Goal: Task Accomplishment & Management: Complete application form

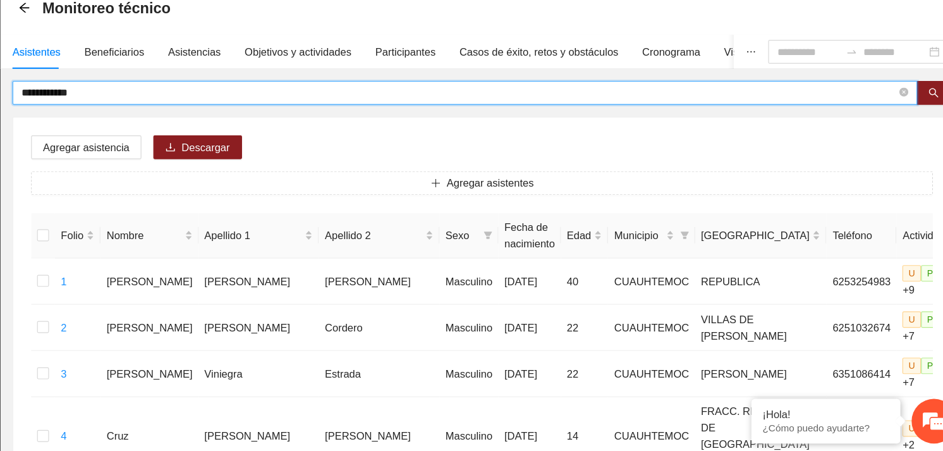
drag, startPoint x: 200, startPoint y: 147, endPoint x: 132, endPoint y: 150, distance: 68.4
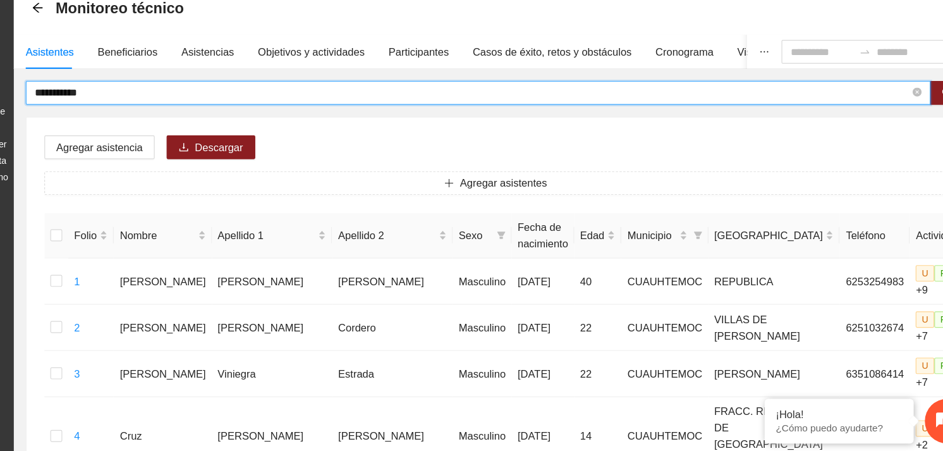
type input "**********"
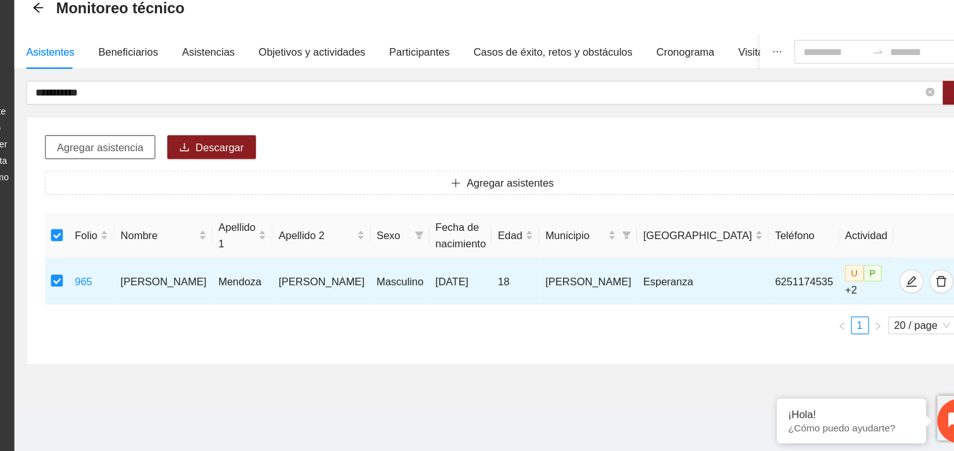
click at [226, 198] on span "Agregar asistencia" at bounding box center [199, 194] width 73 height 14
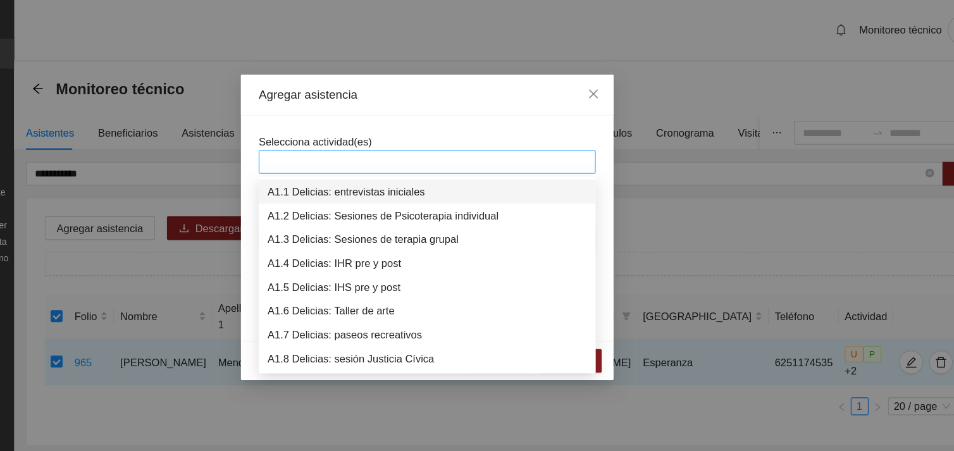
click at [395, 145] on div at bounding box center [477, 137] width 286 height 20
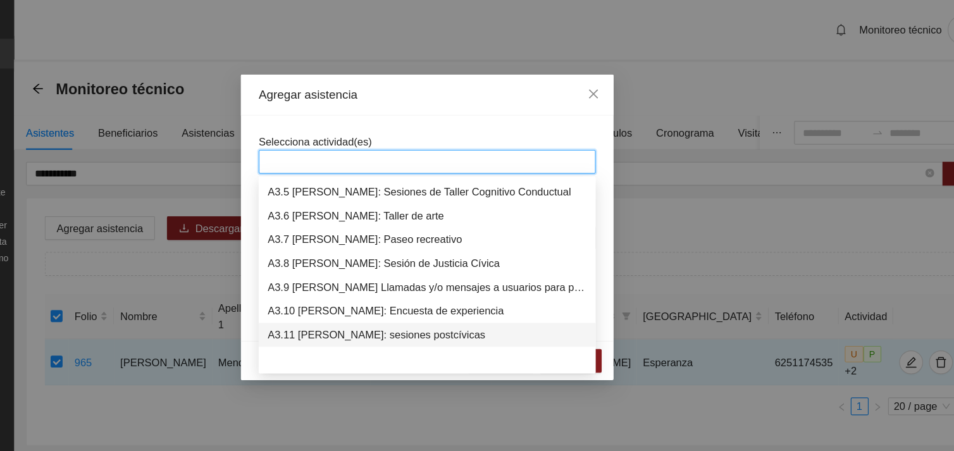
scroll to position [768, 0]
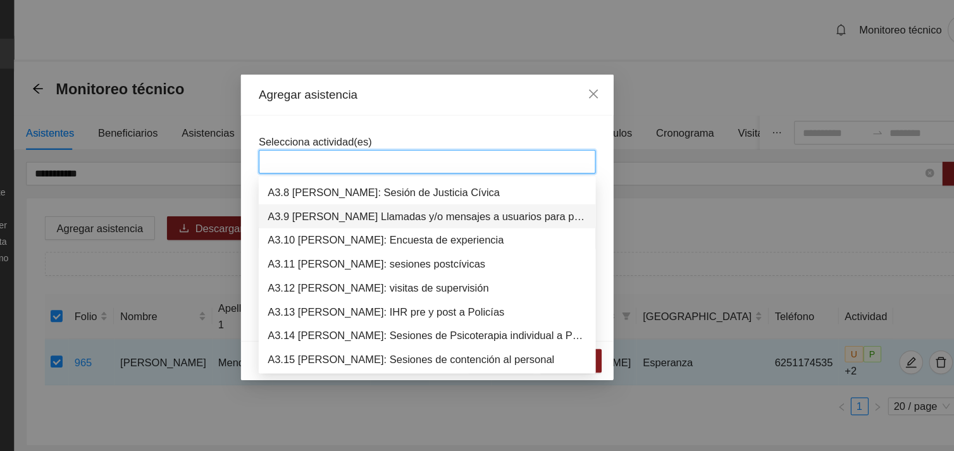
click at [452, 181] on div "A3.9 [PERSON_NAME] Llamadas y/o mensajes a usuarios para programación, seguimie…" at bounding box center [476, 183] width 271 height 14
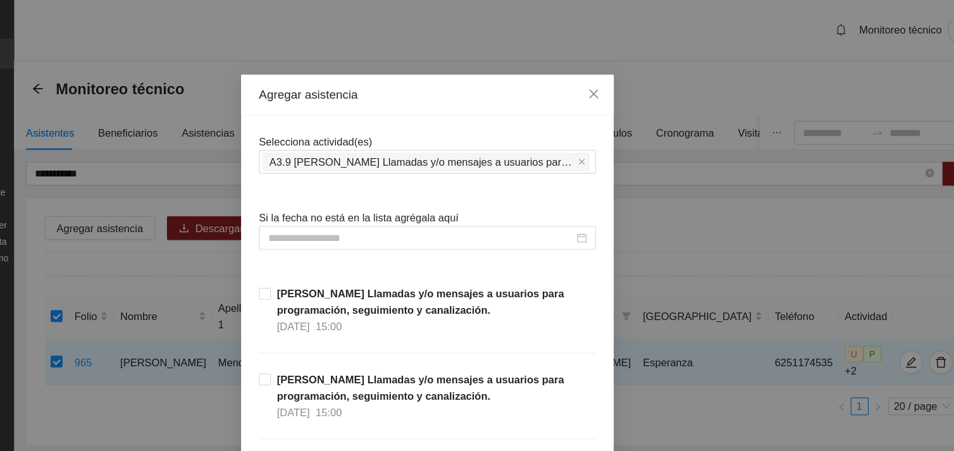
drag, startPoint x: 923, startPoint y: 47, endPoint x: 923, endPoint y: 83, distance: 35.4
click at [923, 83] on div "Agregar asistencia Selecciona actividad(es) A3.9 [PERSON_NAME] Llamadas y/o men…" at bounding box center [477, 225] width 954 height 451
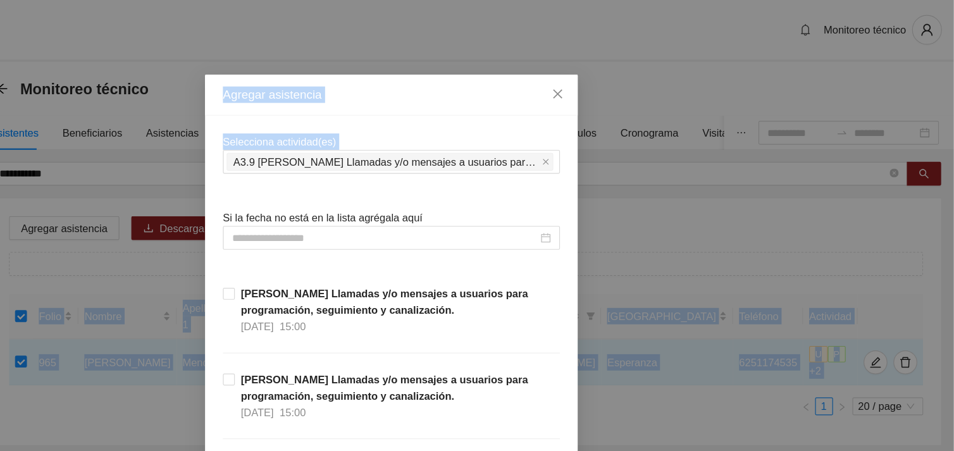
drag, startPoint x: 923, startPoint y: 147, endPoint x: 955, endPoint y: 202, distance: 64.6
click at [943, 202] on html "**********" at bounding box center [477, 225] width 954 height 451
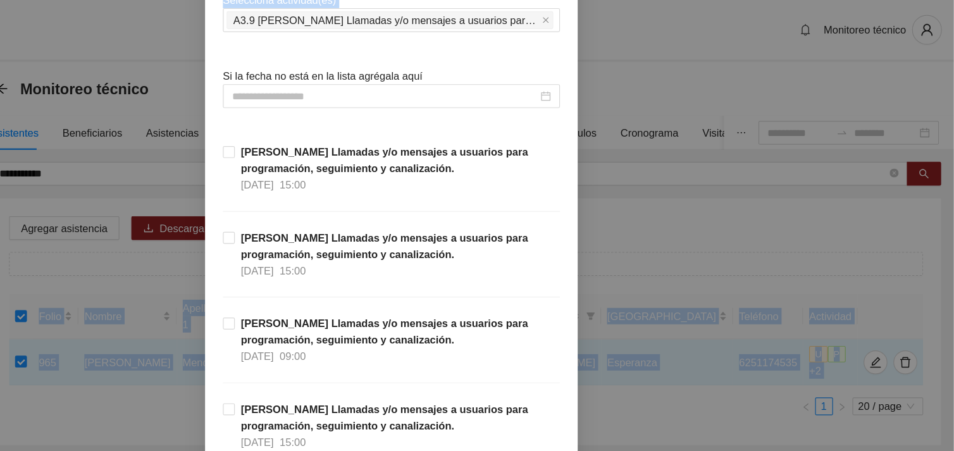
scroll to position [119, 0]
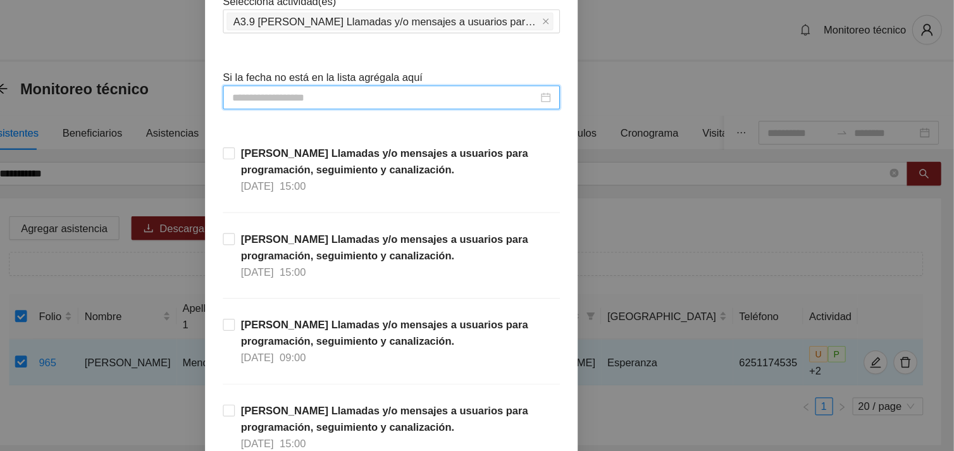
click at [506, 76] on input at bounding box center [470, 83] width 259 height 14
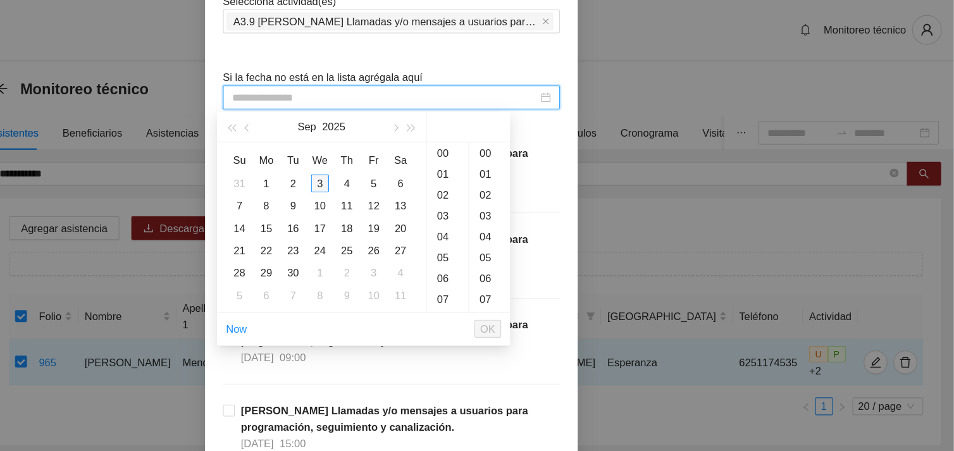
click at [410, 160] on div "3" at bounding box center [415, 155] width 15 height 15
click at [518, 133] on div "11" at bounding box center [523, 130] width 35 height 18
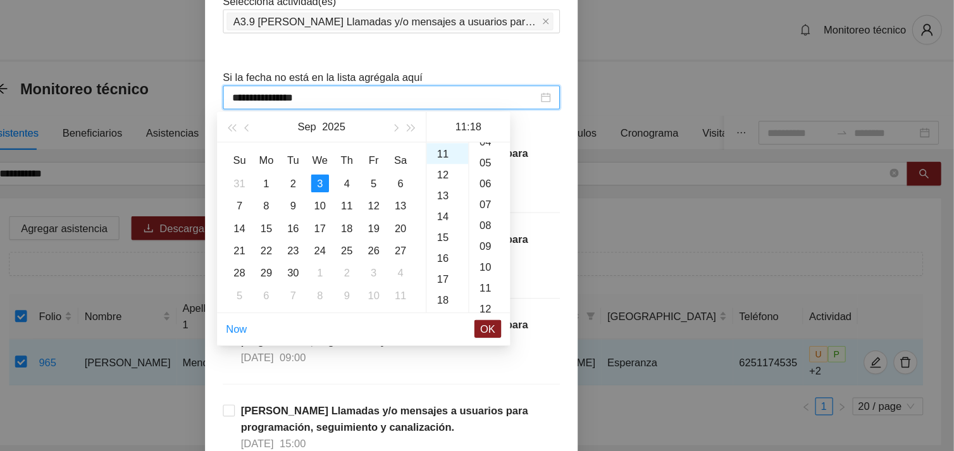
scroll to position [57, 0]
click at [555, 145] on div "04" at bounding box center [560, 144] width 35 height 18
type input "**********"
click at [561, 273] on span "OK" at bounding box center [558, 279] width 13 height 14
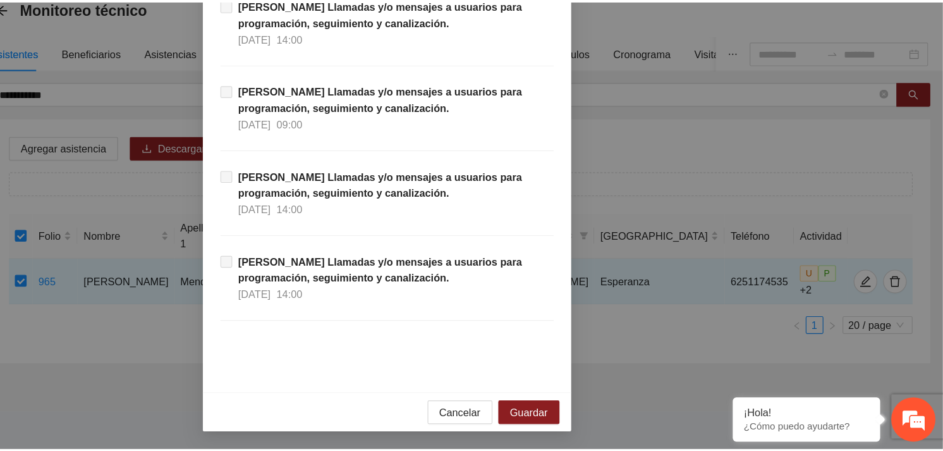
scroll to position [0, 0]
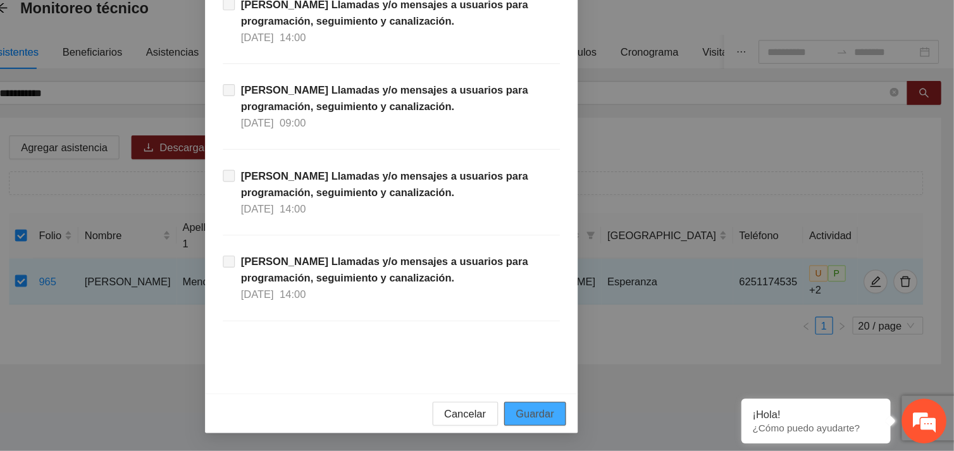
click at [598, 419] on span "Guardar" at bounding box center [598, 419] width 32 height 14
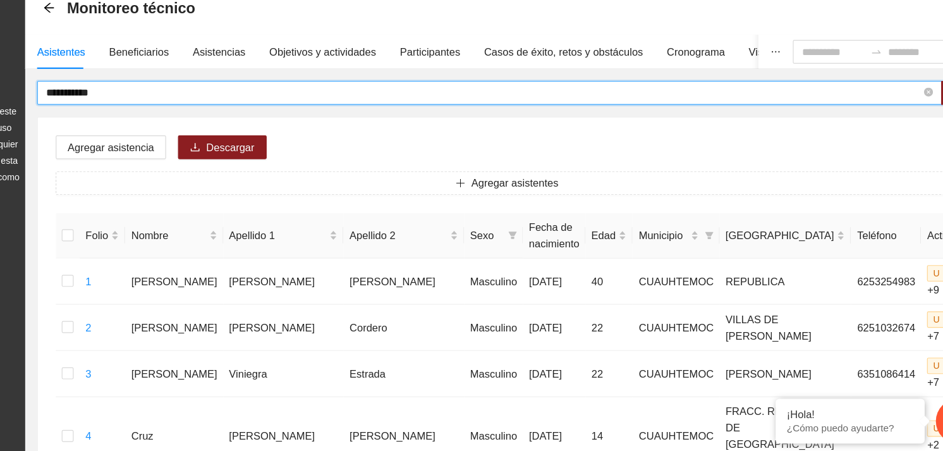
drag, startPoint x: 197, startPoint y: 148, endPoint x: 136, endPoint y: 148, distance: 60.7
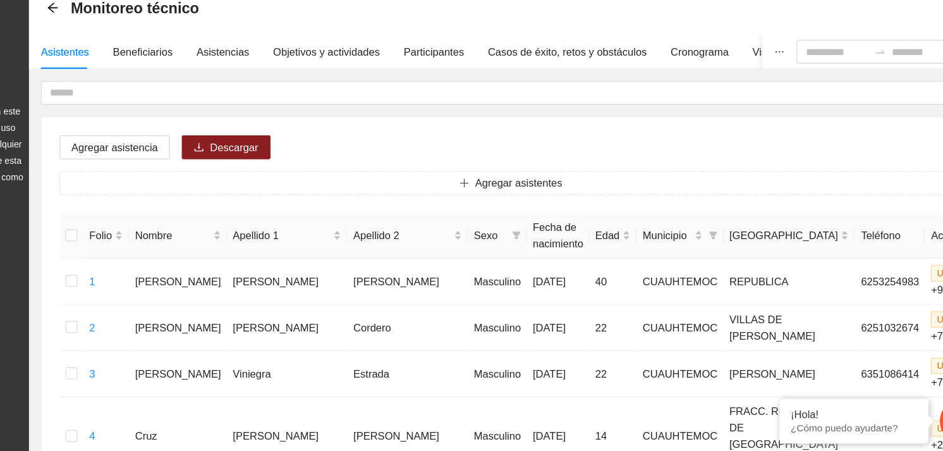
click at [99, 148] on div "La información contenida en este sitio es confidencial y para uso exclusivo de …" at bounding box center [63, 176] width 121 height 125
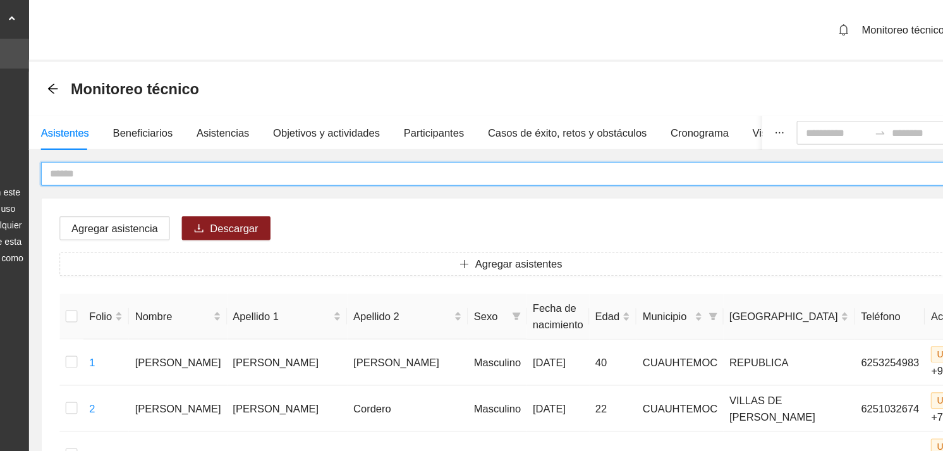
click at [222, 151] on input "text" at bounding box center [515, 147] width 742 height 14
type input "**********"
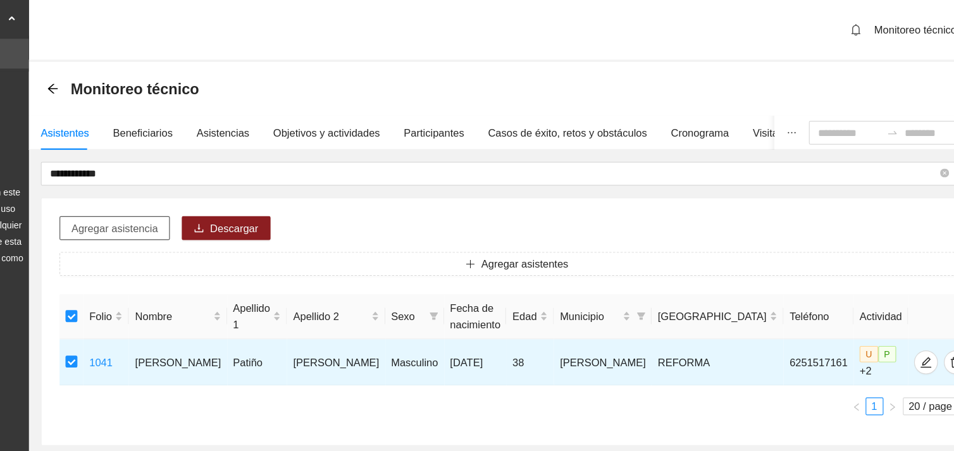
click at [202, 198] on span "Agregar asistencia" at bounding box center [199, 194] width 73 height 14
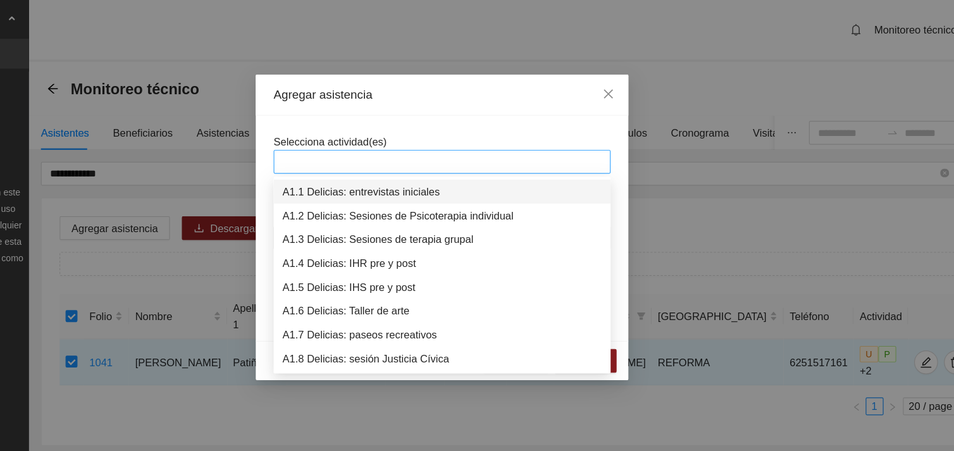
click at [439, 132] on div at bounding box center [476, 137] width 279 height 15
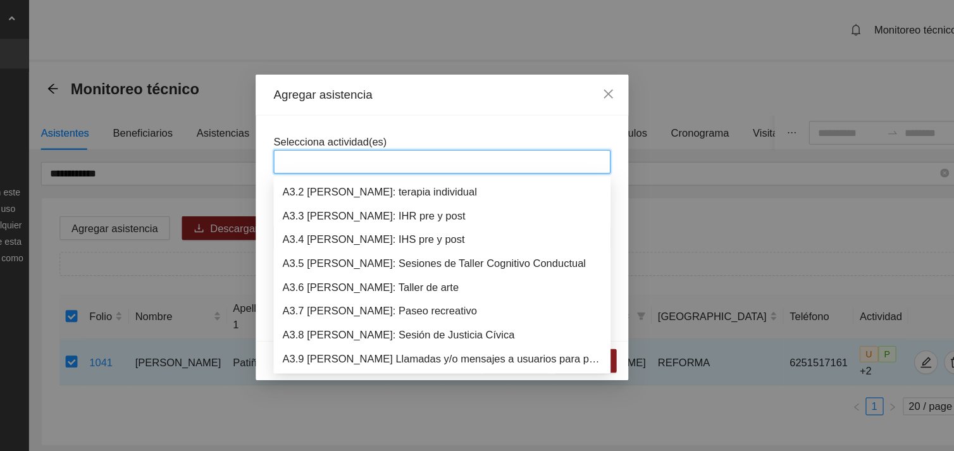
scroll to position [667, 0]
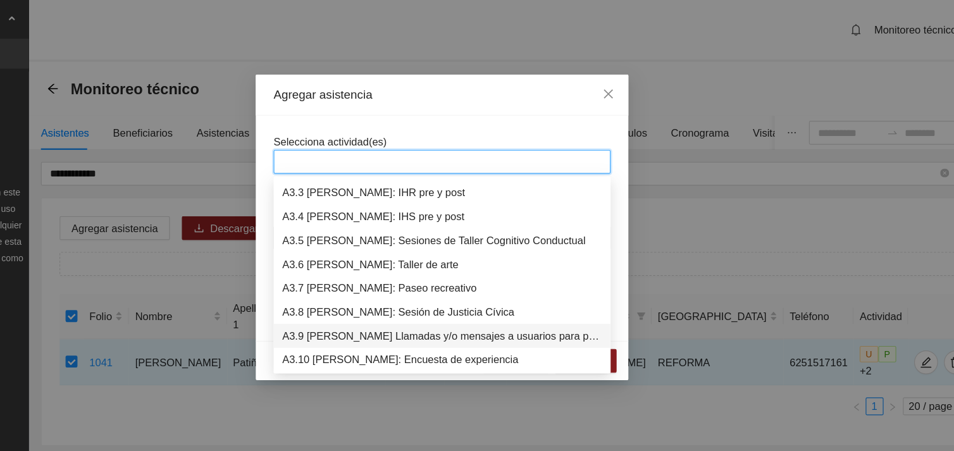
click at [420, 283] on div "A3.9 [PERSON_NAME] Llamadas y/o mensajes a usuarios para programación, seguimie…" at bounding box center [476, 285] width 271 height 14
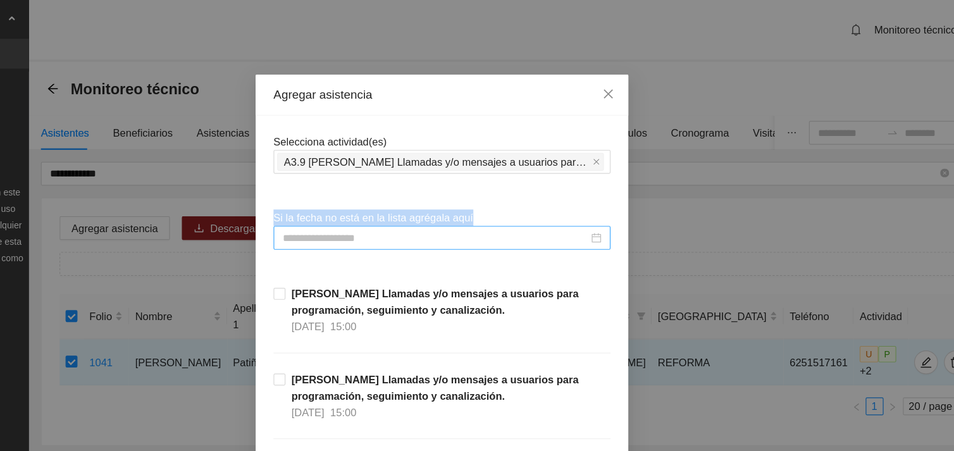
drag, startPoint x: 479, startPoint y: 102, endPoint x: 415, endPoint y: 200, distance: 116.4
click at [415, 200] on input at bounding box center [470, 202] width 259 height 14
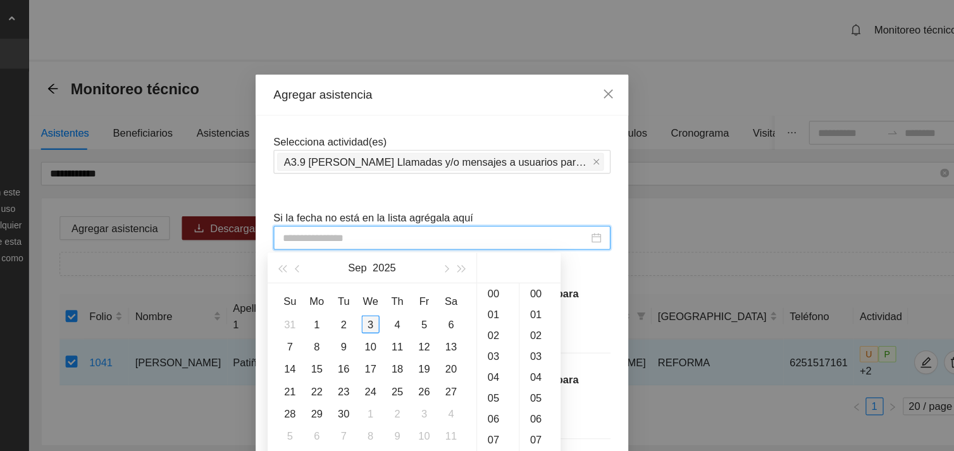
click at [418, 277] on div "3" at bounding box center [415, 274] width 15 height 15
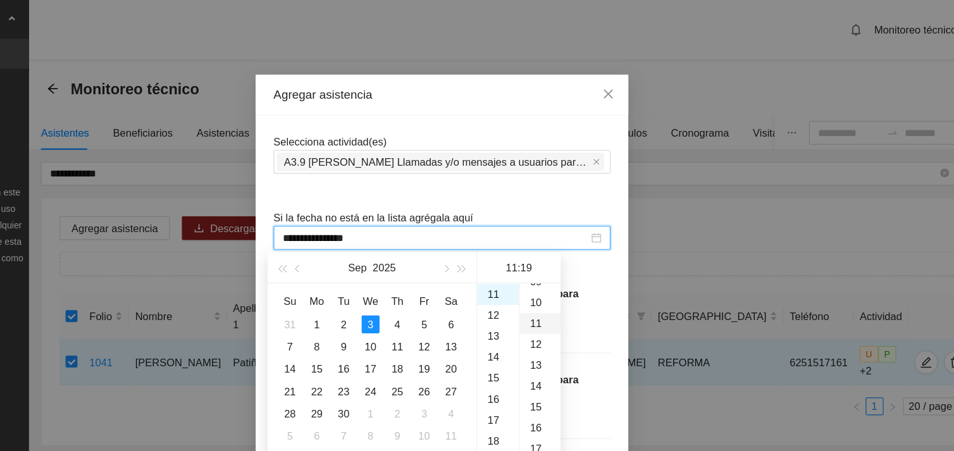
click at [553, 272] on div "11" at bounding box center [560, 275] width 35 height 18
type input "**********"
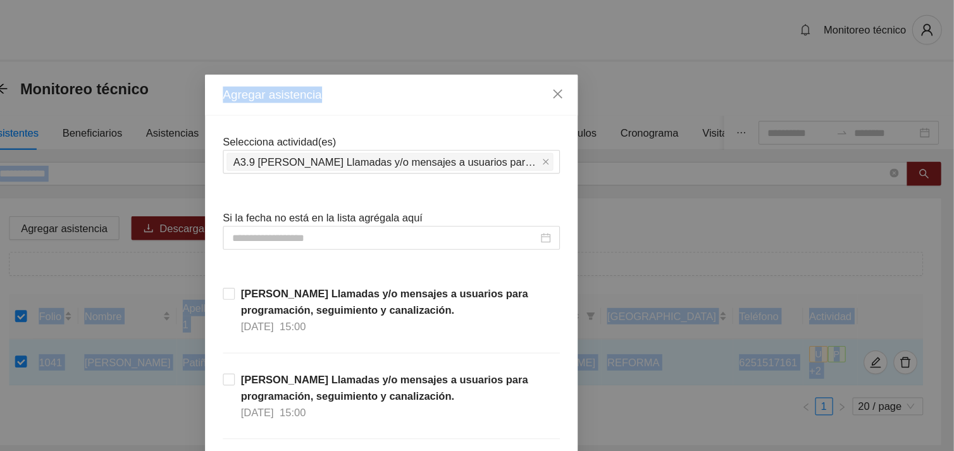
drag, startPoint x: 910, startPoint y: 72, endPoint x: 955, endPoint y: 142, distance: 83.1
click at [943, 142] on html "**********" at bounding box center [477, 225] width 954 height 451
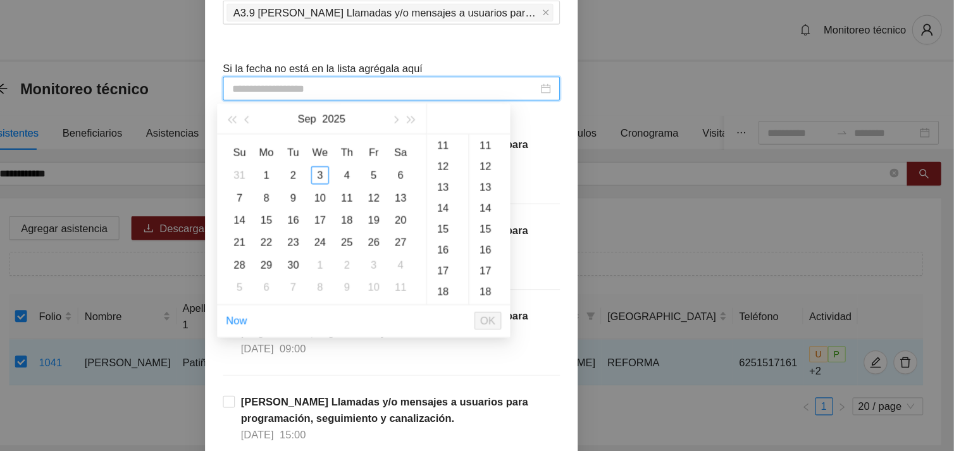
click at [506, 78] on input at bounding box center [470, 75] width 259 height 14
click at [414, 150] on div "3" at bounding box center [415, 148] width 15 height 15
click at [554, 123] on div "11" at bounding box center [560, 124] width 35 height 18
type input "**********"
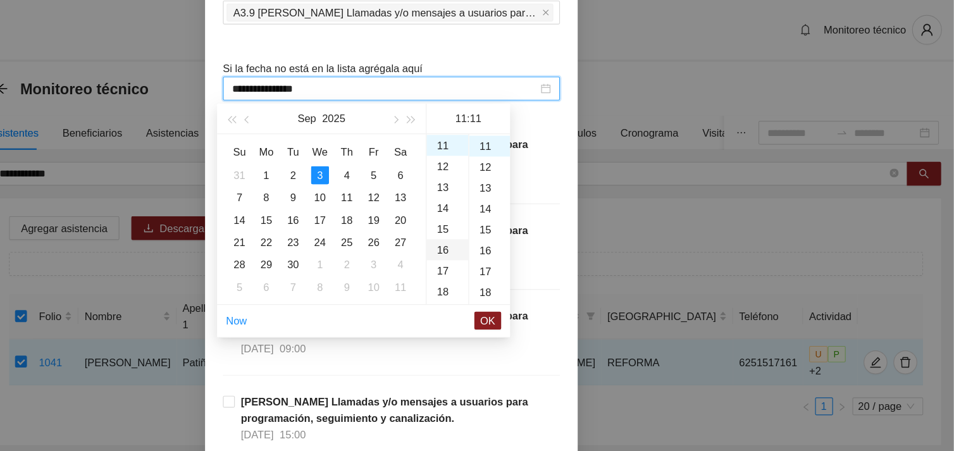
scroll to position [194, 0]
click at [560, 268] on span "OK" at bounding box center [558, 272] width 13 height 14
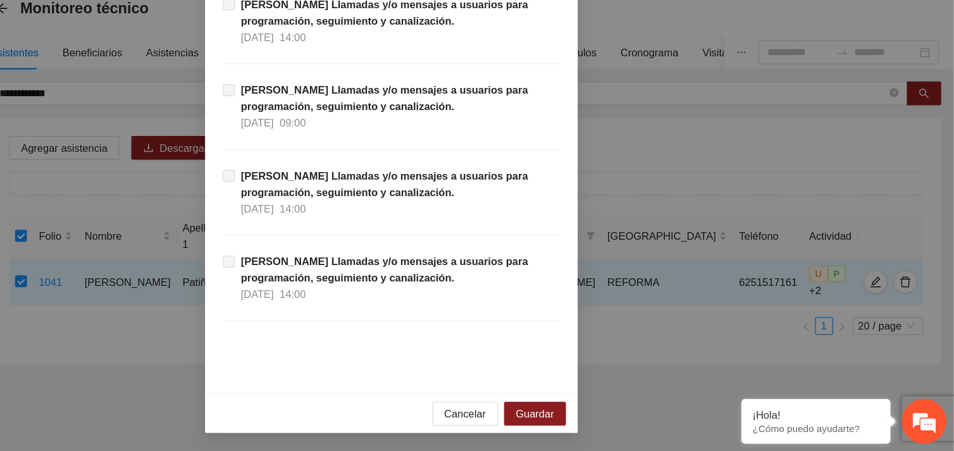
scroll to position [0, 0]
click at [598, 417] on span "Guardar" at bounding box center [598, 419] width 32 height 14
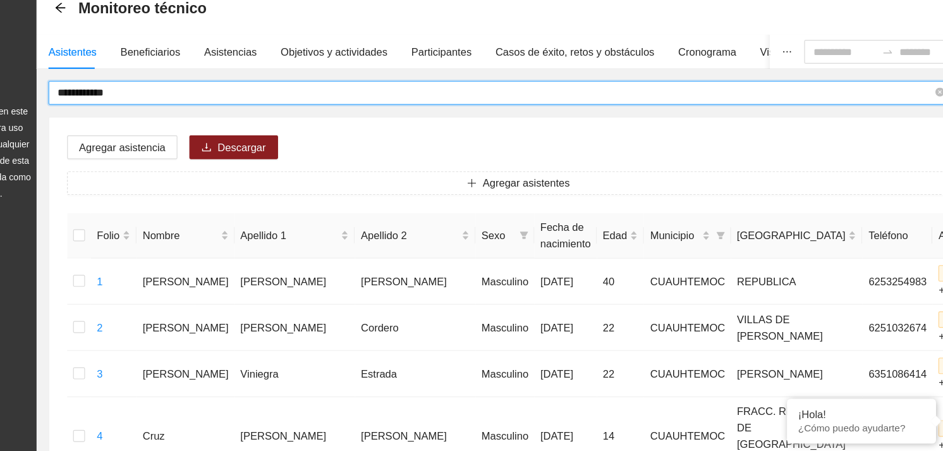
drag, startPoint x: 202, startPoint y: 145, endPoint x: 140, endPoint y: 152, distance: 61.7
type input "**********"
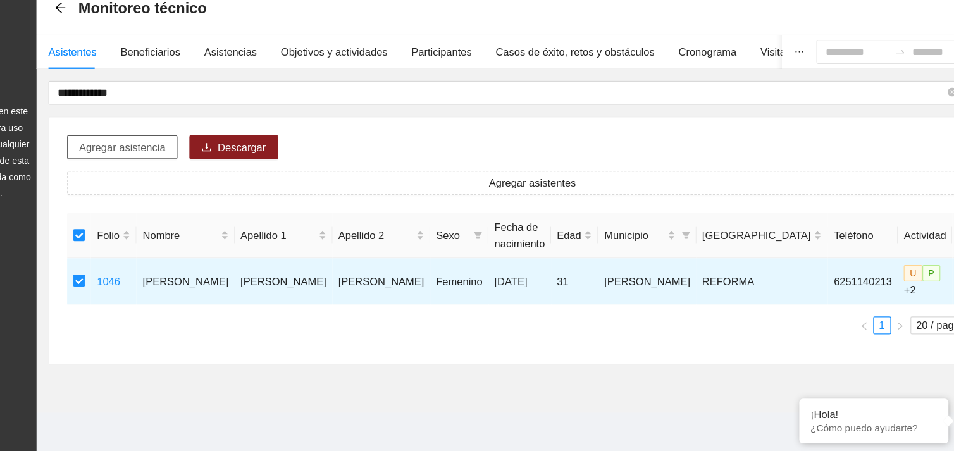
click at [218, 201] on button "Agregar asistencia" at bounding box center [199, 193] width 94 height 20
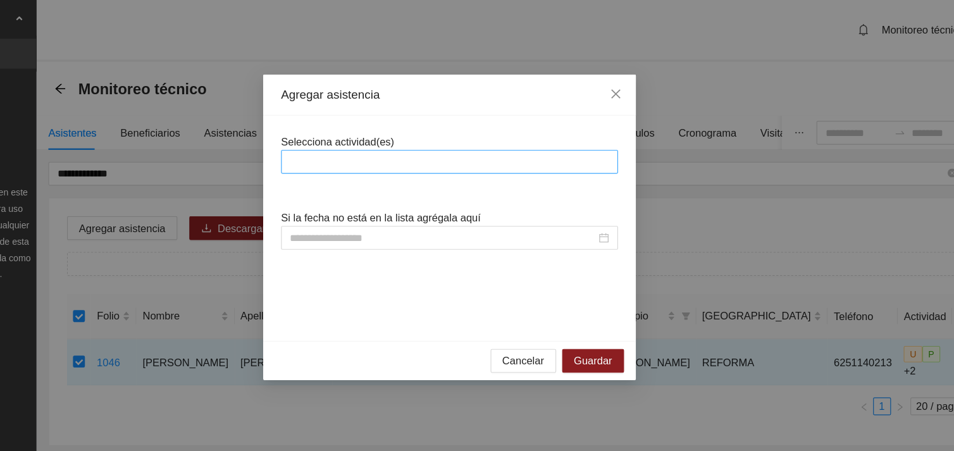
click at [384, 142] on div at bounding box center [476, 137] width 279 height 15
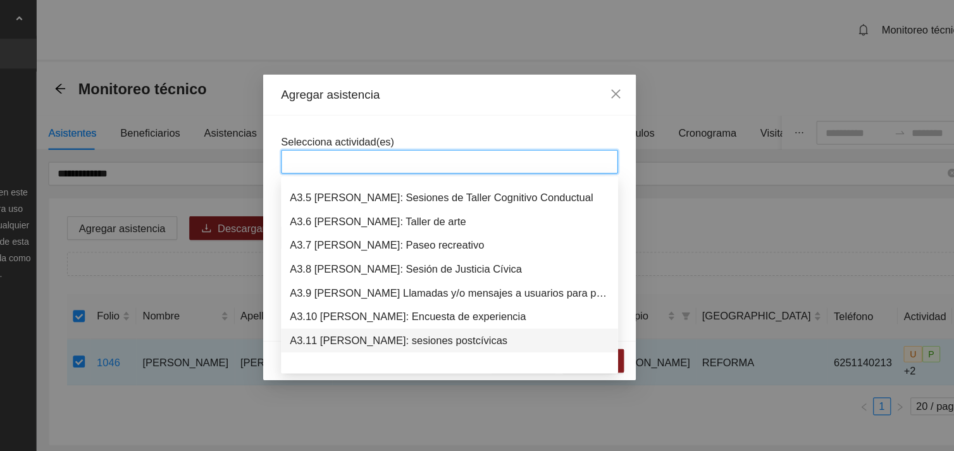
scroll to position [728, 0]
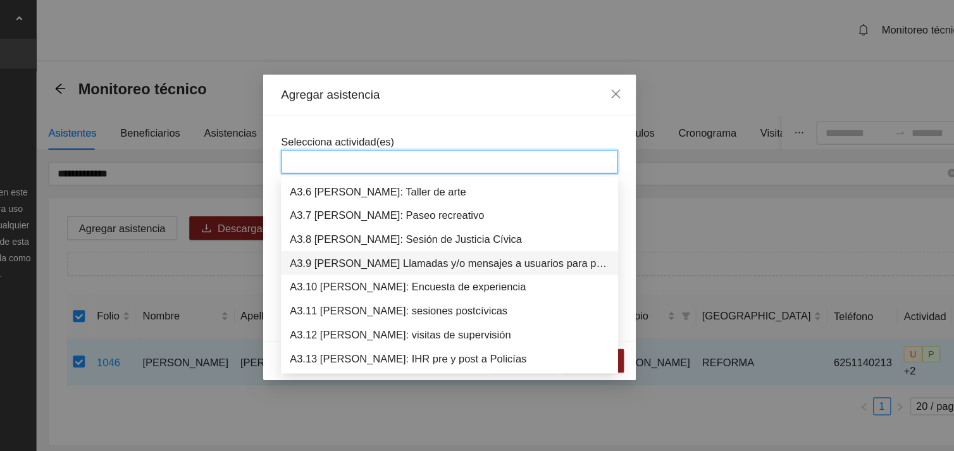
click at [448, 226] on div "A3.9 [PERSON_NAME] Llamadas y/o mensajes a usuarios para programación, seguimie…" at bounding box center [476, 223] width 271 height 14
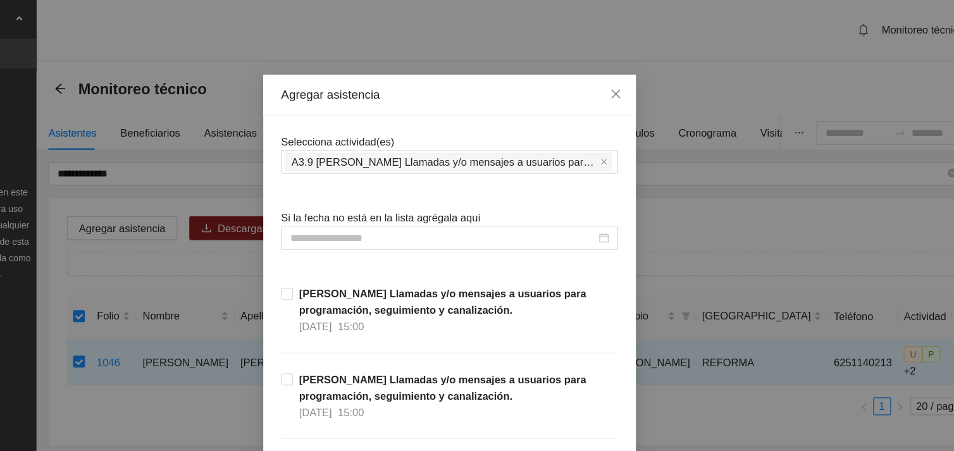
drag, startPoint x: 904, startPoint y: 59, endPoint x: 906, endPoint y: 85, distance: 26.7
click at [906, 85] on div "Agregar asistencia Selecciona actividad(es) A3.9 [PERSON_NAME] Llamadas y/o men…" at bounding box center [477, 225] width 954 height 451
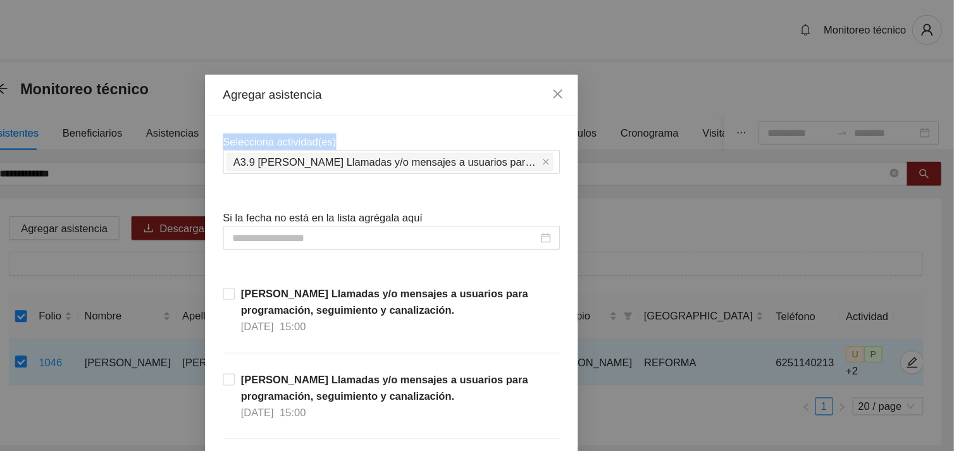
drag, startPoint x: 904, startPoint y: 46, endPoint x: 947, endPoint y: 109, distance: 76.8
click at [943, 109] on html "**********" at bounding box center [477, 225] width 954 height 451
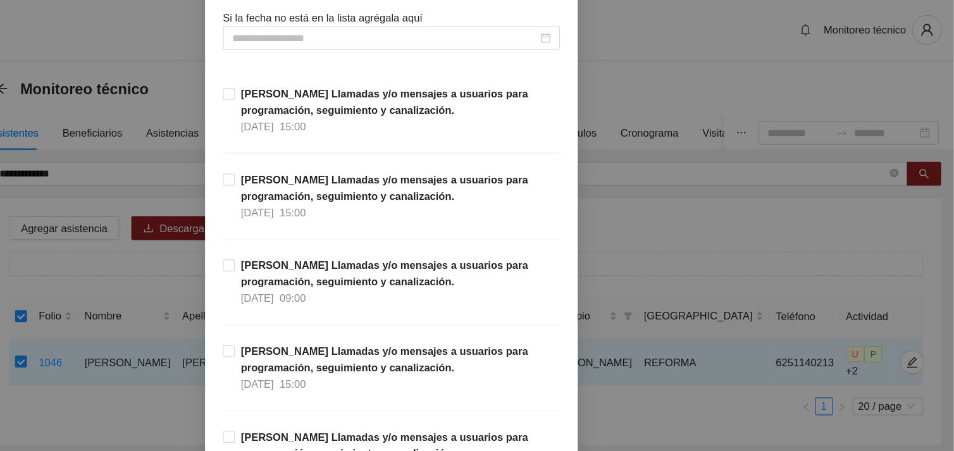
scroll to position [143, 0]
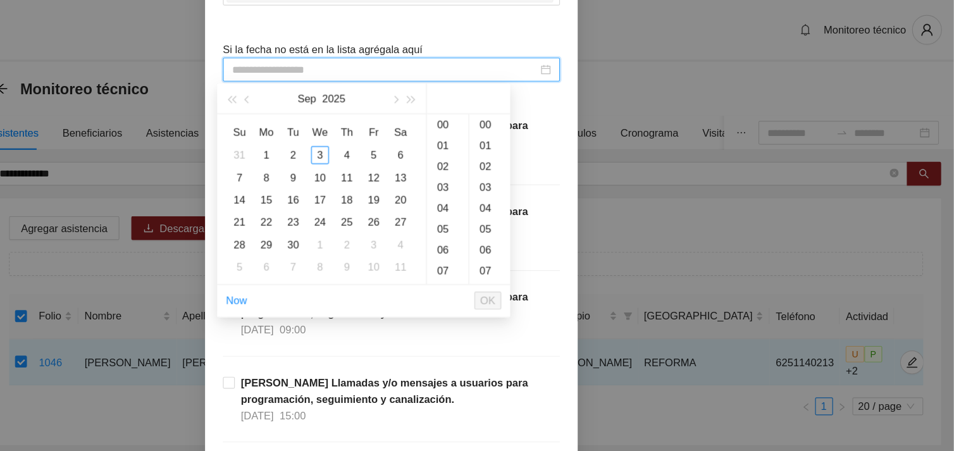
click at [518, 59] on input at bounding box center [470, 59] width 259 height 14
click at [415, 132] on div "3" at bounding box center [415, 131] width 15 height 15
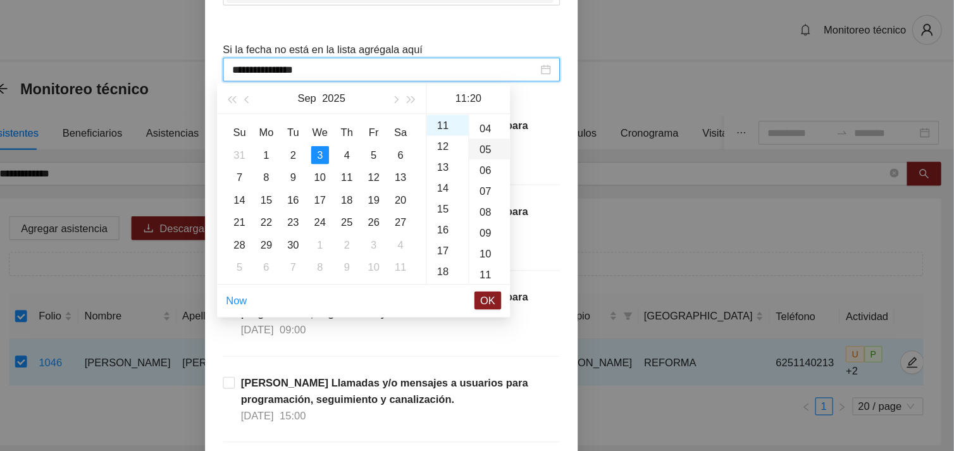
click at [552, 126] on div "05" at bounding box center [560, 127] width 35 height 18
type input "**********"
click at [560, 259] on span "OK" at bounding box center [558, 255] width 13 height 14
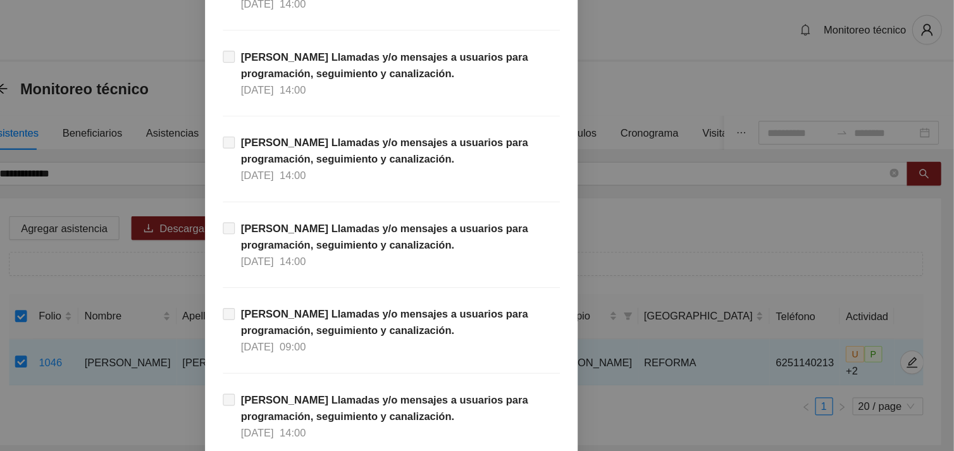
scroll to position [14361, 0]
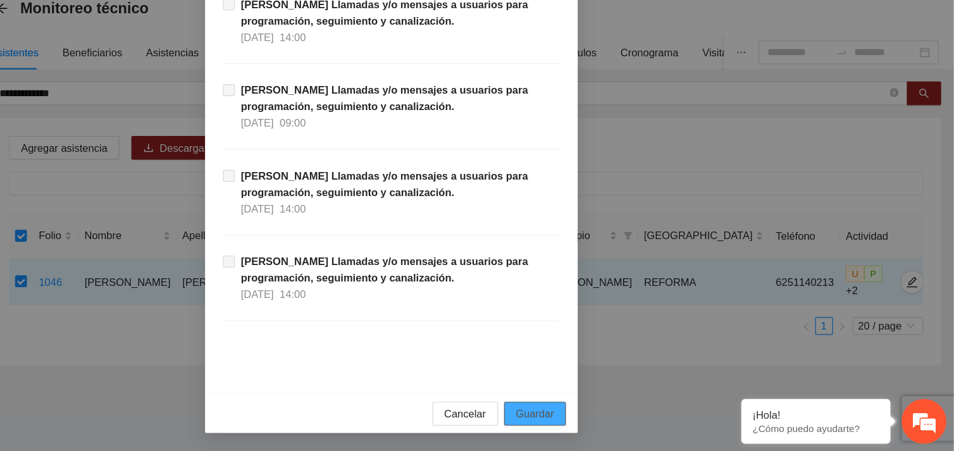
click at [593, 414] on span "Guardar" at bounding box center [598, 419] width 32 height 14
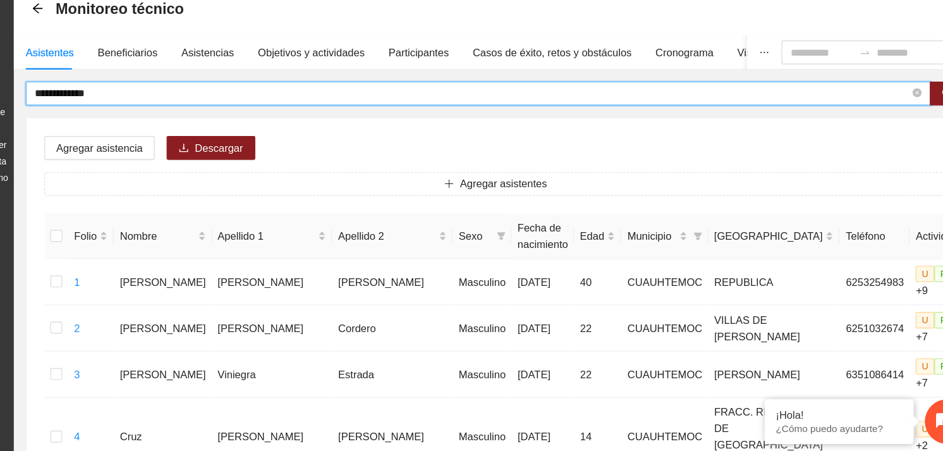
drag, startPoint x: 219, startPoint y: 149, endPoint x: 137, endPoint y: 147, distance: 82.2
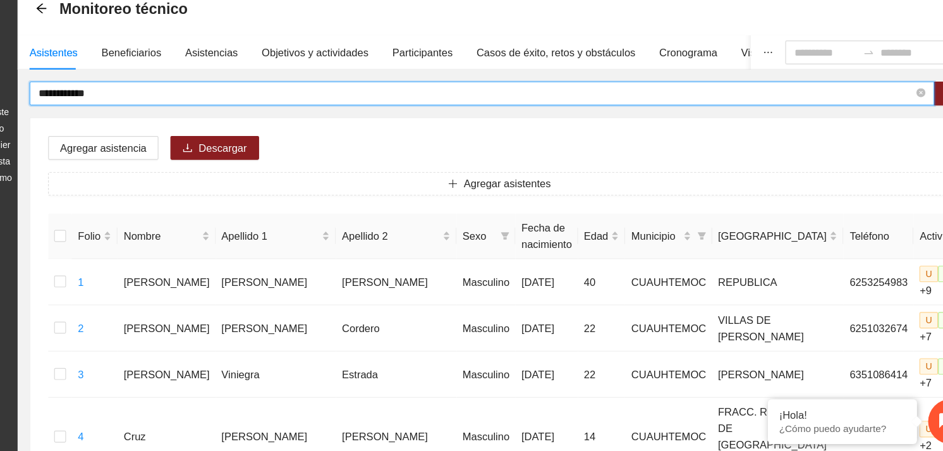
type input "**********"
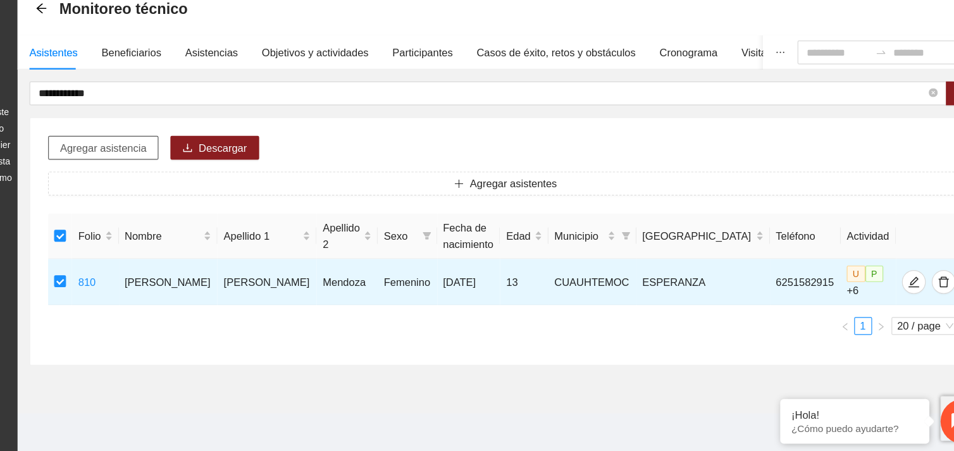
click at [198, 195] on span "Agregar asistencia" at bounding box center [199, 194] width 73 height 14
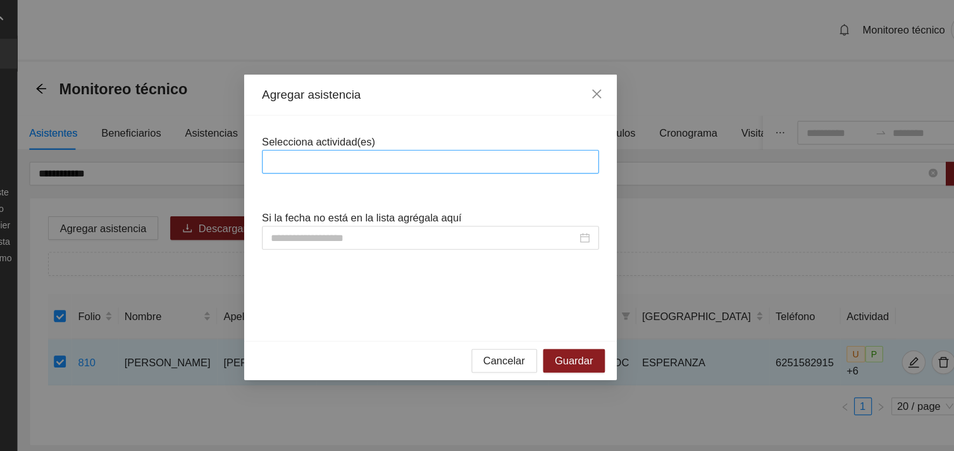
click at [408, 137] on div at bounding box center [476, 137] width 279 height 15
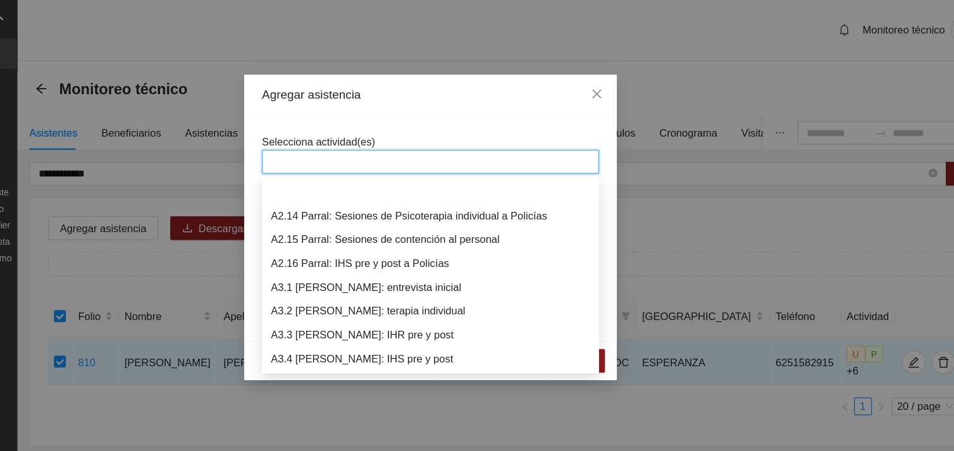
scroll to position [627, 0]
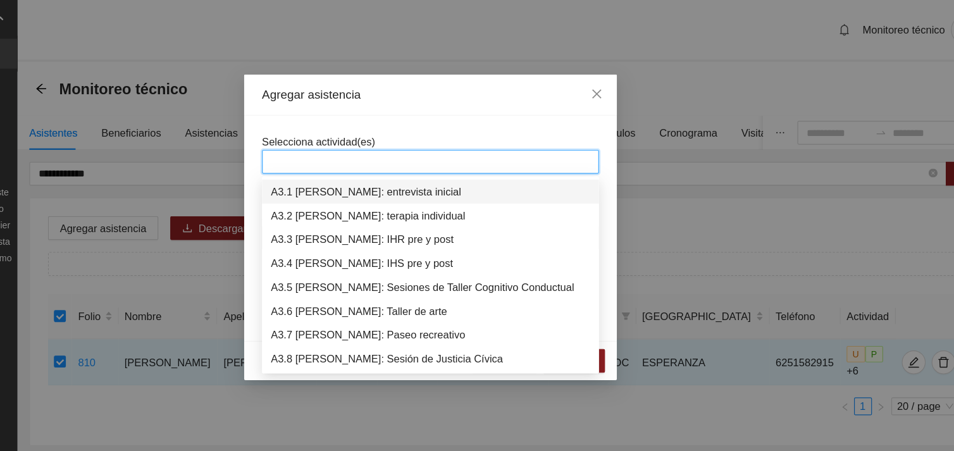
click at [419, 164] on div "A3.1 [PERSON_NAME]: entrevista inicial" at bounding box center [476, 163] width 271 height 14
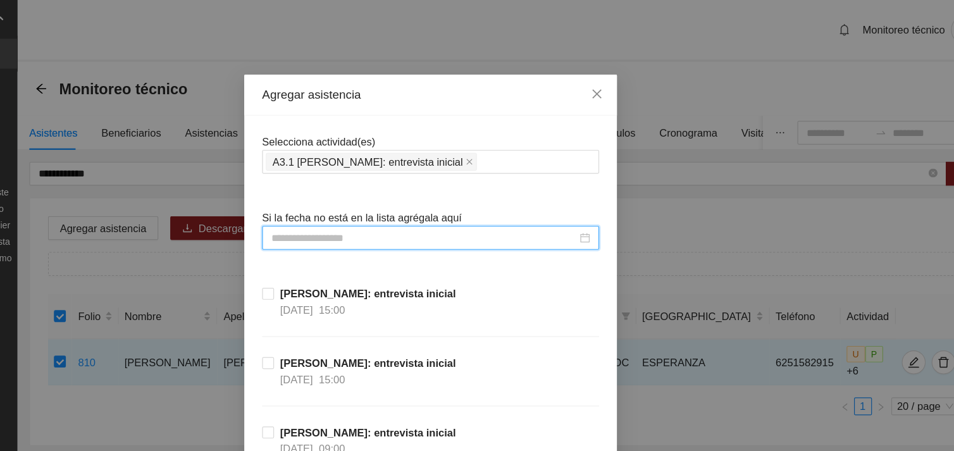
click at [395, 198] on input at bounding box center [470, 202] width 259 height 14
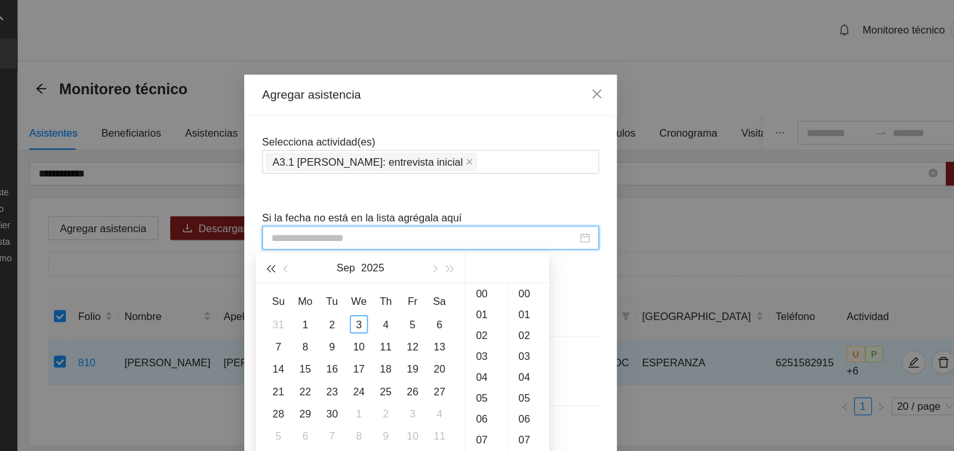
click at [342, 228] on span "button" at bounding box center [341, 228] width 6 height 6
click at [493, 228] on span "button" at bounding box center [494, 228] width 6 height 6
click at [352, 230] on button "button" at bounding box center [355, 226] width 14 height 25
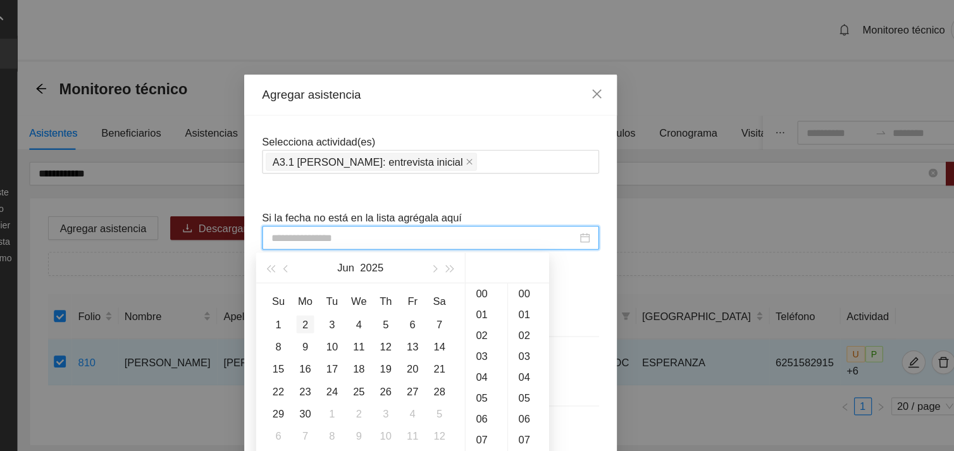
click at [371, 273] on div "2" at bounding box center [370, 274] width 15 height 15
click at [519, 299] on div "14" at bounding box center [523, 303] width 35 height 18
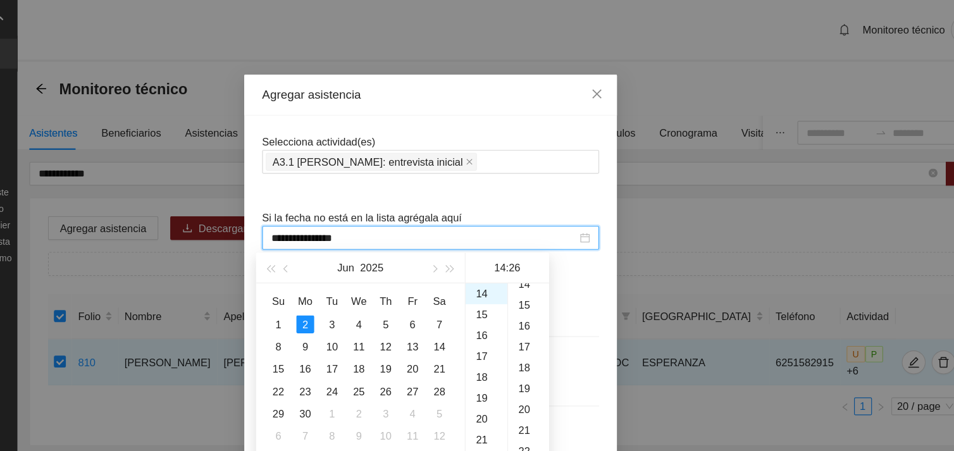
scroll to position [245, 0]
click at [554, 254] on div "14" at bounding box center [560, 252] width 35 height 18
type input "**********"
click at [922, 133] on div "Agregar asistencia Selecciona actividad(es) A3.1 [PERSON_NAME]: entrevista inic…" at bounding box center [477, 225] width 954 height 451
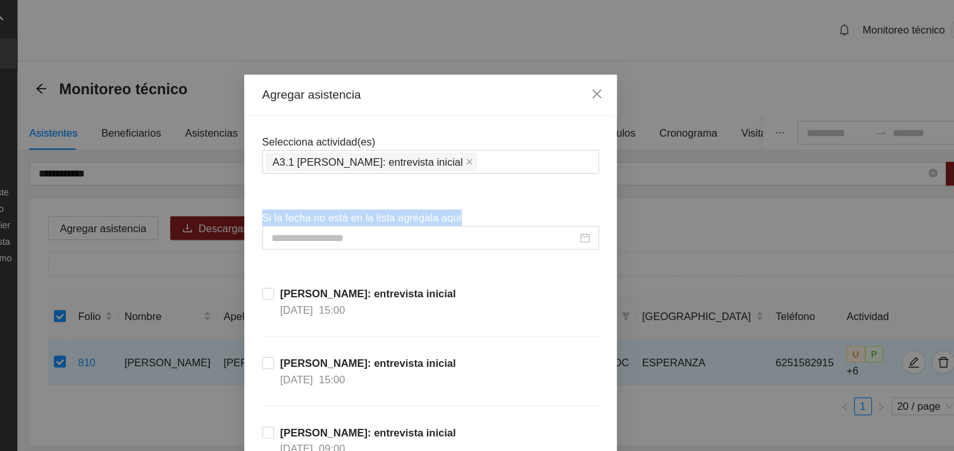
drag, startPoint x: 792, startPoint y: 199, endPoint x: 788, endPoint y: 161, distance: 38.7
click at [788, 161] on div "Agregar asistencia Selecciona actividad(es) A3.1 [PERSON_NAME]: entrevista inic…" at bounding box center [477, 225] width 954 height 451
click at [921, 104] on div "Agregar asistencia Selecciona actividad(es) A3.1 [PERSON_NAME]: entrevista inic…" at bounding box center [477, 225] width 954 height 451
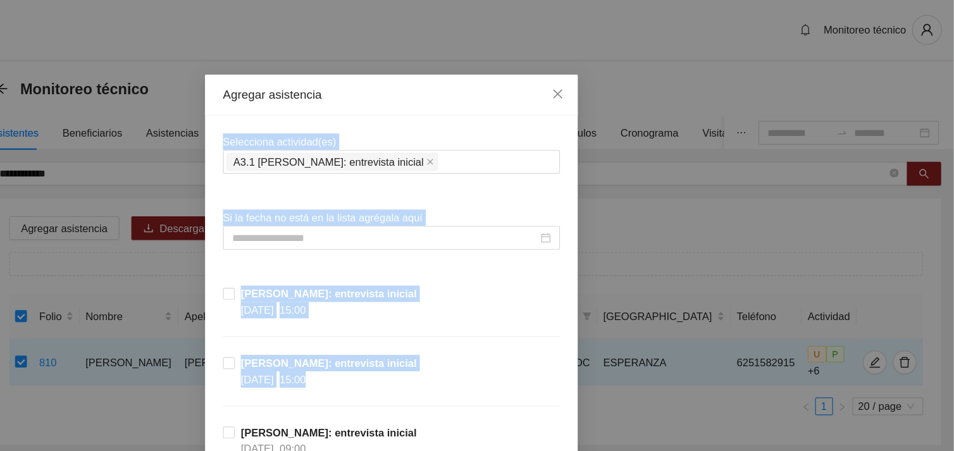
drag, startPoint x: 920, startPoint y: 104, endPoint x: 913, endPoint y: 309, distance: 205.0
click at [913, 309] on div "Agregar asistencia Selecciona actividad(es) A3.1 [PERSON_NAME]: entrevista inic…" at bounding box center [477, 225] width 954 height 451
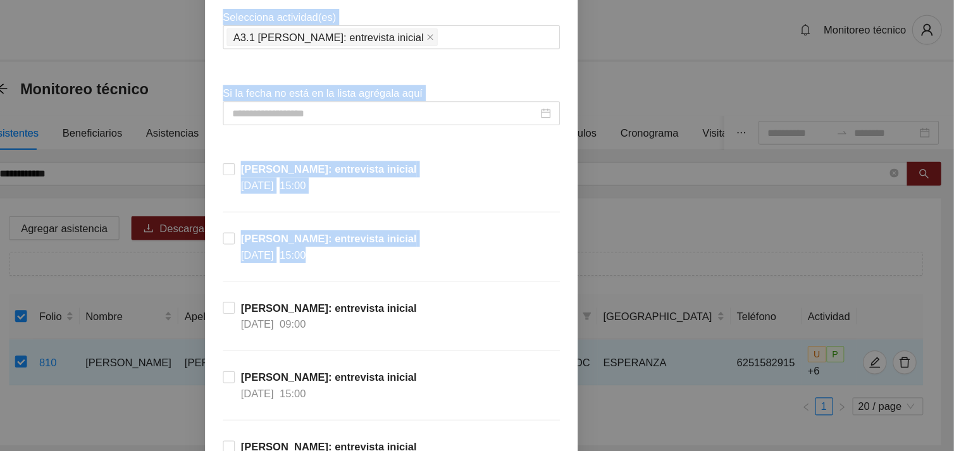
scroll to position [95, 0]
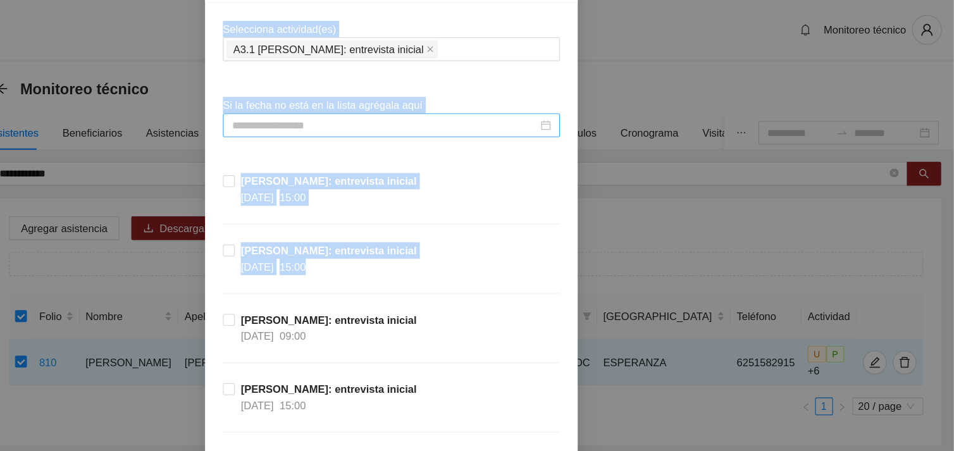
click at [485, 103] on input at bounding box center [470, 106] width 259 height 14
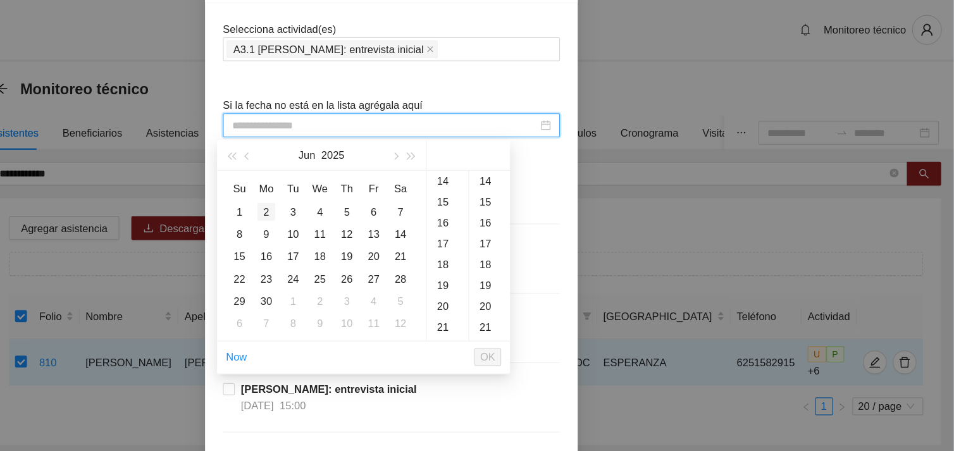
type input "**********"
click at [370, 175] on div "2" at bounding box center [370, 179] width 15 height 15
click at [521, 207] on div "14" at bounding box center [523, 208] width 35 height 18
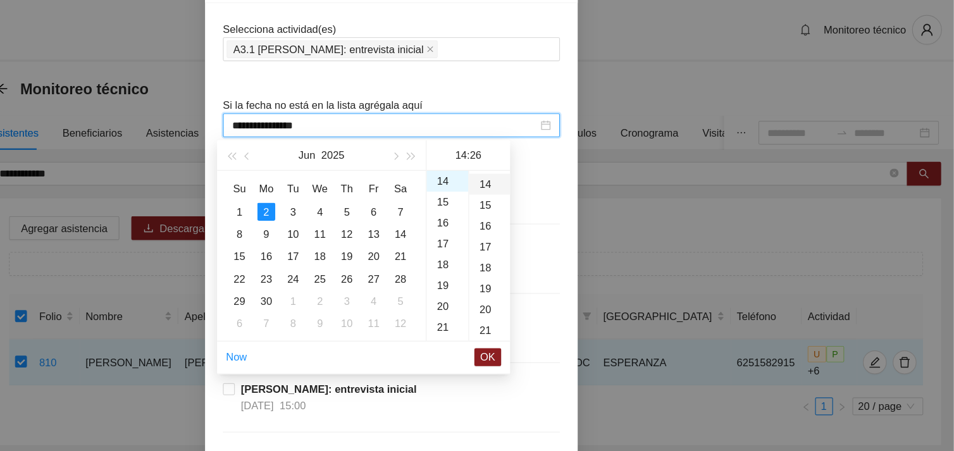
click at [555, 156] on div "14" at bounding box center [560, 156] width 35 height 18
type input "**********"
click at [555, 302] on span "OK" at bounding box center [558, 303] width 13 height 14
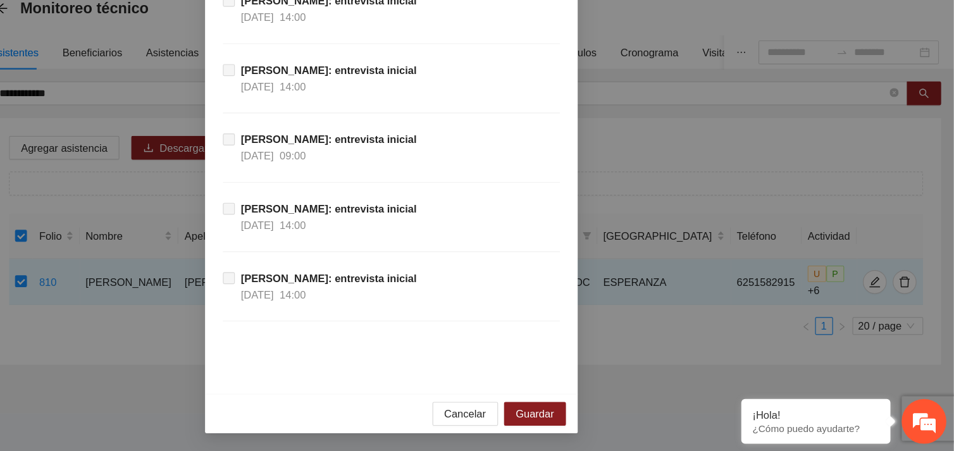
scroll to position [0, 0]
click at [586, 413] on span "Guardar" at bounding box center [598, 419] width 32 height 14
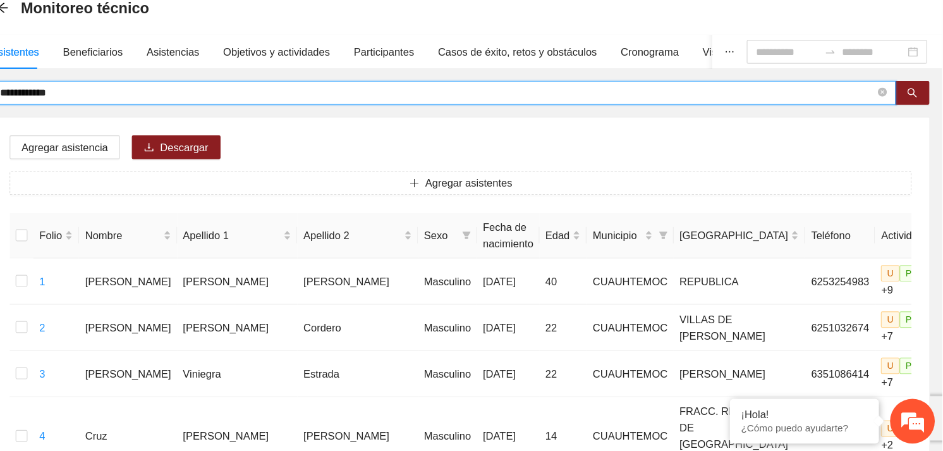
drag, startPoint x: 206, startPoint y: 148, endPoint x: 132, endPoint y: 145, distance: 74.7
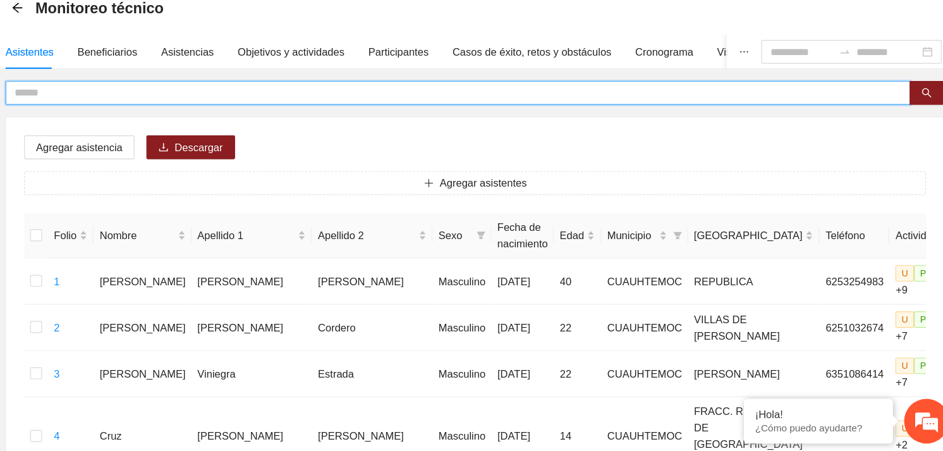
click at [193, 145] on input "text" at bounding box center [515, 147] width 742 height 14
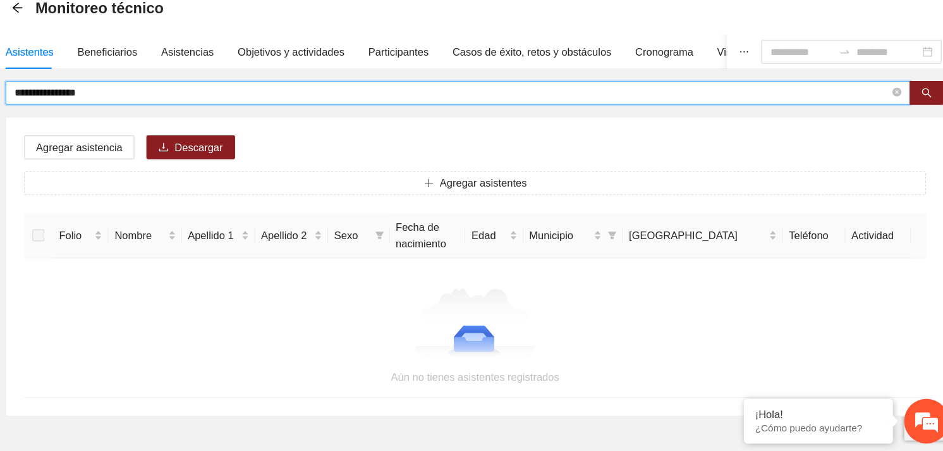
type input "**********"
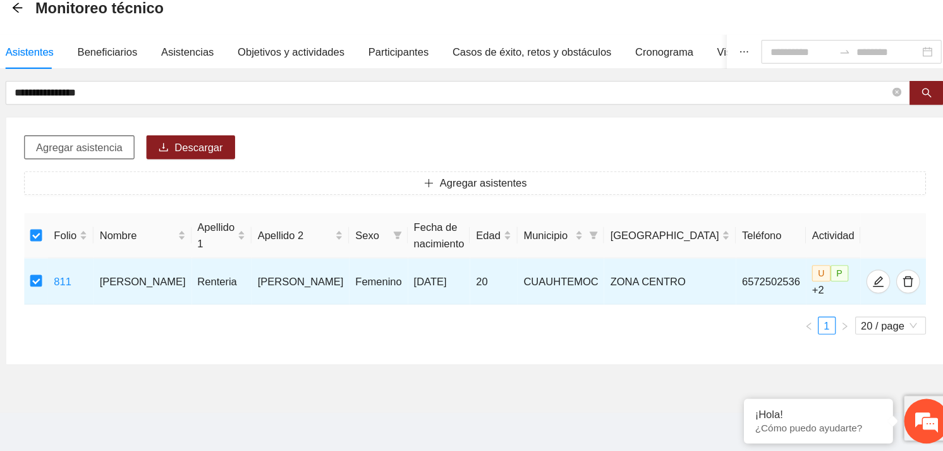
click at [207, 196] on span "Agregar asistencia" at bounding box center [199, 194] width 73 height 14
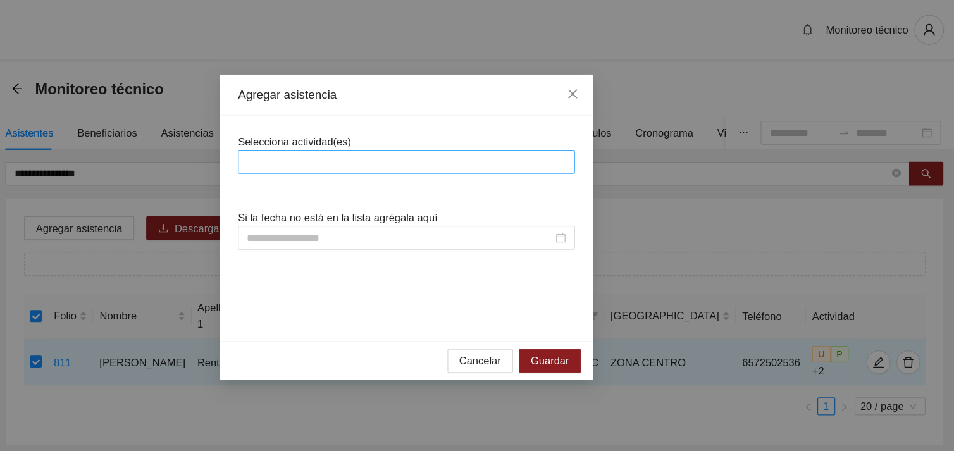
click at [410, 133] on div at bounding box center [476, 137] width 279 height 15
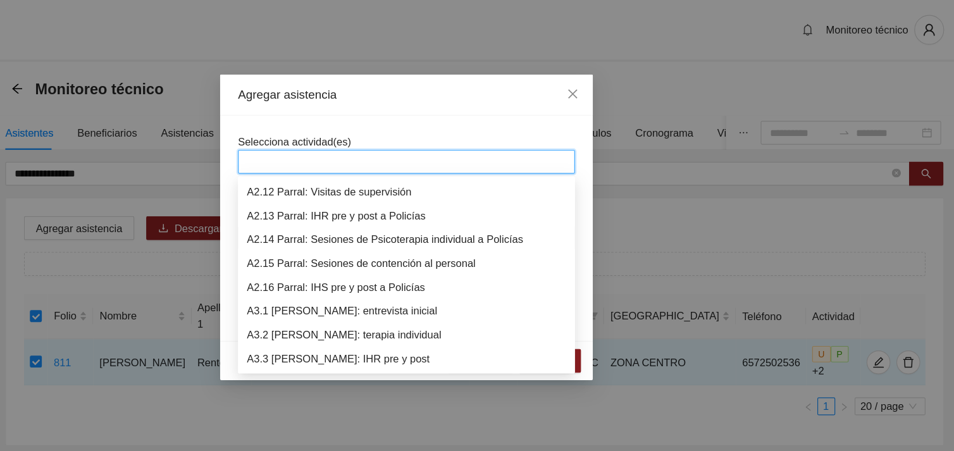
scroll to position [546, 0]
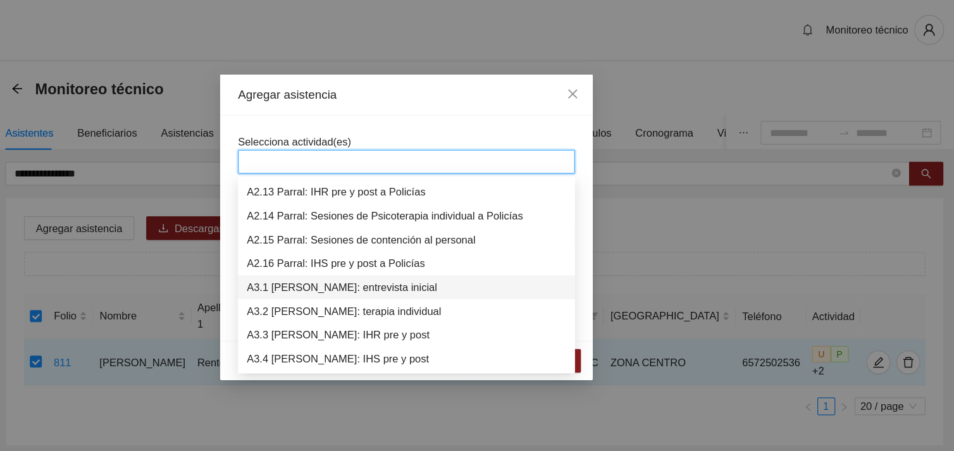
click at [416, 245] on div "A3.1 [PERSON_NAME]: entrevista inicial" at bounding box center [476, 243] width 271 height 14
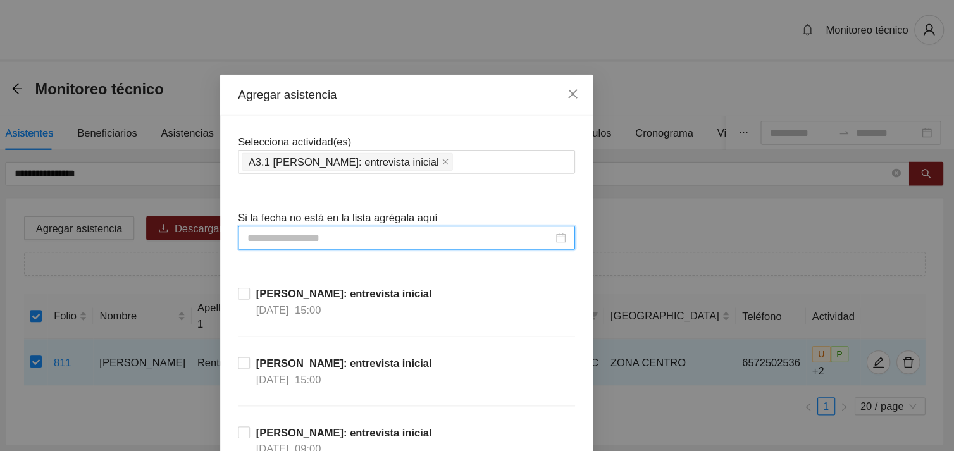
click at [402, 199] on input at bounding box center [470, 202] width 259 height 14
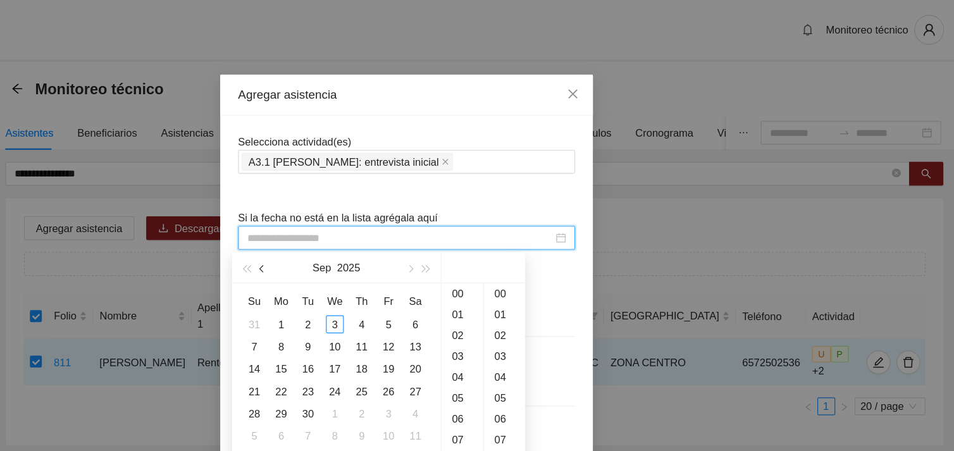
click at [356, 224] on button "button" at bounding box center [355, 226] width 14 height 25
click at [481, 226] on button "button" at bounding box center [479, 226] width 14 height 25
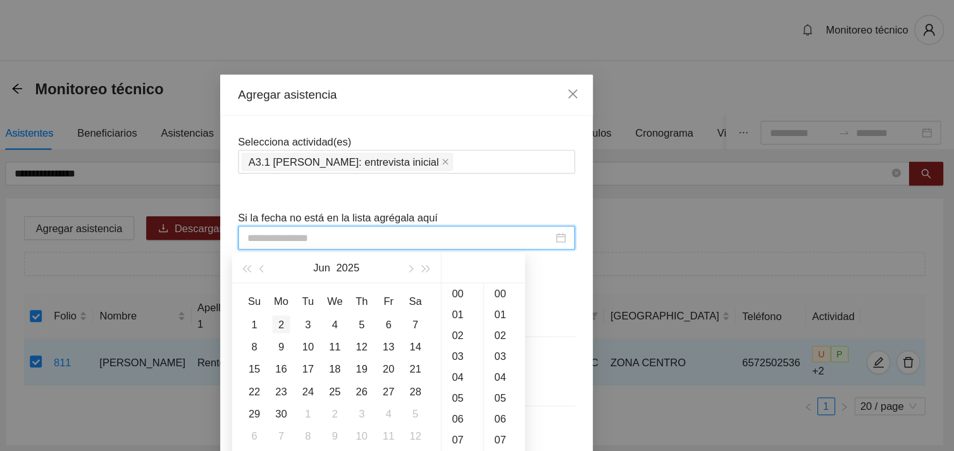
click at [367, 278] on div "2" at bounding box center [370, 274] width 15 height 15
click at [521, 339] on div "16" at bounding box center [523, 338] width 35 height 18
click at [552, 259] on div "17" at bounding box center [560, 263] width 35 height 18
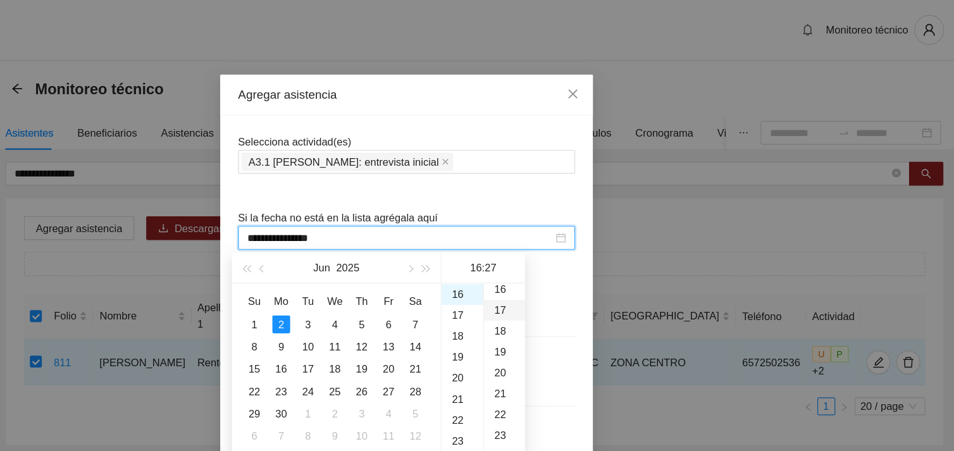
type input "**********"
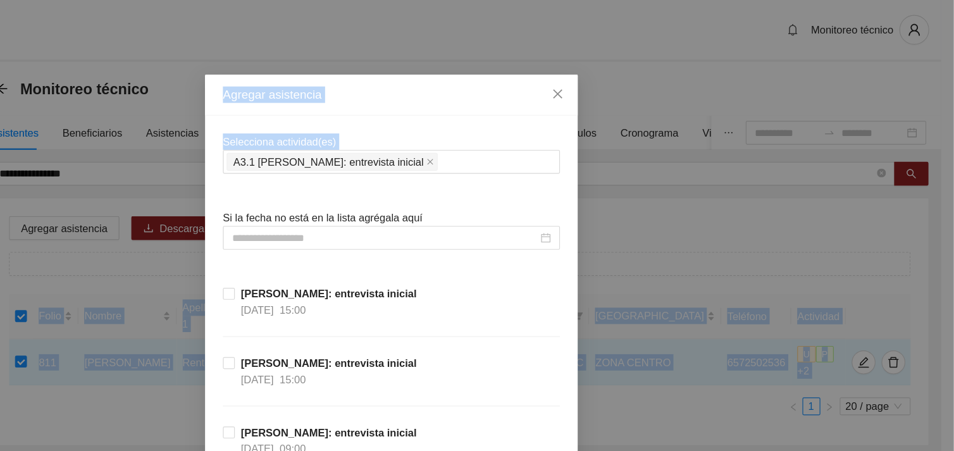
drag, startPoint x: 940, startPoint y: 157, endPoint x: 955, endPoint y: 181, distance: 28.4
click at [943, 181] on html "**********" at bounding box center [477, 225] width 954 height 451
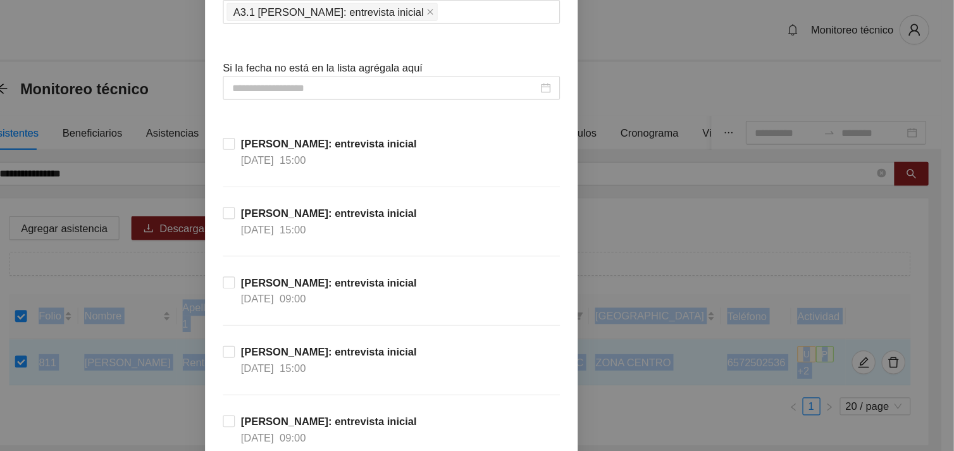
scroll to position [119, 0]
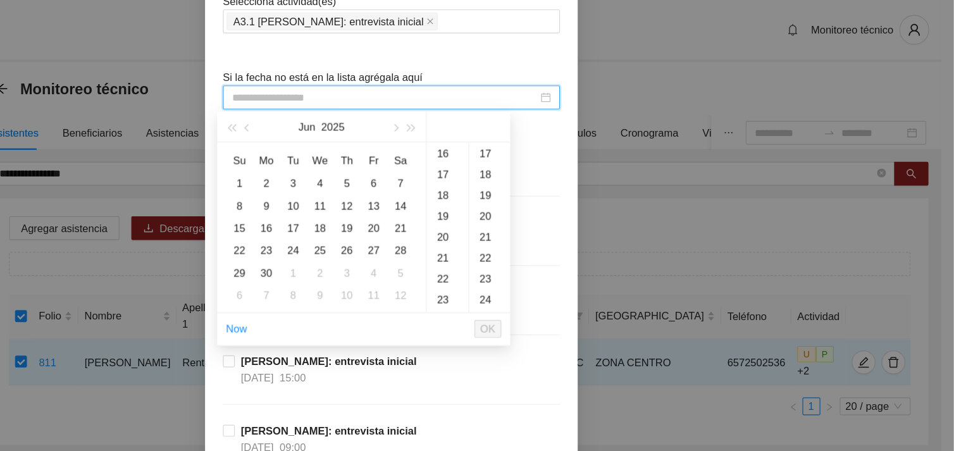
click at [474, 76] on input at bounding box center [470, 83] width 259 height 14
click at [369, 157] on div "2" at bounding box center [370, 155] width 15 height 15
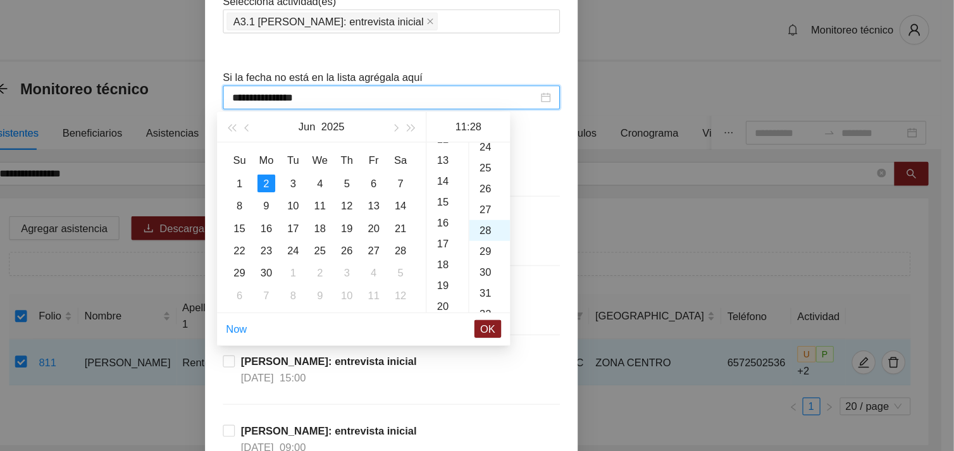
scroll to position [496, 0]
click at [524, 214] on div "16" at bounding box center [523, 219] width 35 height 18
click at [556, 124] on div "17" at bounding box center [560, 125] width 35 height 18
type input "**********"
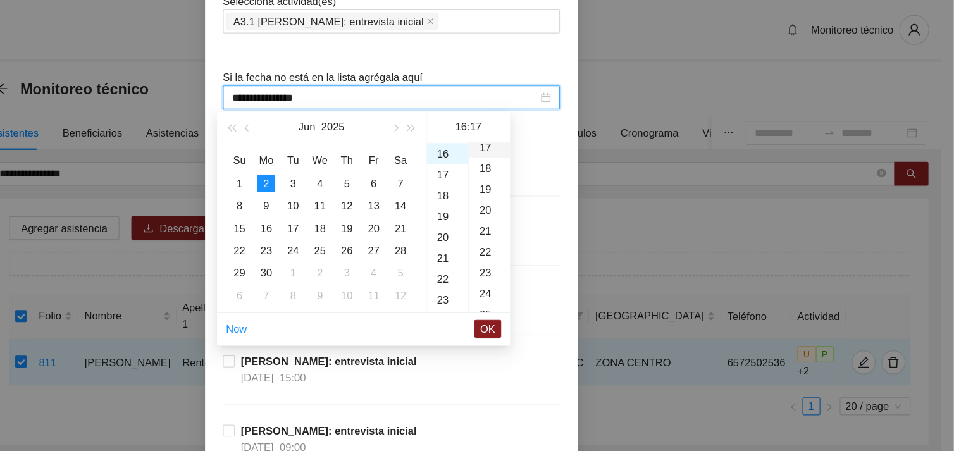
scroll to position [300, 0]
click at [559, 281] on span "OK" at bounding box center [558, 279] width 13 height 14
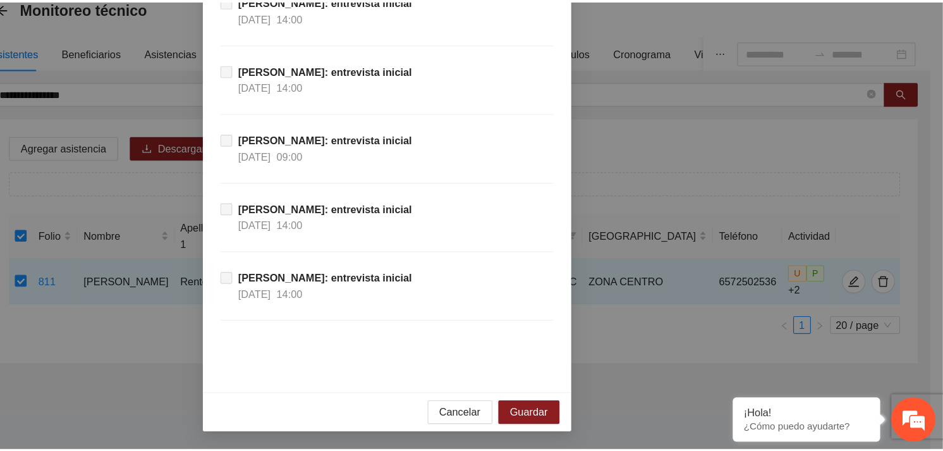
scroll to position [0, 0]
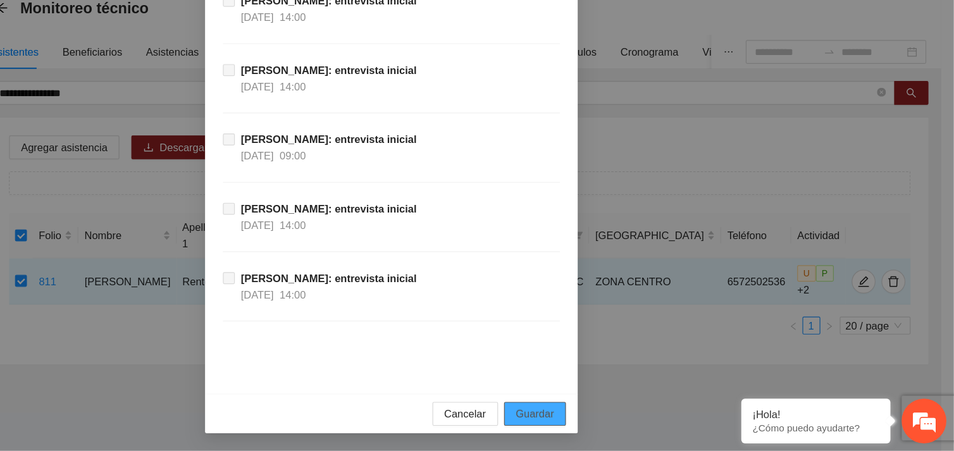
click at [590, 414] on span "Guardar" at bounding box center [598, 419] width 32 height 14
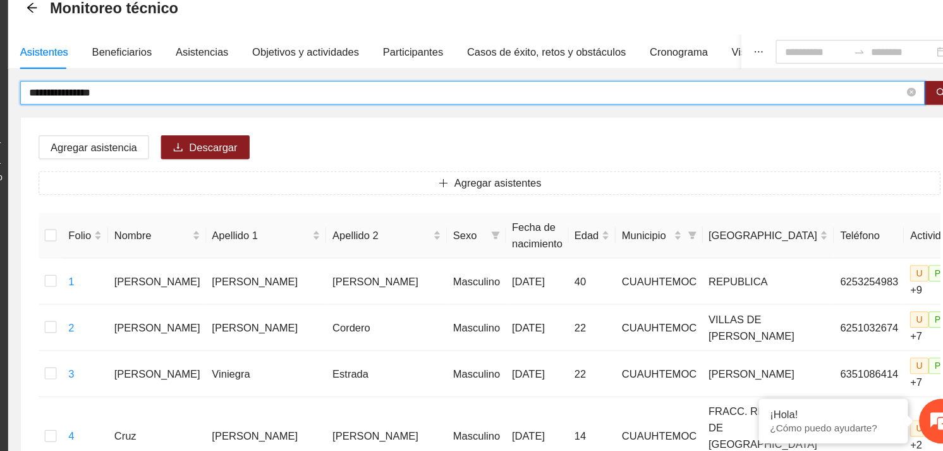
drag, startPoint x: 222, startPoint y: 147, endPoint x: 109, endPoint y: 154, distance: 113.4
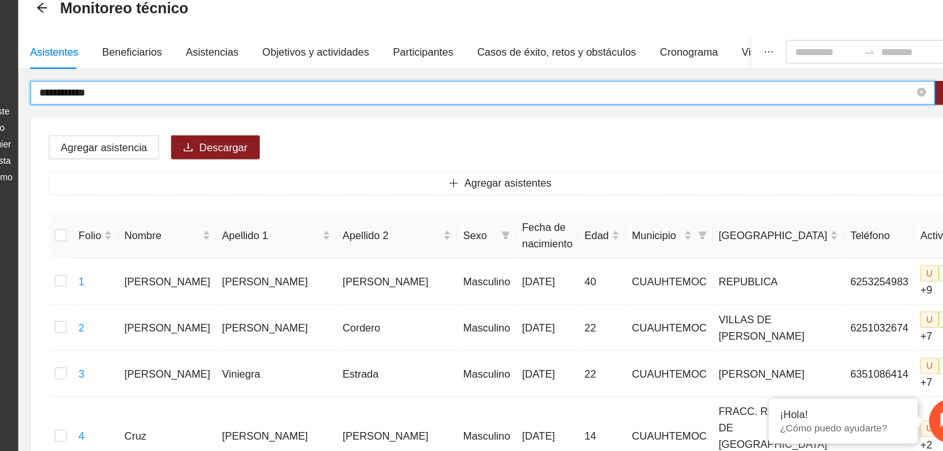
type input "**********"
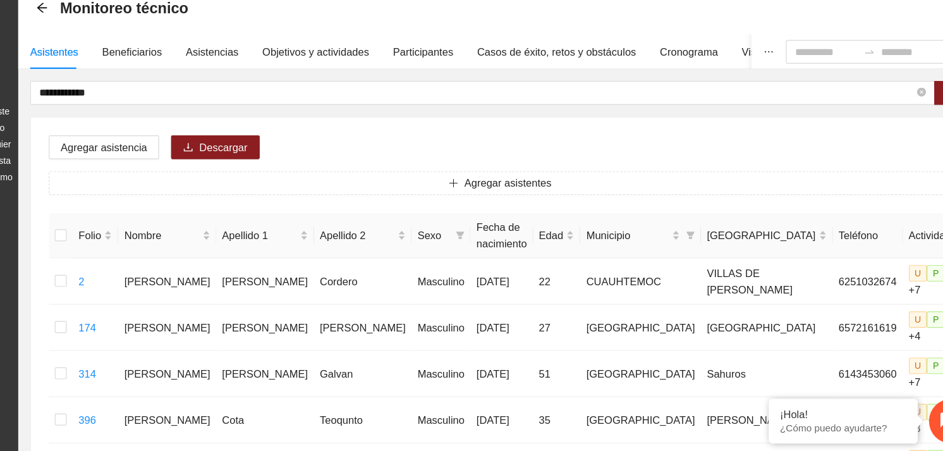
click at [109, 154] on div "La información contenida en este sitio es confidencial y para uso exclusivo de …" at bounding box center [63, 176] width 121 height 125
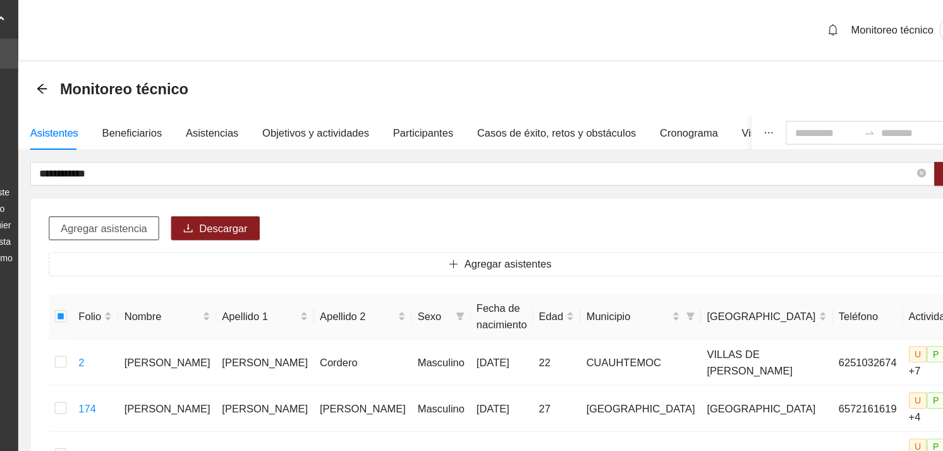
click at [193, 196] on span "Agregar asistencia" at bounding box center [199, 194] width 73 height 14
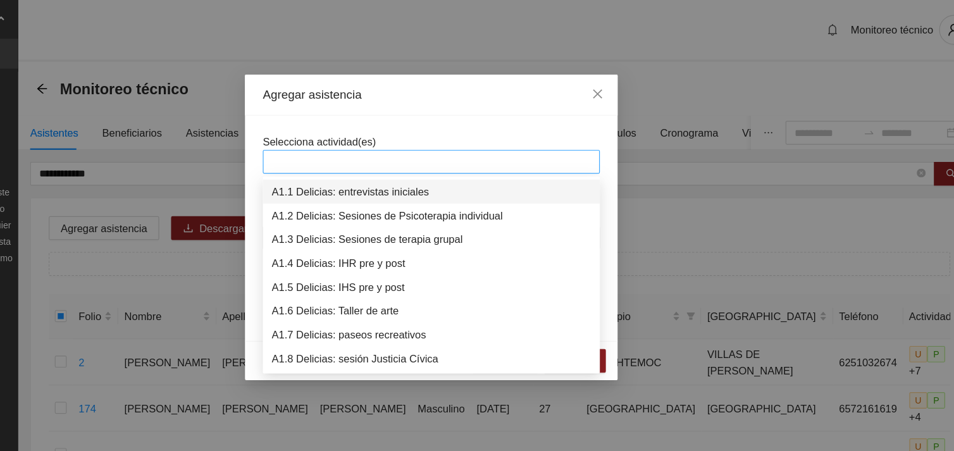
click at [427, 135] on div at bounding box center [476, 137] width 279 height 15
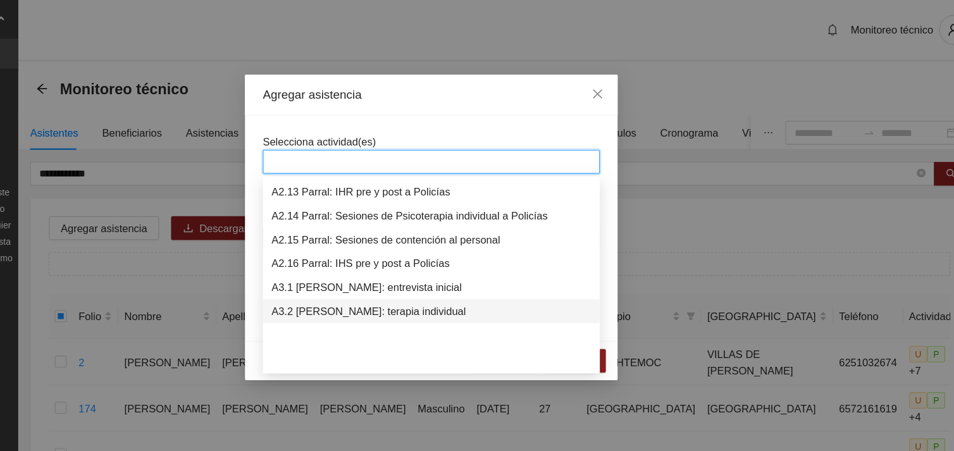
scroll to position [586, 0]
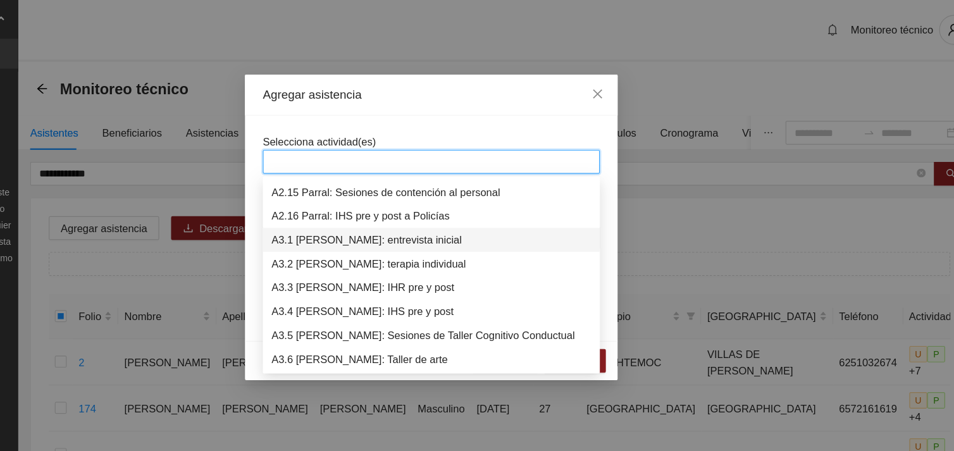
click at [433, 202] on div "A3.1 [PERSON_NAME]: entrevista inicial" at bounding box center [476, 204] width 271 height 14
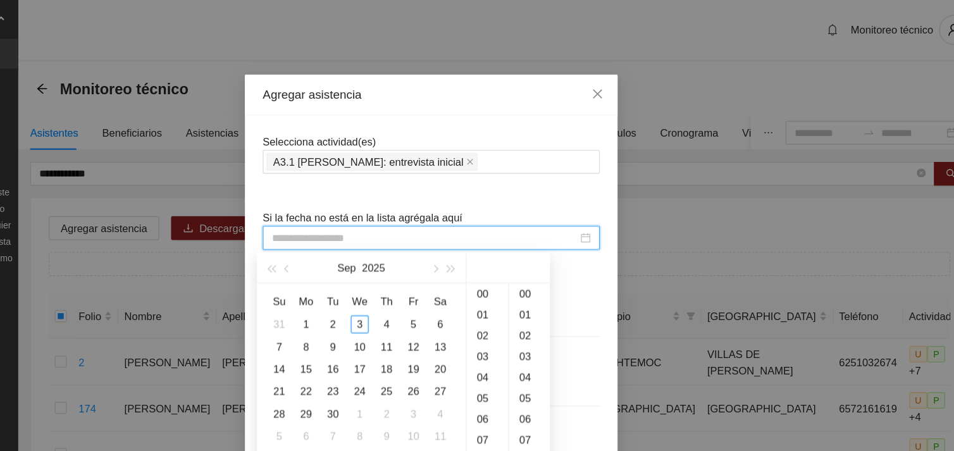
click at [426, 202] on input at bounding box center [470, 202] width 259 height 14
click at [353, 232] on button "button" at bounding box center [355, 226] width 14 height 25
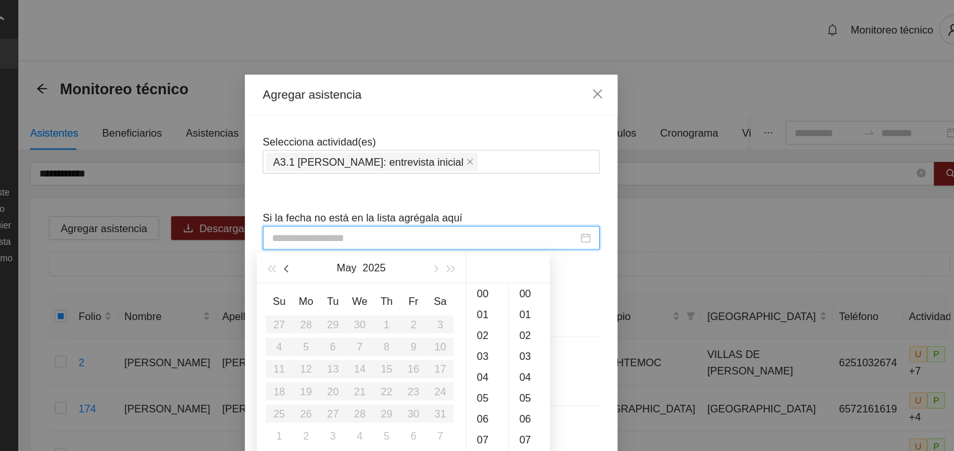
click at [353, 232] on button "button" at bounding box center [355, 226] width 14 height 25
click at [482, 230] on button "button" at bounding box center [479, 226] width 14 height 25
click at [371, 277] on div "2" at bounding box center [370, 274] width 15 height 15
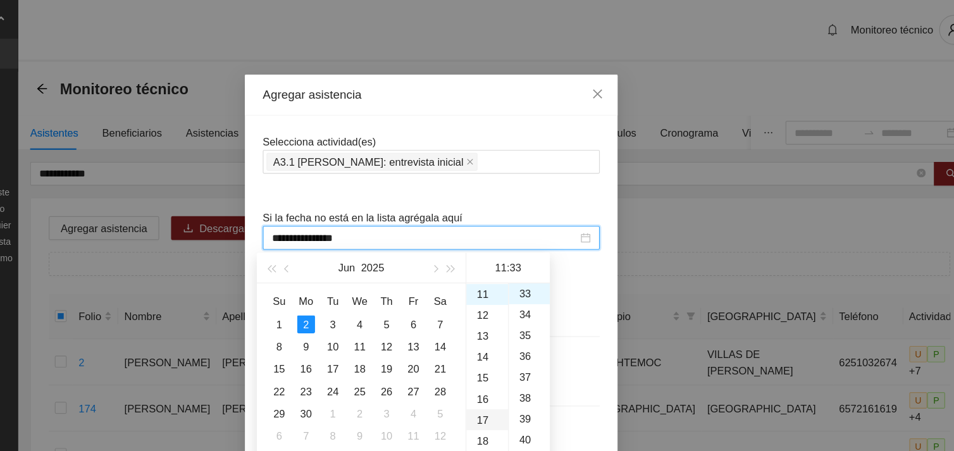
click at [519, 354] on div "17" at bounding box center [523, 356] width 35 height 18
type input "**********"
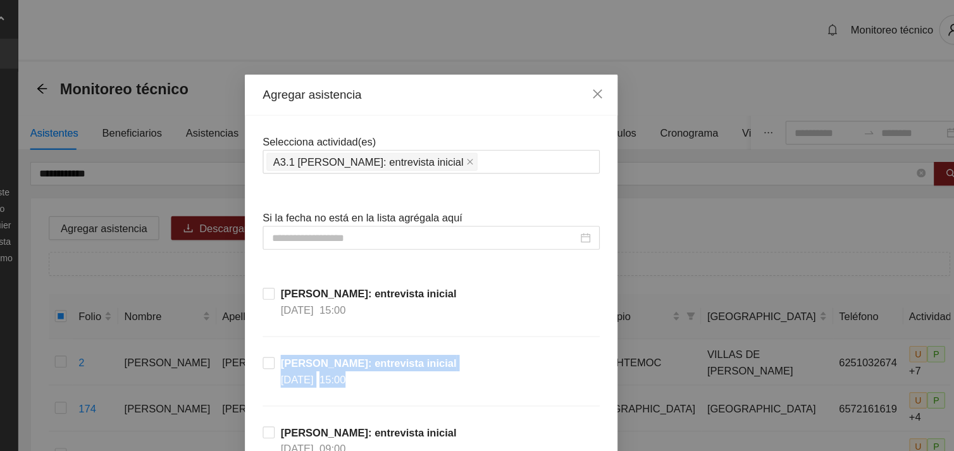
drag, startPoint x: 608, startPoint y: 267, endPoint x: 624, endPoint y: 348, distance: 82.0
click at [921, 333] on div "Agregar asistencia Selecciona actividad(es) A3.1 [PERSON_NAME]: entrevista inic…" at bounding box center [477, 225] width 954 height 451
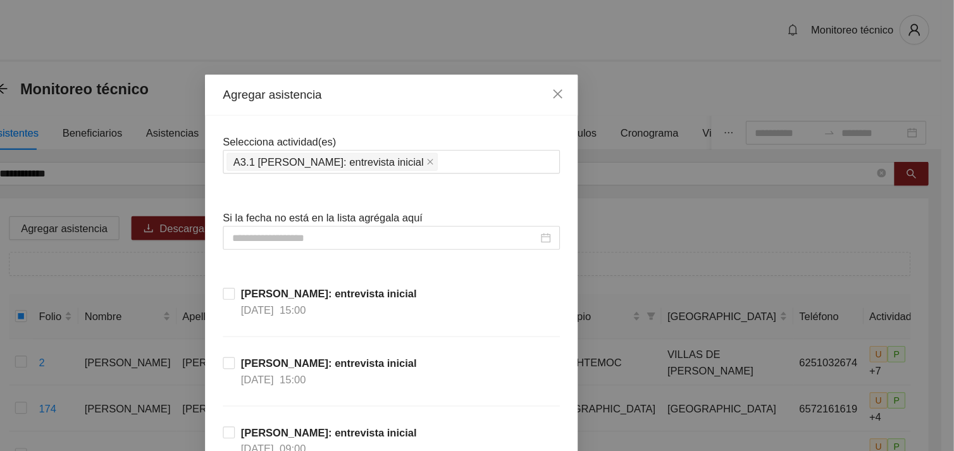
click at [943, 333] on html "**********" at bounding box center [477, 225] width 954 height 451
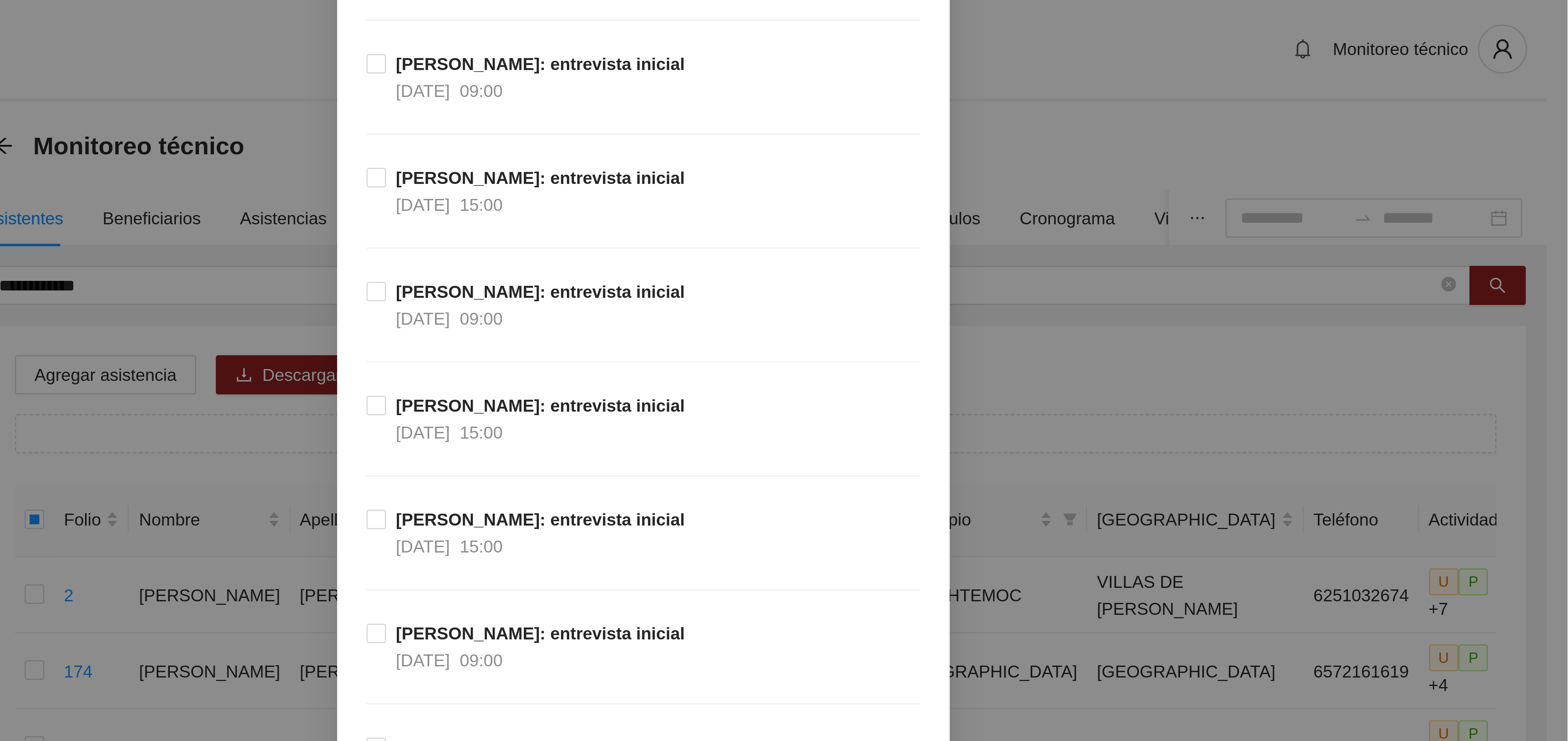
scroll to position [189, 0]
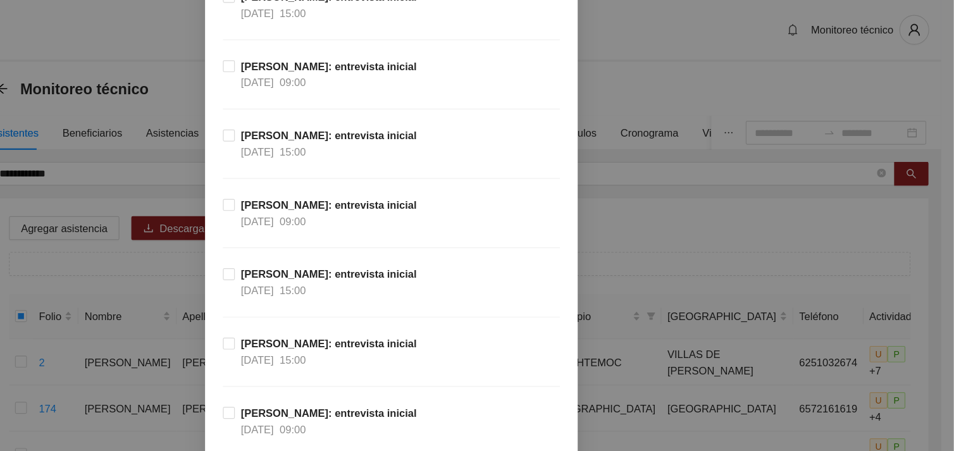
drag, startPoint x: 845, startPoint y: 195, endPoint x: 821, endPoint y: 173, distance: 31.8
click at [821, 173] on div "Agregar asistencia Selecciona actividad(es) A3.1 [PERSON_NAME]: entrevista inic…" at bounding box center [477, 225] width 954 height 451
drag, startPoint x: 703, startPoint y: 189, endPoint x: 736, endPoint y: 176, distance: 35.5
click at [736, 176] on div "Agregar asistencia Selecciona actividad(es) A3.1 [PERSON_NAME]: entrevista inic…" at bounding box center [477, 225] width 954 height 451
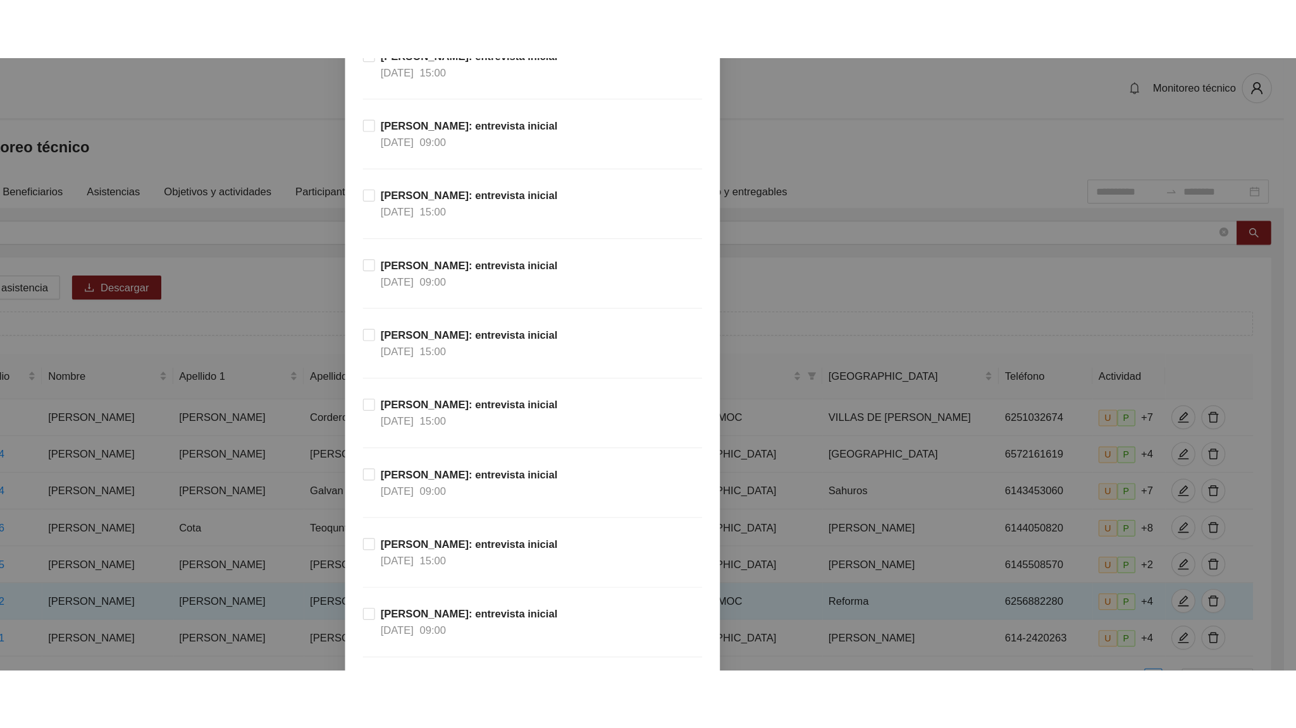
scroll to position [310, 0]
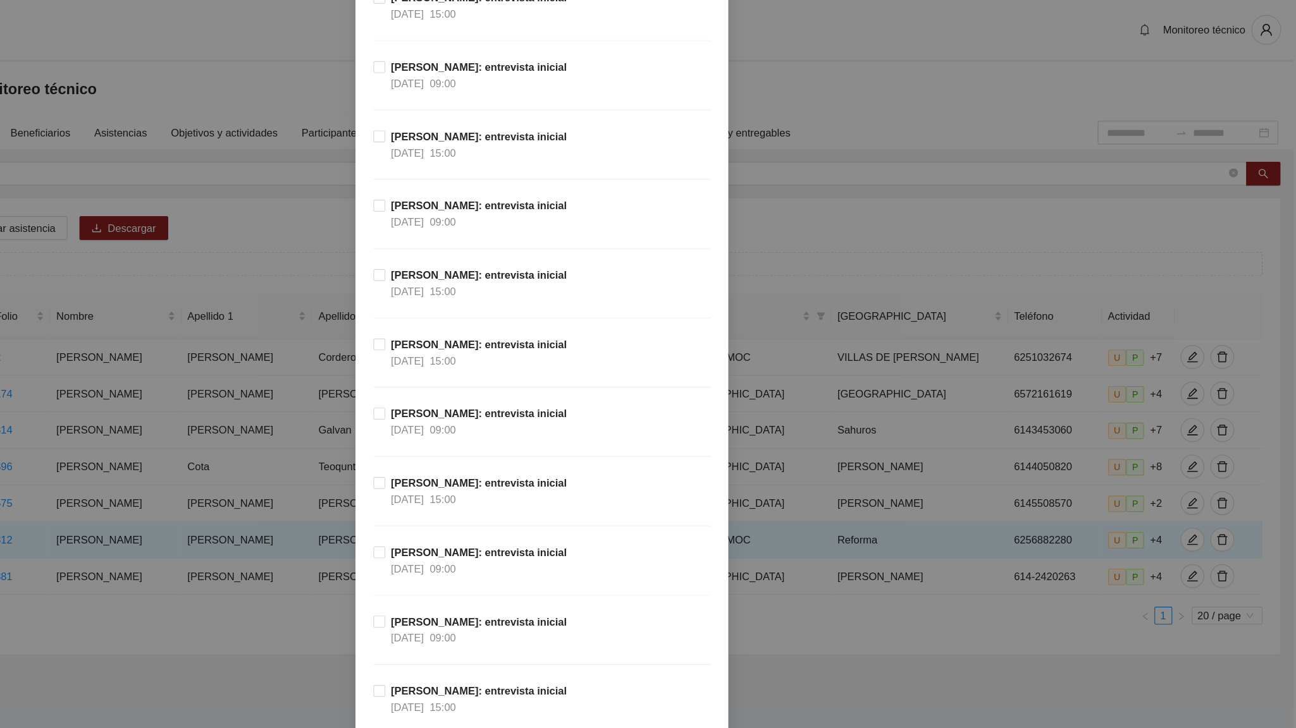
drag, startPoint x: 955, startPoint y: 190, endPoint x: 942, endPoint y: 192, distance: 13.4
click at [942, 192] on div "Agregar asistencia Selecciona actividad(es) A3.1 [PERSON_NAME]: entrevista inic…" at bounding box center [648, 364] width 1296 height 728
drag, startPoint x: 945, startPoint y: 193, endPoint x: 976, endPoint y: 169, distance: 39.2
click at [943, 169] on div "Agregar asistencia Selecciona actividad(es) A3.1 [PERSON_NAME]: entrevista inic…" at bounding box center [648, 364] width 1296 height 728
drag, startPoint x: 976, startPoint y: 169, endPoint x: 1155, endPoint y: 139, distance: 182.0
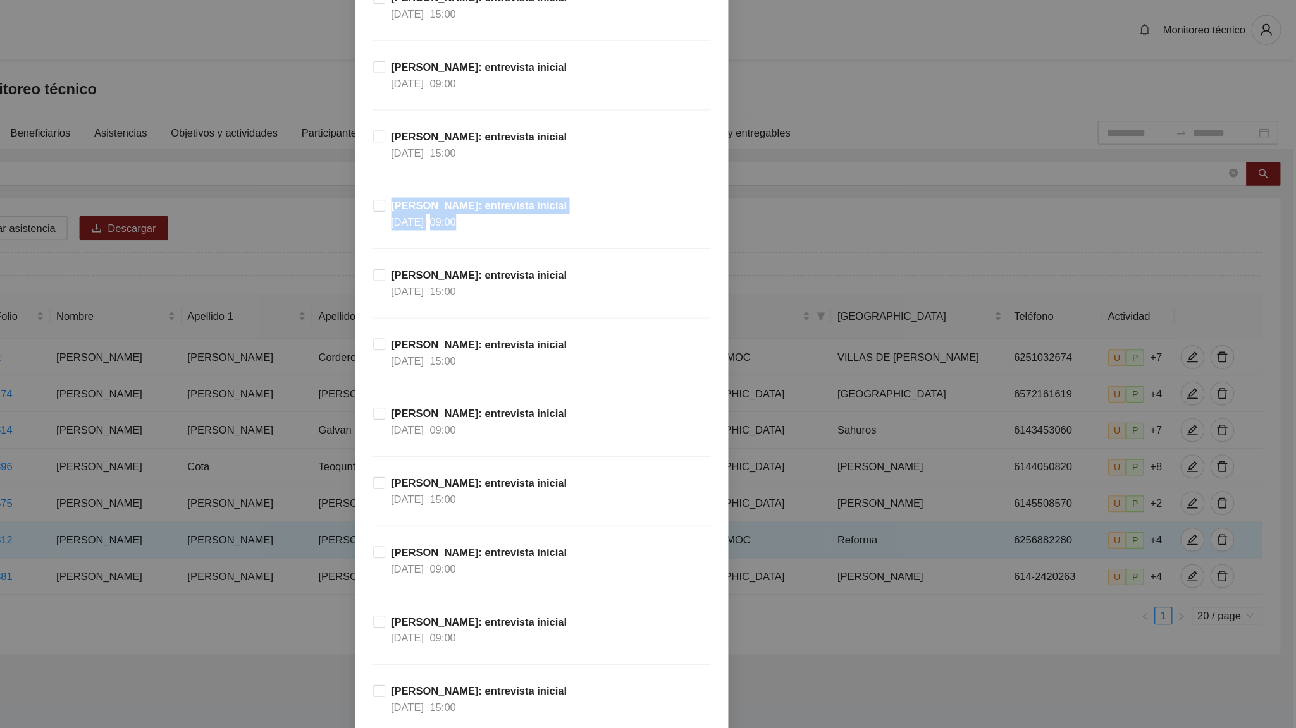
click at [943, 139] on div "Agregar asistencia Selecciona actividad(es) A3.1 [PERSON_NAME]: entrevista inic…" at bounding box center [648, 364] width 1296 height 728
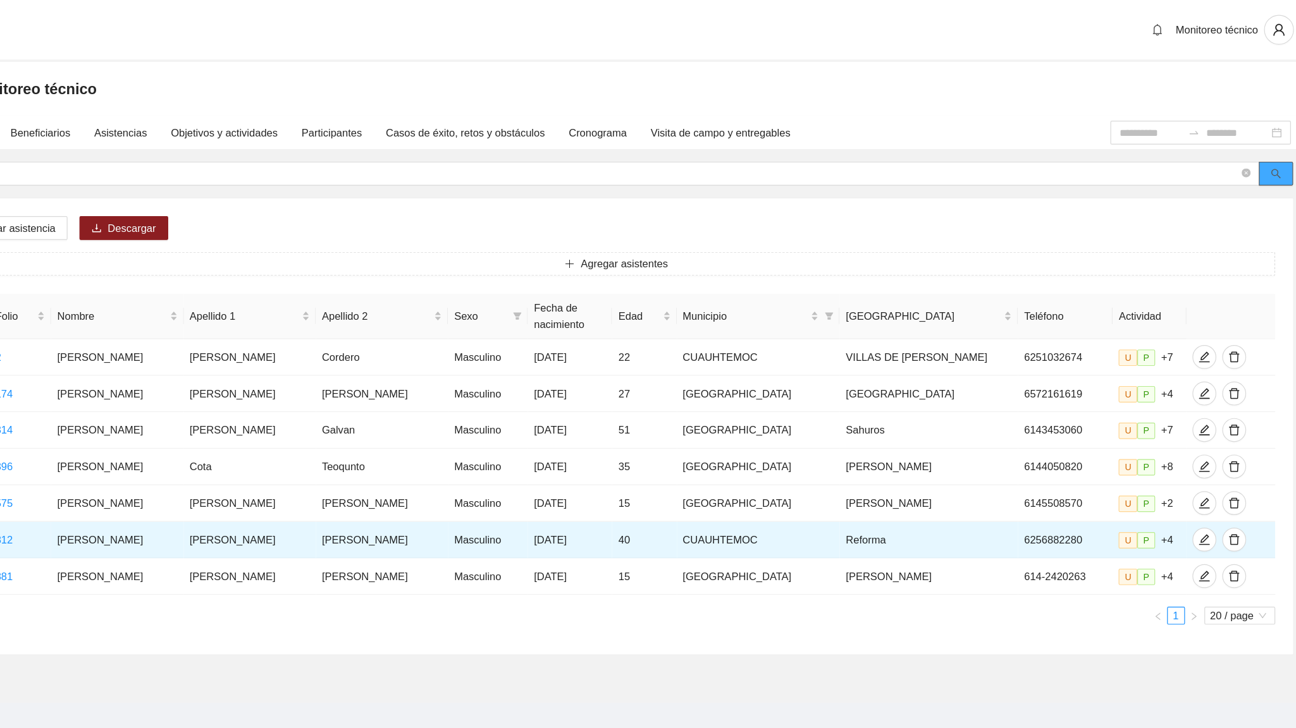
click at [943, 148] on icon "search" at bounding box center [1270, 147] width 9 height 9
click at [223, 199] on span "Agregar asistencia" at bounding box center [199, 194] width 73 height 14
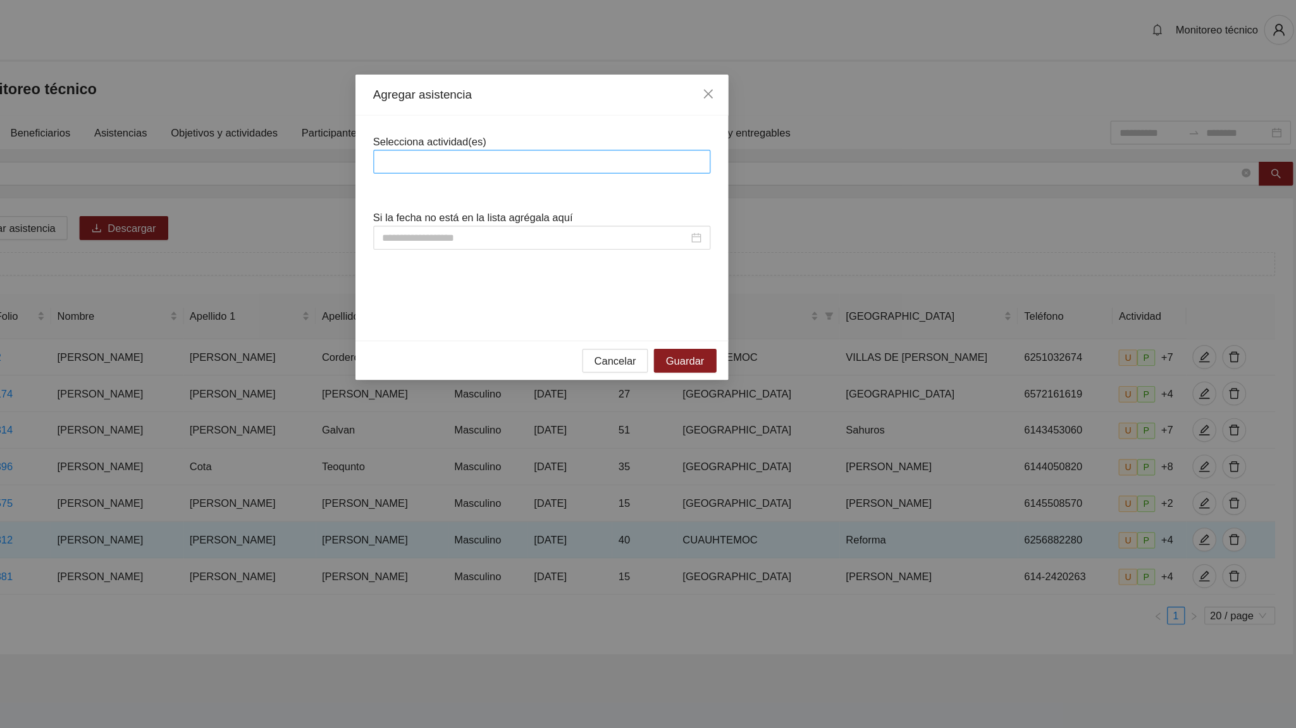
click at [579, 131] on div at bounding box center [647, 137] width 279 height 15
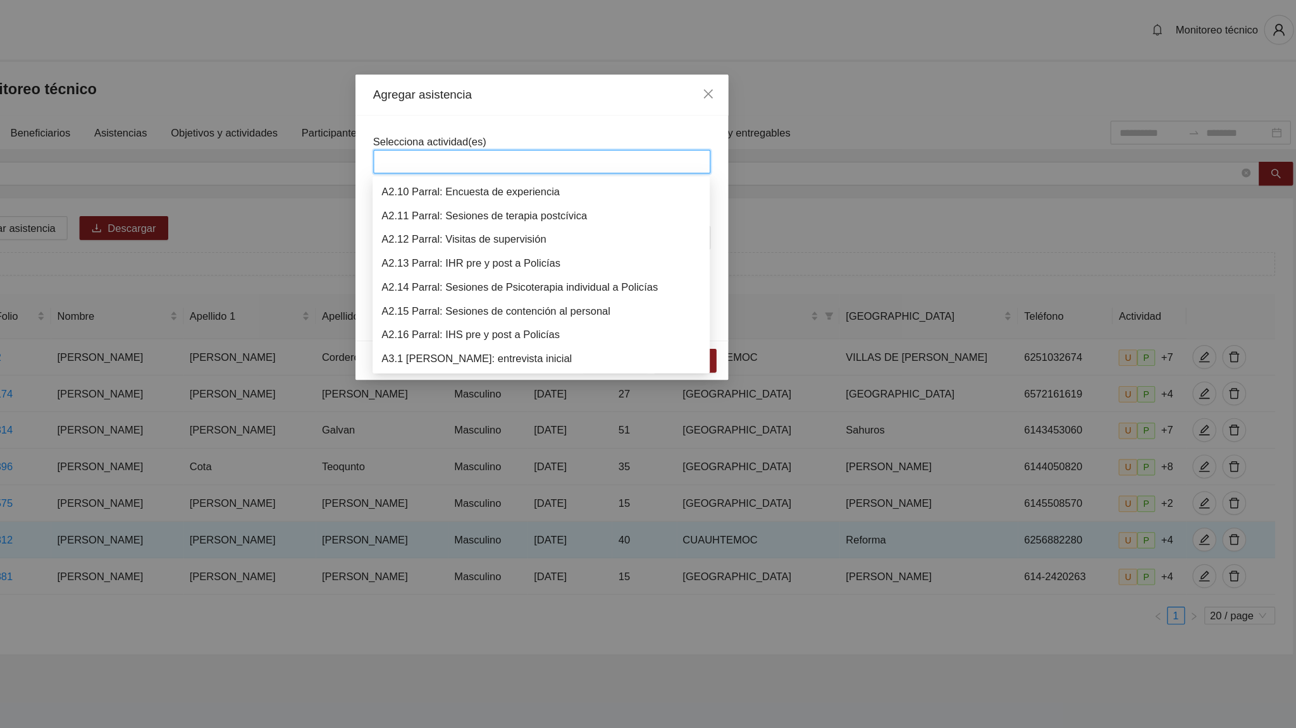
scroll to position [505, 0]
click at [587, 290] on div "A3.1 [PERSON_NAME]: entrevista inicial" at bounding box center [647, 285] width 271 height 14
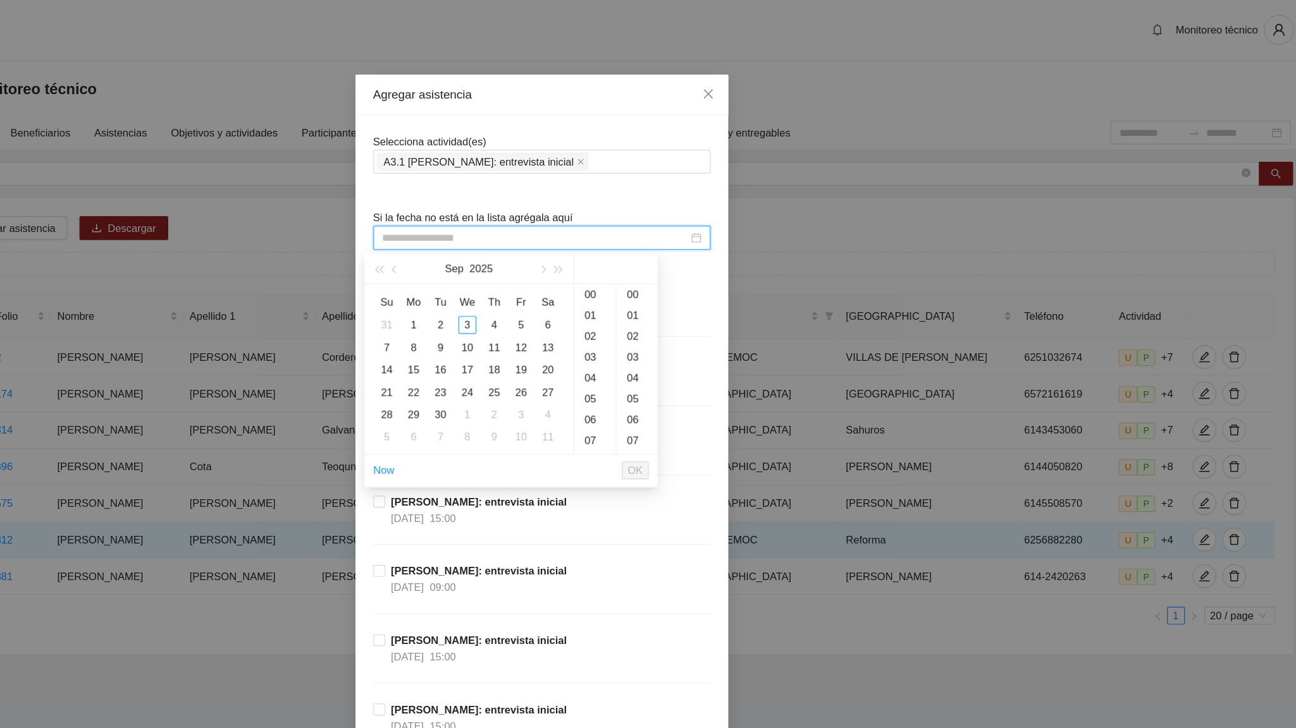
click at [572, 196] on input at bounding box center [642, 202] width 259 height 14
click at [520, 231] on button "button" at bounding box center [524, 227] width 14 height 25
type input "**********"
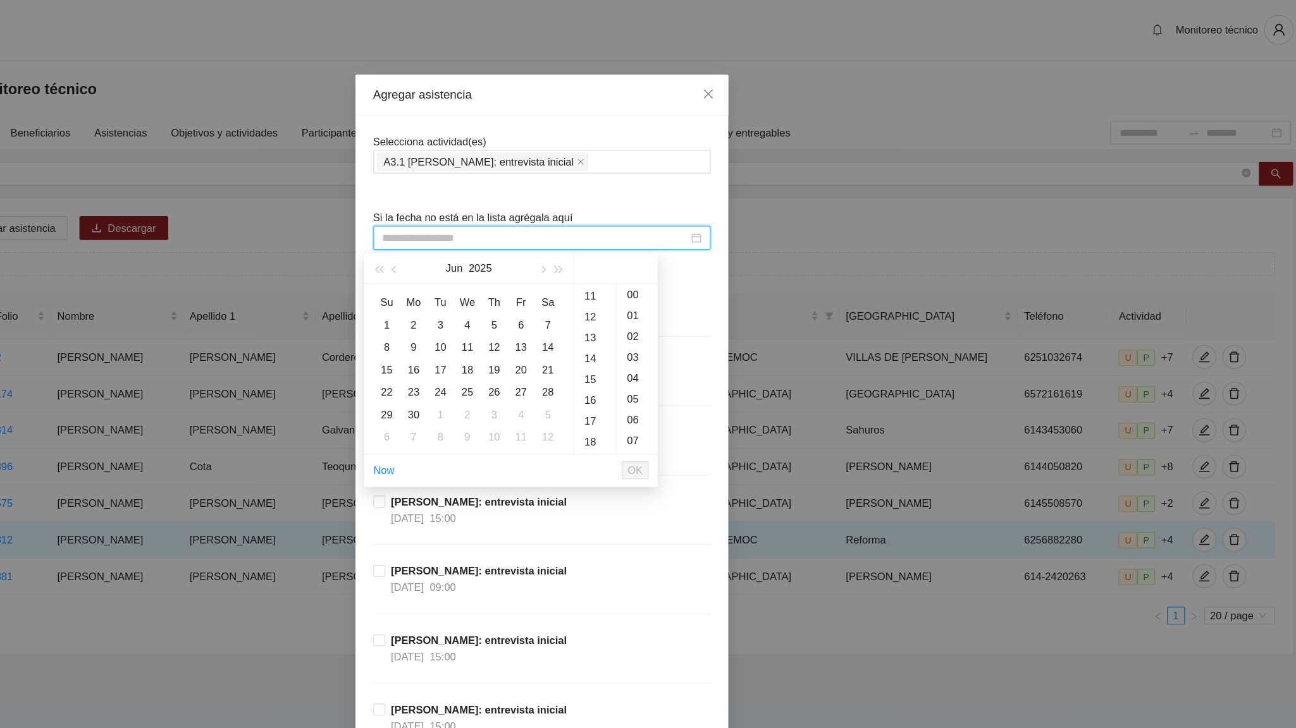
scroll to position [224, 0]
click at [691, 323] on div "17" at bounding box center [692, 326] width 35 height 18
click at [727, 345] on div "33" at bounding box center [728, 352] width 35 height 18
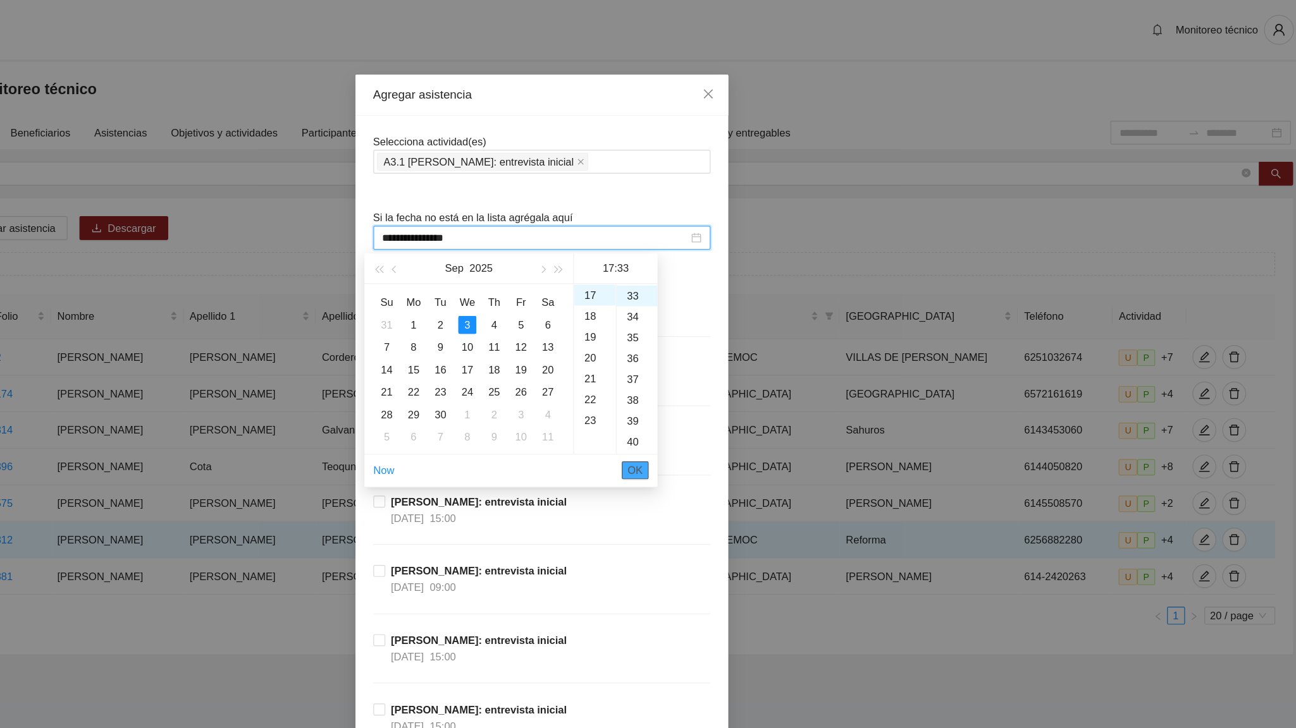
click at [730, 396] on span "OK" at bounding box center [727, 399] width 13 height 14
click at [523, 206] on input "**********" at bounding box center [642, 202] width 259 height 14
click at [522, 227] on span "button" at bounding box center [524, 229] width 6 height 6
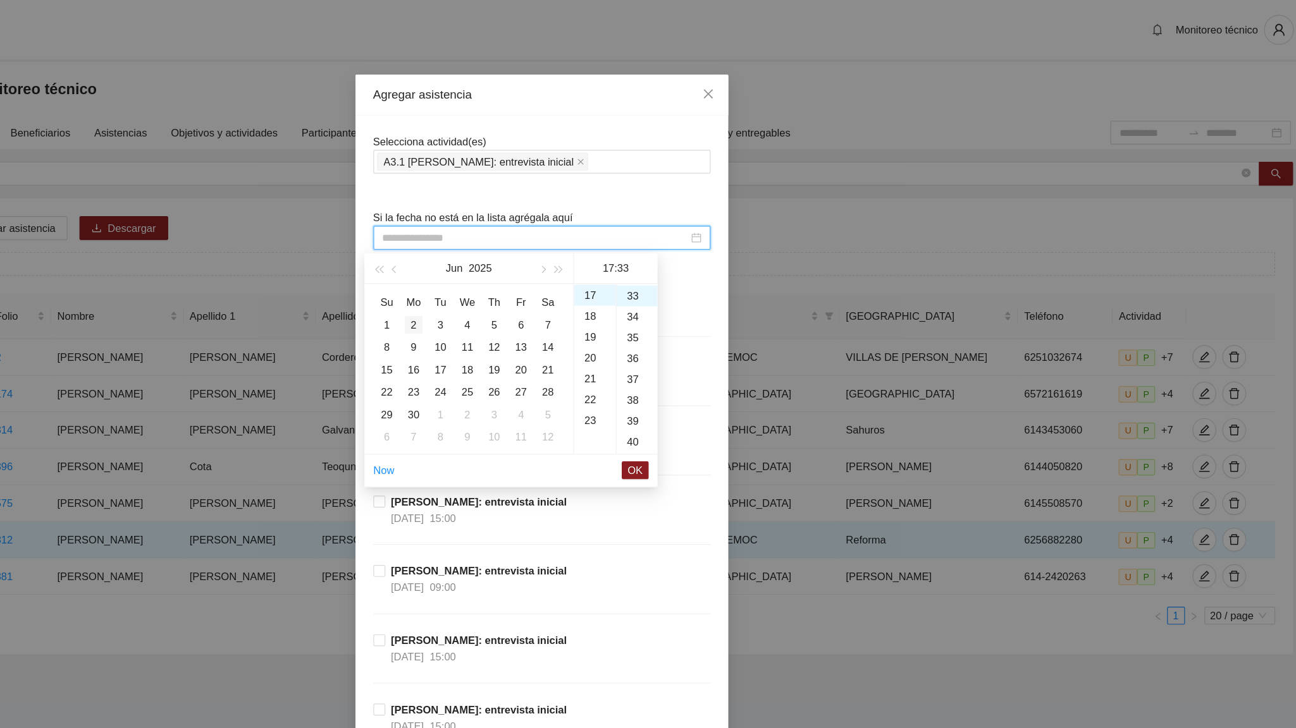
click at [537, 270] on div "2" at bounding box center [539, 275] width 15 height 15
type input "**********"
click at [733, 398] on button "OK" at bounding box center [727, 398] width 23 height 15
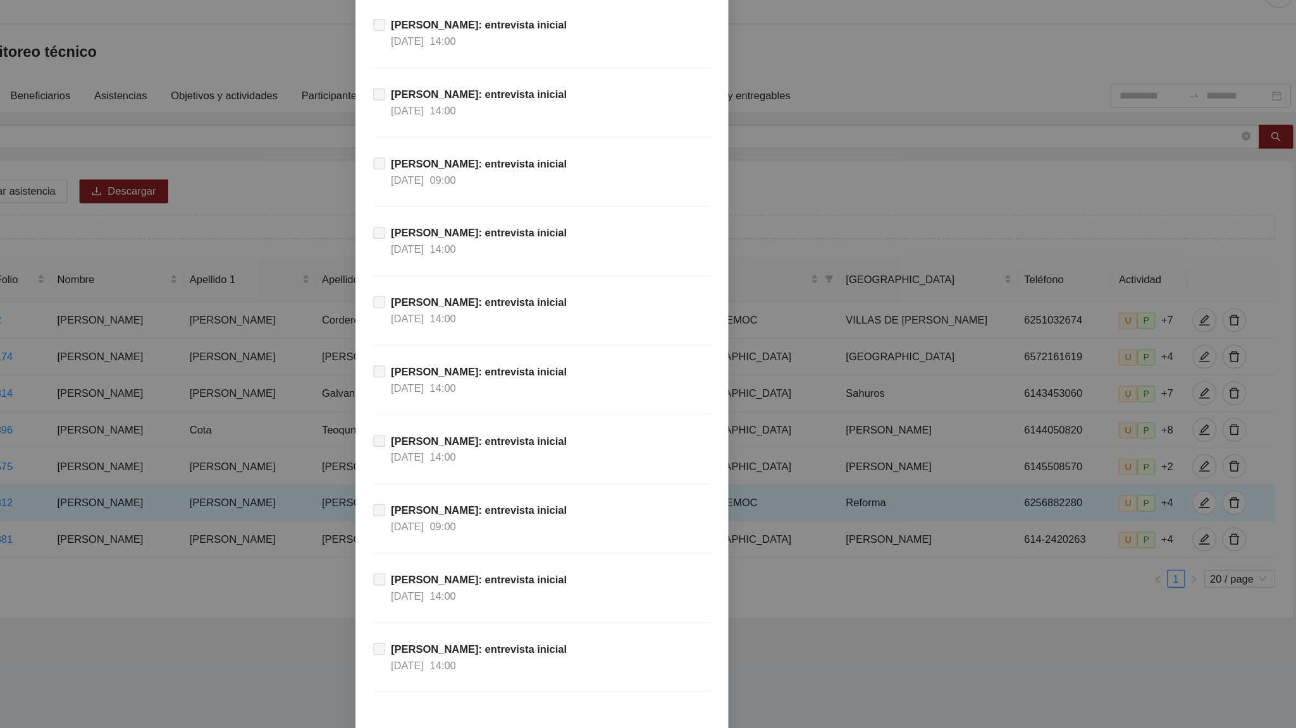
scroll to position [11431, 0]
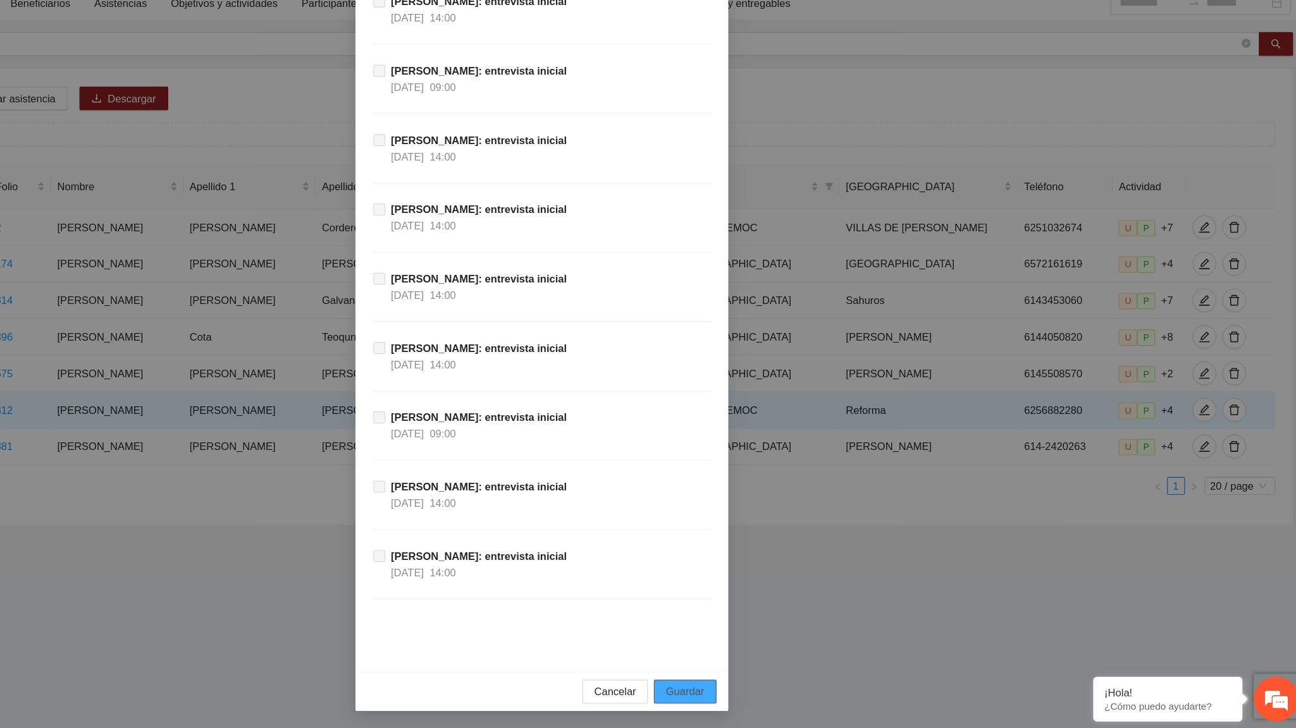
click at [769, 450] on span "Guardar" at bounding box center [769, 697] width 32 height 14
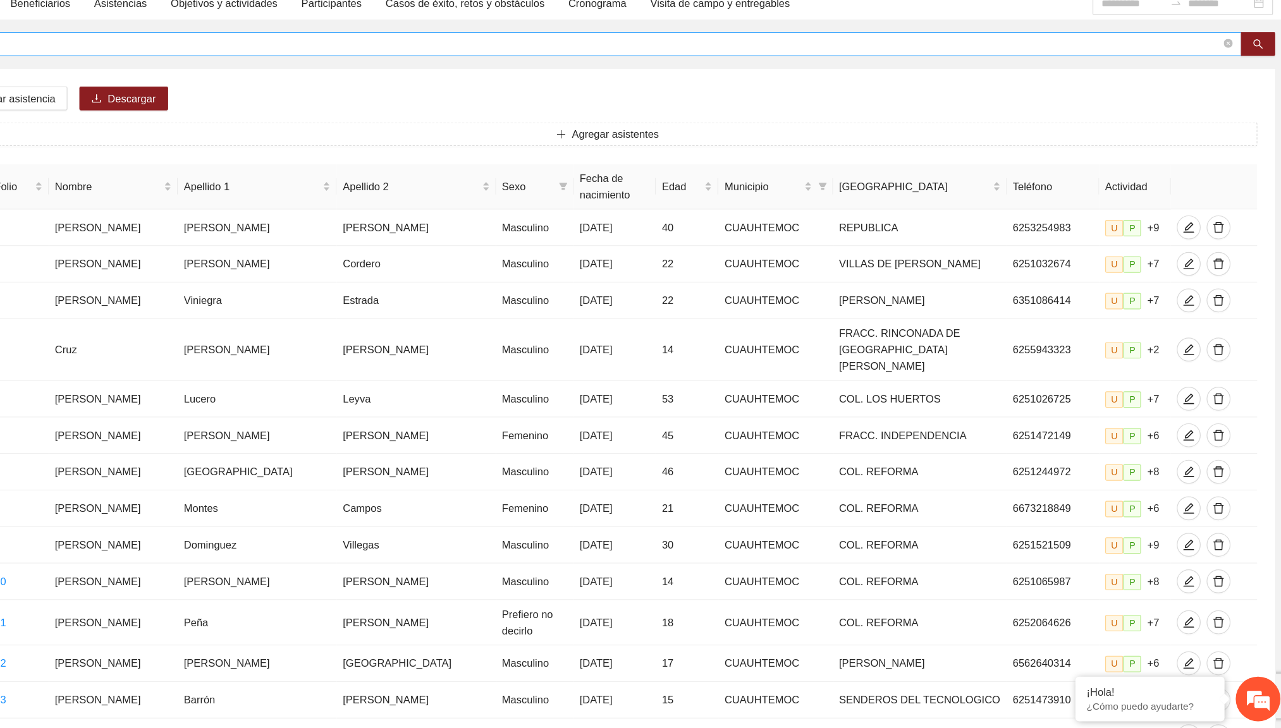
click at [274, 149] on input "**********" at bounding box center [684, 147] width 1080 height 14
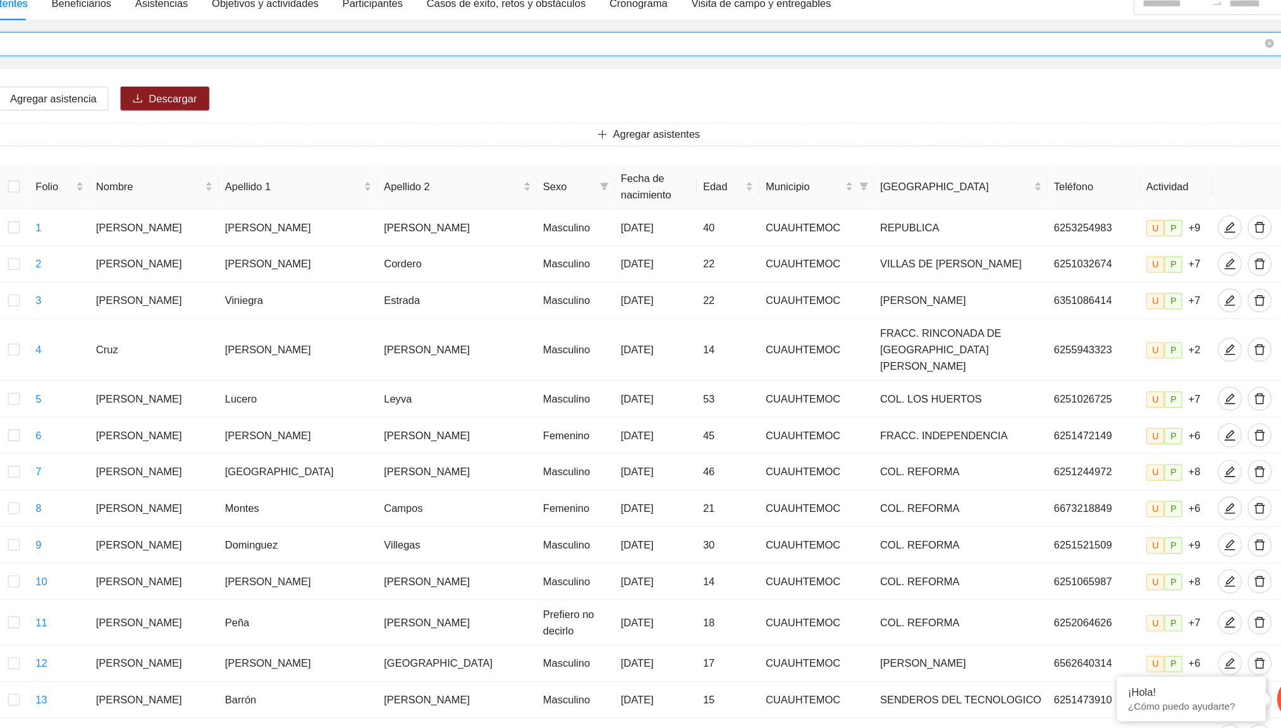
type input "*"
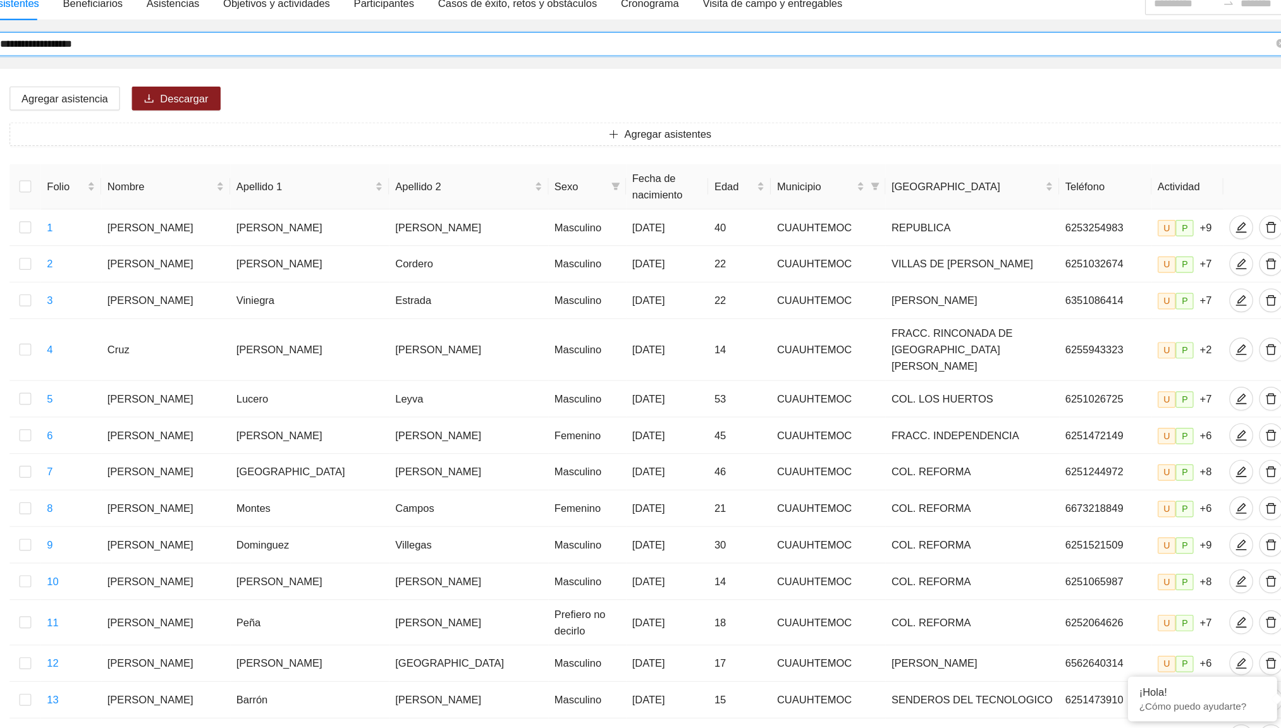
type input "**********"
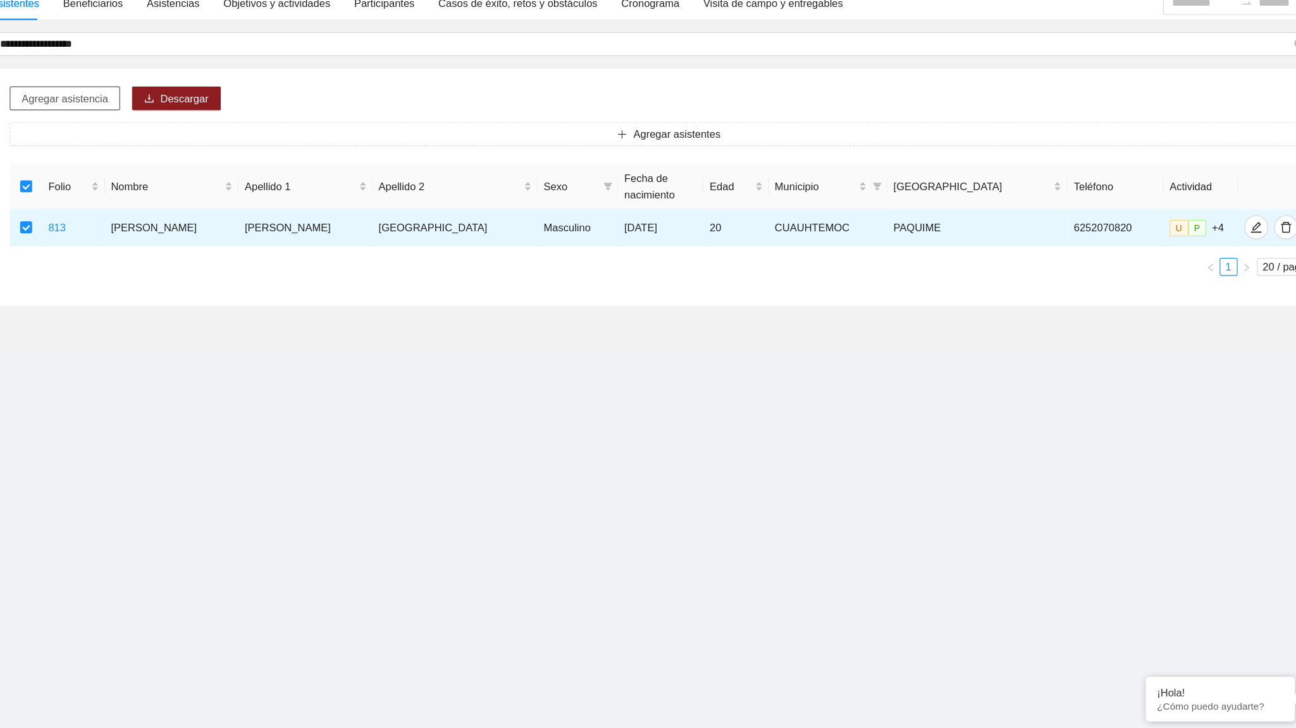
click at [207, 200] on span "Agregar asistencia" at bounding box center [199, 194] width 73 height 14
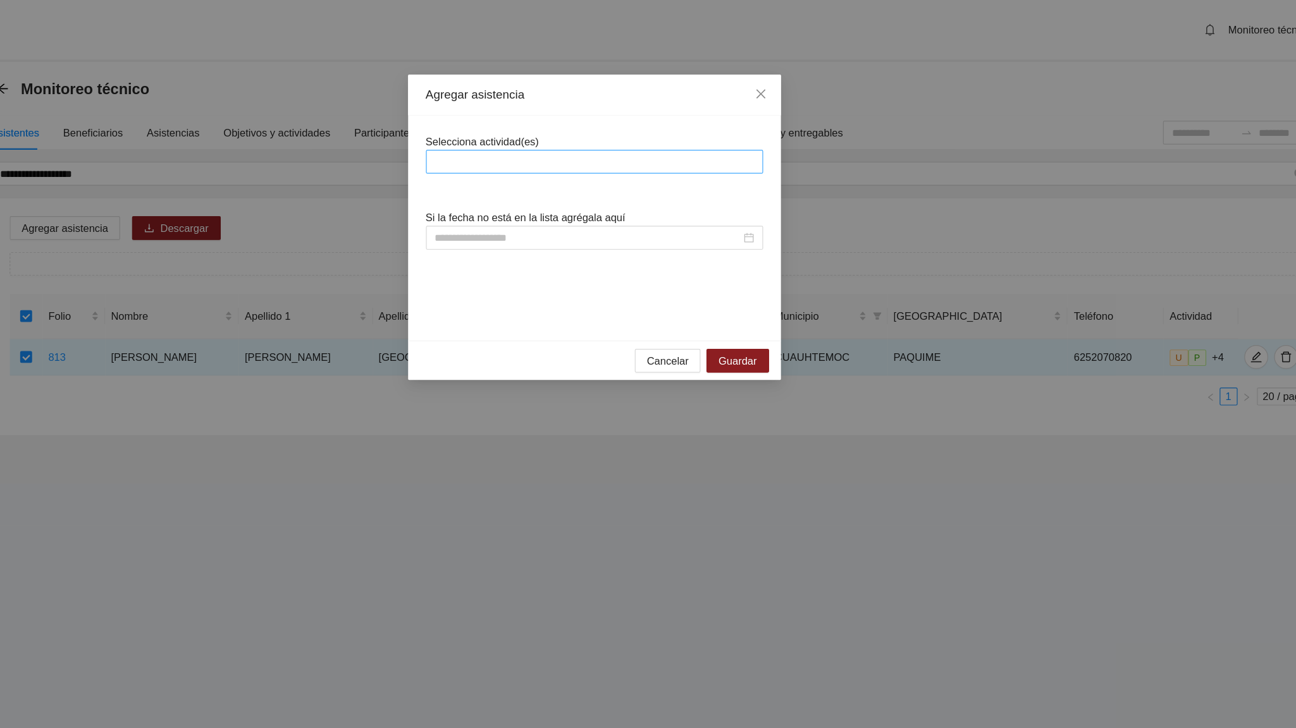
click at [563, 135] on div at bounding box center [647, 137] width 279 height 15
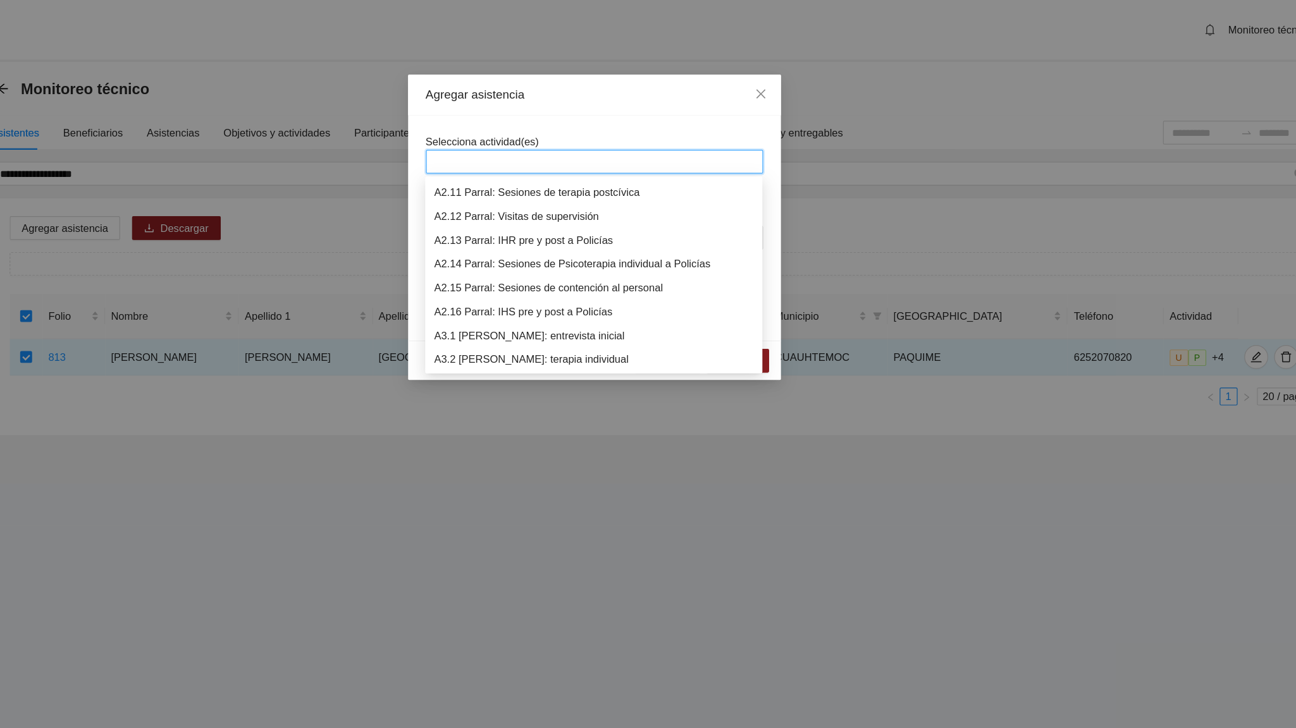
scroll to position [526, 0]
click at [577, 259] on div "A3.1 [PERSON_NAME]: entrevista inicial" at bounding box center [647, 264] width 271 height 14
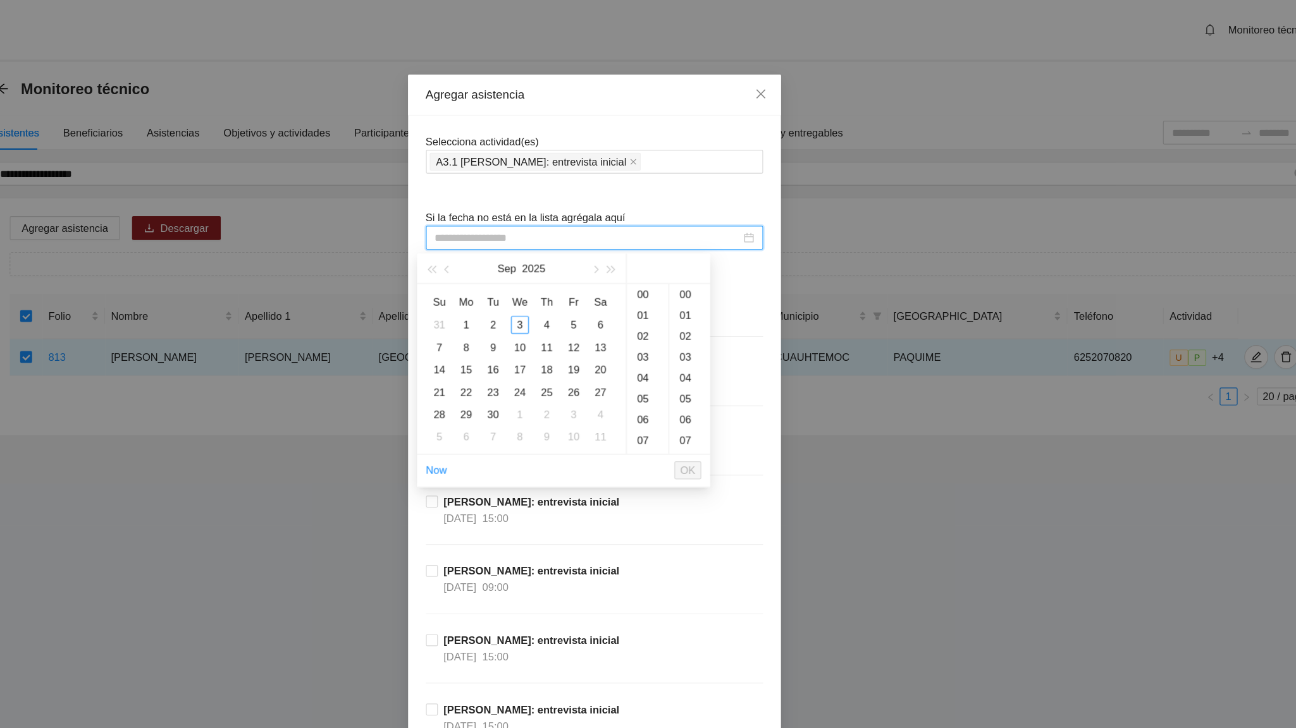
click at [541, 207] on input at bounding box center [642, 202] width 259 height 14
click at [524, 226] on span "button" at bounding box center [524, 229] width 6 height 6
click at [534, 276] on div "2" at bounding box center [539, 275] width 15 height 15
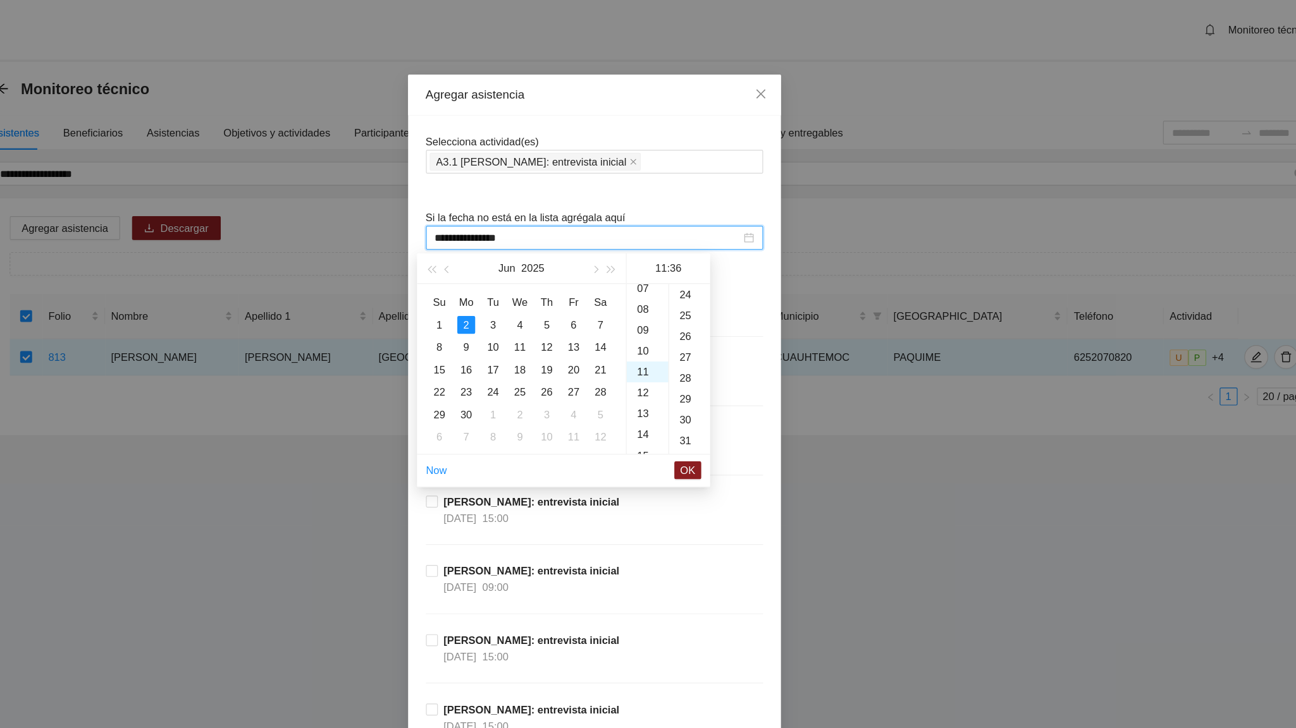
scroll to position [636, 0]
click at [693, 379] on div "18" at bounding box center [692, 374] width 35 height 18
click at [725, 243] on div "23" at bounding box center [728, 245] width 35 height 18
type input "**********"
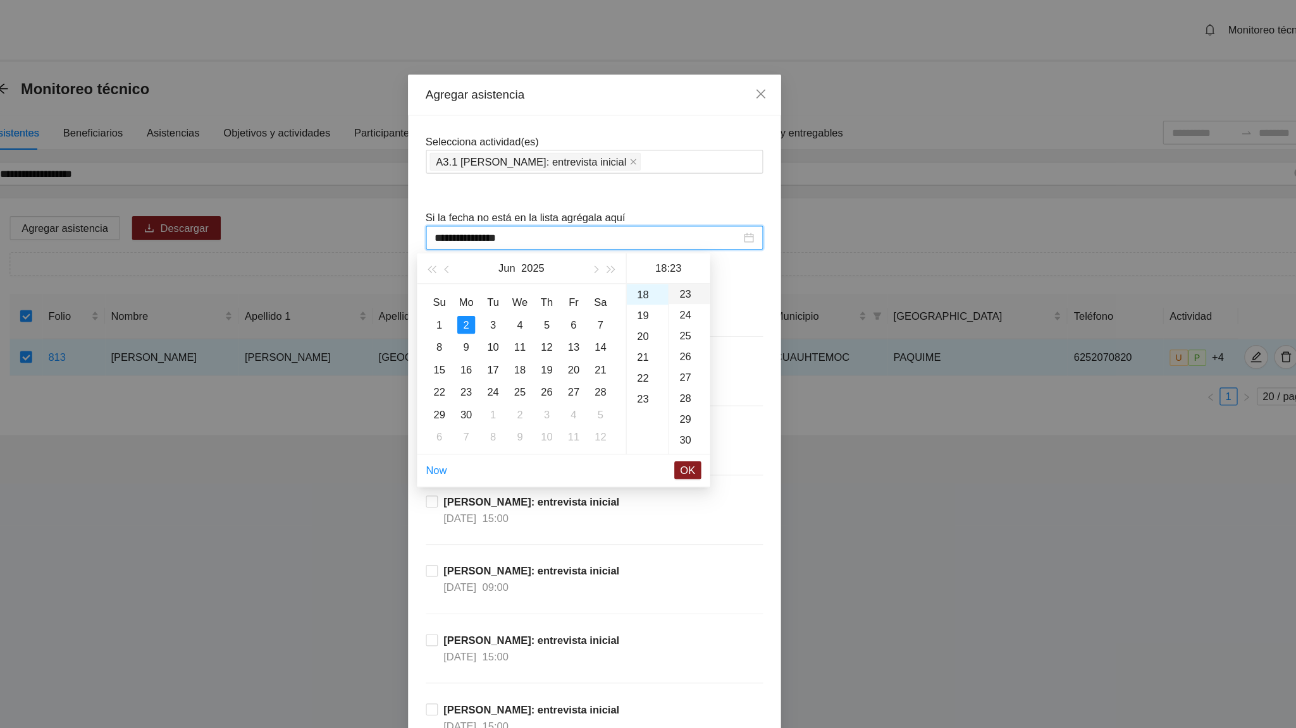
scroll to position [407, 0]
click at [725, 402] on span "OK" at bounding box center [727, 399] width 13 height 14
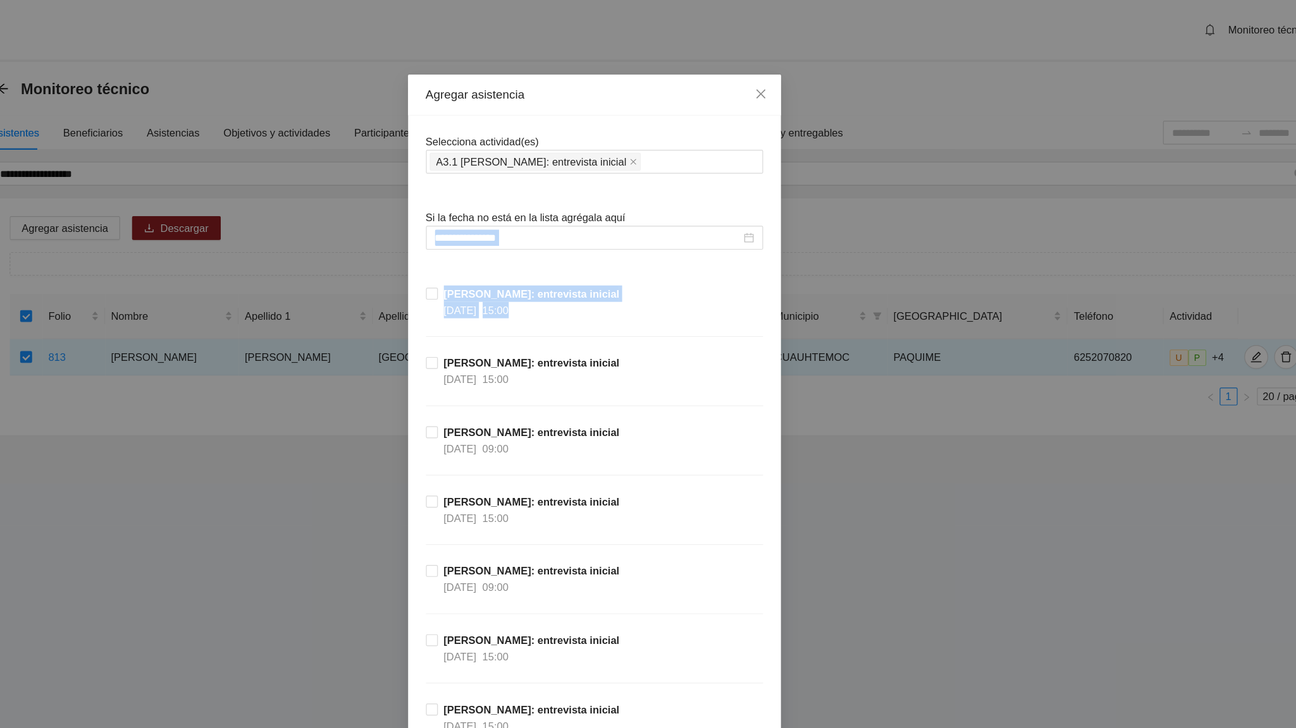
drag, startPoint x: 1242, startPoint y: 211, endPoint x: 1242, endPoint y: 295, distance: 84.1
click at [943, 295] on div "**********" at bounding box center [648, 364] width 1296 height 728
drag, startPoint x: 1242, startPoint y: 190, endPoint x: 1242, endPoint y: 107, distance: 82.8
click at [943, 107] on div "**********" at bounding box center [648, 364] width 1296 height 728
drag, startPoint x: 1242, startPoint y: 398, endPoint x: 1033, endPoint y: 469, distance: 221.2
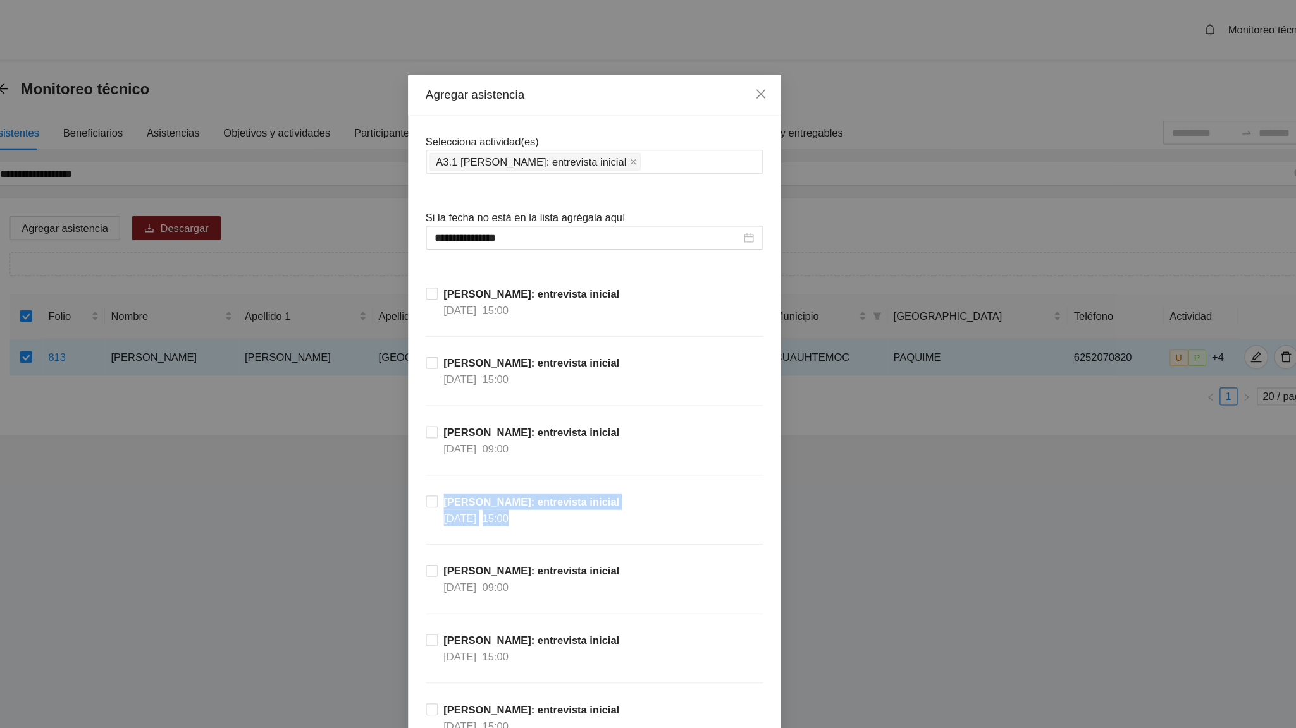
click at [943, 450] on div "**********" at bounding box center [648, 364] width 1296 height 728
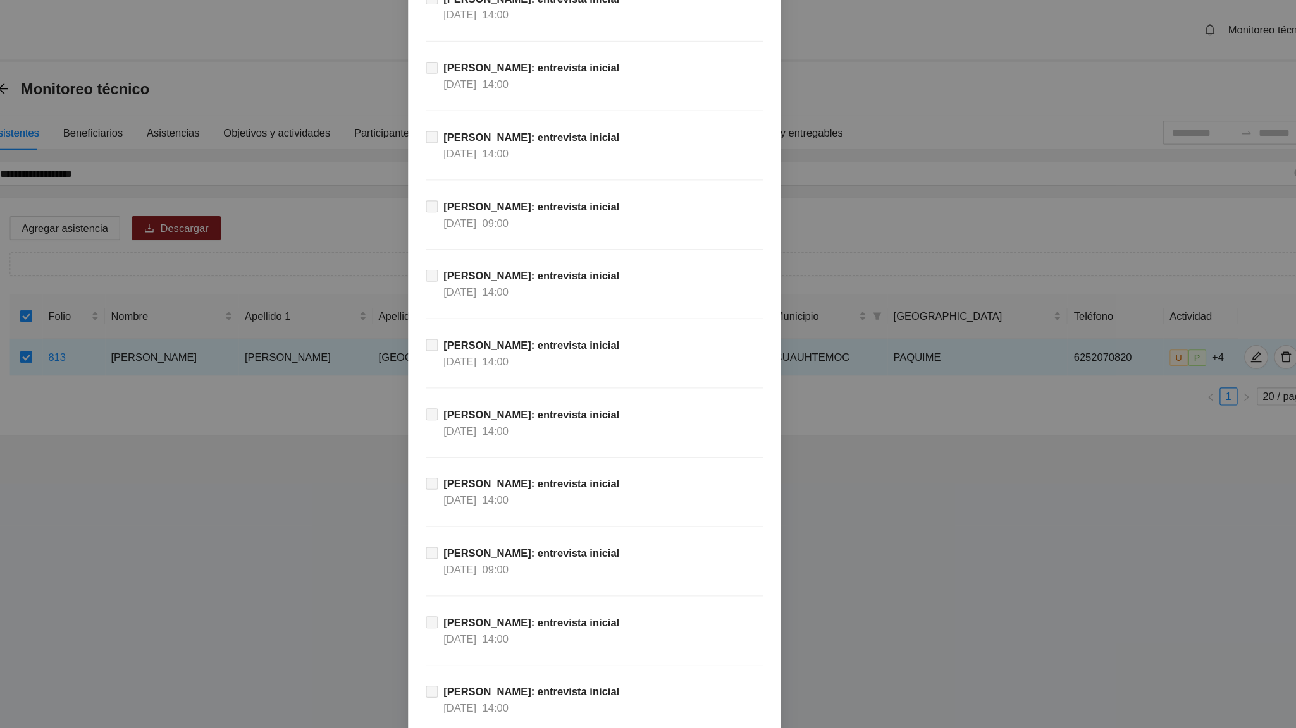
scroll to position [11431, 0]
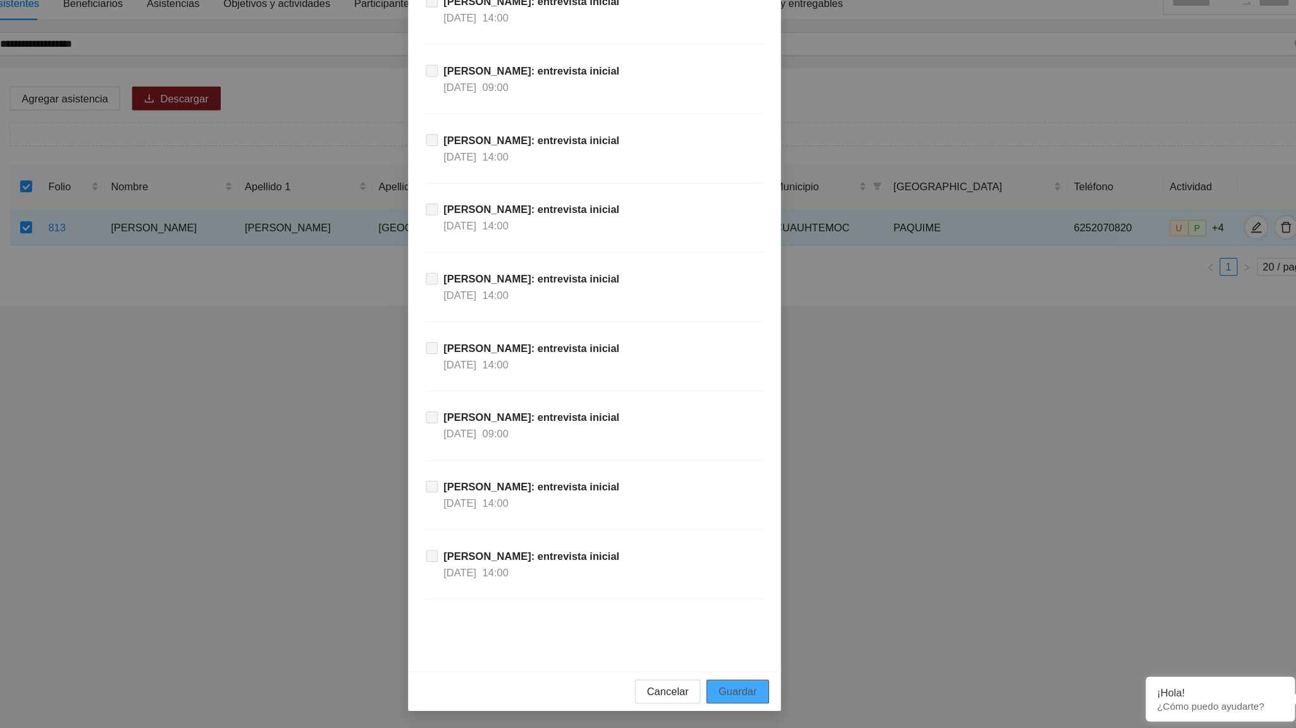
click at [767, 450] on span "Guardar" at bounding box center [769, 697] width 32 height 14
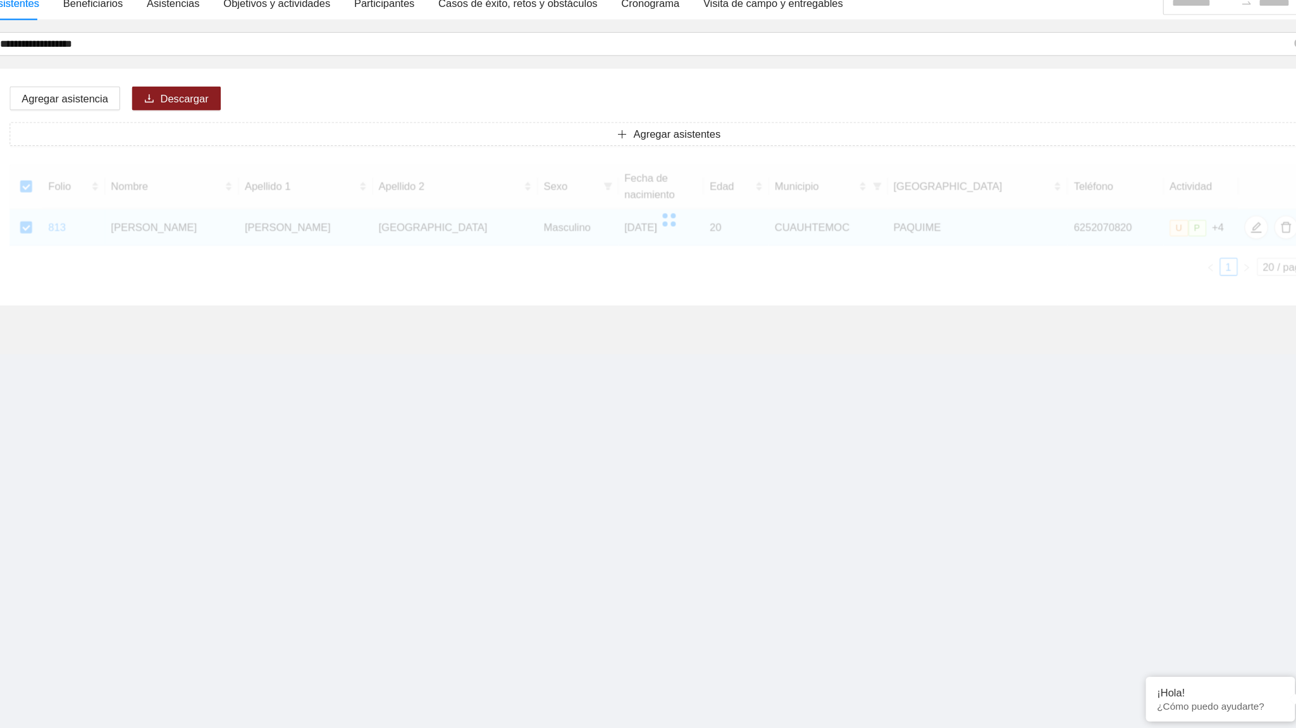
click at [767, 450] on section "**********" at bounding box center [648, 364] width 1296 height 728
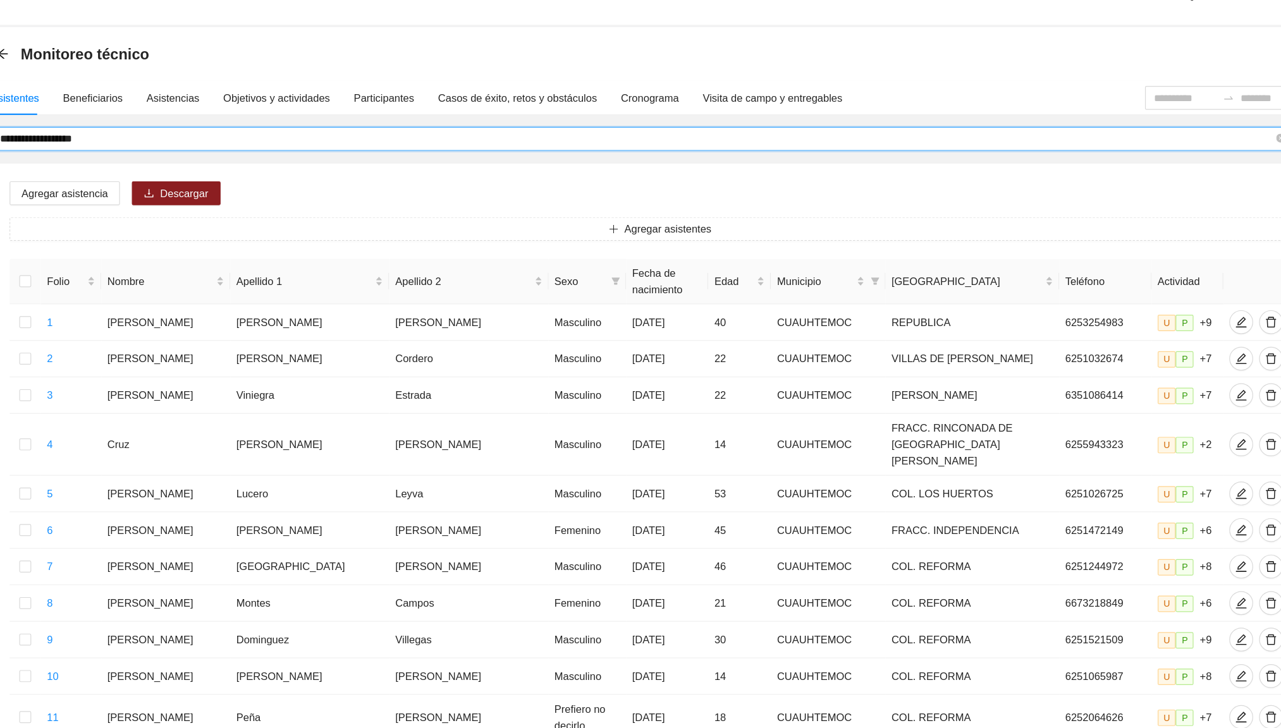
drag, startPoint x: 245, startPoint y: 150, endPoint x: 144, endPoint y: 150, distance: 101.2
click at [144, 150] on input "**********" at bounding box center [684, 147] width 1080 height 14
type input "**********"
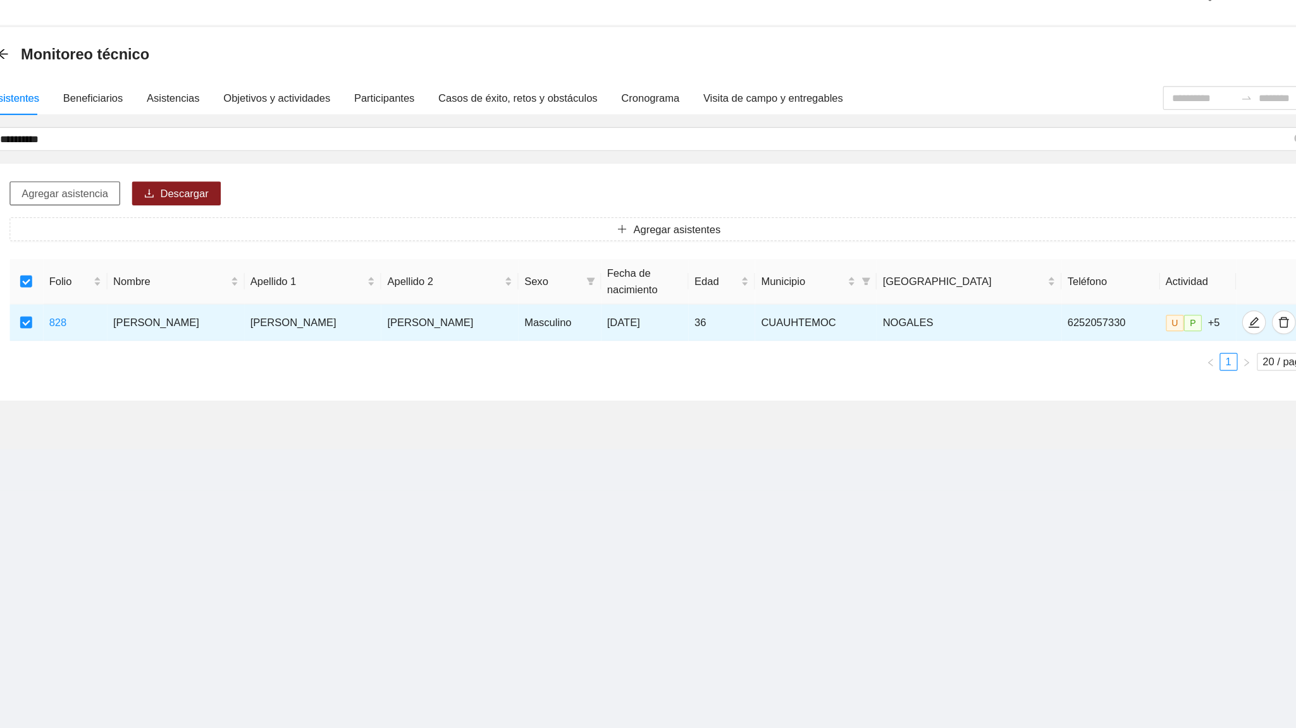
click at [228, 192] on span "Agregar asistencia" at bounding box center [199, 194] width 73 height 14
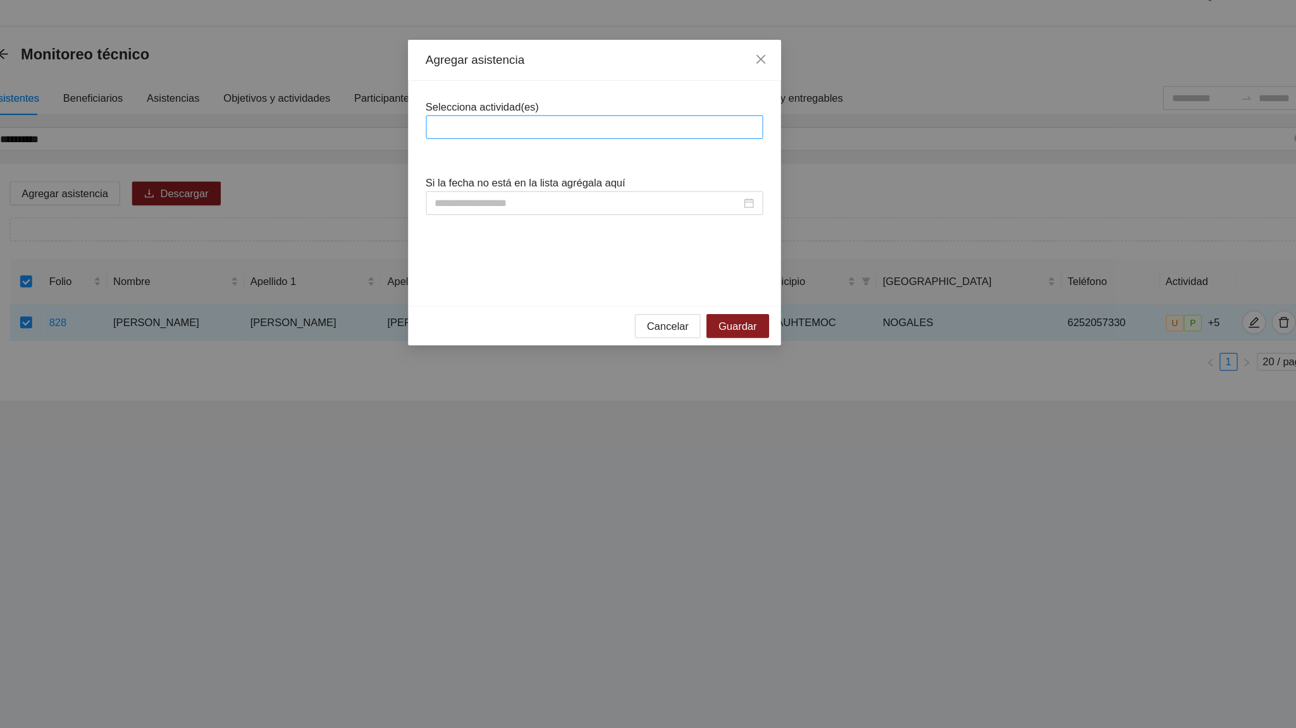
click at [588, 142] on div at bounding box center [647, 137] width 279 height 15
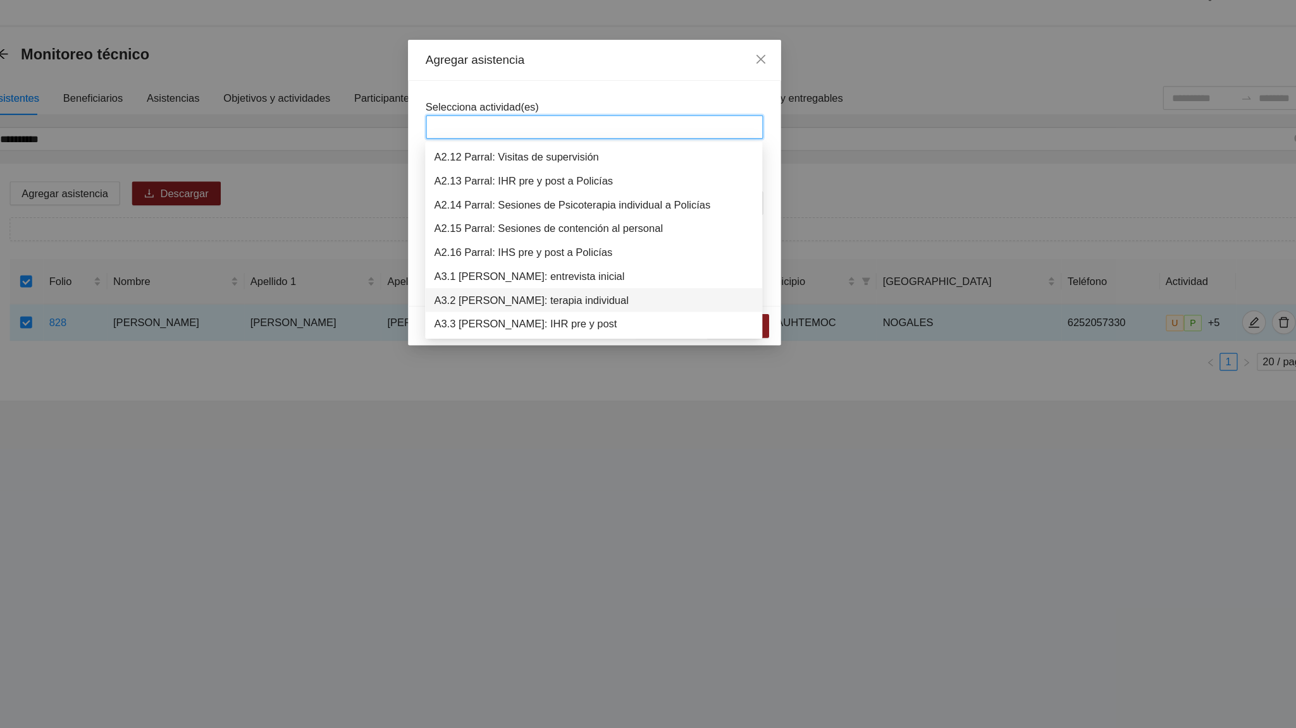
scroll to position [587, 0]
click at [593, 201] on div "A3.1 [PERSON_NAME]: entrevista inicial" at bounding box center [647, 203] width 271 height 14
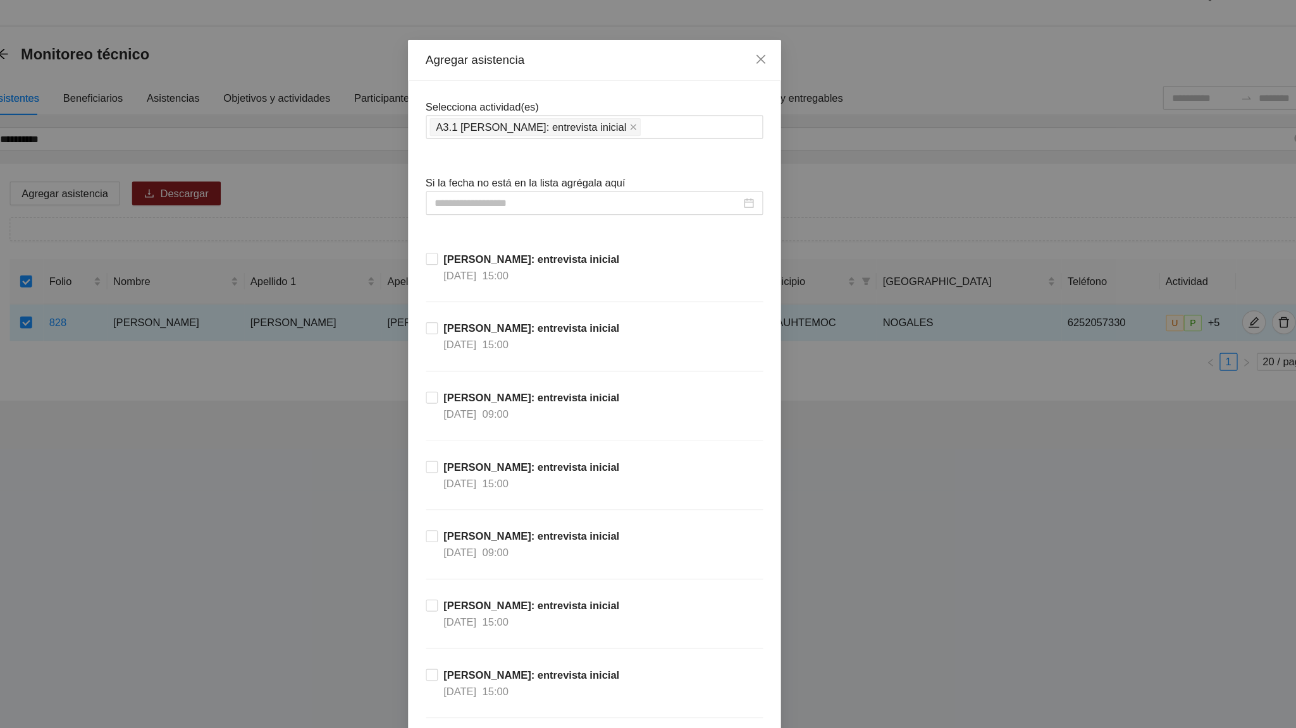
click at [568, 202] on input at bounding box center [642, 202] width 259 height 14
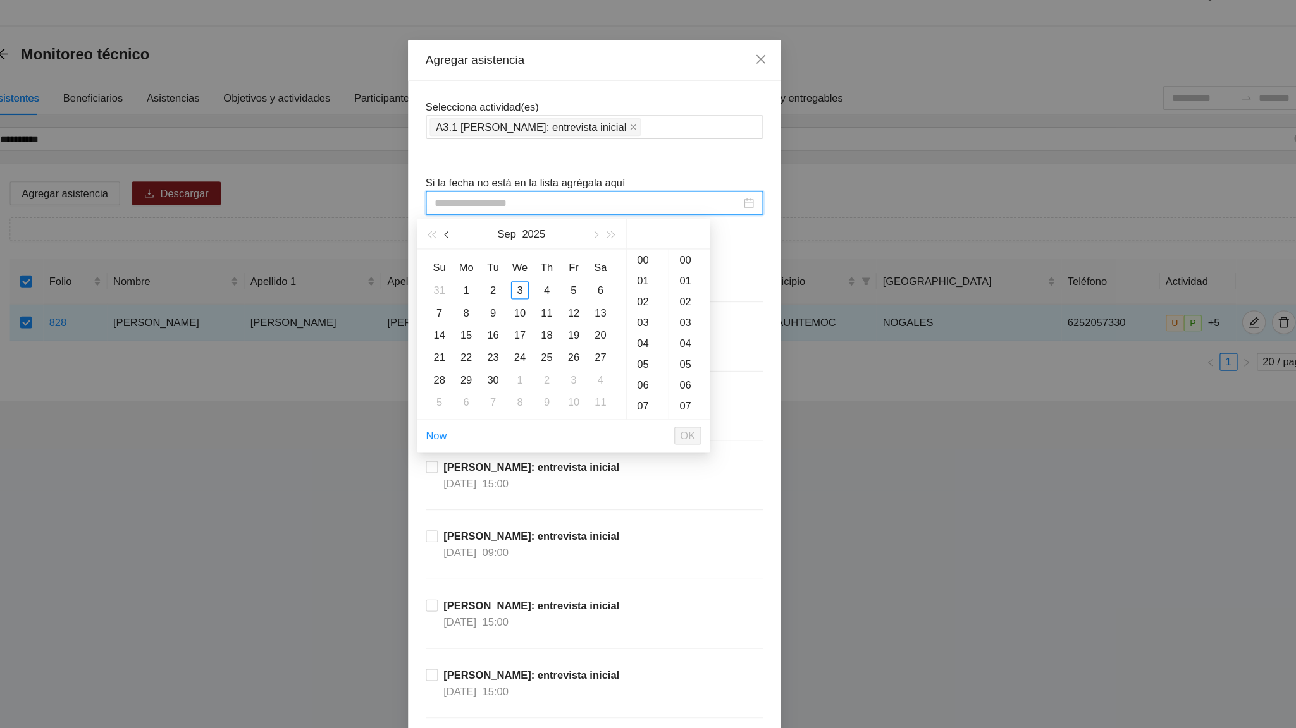
click at [519, 225] on button "button" at bounding box center [524, 227] width 14 height 25
click at [562, 281] on div "3" at bounding box center [562, 275] width 15 height 15
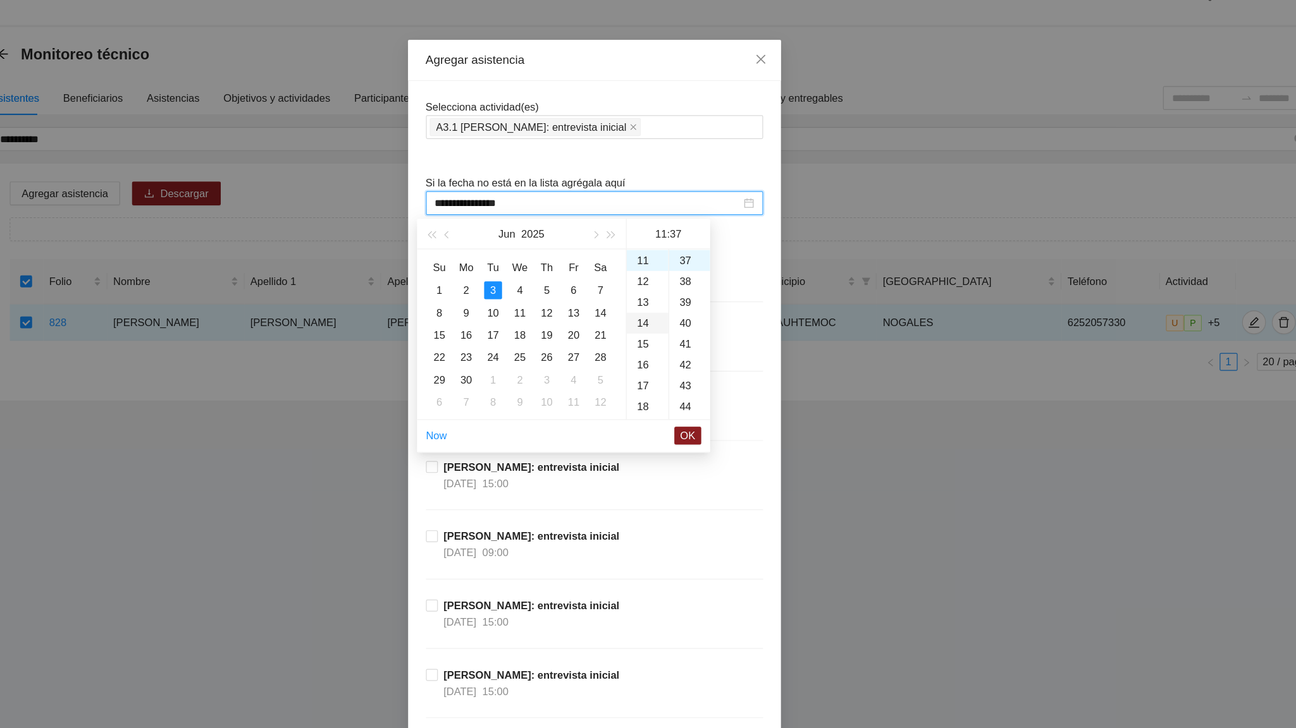
click at [693, 307] on div "14" at bounding box center [692, 304] width 35 height 18
click at [725, 336] on div "16" at bounding box center [728, 340] width 35 height 18
type input "**********"
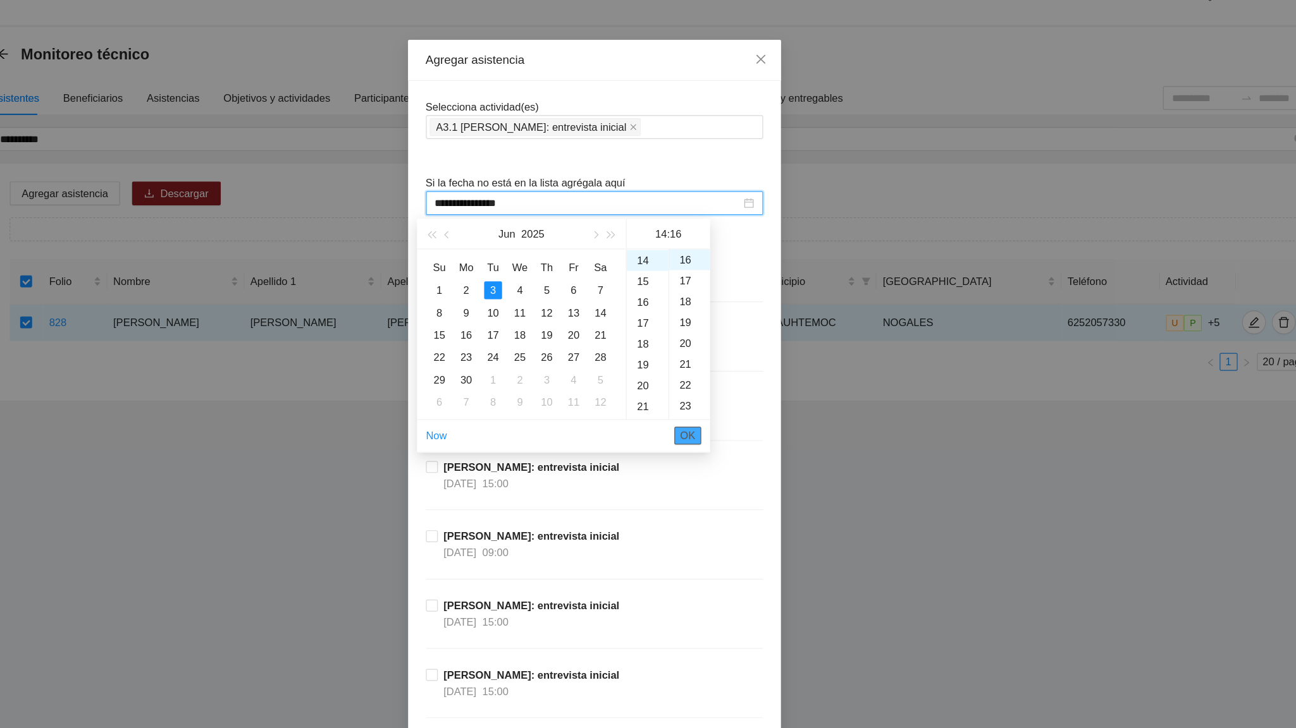
click at [728, 394] on span "OK" at bounding box center [727, 399] width 13 height 14
click at [722, 393] on span "OK" at bounding box center [727, 399] width 13 height 14
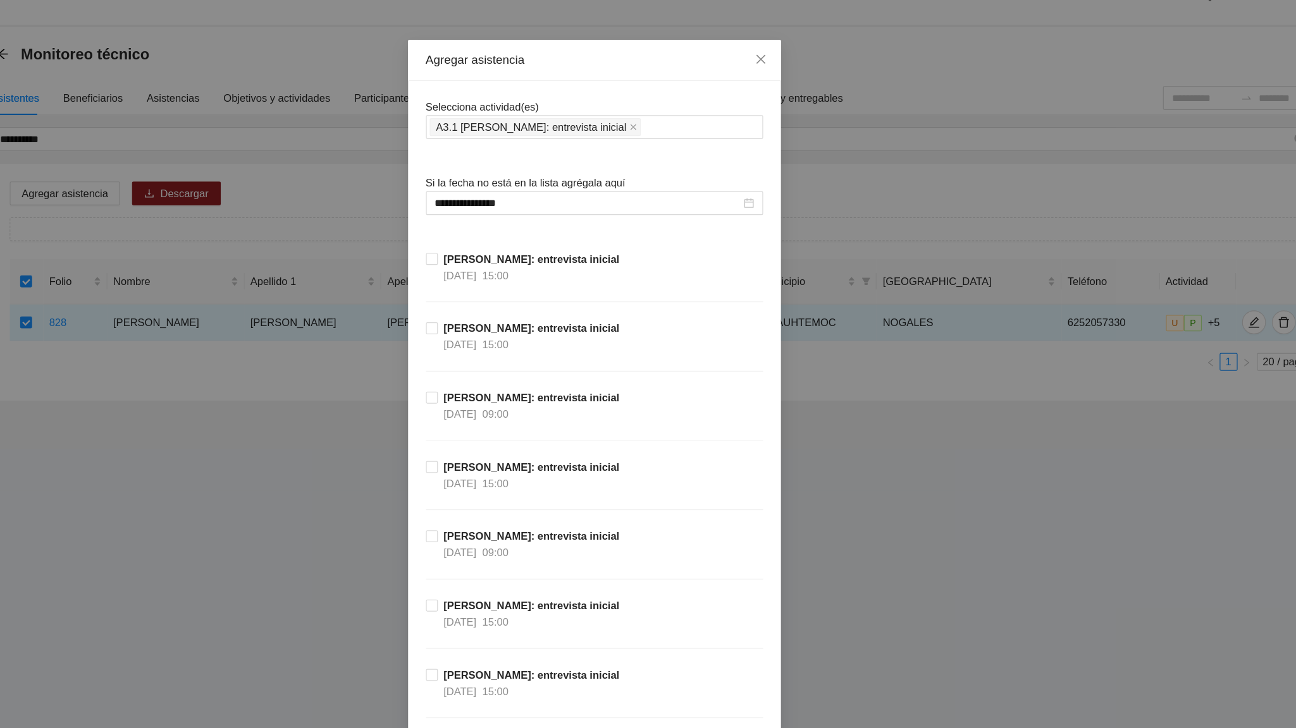
click at [756, 450] on div "[PERSON_NAME]: entrevista inicial [DATE] 15:00" at bounding box center [648, 448] width 286 height 59
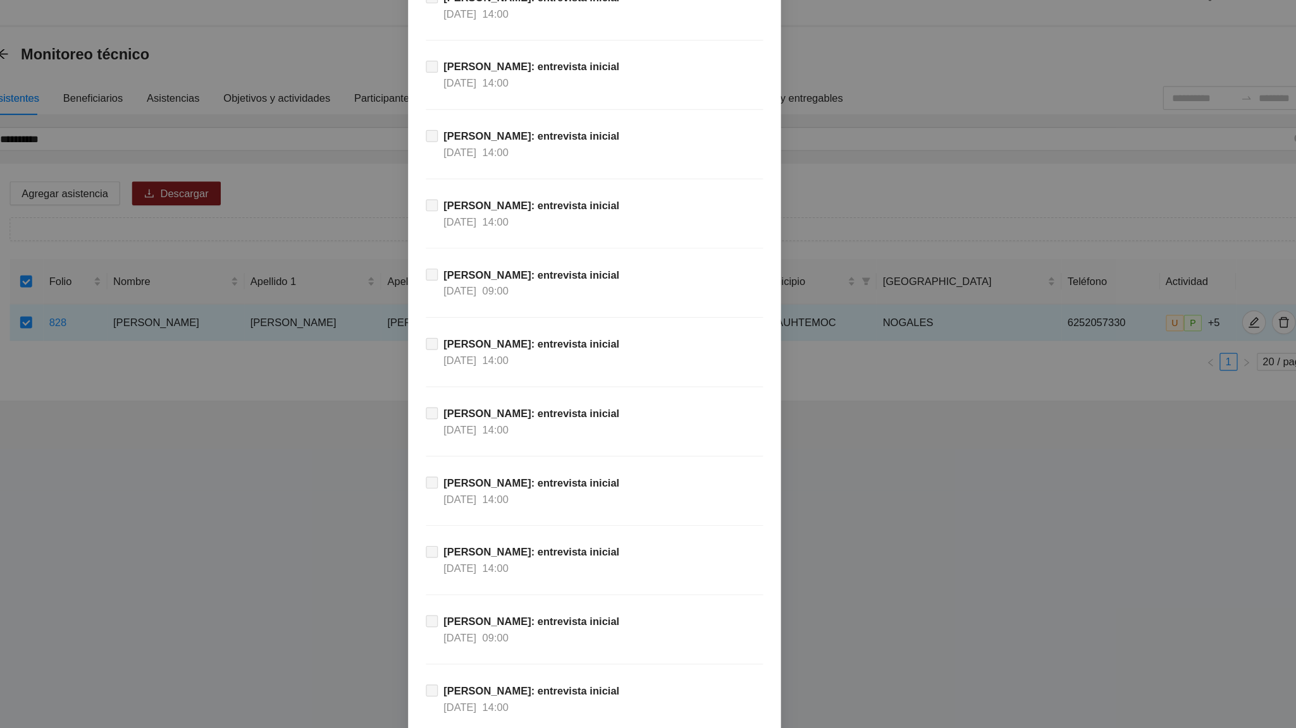
scroll to position [11431, 0]
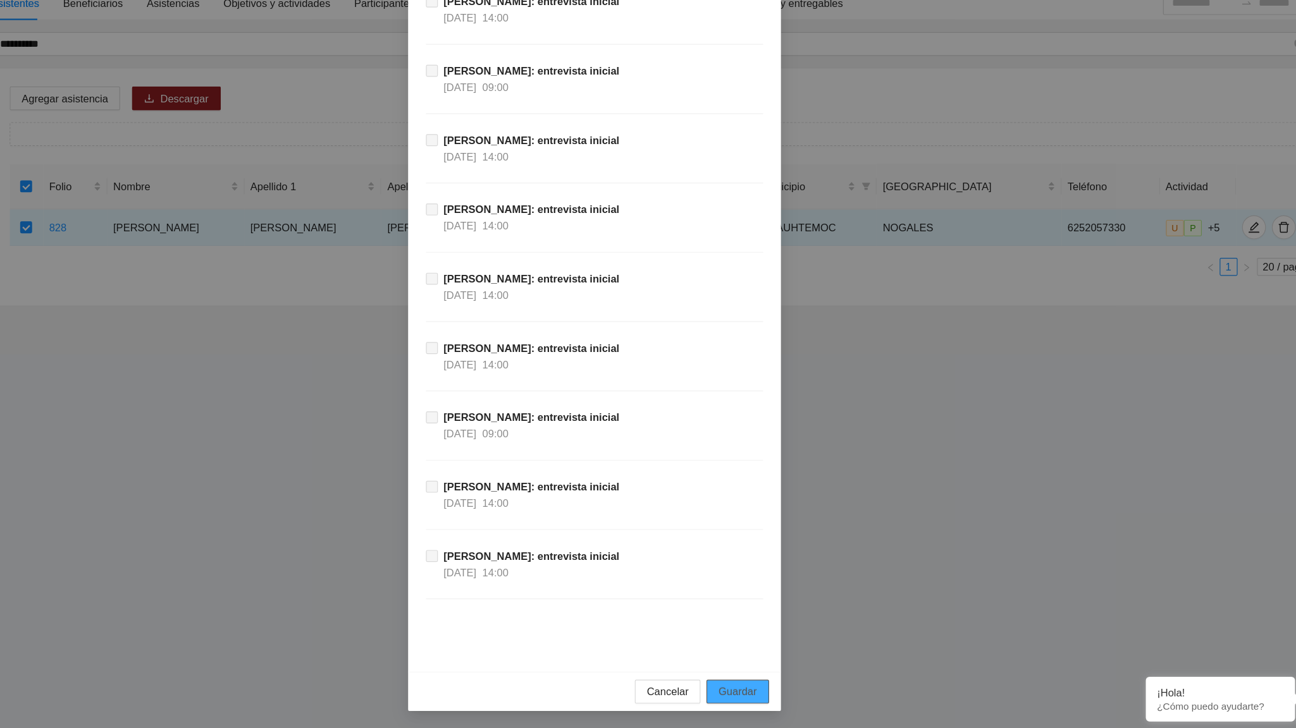
click at [772, 450] on span "Guardar" at bounding box center [769, 697] width 32 height 14
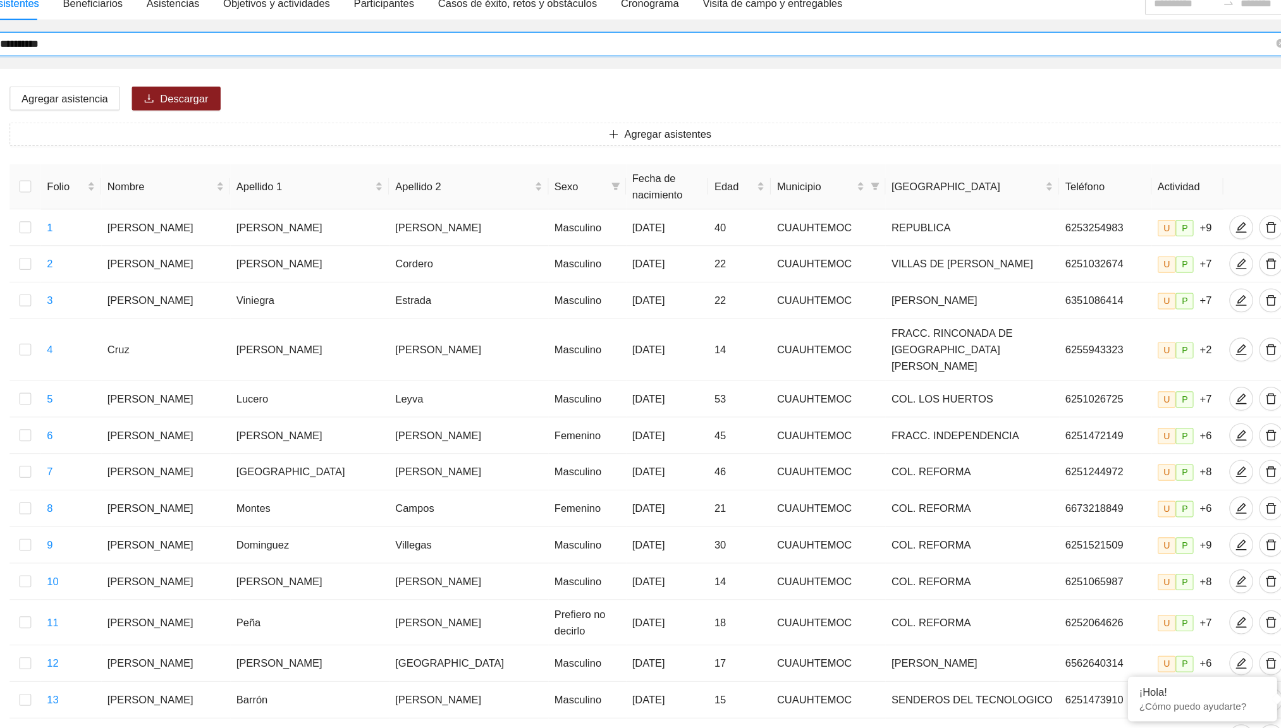
drag, startPoint x: 199, startPoint y: 150, endPoint x: 144, endPoint y: 149, distance: 55.0
click at [144, 149] on input "**********" at bounding box center [684, 147] width 1080 height 14
type input "*******"
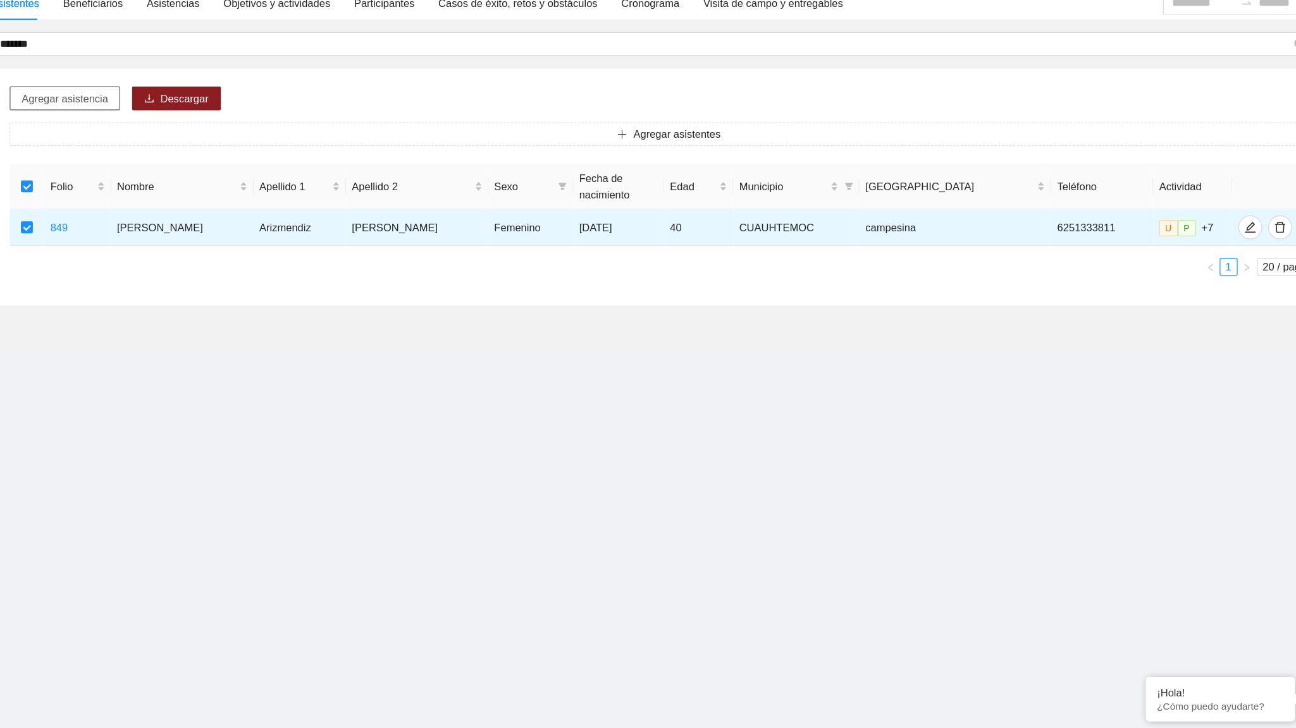
click at [216, 200] on span "Agregar asistencia" at bounding box center [199, 194] width 73 height 14
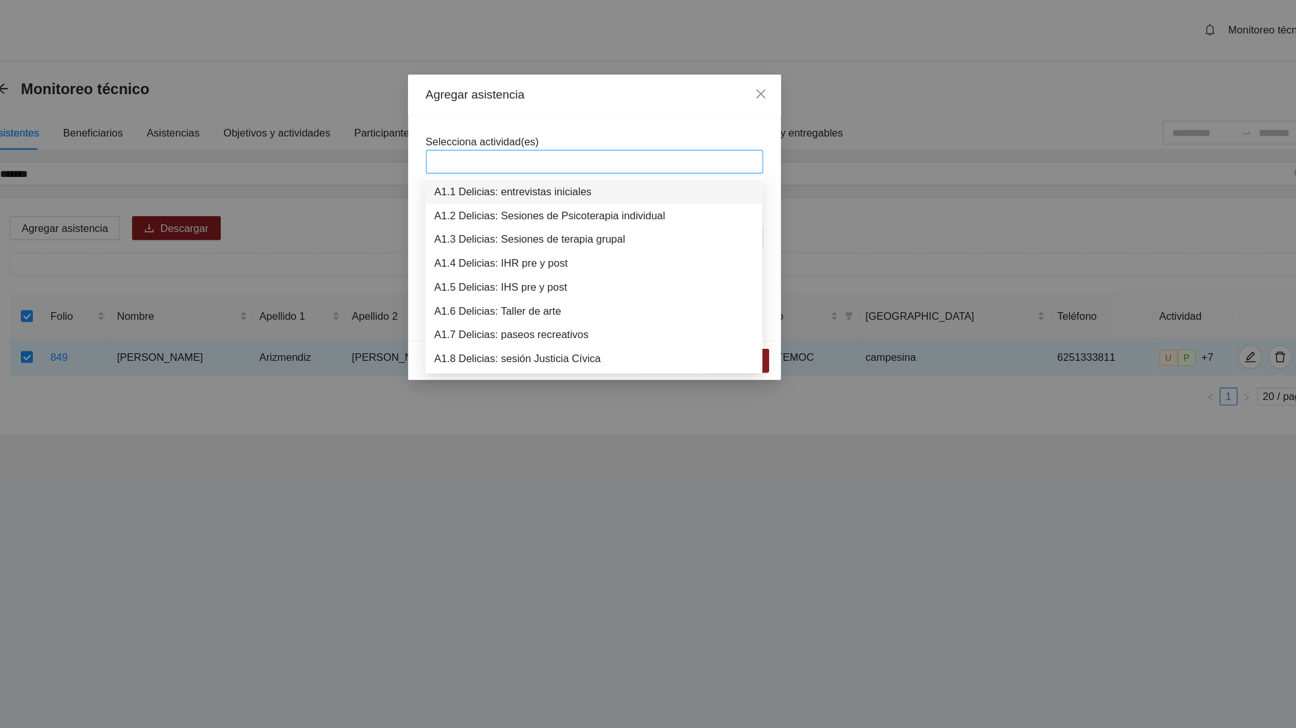
click at [528, 139] on div at bounding box center [647, 137] width 279 height 15
click at [575, 162] on div "A3.1 [PERSON_NAME]: entrevista inicial" at bounding box center [647, 163] width 271 height 14
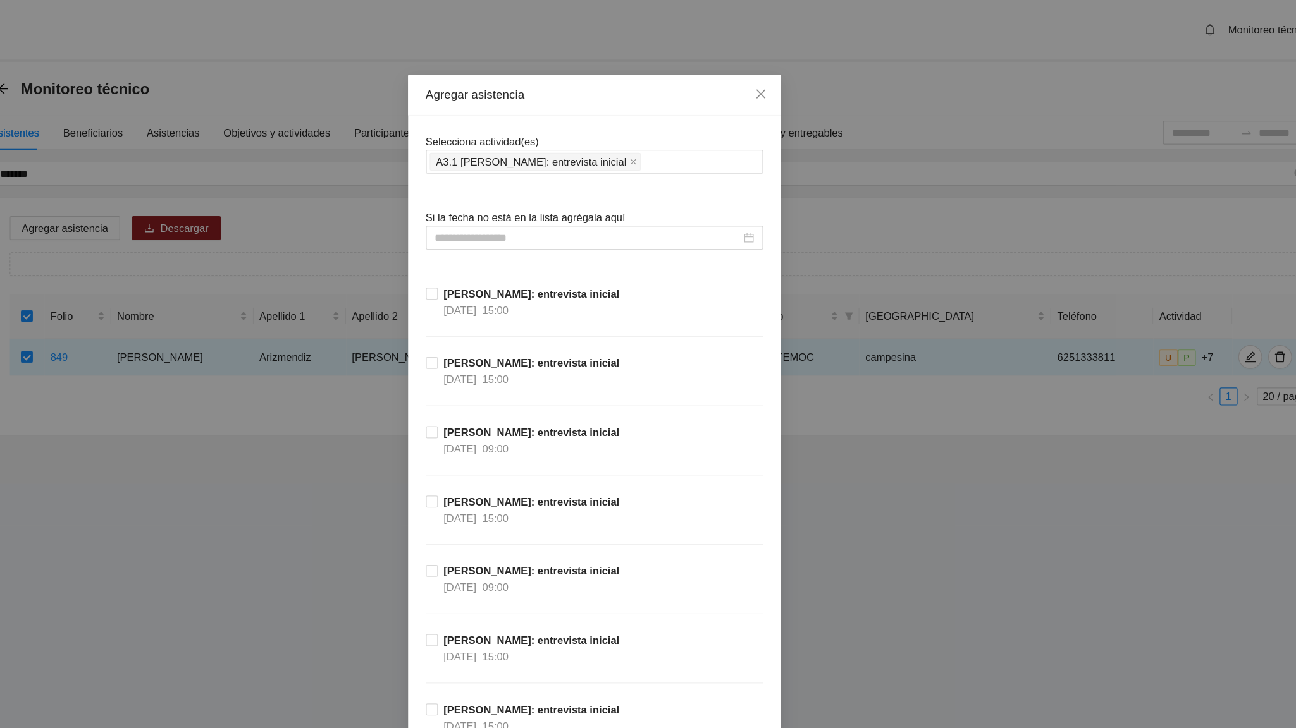
click at [537, 199] on input at bounding box center [642, 202] width 259 height 14
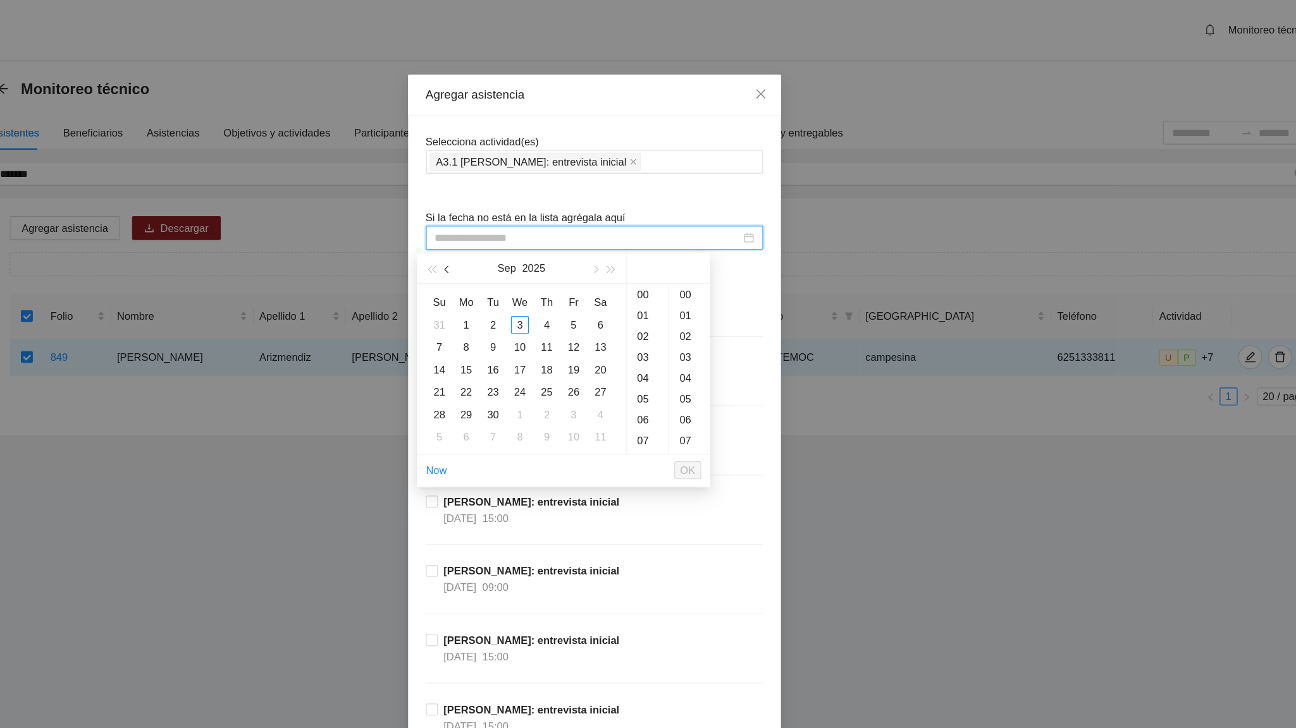
click at [523, 231] on span "button" at bounding box center [524, 229] width 6 height 6
click at [560, 278] on div "3" at bounding box center [562, 275] width 15 height 15
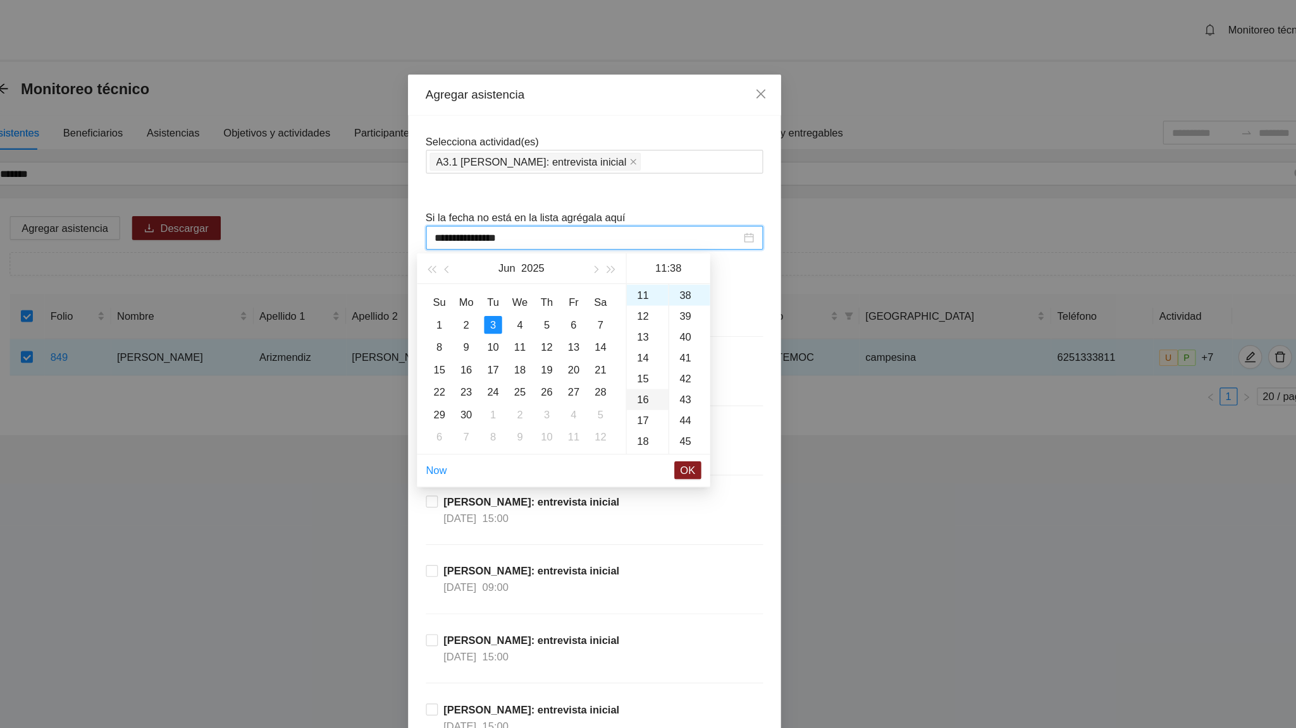
click at [692, 341] on div "16" at bounding box center [692, 339] width 35 height 18
click at [723, 266] on div "21" at bounding box center [728, 271] width 35 height 18
type input "**********"
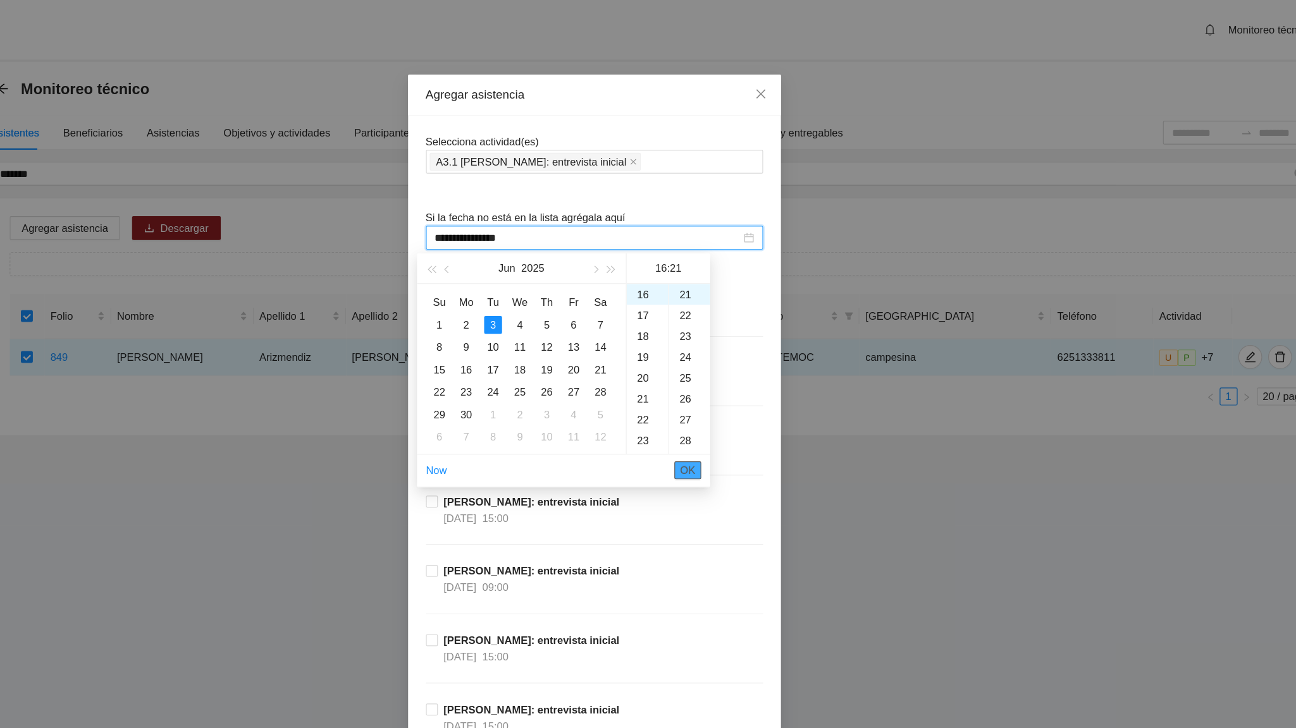
click at [732, 397] on span "OK" at bounding box center [727, 399] width 13 height 14
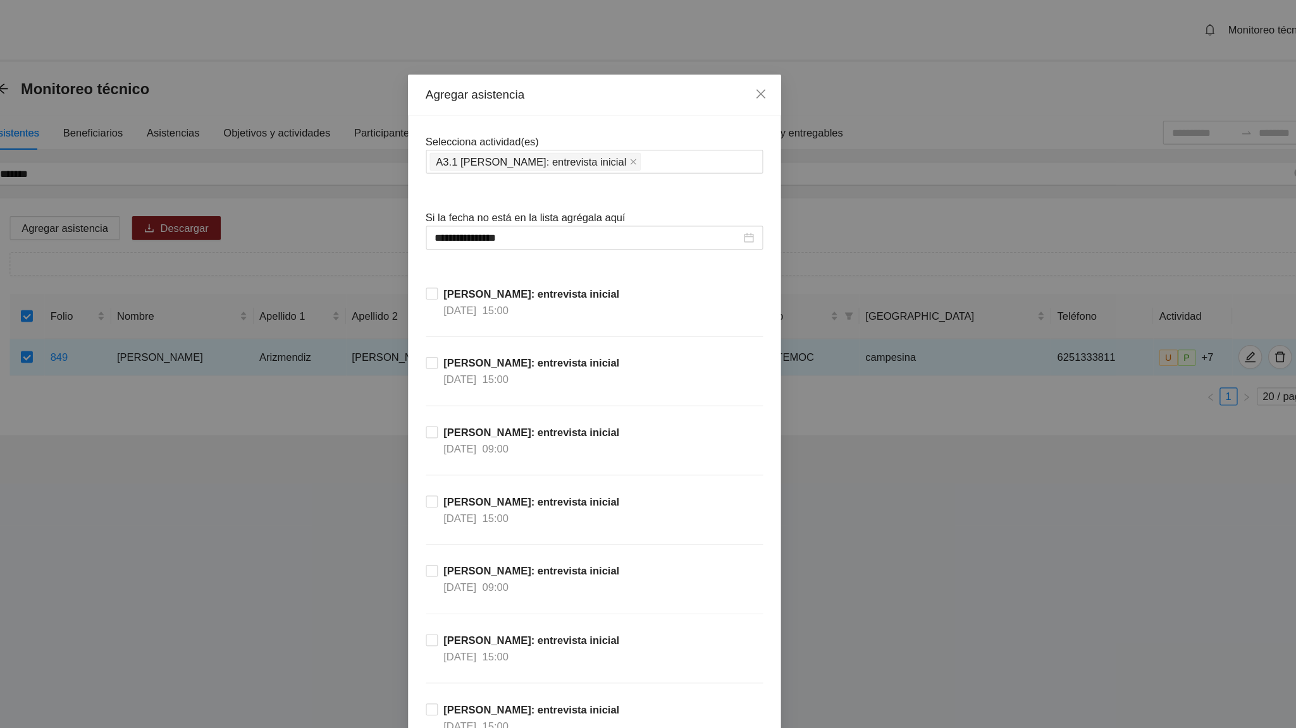
click at [732, 441] on div "[PERSON_NAME]: entrevista inicial [DATE] 15:00" at bounding box center [648, 448] width 286 height 59
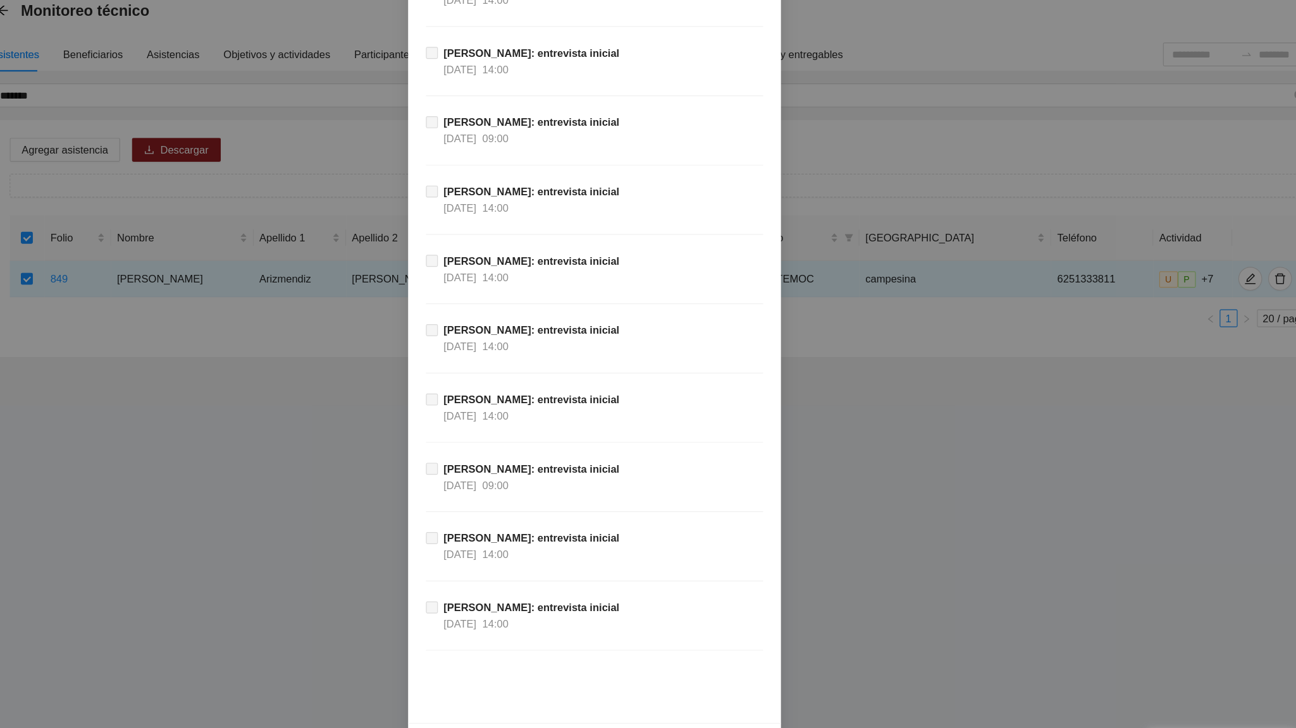
scroll to position [11431, 0]
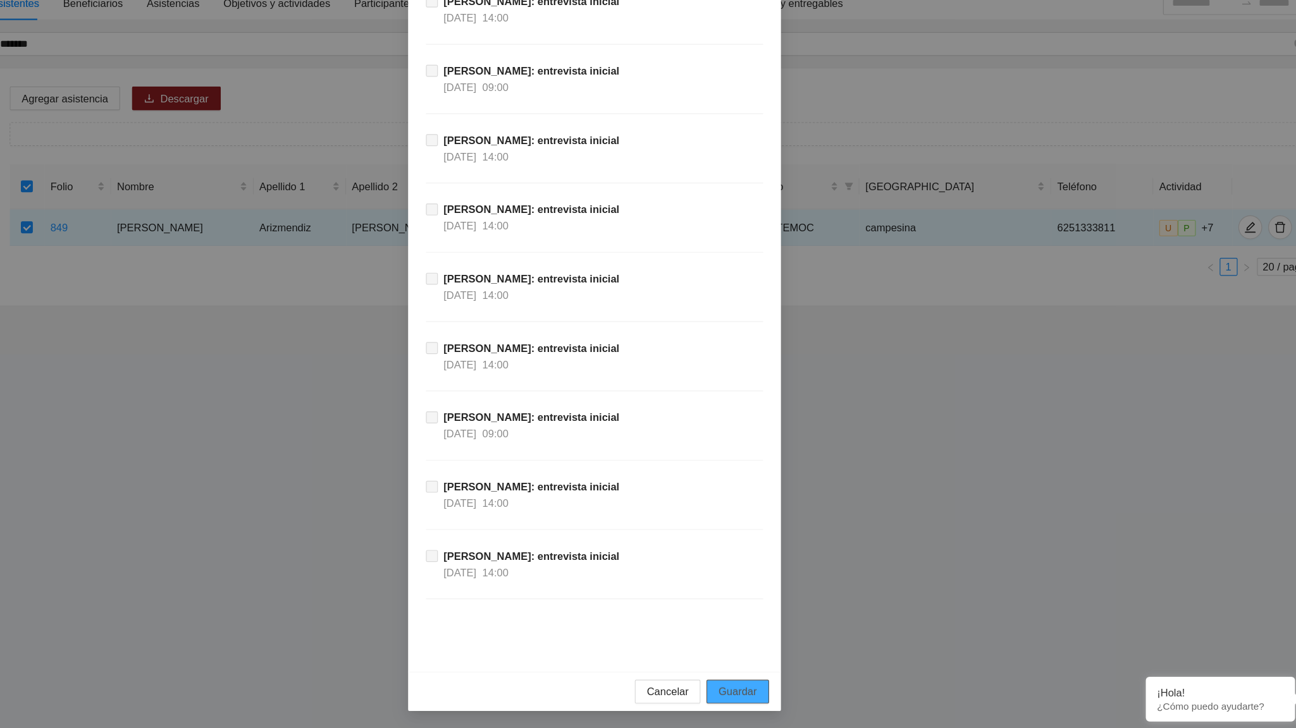
click at [764, 450] on span "Guardar" at bounding box center [769, 697] width 32 height 14
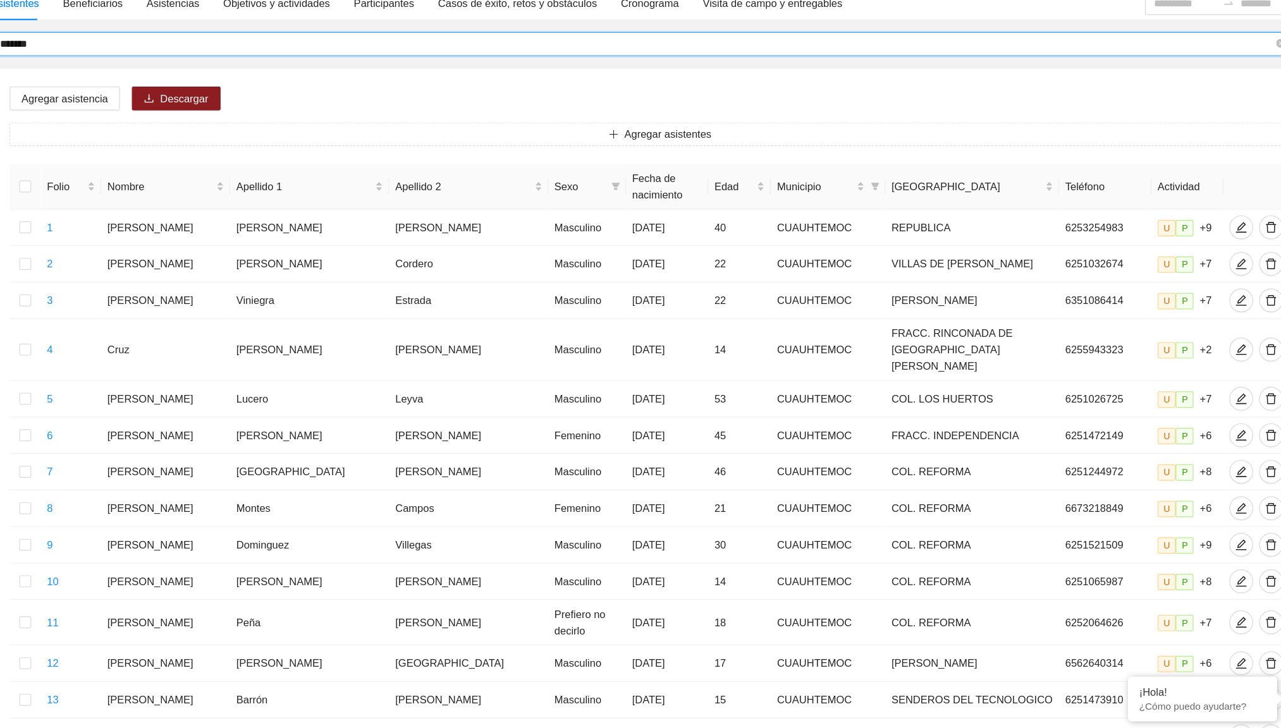
drag, startPoint x: 183, startPoint y: 152, endPoint x: 144, endPoint y: 156, distance: 39.4
click at [144, 156] on span "*******" at bounding box center [689, 147] width 1105 height 20
type input "**********"
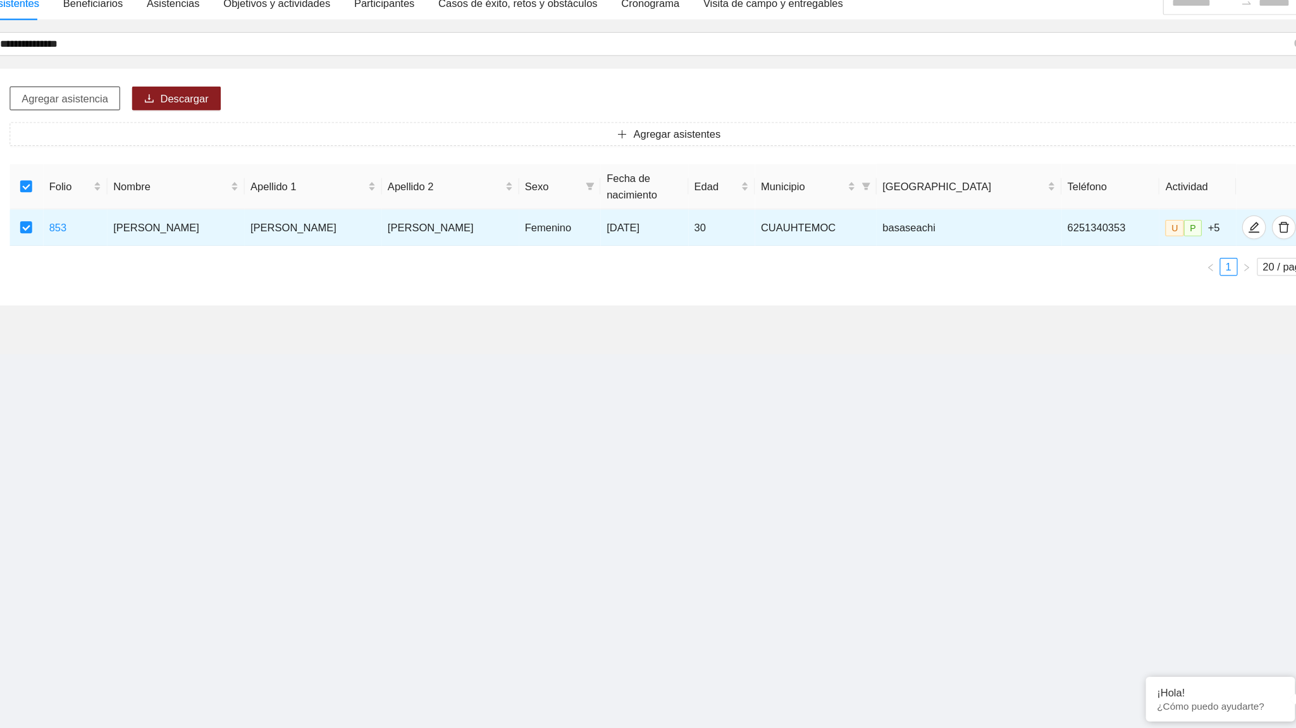
click at [230, 196] on span "Agregar asistencia" at bounding box center [199, 194] width 73 height 14
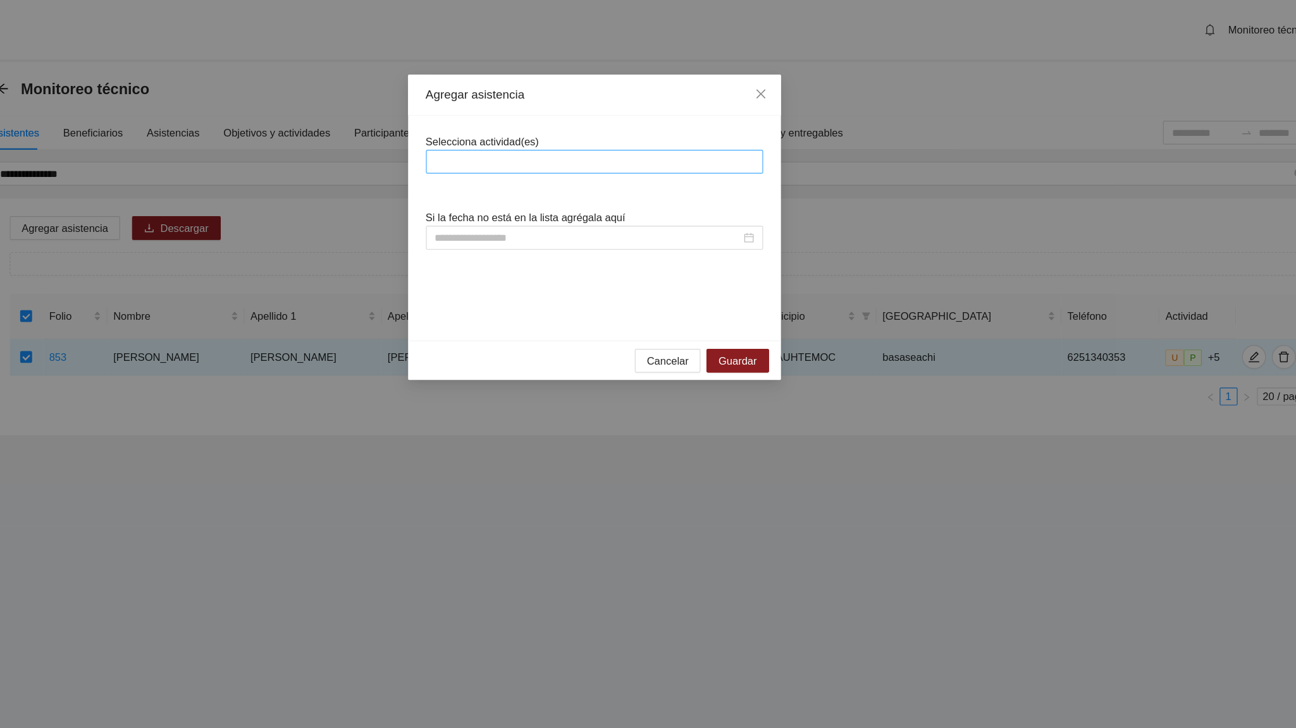
click at [537, 140] on div at bounding box center [647, 137] width 279 height 15
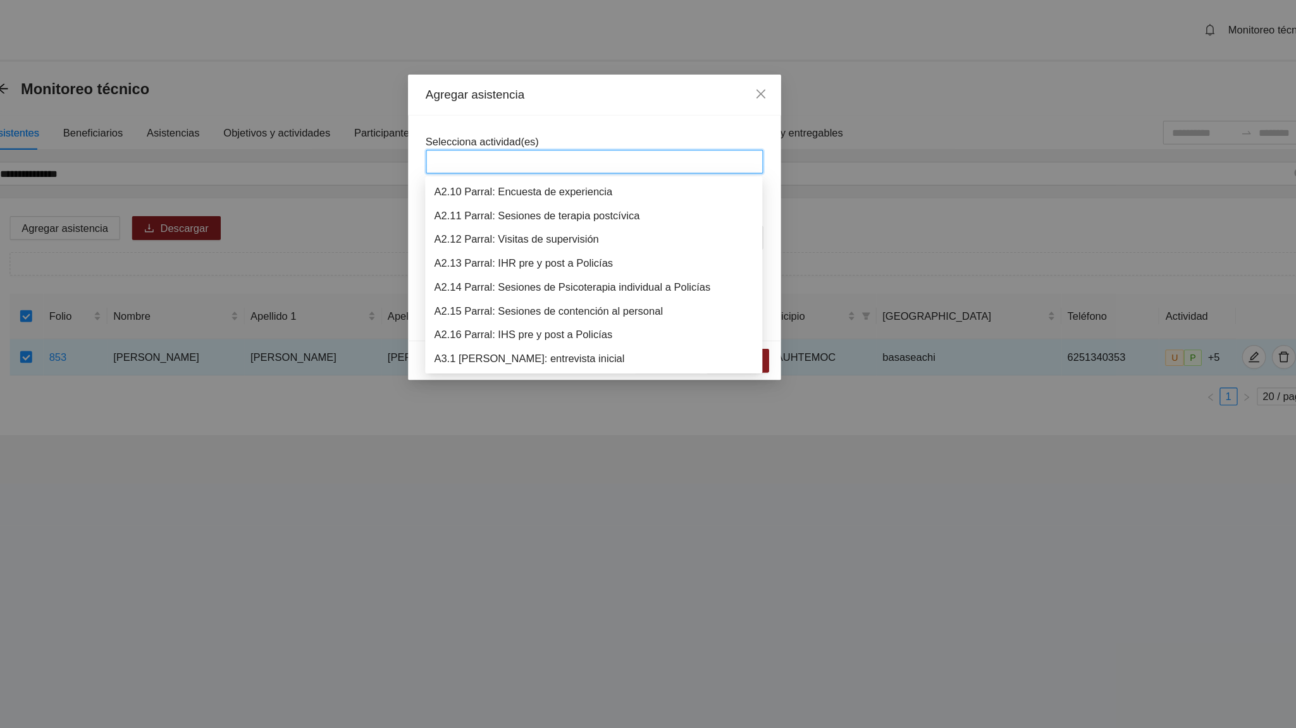
scroll to position [505, 0]
click at [554, 287] on div "A3.1 [PERSON_NAME]: entrevista inicial" at bounding box center [647, 285] width 271 height 14
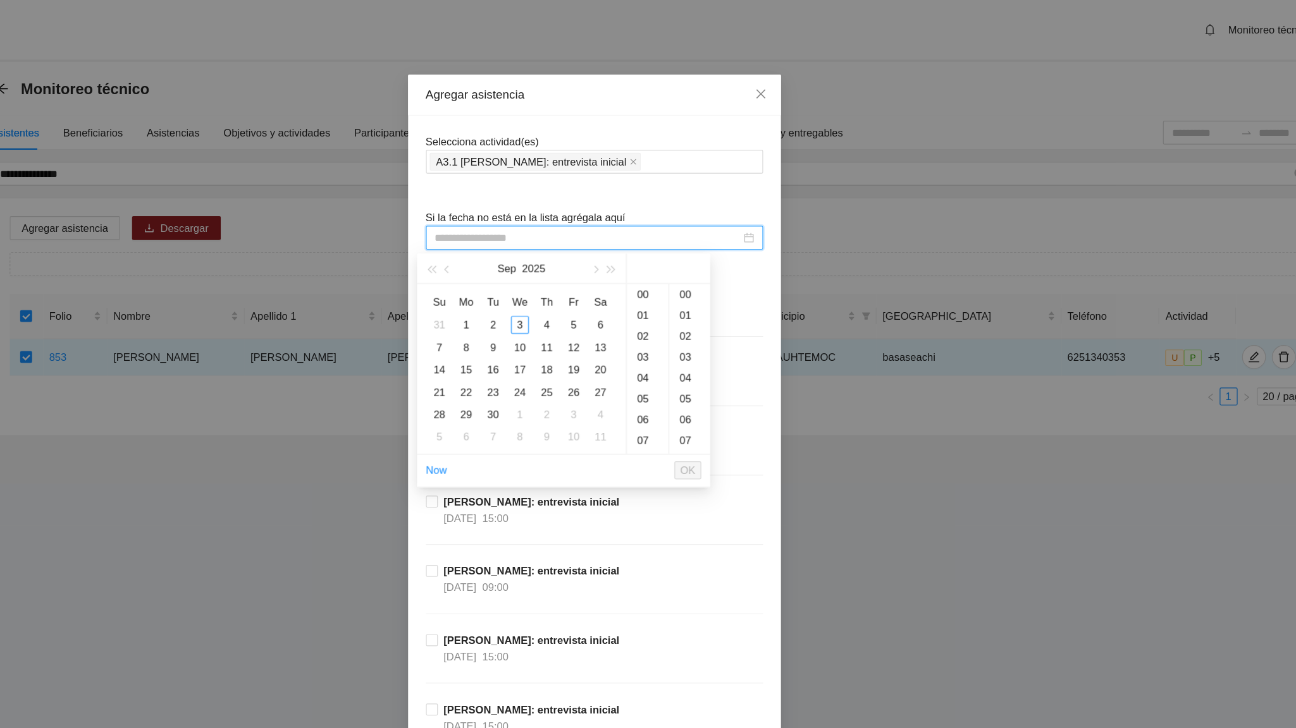
click at [560, 207] on input at bounding box center [642, 202] width 259 height 14
click at [523, 231] on span "button" at bounding box center [524, 229] width 6 height 6
click at [579, 274] on div "4" at bounding box center [584, 275] width 15 height 15
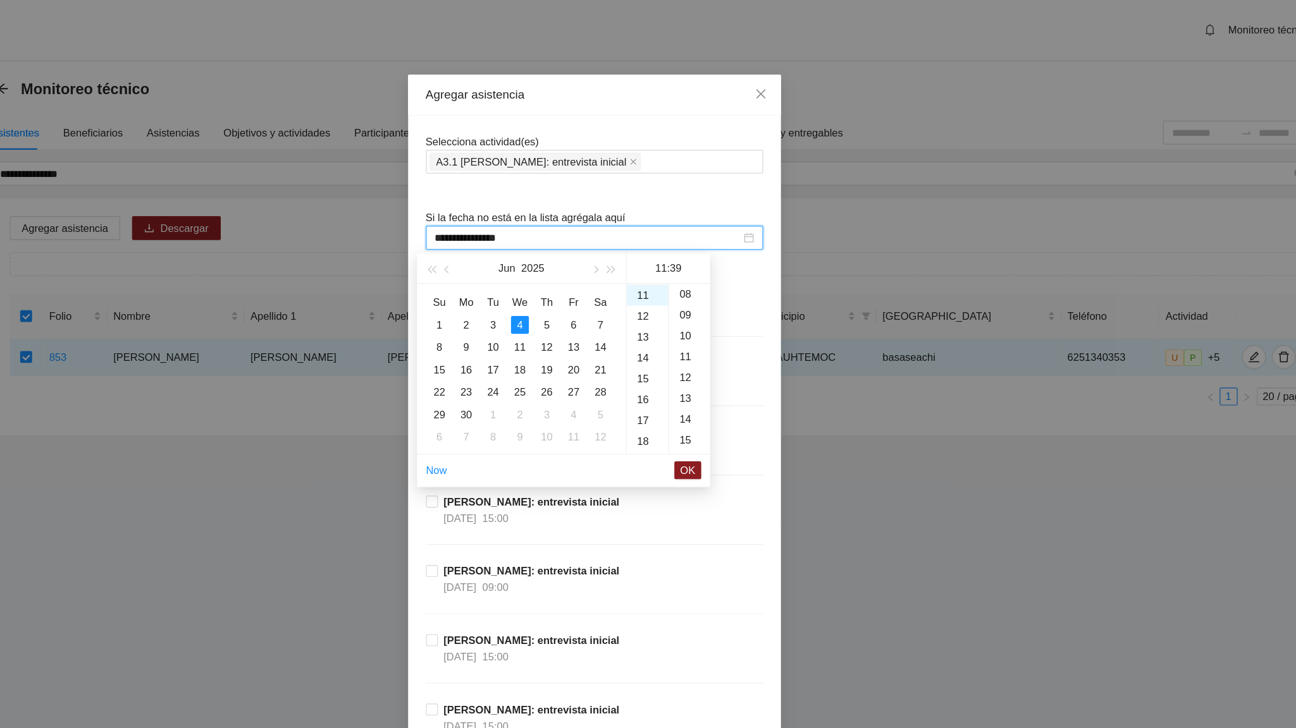
scroll to position [111, 0]
click at [722, 298] on div "09" at bounding box center [728, 299] width 35 height 18
type input "**********"
click at [732, 401] on span "OK" at bounding box center [727, 399] width 13 height 14
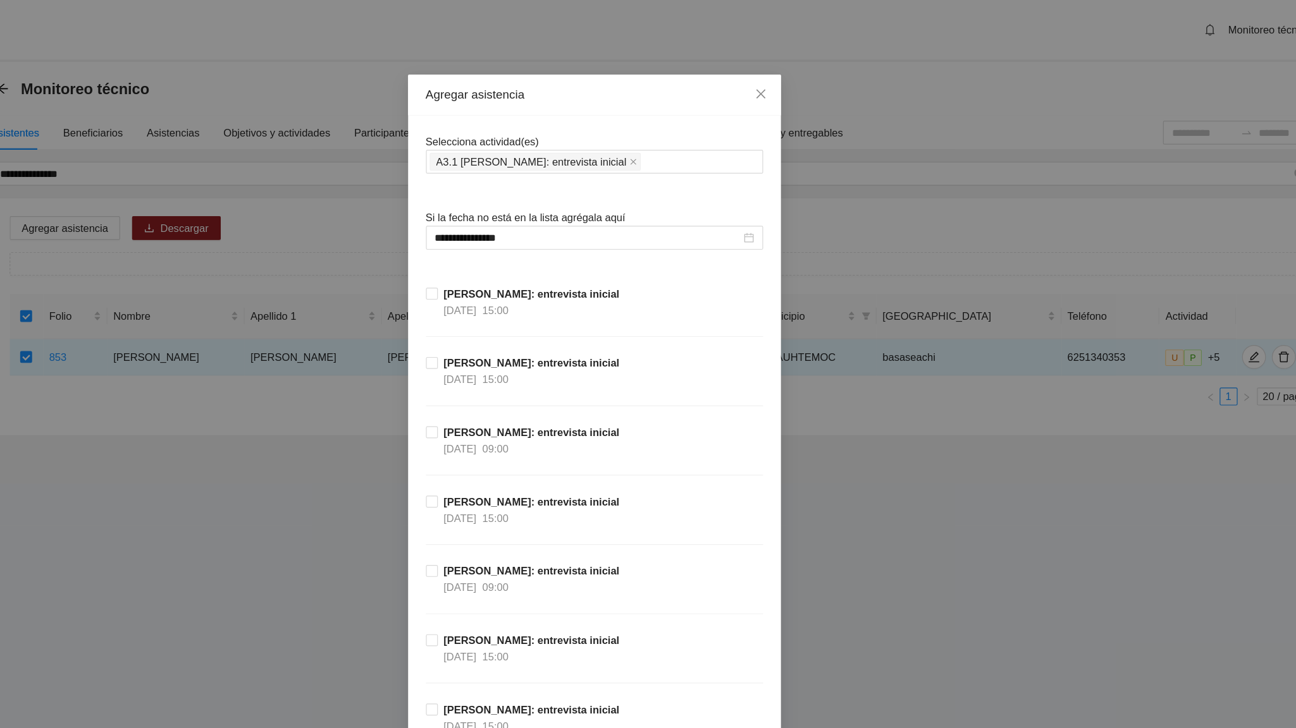
click at [728, 424] on div "[PERSON_NAME]: entrevista inicial [DATE] 15:00" at bounding box center [648, 448] width 286 height 59
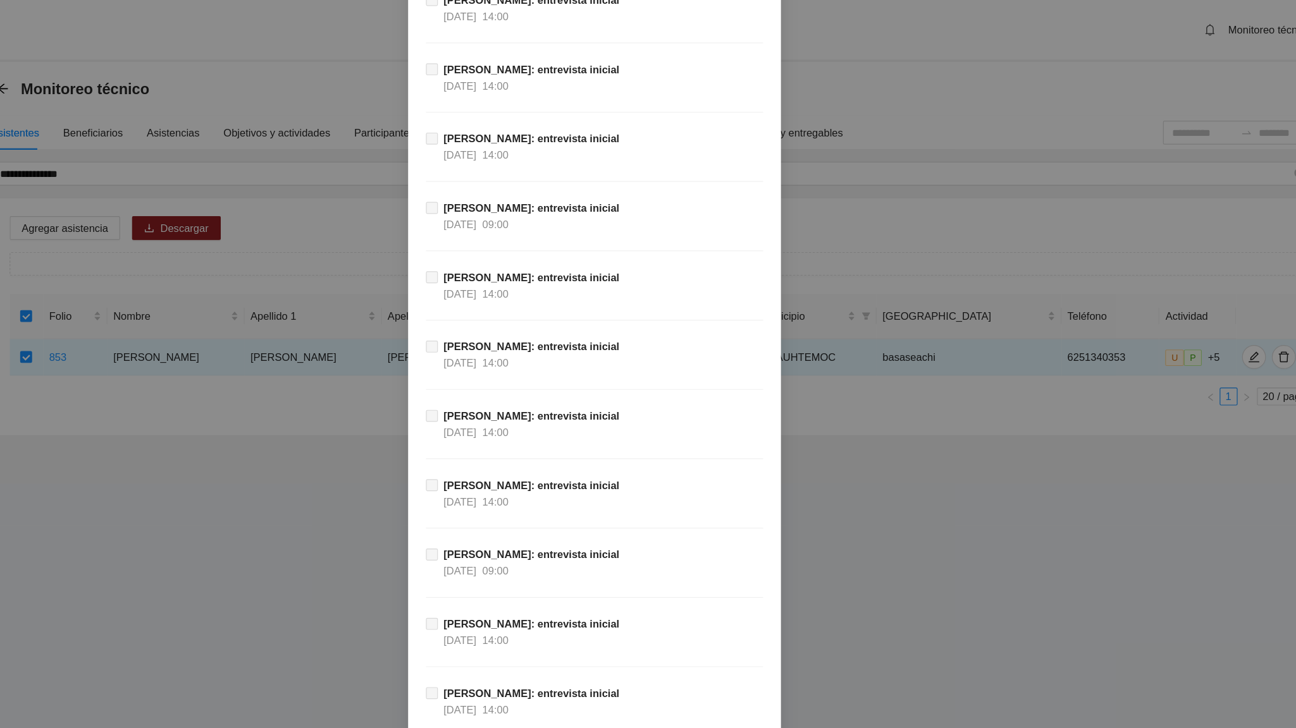
scroll to position [11431, 0]
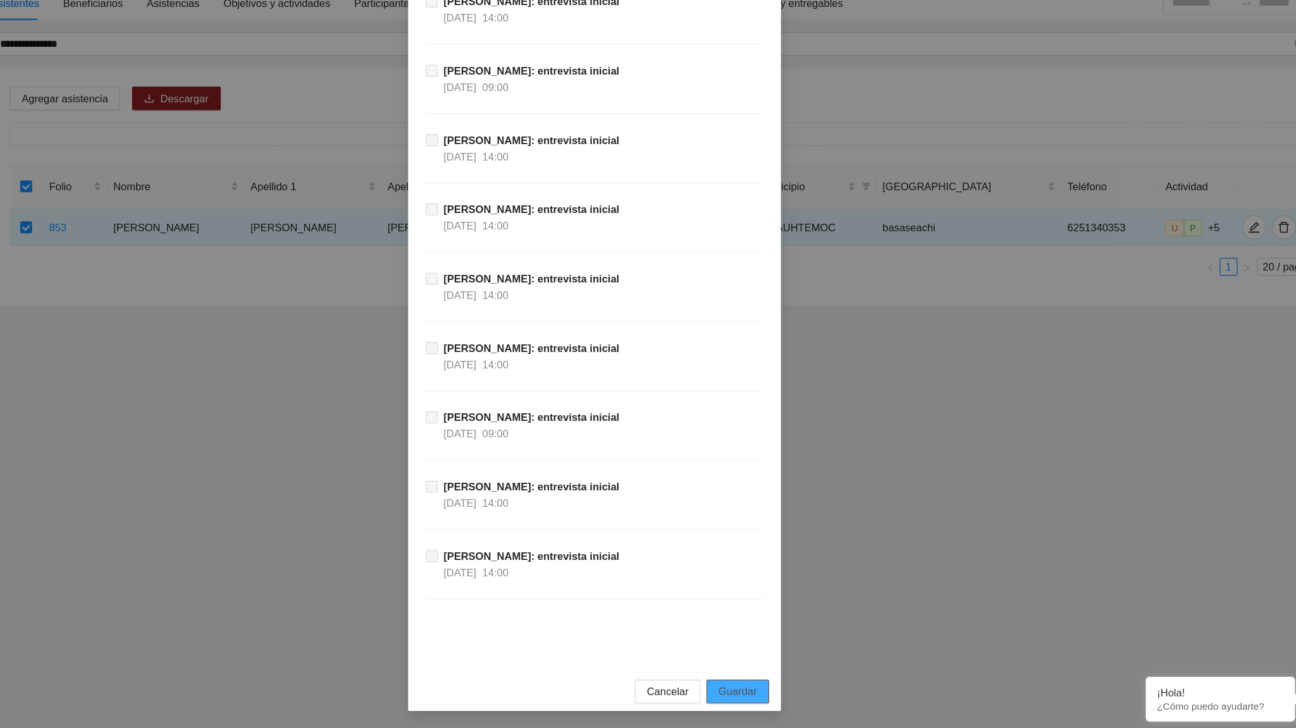
click at [766, 450] on span "Guardar" at bounding box center [769, 697] width 32 height 14
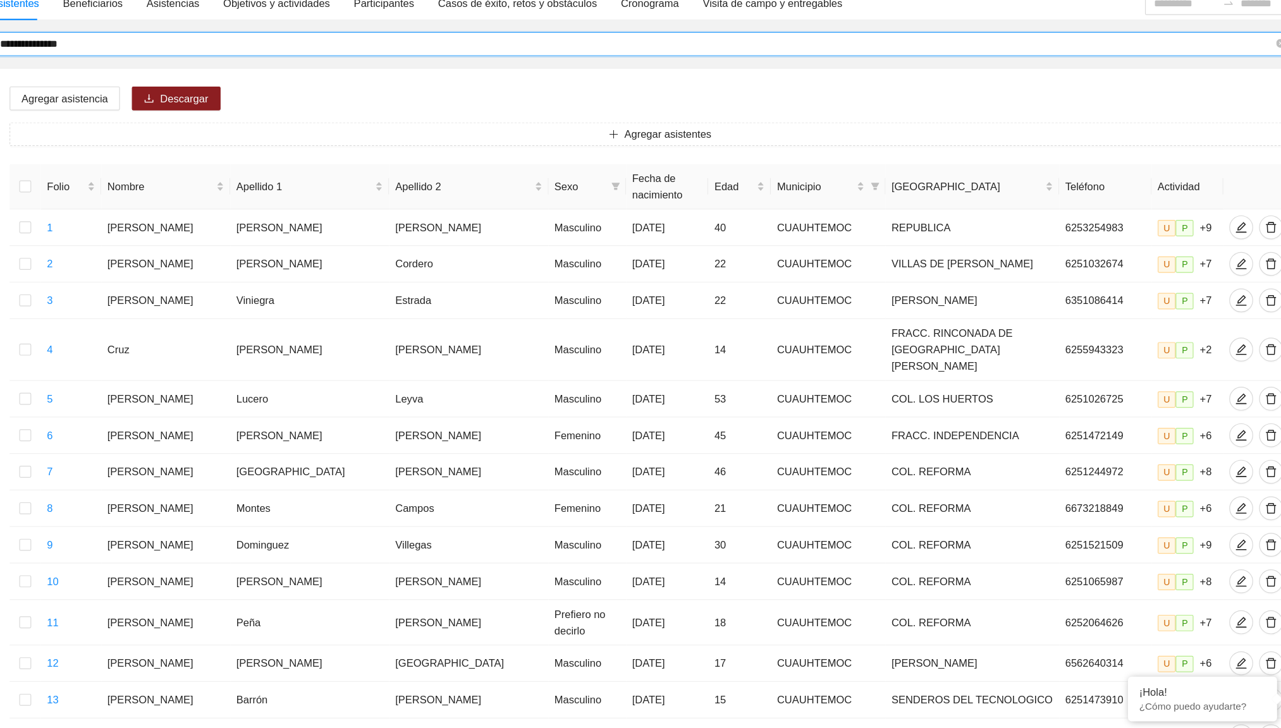
drag, startPoint x: 242, startPoint y: 144, endPoint x: 144, endPoint y: 147, distance: 98.1
click at [144, 147] on input "**********" at bounding box center [684, 147] width 1080 height 14
type input "**********"
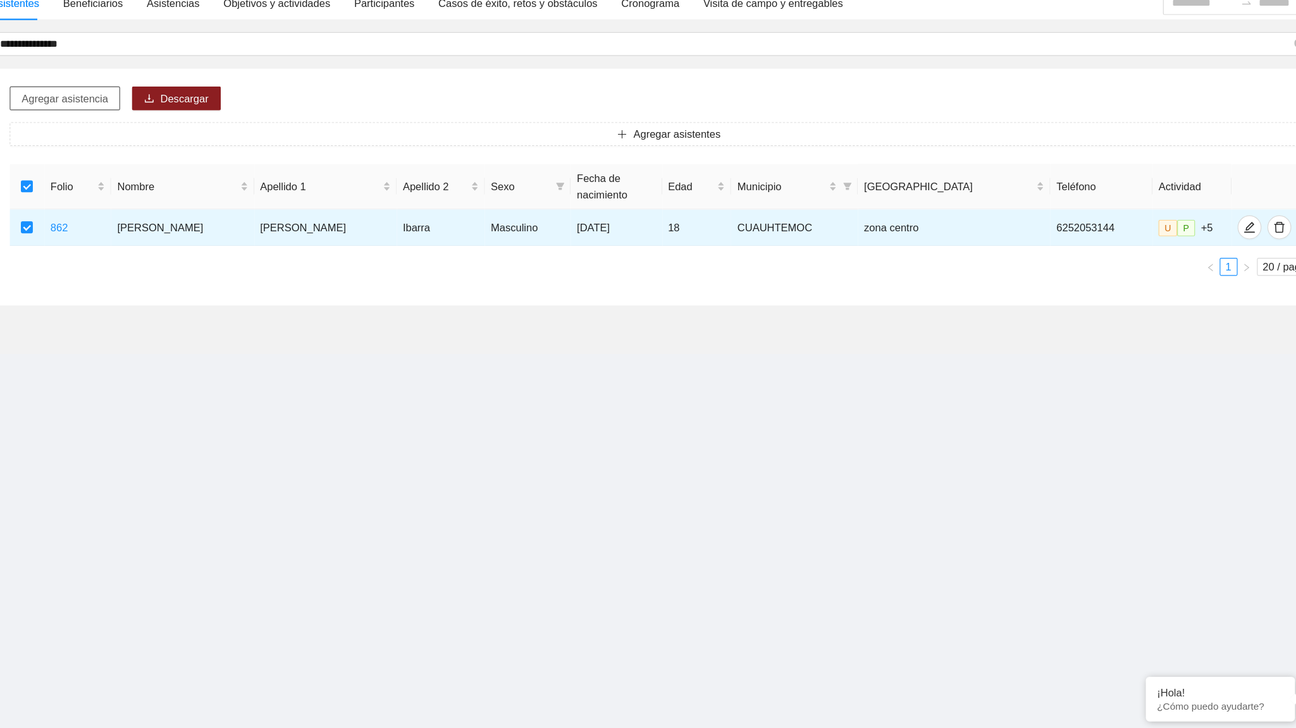
click at [212, 192] on span "Agregar asistencia" at bounding box center [199, 194] width 73 height 14
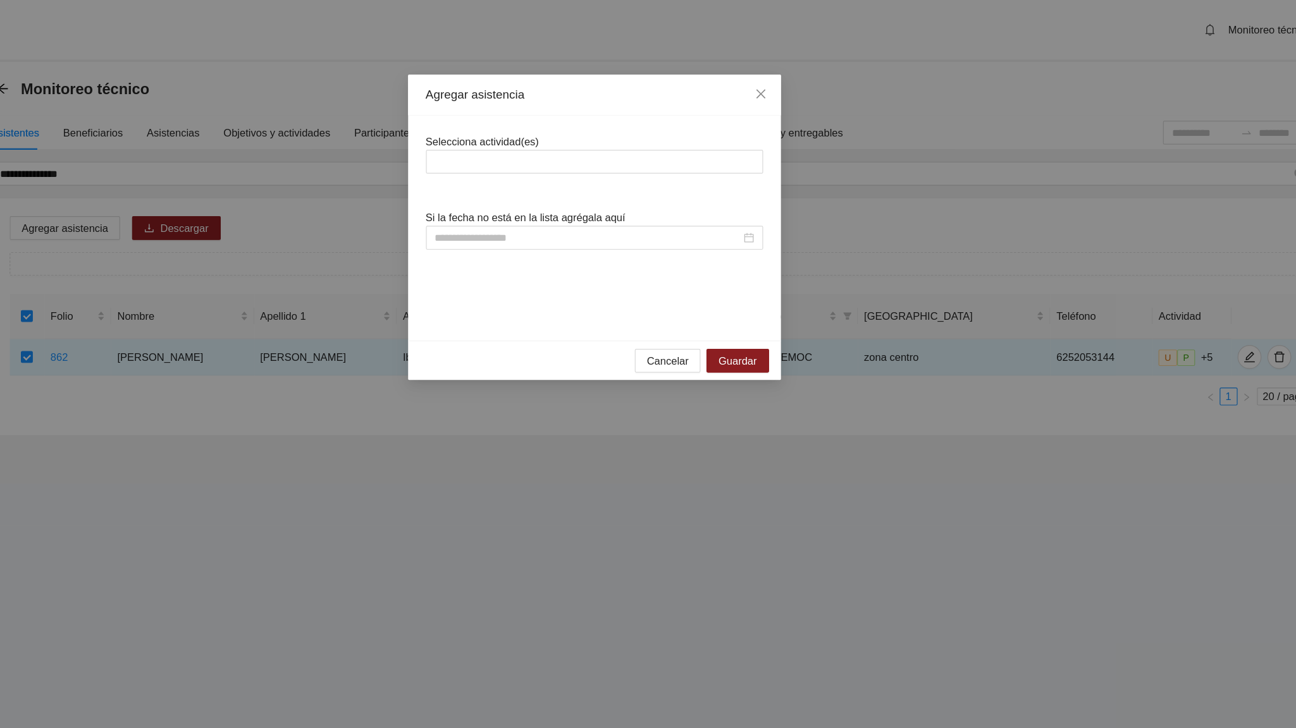
click at [543, 126] on div "Selecciona actividad(es)" at bounding box center [648, 130] width 286 height 34
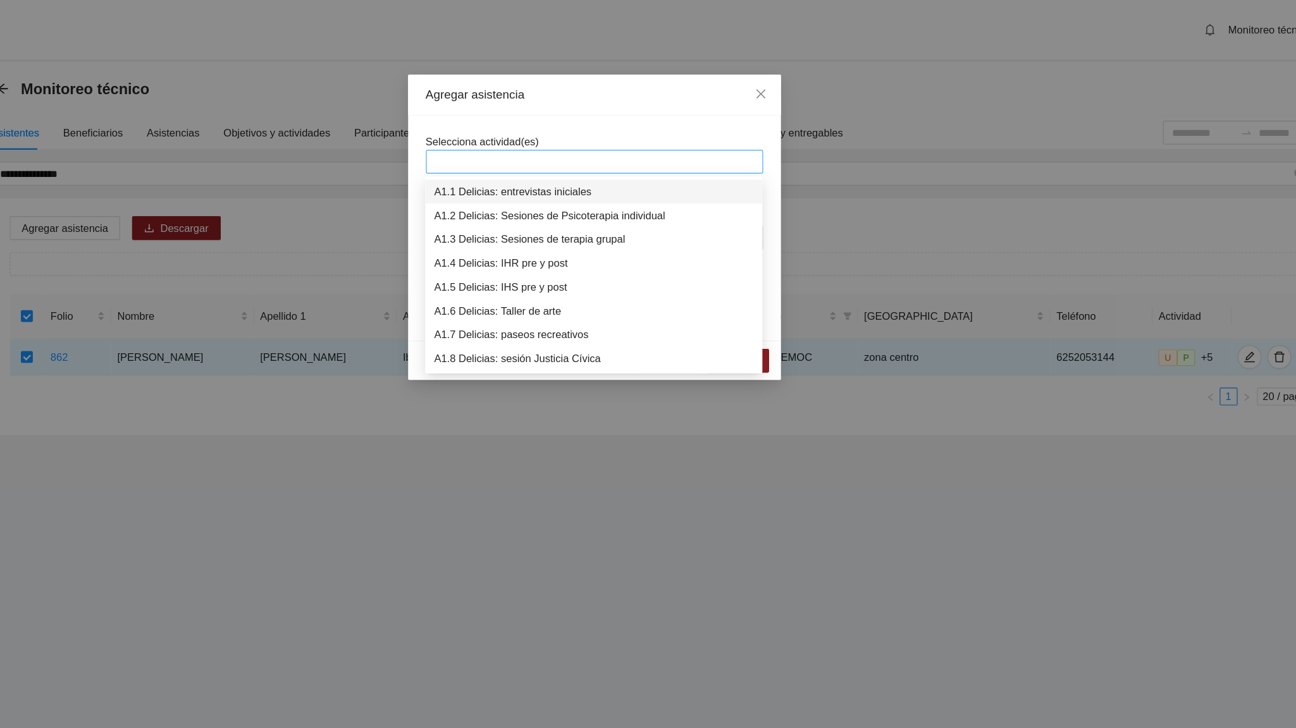
click at [536, 138] on div at bounding box center [647, 137] width 279 height 15
click at [570, 157] on div "A3.1 [PERSON_NAME]: entrevista inicial" at bounding box center [647, 163] width 271 height 14
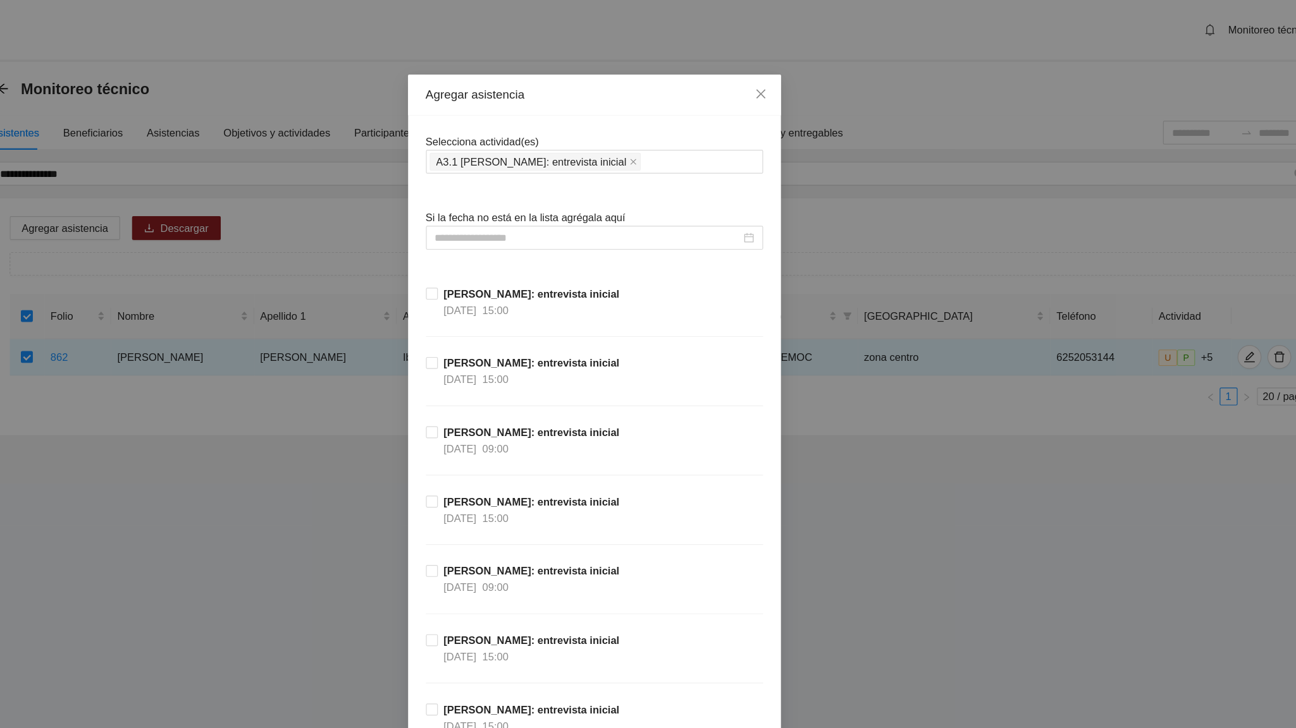
click at [560, 200] on input at bounding box center [642, 202] width 259 height 14
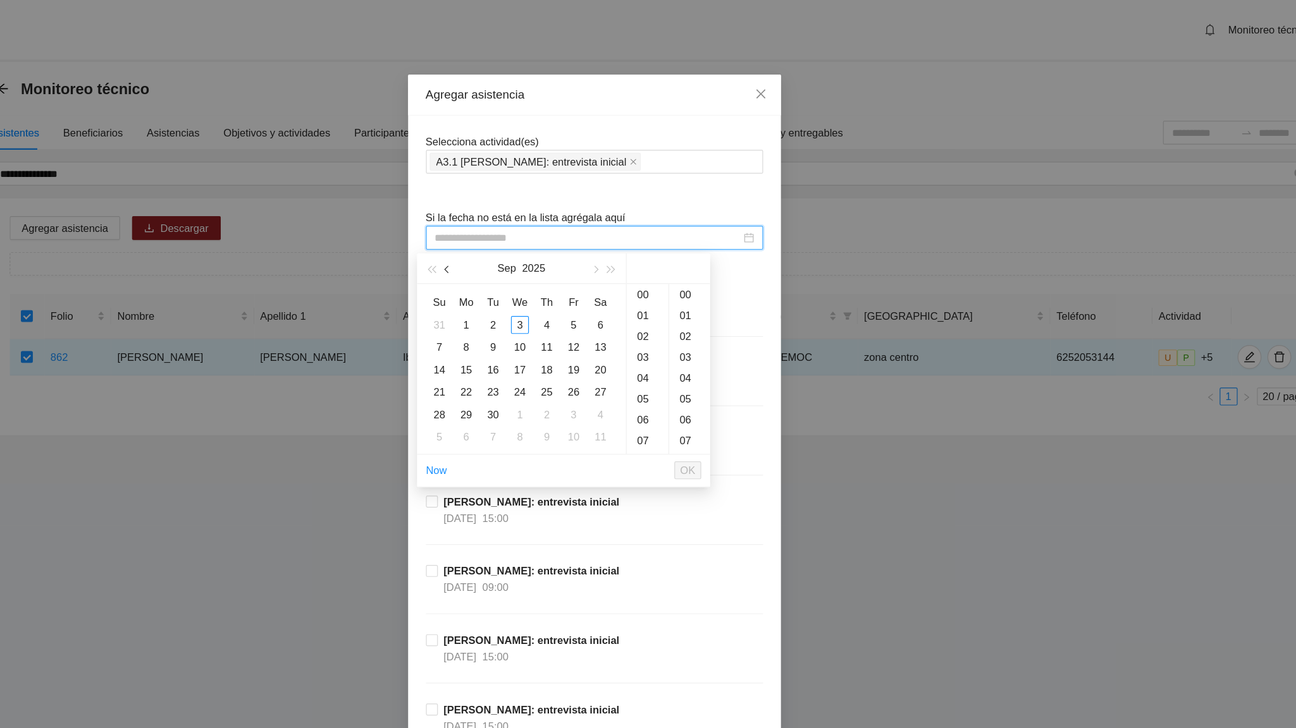
click at [524, 231] on span "button" at bounding box center [524, 229] width 6 height 6
click at [586, 279] on div "4" at bounding box center [584, 275] width 15 height 15
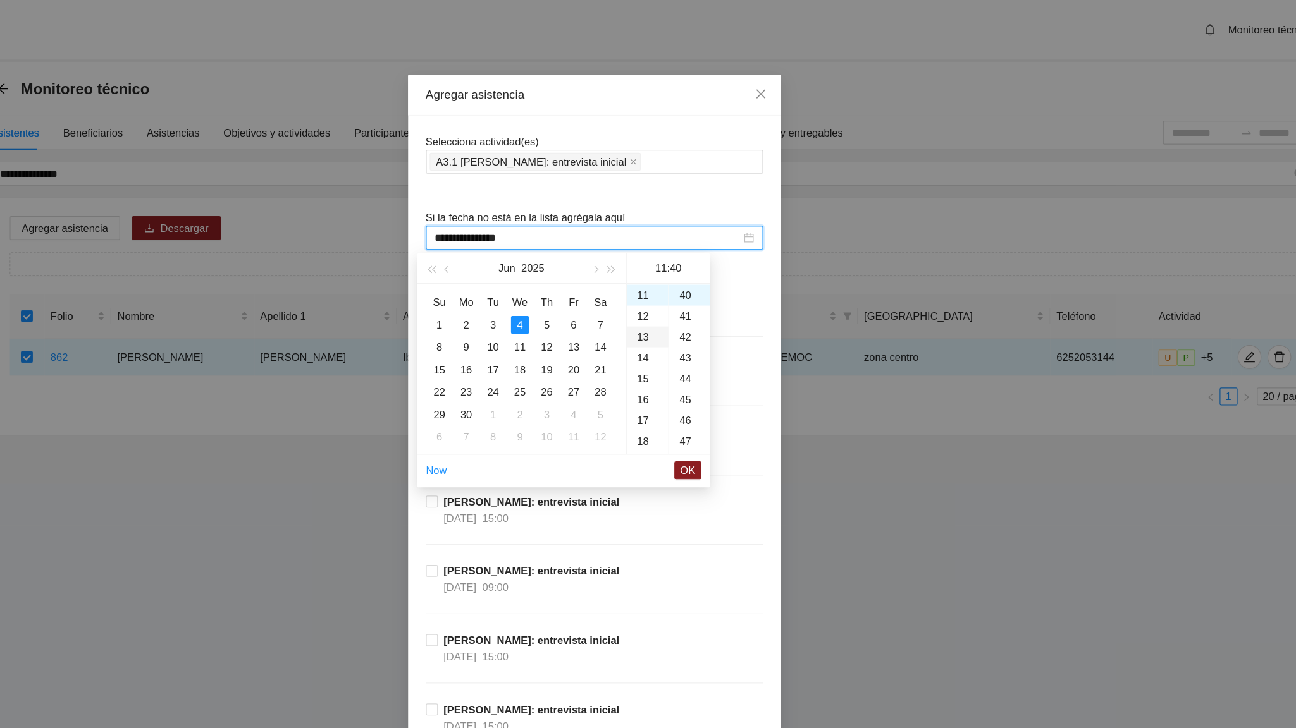
click at [694, 290] on div "13" at bounding box center [692, 286] width 35 height 18
click at [723, 271] on div "34" at bounding box center [728, 273] width 35 height 18
type input "**********"
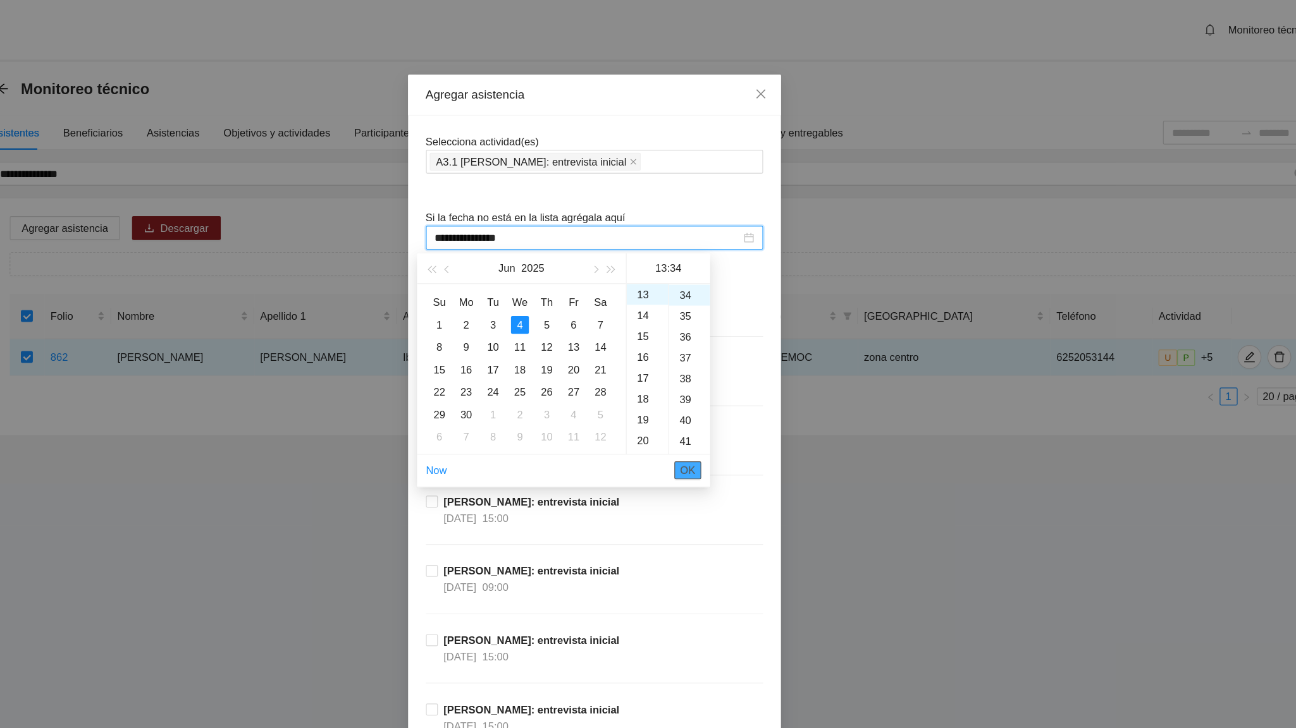
click at [721, 402] on span "OK" at bounding box center [727, 399] width 13 height 14
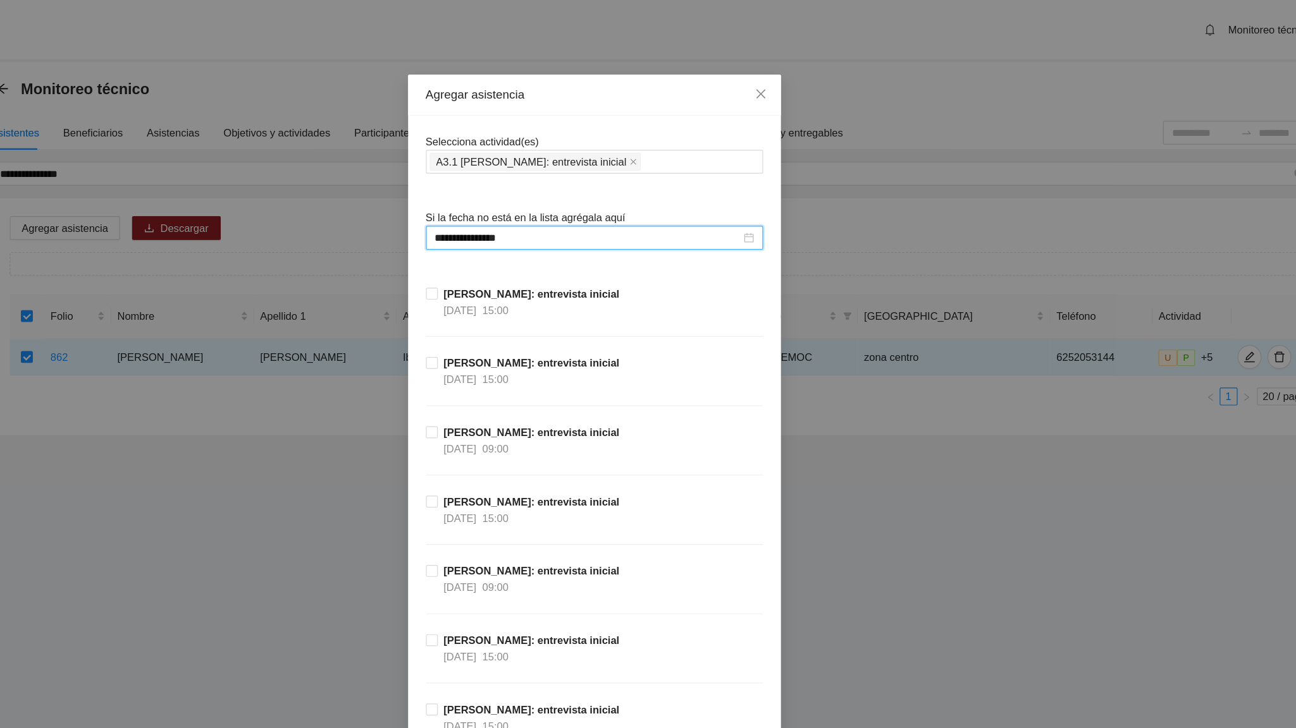
click at [747, 448] on div "[PERSON_NAME]: entrevista inicial [DATE] 15:00" at bounding box center [648, 448] width 286 height 59
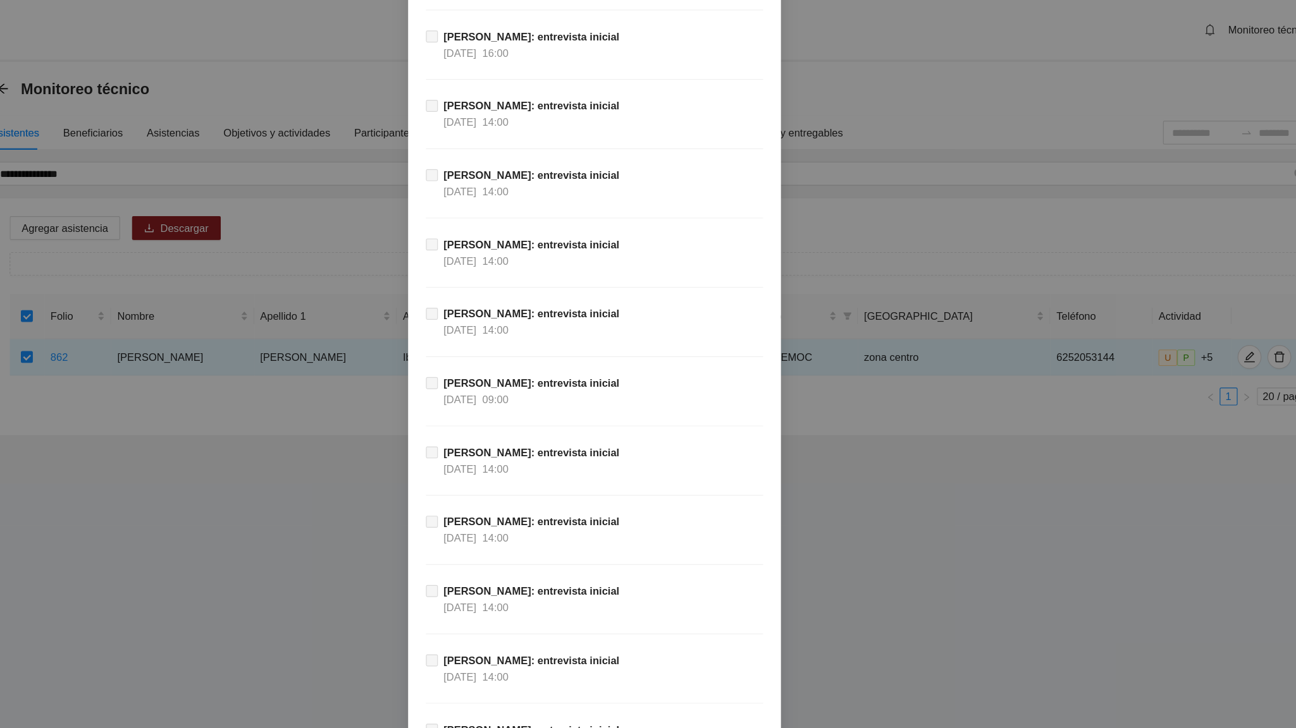
scroll to position [11431, 0]
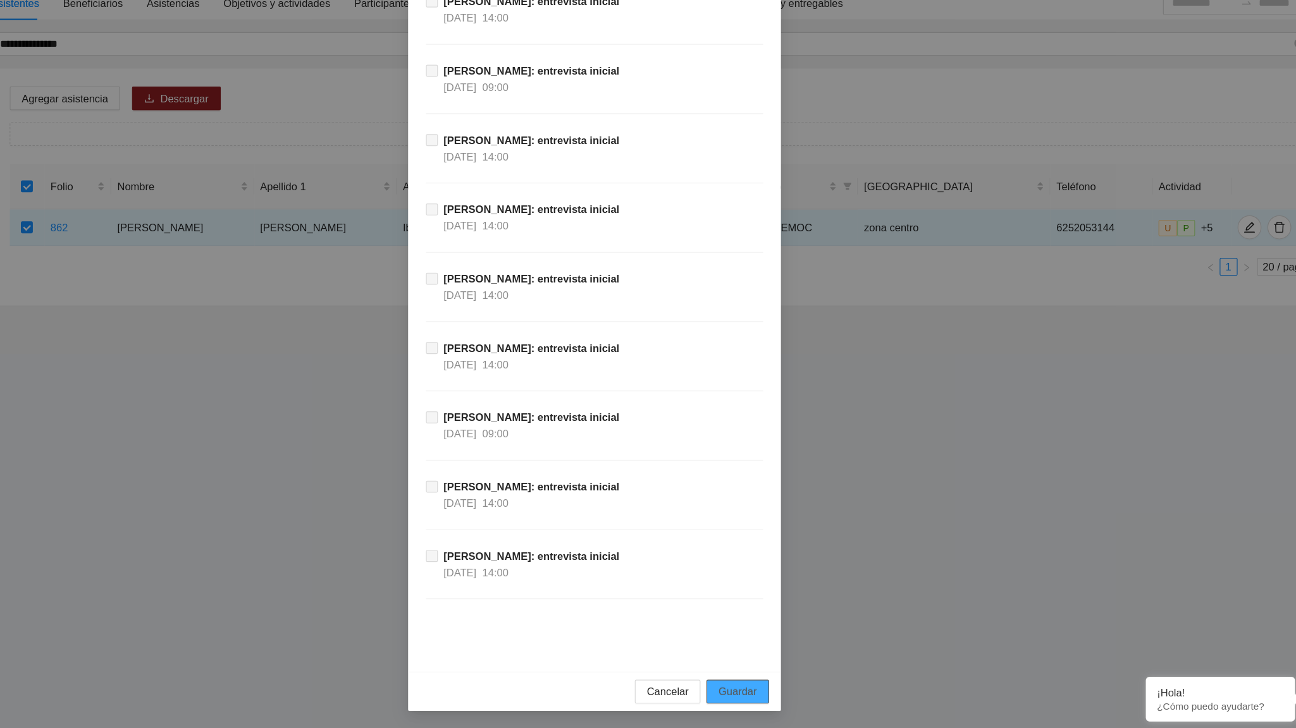
click at [768, 450] on span "Guardar" at bounding box center [769, 697] width 32 height 14
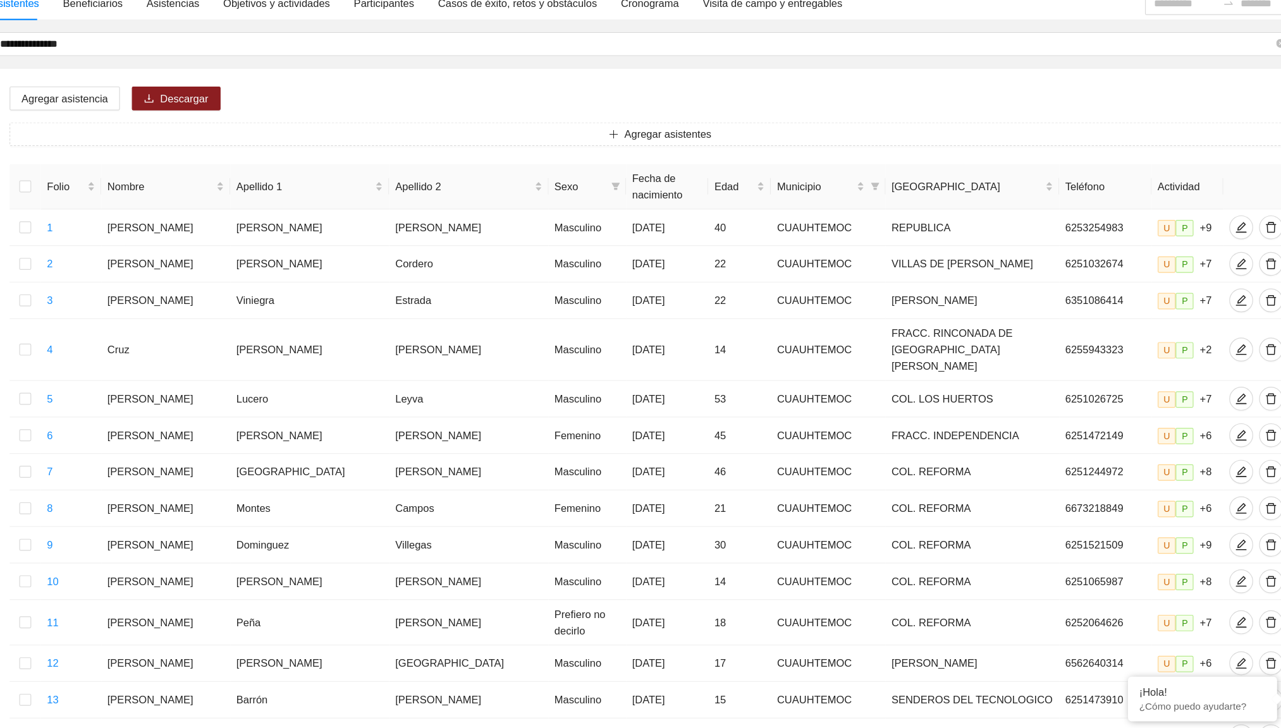
click at [394, 204] on div "Agregar asistencia Descargar Agregar asistentes Folio Nombre Apellido 1 Apellid…" at bounding box center [703, 577] width 1133 height 819
click at [475, 192] on div "Agregar asistencia Descargar Agregar asistentes Folio Nombre Apellido 1 Apellid…" at bounding box center [703, 577] width 1133 height 819
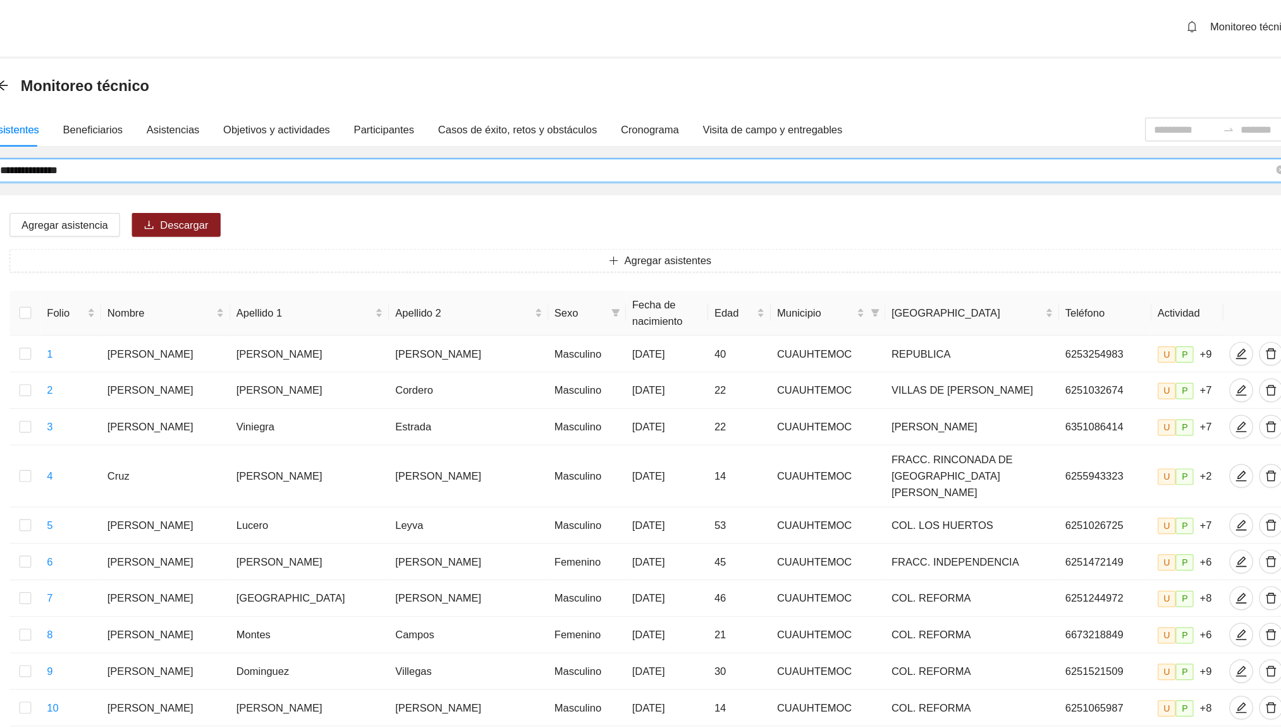
drag, startPoint x: 235, startPoint y: 151, endPoint x: 144, endPoint y: 151, distance: 90.4
click at [144, 151] on input "**********" at bounding box center [684, 147] width 1080 height 14
type input "**********"
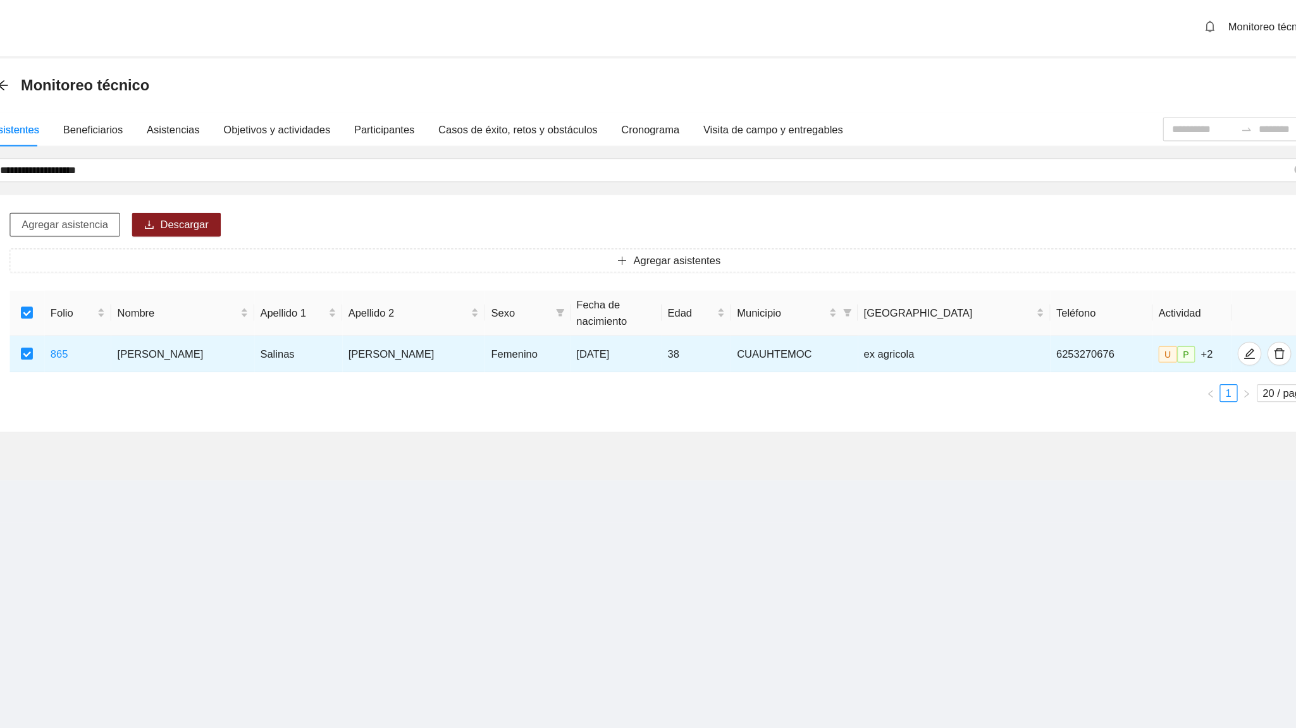
click at [218, 200] on span "Agregar asistencia" at bounding box center [199, 194] width 73 height 14
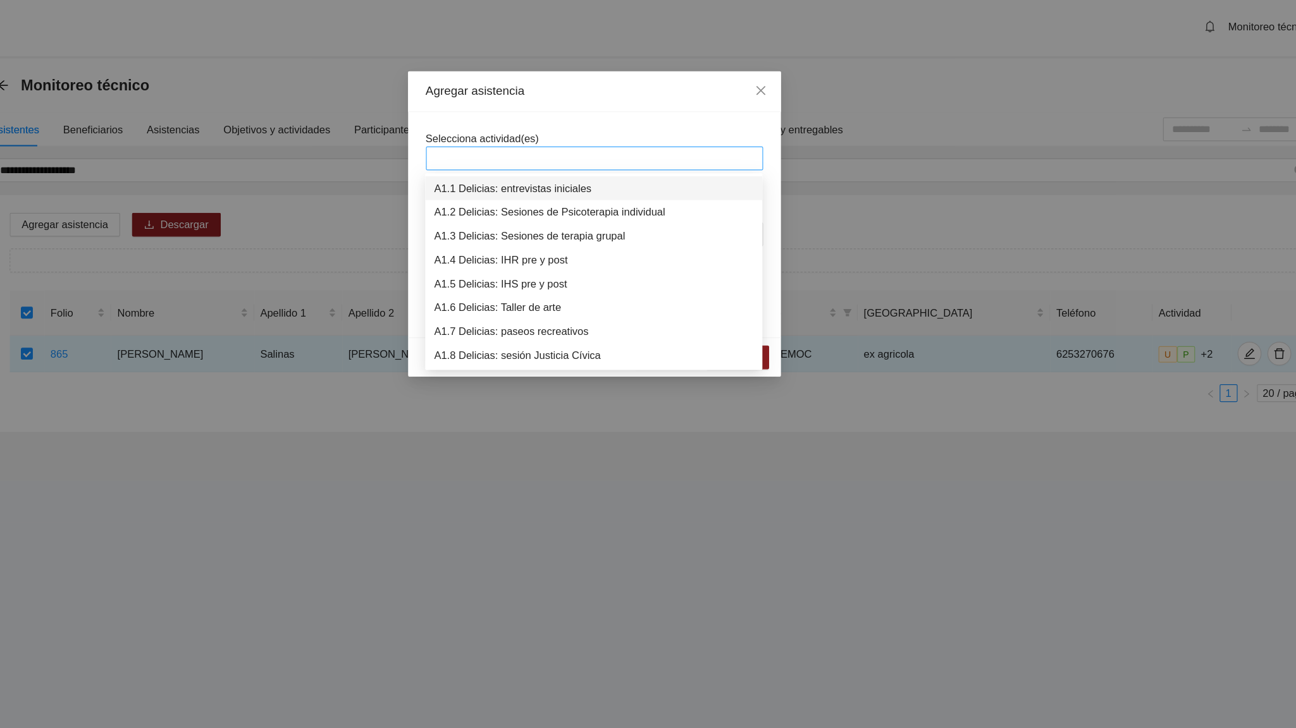
click at [551, 142] on div at bounding box center [647, 137] width 279 height 15
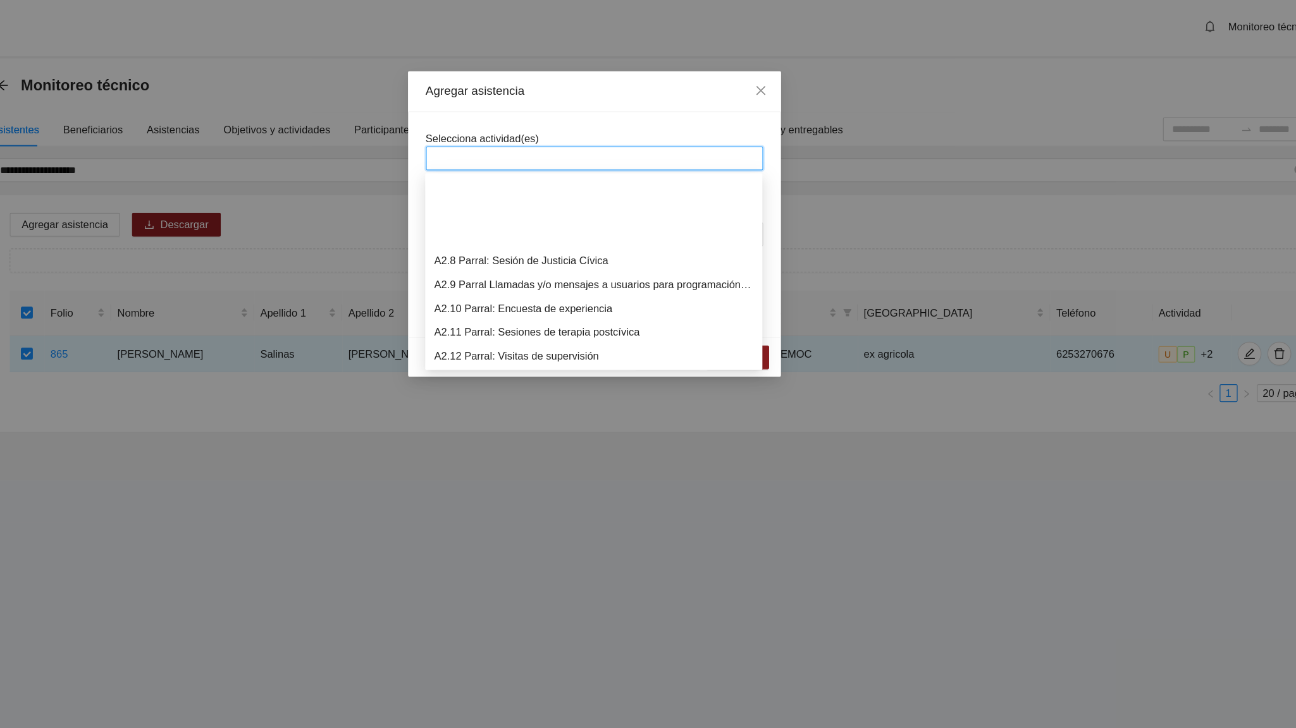
scroll to position [566, 0]
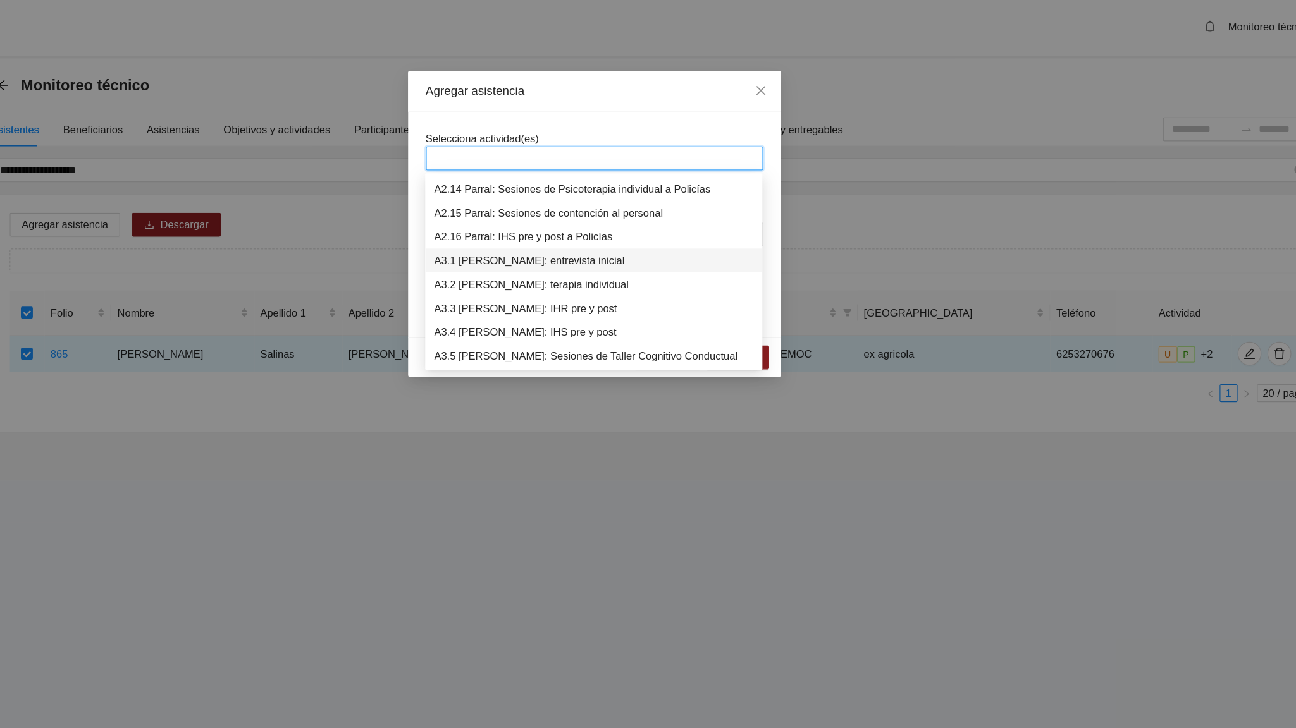
click at [572, 222] on div "A3.1 [PERSON_NAME]: entrevista inicial" at bounding box center [647, 224] width 271 height 14
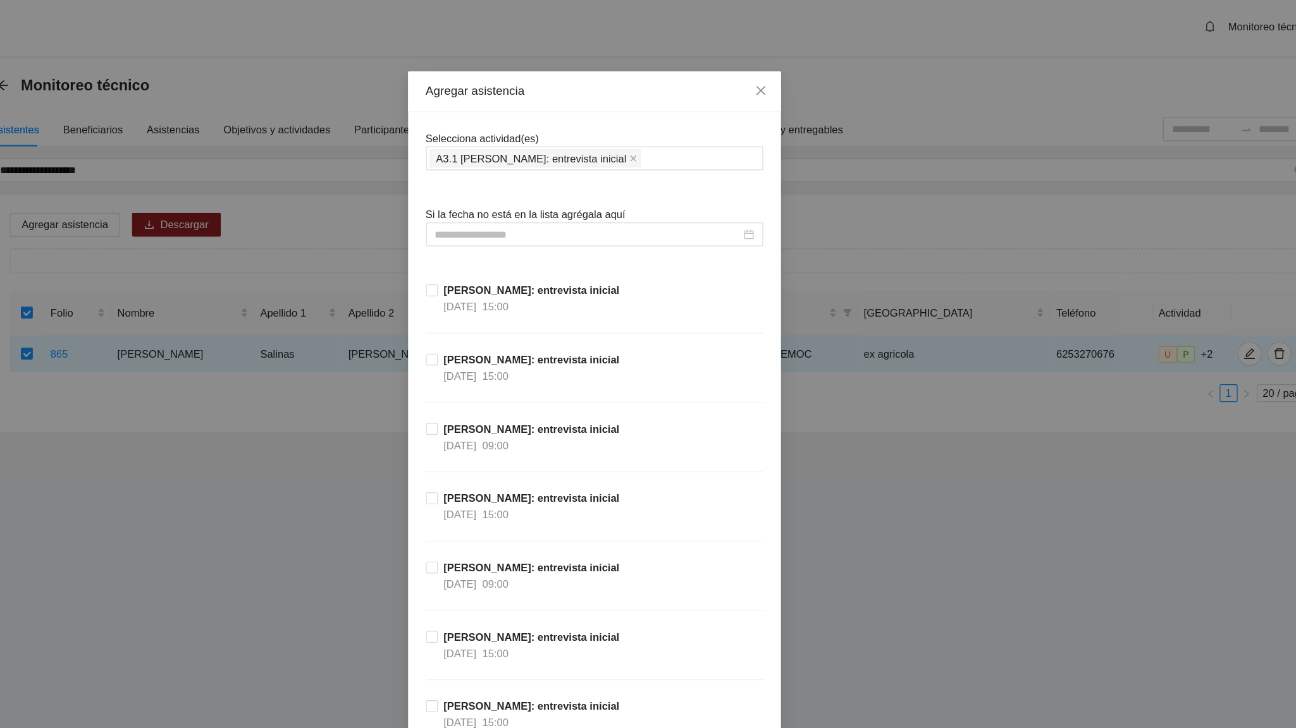
click at [670, 90] on div "Agregar asistencia" at bounding box center [648, 80] width 316 height 35
click at [563, 205] on input at bounding box center [642, 202] width 259 height 14
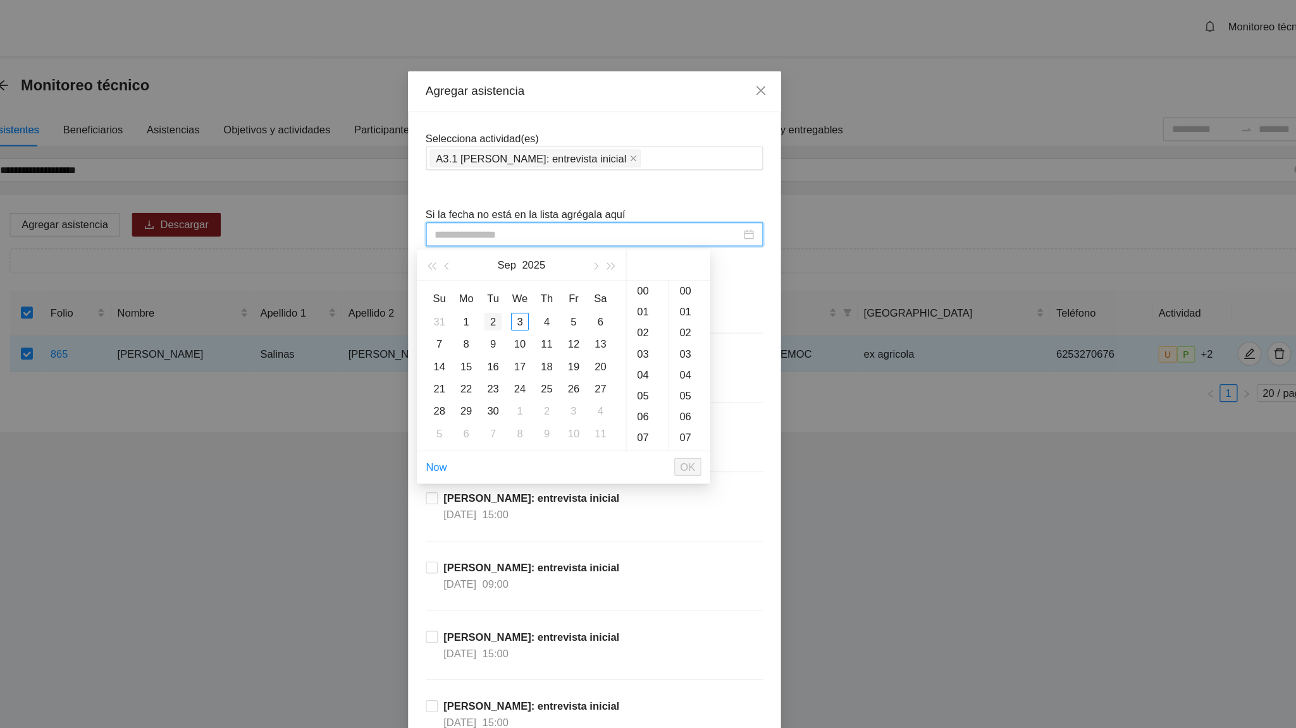
type input "**********"
click at [525, 231] on button "button" at bounding box center [524, 227] width 14 height 25
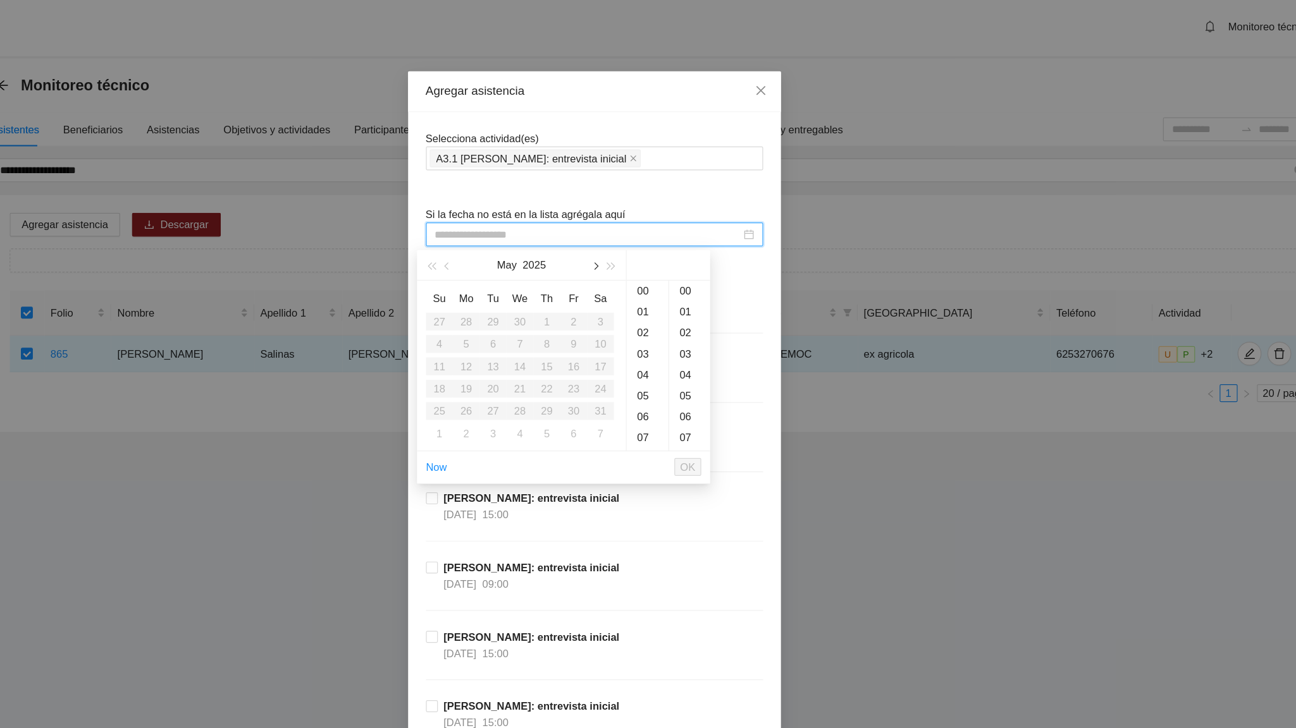
click at [649, 233] on button "button" at bounding box center [648, 227] width 14 height 25
click at [607, 271] on div "5" at bounding box center [607, 275] width 15 height 15
click at [690, 338] on div "16" at bounding box center [692, 339] width 35 height 18
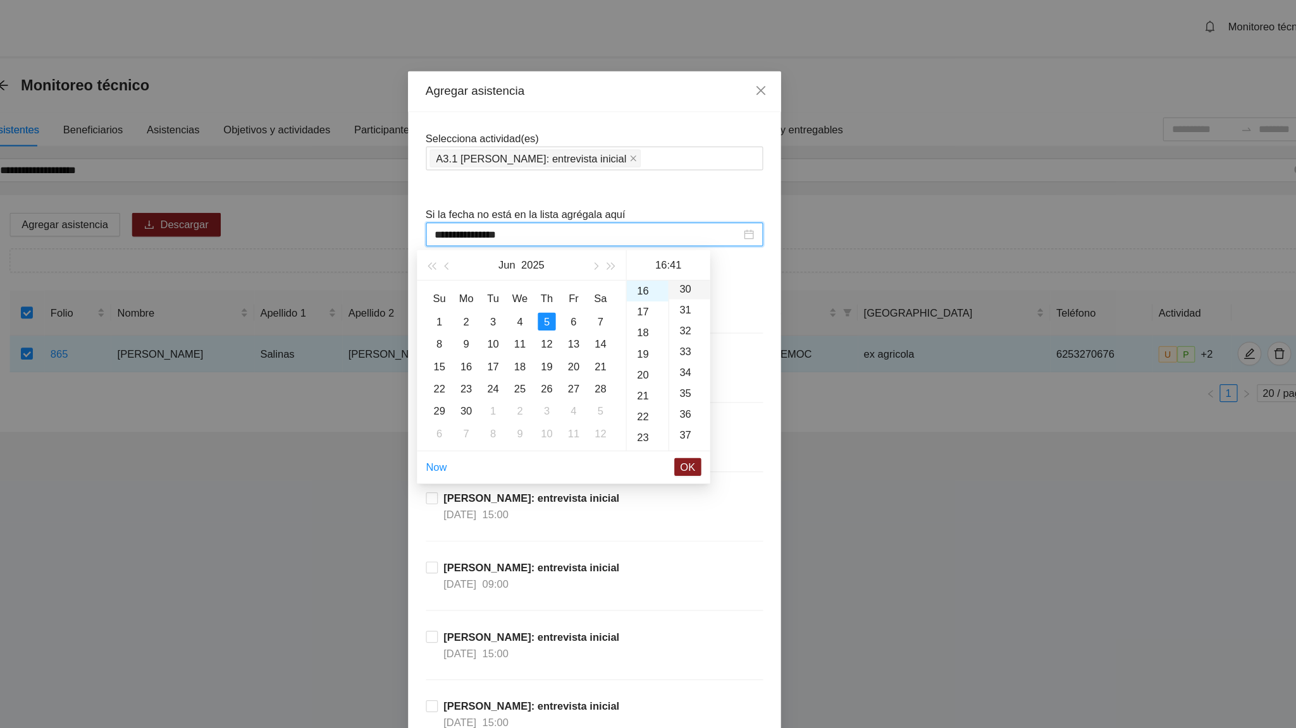
click at [726, 245] on div "30" at bounding box center [728, 248] width 35 height 18
type input "**********"
click at [726, 396] on span "OK" at bounding box center [727, 399] width 13 height 14
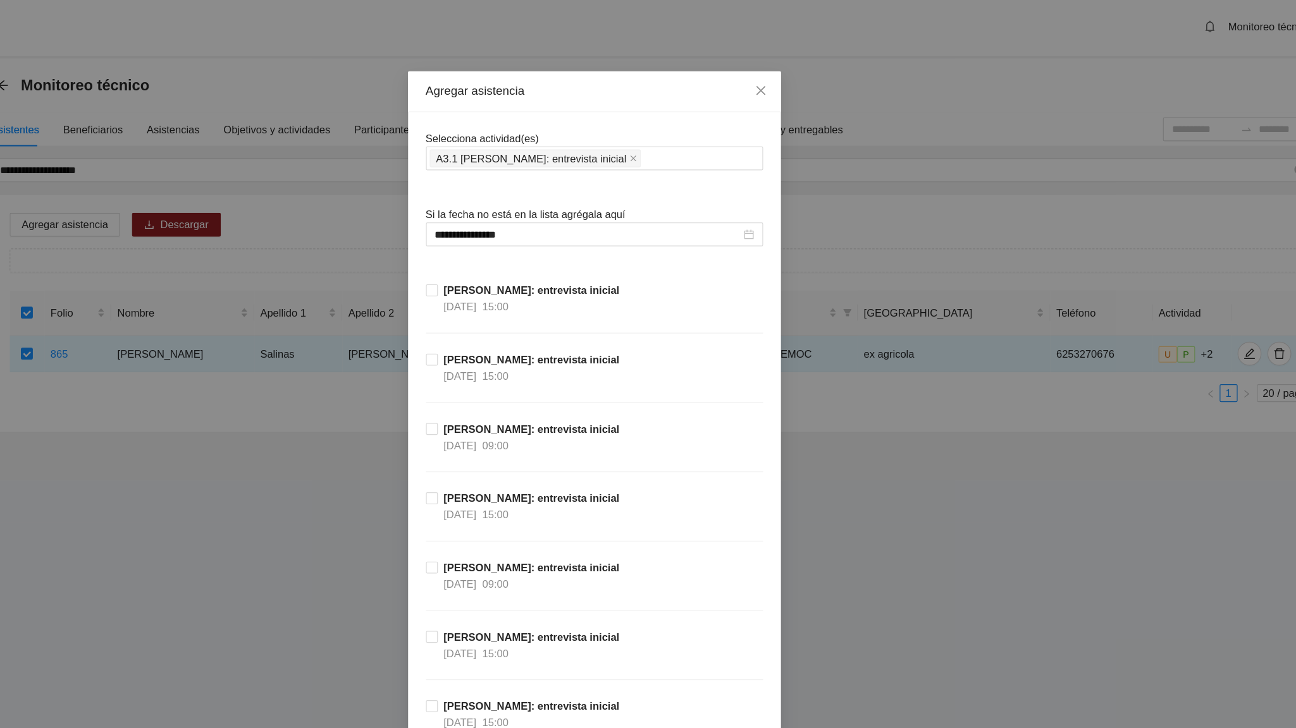
click at [729, 450] on div "[PERSON_NAME]: entrevista inicial [DATE] 15:00" at bounding box center [648, 448] width 286 height 59
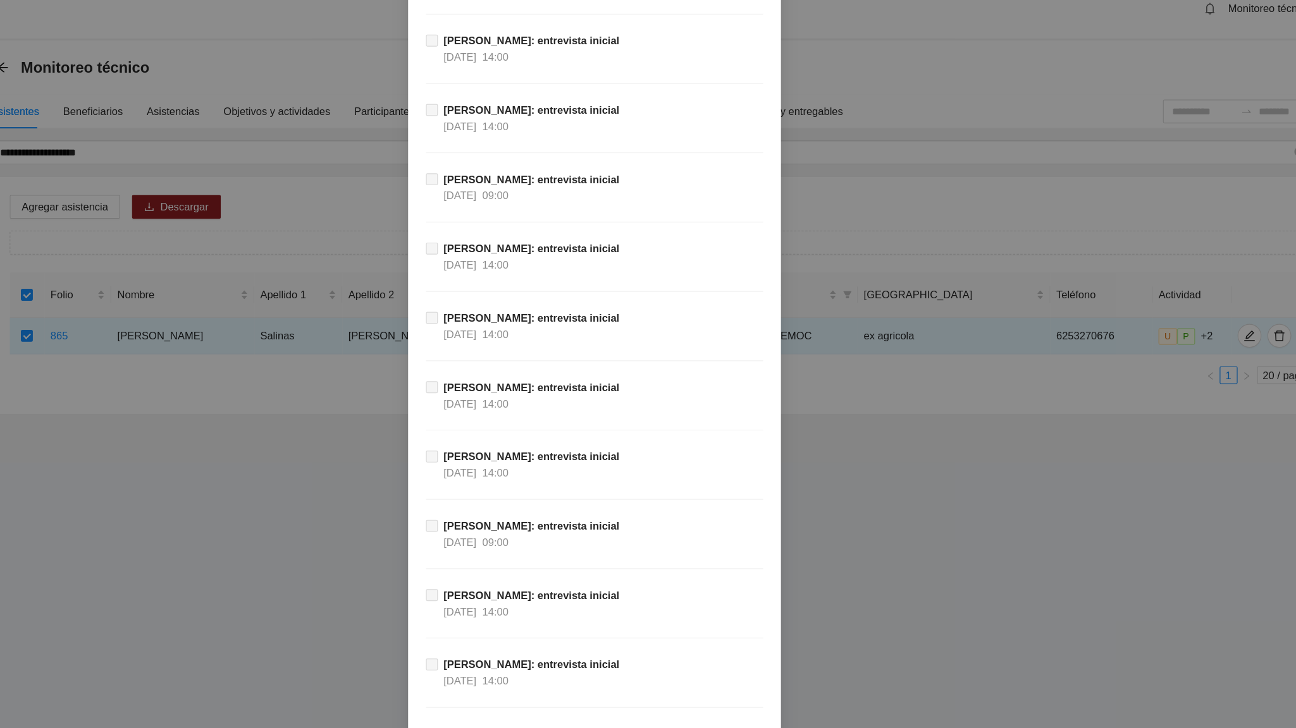
scroll to position [11431, 0]
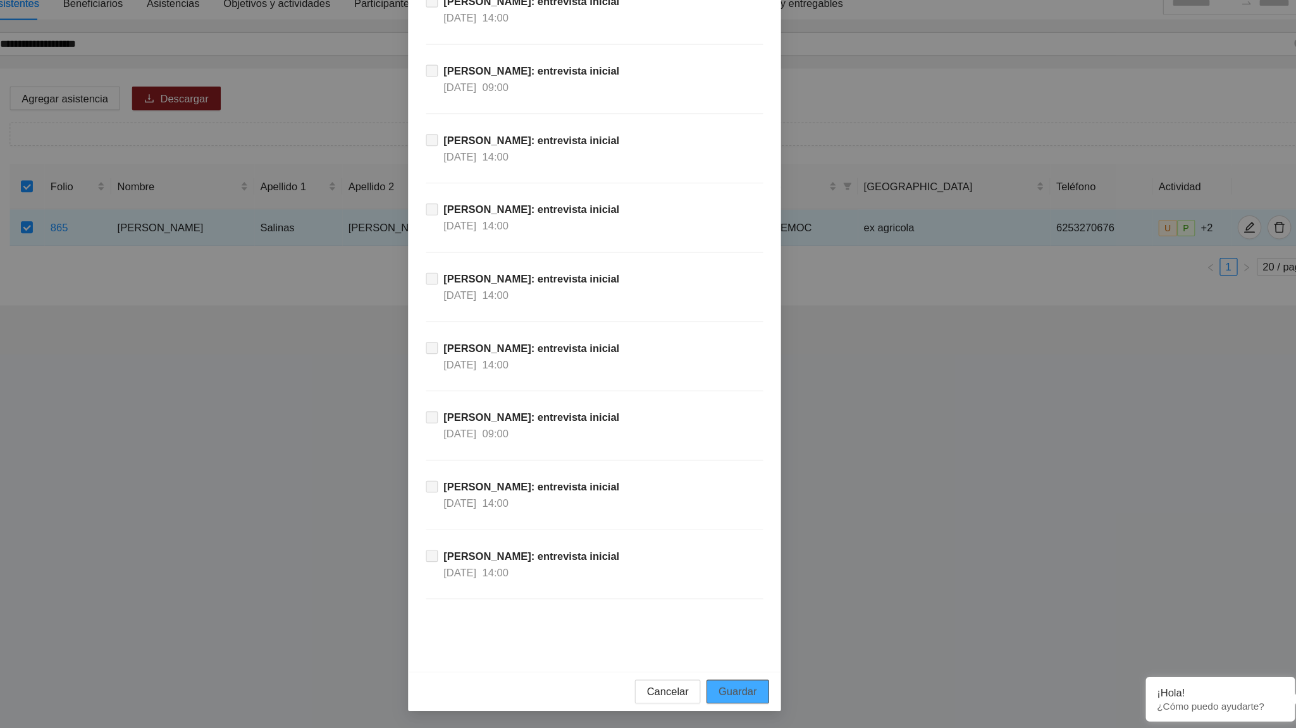
click at [771, 450] on span "Guardar" at bounding box center [769, 697] width 32 height 14
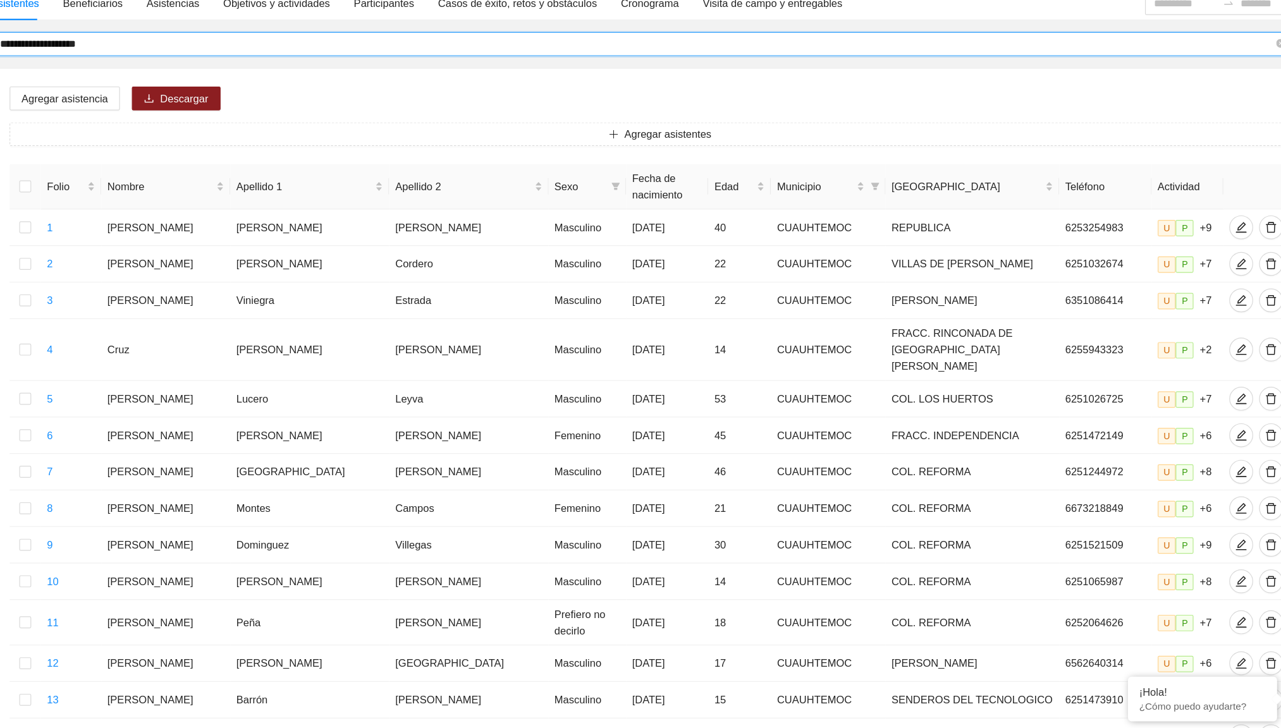
drag, startPoint x: 251, startPoint y: 144, endPoint x: 144, endPoint y: 155, distance: 107.5
click at [144, 155] on span "**********" at bounding box center [689, 147] width 1105 height 20
type input "**********"
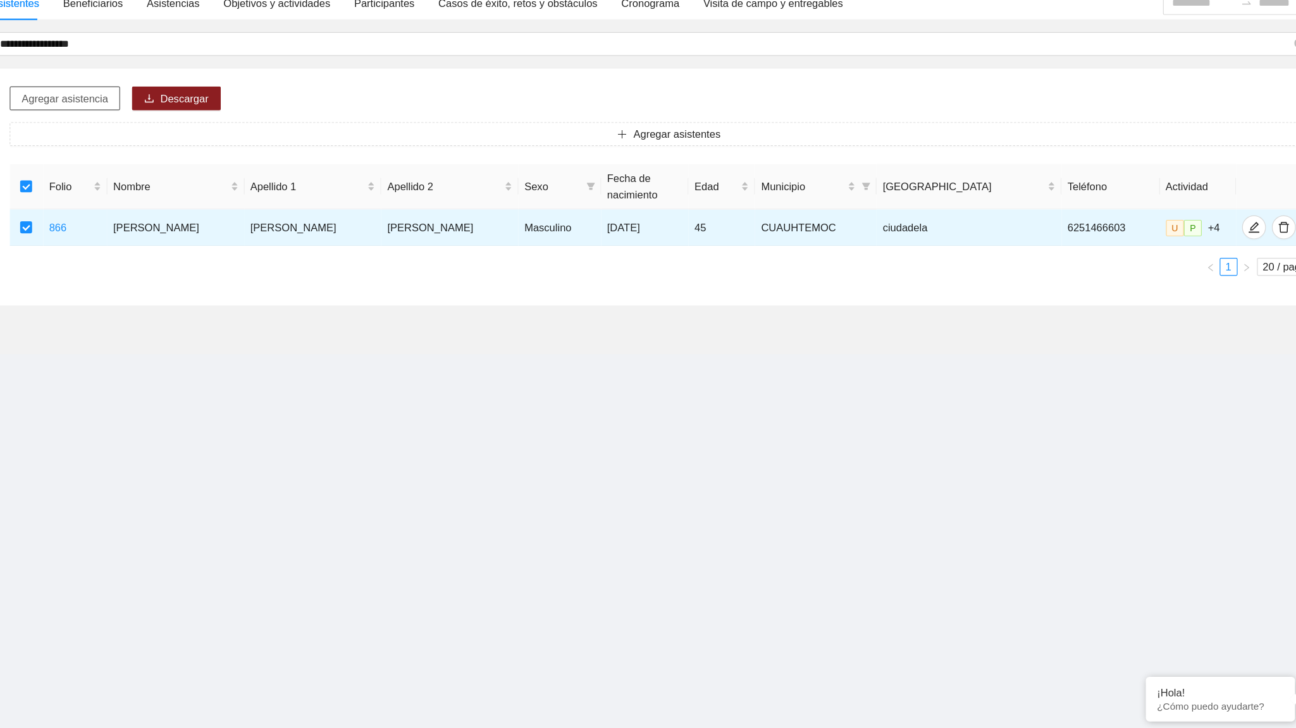
click at [217, 191] on span "Agregar asistencia" at bounding box center [199, 194] width 73 height 14
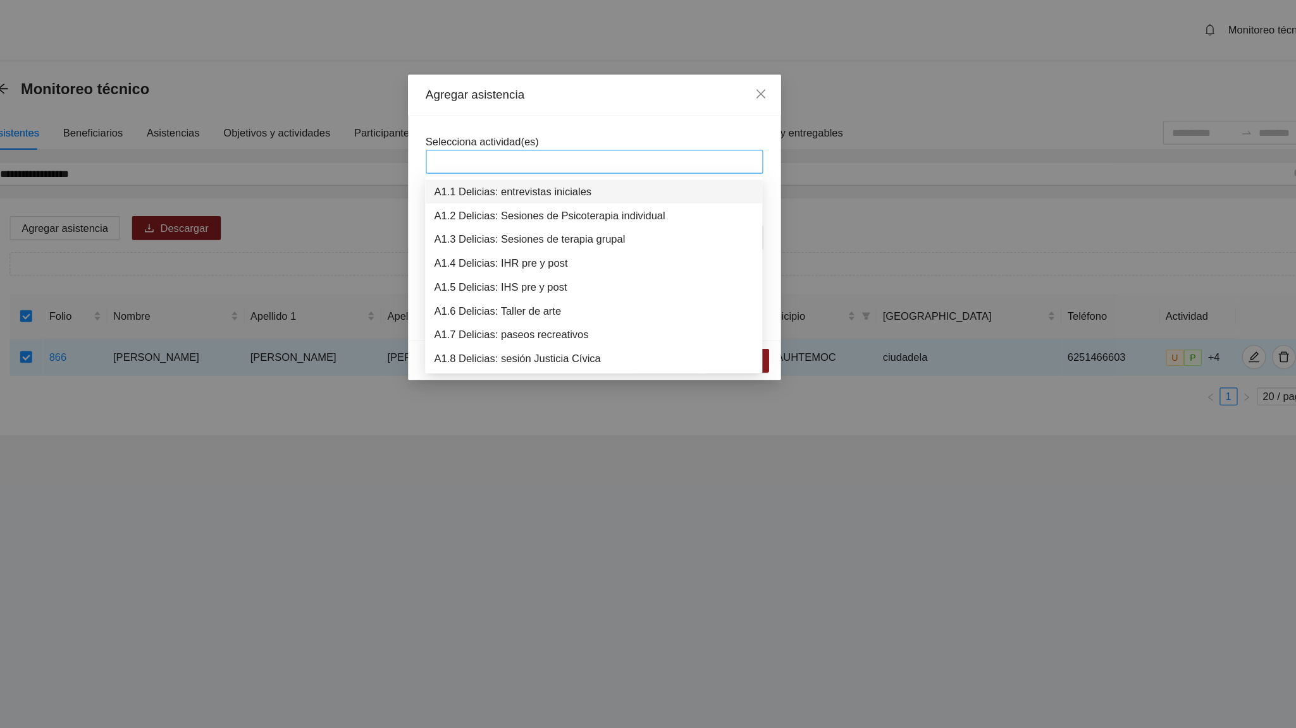
click at [539, 133] on div at bounding box center [647, 137] width 279 height 15
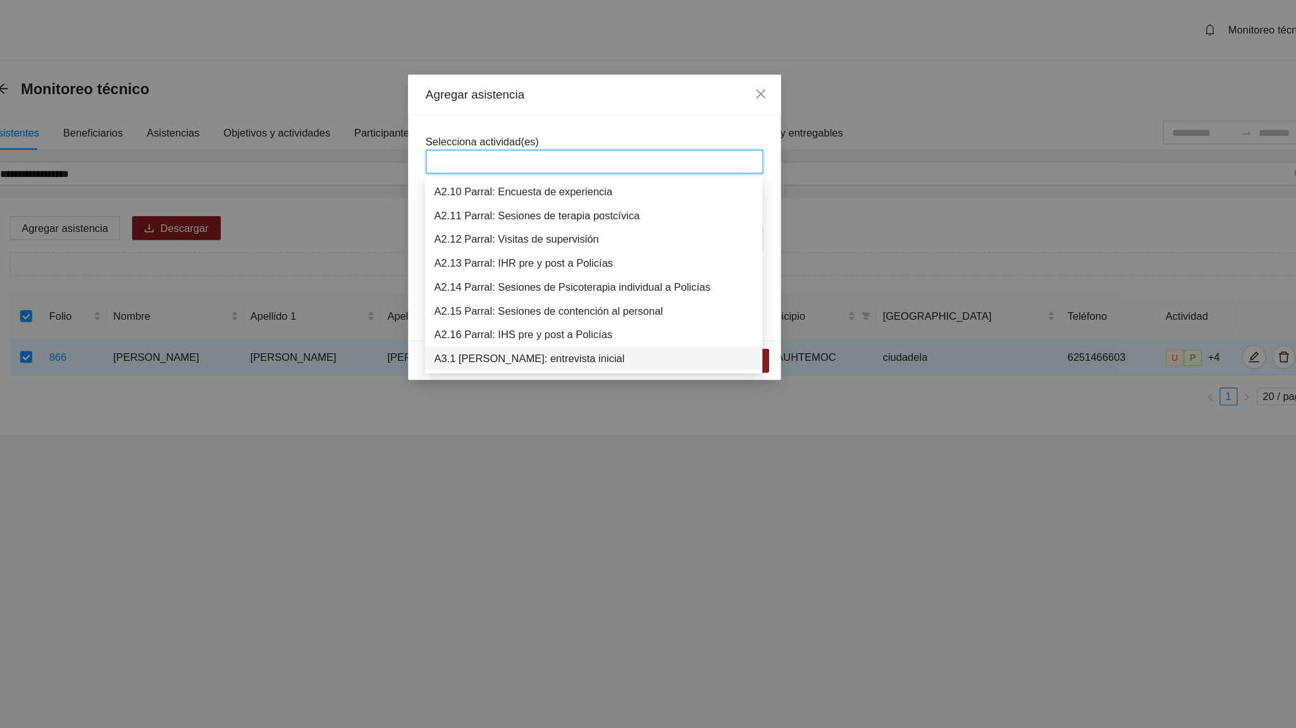
scroll to position [505, 0]
click at [560, 278] on div "A3.1 [PERSON_NAME]: entrevista inicial" at bounding box center [647, 285] width 271 height 14
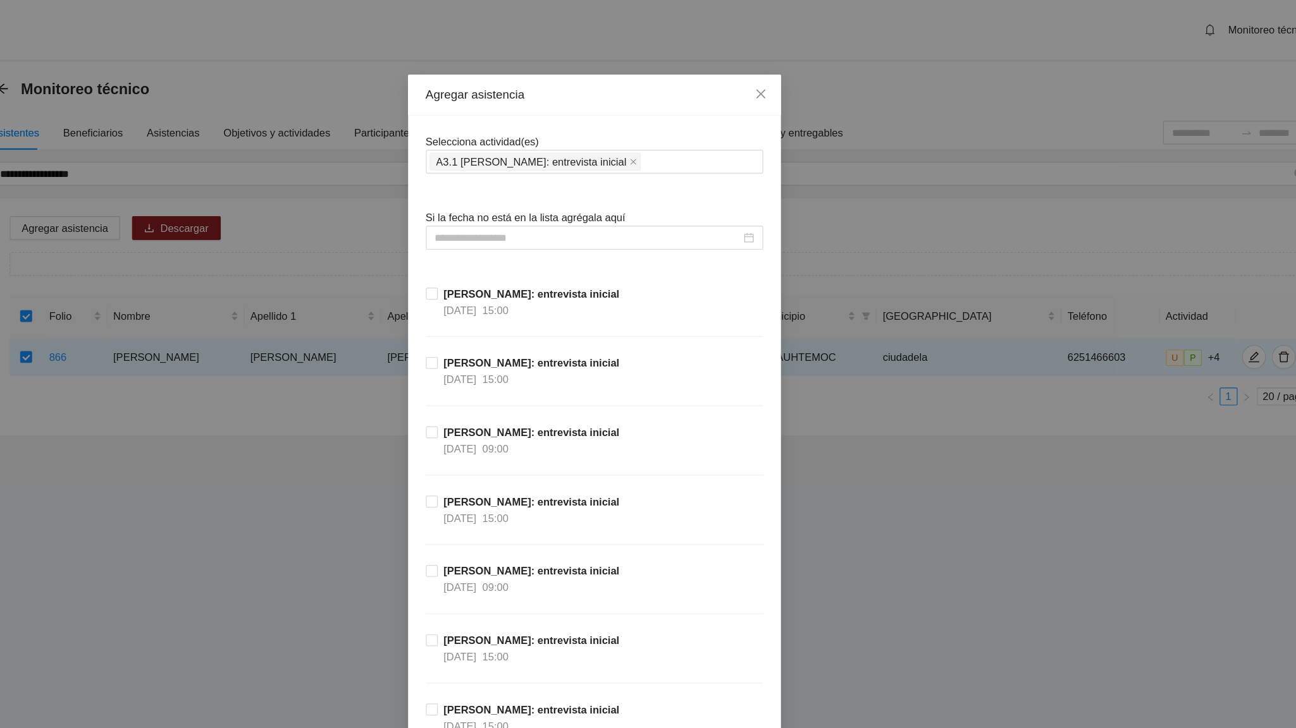
click at [567, 205] on input at bounding box center [642, 202] width 259 height 14
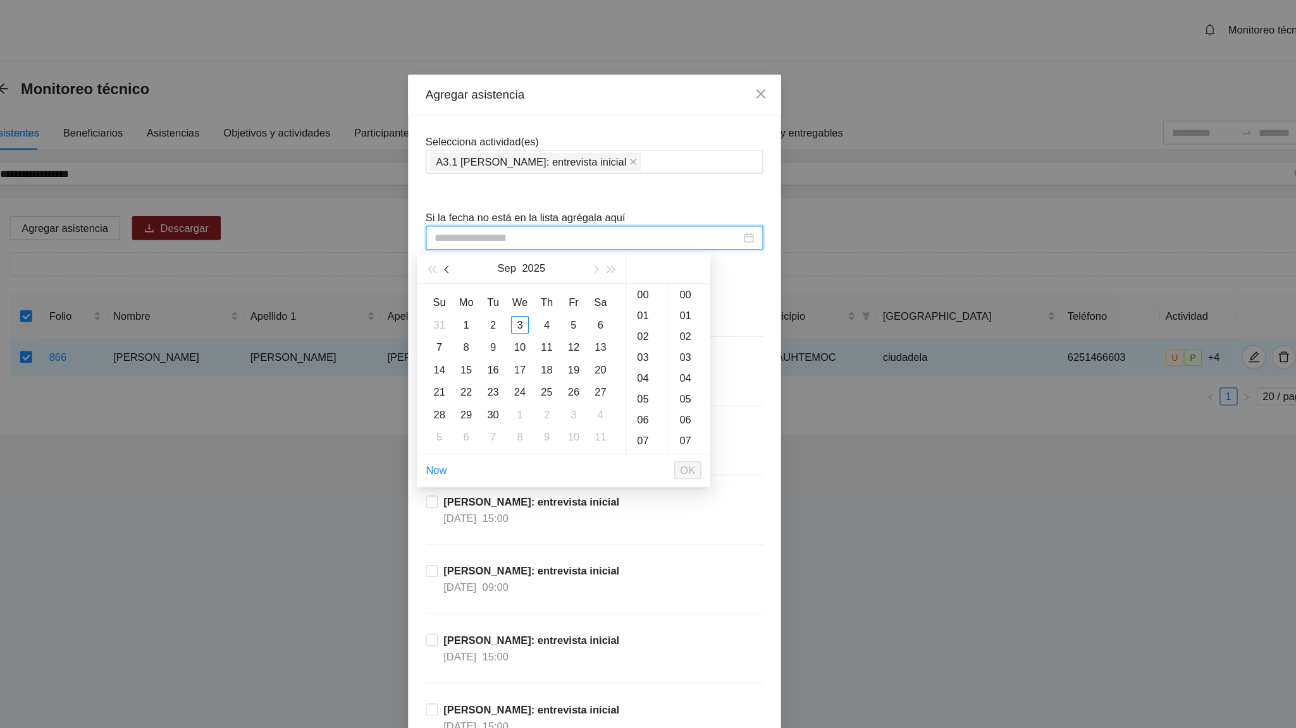
click at [519, 227] on button "button" at bounding box center [524, 227] width 14 height 25
click at [648, 230] on span "button" at bounding box center [648, 229] width 6 height 6
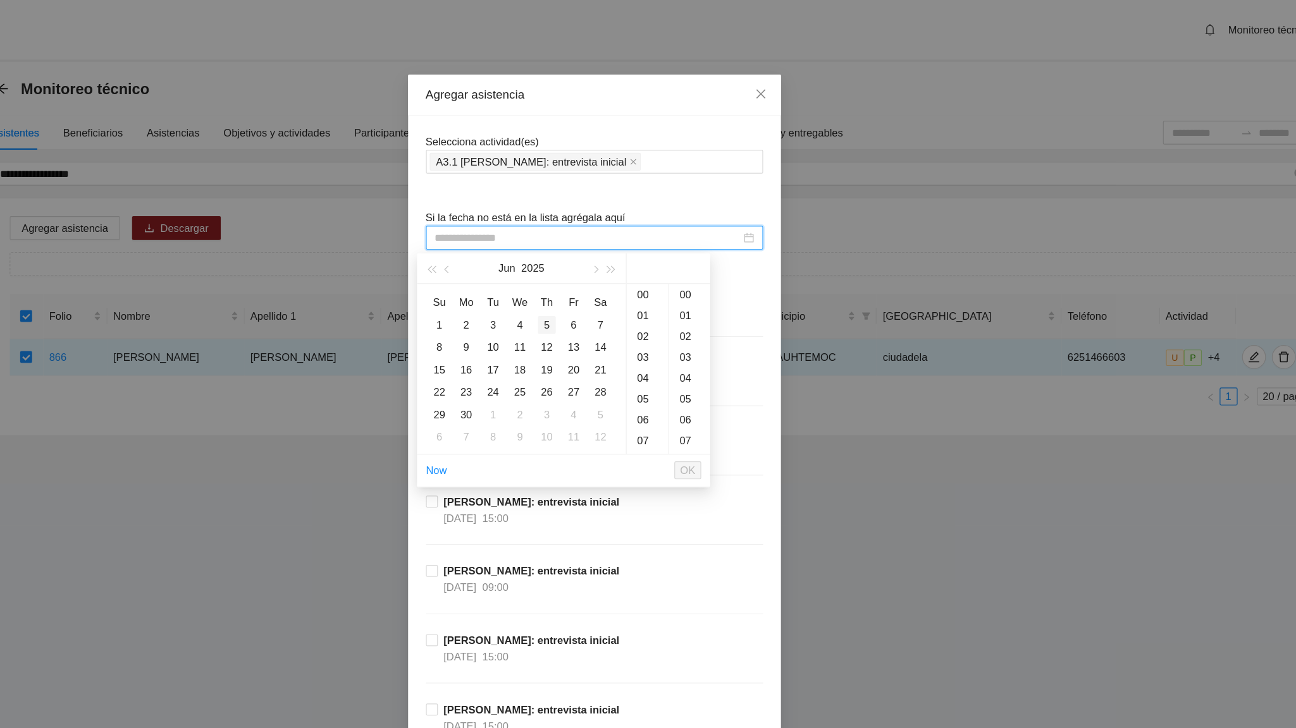
click at [608, 271] on div "5" at bounding box center [607, 275] width 15 height 15
click at [689, 359] on div "19" at bounding box center [692, 360] width 35 height 18
click at [723, 357] on div "08" at bounding box center [728, 359] width 35 height 18
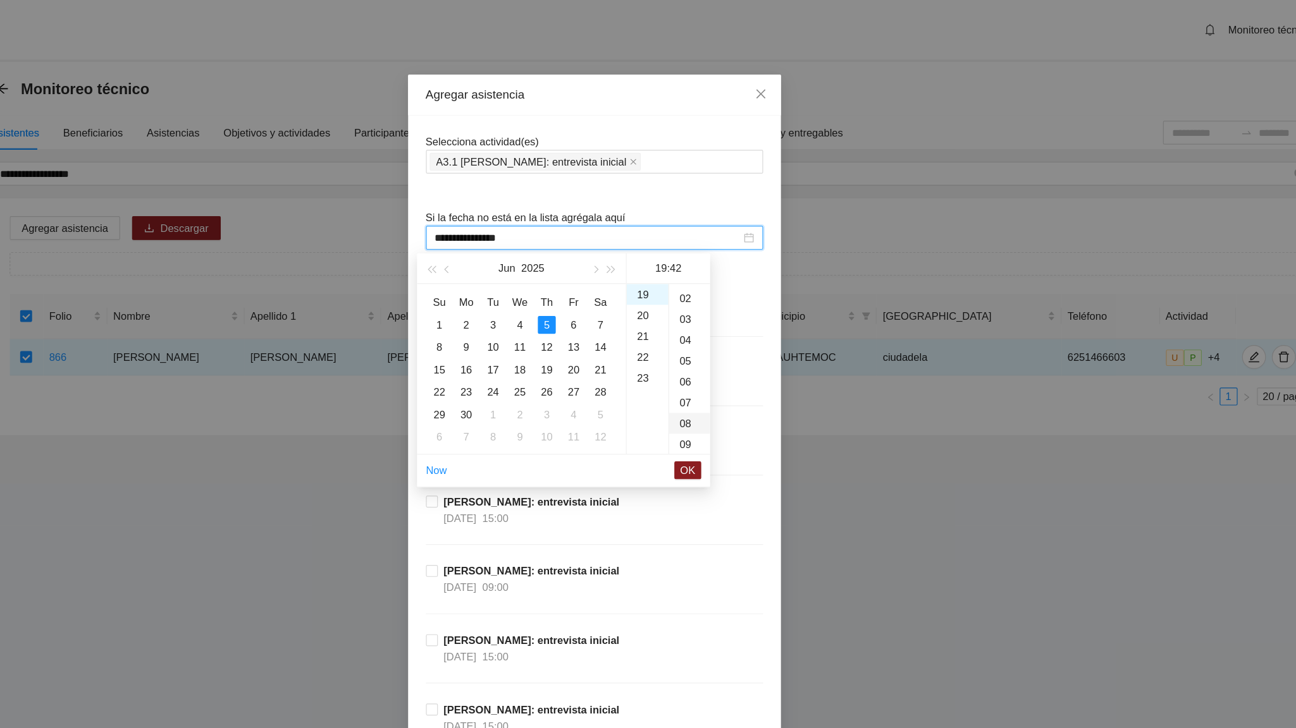
type input "**********"
click at [725, 400] on span "OK" at bounding box center [727, 399] width 13 height 14
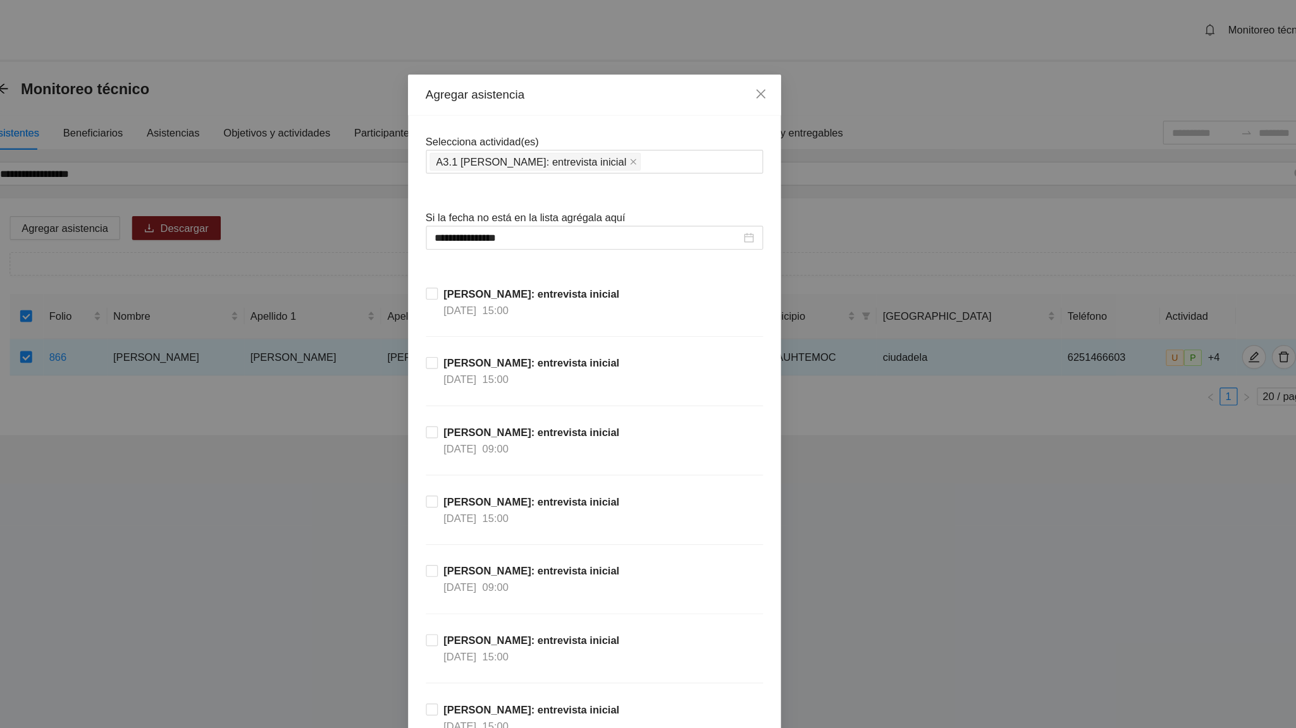
click at [725, 427] on div "[PERSON_NAME]: entrevista inicial [DATE] 15:00" at bounding box center [648, 448] width 286 height 59
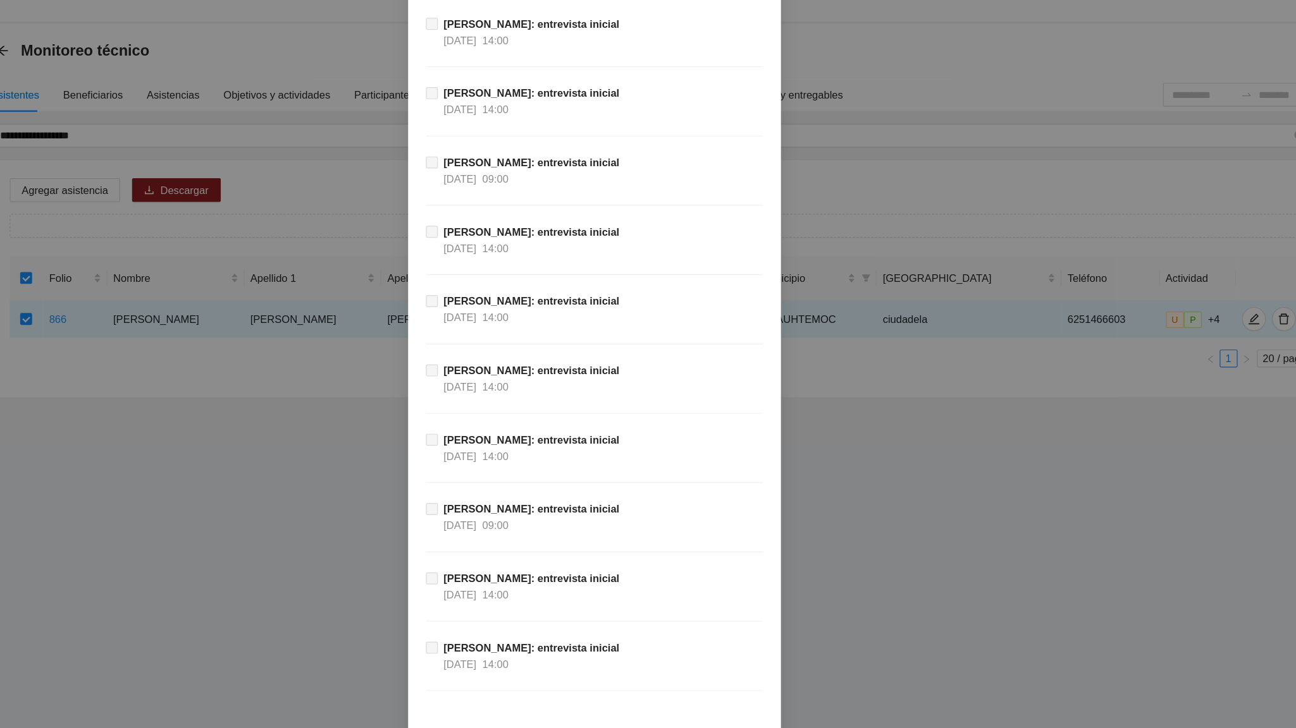
scroll to position [11431, 0]
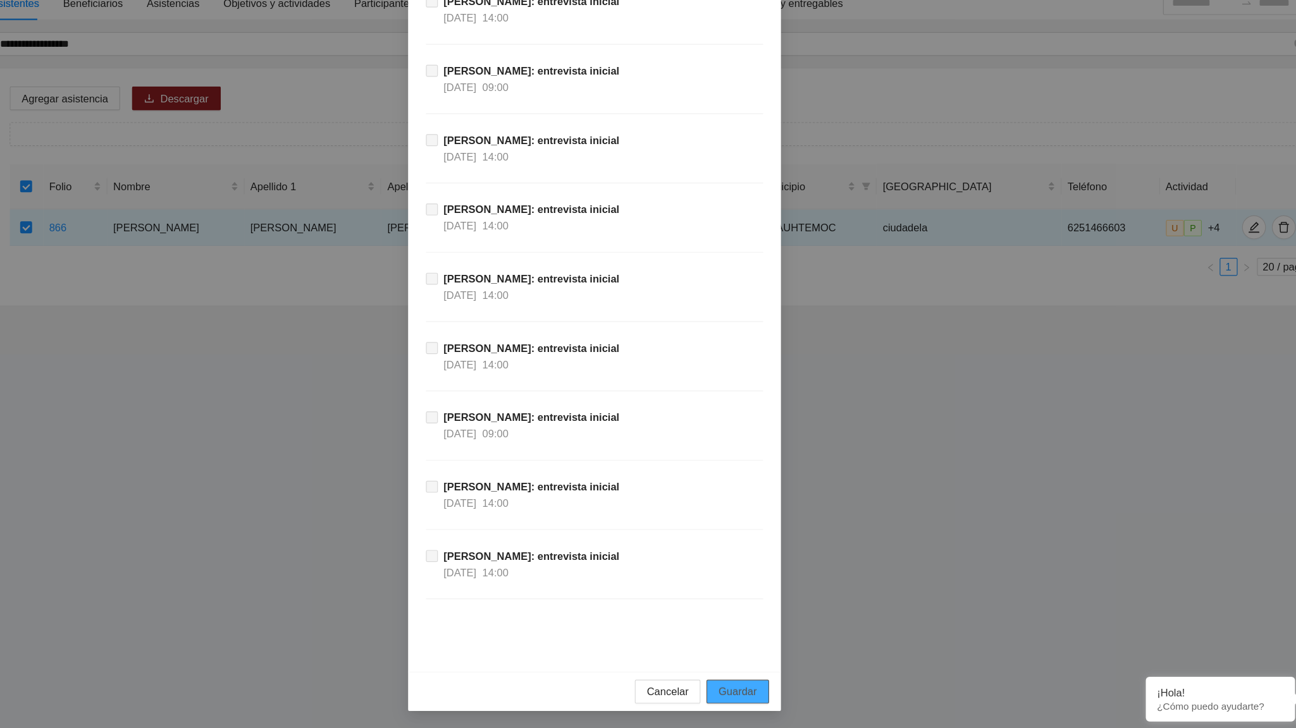
click at [763, 450] on span "Guardar" at bounding box center [769, 697] width 32 height 14
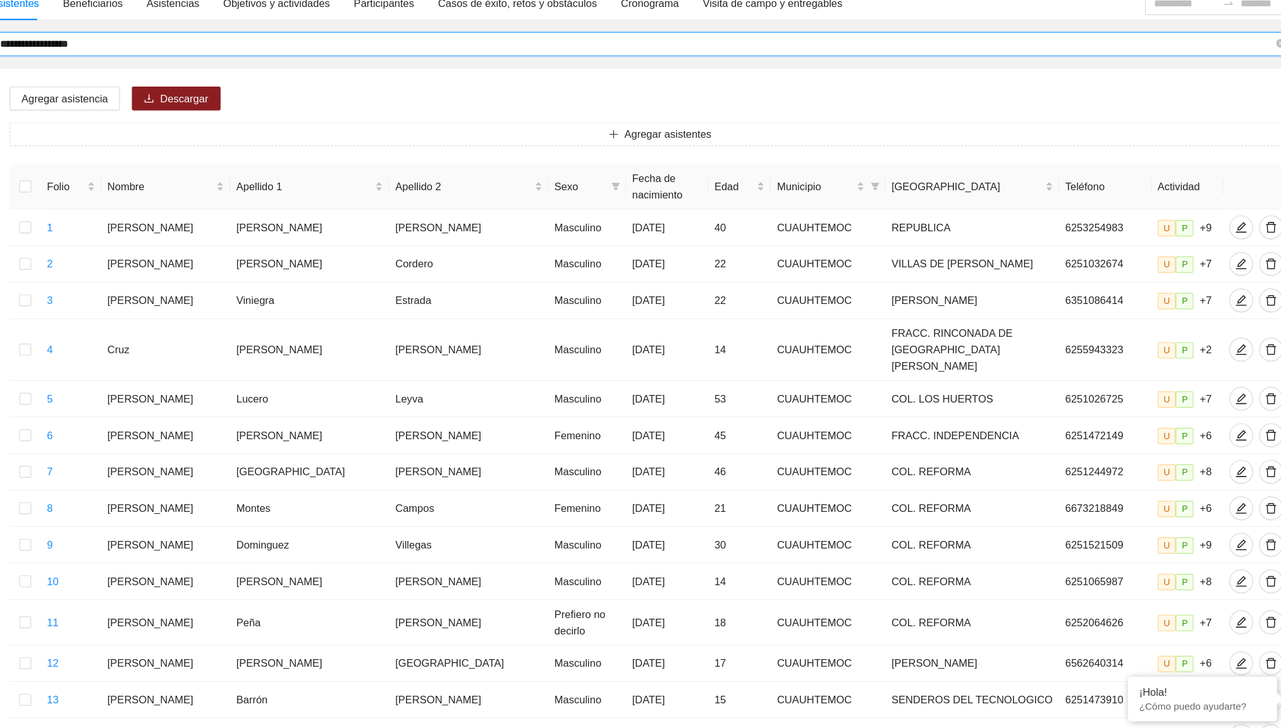
drag, startPoint x: 240, startPoint y: 147, endPoint x: 144, endPoint y: 152, distance: 96.2
click at [144, 152] on input "**********" at bounding box center [684, 147] width 1080 height 14
type input "**********"
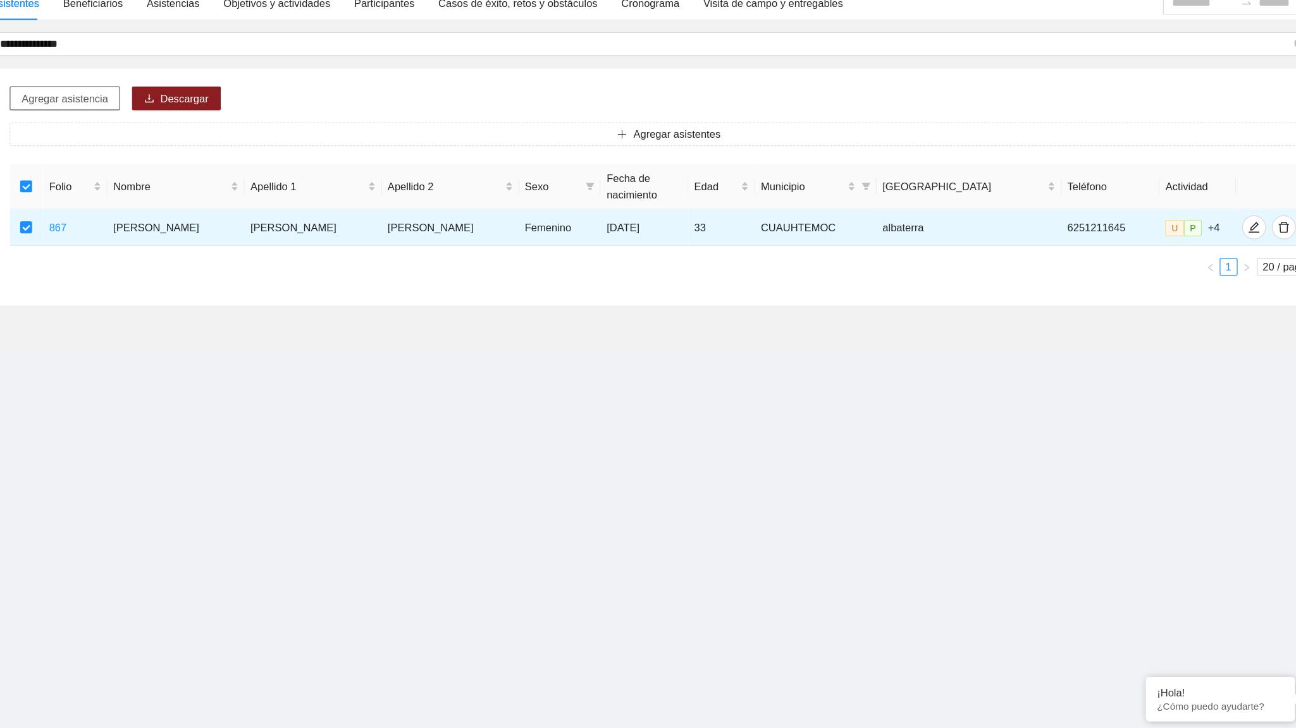
click at [199, 196] on span "Agregar asistencia" at bounding box center [199, 194] width 73 height 14
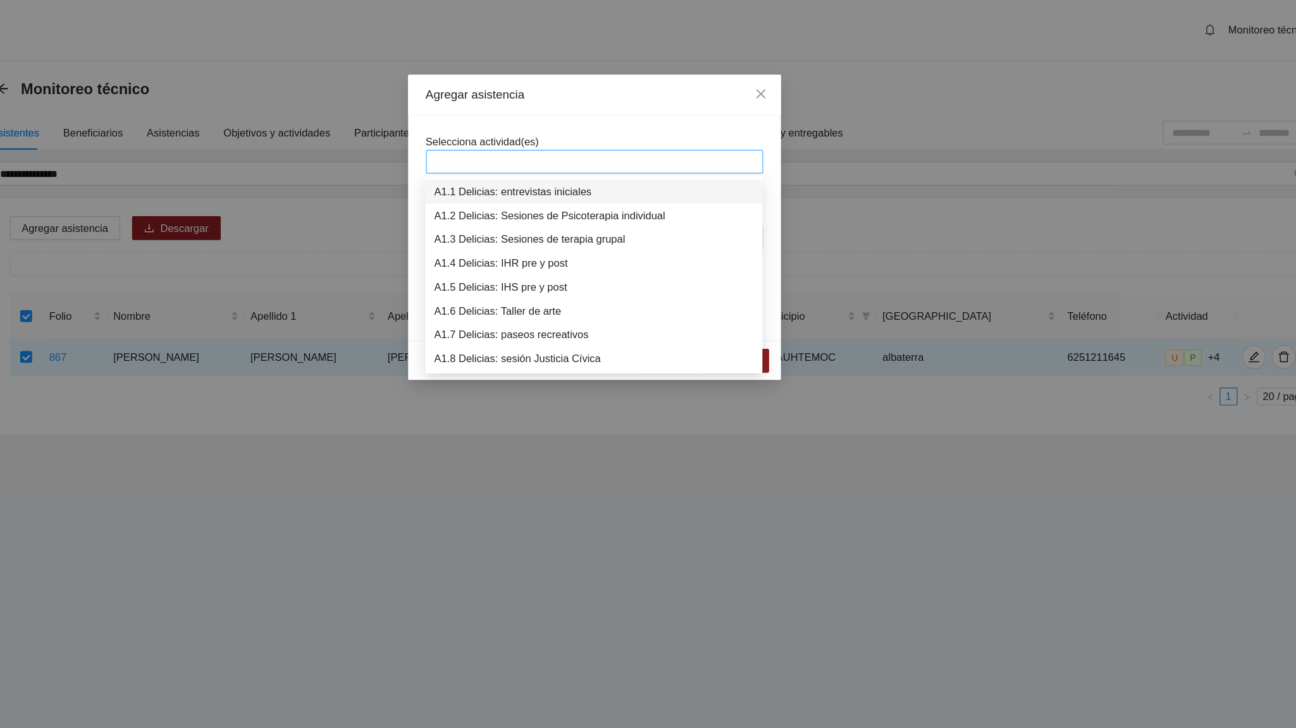
click at [531, 130] on div at bounding box center [647, 137] width 279 height 15
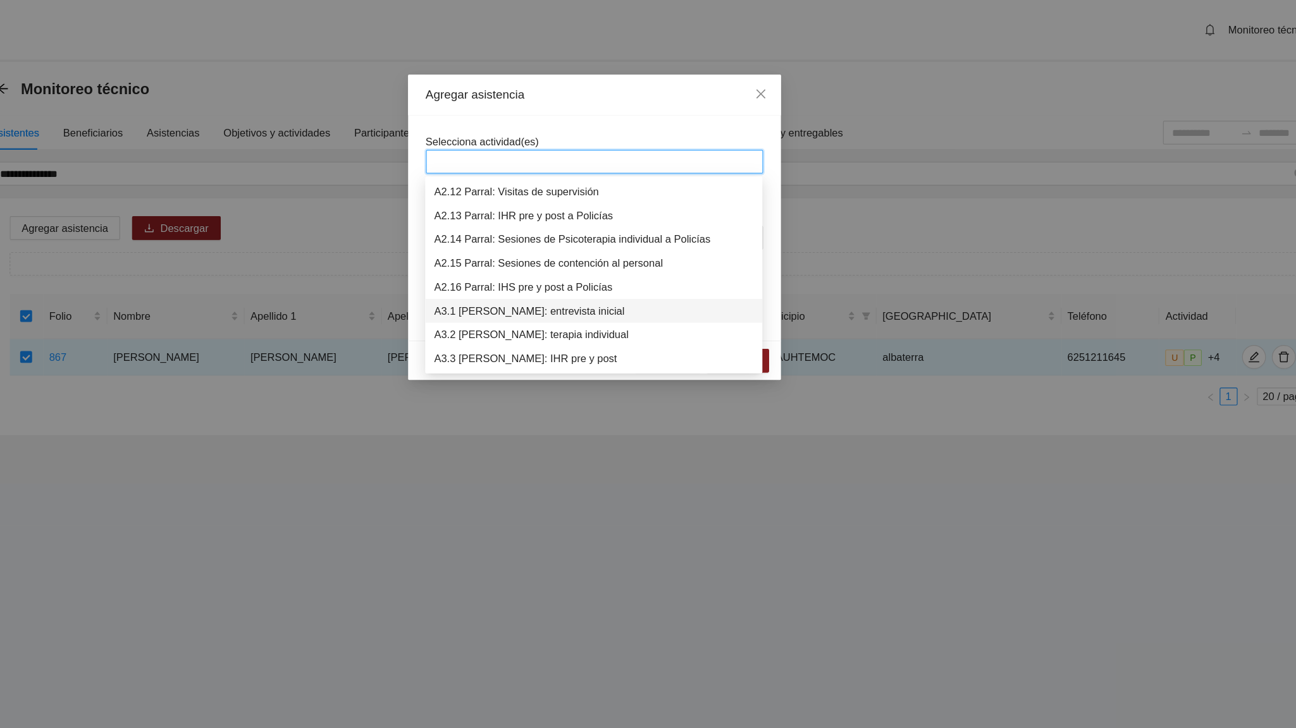
click at [584, 269] on div "A3.1 [PERSON_NAME]: entrevista inicial" at bounding box center [647, 264] width 271 height 14
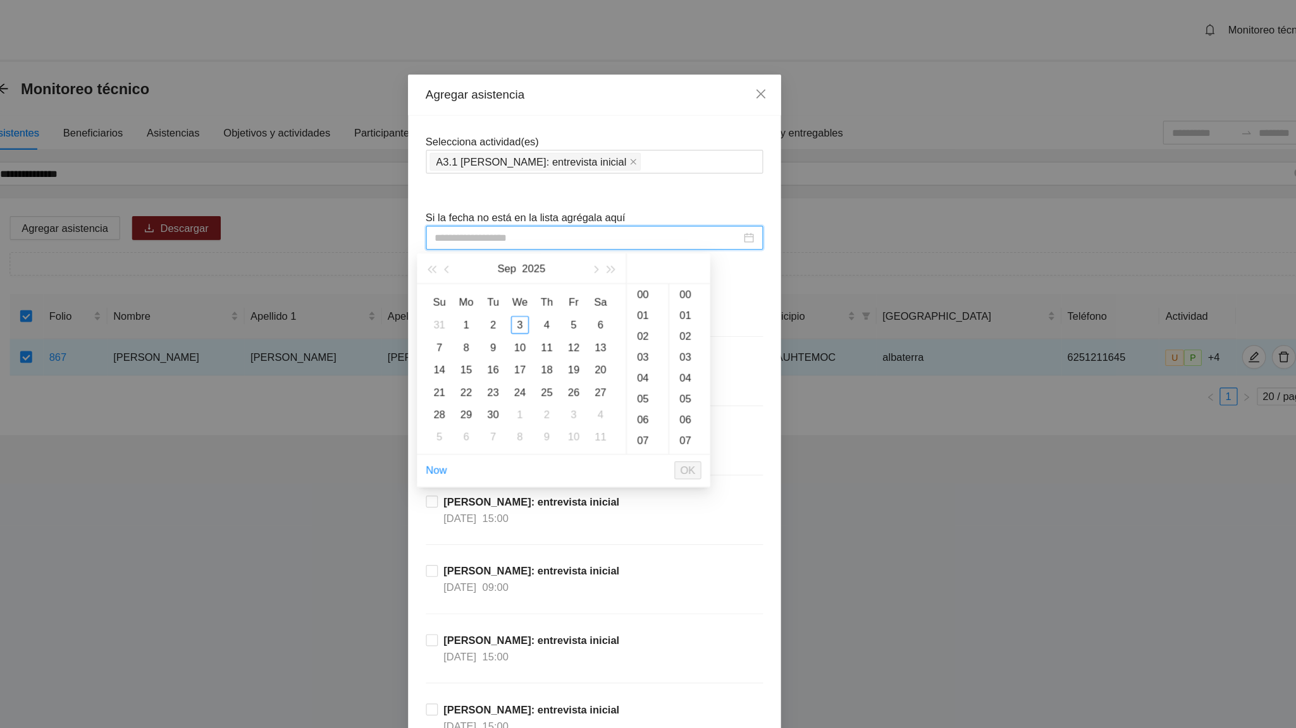
click at [575, 205] on input at bounding box center [642, 202] width 259 height 14
click at [525, 229] on span "button" at bounding box center [524, 229] width 6 height 6
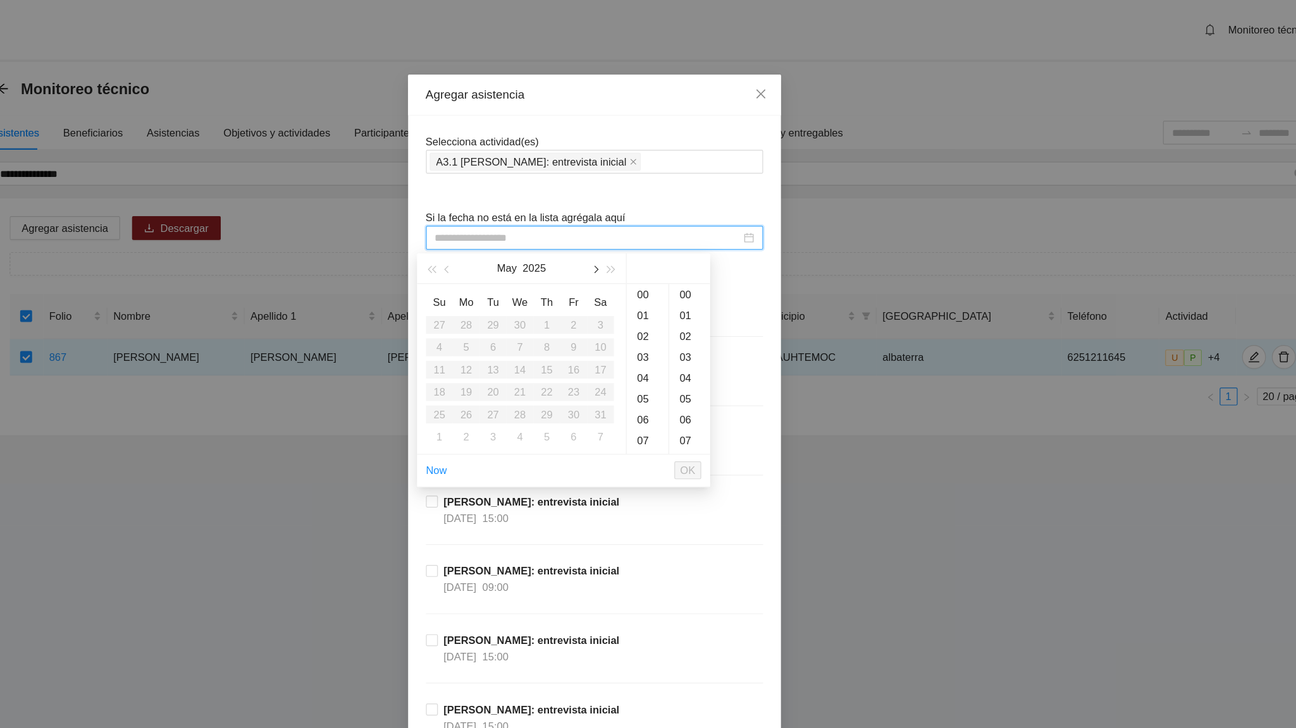
click at [645, 232] on button "button" at bounding box center [648, 227] width 14 height 25
click at [634, 273] on div "6" at bounding box center [630, 275] width 15 height 15
click at [690, 360] on div "17" at bounding box center [692, 357] width 35 height 18
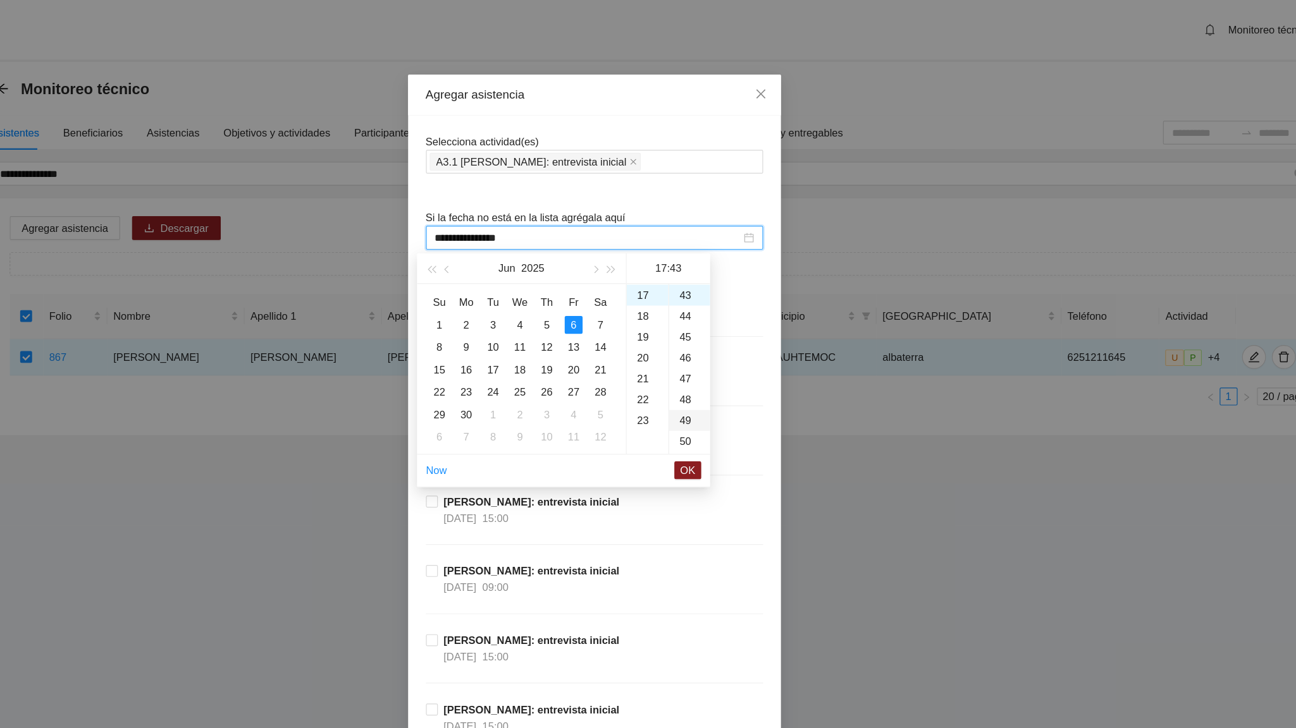
click at [725, 353] on div "49" at bounding box center [728, 357] width 35 height 18
type input "**********"
click at [727, 400] on span "OK" at bounding box center [727, 399] width 13 height 14
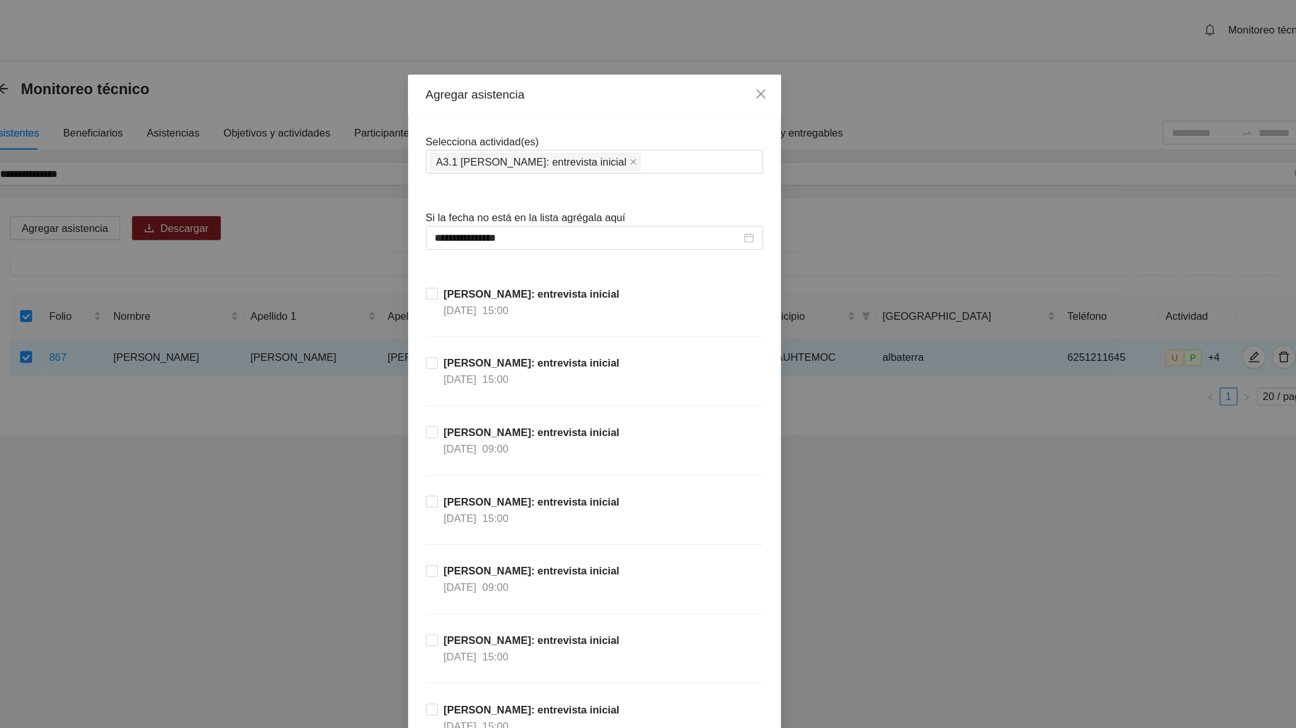
click at [723, 431] on div "[PERSON_NAME]: entrevista inicial [DATE] 15:00" at bounding box center [648, 448] width 286 height 59
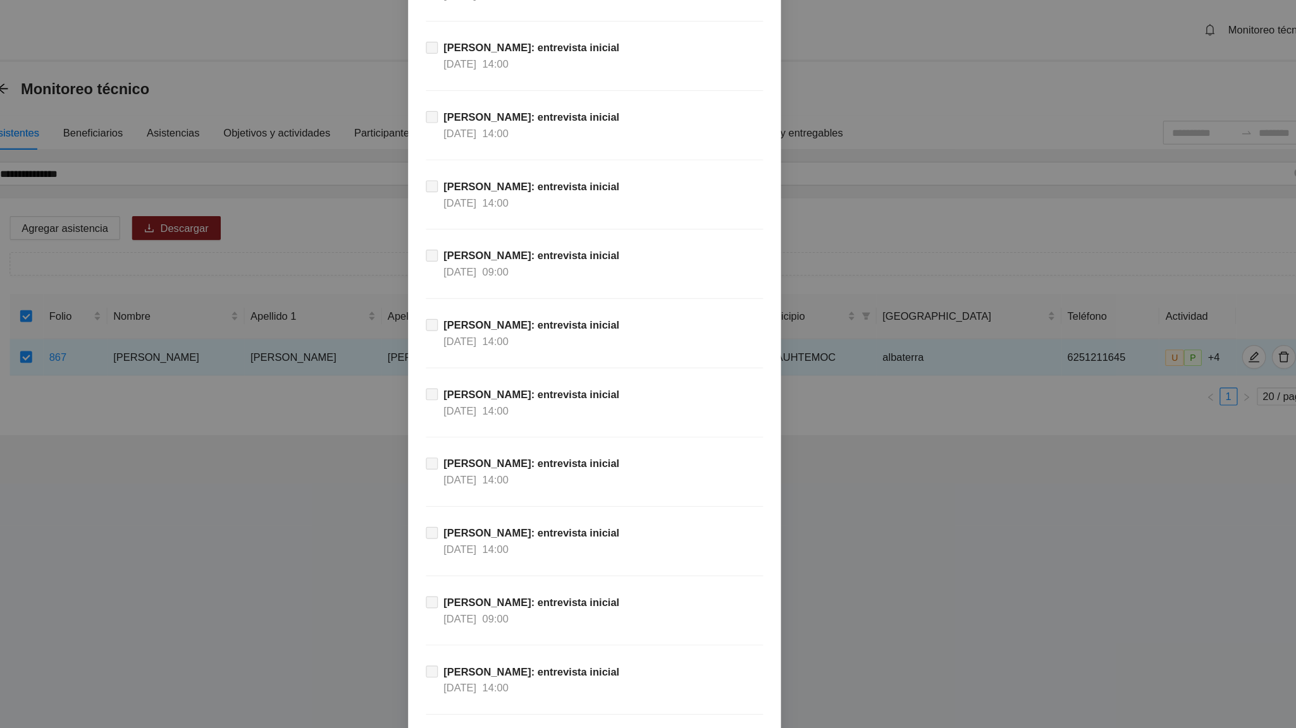
scroll to position [11431, 0]
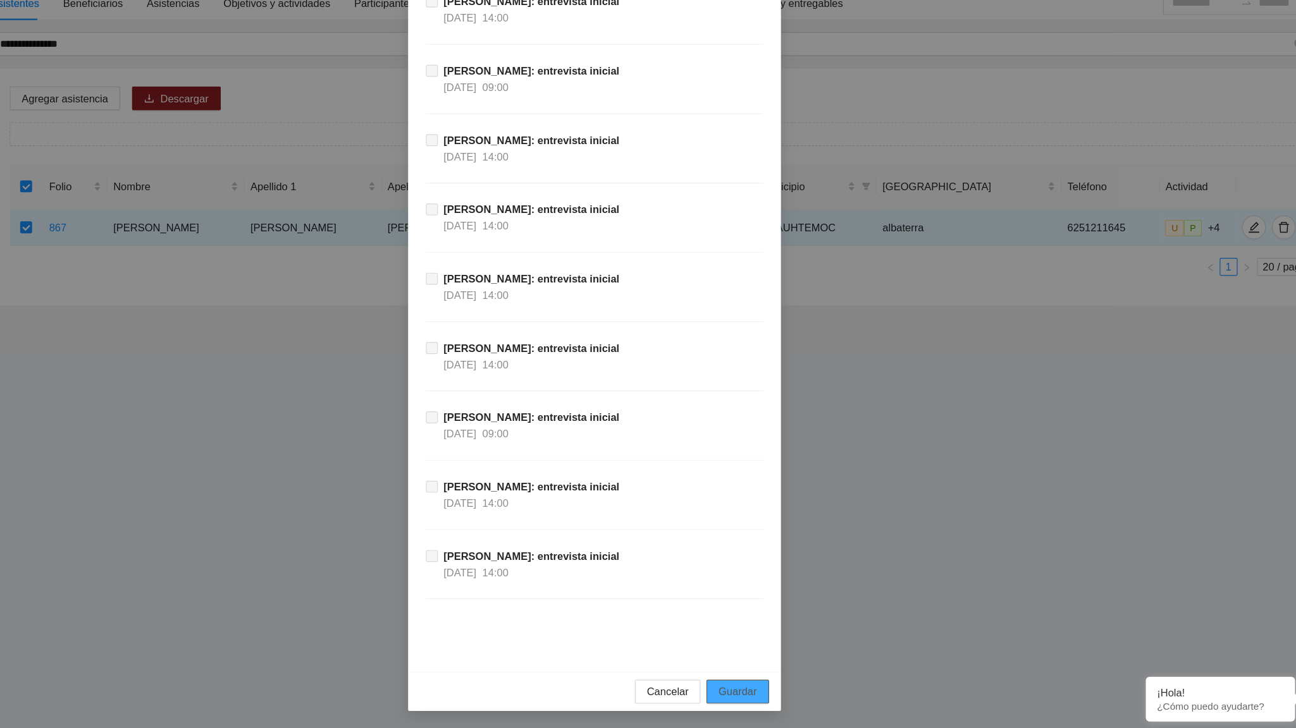
click at [772, 450] on span "Guardar" at bounding box center [769, 697] width 32 height 14
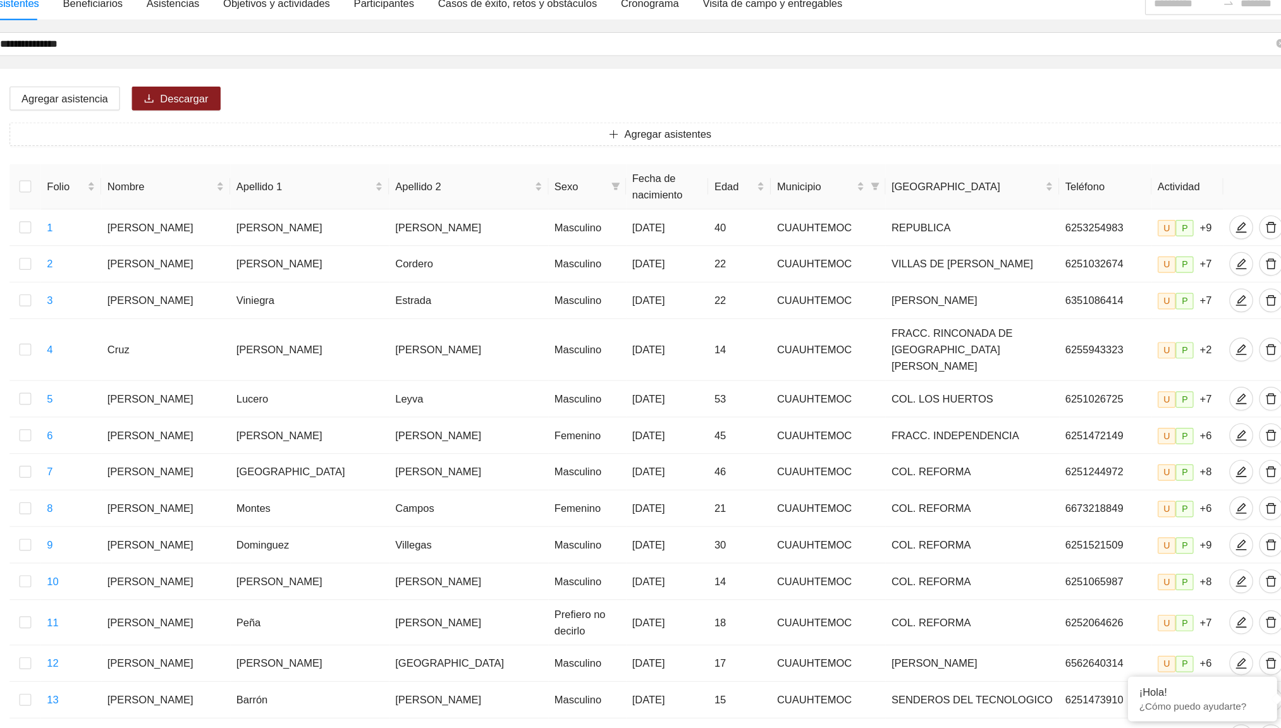
click at [414, 185] on div "Agregar asistencia Descargar Agregar asistentes Folio Nombre Apellido 1 Apellid…" at bounding box center [703, 577] width 1133 height 819
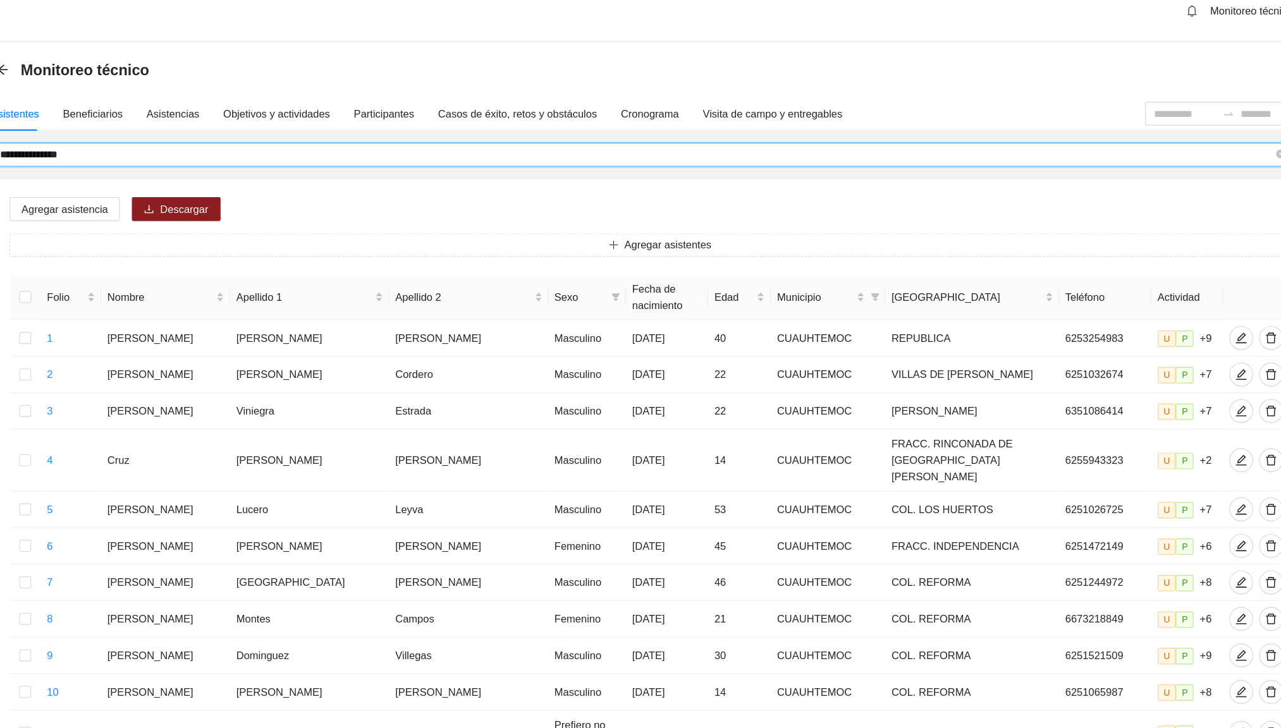
drag, startPoint x: 235, startPoint y: 149, endPoint x: 144, endPoint y: 176, distance: 94.4
click at [144, 176] on div "**********" at bounding box center [704, 562] width 1134 height 850
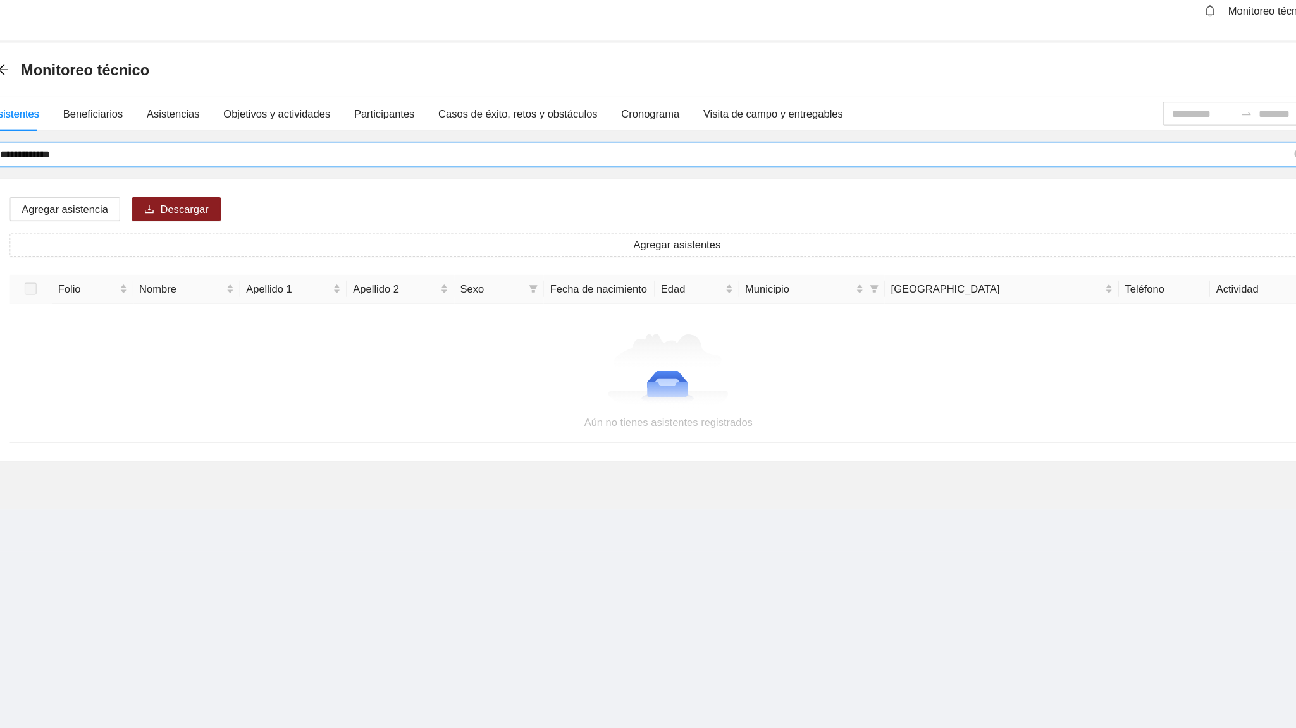
click at [158, 144] on input "**********" at bounding box center [691, 147] width 1095 height 14
type input "**********"
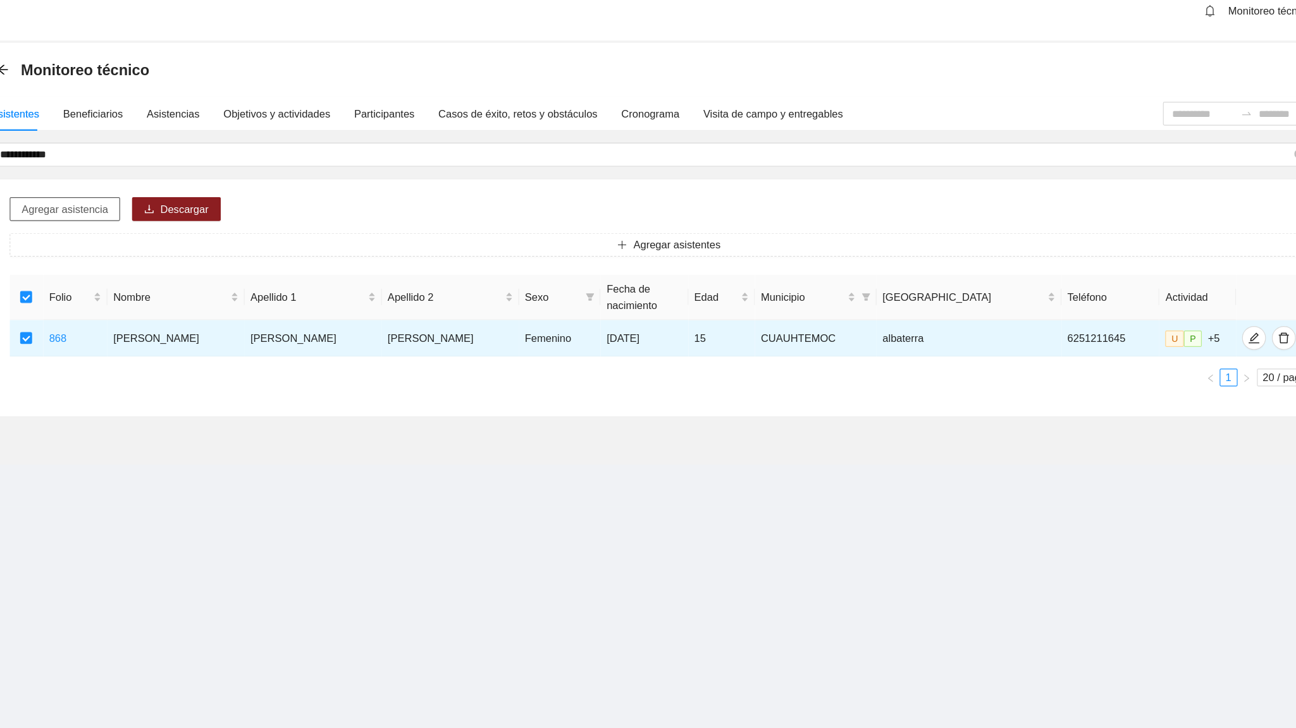
click at [208, 197] on span "Agregar asistencia" at bounding box center [199, 194] width 73 height 14
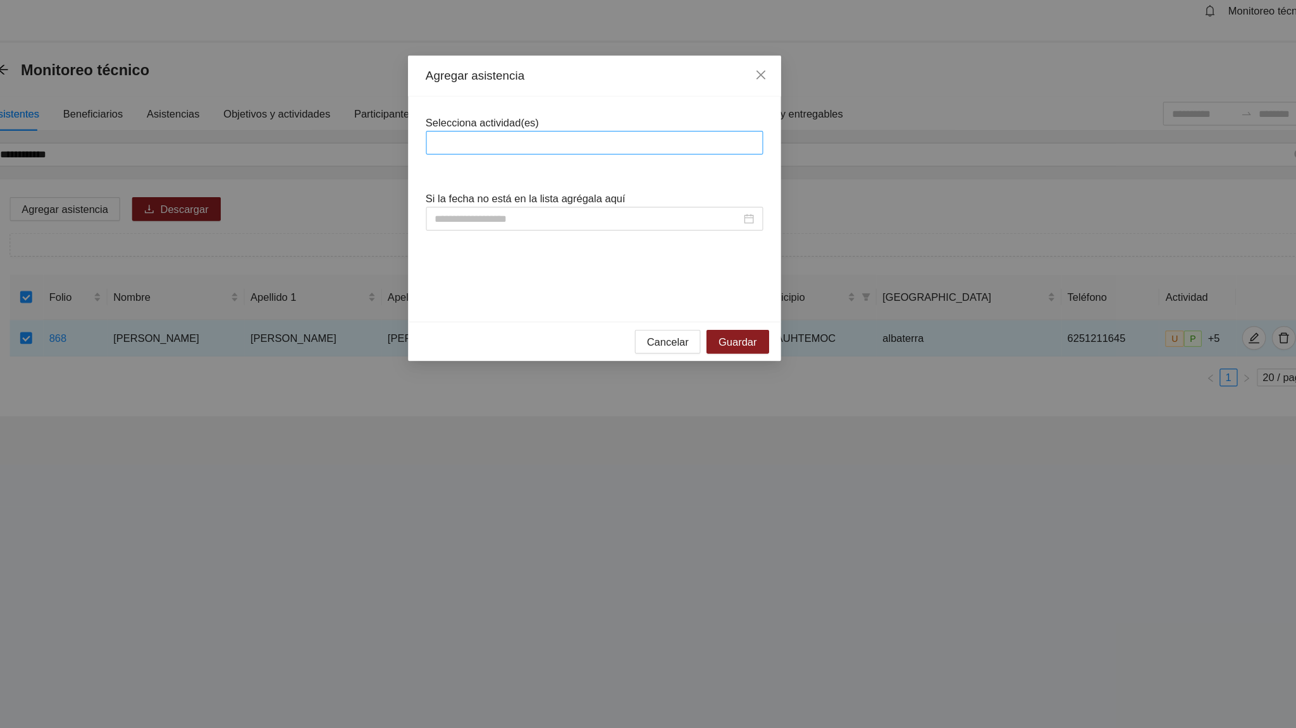
click at [558, 140] on div at bounding box center [647, 137] width 279 height 15
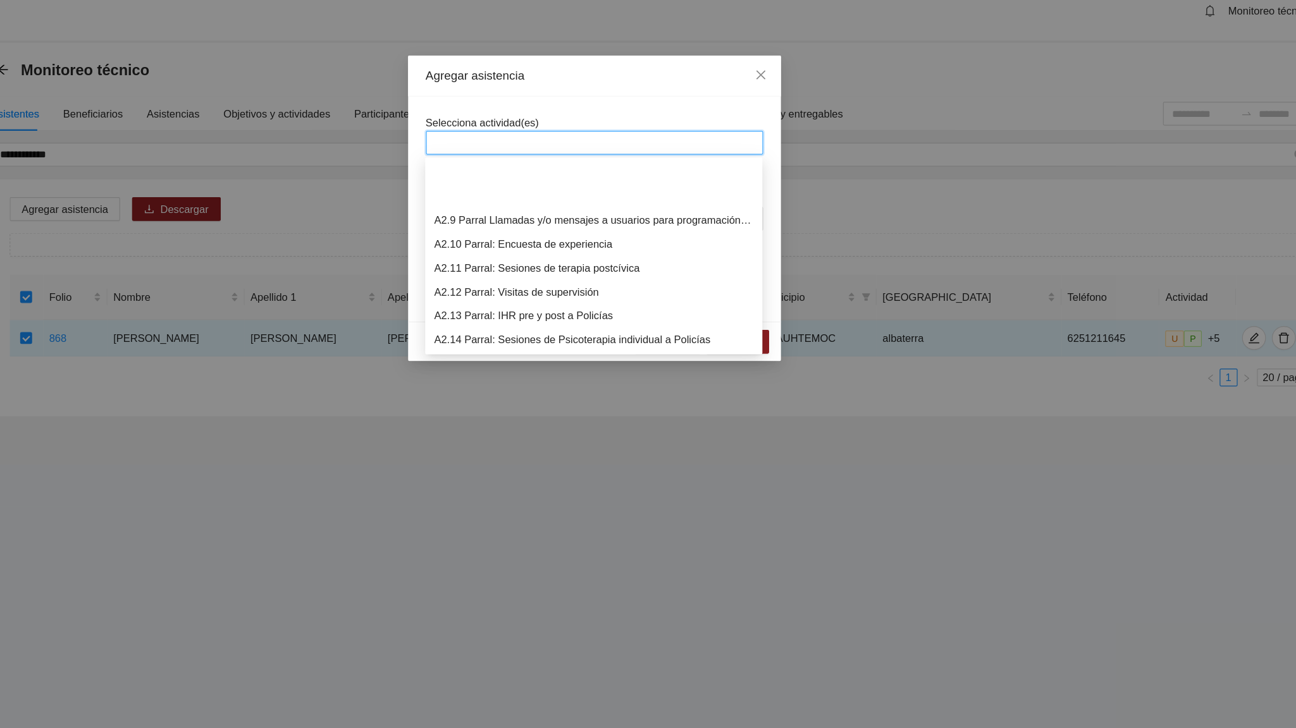
scroll to position [546, 0]
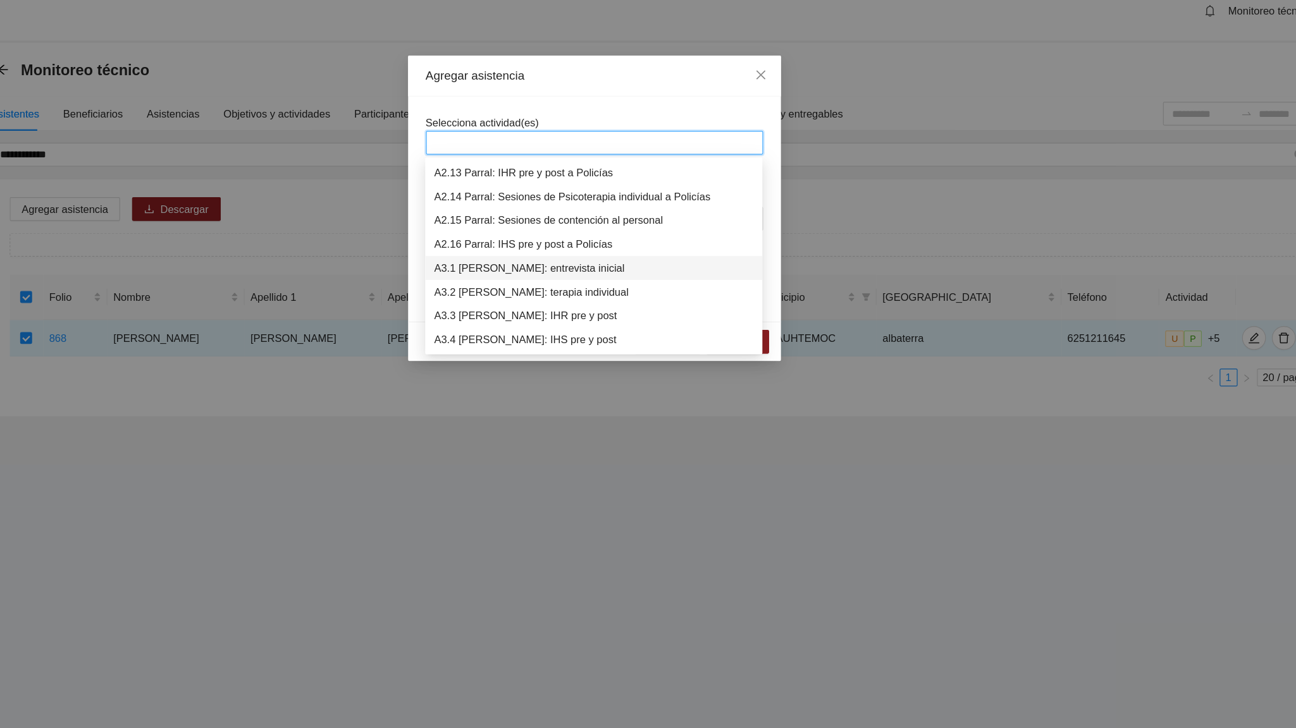
click at [597, 245] on div "A3.1 [PERSON_NAME]: entrevista inicial" at bounding box center [647, 243] width 271 height 14
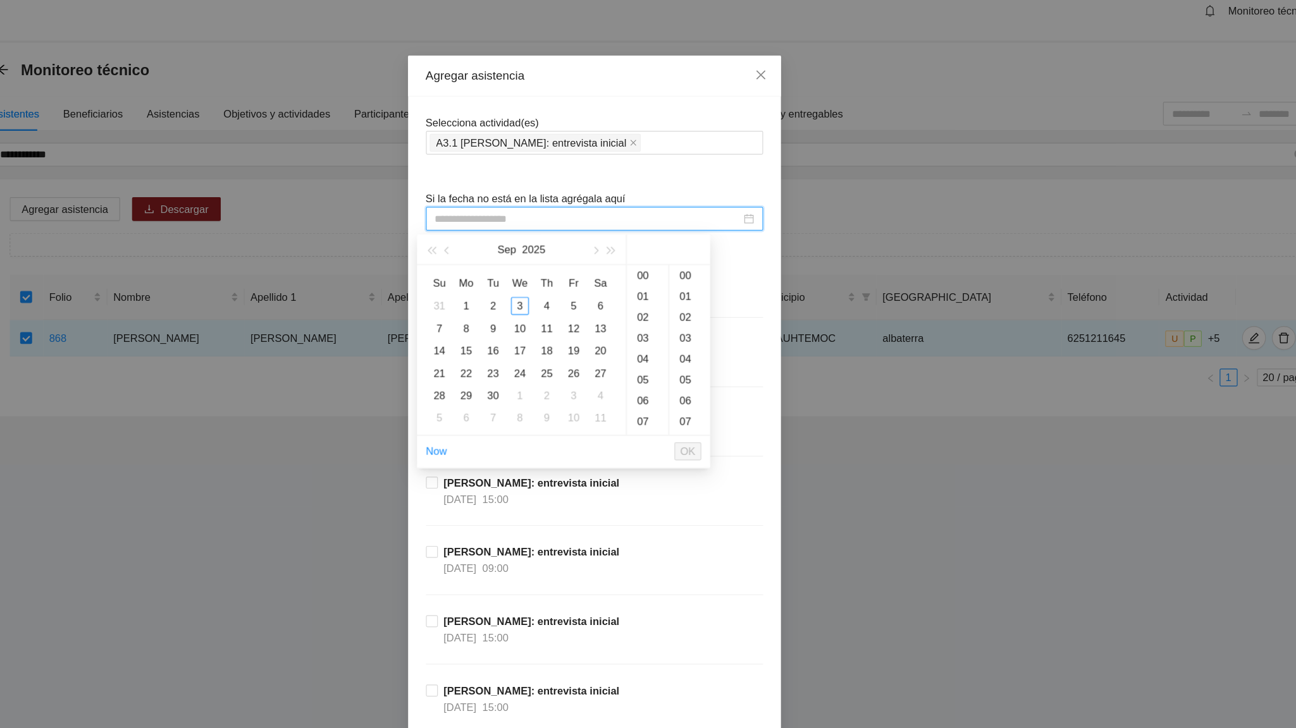
click at [563, 203] on input at bounding box center [642, 202] width 259 height 14
click at [523, 226] on span "button" at bounding box center [524, 229] width 6 height 6
click at [629, 278] on div "6" at bounding box center [630, 275] width 15 height 15
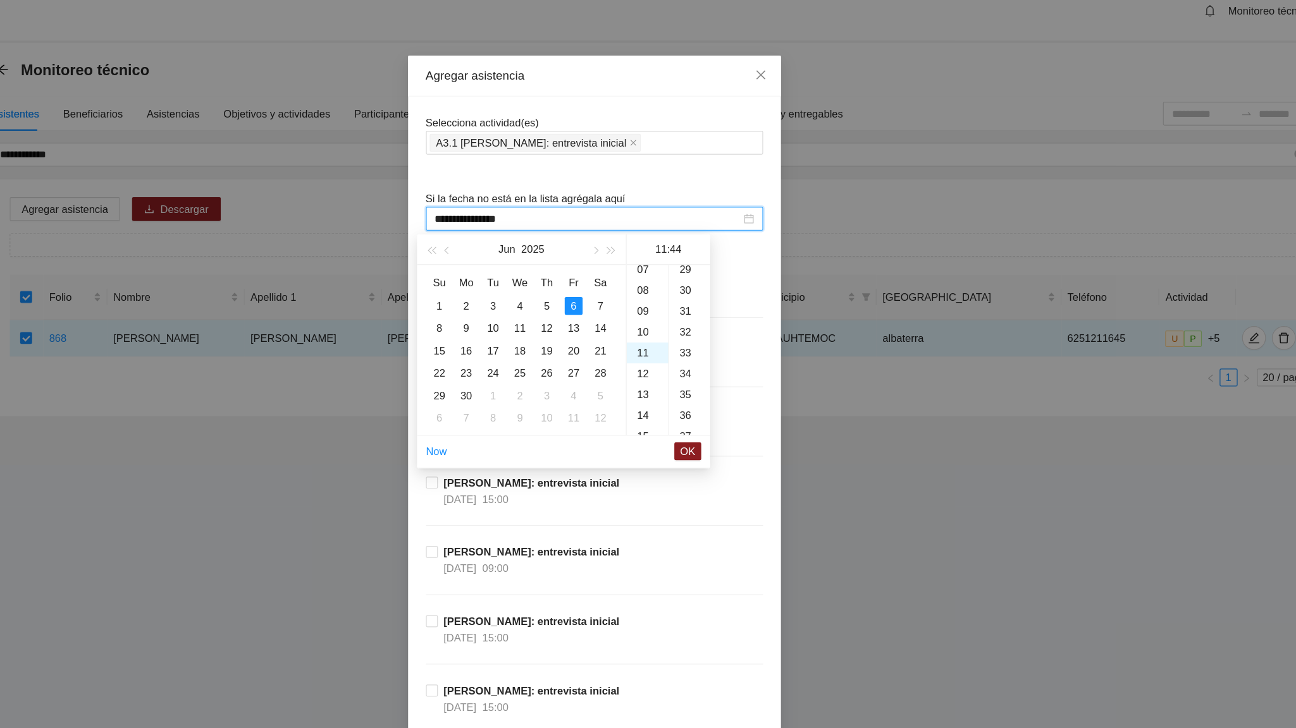
scroll to position [778, 0]
click at [690, 353] on div "17" at bounding box center [692, 357] width 35 height 18
click at [725, 336] on div "49" at bounding box center [728, 339] width 35 height 18
type input "**********"
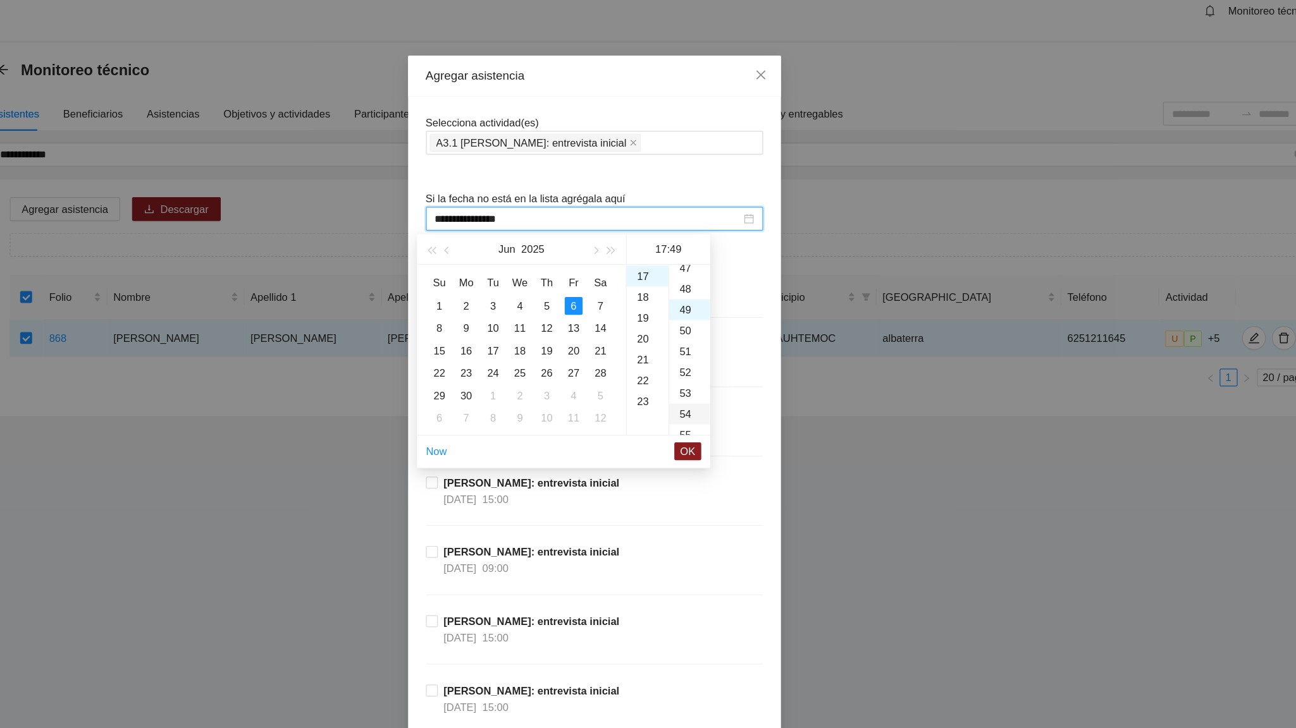
scroll to position [867, 0]
click at [729, 403] on span "OK" at bounding box center [727, 399] width 13 height 14
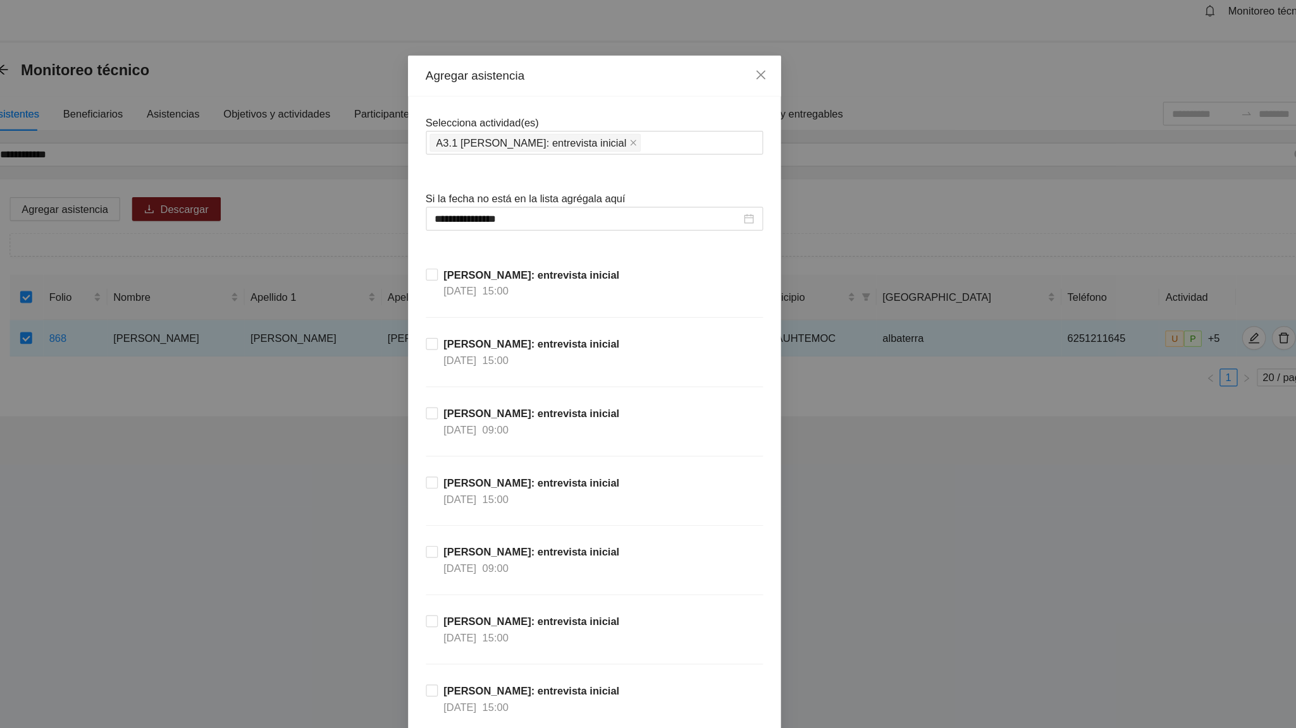
click at [720, 450] on div "[PERSON_NAME]: entrevista inicial [DATE] 15:00" at bounding box center [648, 448] width 286 height 59
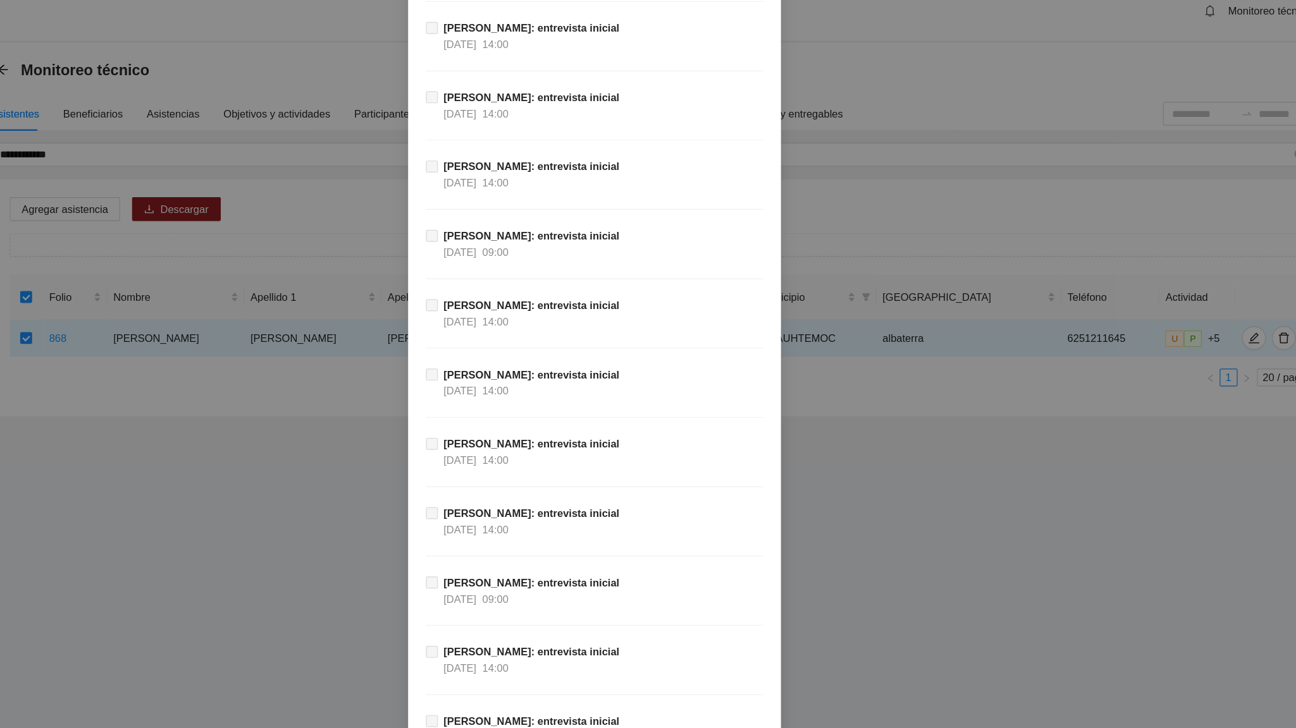
scroll to position [11431, 0]
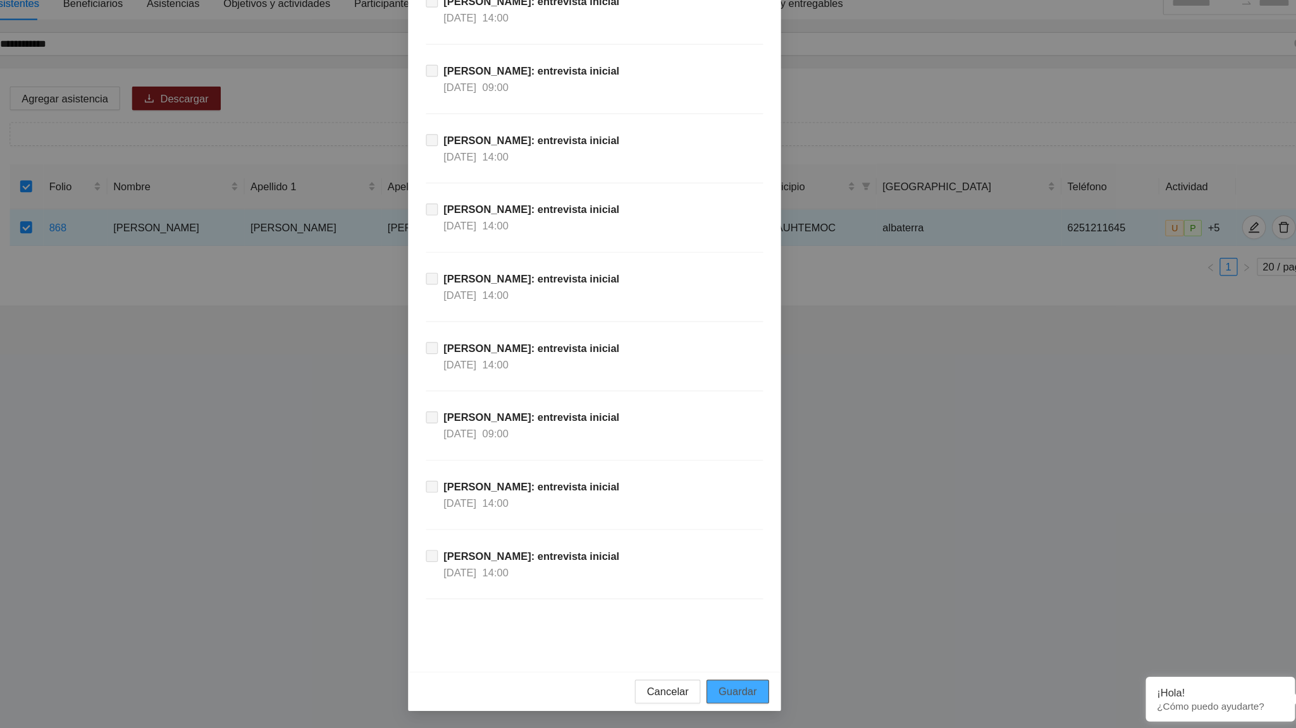
click at [776, 450] on span "Guardar" at bounding box center [769, 697] width 32 height 14
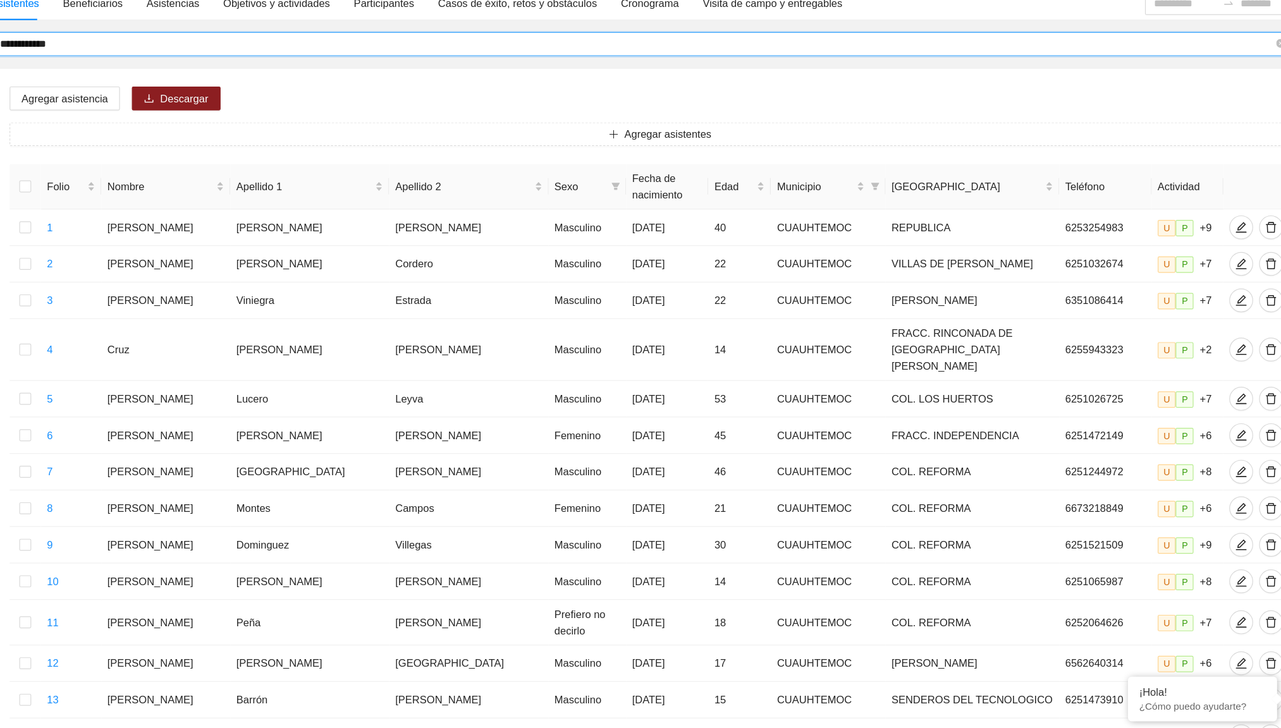
drag, startPoint x: 204, startPoint y: 152, endPoint x: 144, endPoint y: 156, distance: 59.6
click at [144, 156] on span "**********" at bounding box center [689, 147] width 1105 height 20
type input "**********"
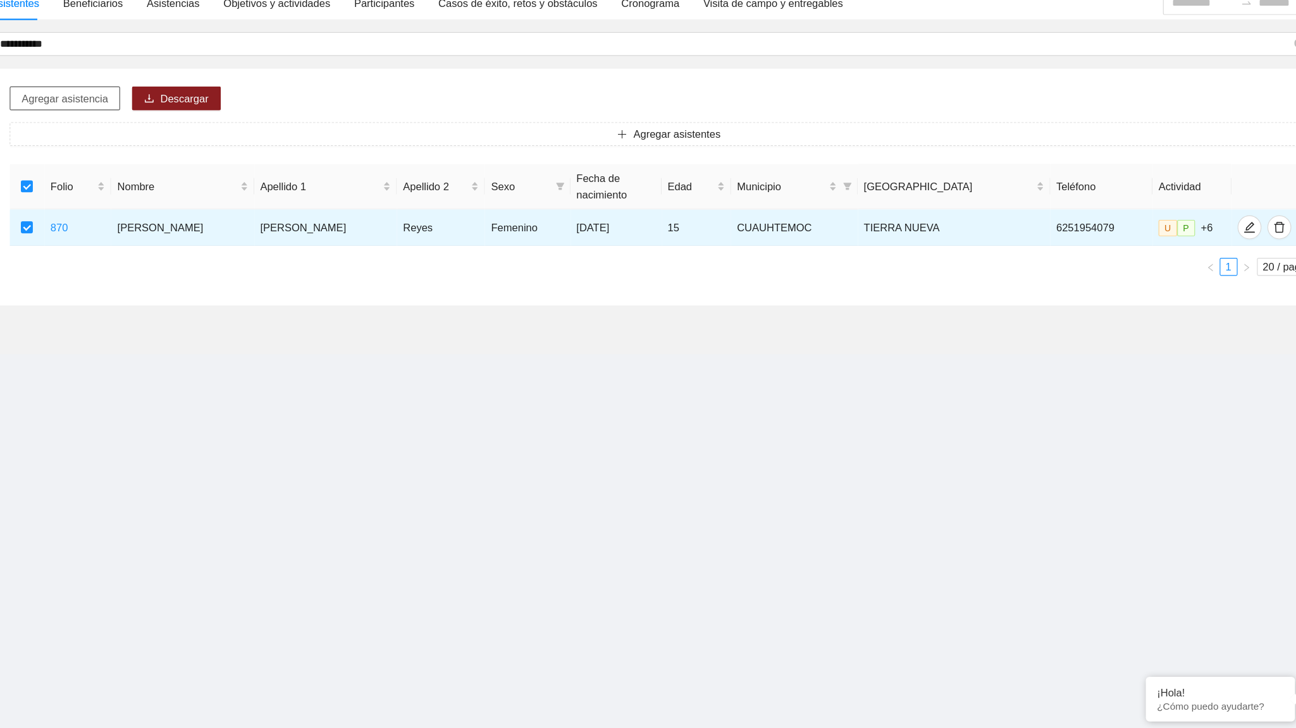
click at [209, 188] on span "Agregar asistencia" at bounding box center [199, 194] width 73 height 14
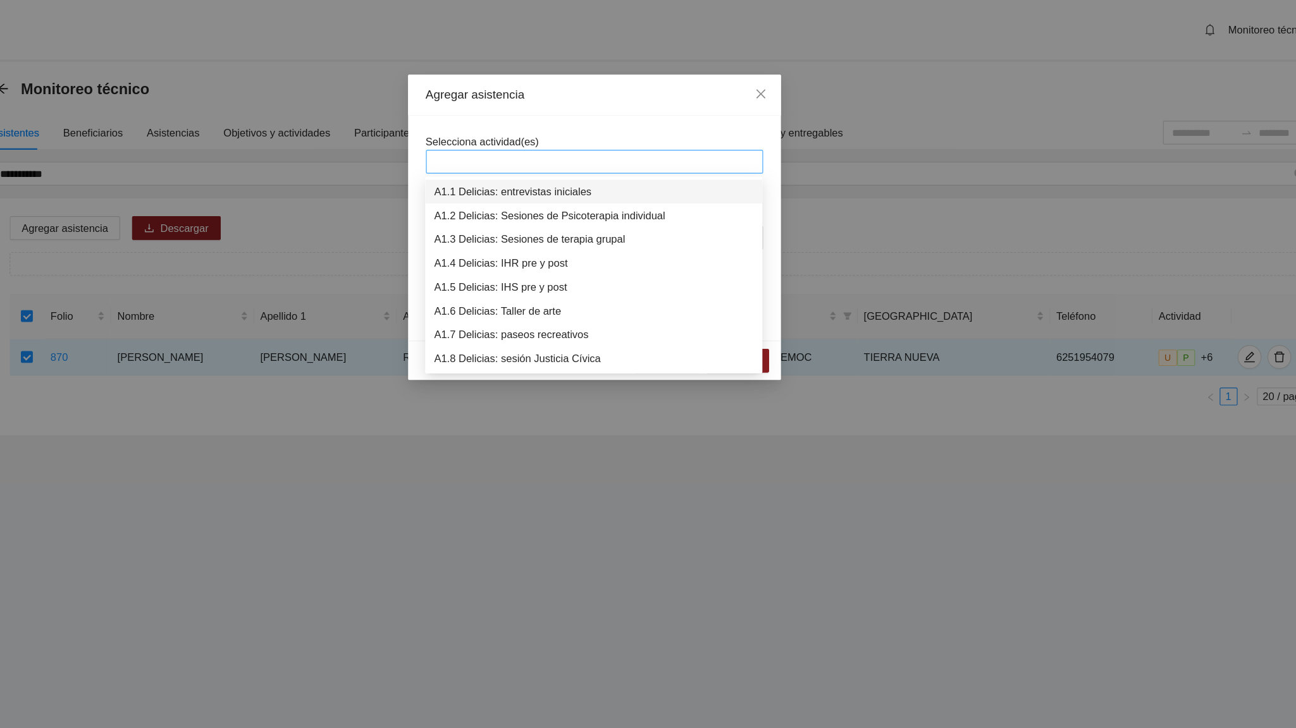
click at [548, 135] on div at bounding box center [647, 137] width 279 height 15
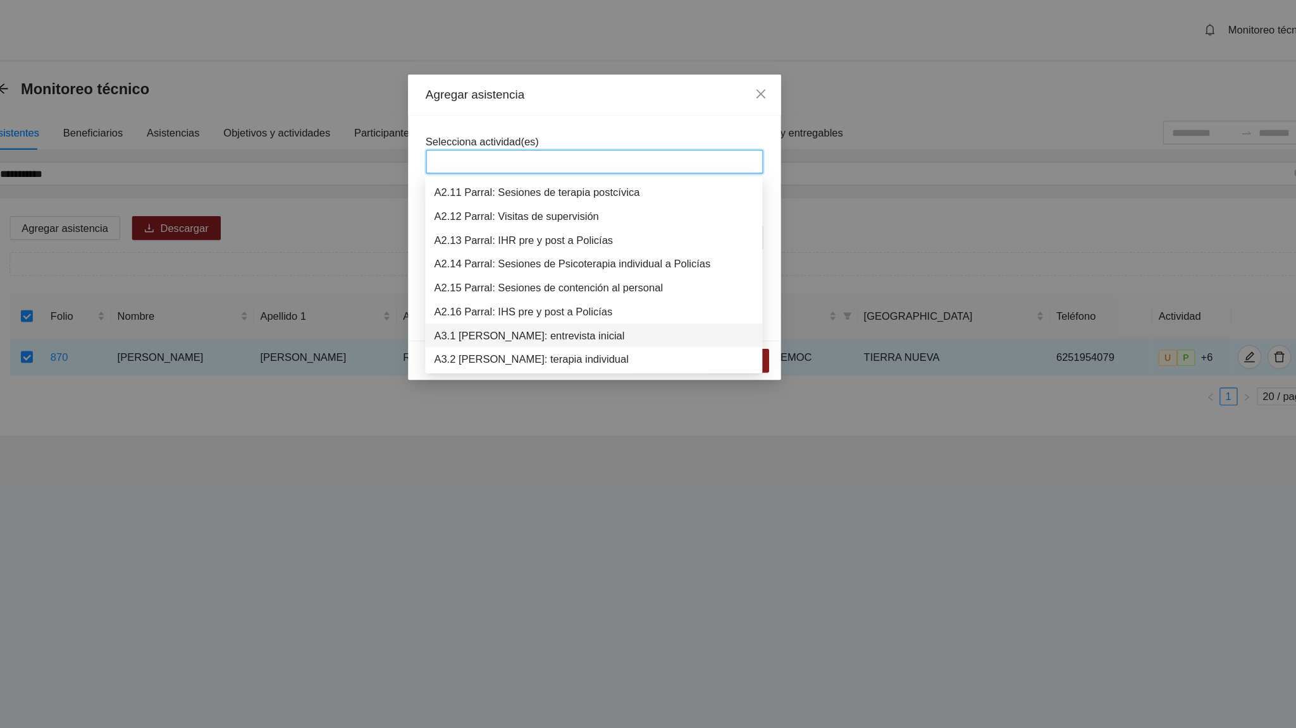
click at [563, 285] on div "A3.1 [PERSON_NAME]: entrevista inicial" at bounding box center [647, 285] width 271 height 14
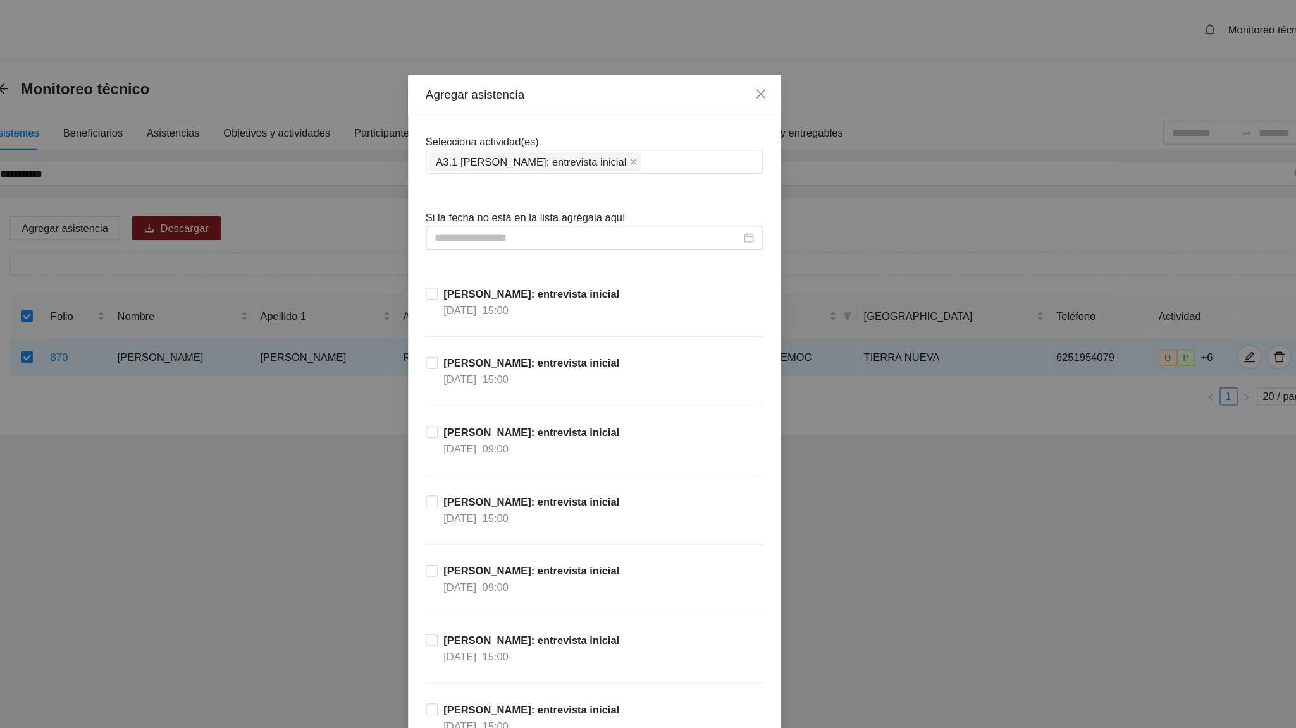
click at [586, 205] on input at bounding box center [642, 202] width 259 height 14
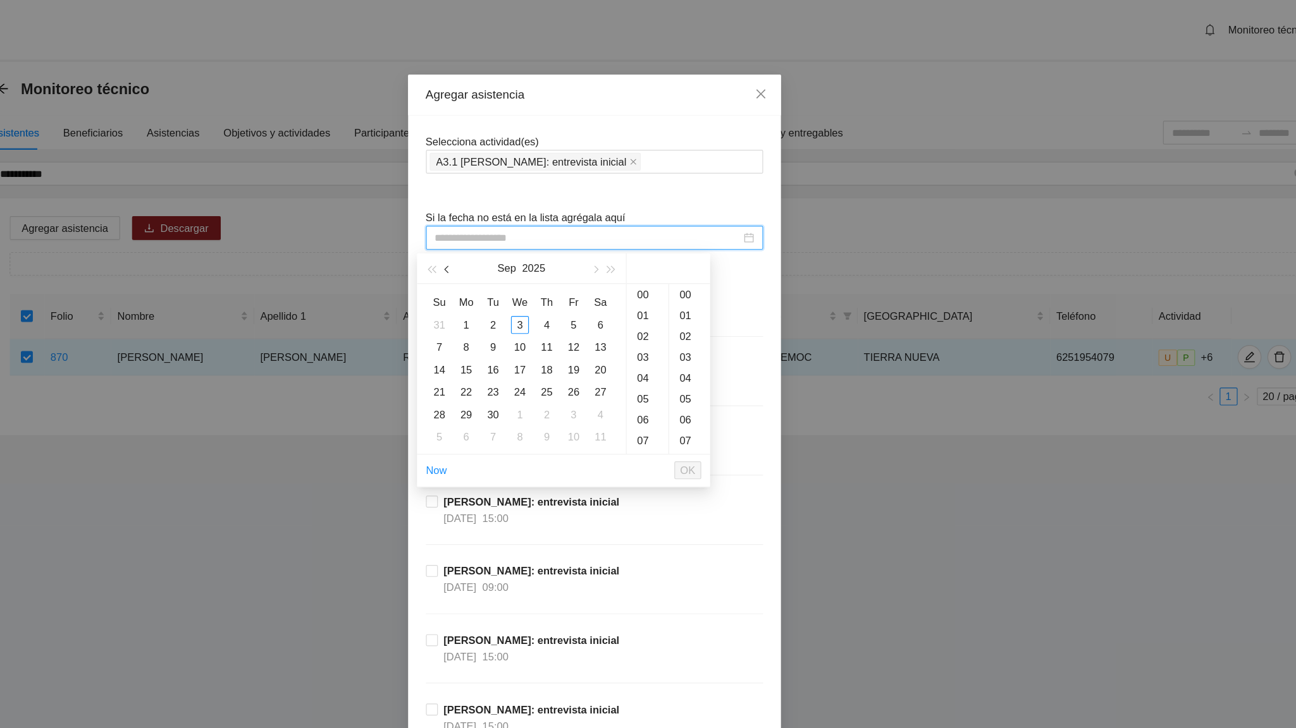
click at [527, 233] on button "button" at bounding box center [524, 227] width 14 height 25
click at [558, 297] on div "10" at bounding box center [562, 294] width 15 height 15
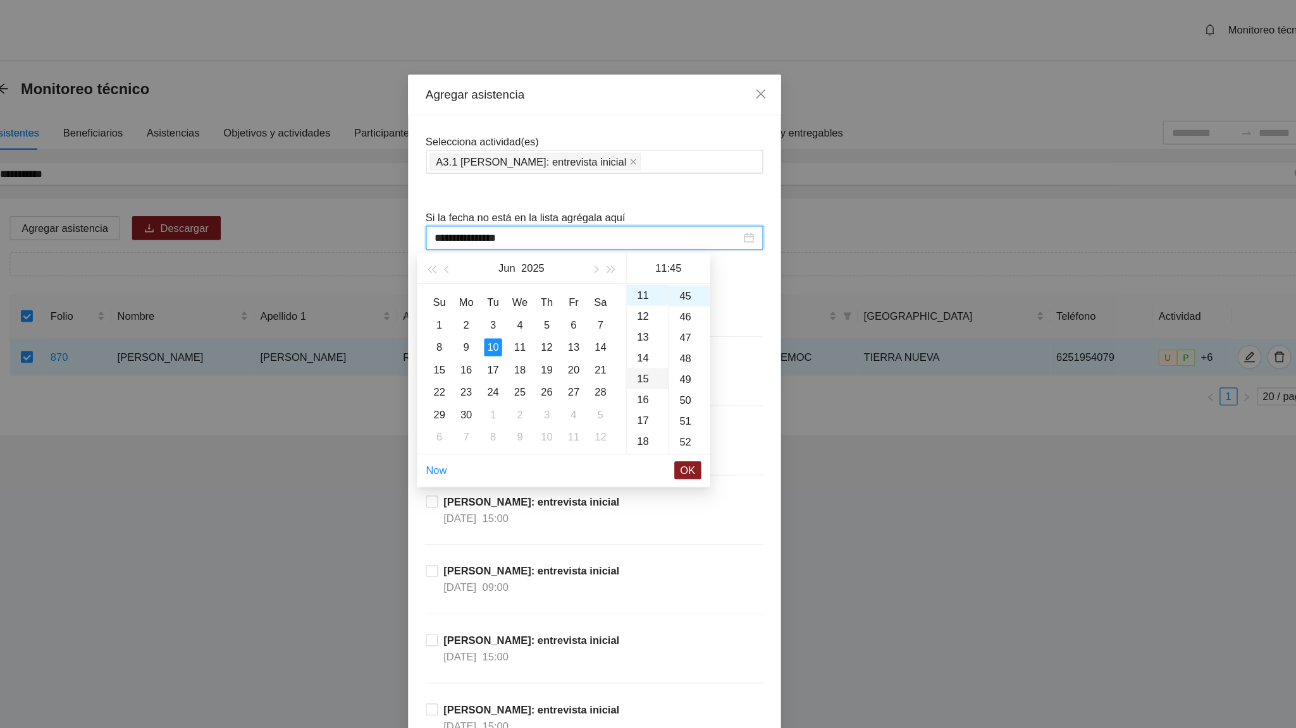
click at [690, 321] on div "15" at bounding box center [692, 321] width 35 height 18
click at [726, 254] on div "16" at bounding box center [728, 252] width 35 height 18
type input "**********"
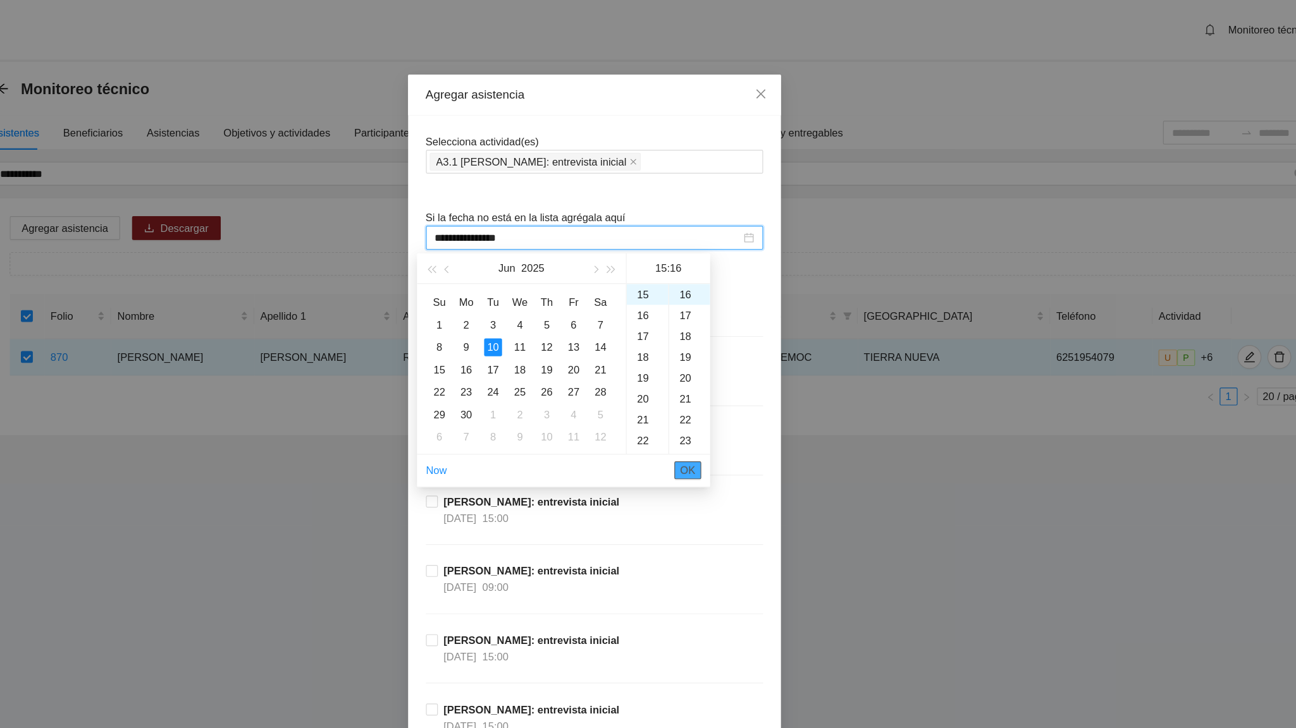
click at [727, 401] on span "OK" at bounding box center [727, 399] width 13 height 14
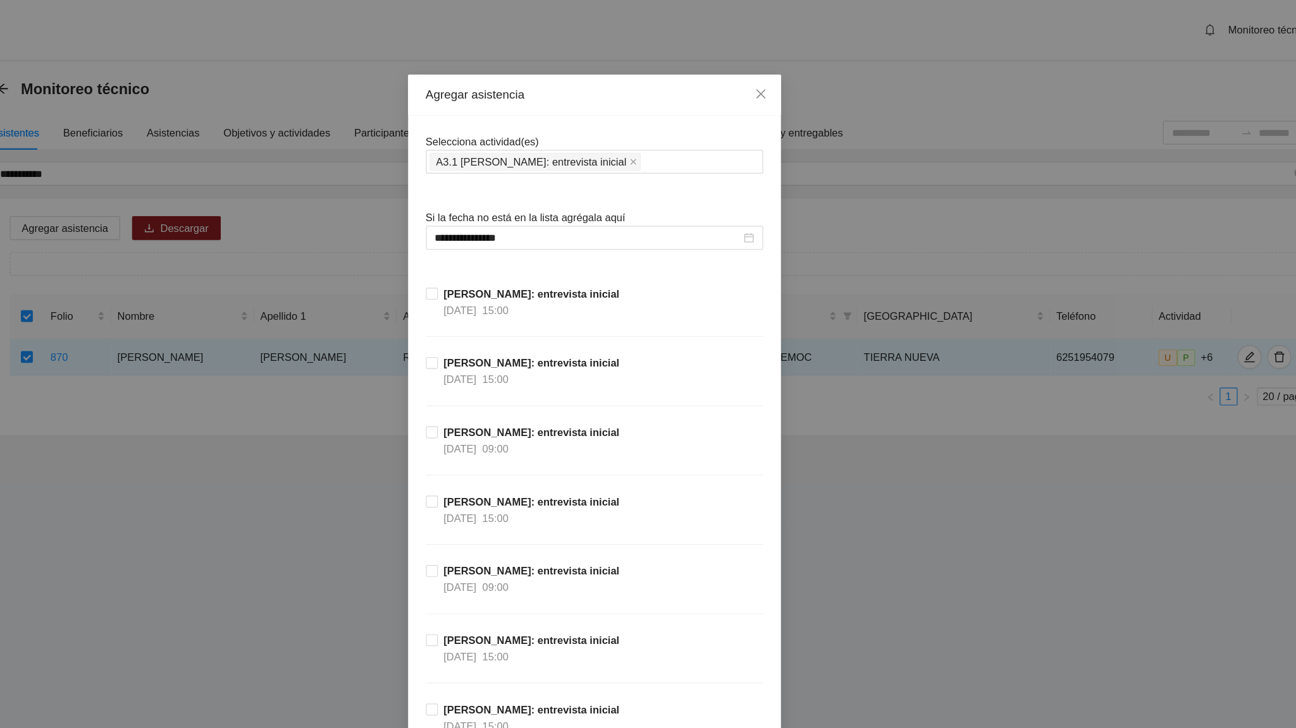
click at [727, 401] on div "[PERSON_NAME]: entrevista inicial [DATE] 09:00" at bounding box center [648, 389] width 286 height 59
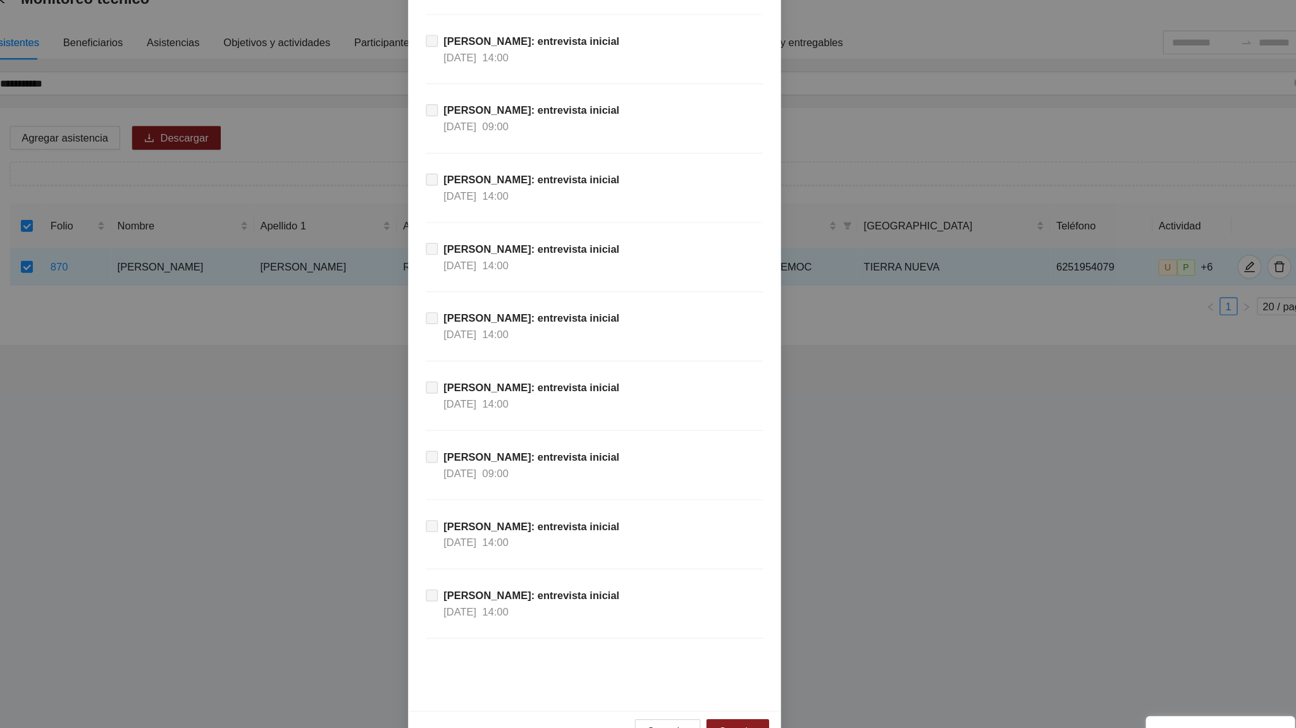
scroll to position [11431, 0]
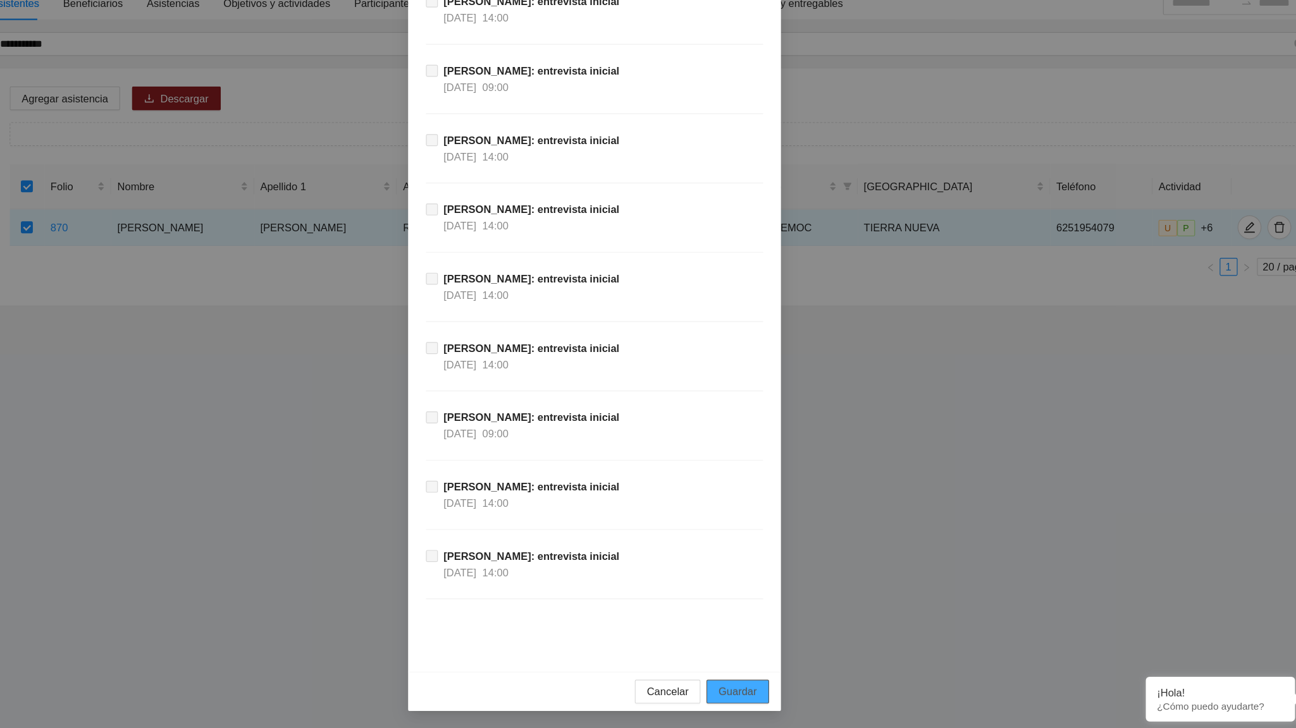
click at [770, 450] on span "Guardar" at bounding box center [769, 697] width 32 height 14
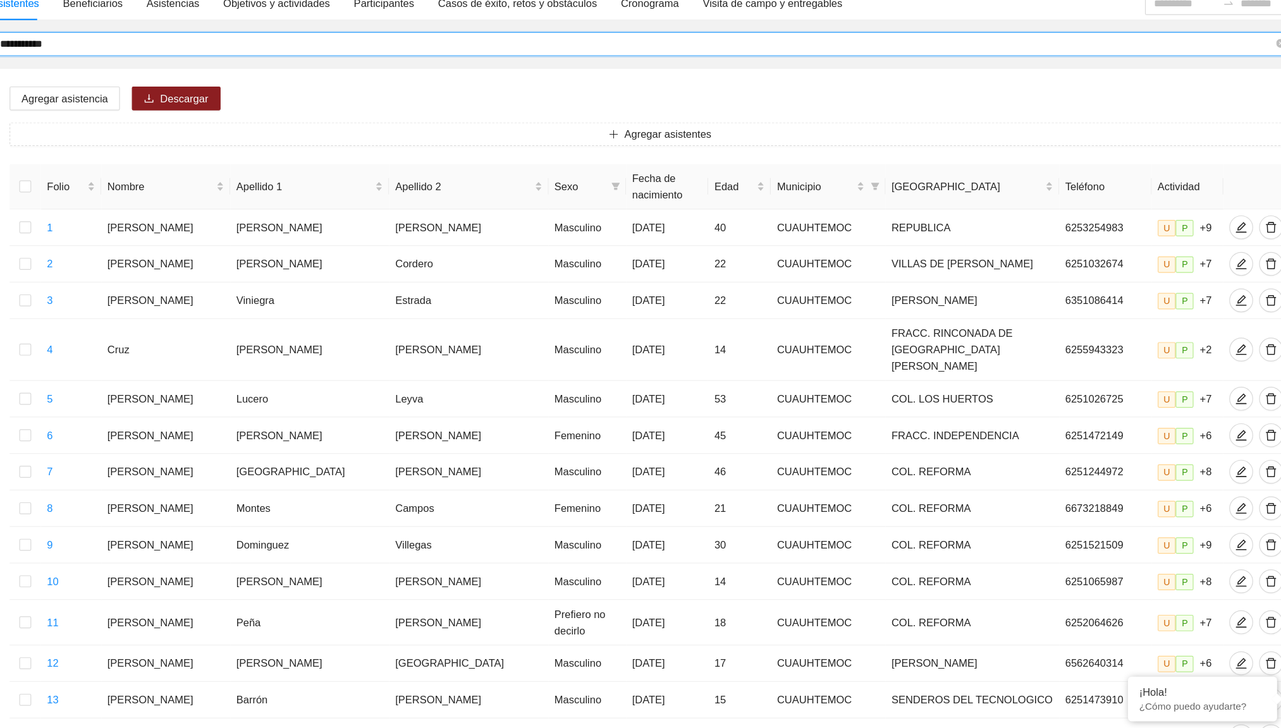
drag, startPoint x: 207, startPoint y: 149, endPoint x: 144, endPoint y: 145, distance: 63.4
click at [144, 145] on input "**********" at bounding box center [684, 147] width 1080 height 14
type input "**********"
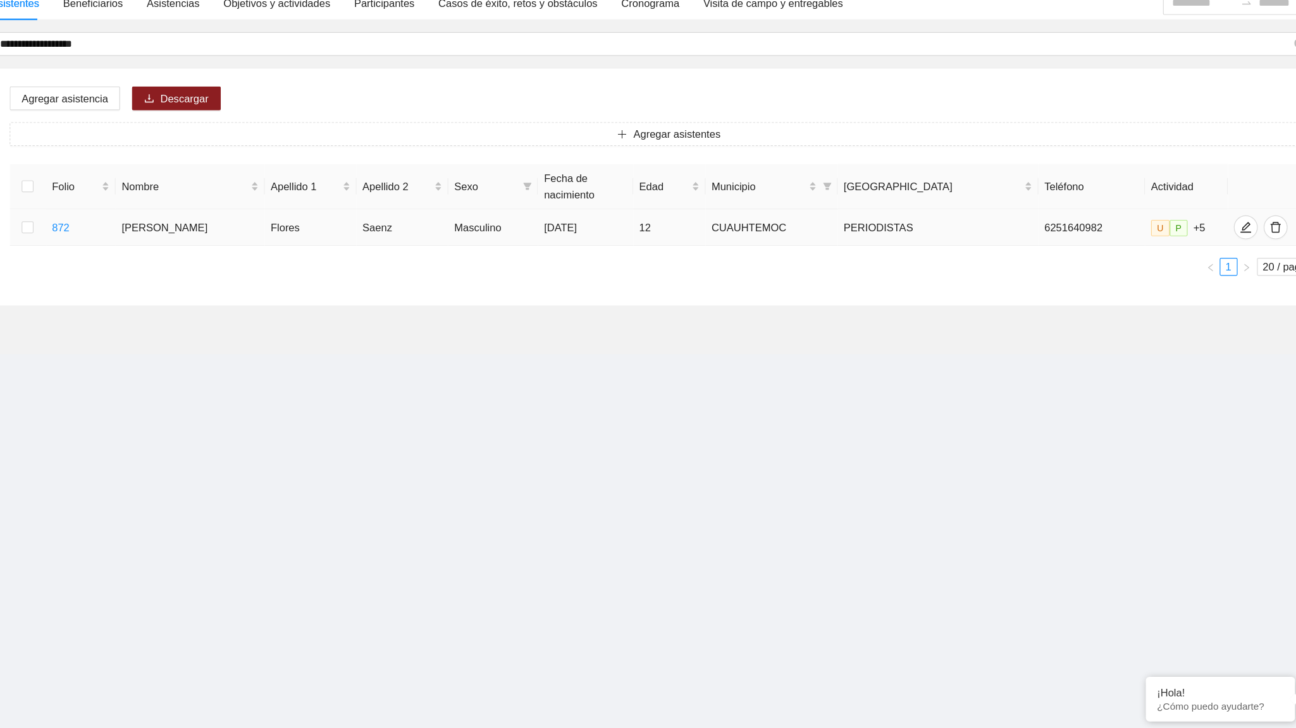
click at [166, 297] on td at bounding box center [167, 303] width 31 height 31
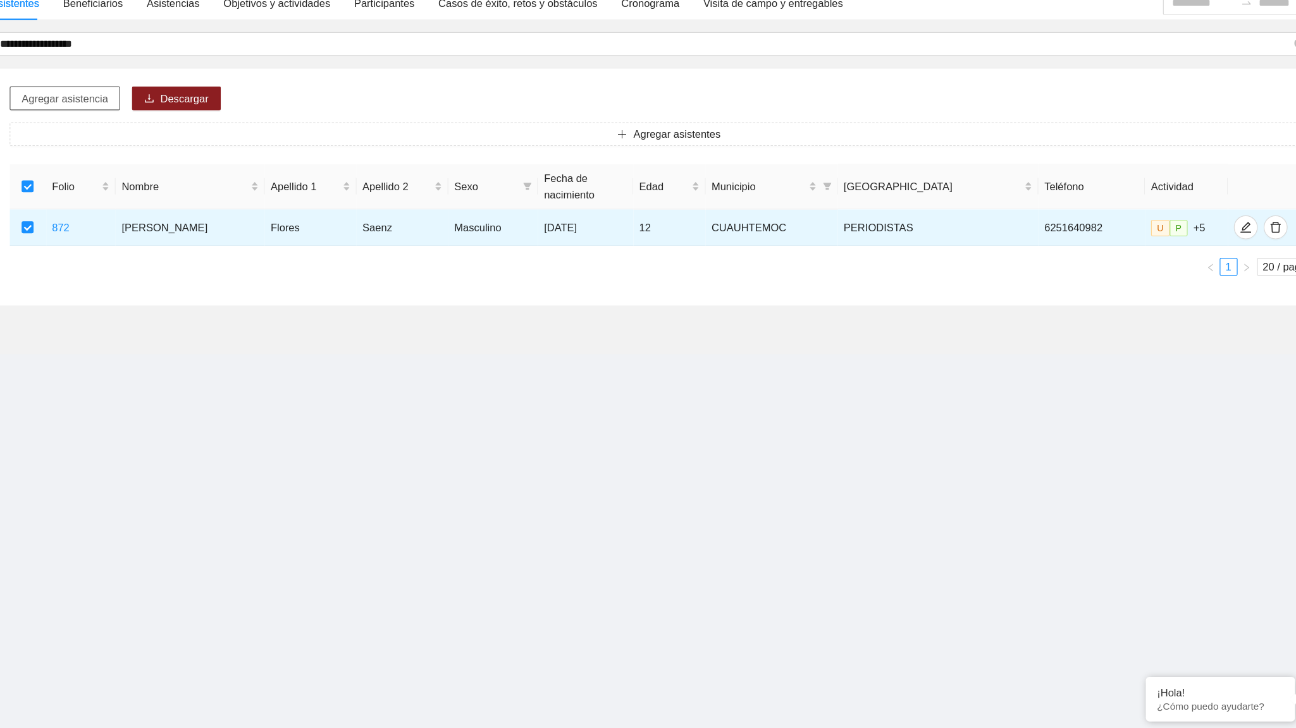
click at [221, 189] on span "Agregar asistencia" at bounding box center [199, 194] width 73 height 14
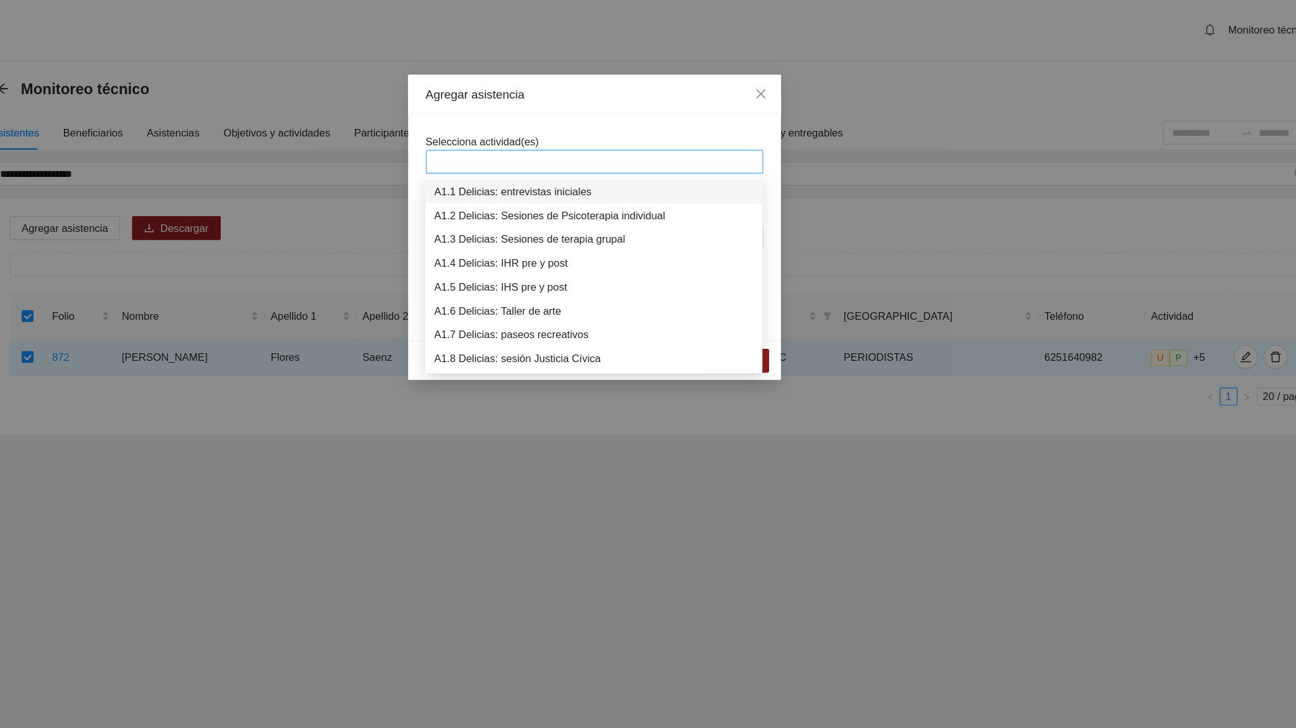
click at [527, 143] on div at bounding box center [647, 137] width 279 height 15
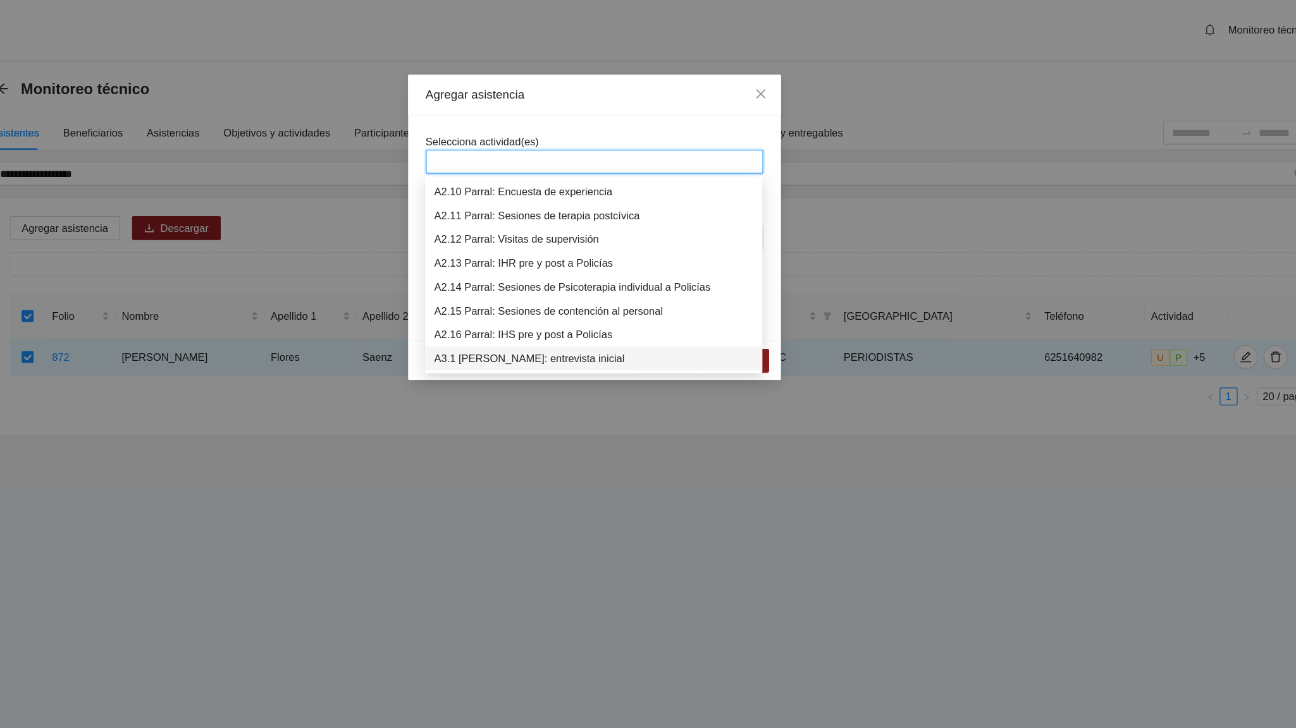
scroll to position [505, 0]
click at [556, 279] on div "A3.1 [PERSON_NAME]: entrevista inicial" at bounding box center [647, 285] width 271 height 14
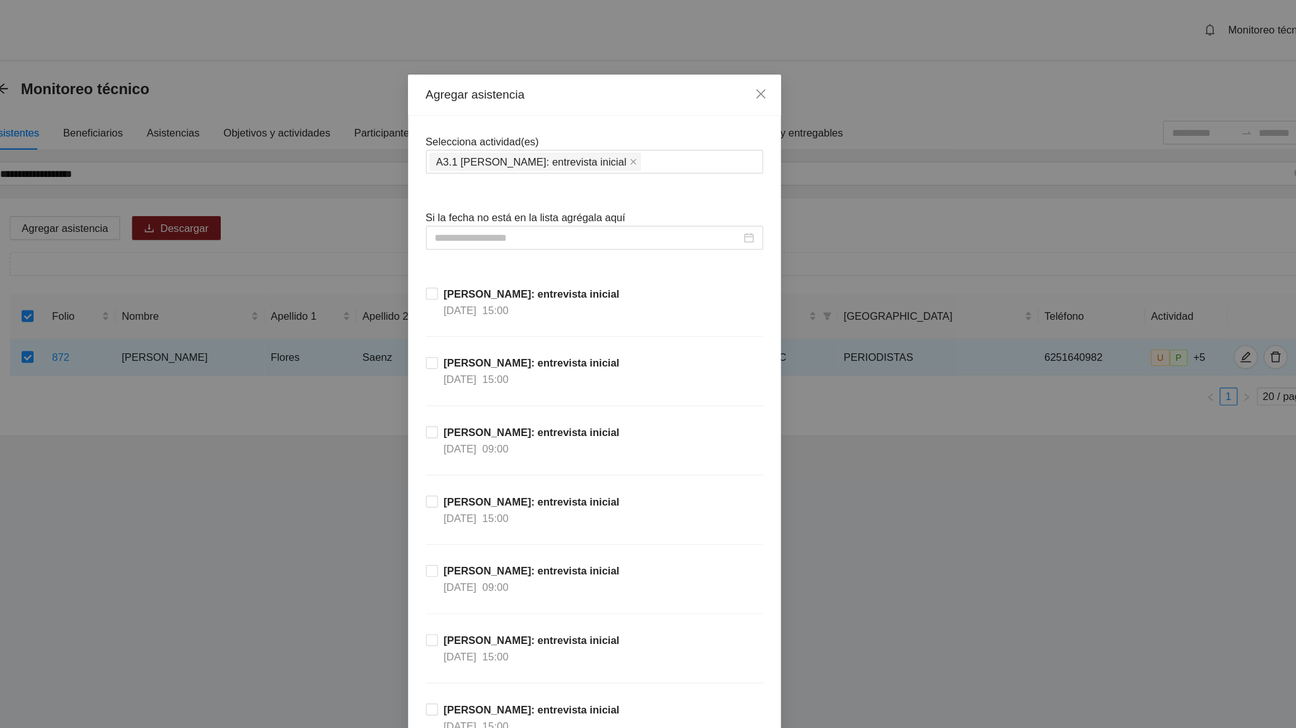
click at [558, 206] on input at bounding box center [642, 202] width 259 height 14
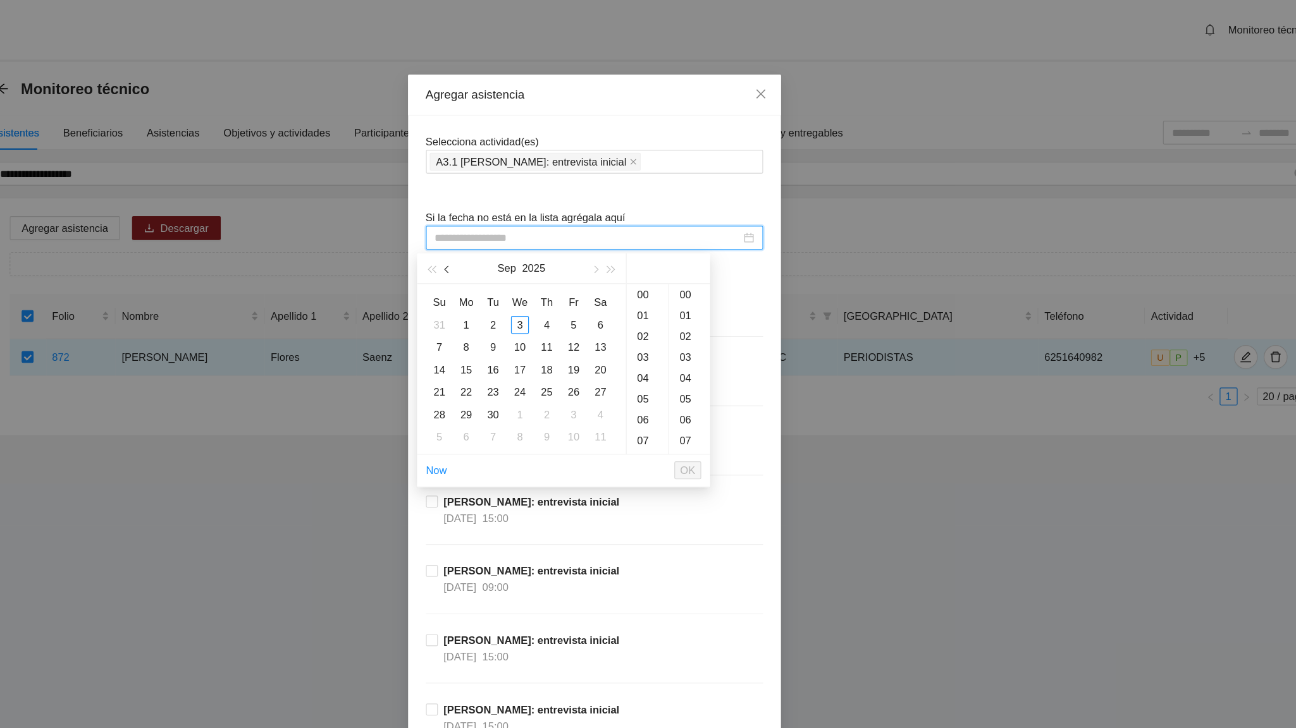
click at [519, 226] on button "button" at bounding box center [524, 227] width 14 height 25
click at [587, 296] on div "11" at bounding box center [584, 294] width 15 height 15
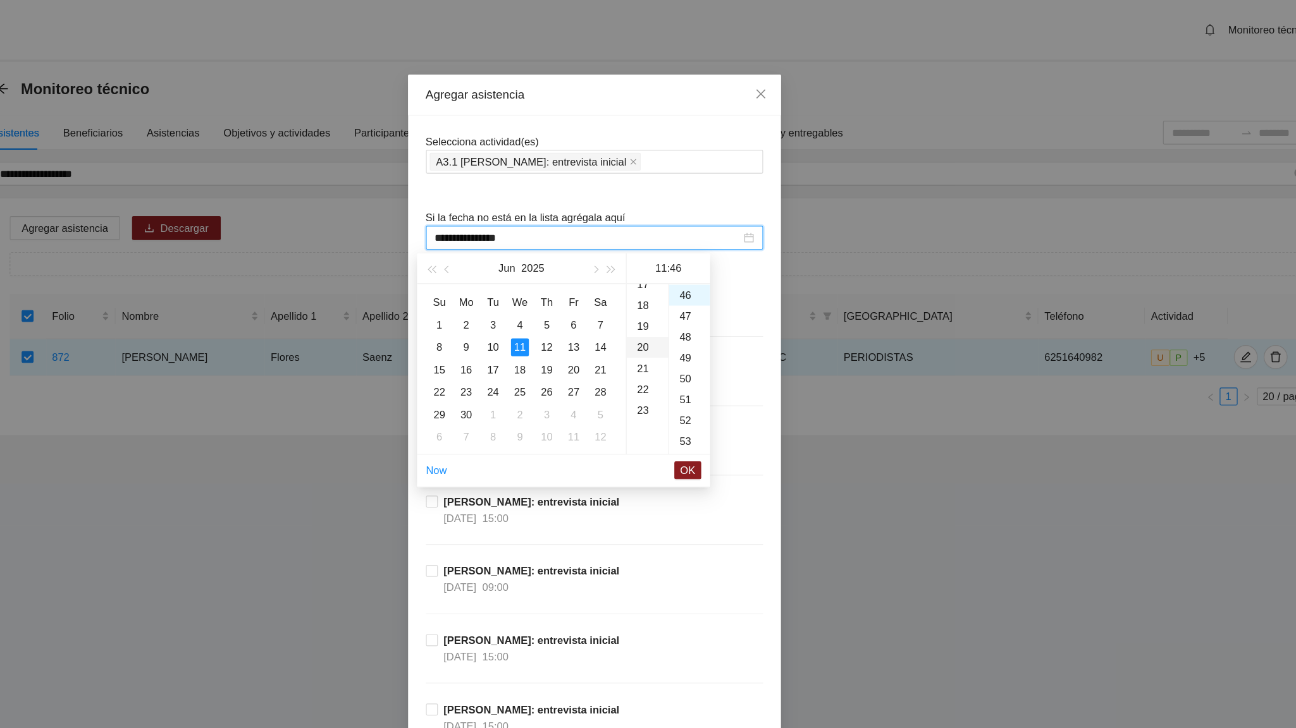
click at [683, 295] on div "20" at bounding box center [692, 295] width 35 height 18
click at [725, 357] on div "15" at bounding box center [728, 356] width 35 height 18
type input "**********"
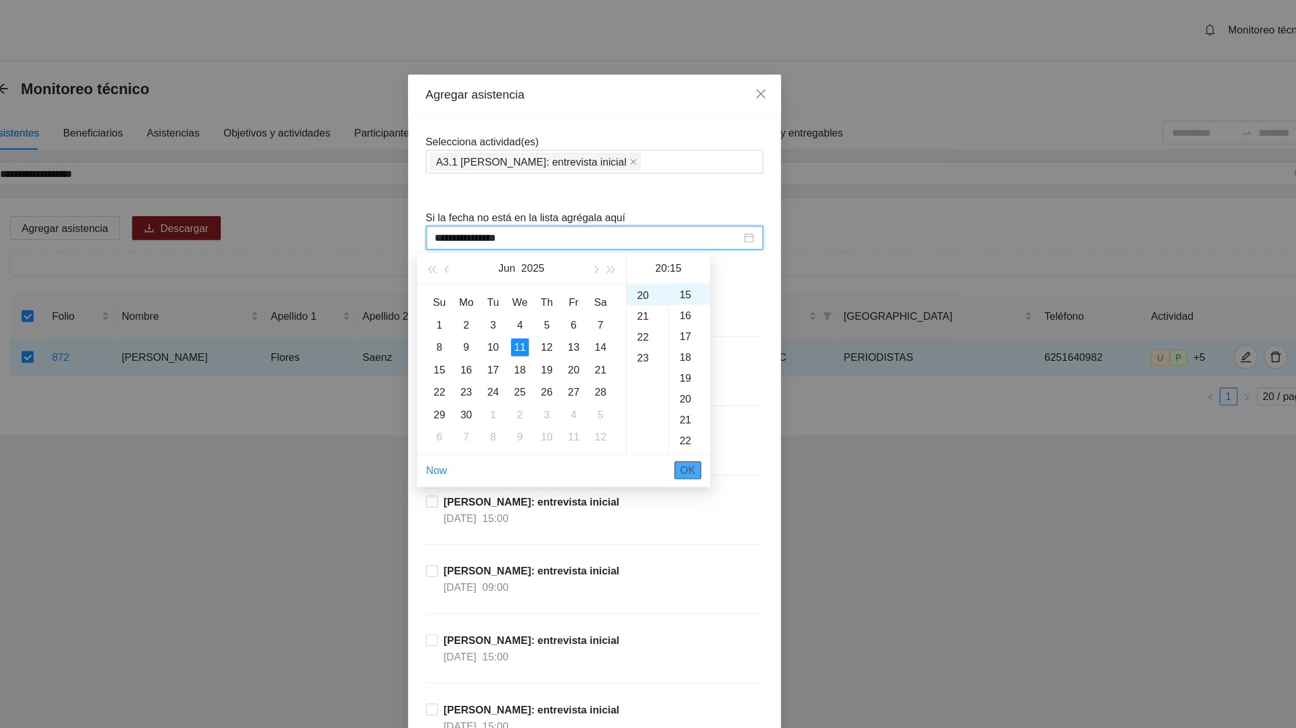
click at [733, 400] on button "OK" at bounding box center [727, 398] width 23 height 15
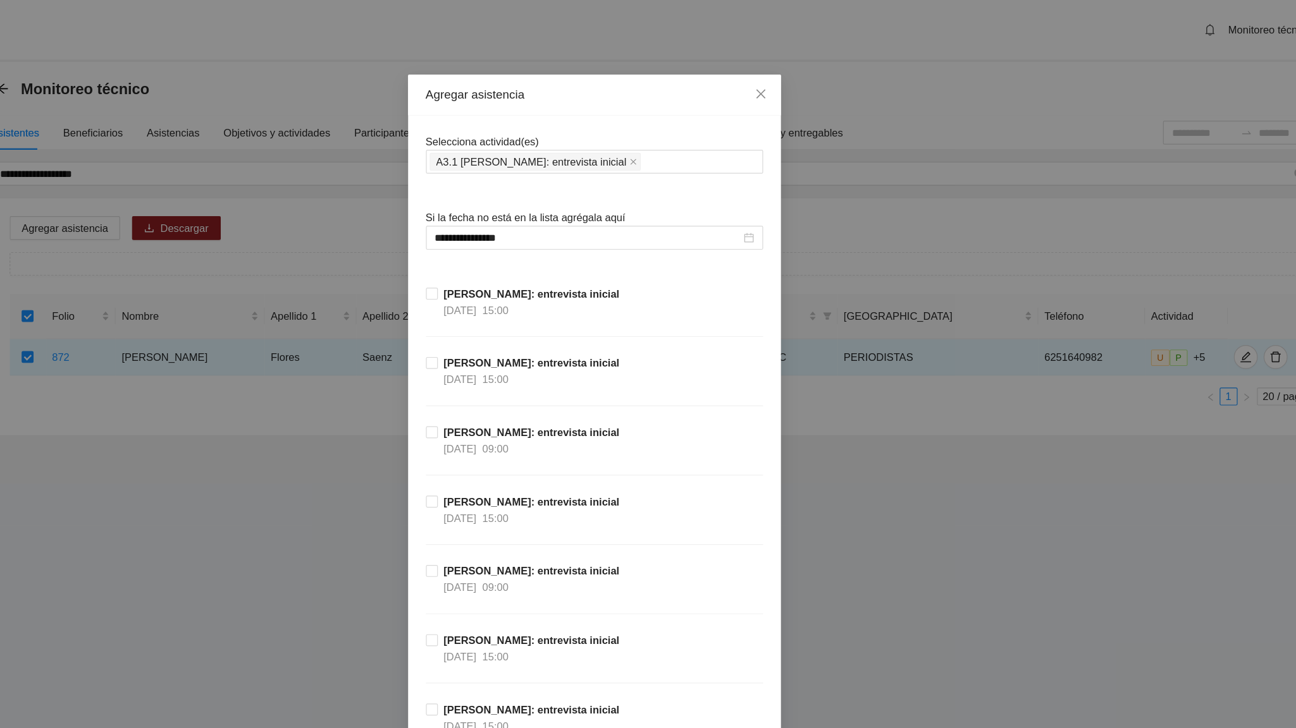
click at [726, 364] on div "[PERSON_NAME]: entrevista inicial [DATE] 09:00" at bounding box center [648, 389] width 286 height 59
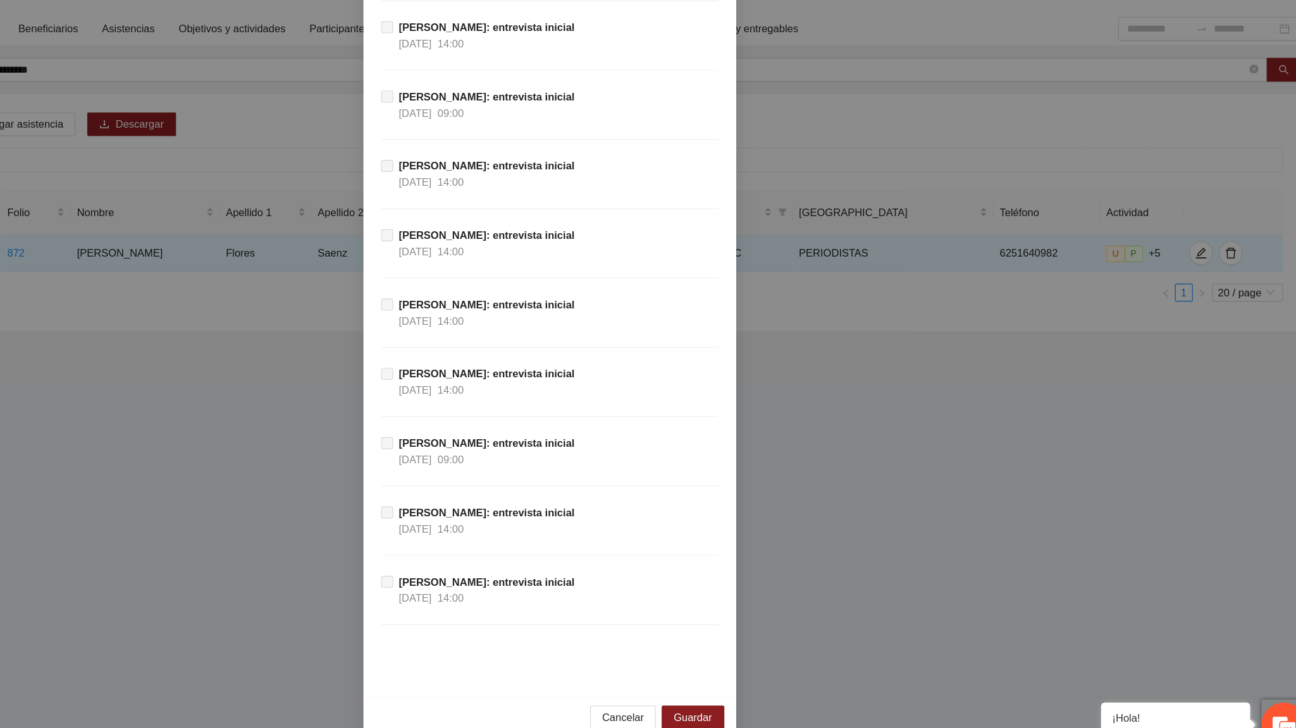
scroll to position [11431, 0]
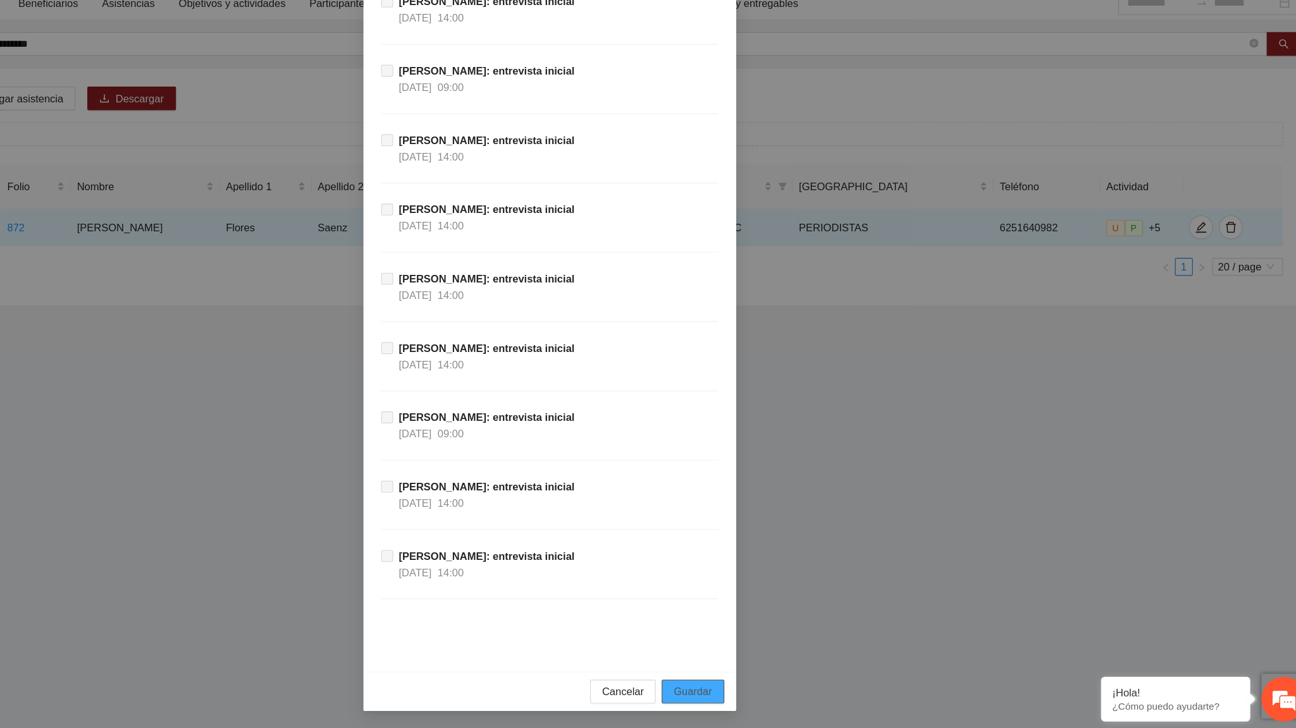
click at [753, 450] on span "Guardar" at bounding box center [769, 697] width 32 height 14
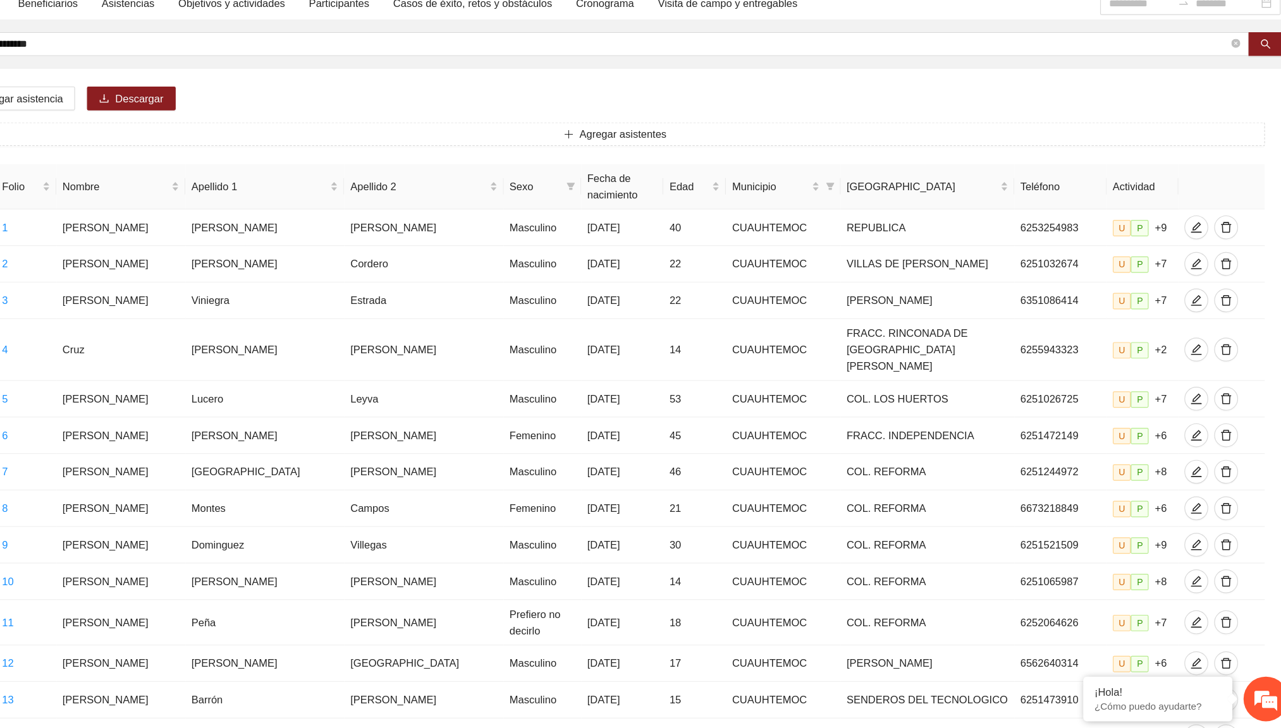
click at [527, 193] on div "Agregar asistencia Descargar Agregar asistentes Folio Nombre Apellido 1 Apellid…" at bounding box center [703, 577] width 1133 height 819
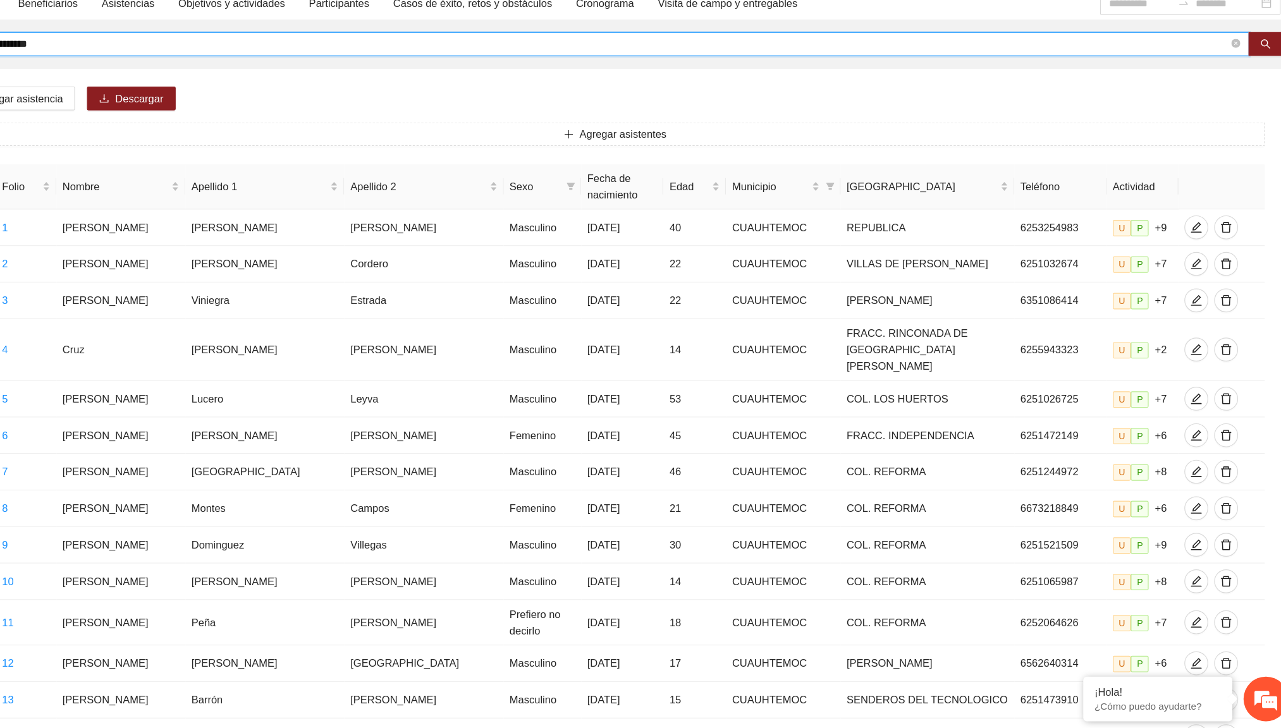
drag, startPoint x: 239, startPoint y: 149, endPoint x: 182, endPoint y: 141, distance: 57.4
click at [182, 141] on input "**********" at bounding box center [684, 147] width 1080 height 14
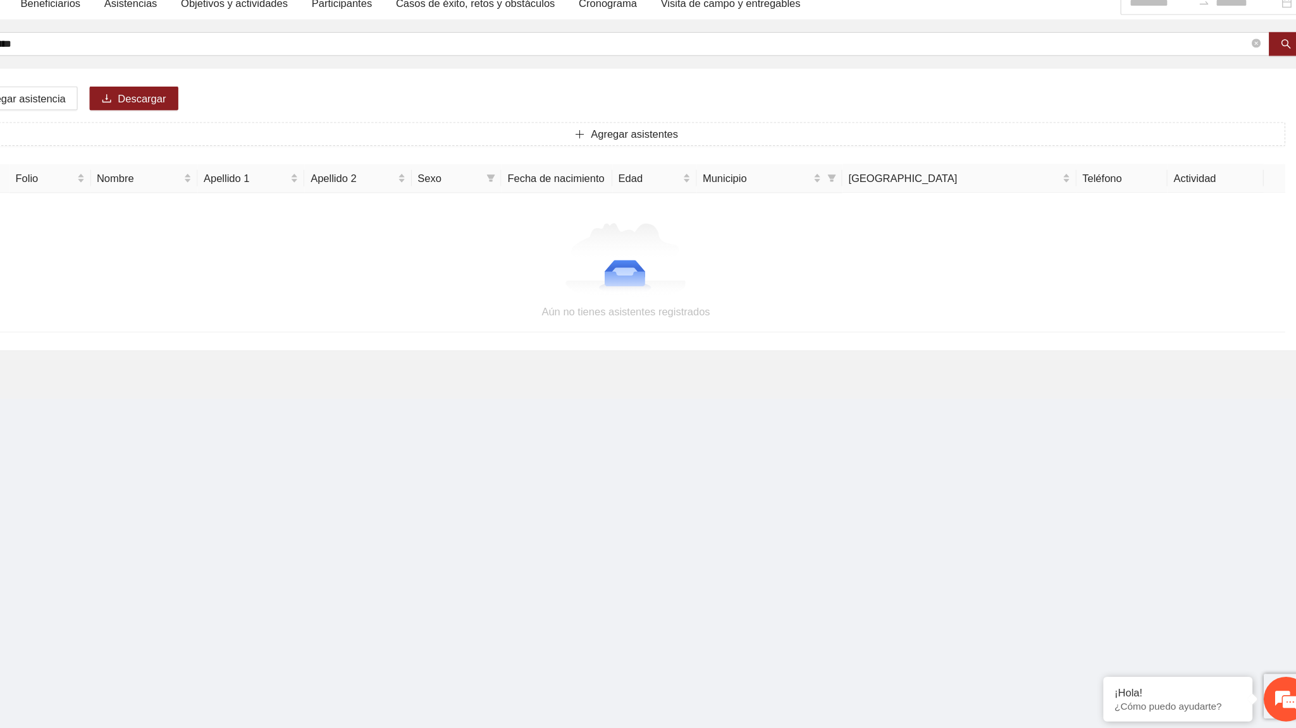
click at [450, 195] on div "Agregar asistencia Descargar Agregar asistentes Folio Nombre Apellido 1 Apellid…" at bounding box center [711, 287] width 1148 height 239
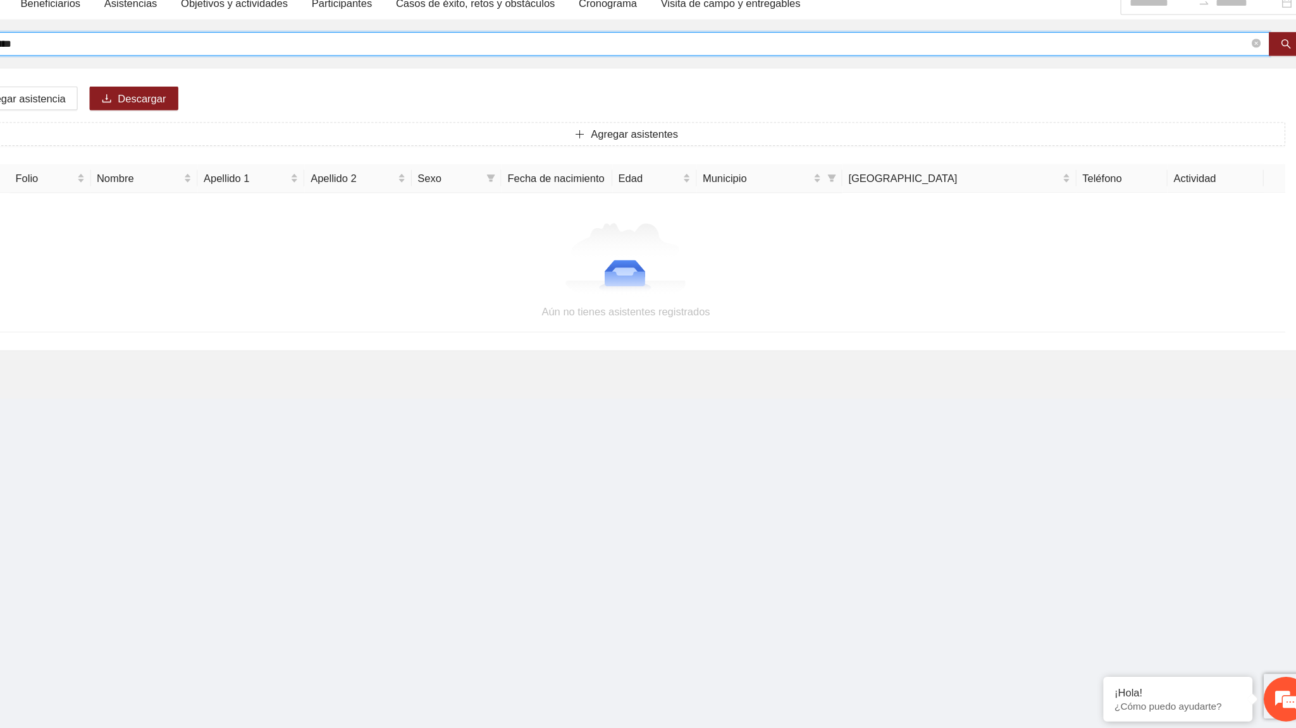
click at [223, 147] on input "**********" at bounding box center [691, 147] width 1095 height 14
click at [321, 147] on input "**********" at bounding box center [691, 147] width 1095 height 14
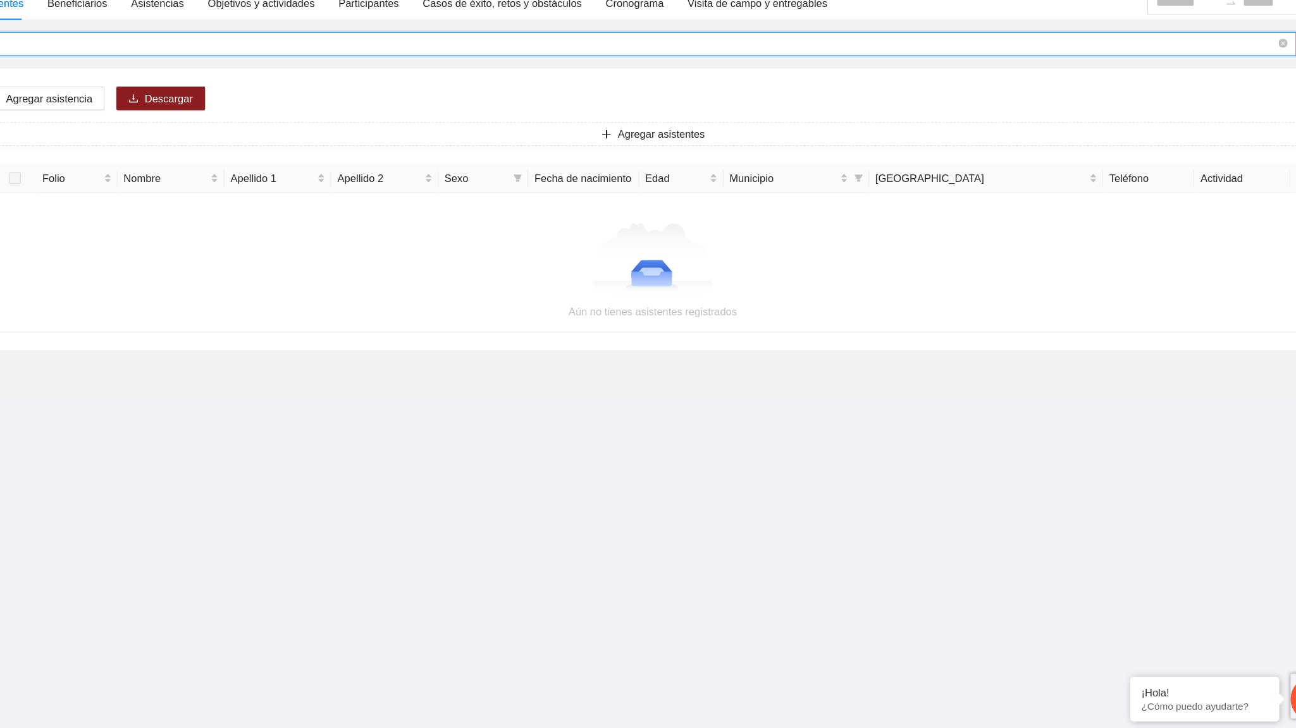
type input "*"
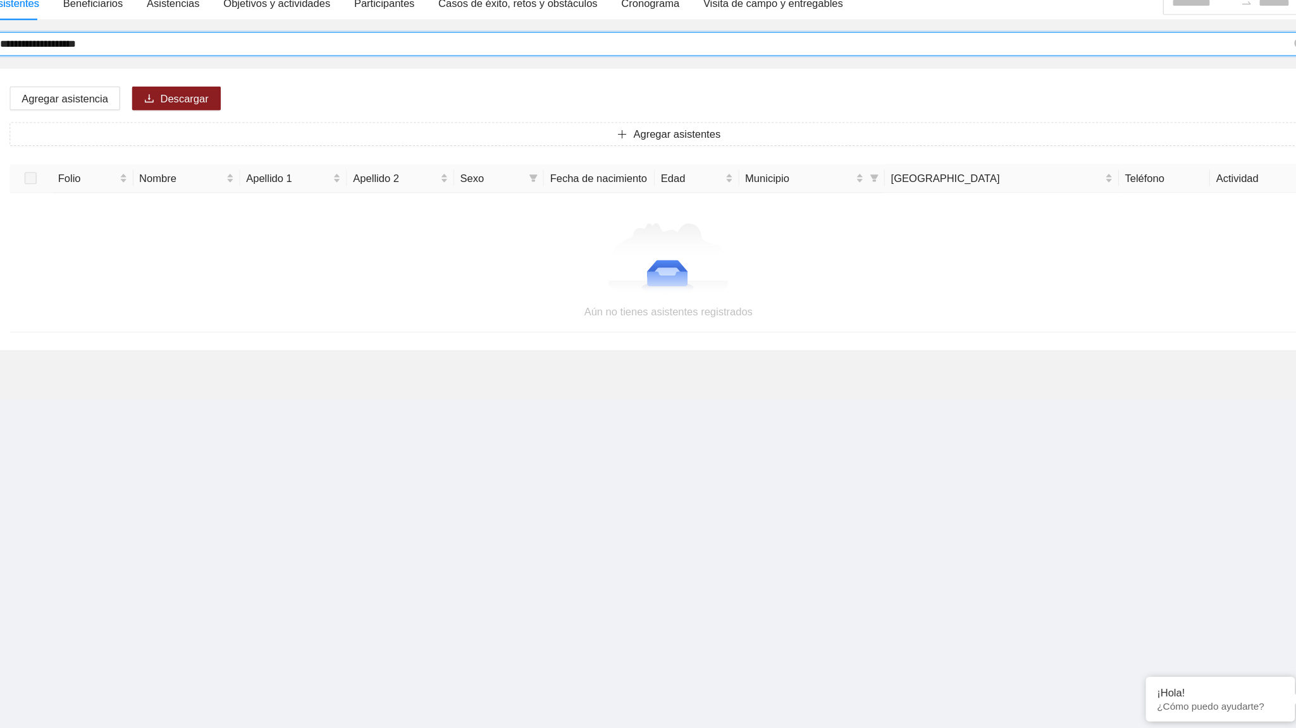
type input "**********"
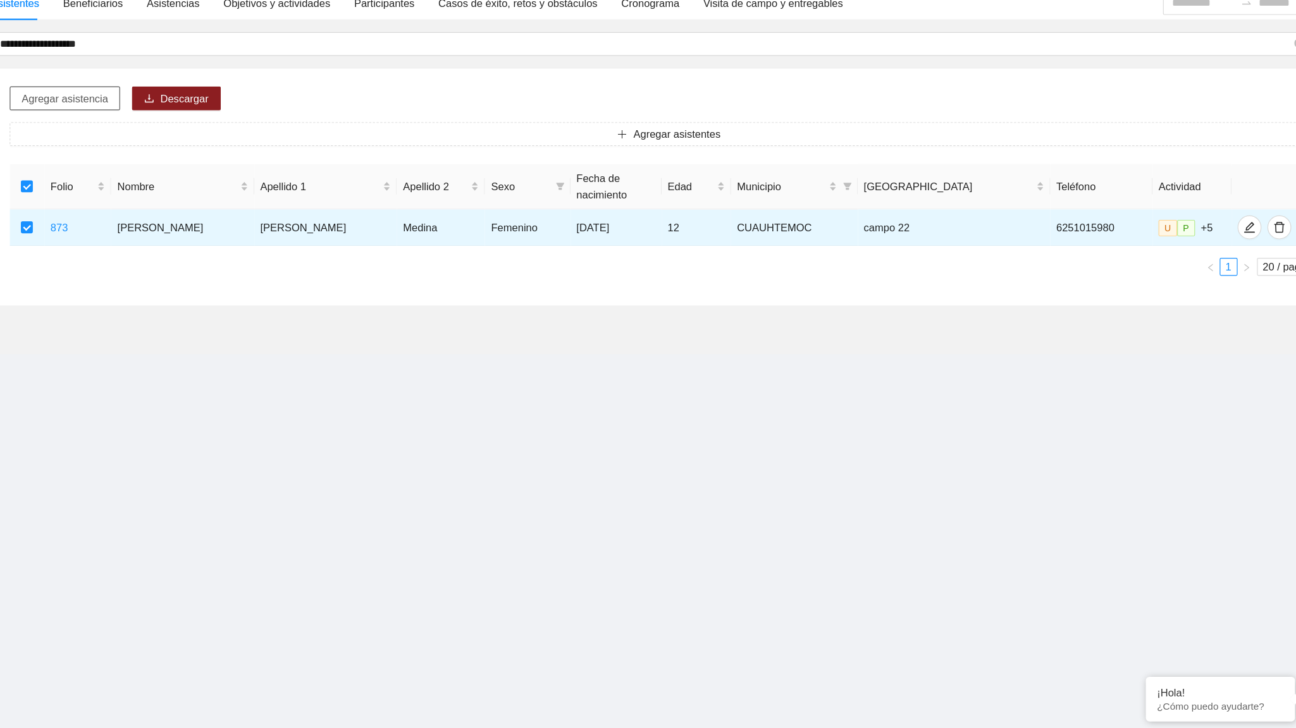
click at [228, 192] on span "Agregar asistencia" at bounding box center [199, 194] width 73 height 14
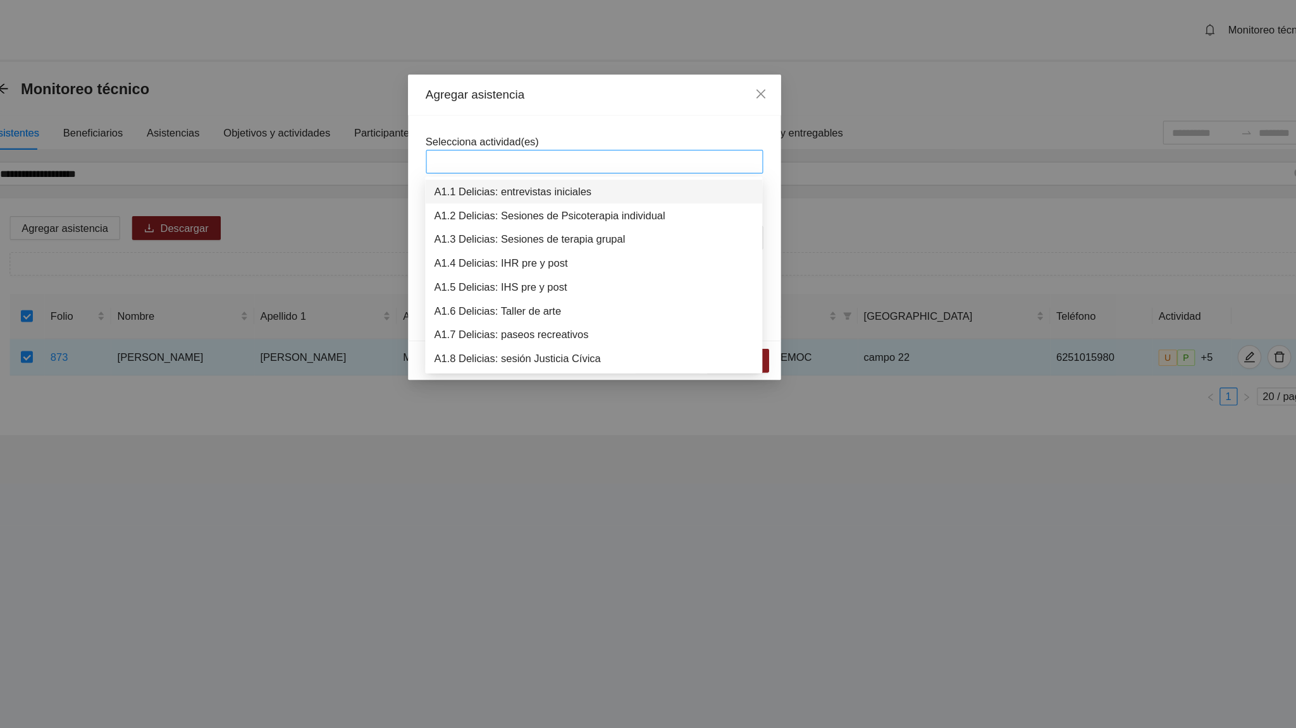
click at [530, 133] on div at bounding box center [647, 137] width 279 height 15
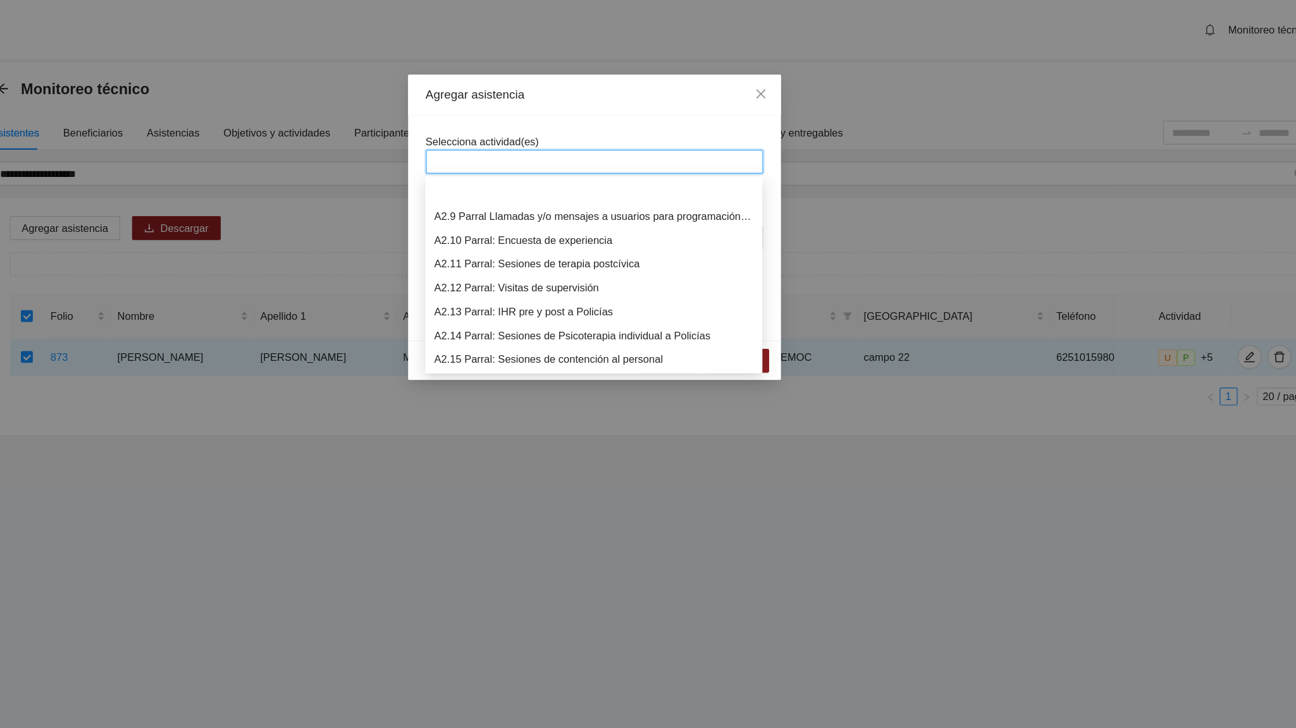
scroll to position [546, 0]
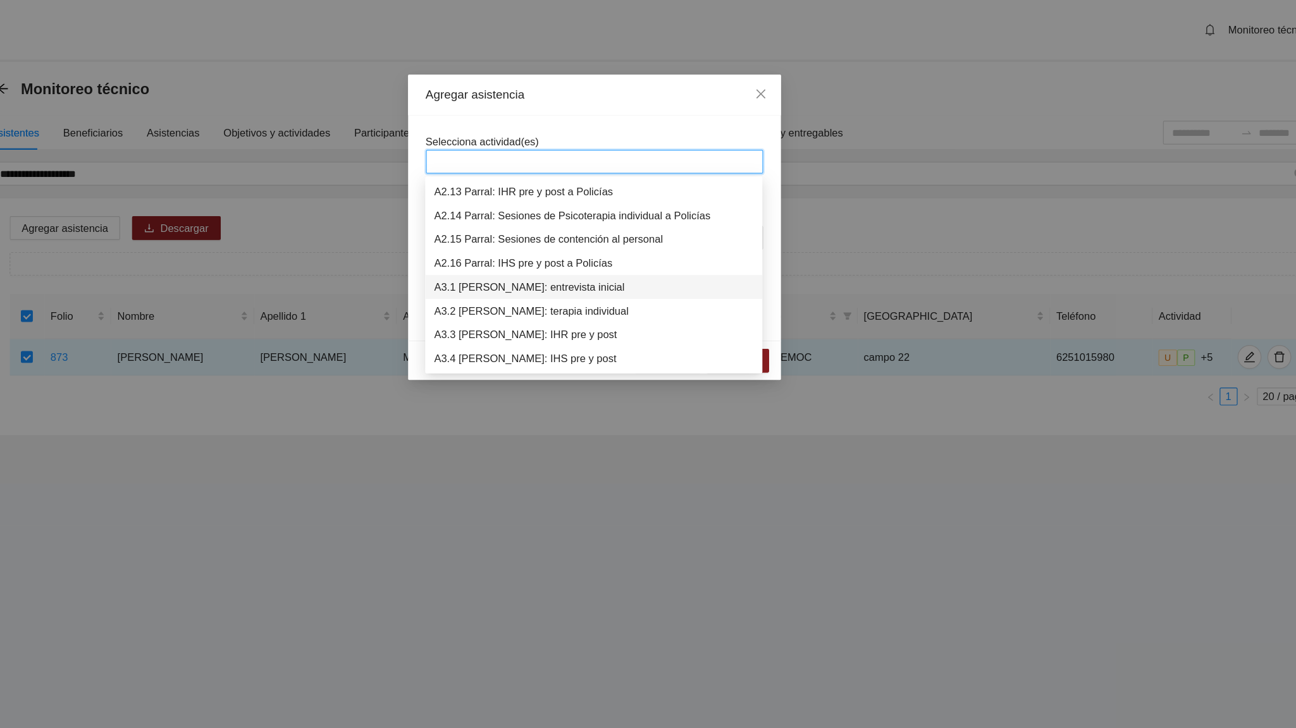
click at [550, 244] on div "A3.1 [PERSON_NAME]: entrevista inicial" at bounding box center [647, 243] width 271 height 14
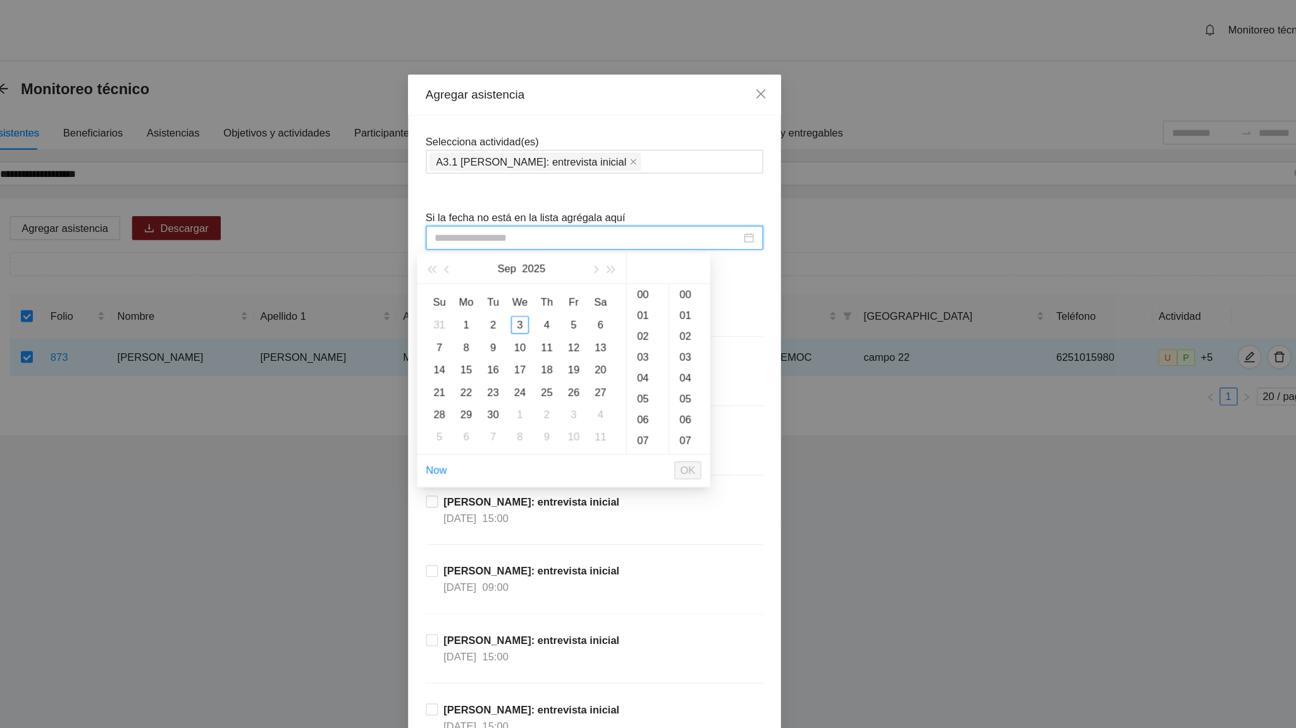
click at [547, 208] on input at bounding box center [642, 202] width 259 height 14
click at [524, 227] on span "button" at bounding box center [524, 229] width 6 height 6
click at [584, 299] on div "11" at bounding box center [584, 294] width 15 height 15
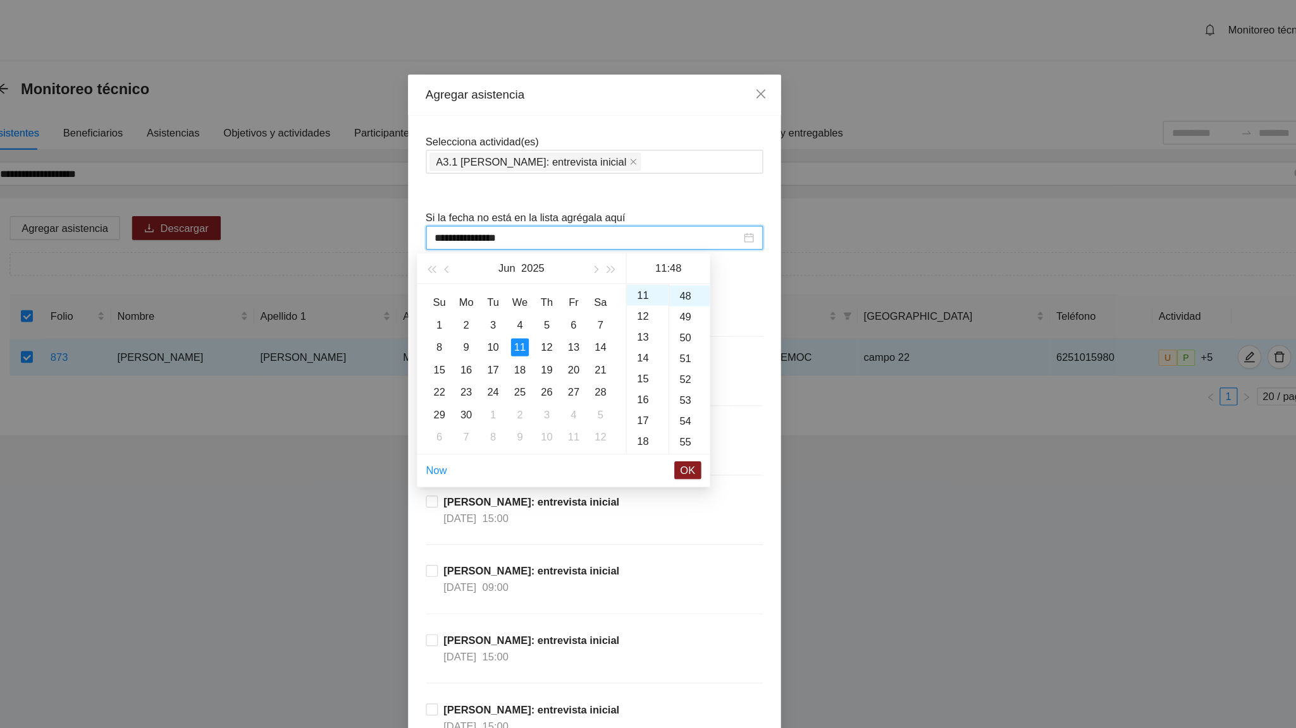
scroll to position [162, 0]
click at [685, 243] on div "09" at bounding box center [692, 247] width 35 height 18
click at [722, 247] on div "00" at bounding box center [728, 250] width 35 height 18
type input "**********"
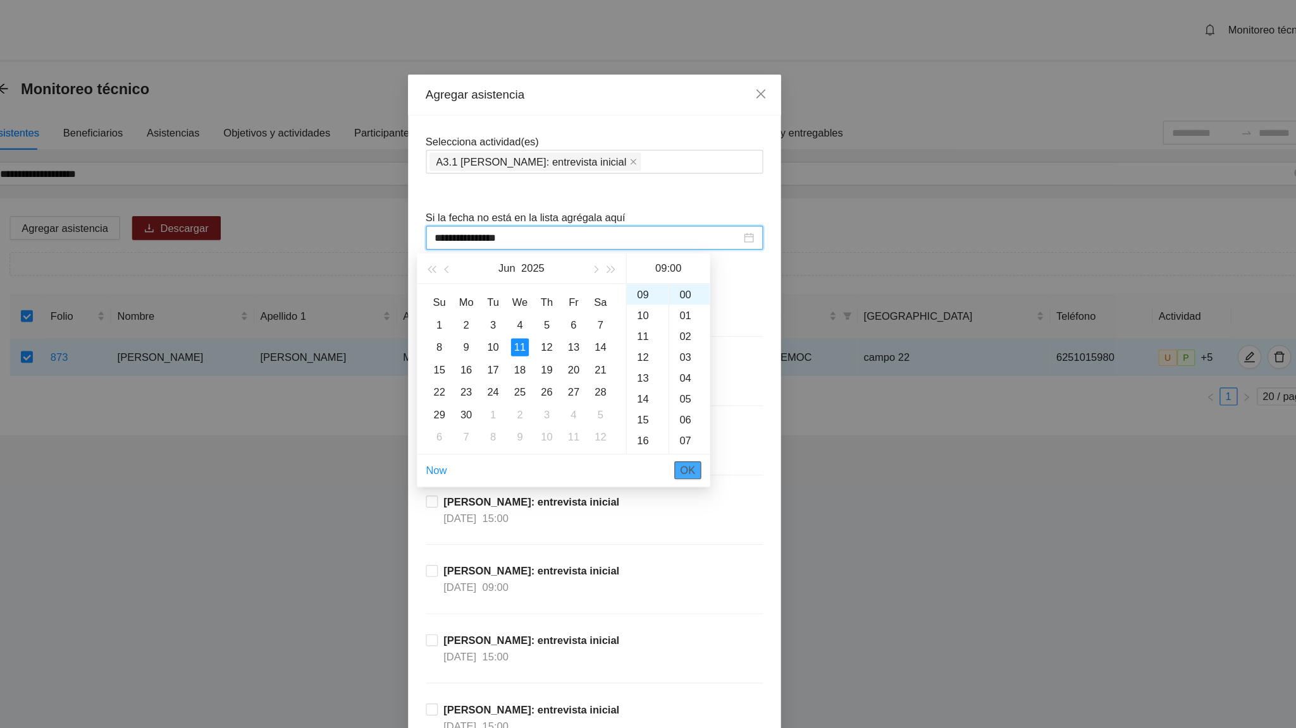
click at [727, 398] on span "OK" at bounding box center [727, 399] width 13 height 14
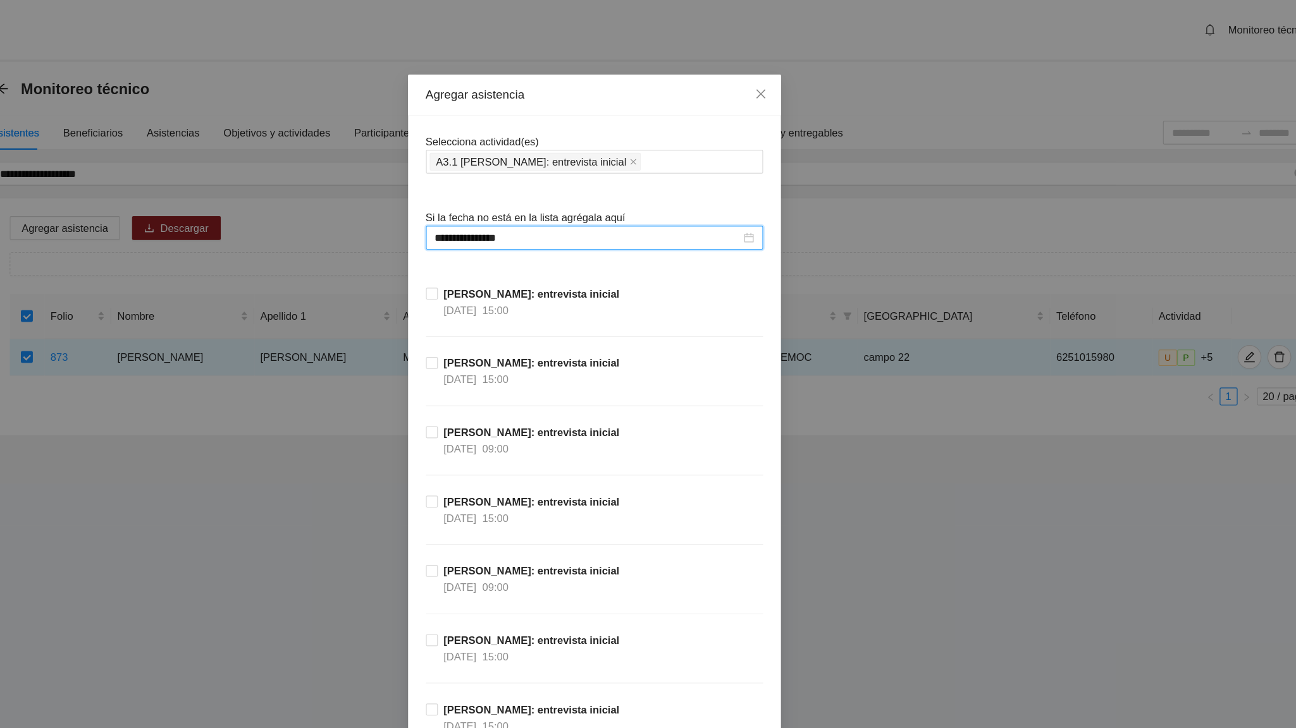
click at [730, 377] on div "[PERSON_NAME]: entrevista inicial [DATE] 09:00" at bounding box center [648, 389] width 286 height 59
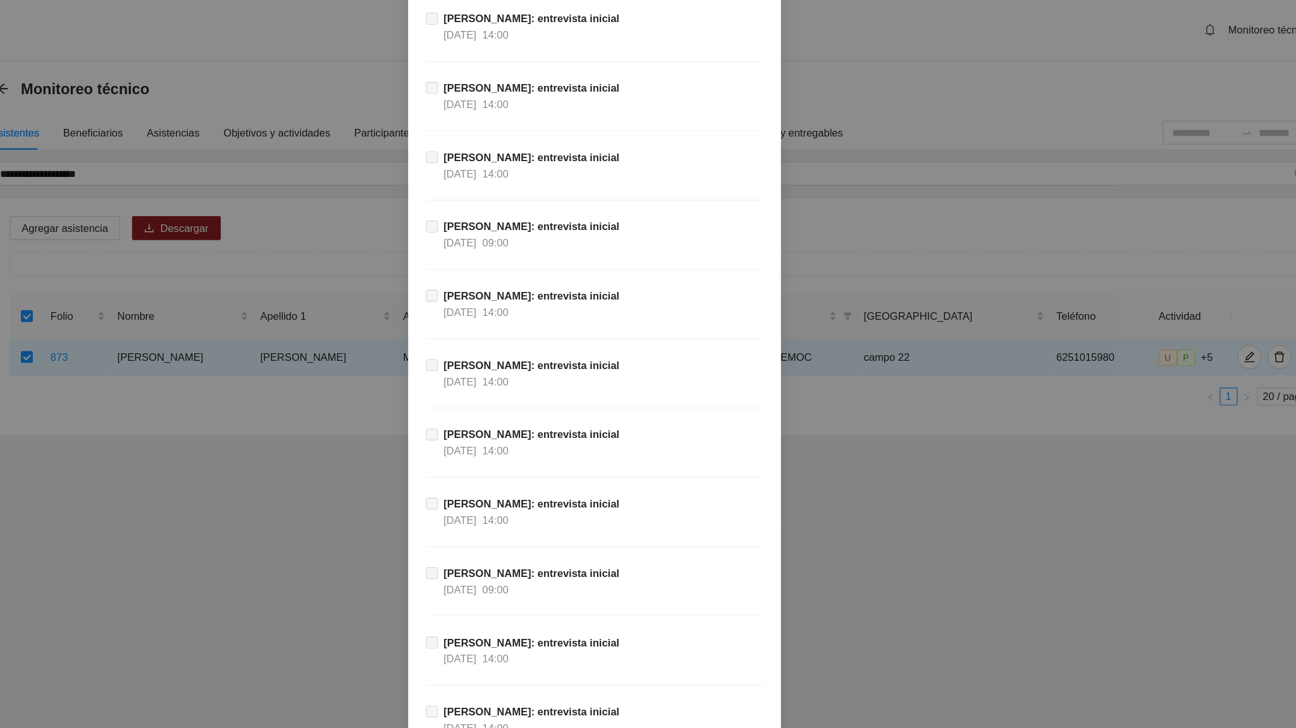
scroll to position [11431, 0]
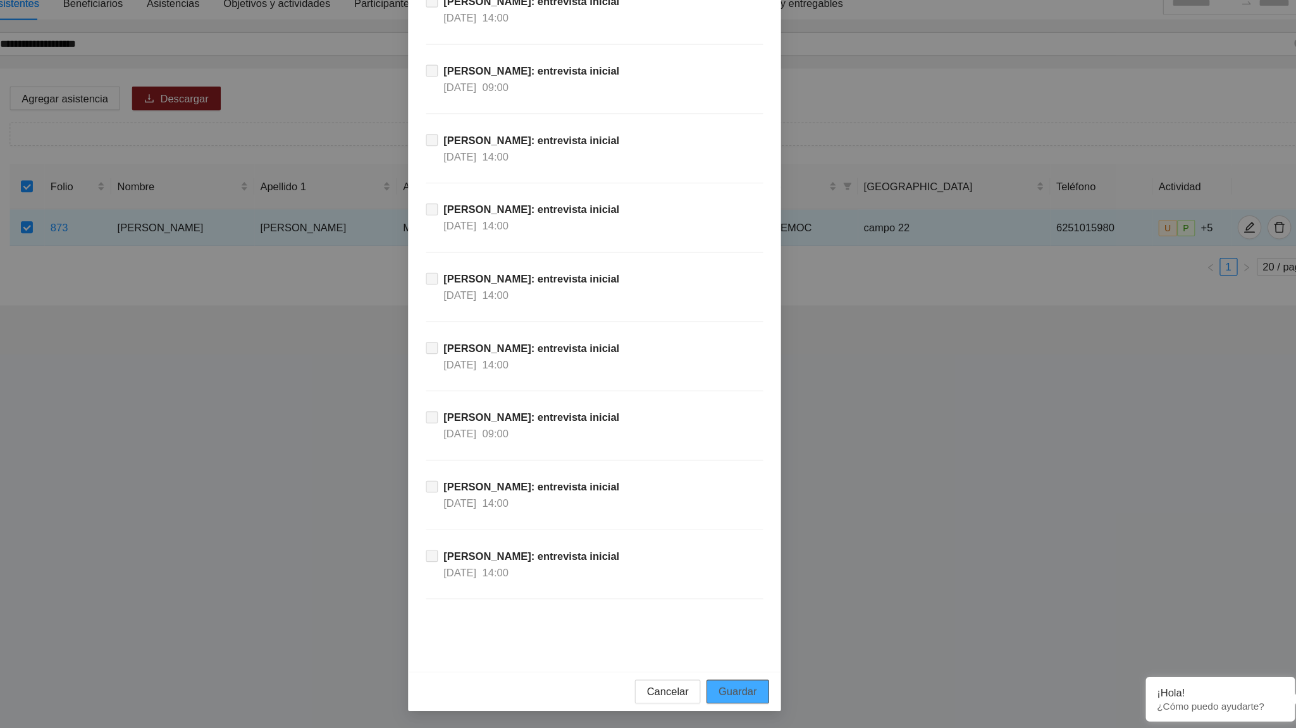
click at [761, 450] on span "Guardar" at bounding box center [769, 697] width 32 height 14
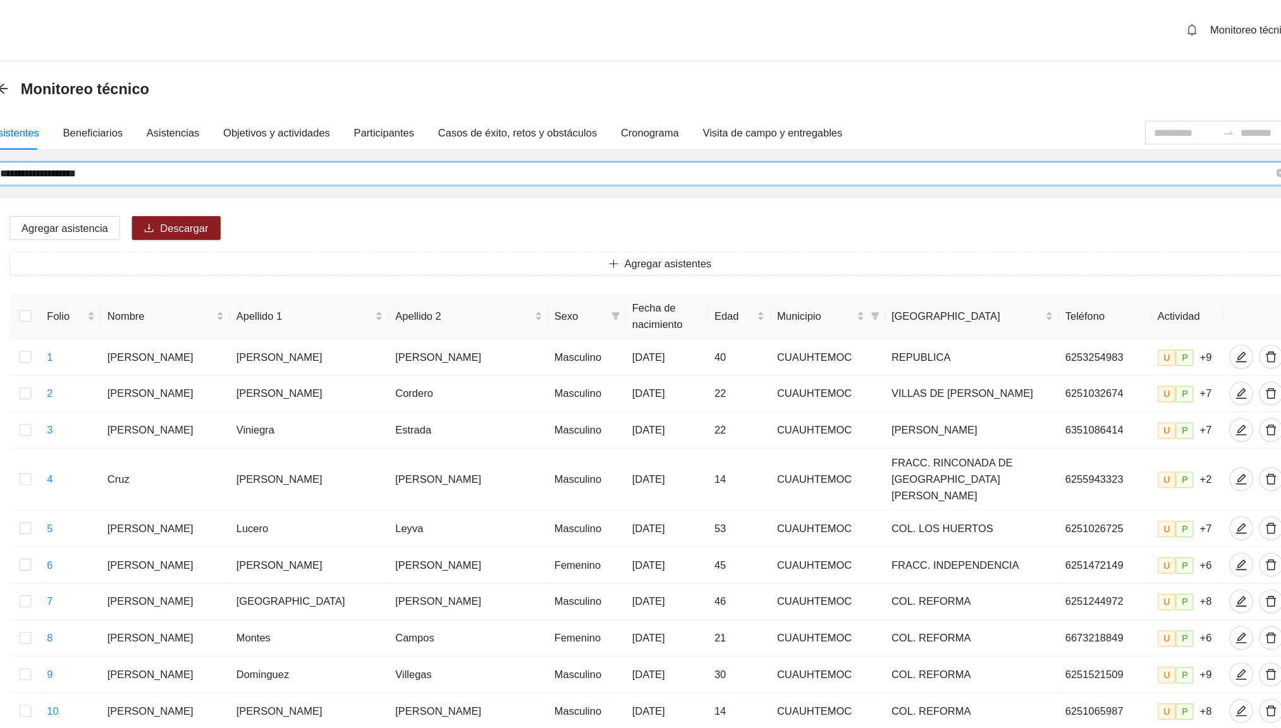
drag, startPoint x: 240, startPoint y: 149, endPoint x: 144, endPoint y: 148, distance: 95.5
click at [144, 148] on input "**********" at bounding box center [684, 147] width 1080 height 14
type input "**********"
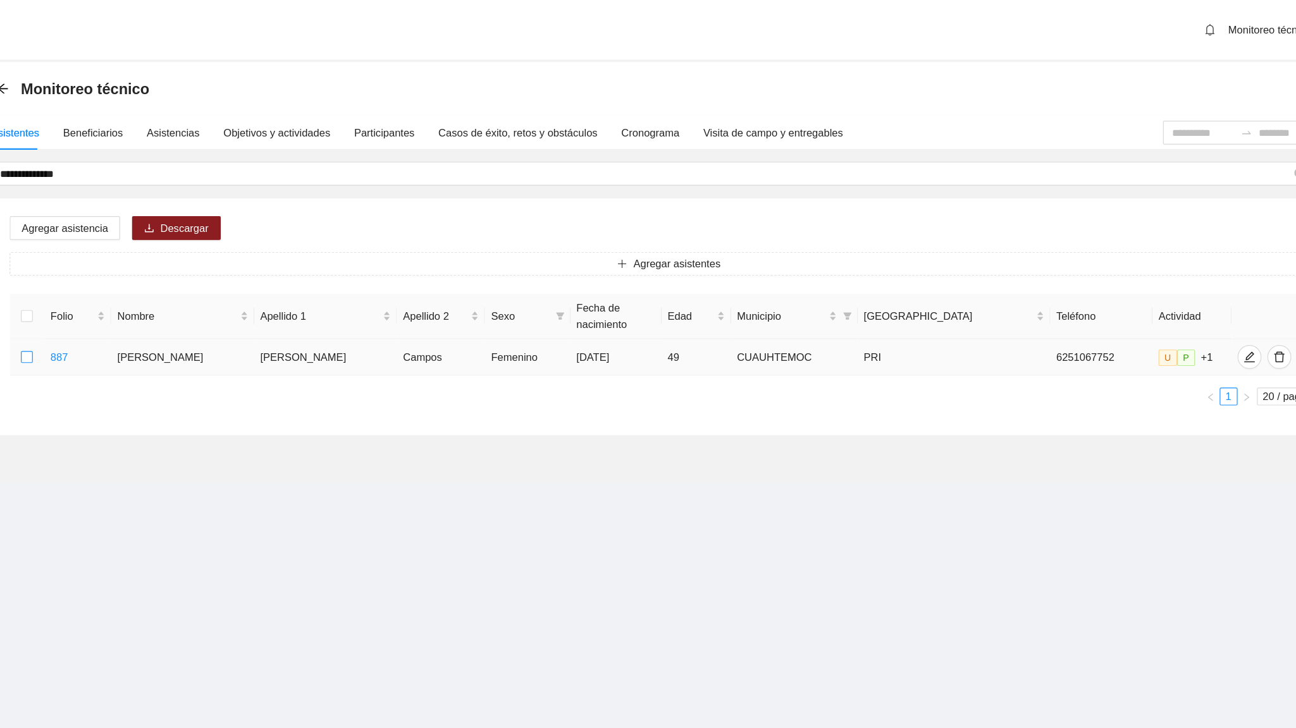
click at [169, 296] on label at bounding box center [167, 303] width 10 height 14
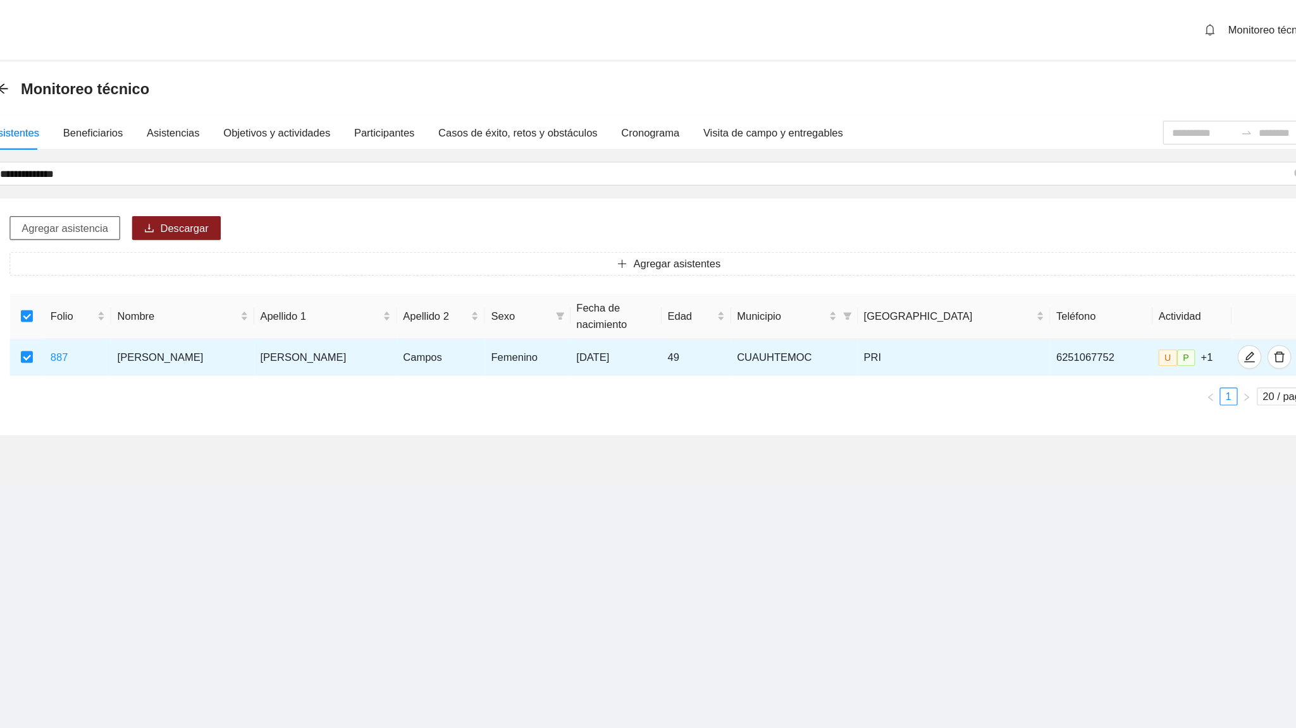
click at [221, 190] on span "Agregar asistencia" at bounding box center [199, 194] width 73 height 14
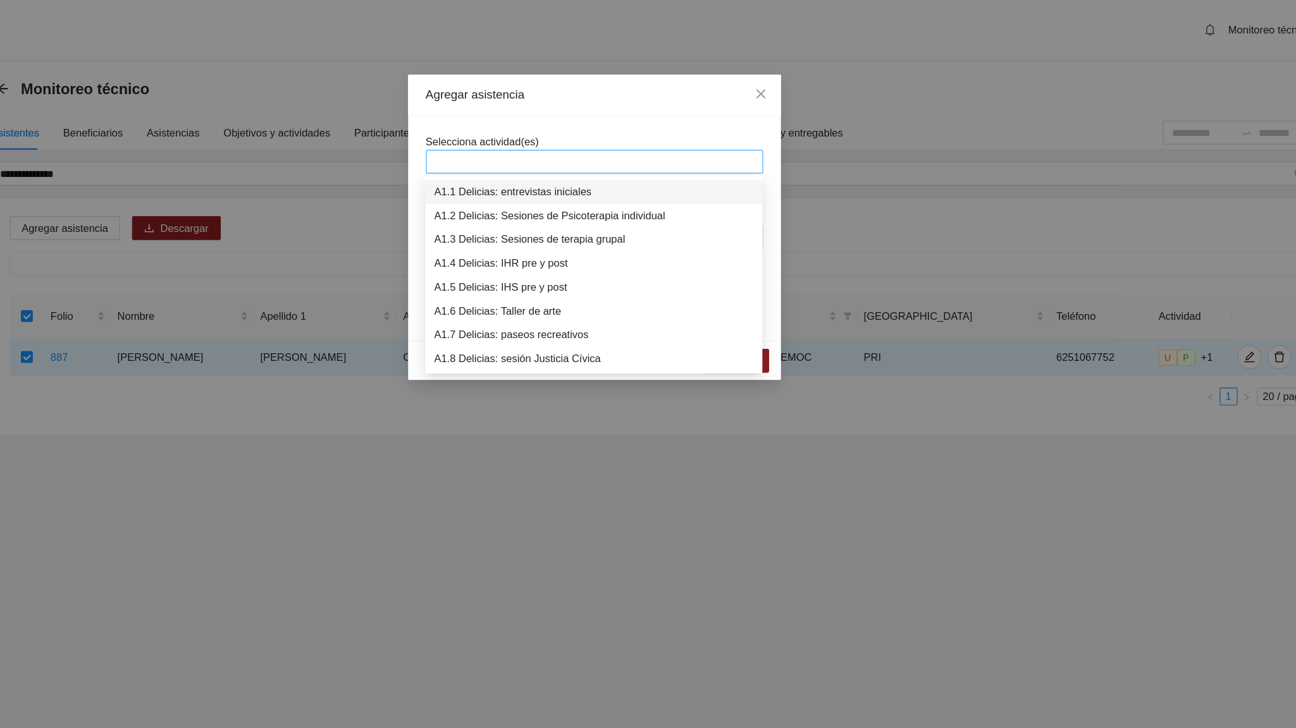
click at [551, 137] on div at bounding box center [647, 137] width 279 height 15
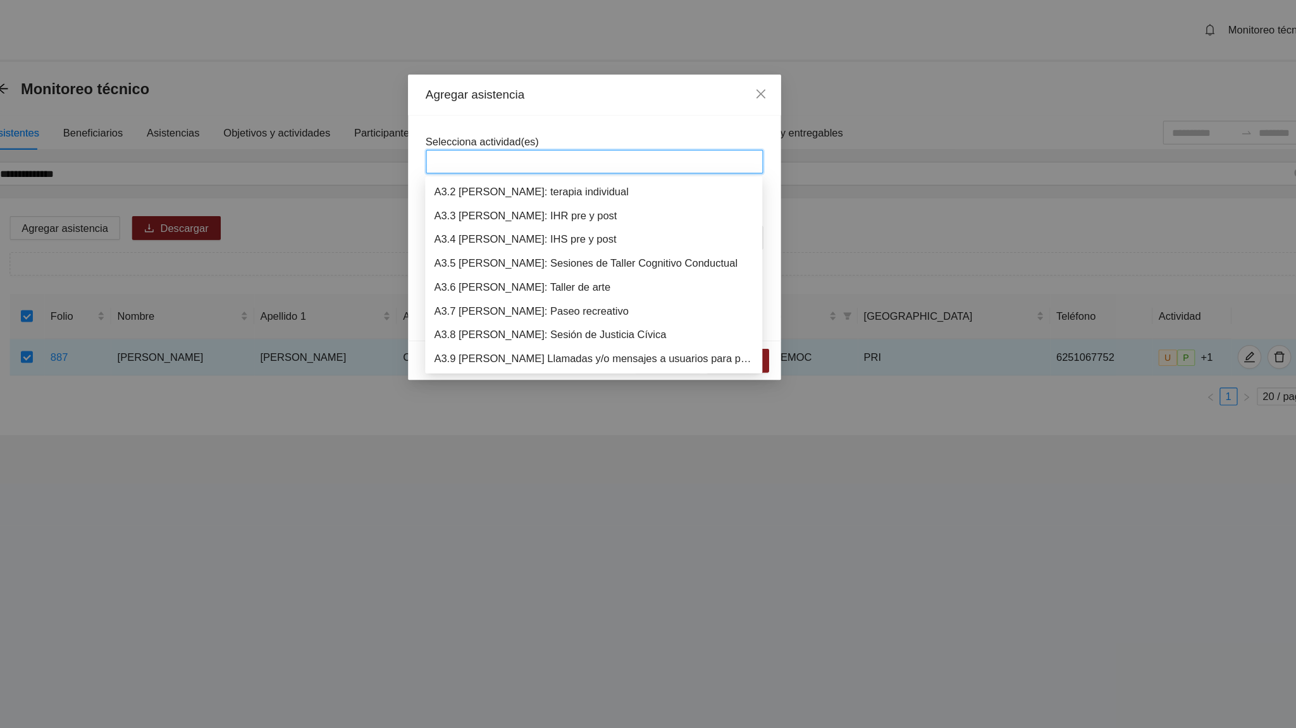
scroll to position [627, 0]
click at [589, 165] on div "A3.1 [PERSON_NAME]: entrevista inicial" at bounding box center [647, 163] width 271 height 14
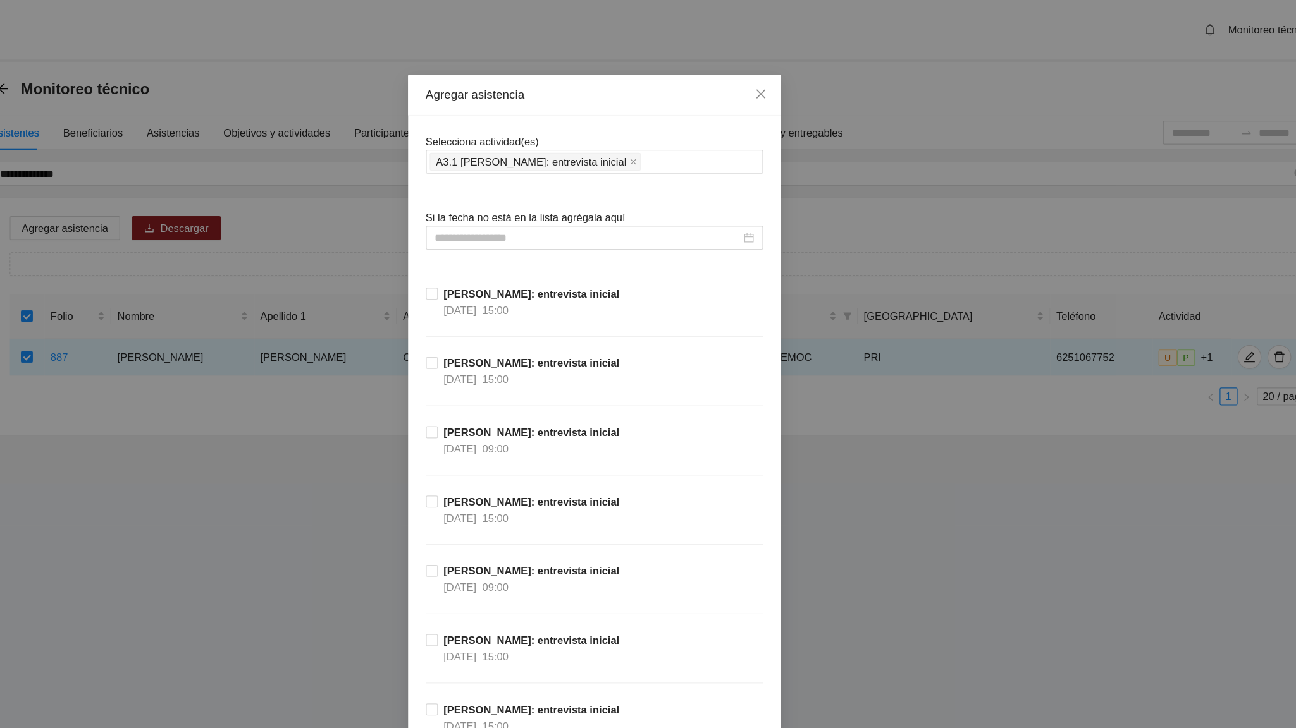
click at [553, 204] on input at bounding box center [642, 202] width 259 height 14
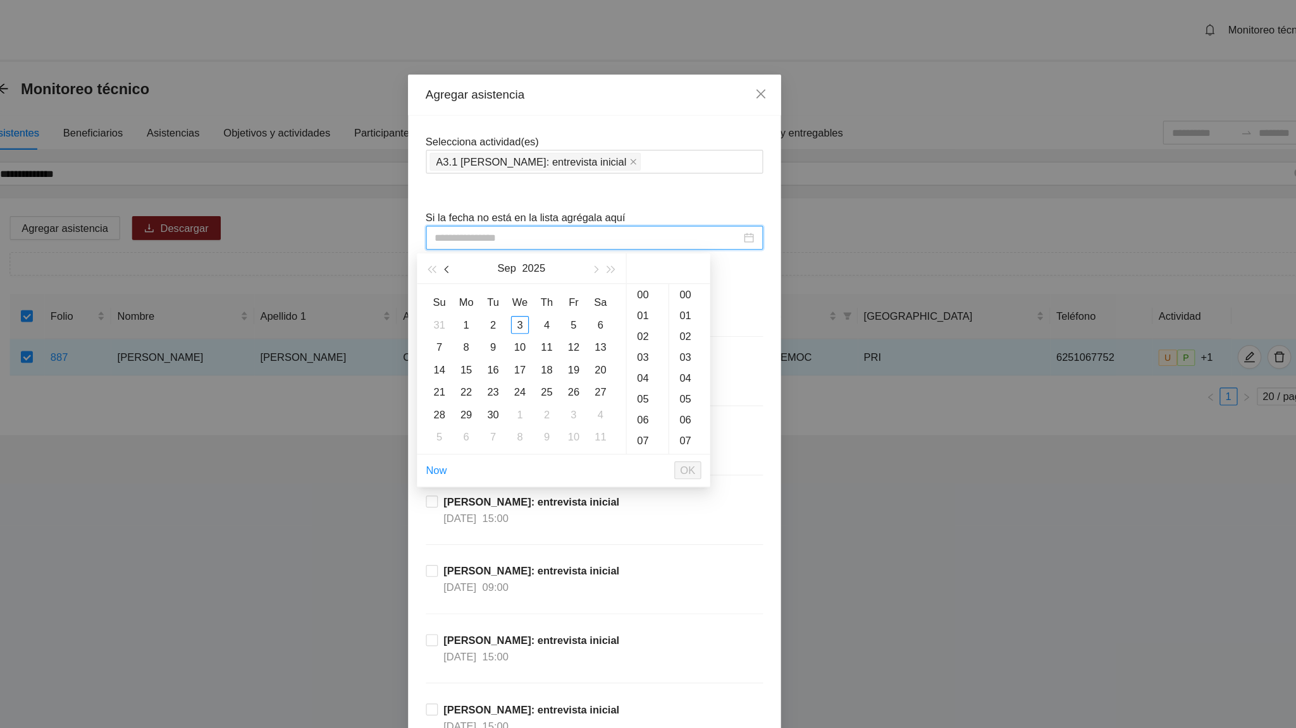
type input "**********"
click at [524, 223] on button "button" at bounding box center [524, 227] width 14 height 25
click at [532, 315] on div "16" at bounding box center [539, 313] width 15 height 15
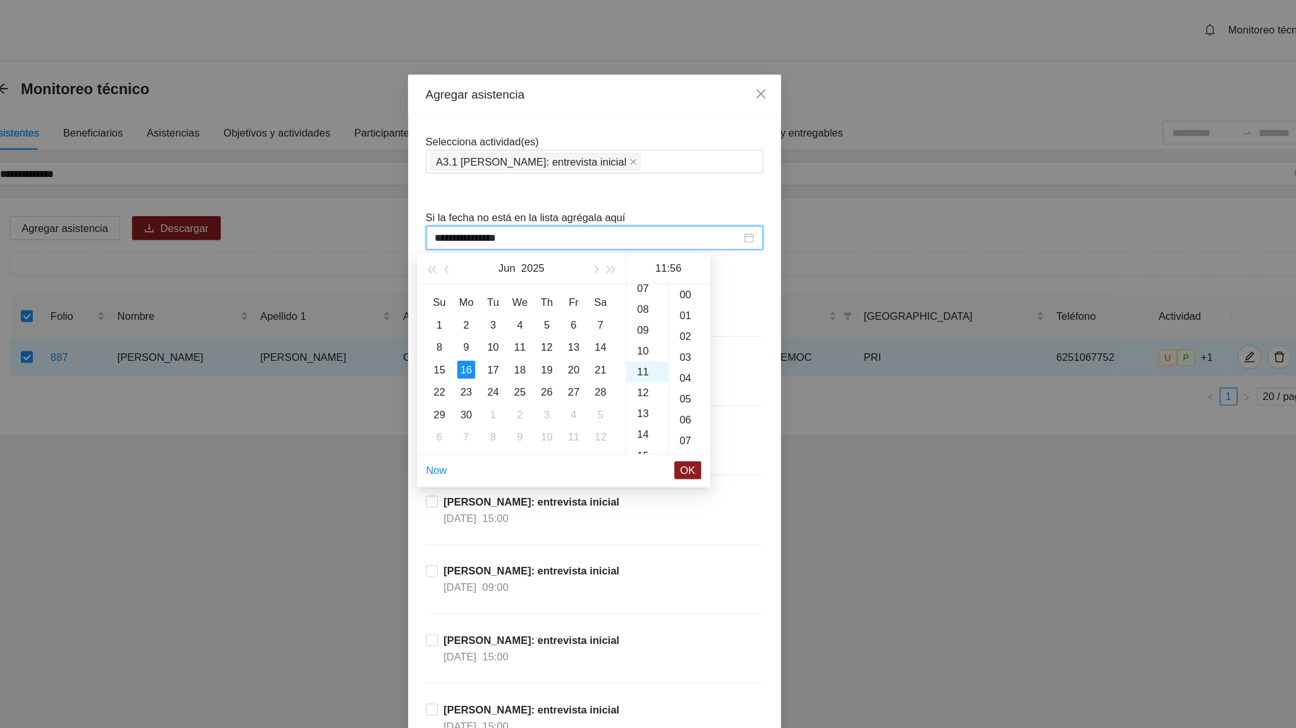
scroll to position [991, 0]
click at [694, 302] on div "14" at bounding box center [692, 304] width 35 height 18
click at [722, 348] on div "20" at bounding box center [728, 350] width 35 height 18
type input "**********"
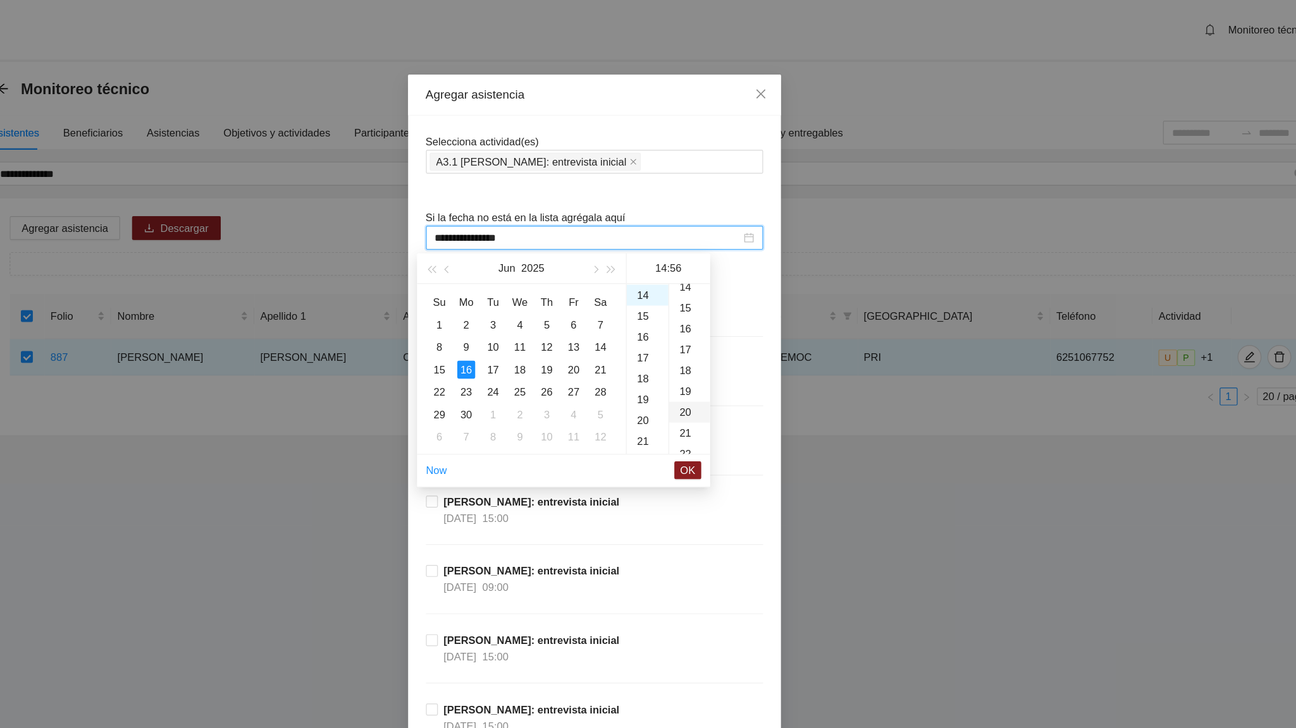
scroll to position [353, 0]
click at [725, 403] on span "OK" at bounding box center [727, 399] width 13 height 14
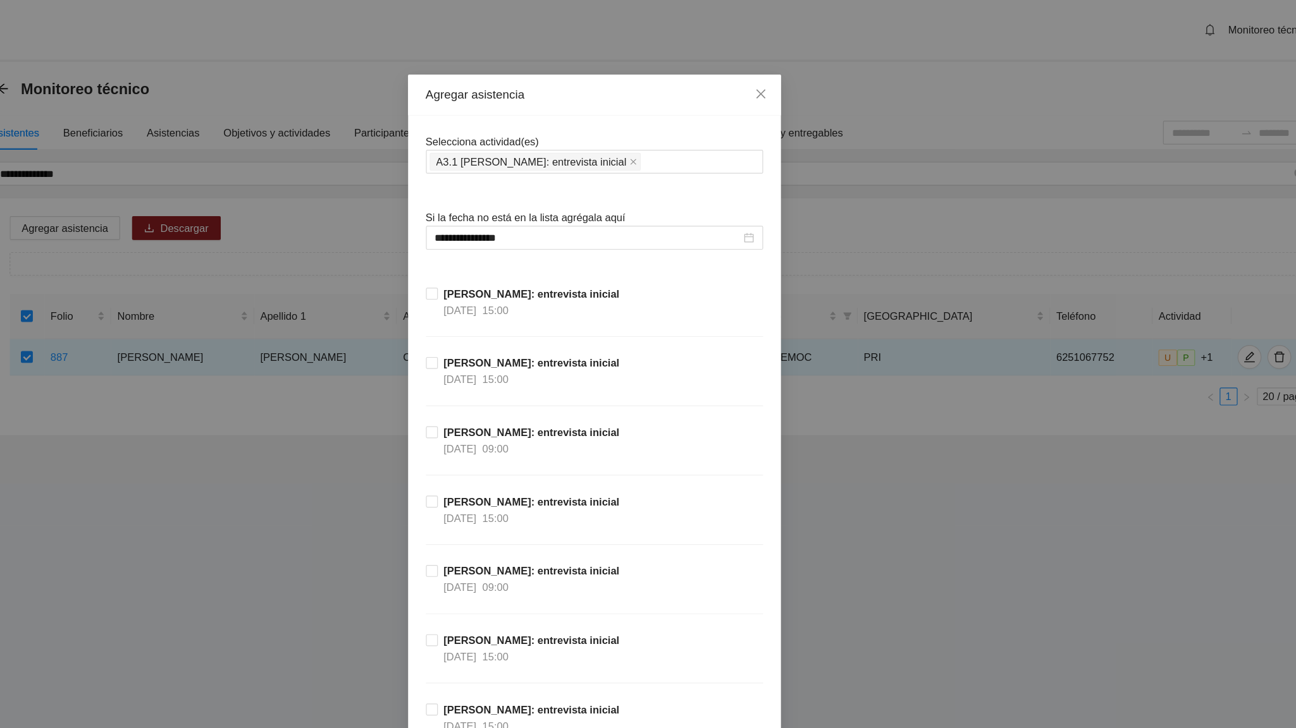
click at [725, 433] on div "[PERSON_NAME]: entrevista inicial [DATE] 15:00" at bounding box center [648, 448] width 286 height 59
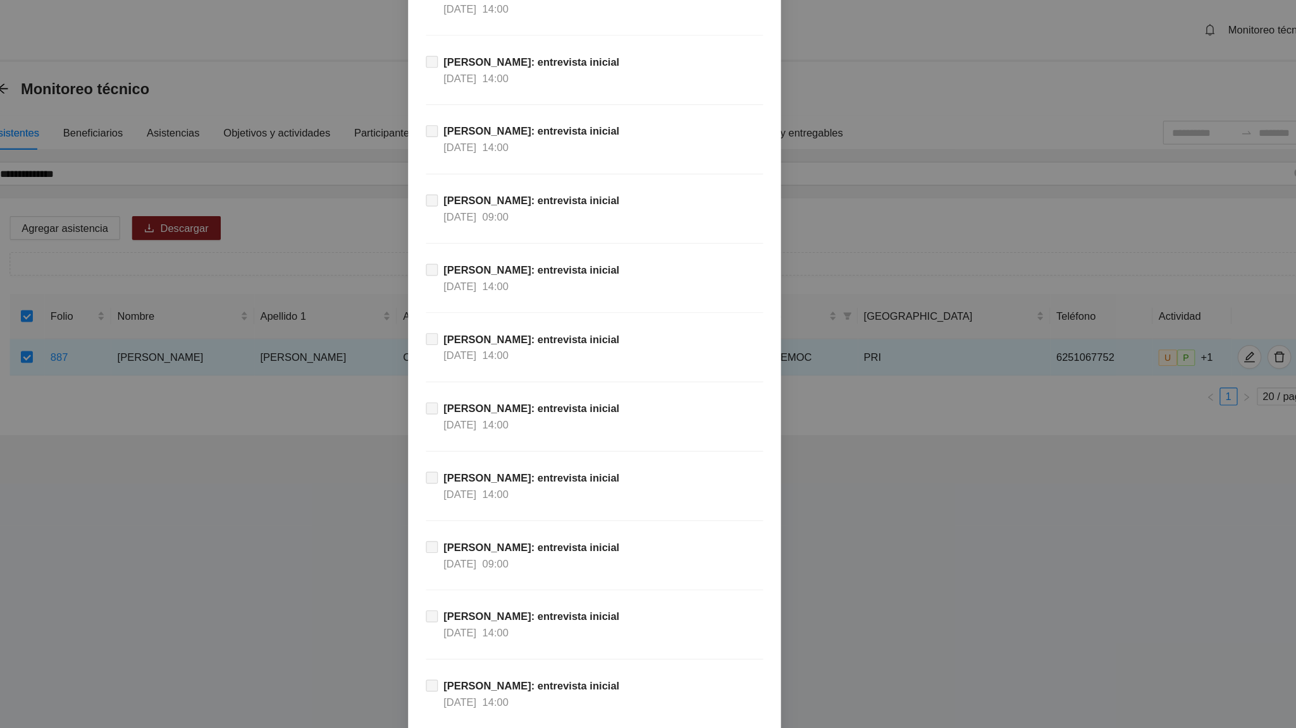
scroll to position [11431, 0]
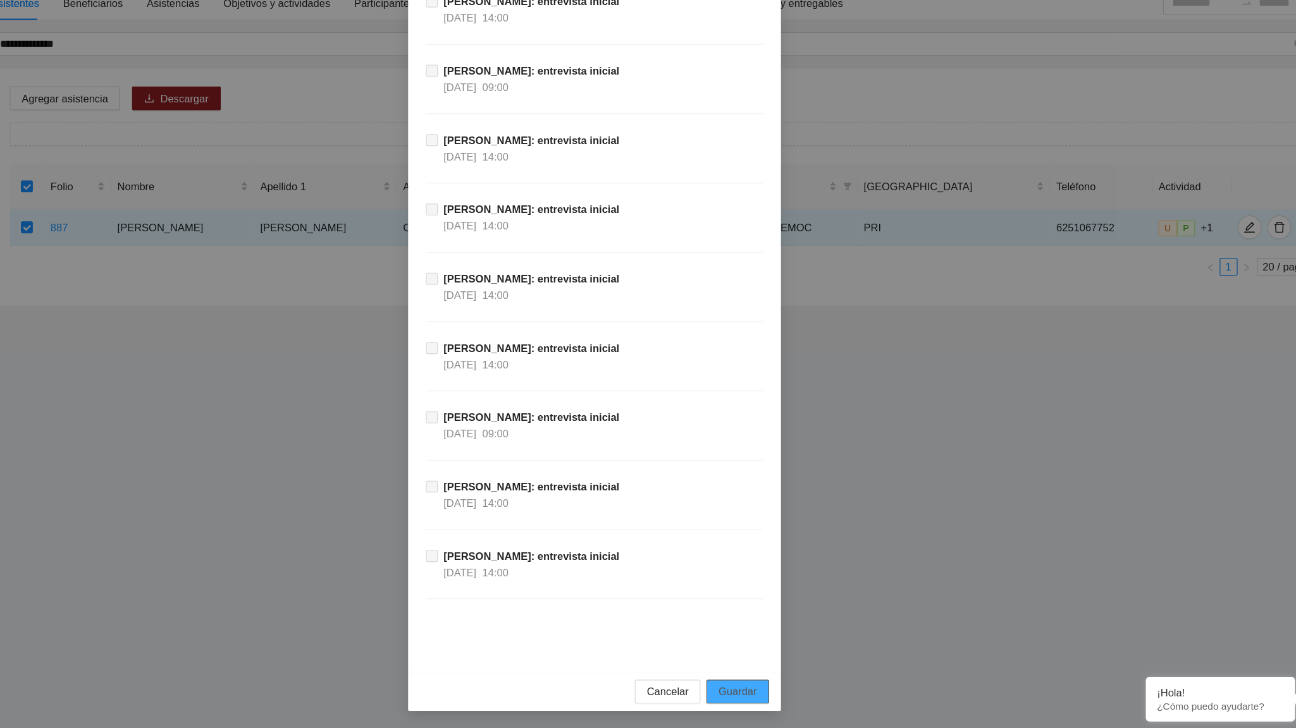
click at [764, 450] on span "Guardar" at bounding box center [769, 697] width 32 height 14
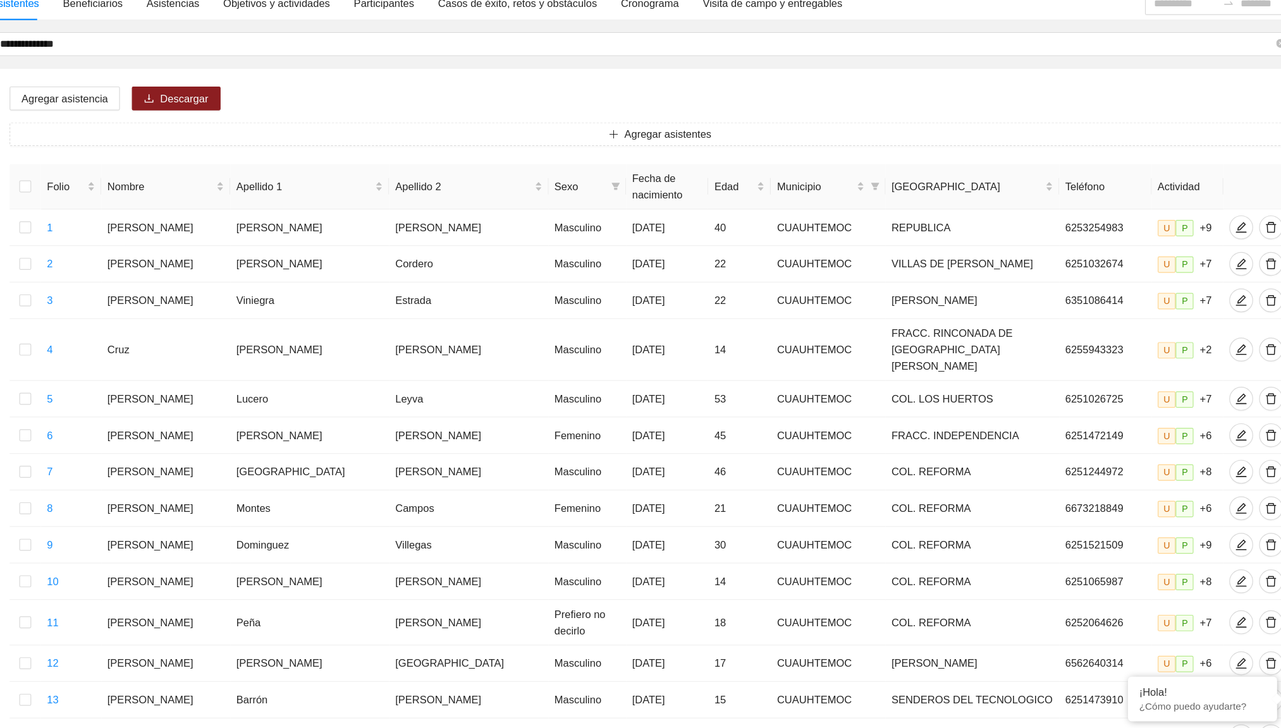
click at [420, 191] on div "Agregar asistencia Descargar Agregar asistentes Folio Nombre Apellido 1 Apellid…" at bounding box center [703, 577] width 1133 height 819
click at [390, 193] on div "Agregar asistencia Descargar Agregar asistentes Folio Nombre Apellido 1 Apellid…" at bounding box center [703, 577] width 1133 height 819
click at [473, 180] on div "Agregar asistencia Descargar Agregar asistentes Folio Nombre Apellido 1 Apellid…" at bounding box center [703, 577] width 1133 height 819
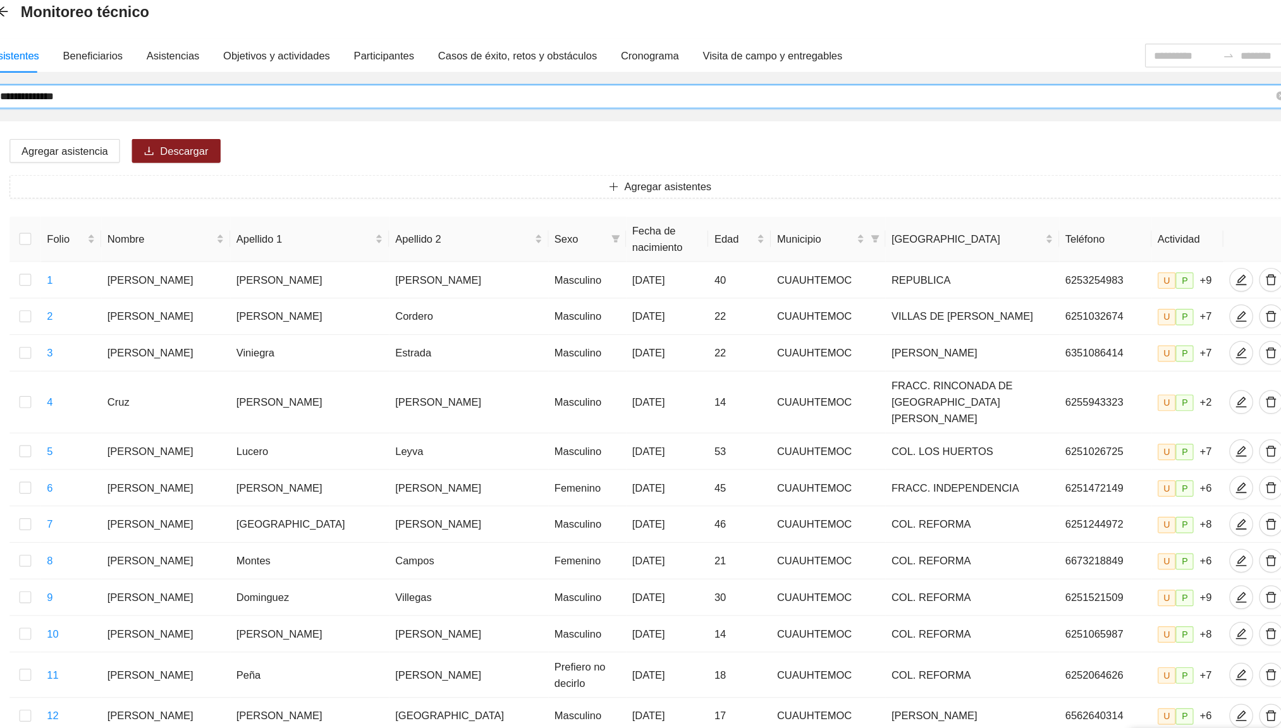
drag, startPoint x: 220, startPoint y: 146, endPoint x: 144, endPoint y: 145, distance: 75.9
click at [144, 145] on input "**********" at bounding box center [684, 147] width 1080 height 14
type input "**********"
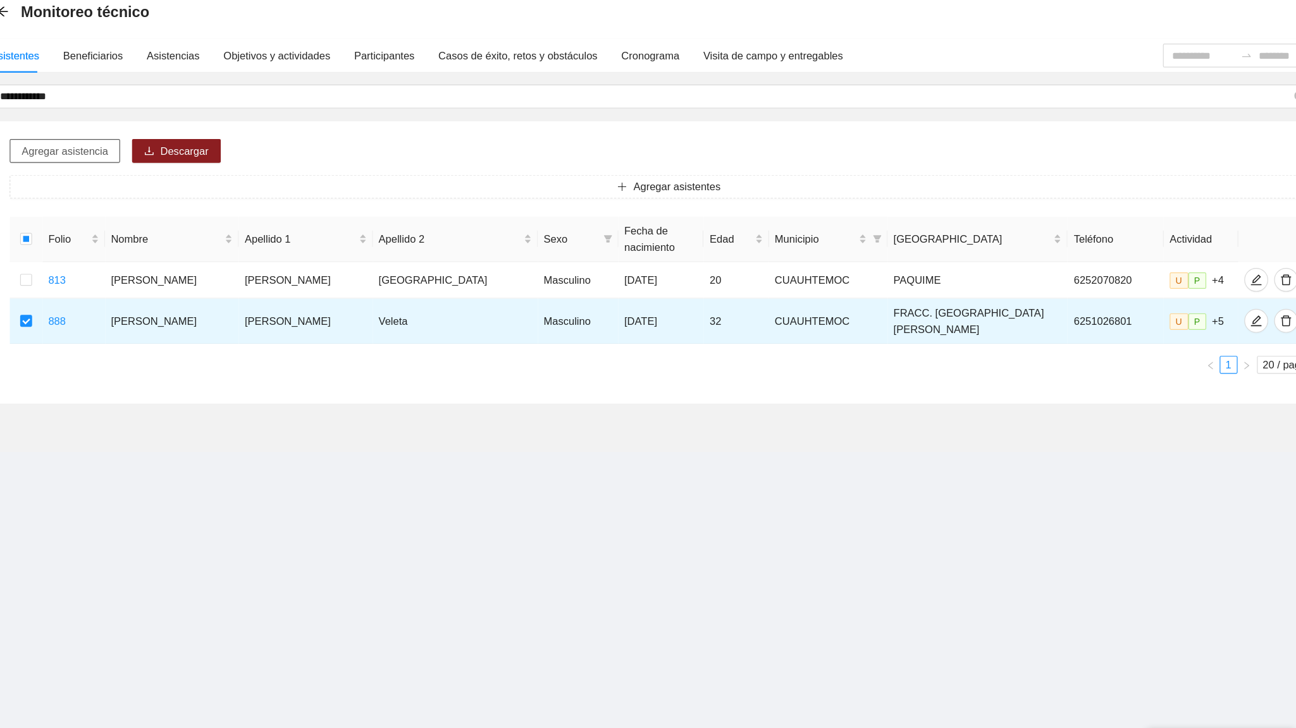
click at [228, 190] on span "Agregar asistencia" at bounding box center [199, 194] width 73 height 14
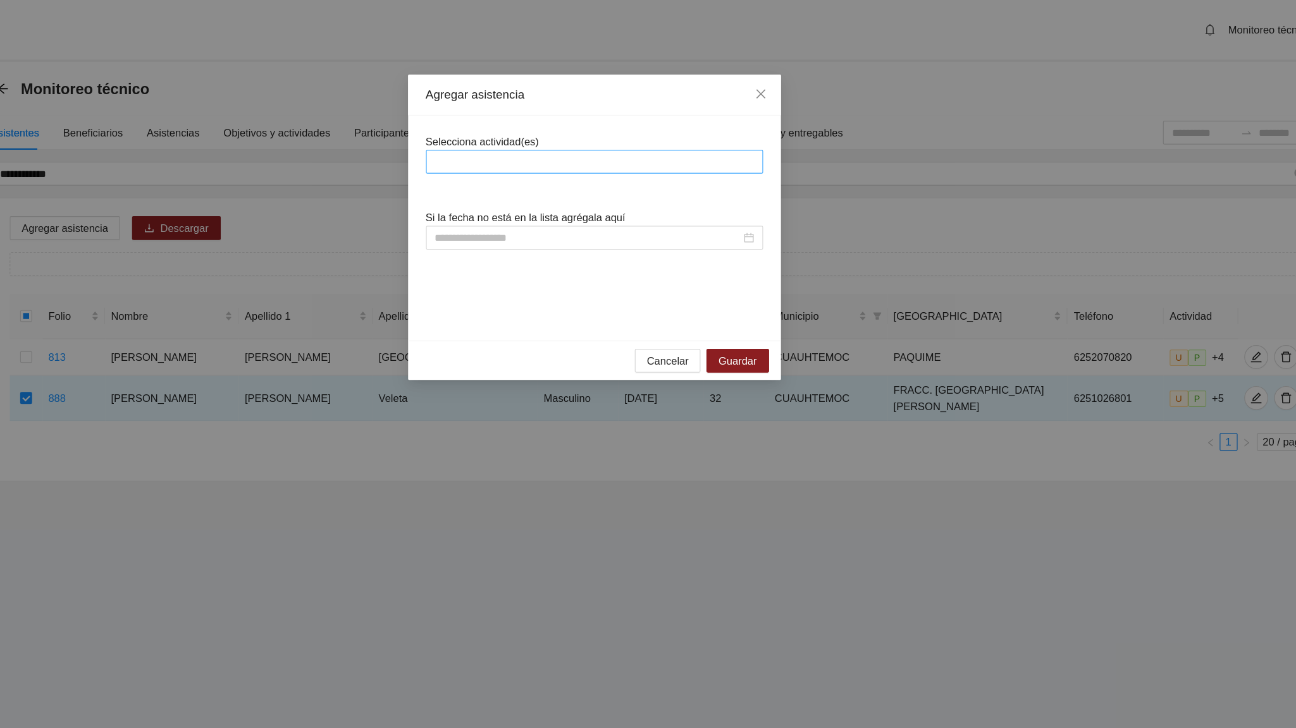
click at [606, 132] on div at bounding box center [647, 137] width 279 height 15
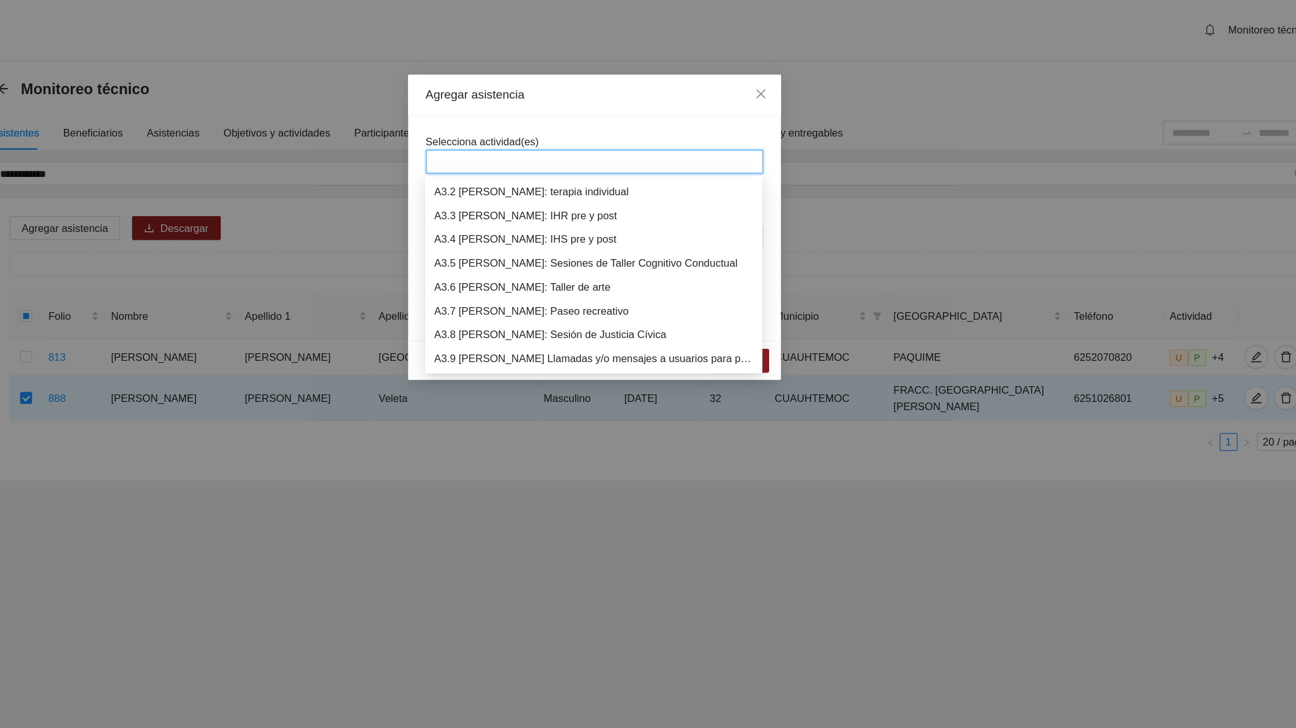
scroll to position [627, 0]
click at [596, 161] on div "A3.1 [PERSON_NAME]: entrevista inicial" at bounding box center [647, 163] width 271 height 14
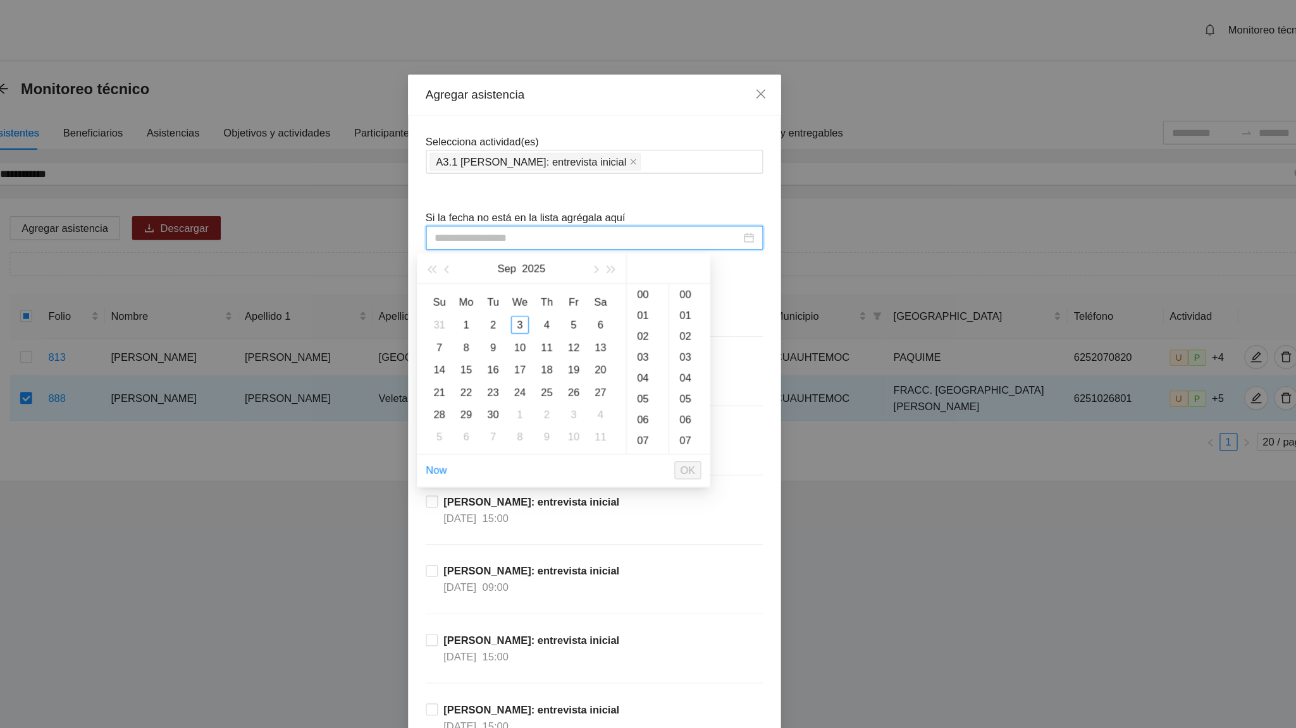
click at [555, 204] on input at bounding box center [642, 202] width 259 height 14
click at [524, 230] on span "button" at bounding box center [524, 229] width 6 height 6
click at [537, 314] on div "16" at bounding box center [539, 313] width 15 height 15
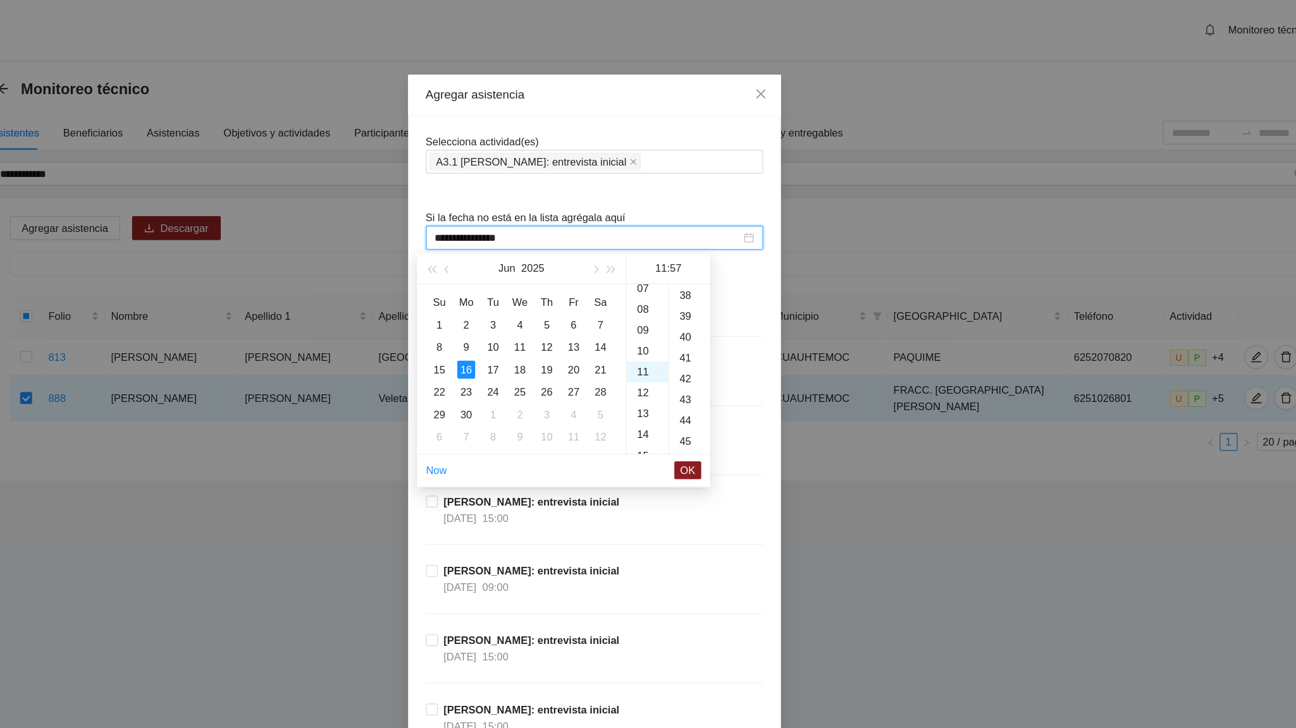
scroll to position [1008, 0]
click at [689, 320] on div "15" at bounding box center [692, 321] width 35 height 18
click at [725, 252] on div "26" at bounding box center [728, 249] width 35 height 18
type input "**********"
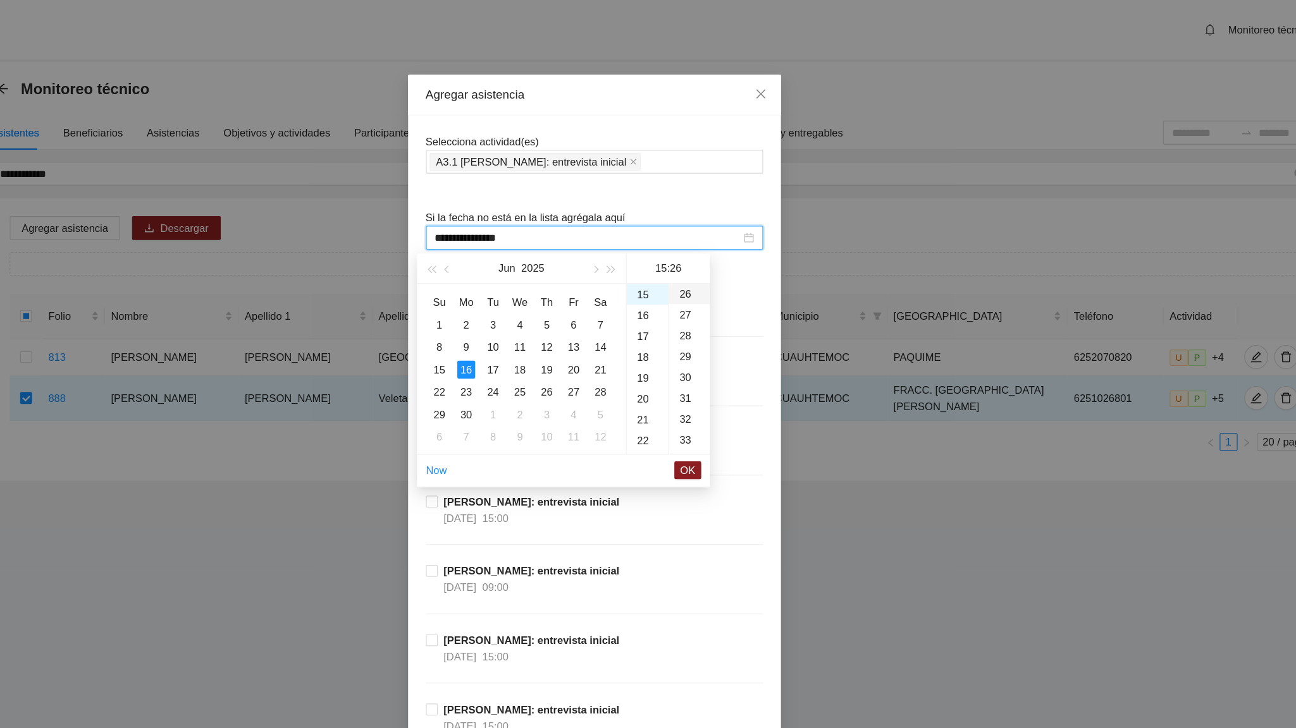
scroll to position [460, 0]
click at [723, 398] on span "OK" at bounding box center [727, 399] width 13 height 14
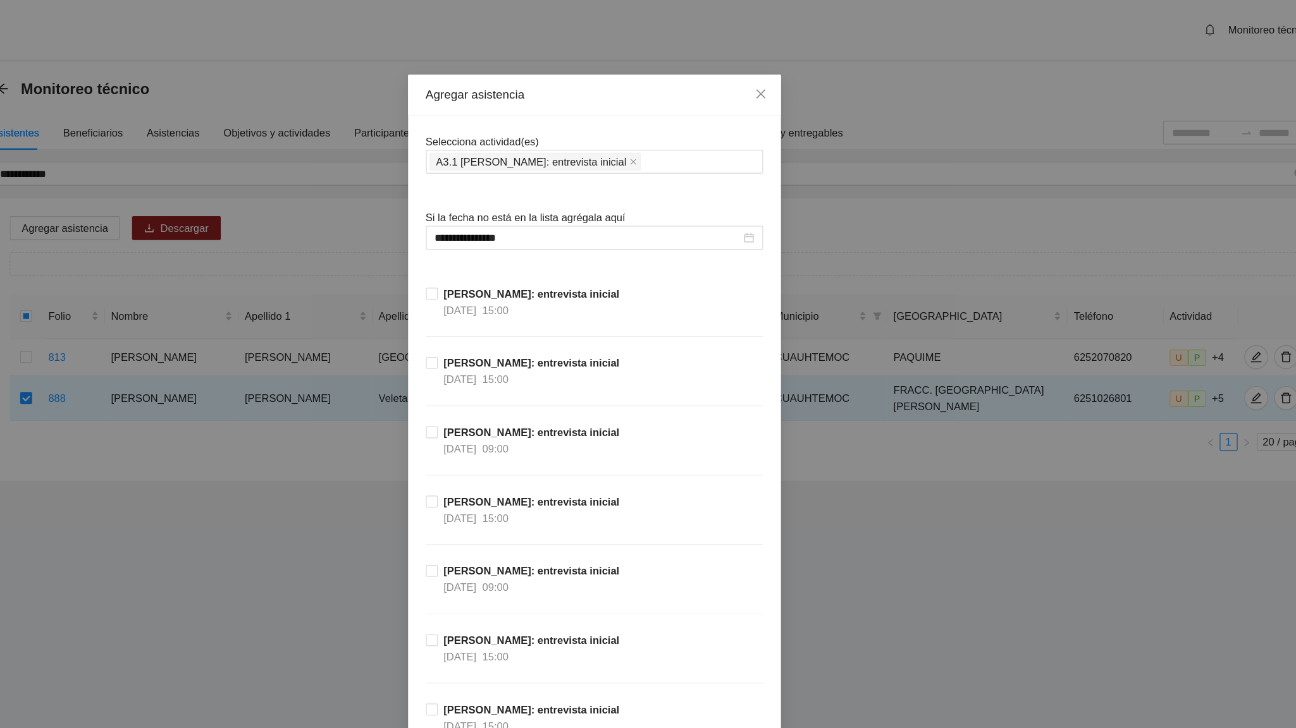
click at [723, 385] on div "[PERSON_NAME]: entrevista inicial [DATE] 09:00" at bounding box center [648, 389] width 286 height 59
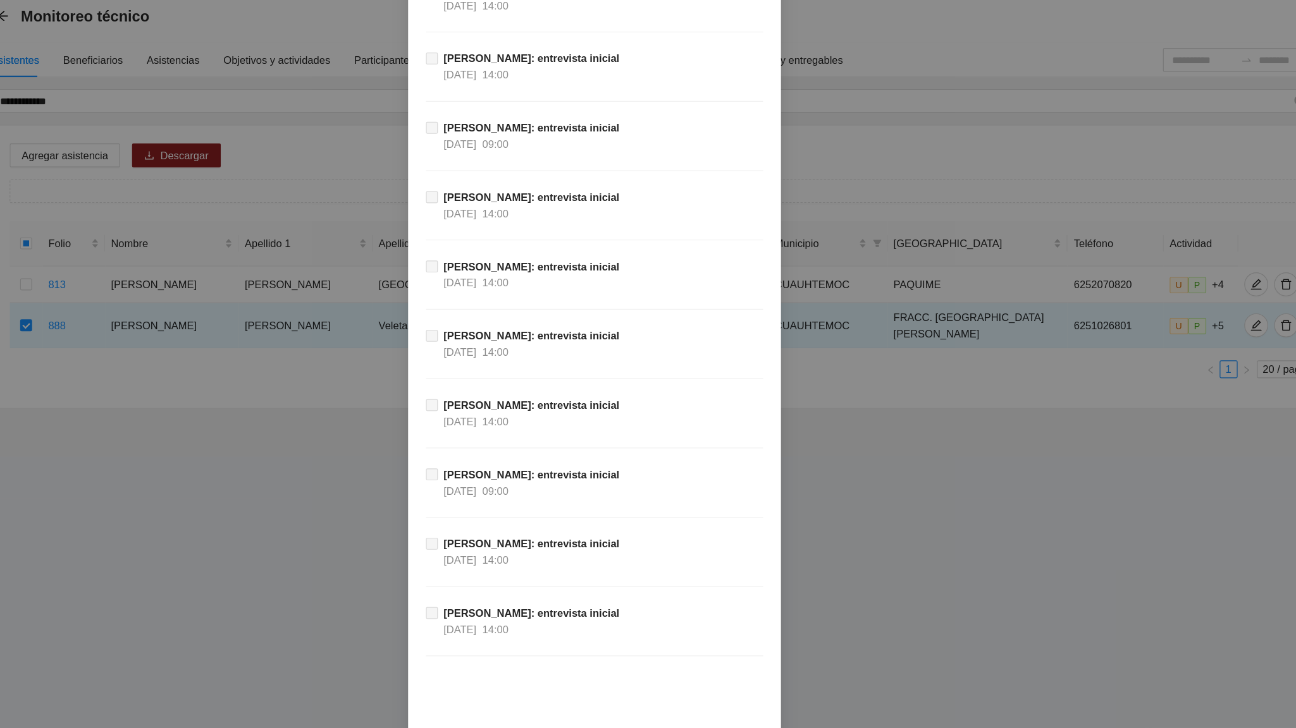
scroll to position [11431, 0]
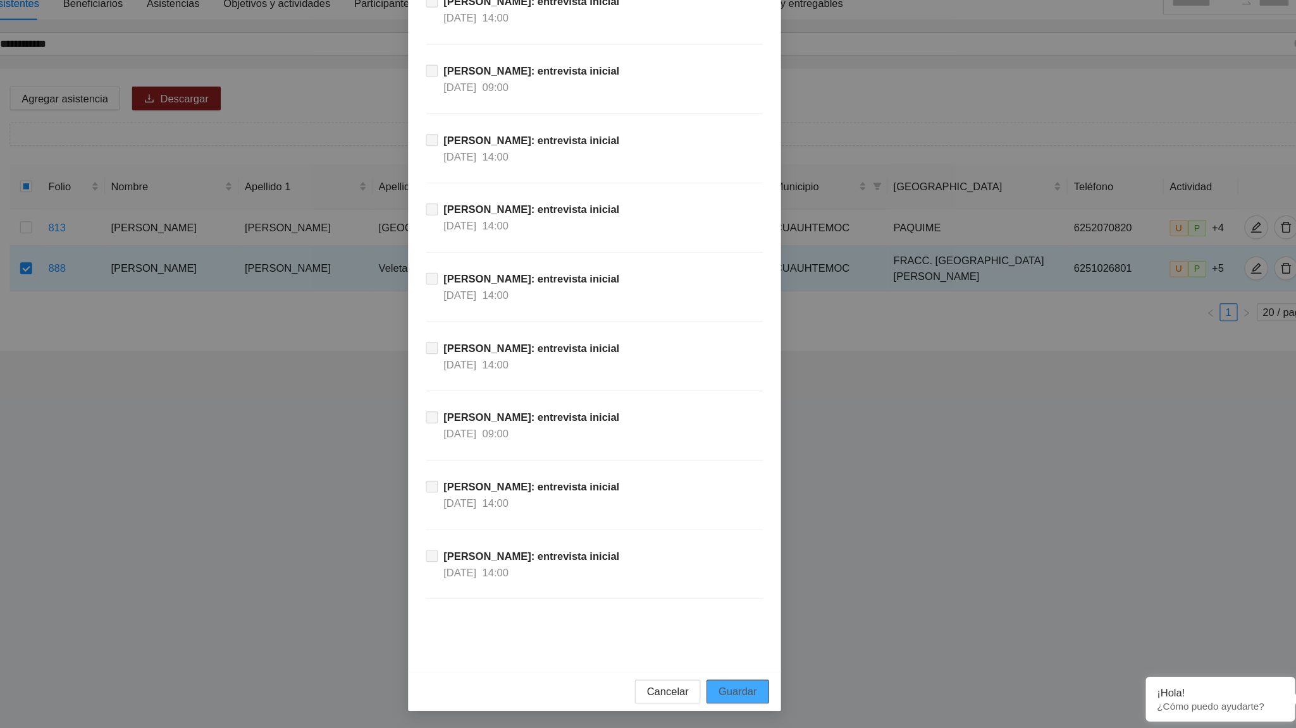
click at [767, 450] on span "Guardar" at bounding box center [769, 697] width 32 height 14
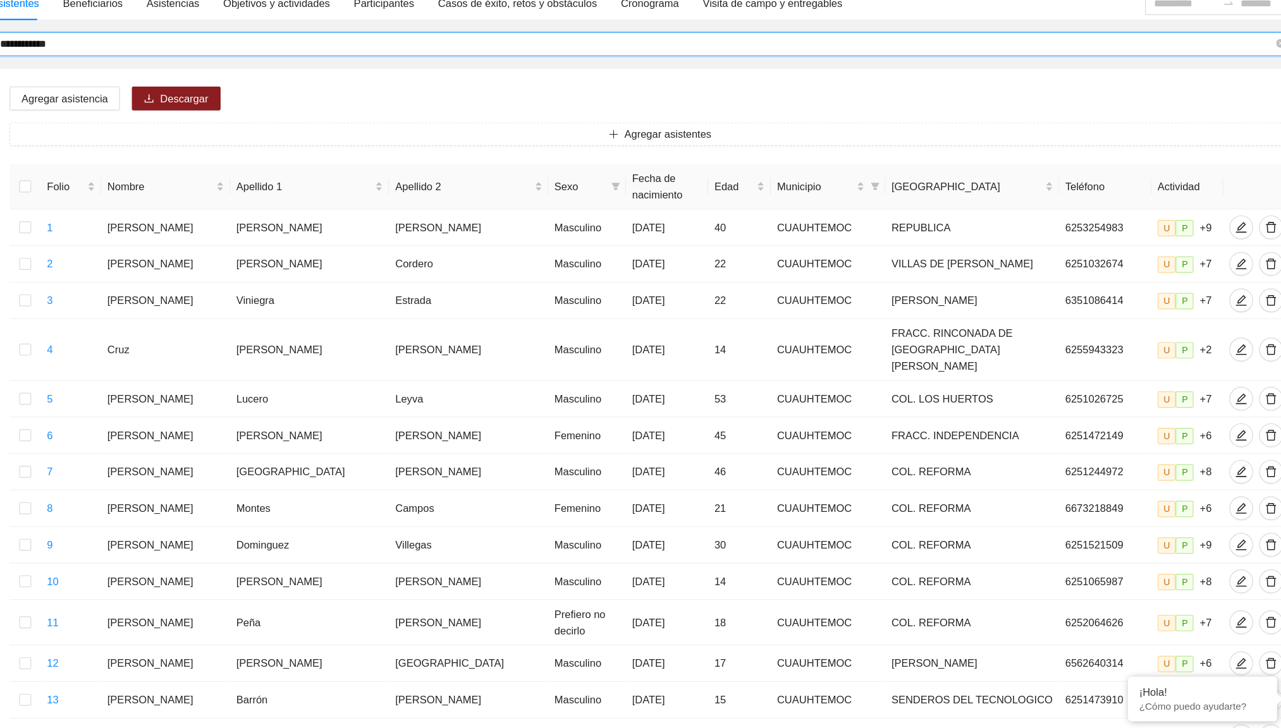
drag, startPoint x: 208, startPoint y: 144, endPoint x: 144, endPoint y: 147, distance: 64.0
click at [144, 147] on input "**********" at bounding box center [684, 147] width 1080 height 14
type input "**********"
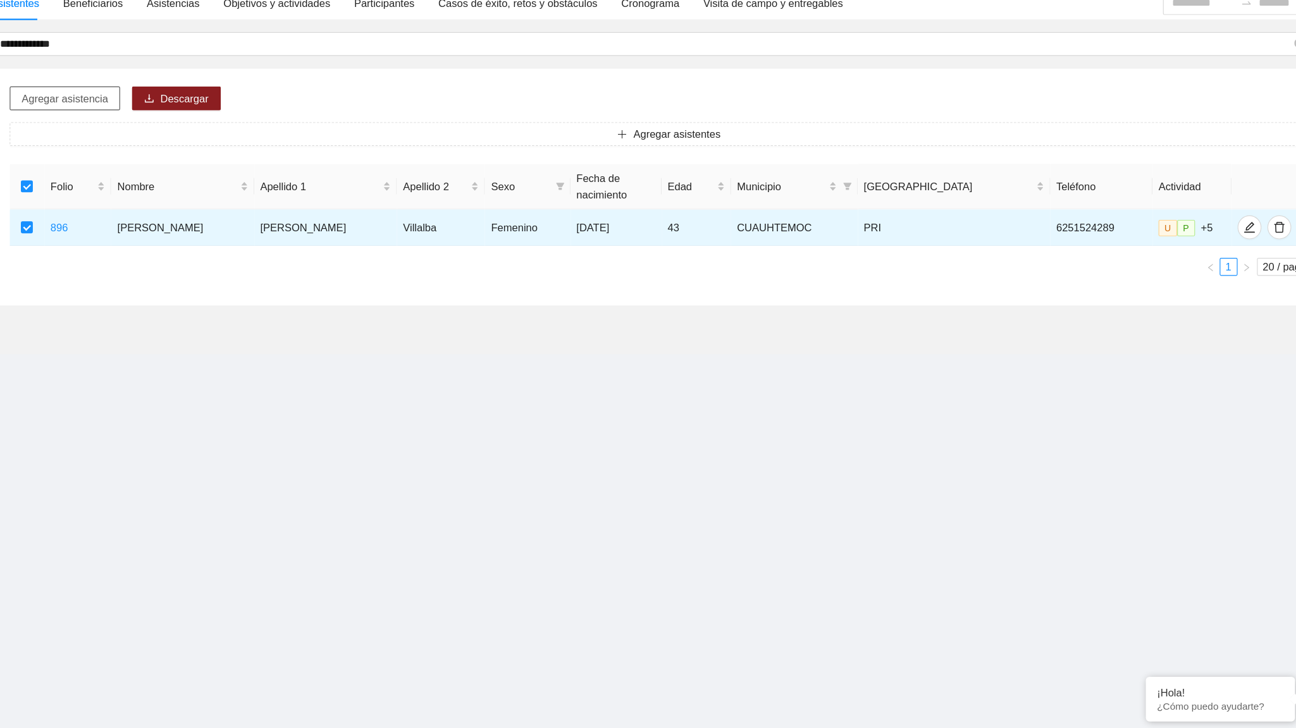
click at [202, 192] on span "Agregar asistencia" at bounding box center [199, 194] width 73 height 14
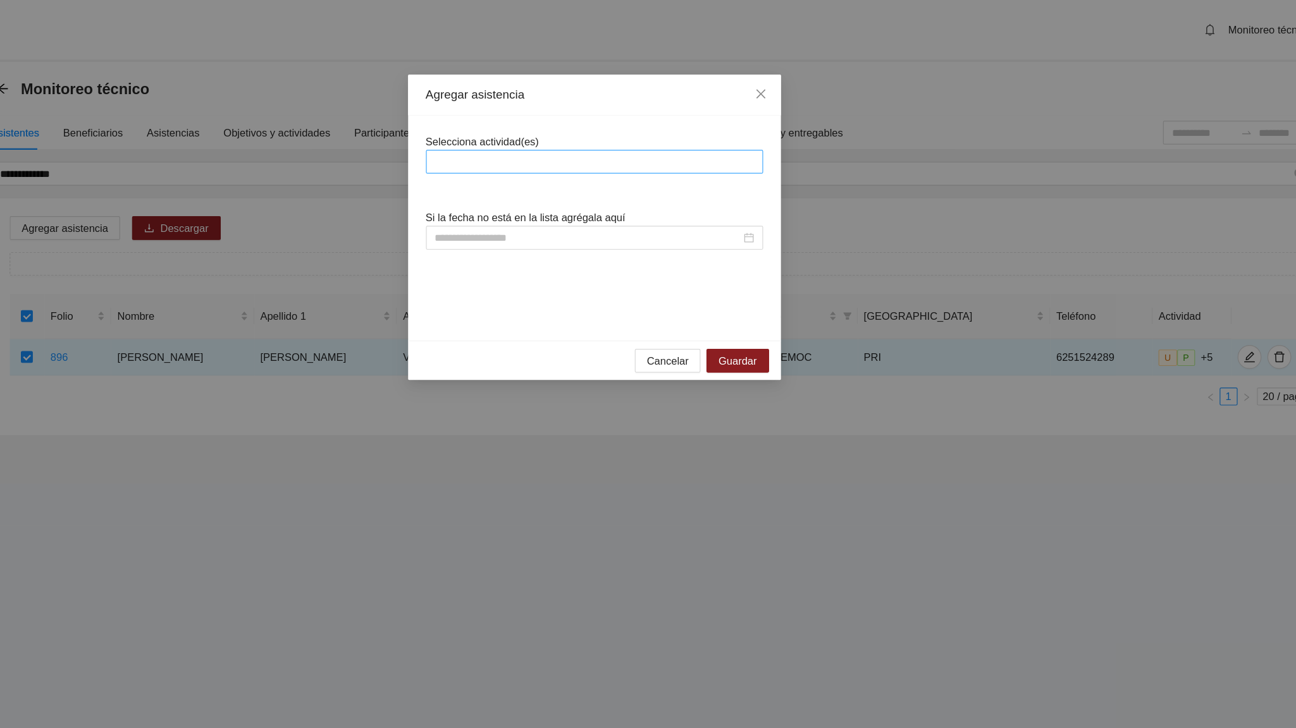
click at [526, 135] on div at bounding box center [647, 137] width 279 height 15
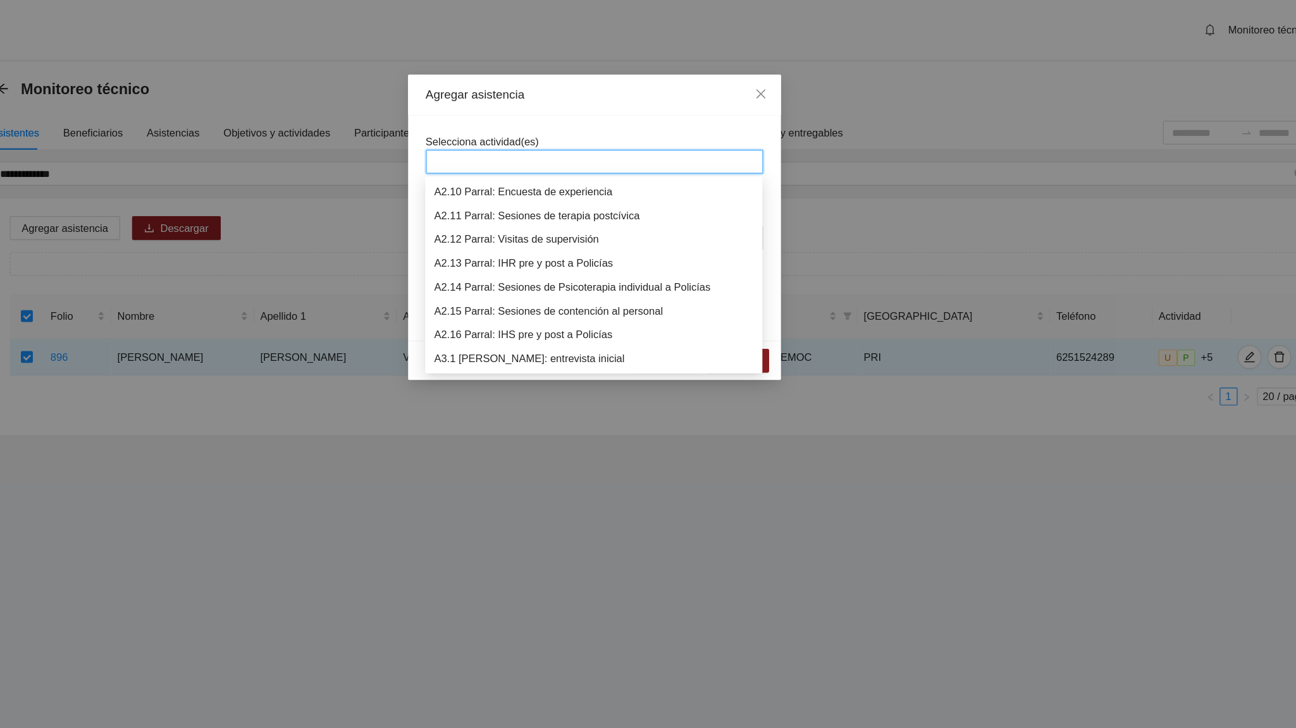
scroll to position [546, 0]
click at [572, 242] on div "A3.1 [PERSON_NAME]: entrevista inicial" at bounding box center [647, 243] width 271 height 14
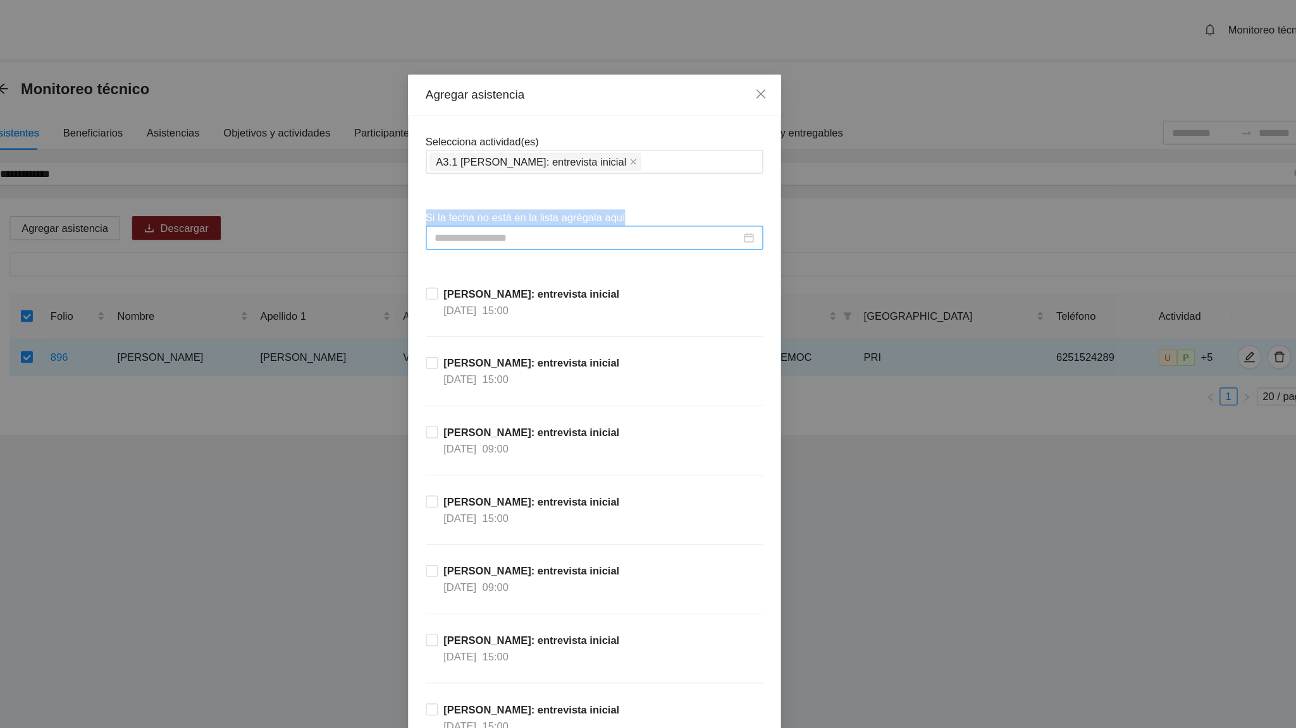
drag, startPoint x: 607, startPoint y: 106, endPoint x: 547, endPoint y: 207, distance: 118.2
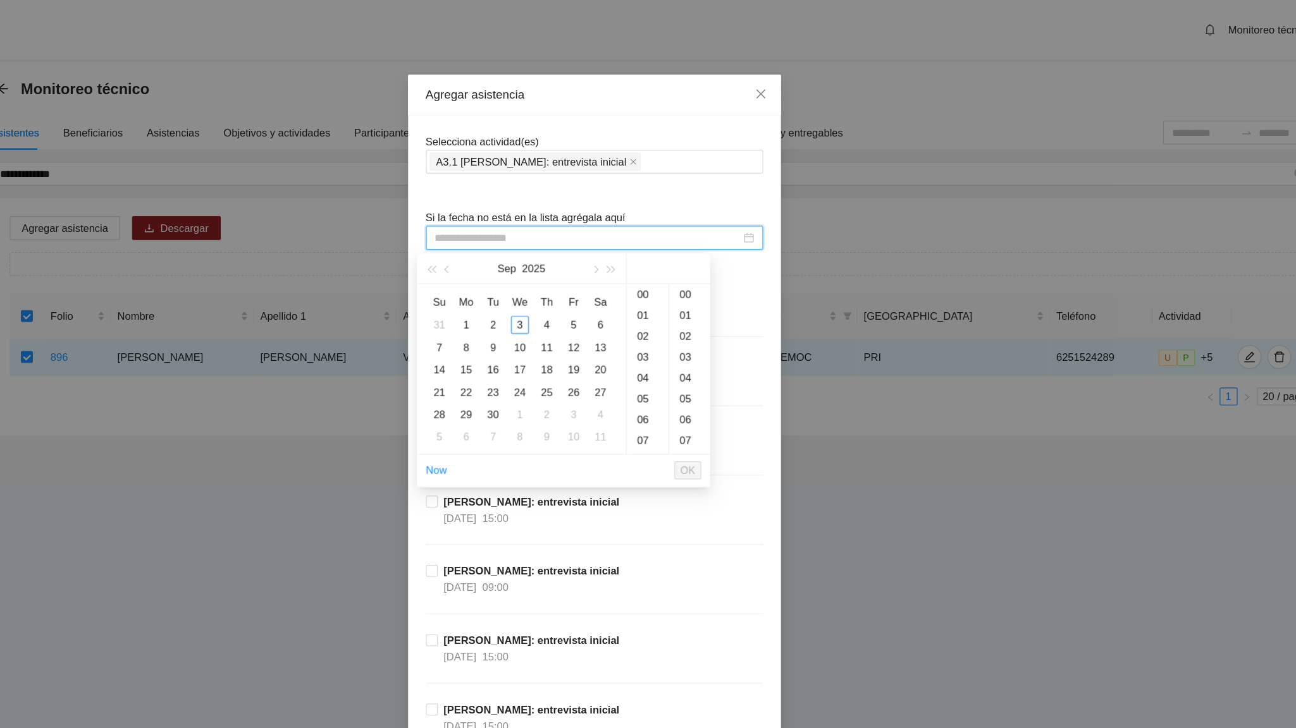
click at [547, 207] on input at bounding box center [642, 202] width 259 height 14
click at [524, 229] on span "button" at bounding box center [524, 229] width 6 height 6
click at [538, 316] on div "16" at bounding box center [539, 313] width 15 height 15
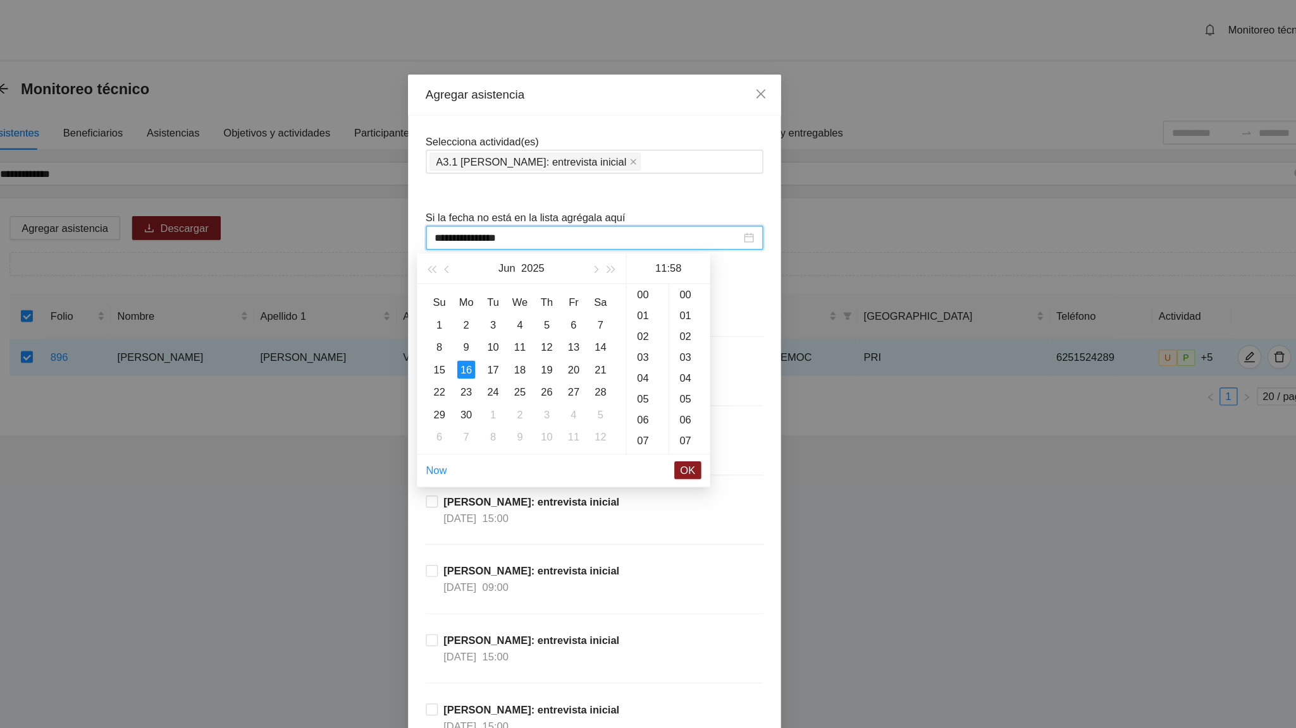
scroll to position [1026, 0]
click at [692, 333] on div "16" at bounding box center [692, 339] width 35 height 18
click at [725, 256] on div "26" at bounding box center [728, 259] width 35 height 18
type input "**********"
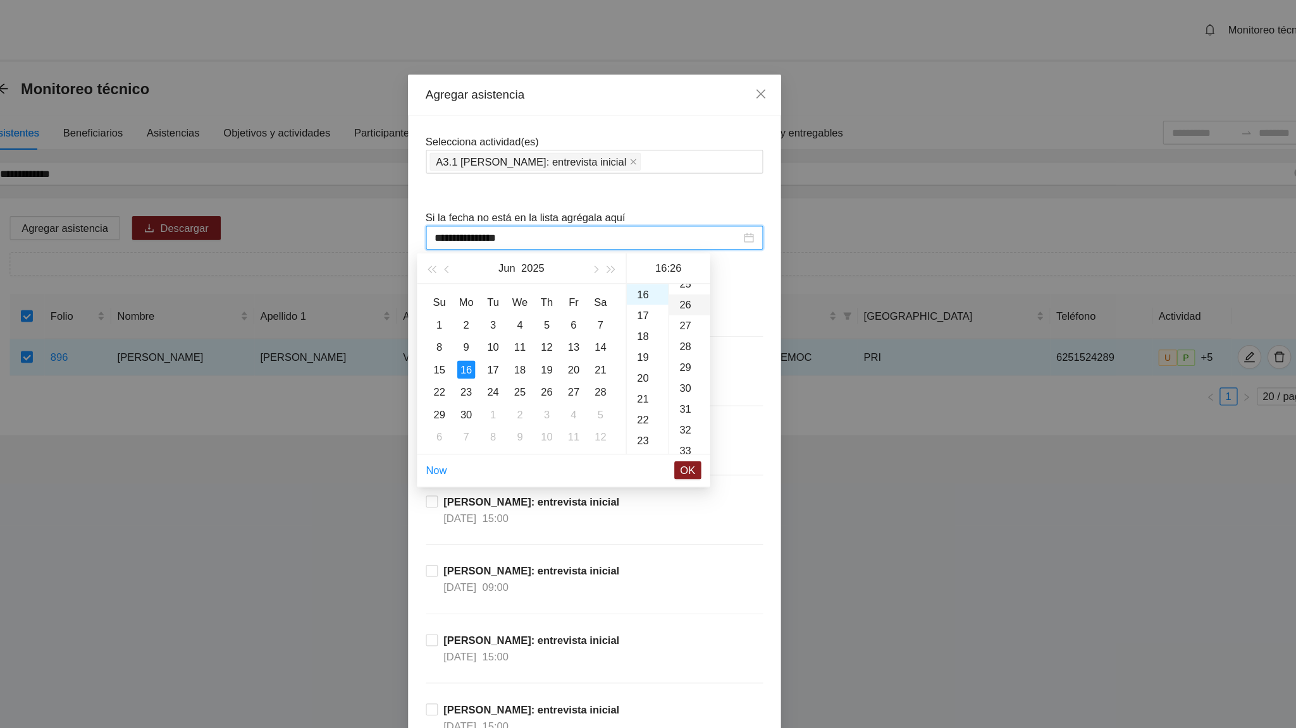
scroll to position [460, 0]
click at [727, 400] on span "OK" at bounding box center [727, 399] width 13 height 14
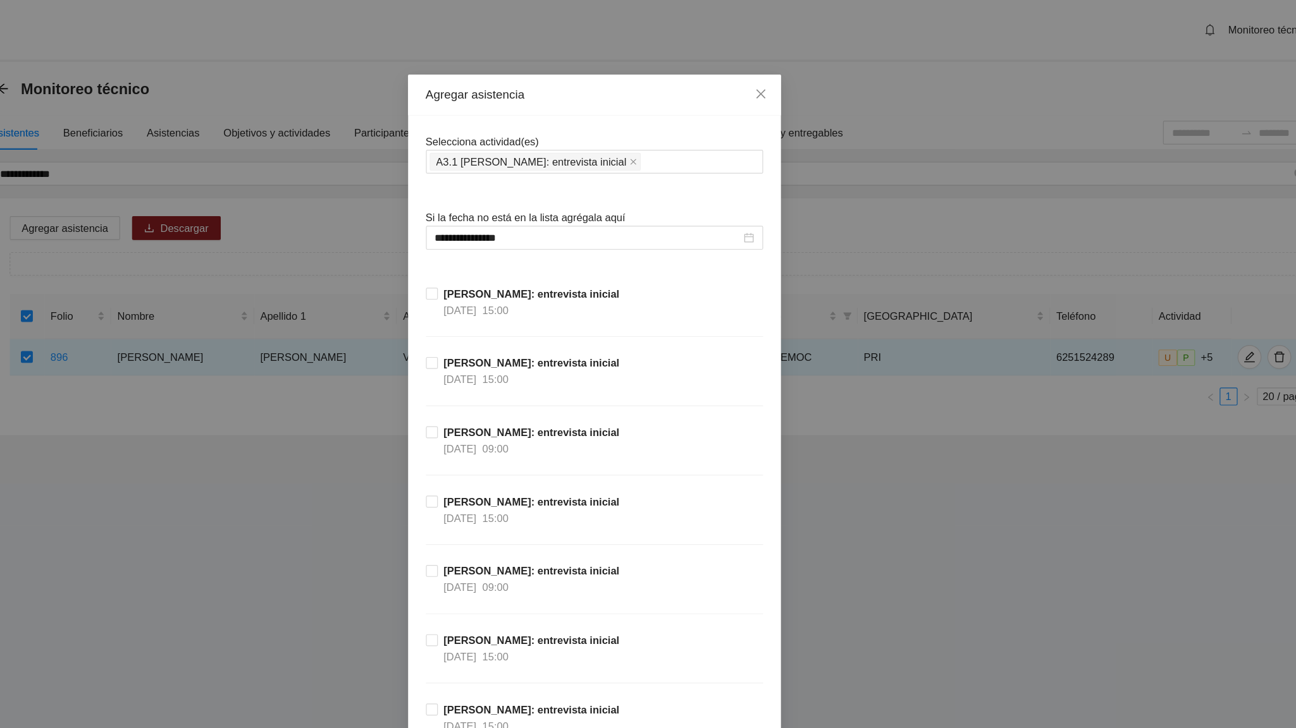
click at [727, 377] on div "[PERSON_NAME]: entrevista inicial [DATE] 09:00" at bounding box center [648, 389] width 286 height 59
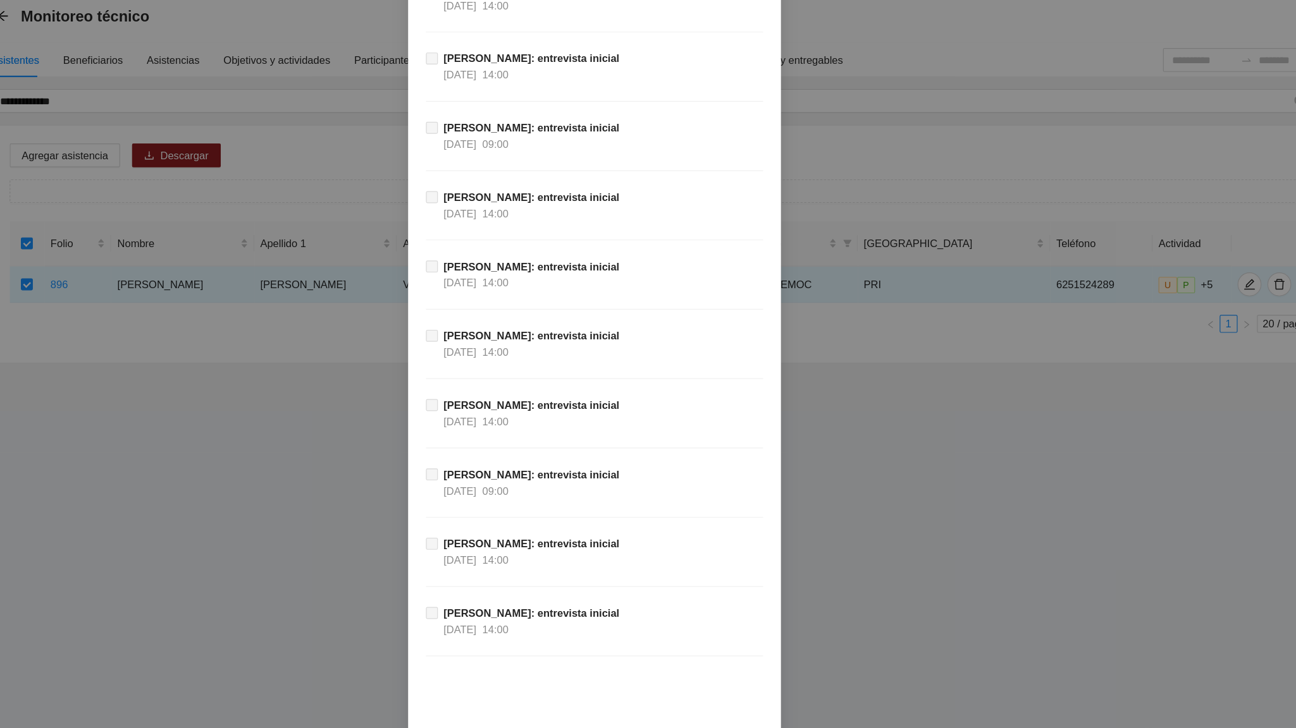
scroll to position [11431, 0]
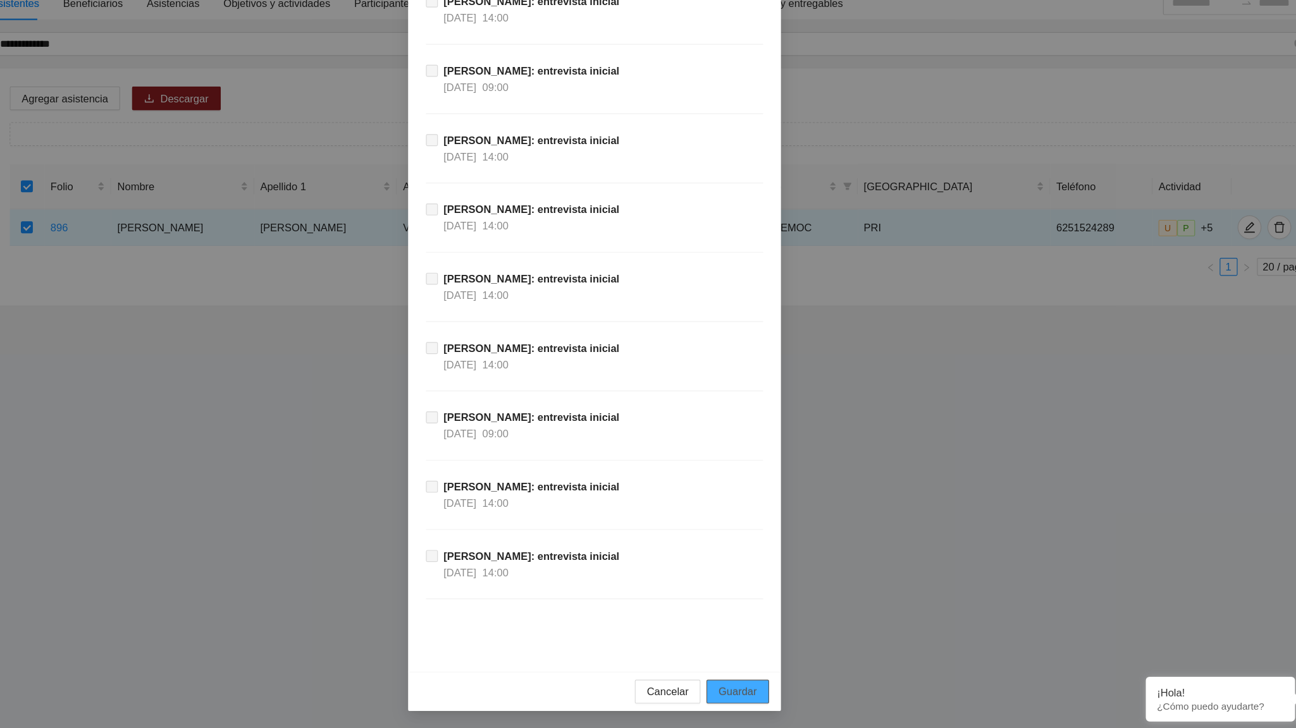
click at [768, 450] on span "Guardar" at bounding box center [769, 697] width 32 height 14
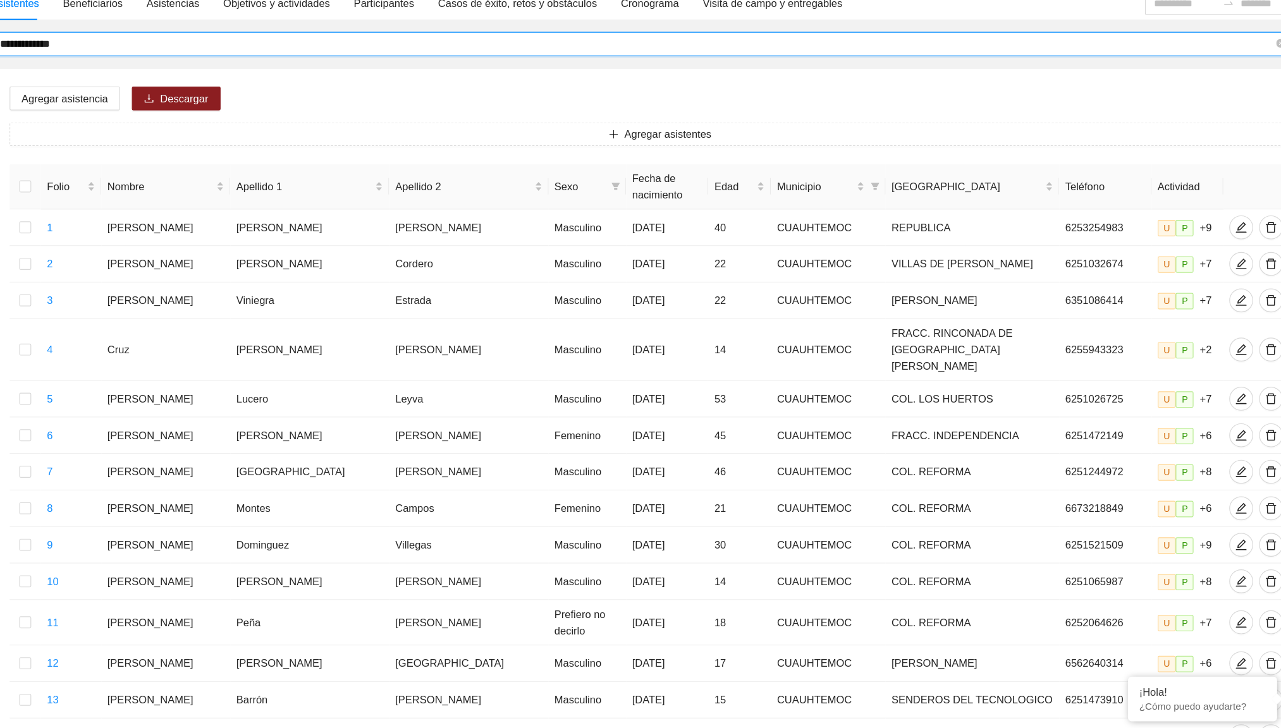
drag, startPoint x: 211, startPoint y: 150, endPoint x: 144, endPoint y: 156, distance: 67.3
click at [144, 156] on span "**********" at bounding box center [689, 147] width 1105 height 20
type input "**********"
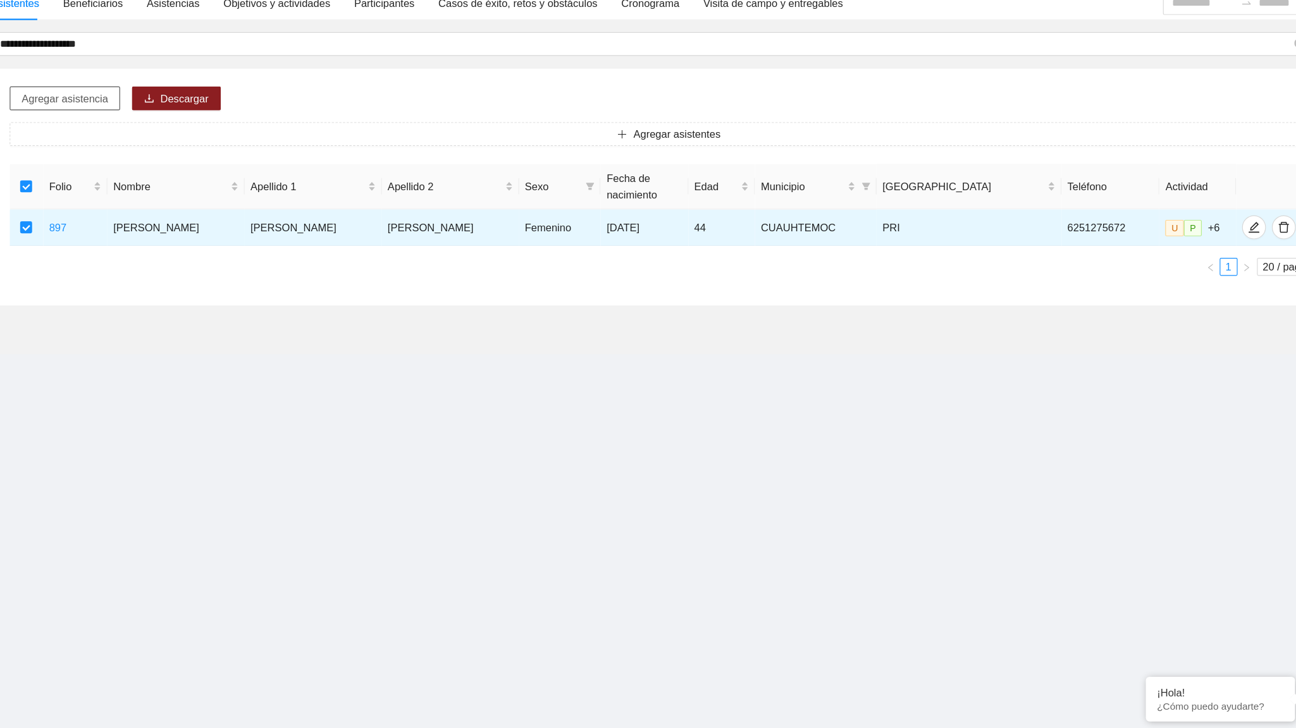
click at [211, 197] on span "Agregar asistencia" at bounding box center [199, 194] width 73 height 14
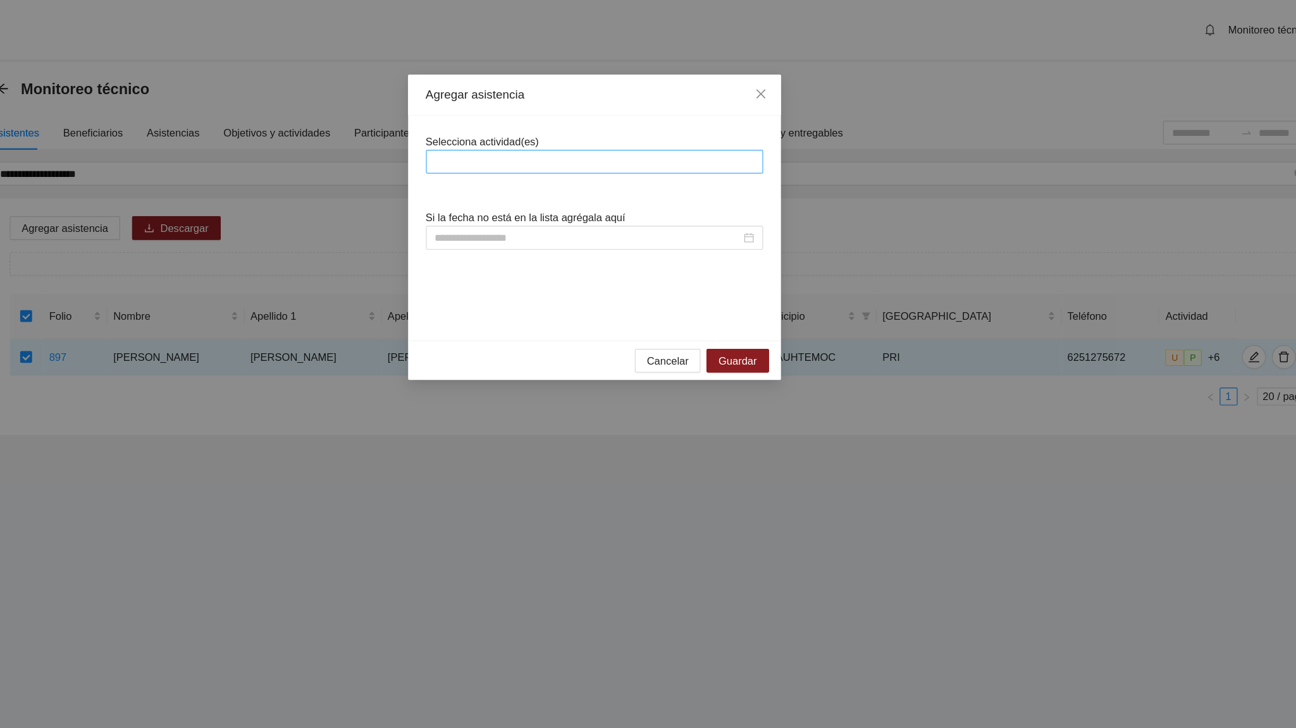
click at [536, 132] on div at bounding box center [647, 137] width 279 height 15
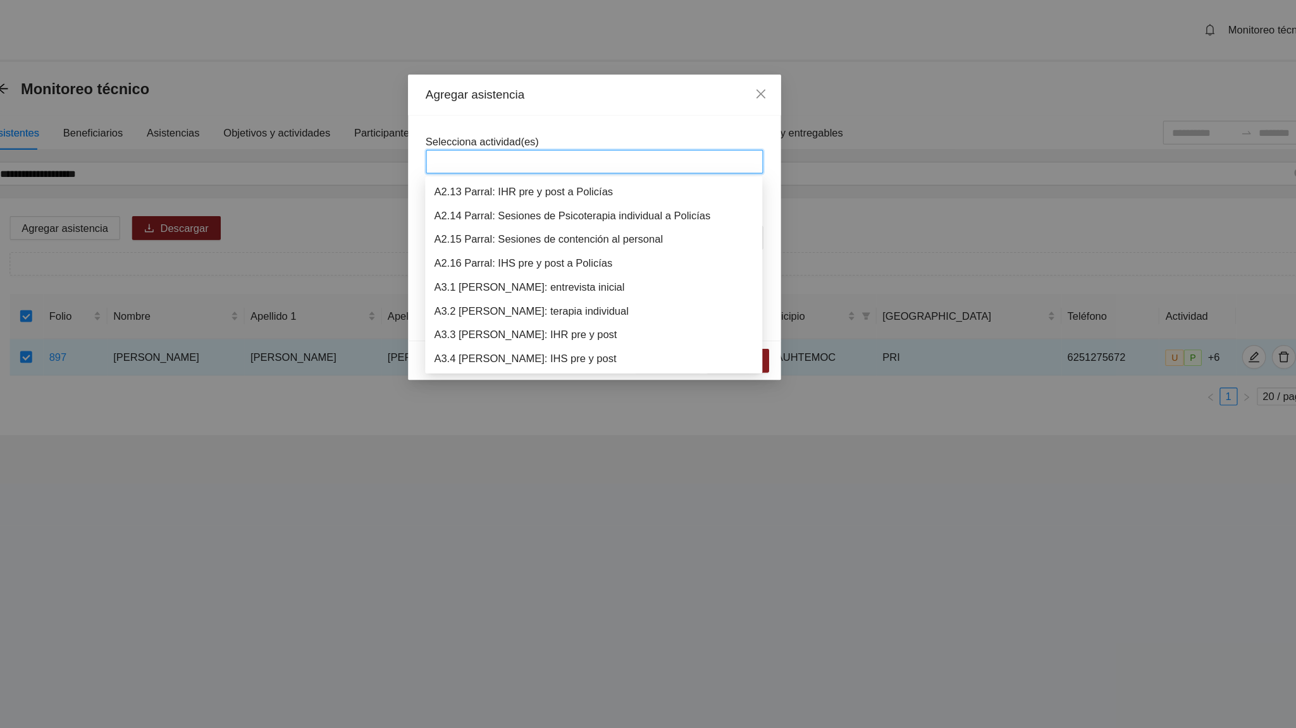
scroll to position [526, 0]
click at [569, 259] on div "A3.1 [PERSON_NAME]: entrevista inicial" at bounding box center [647, 264] width 271 height 14
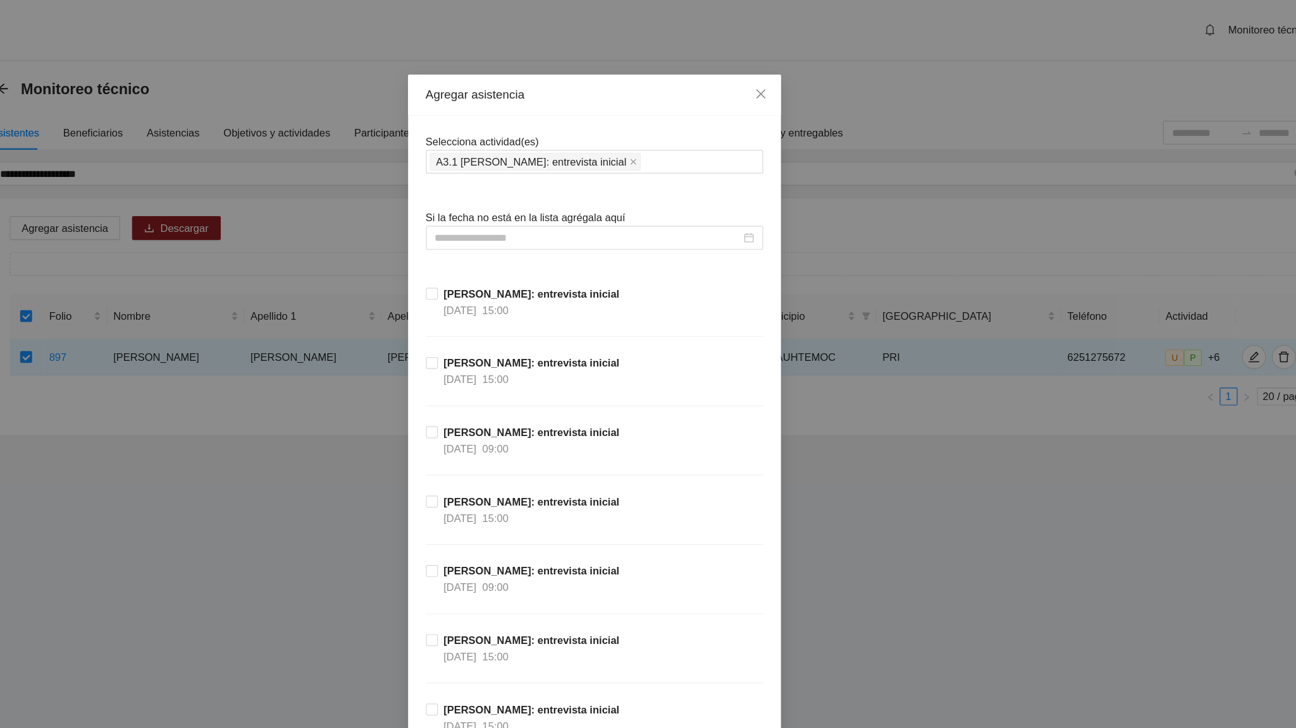
click at [630, 117] on div "Selecciona actividad(es) A3.1 [PERSON_NAME]: entrevista inicial" at bounding box center [648, 130] width 286 height 34
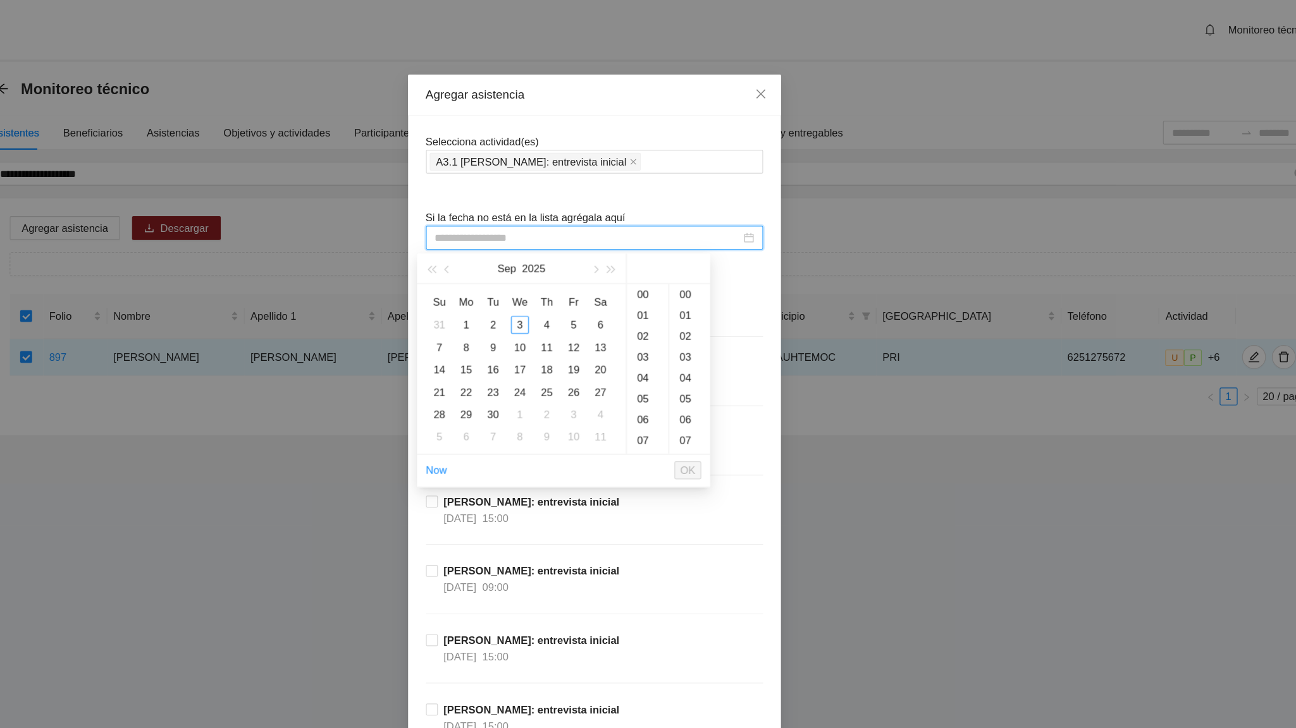
click at [580, 202] on input at bounding box center [642, 202] width 259 height 14
click at [518, 232] on button "button" at bounding box center [524, 227] width 14 height 25
click at [558, 312] on div "17" at bounding box center [562, 313] width 15 height 15
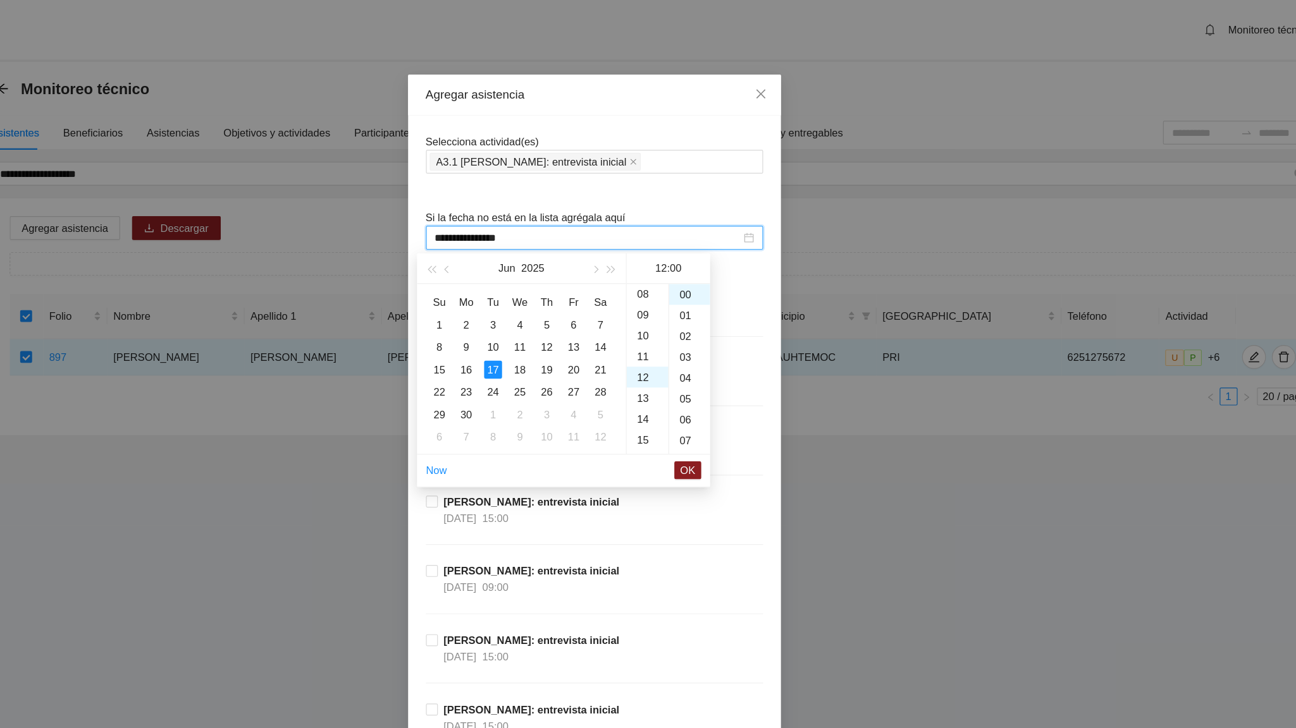
scroll to position [212, 0]
click at [696, 294] on div "15" at bounding box center [692, 303] width 35 height 18
click at [726, 344] on div "20" at bounding box center [728, 347] width 35 height 18
type input "**********"
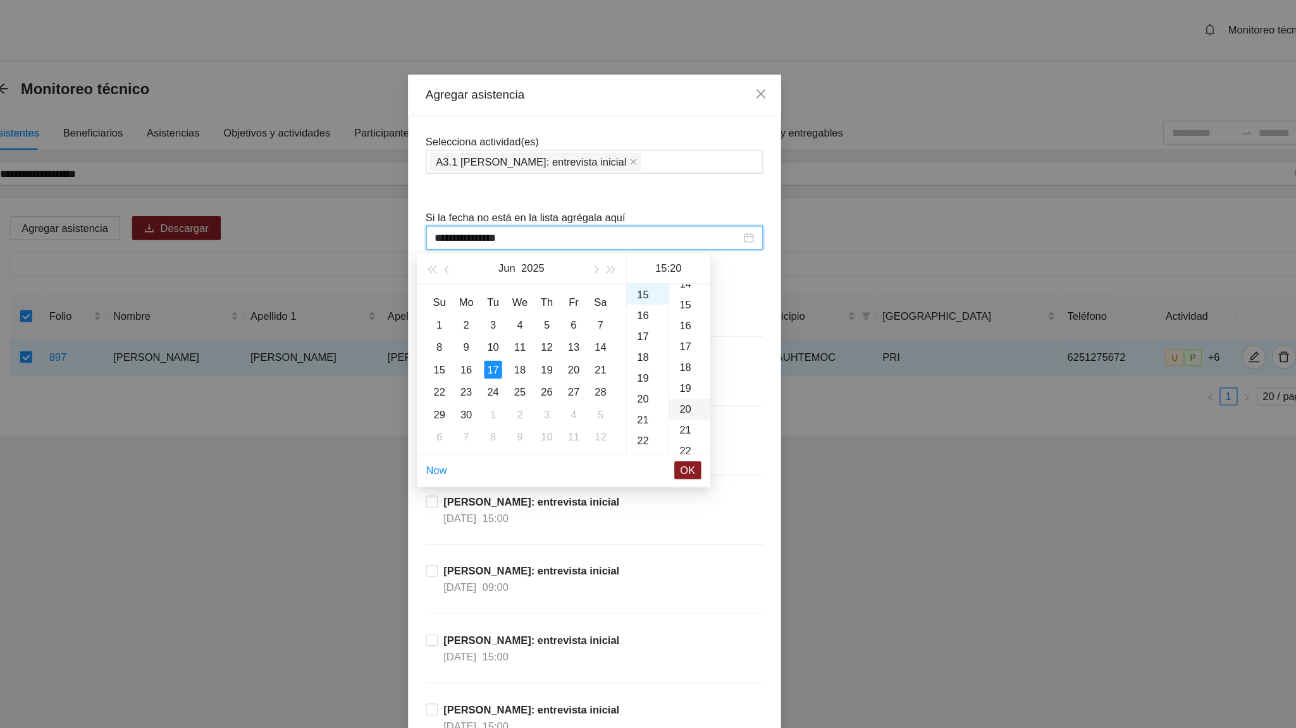
scroll to position [353, 0]
click at [721, 400] on span "OK" at bounding box center [727, 399] width 13 height 14
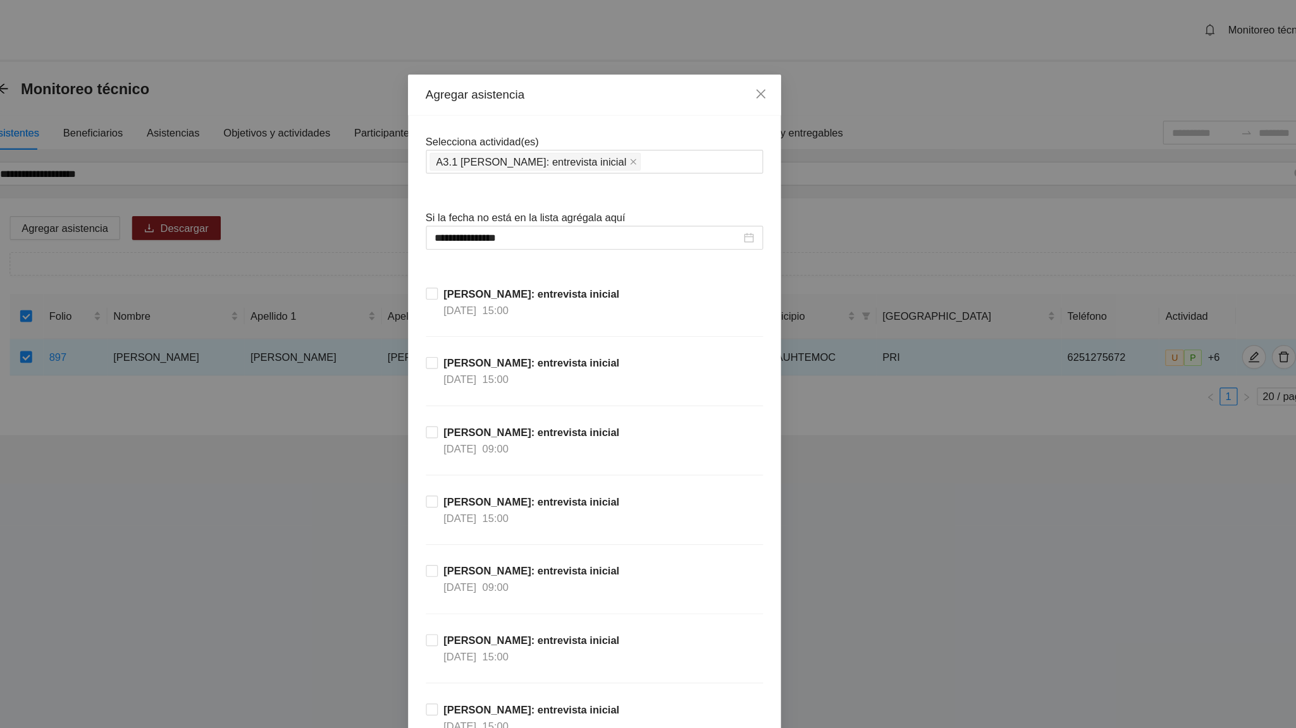
click at [771, 298] on div "[PERSON_NAME]: entrevista inicial [DATE] 15:00" at bounding box center [648, 271] width 286 height 59
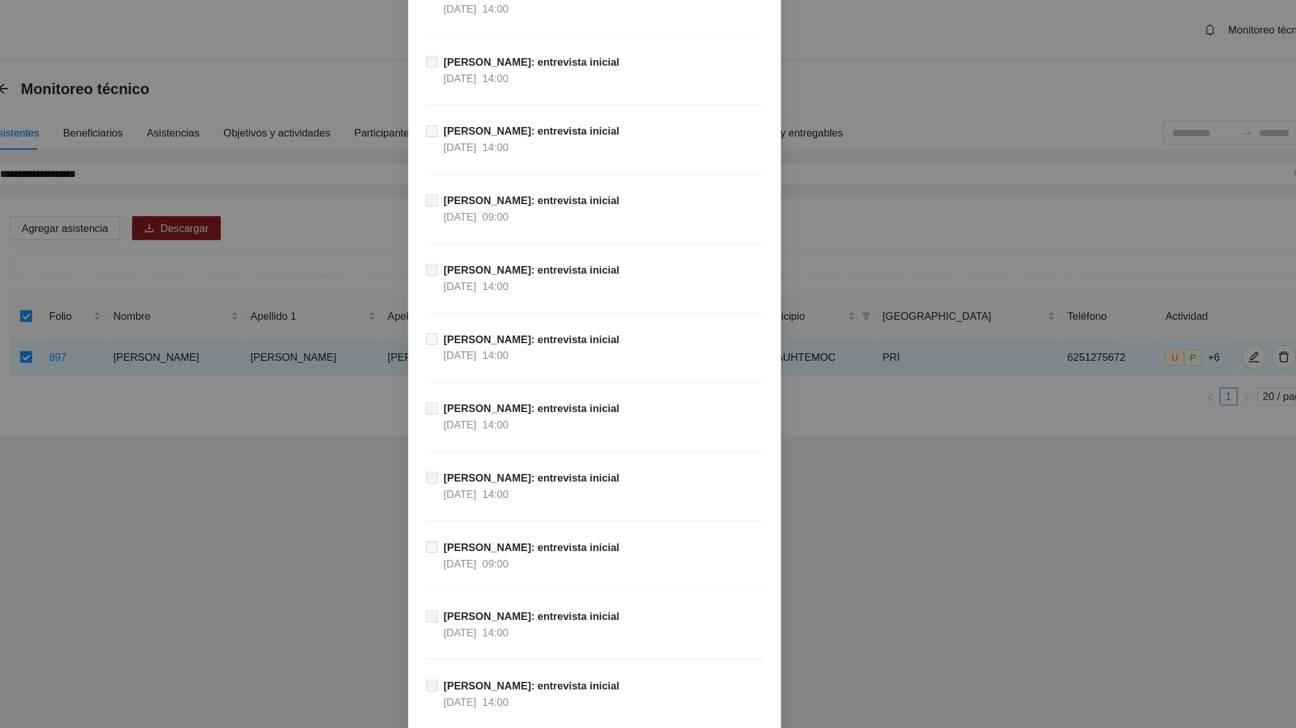
scroll to position [11431, 0]
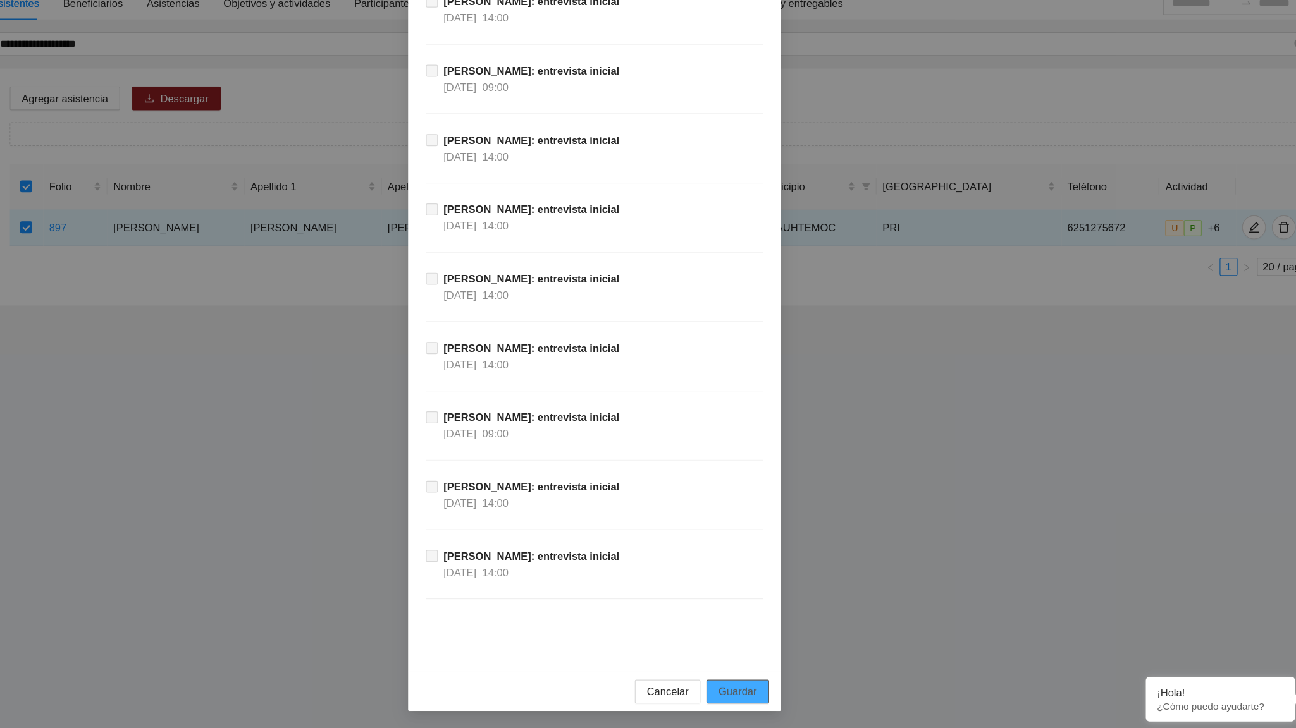
click at [764, 450] on span "Guardar" at bounding box center [769, 697] width 32 height 14
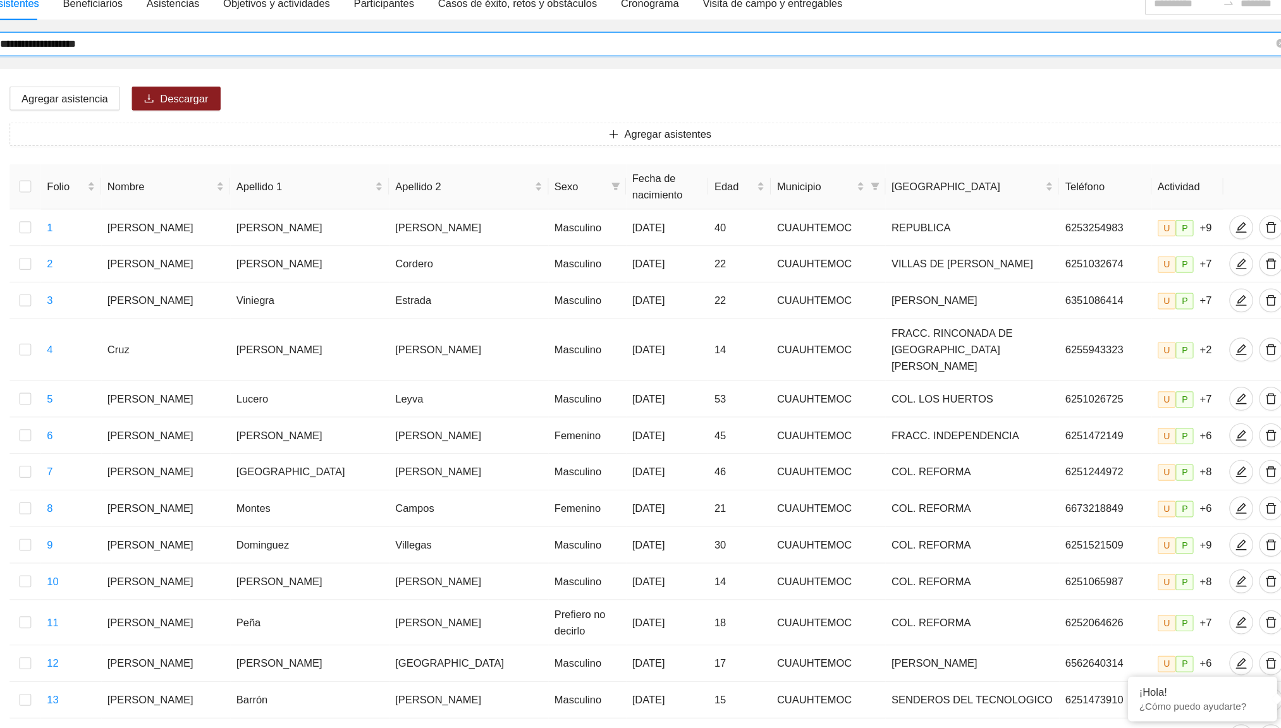
drag, startPoint x: 255, startPoint y: 149, endPoint x: 144, endPoint y: 166, distance: 112.1
click at [144, 166] on div "**********" at bounding box center [704, 562] width 1134 height 850
type input "**********"
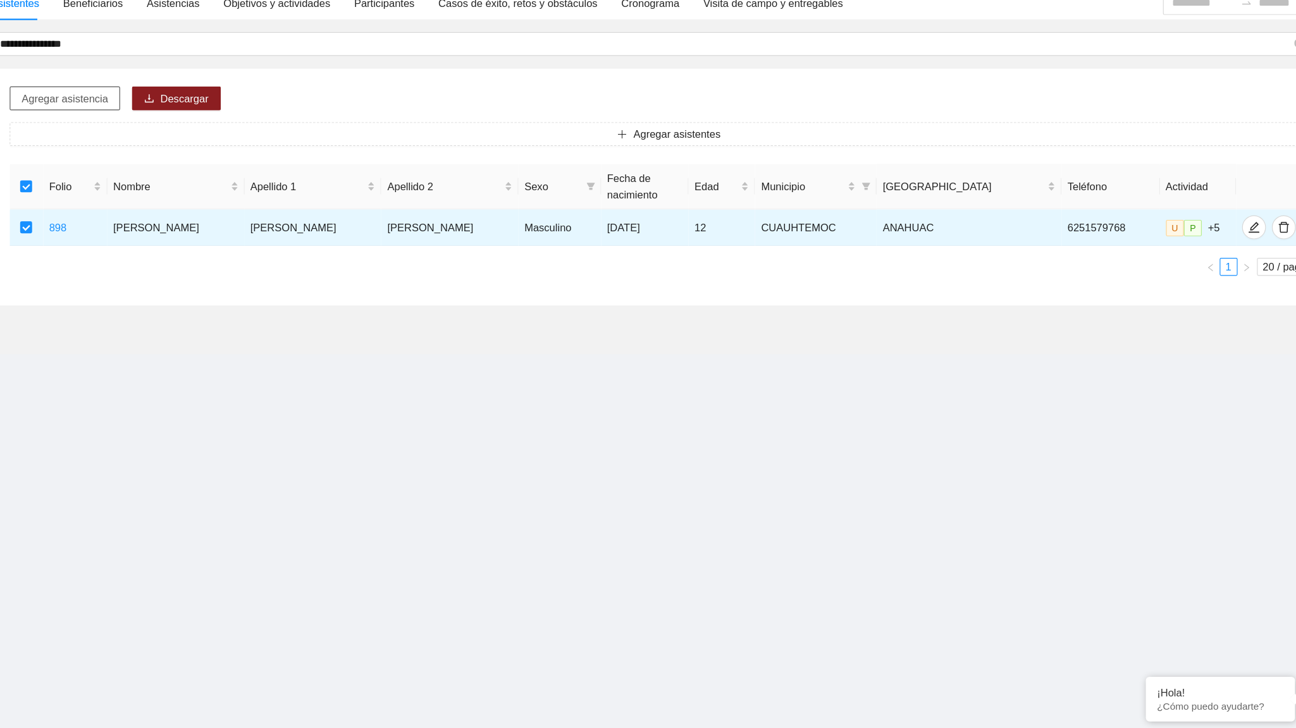
click at [226, 194] on span "Agregar asistencia" at bounding box center [199, 194] width 73 height 14
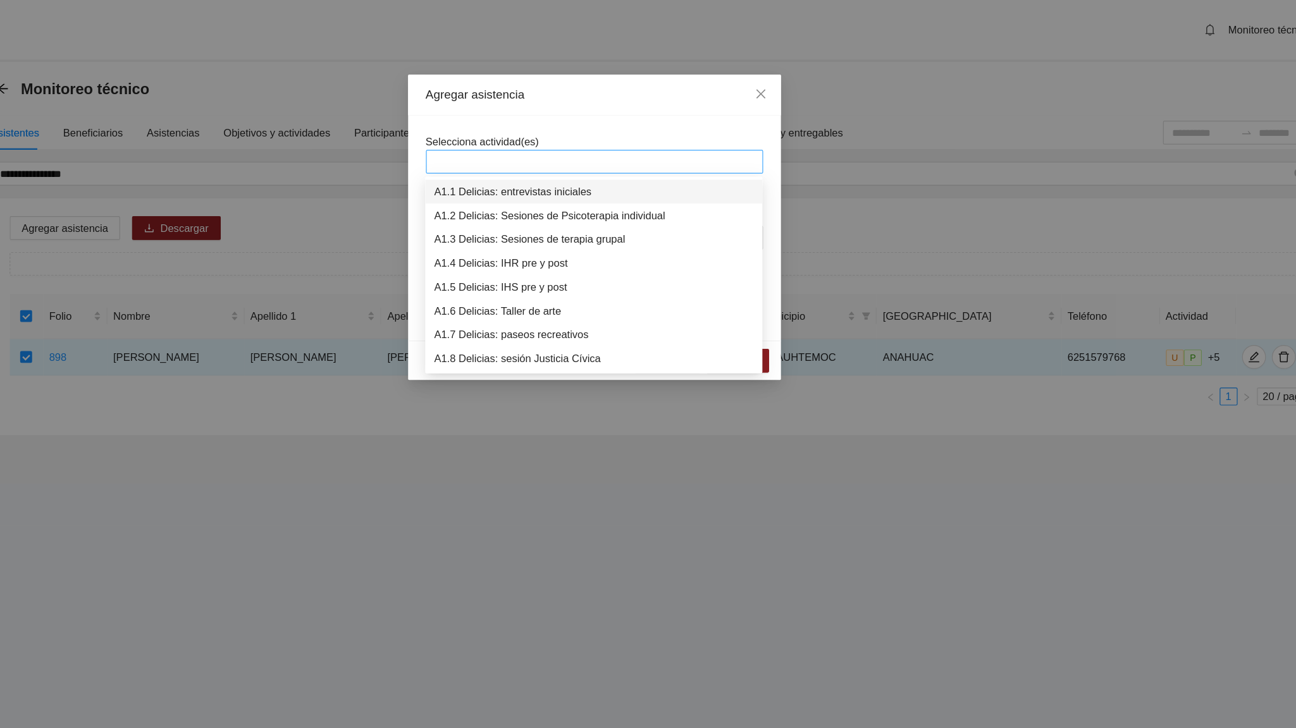
click at [535, 130] on div at bounding box center [647, 137] width 279 height 15
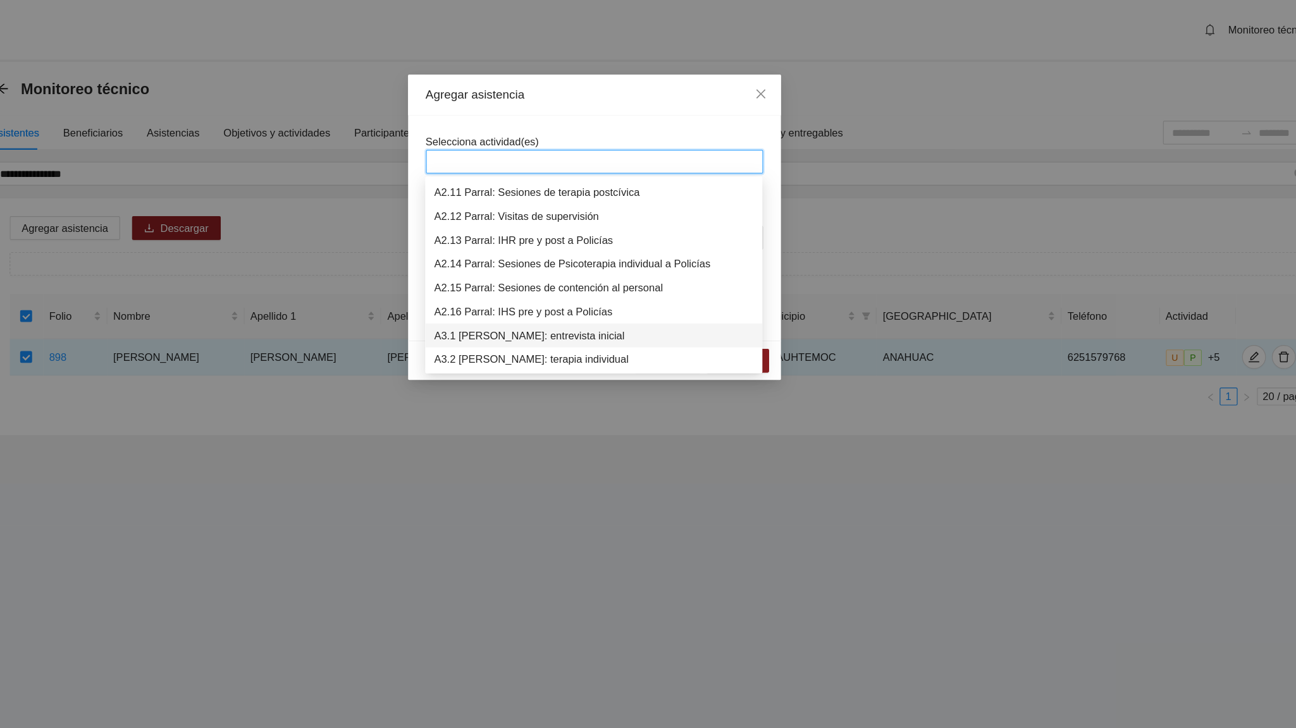
click at [559, 283] on div "A3.1 [PERSON_NAME]: entrevista inicial" at bounding box center [647, 285] width 271 height 14
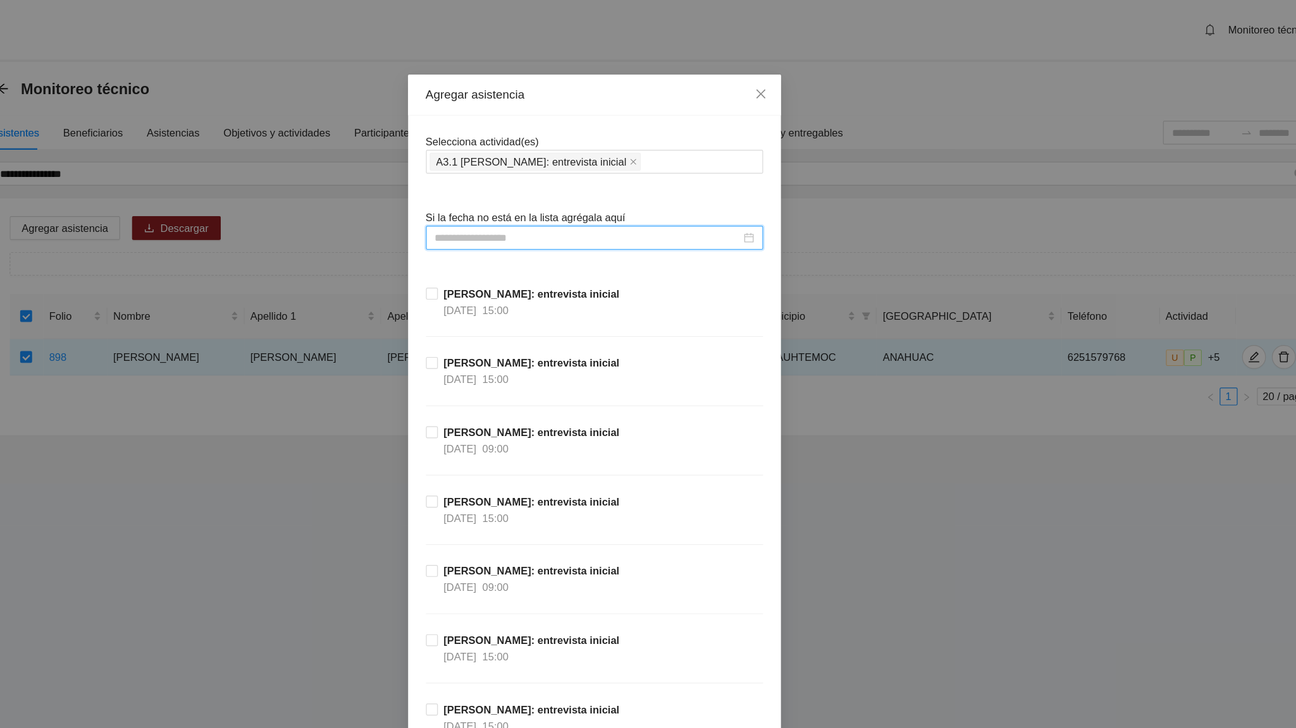
click at [556, 197] on input at bounding box center [642, 202] width 259 height 14
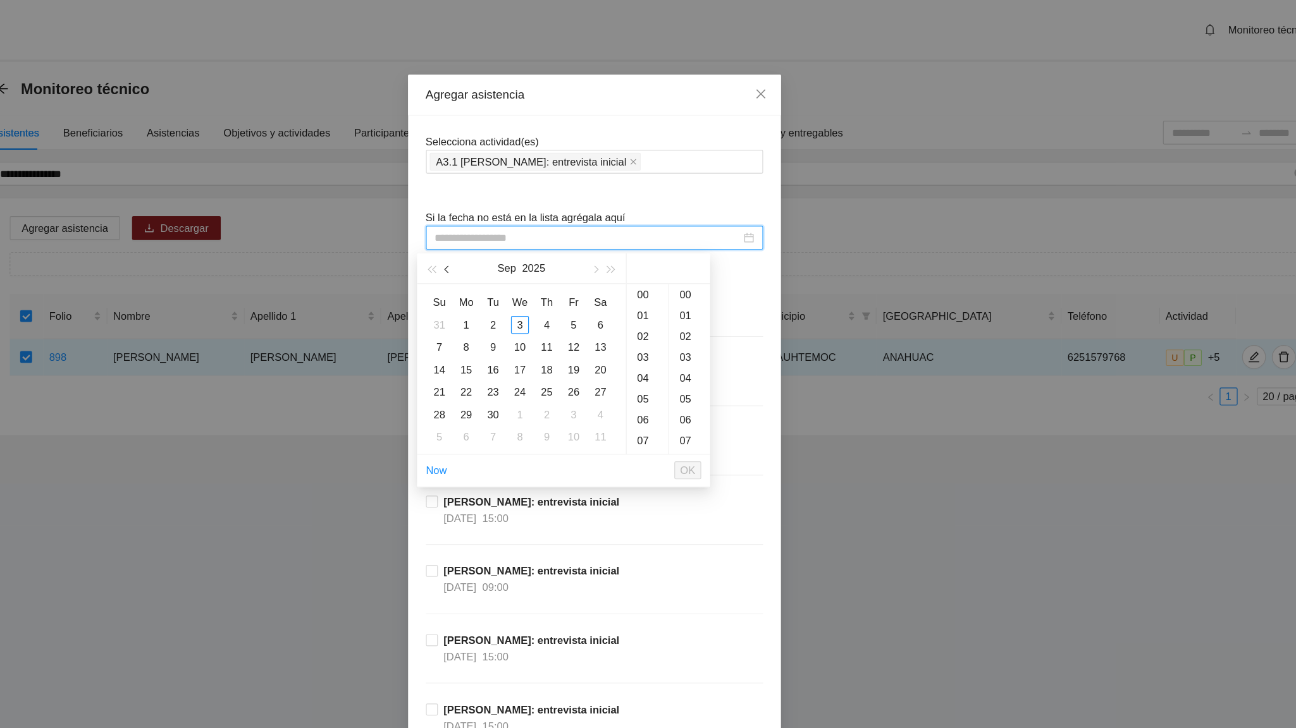
click at [518, 229] on button "button" at bounding box center [524, 227] width 14 height 25
click at [648, 232] on button "button" at bounding box center [648, 227] width 14 height 25
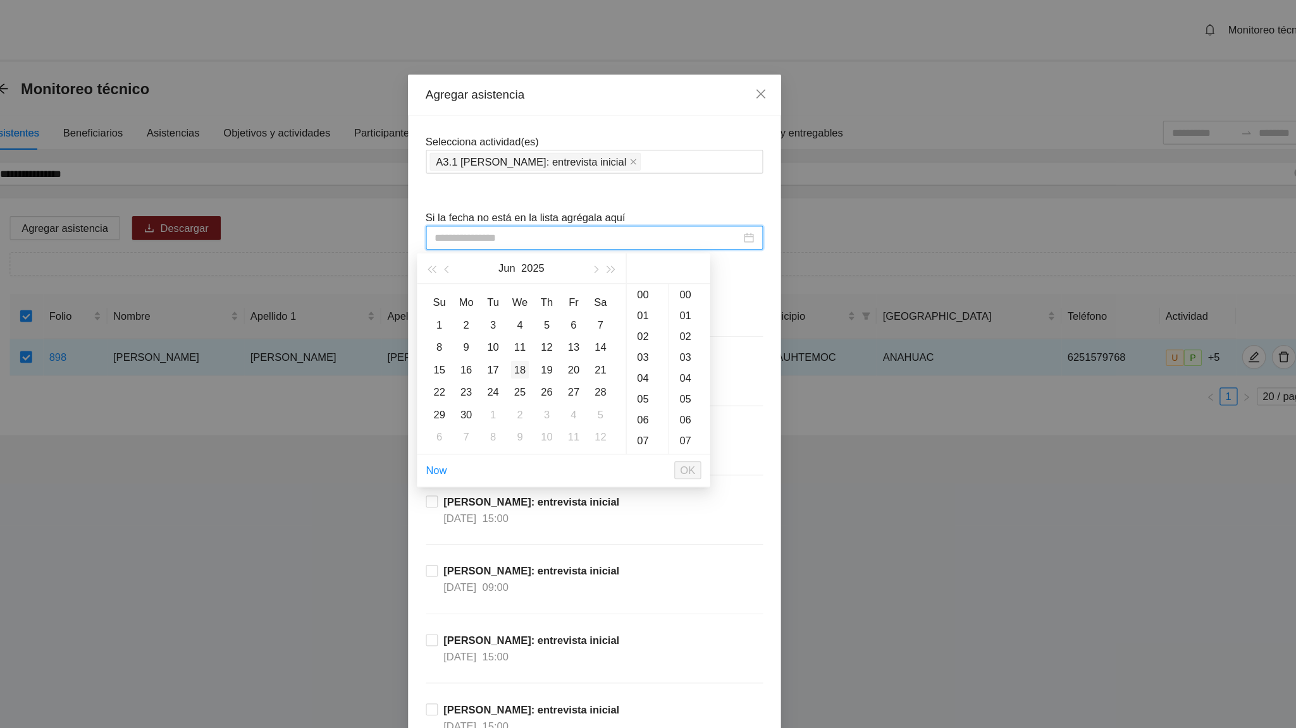
click at [581, 314] on div "18" at bounding box center [584, 313] width 15 height 15
click at [685, 353] on div "20" at bounding box center [692, 359] width 35 height 18
click at [728, 379] on div "42" at bounding box center [728, 386] width 35 height 18
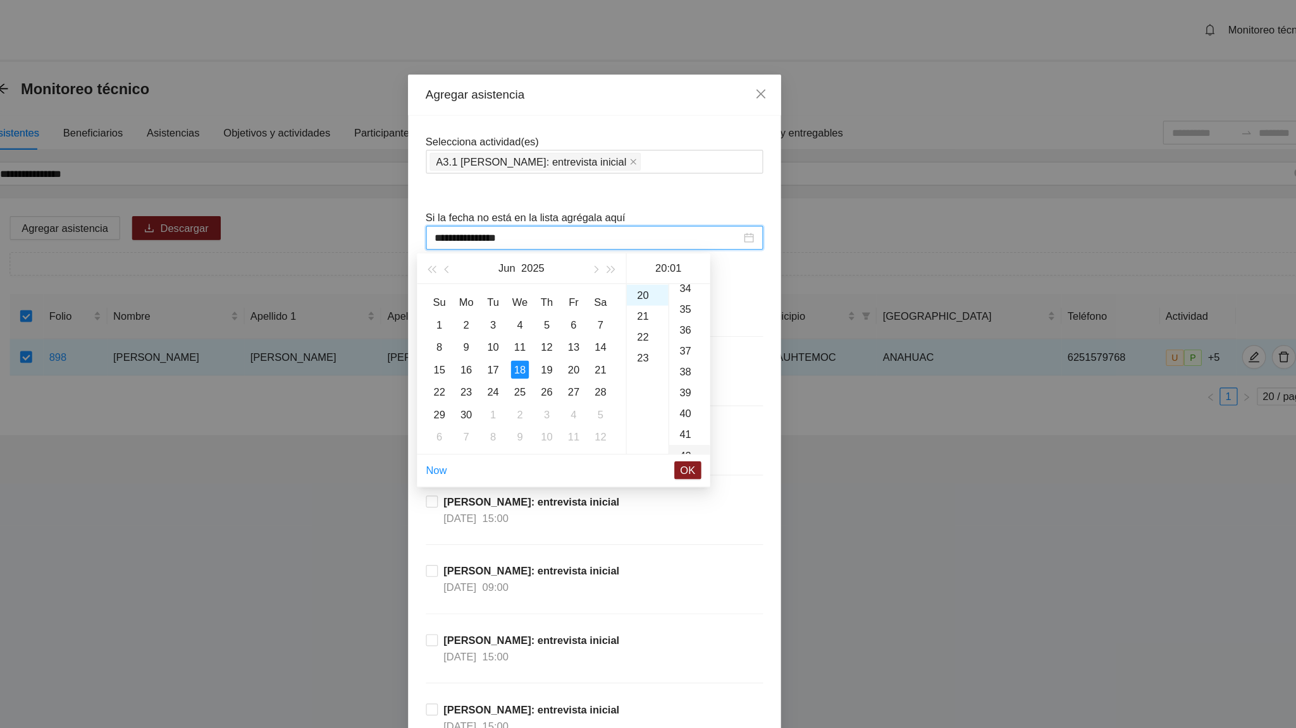
type input "**********"
click at [726, 400] on span "OK" at bounding box center [727, 399] width 13 height 14
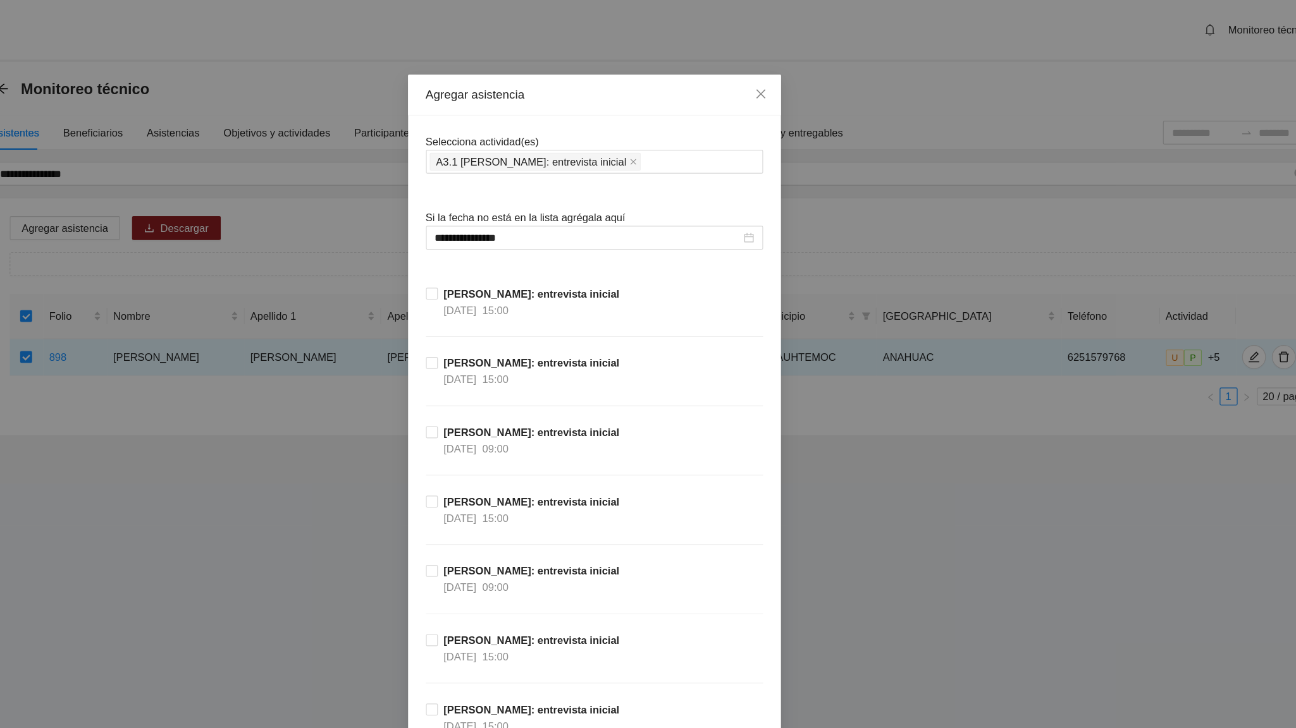
click at [726, 400] on div "[PERSON_NAME]: entrevista inicial [DATE] 09:00" at bounding box center [648, 389] width 286 height 59
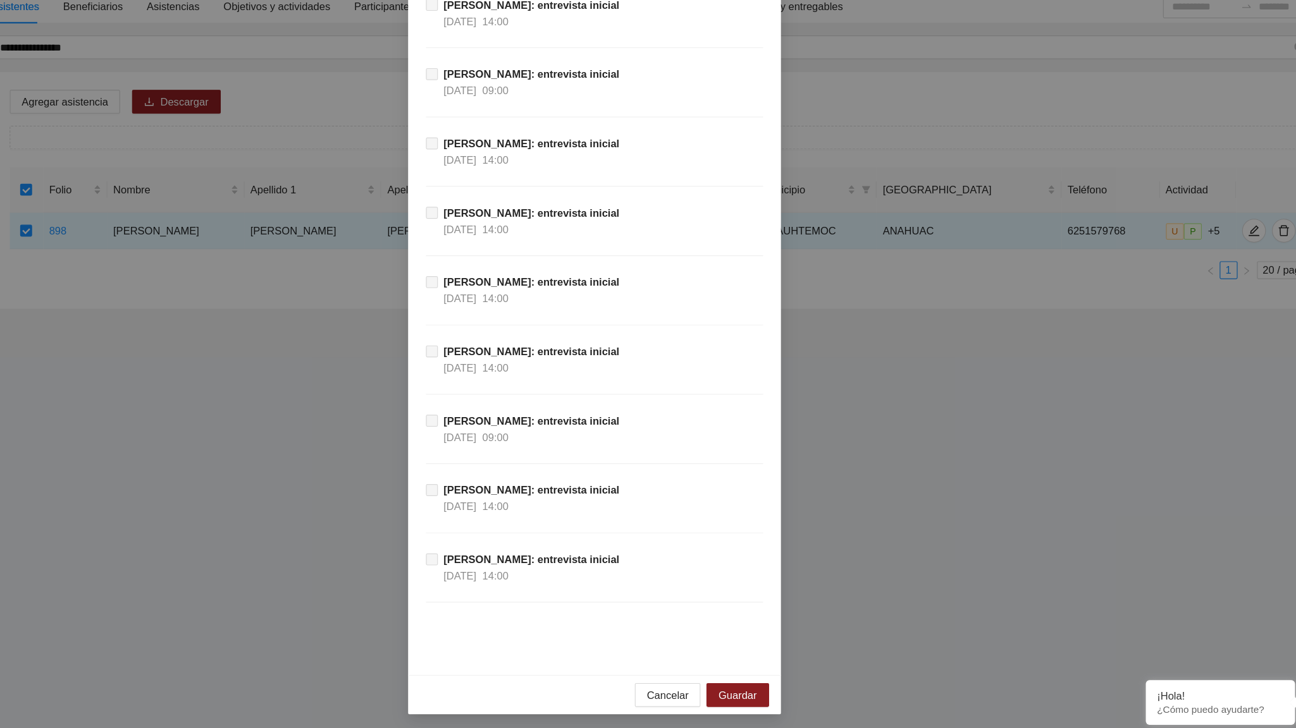
scroll to position [11431, 0]
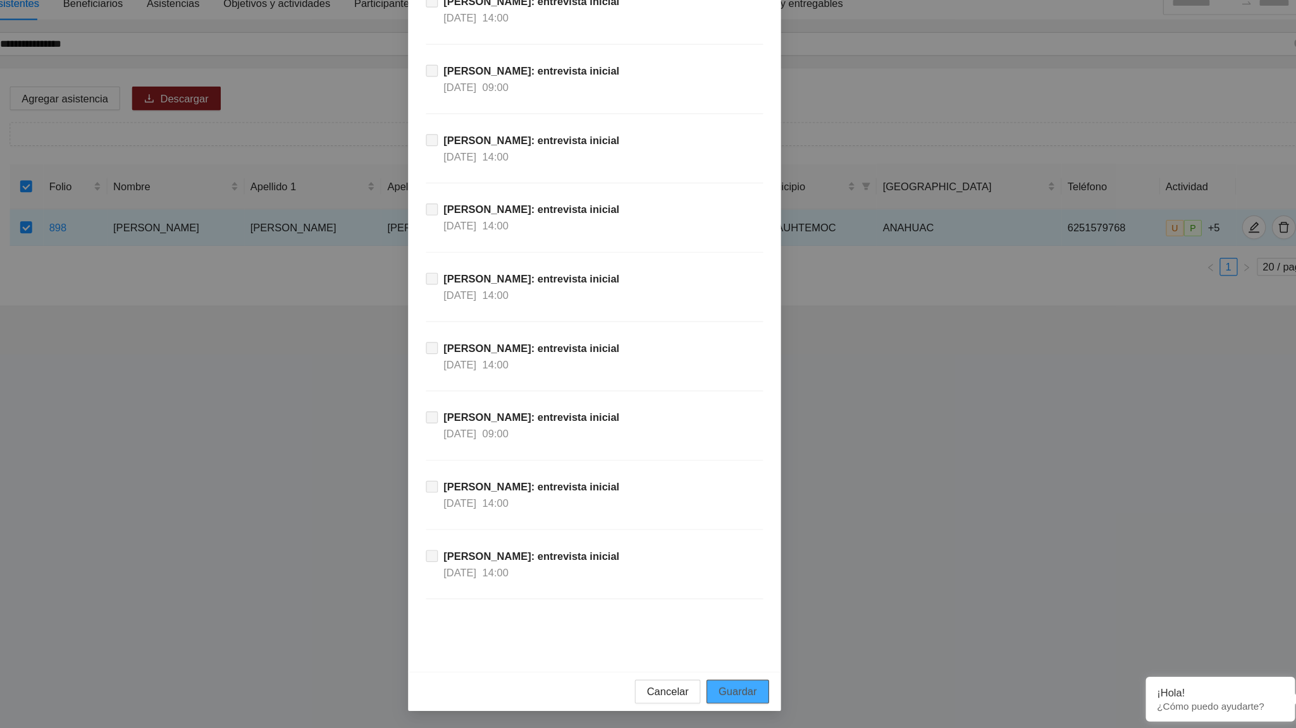
click at [763, 450] on span "Guardar" at bounding box center [769, 697] width 32 height 14
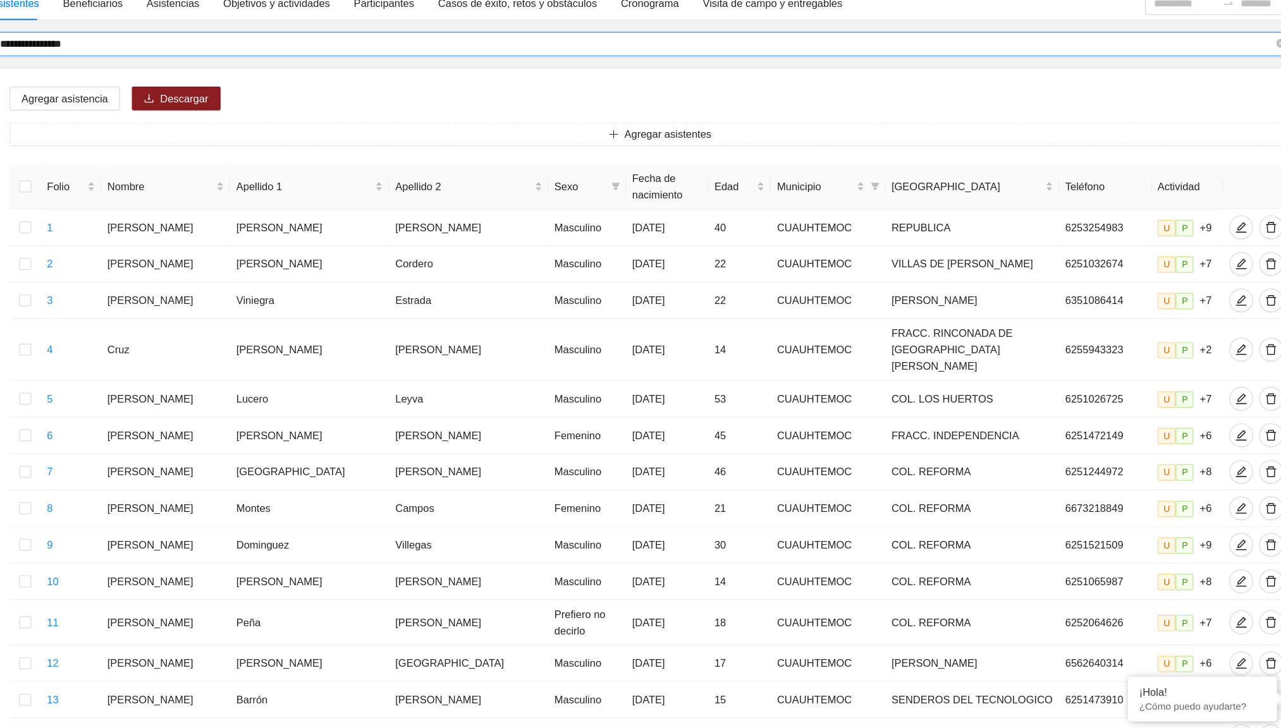
drag, startPoint x: 245, startPoint y: 153, endPoint x: 144, endPoint y: 153, distance: 101.2
click at [144, 153] on input "**********" at bounding box center [684, 147] width 1080 height 14
type input "**********"
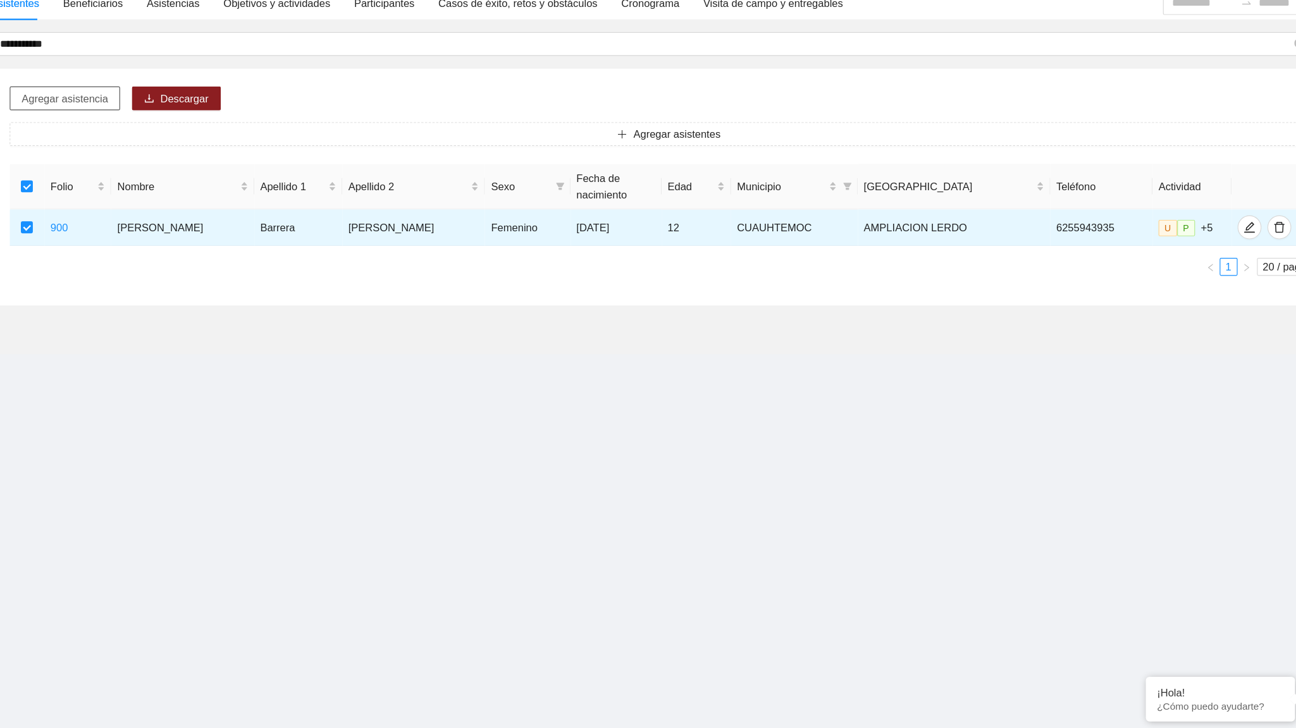
click at [211, 198] on span "Agregar asistencia" at bounding box center [199, 194] width 73 height 14
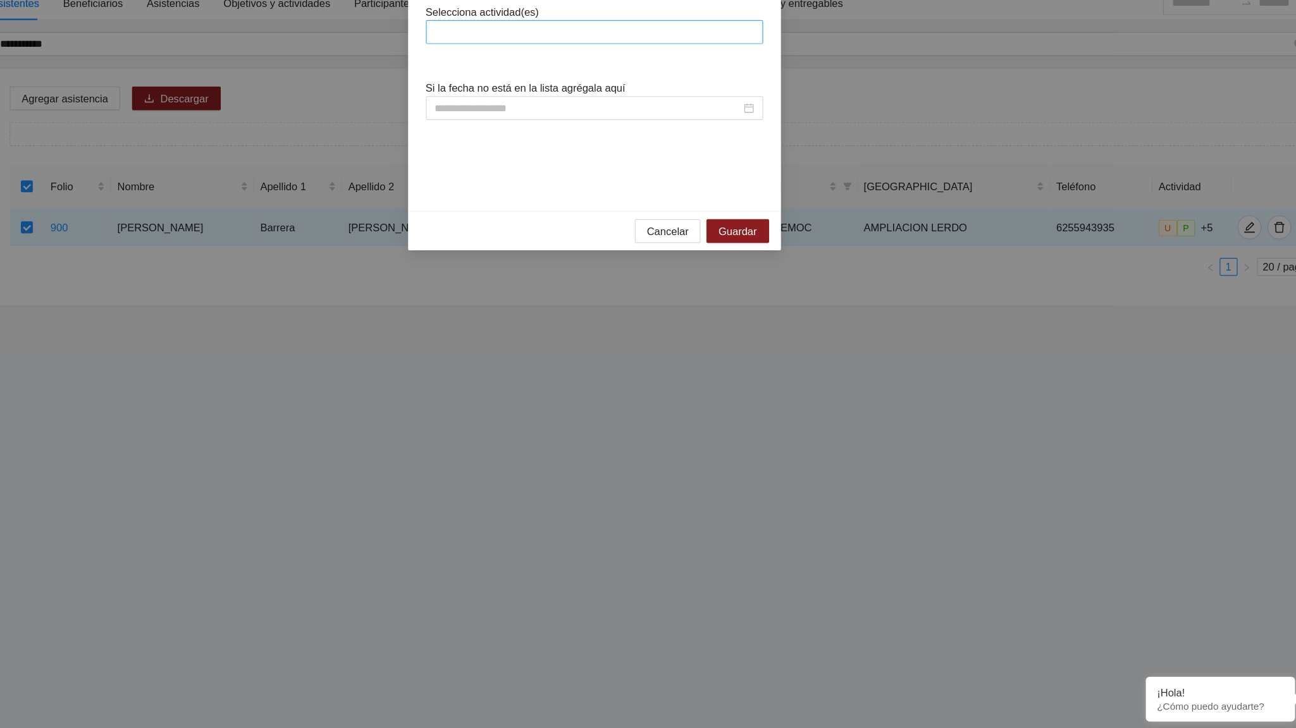
click at [622, 133] on div at bounding box center [647, 137] width 279 height 15
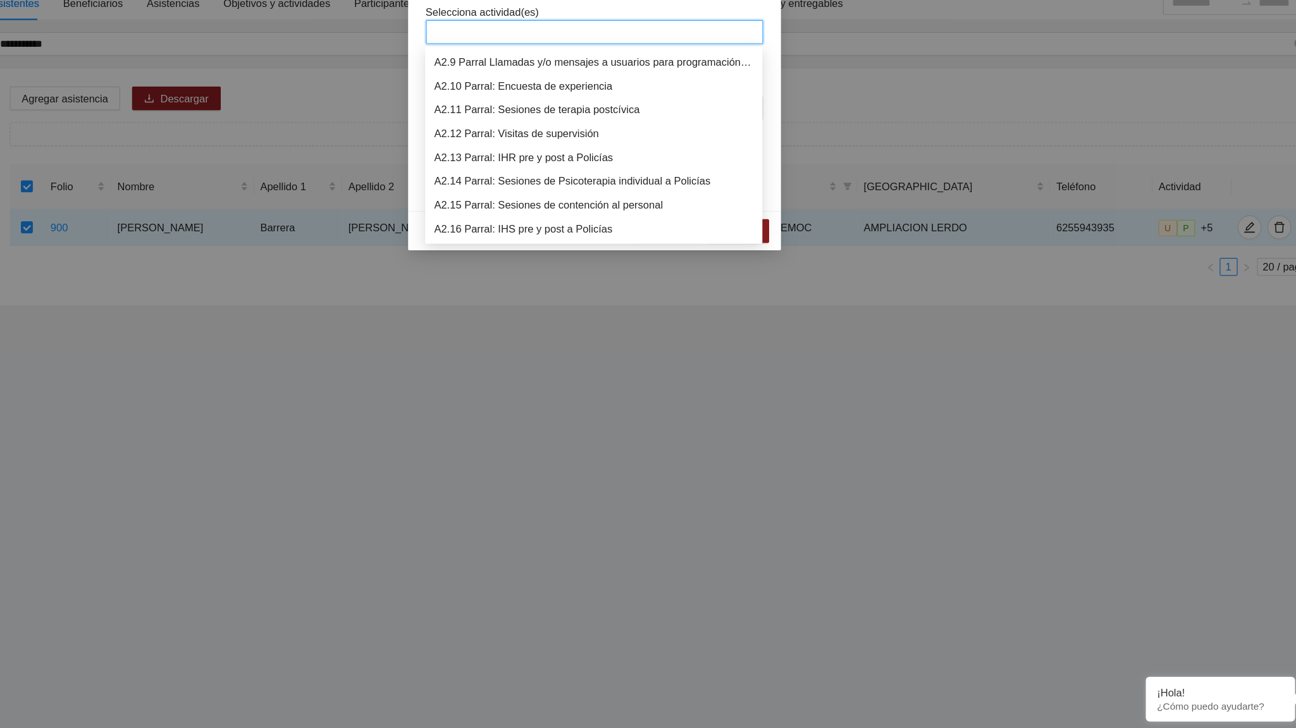
scroll to position [486, 0]
click at [606, 295] on div "A3.1 [PERSON_NAME]: entrevista inicial" at bounding box center [648, 304] width 286 height 20
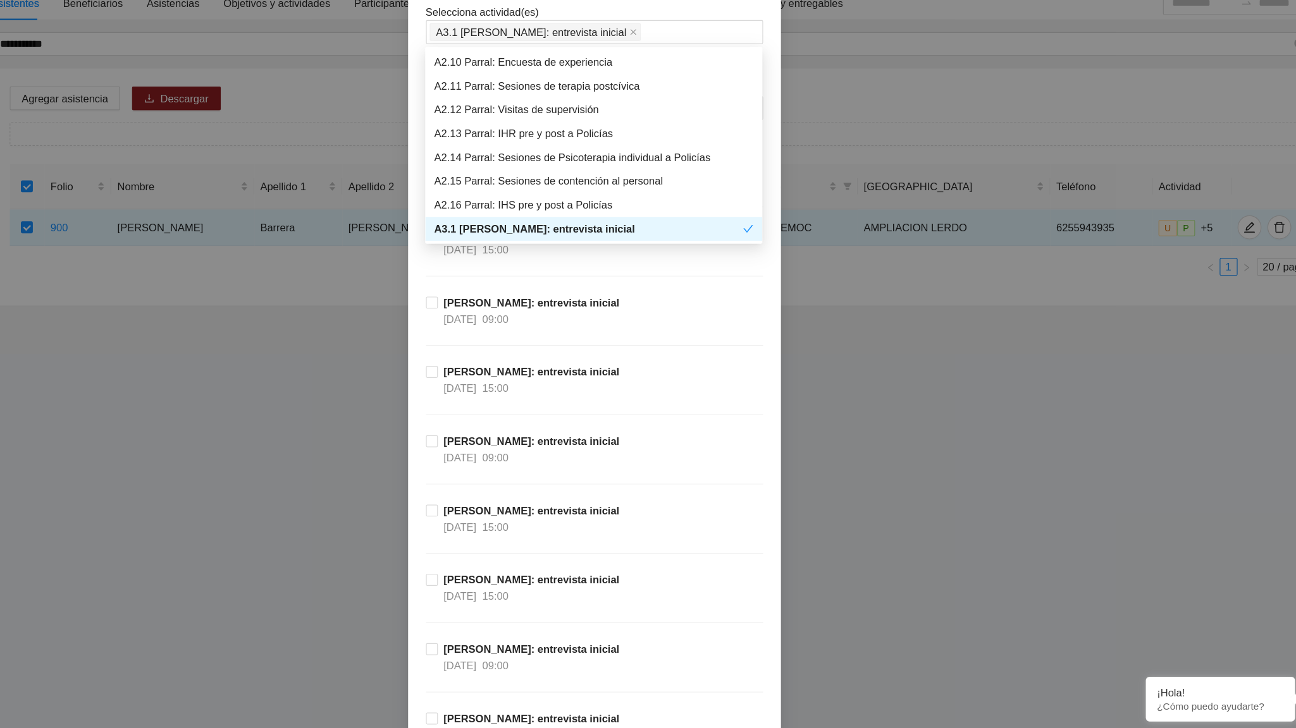
click at [726, 339] on div "[PERSON_NAME]: entrevista inicial [DATE] 15:00" at bounding box center [648, 330] width 286 height 59
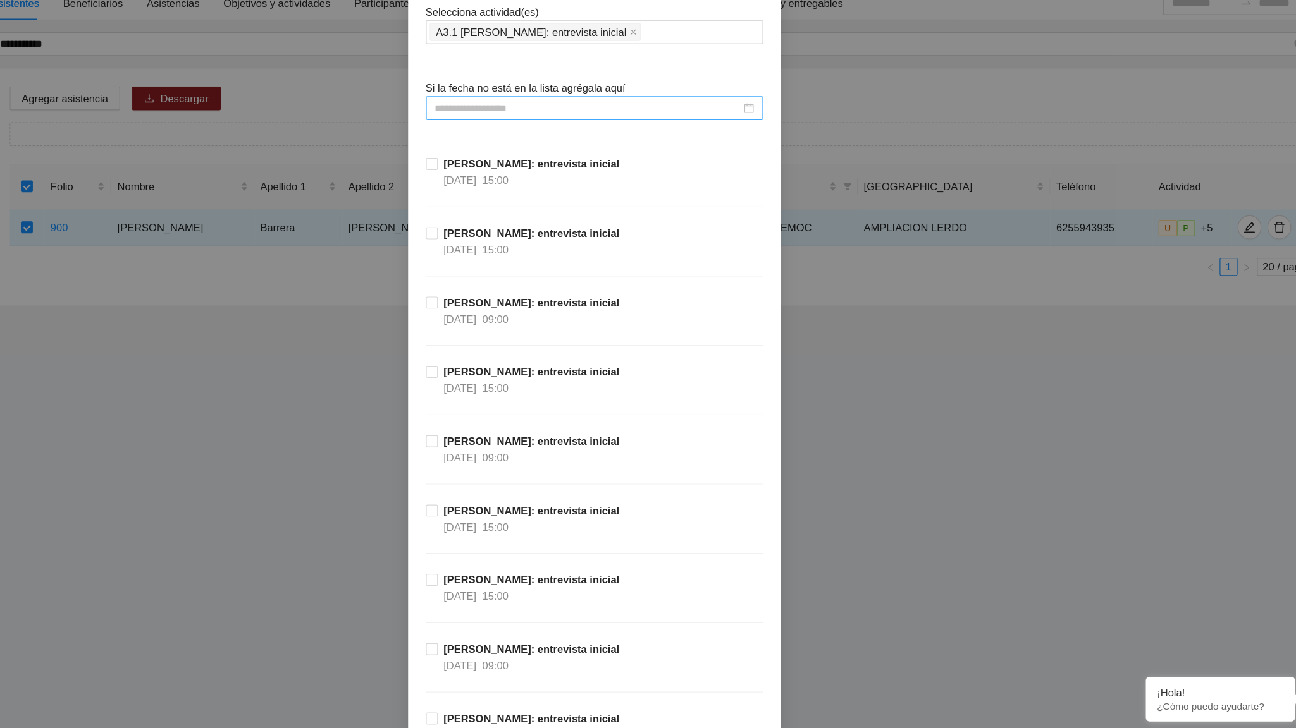
click at [706, 200] on input at bounding box center [642, 202] width 259 height 14
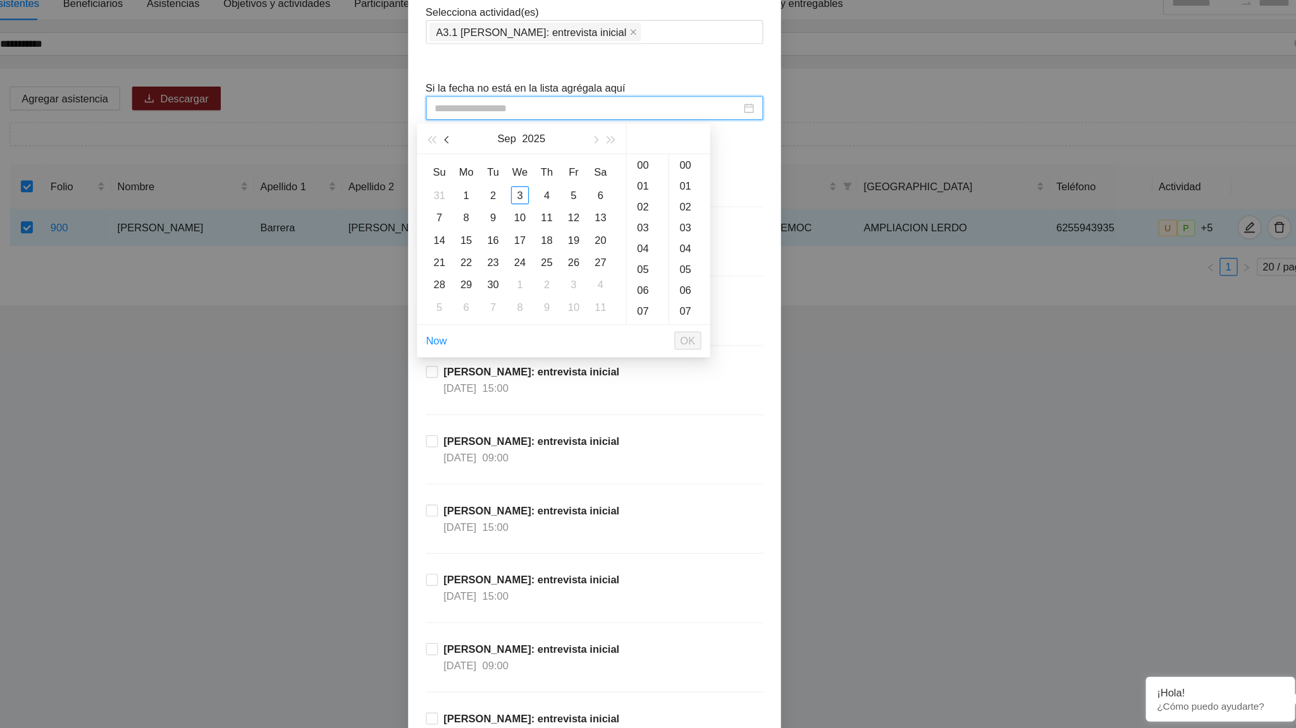
click at [519, 223] on button "button" at bounding box center [524, 227] width 14 height 25
click at [586, 316] on div "18" at bounding box center [584, 313] width 15 height 15
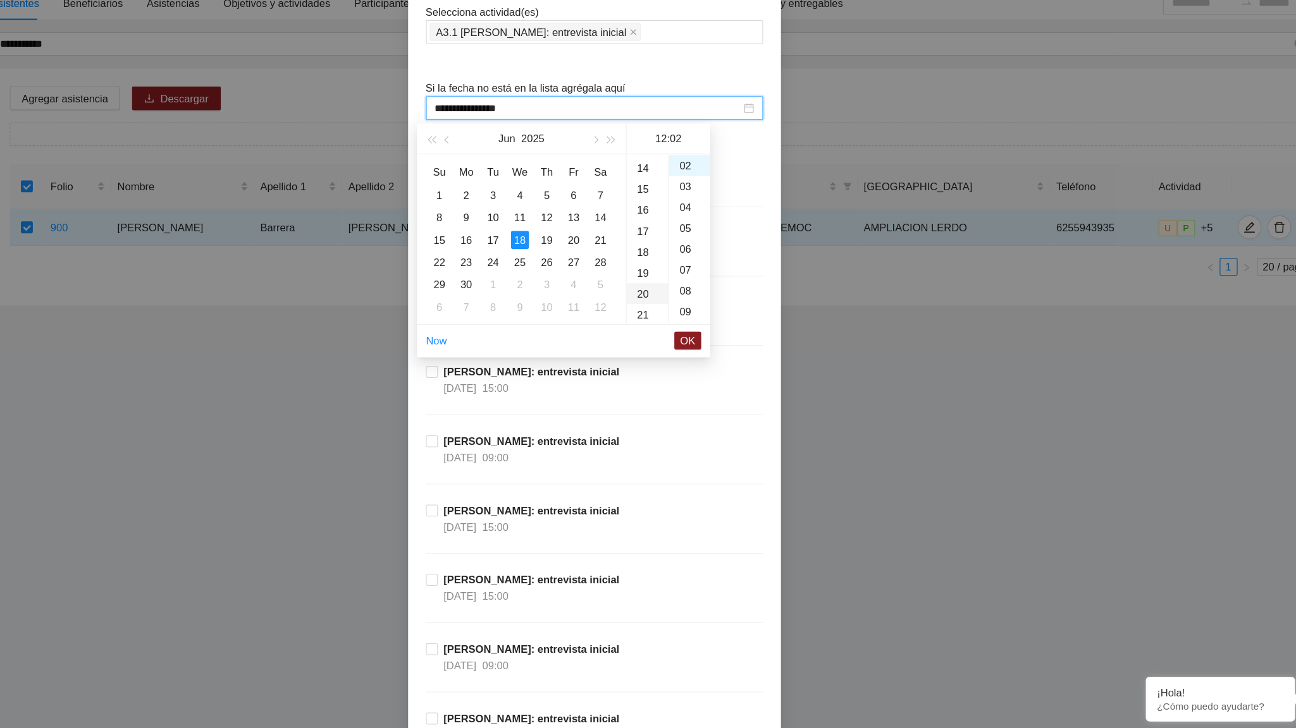
click at [687, 360] on div "20" at bounding box center [692, 359] width 35 height 18
click at [725, 243] on div "00" at bounding box center [728, 250] width 35 height 18
type input "**********"
click at [737, 397] on button "OK" at bounding box center [727, 398] width 23 height 15
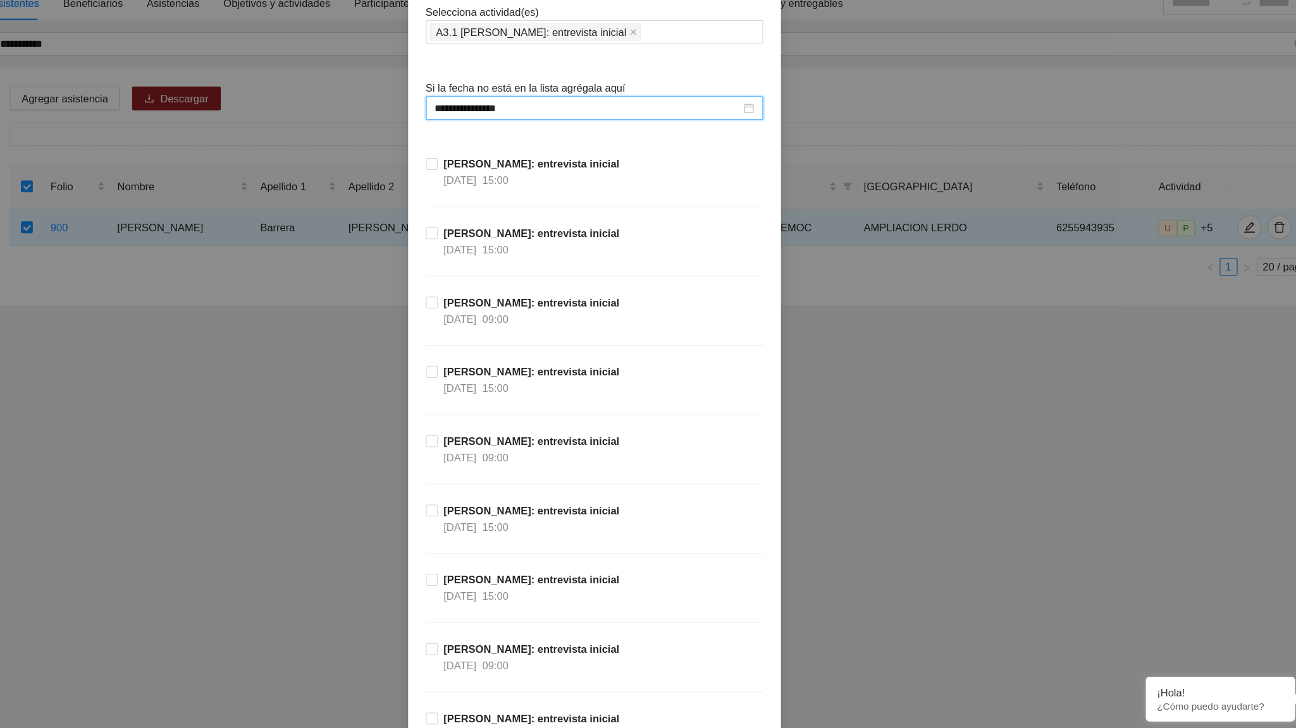
click at [713, 338] on div "[PERSON_NAME]: entrevista inicial [DATE] 15:00" at bounding box center [648, 330] width 286 height 59
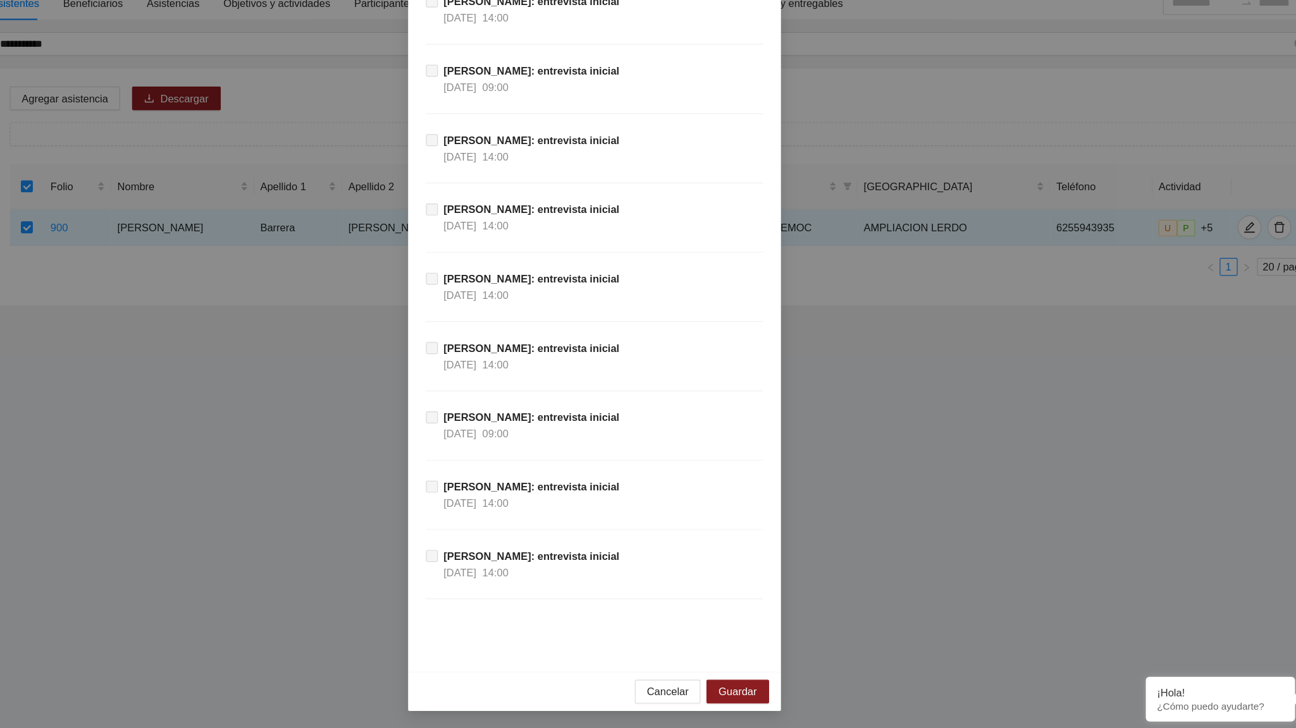
scroll to position [11431, 0]
click at [776, 450] on span "Guardar" at bounding box center [769, 697] width 32 height 14
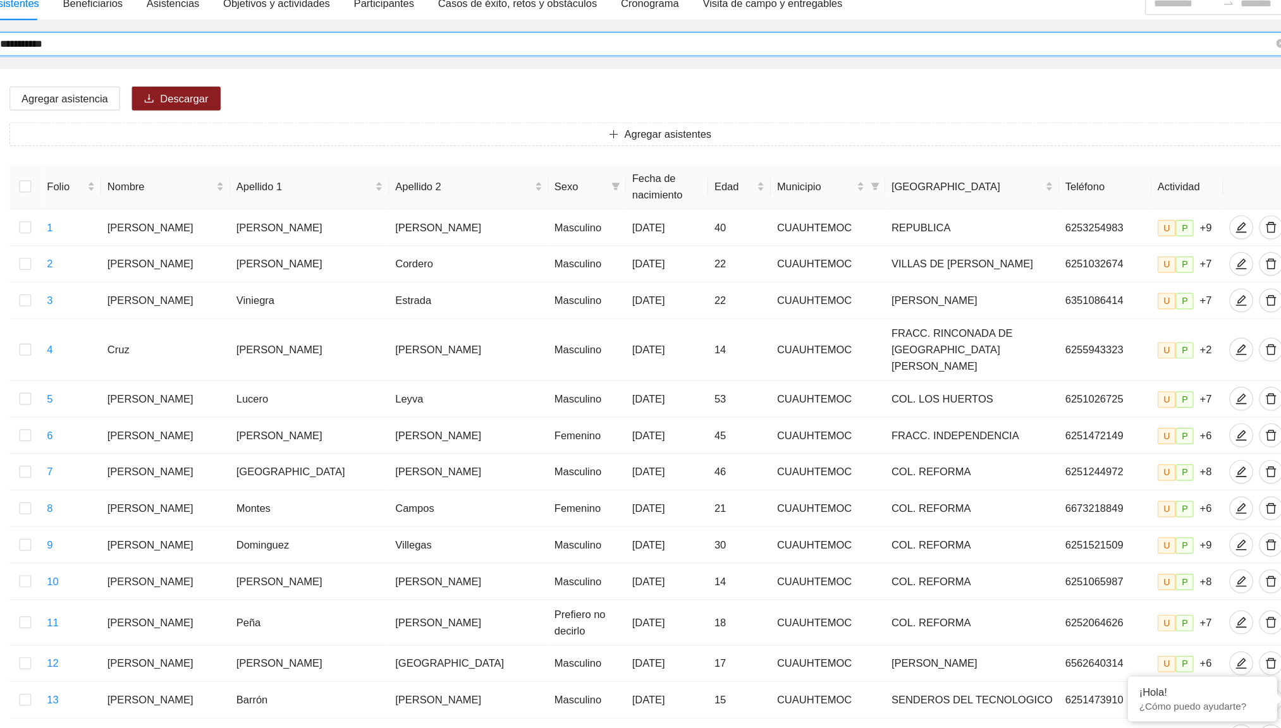
drag, startPoint x: 204, startPoint y: 154, endPoint x: 144, endPoint y: 152, distance: 60.1
click at [144, 152] on input "**********" at bounding box center [684, 147] width 1080 height 14
type input "**********"
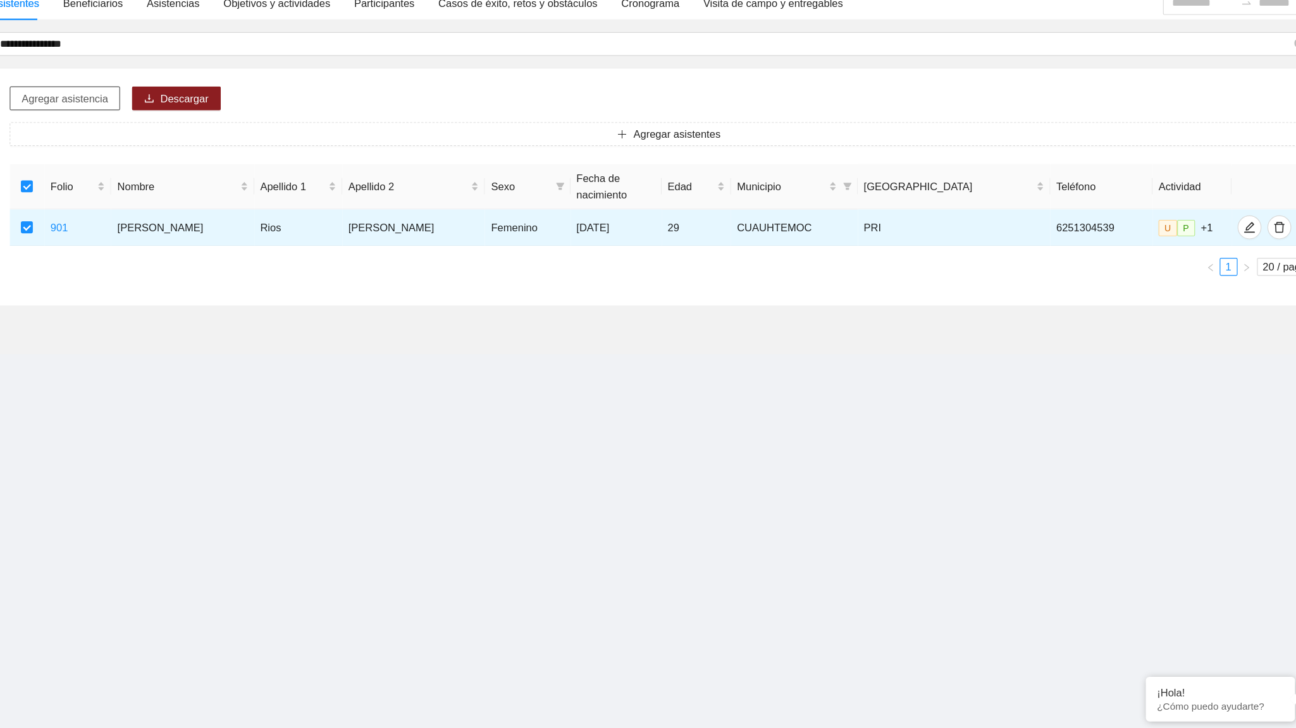
click at [208, 194] on span "Agregar asistencia" at bounding box center [199, 194] width 73 height 14
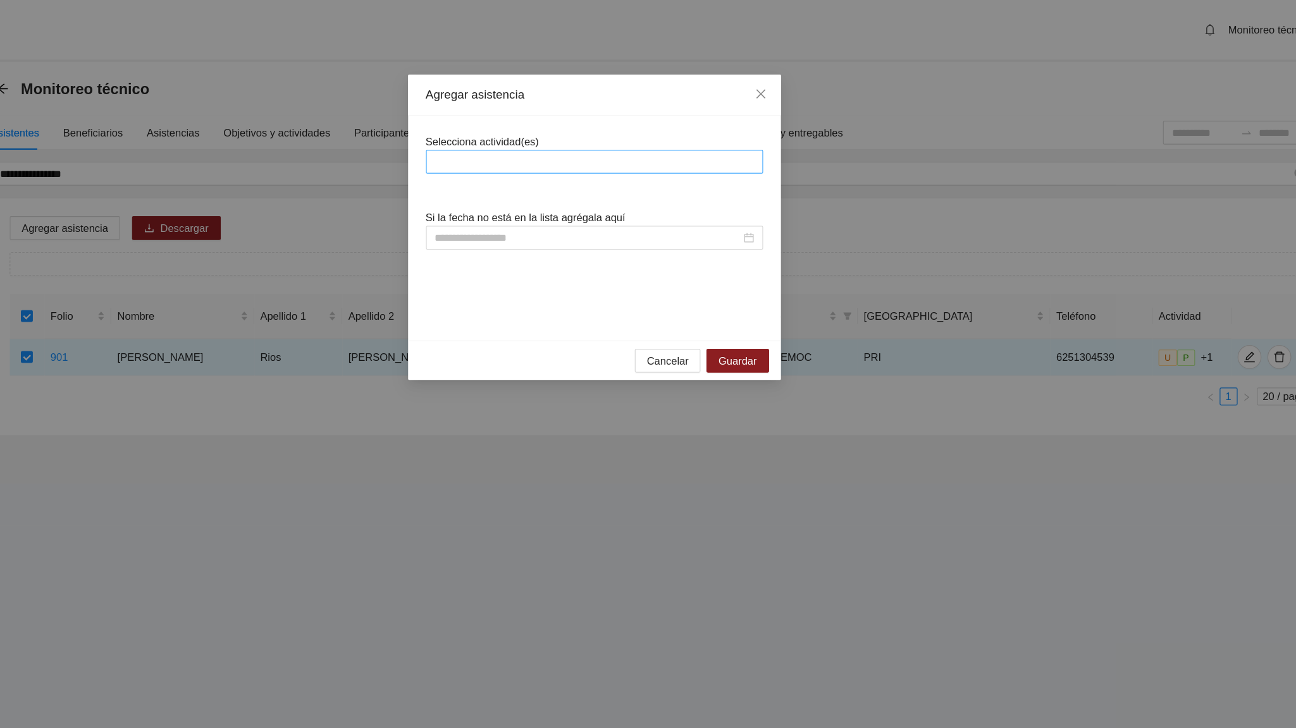
click at [522, 140] on div at bounding box center [647, 137] width 279 height 15
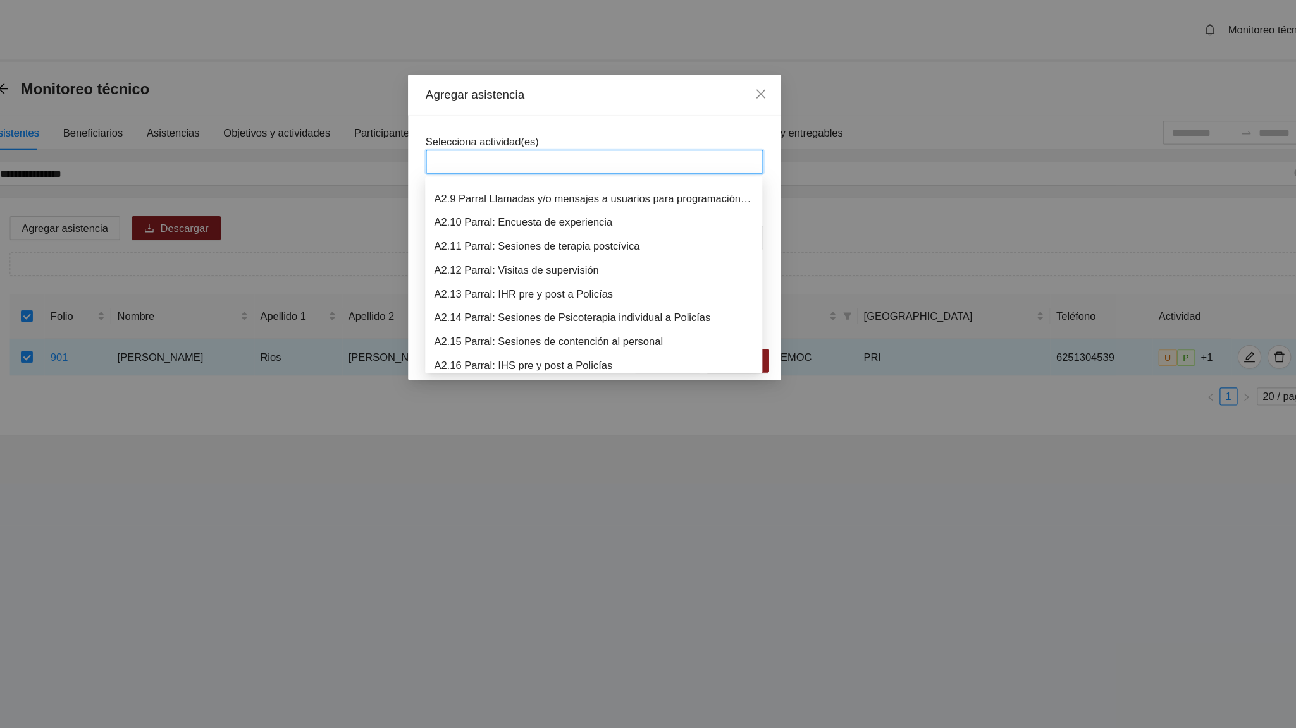
scroll to position [486, 0]
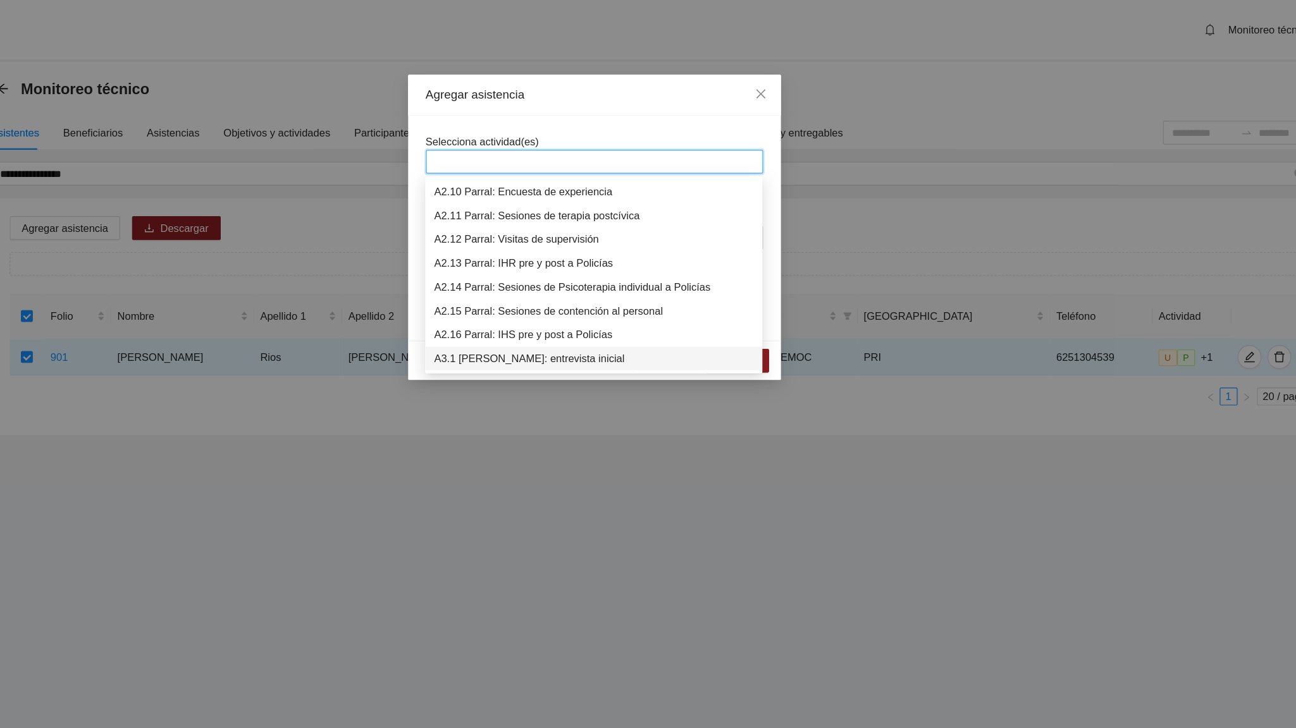
click at [584, 308] on div "A3.1 [PERSON_NAME]: entrevista inicial" at bounding box center [647, 304] width 271 height 14
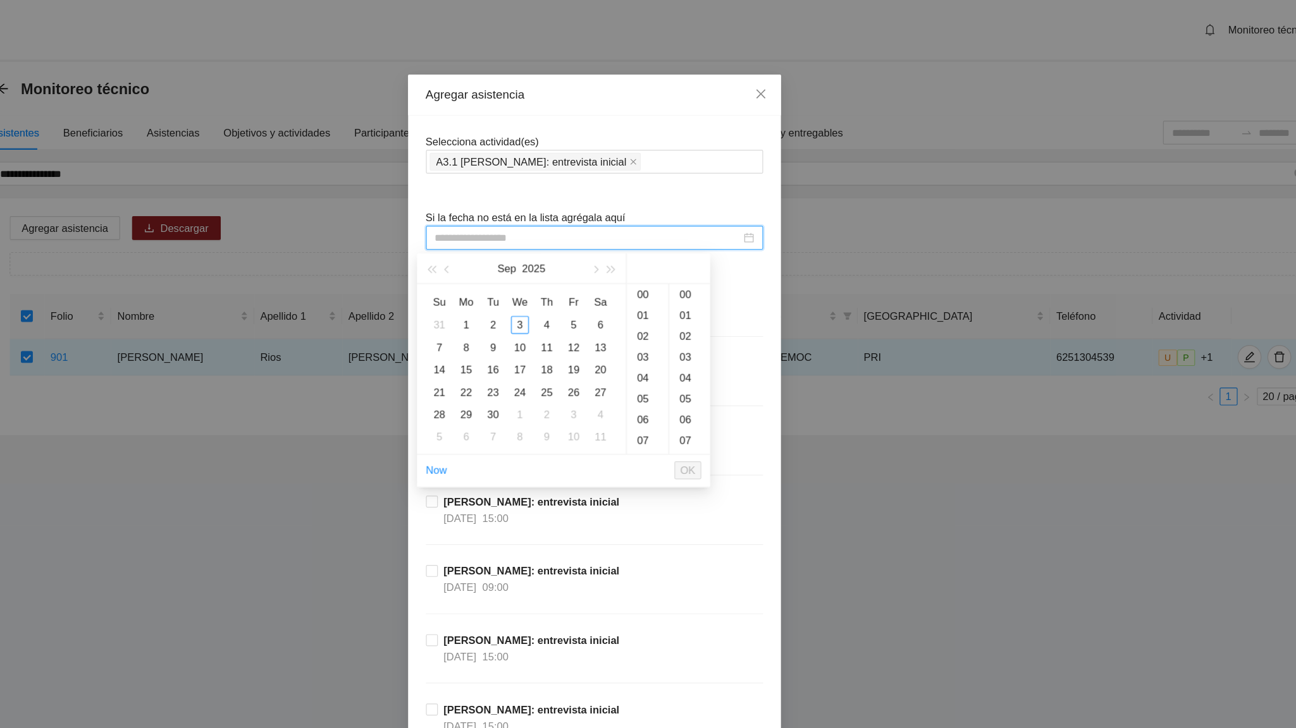
click at [550, 199] on input at bounding box center [642, 202] width 259 height 14
click at [524, 232] on button "button" at bounding box center [524, 227] width 14 height 25
click at [607, 314] on div "19" at bounding box center [607, 313] width 15 height 15
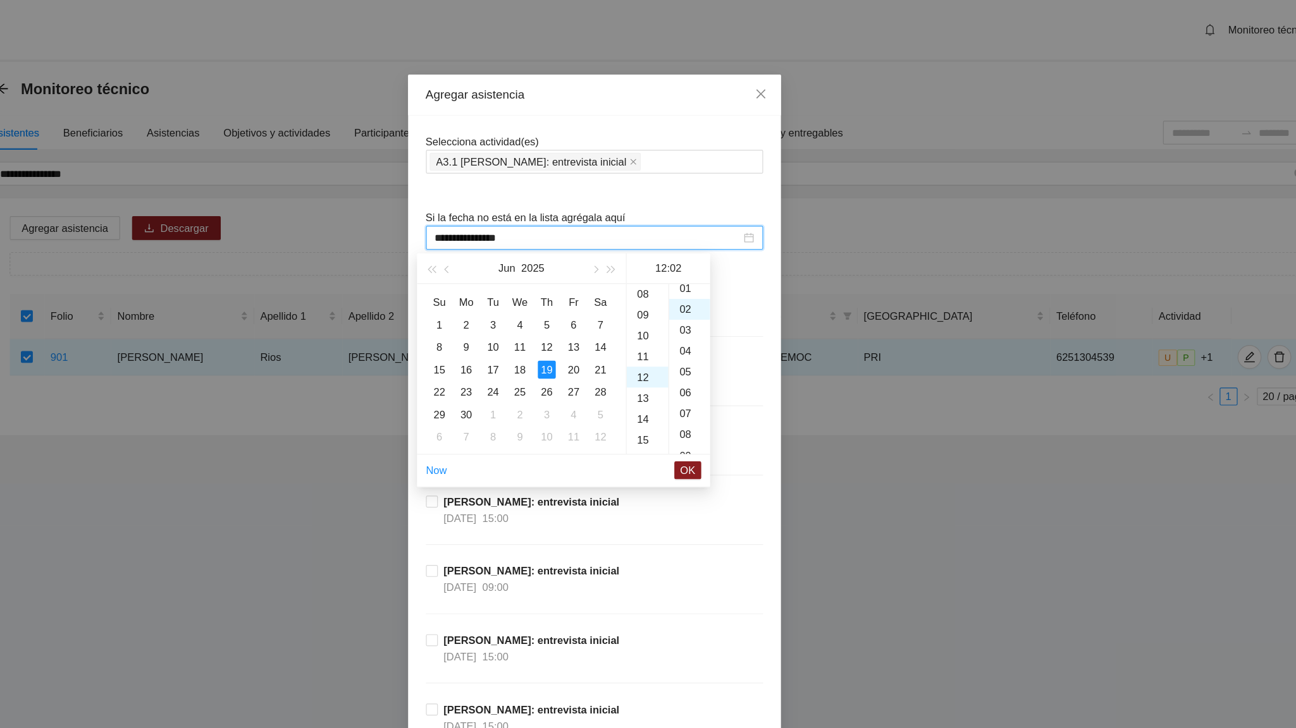
scroll to position [35, 0]
click at [689, 307] on div "15" at bounding box center [692, 303] width 35 height 18
click at [723, 243] on div "00" at bounding box center [728, 250] width 35 height 18
type input "**********"
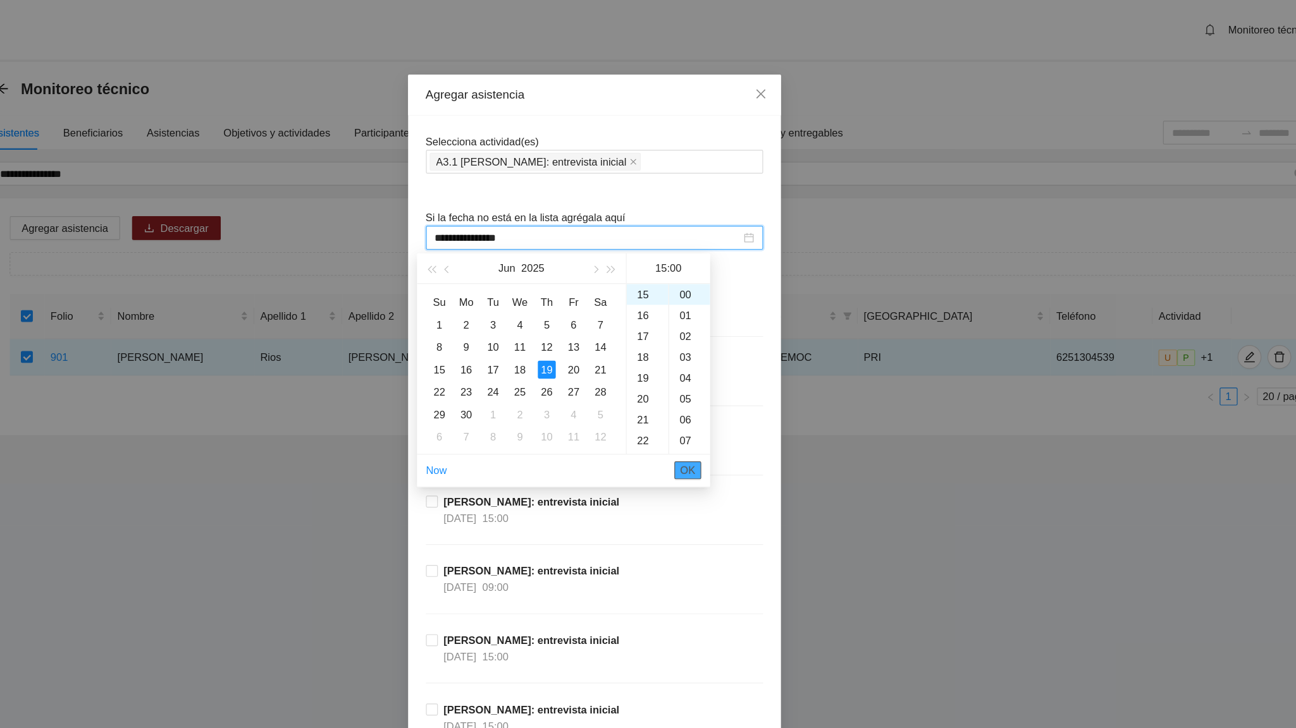
click at [727, 401] on span "OK" at bounding box center [727, 399] width 13 height 14
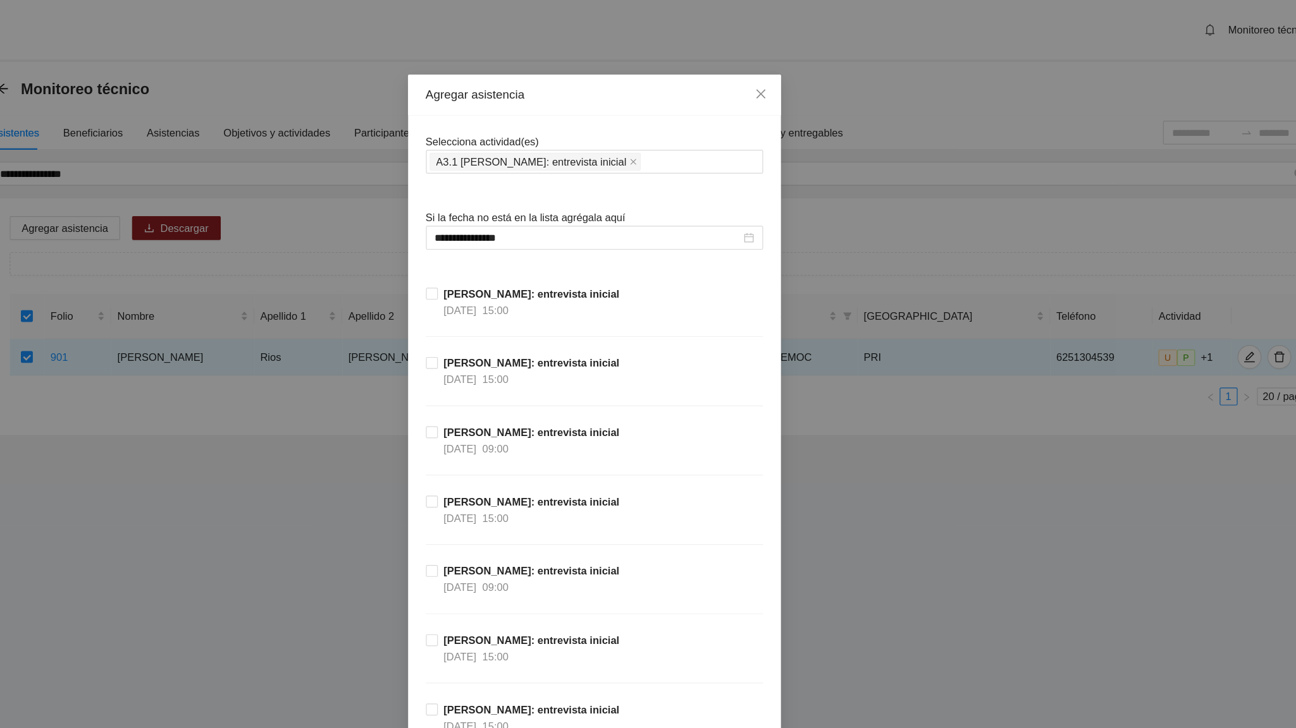
click at [731, 300] on div "[PERSON_NAME]: entrevista inicial [DATE] 15:00" at bounding box center [648, 271] width 286 height 59
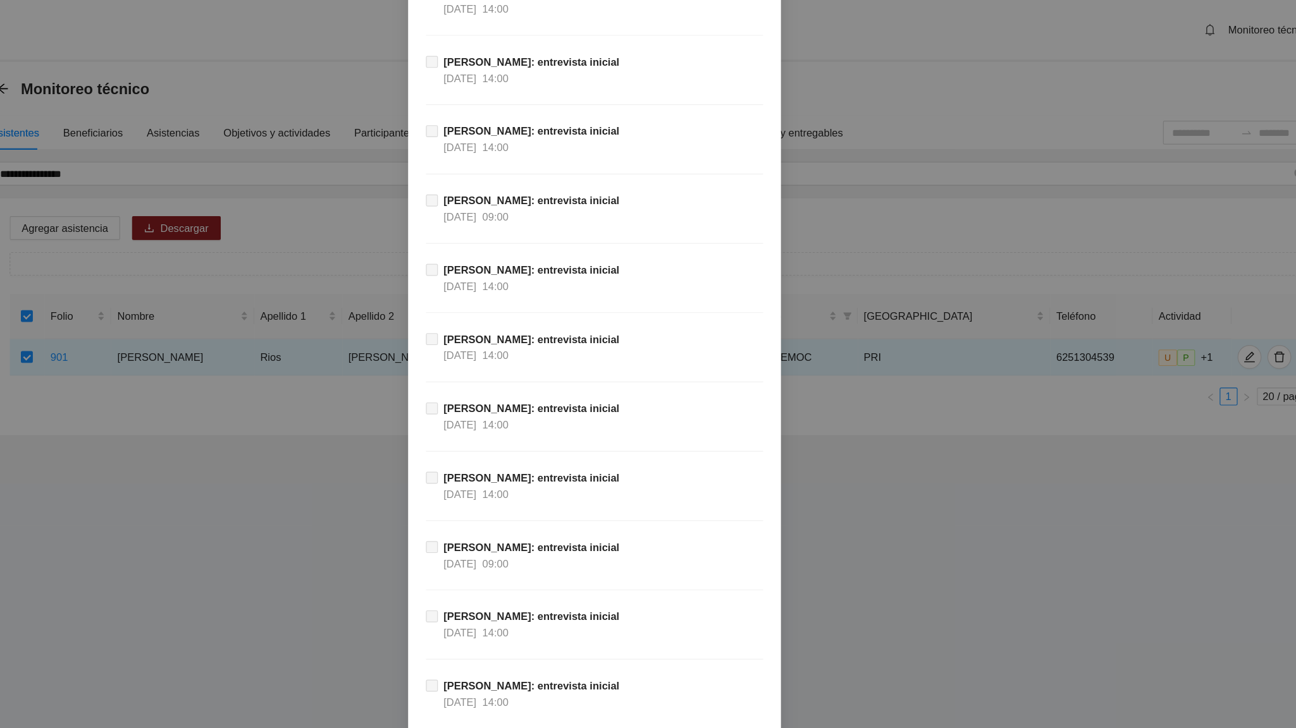
scroll to position [11431, 0]
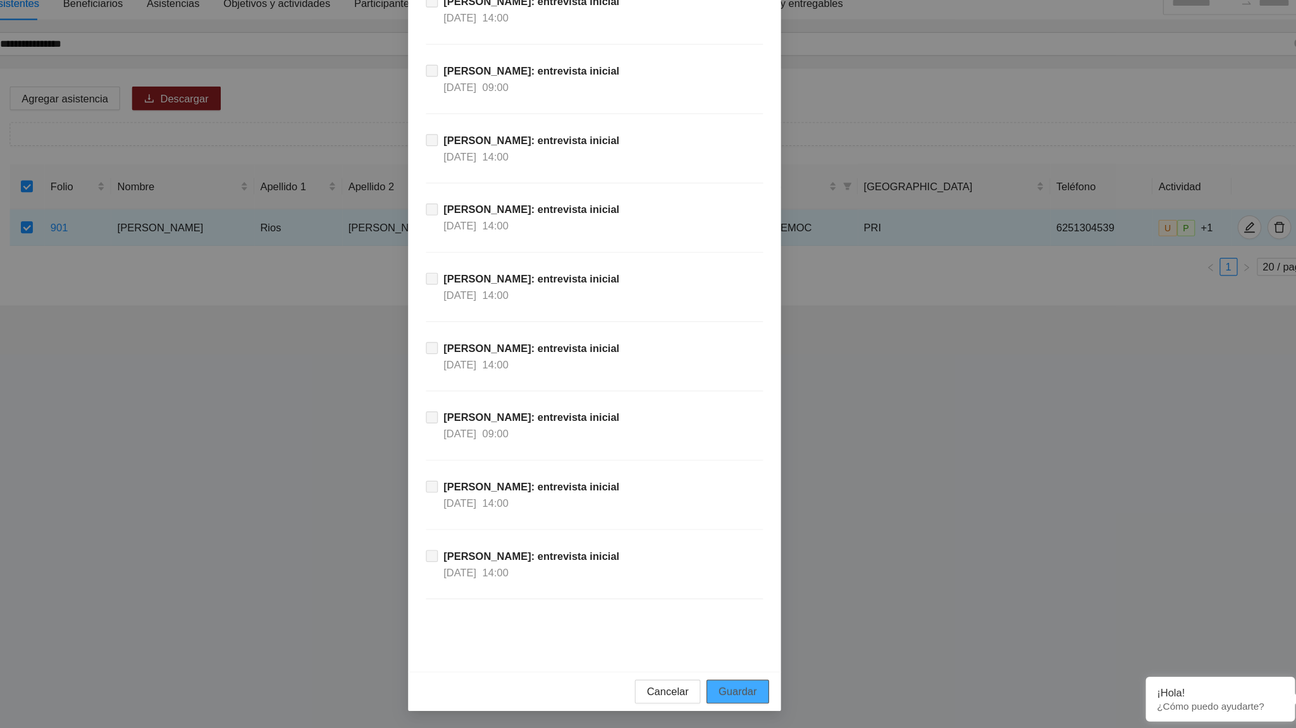
click at [766, 450] on span "Guardar" at bounding box center [769, 697] width 32 height 14
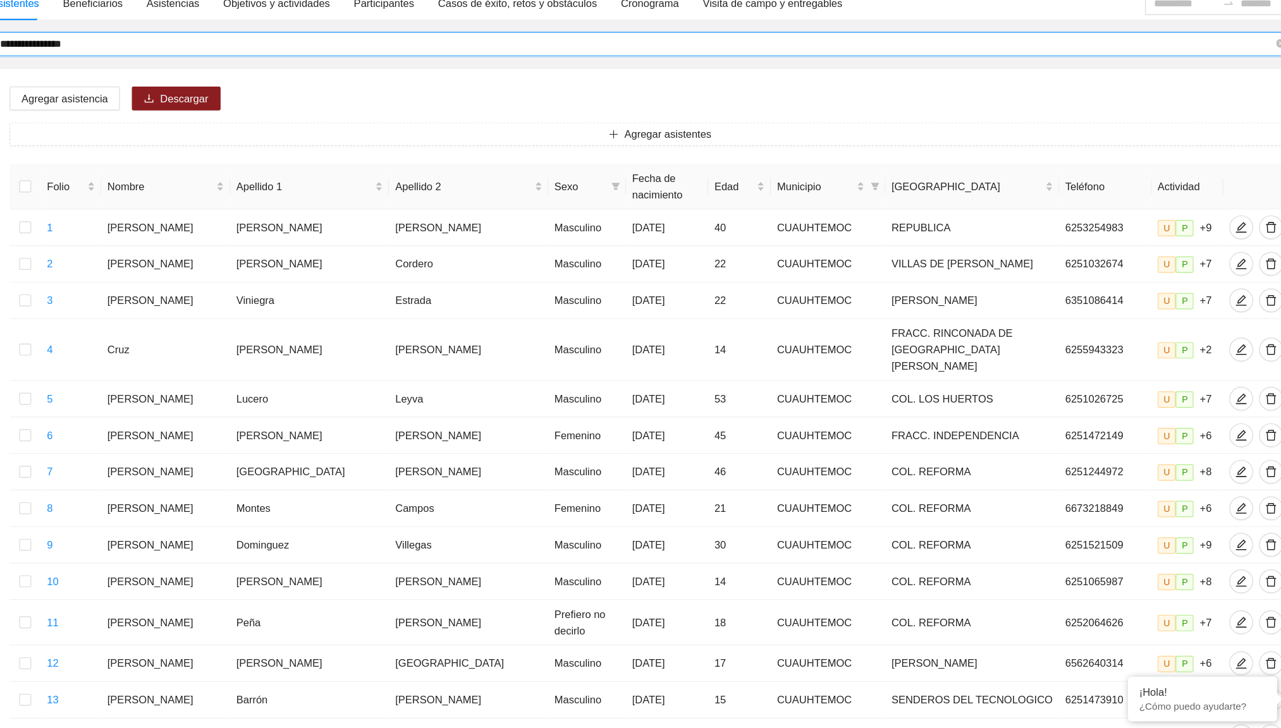
drag, startPoint x: 229, startPoint y: 149, endPoint x: 144, endPoint y: 149, distance: 84.7
click at [144, 149] on input "**********" at bounding box center [684, 147] width 1080 height 14
type input "**********"
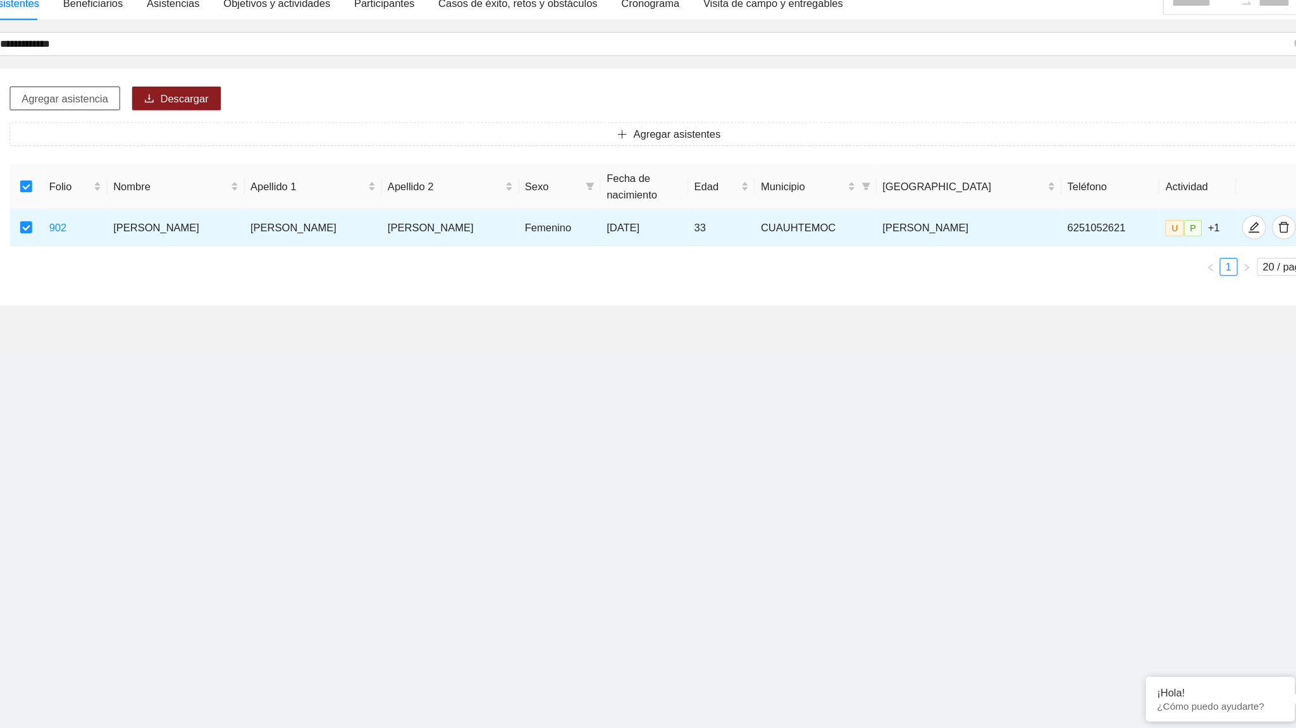
click at [199, 188] on span "Agregar asistencia" at bounding box center [199, 194] width 73 height 14
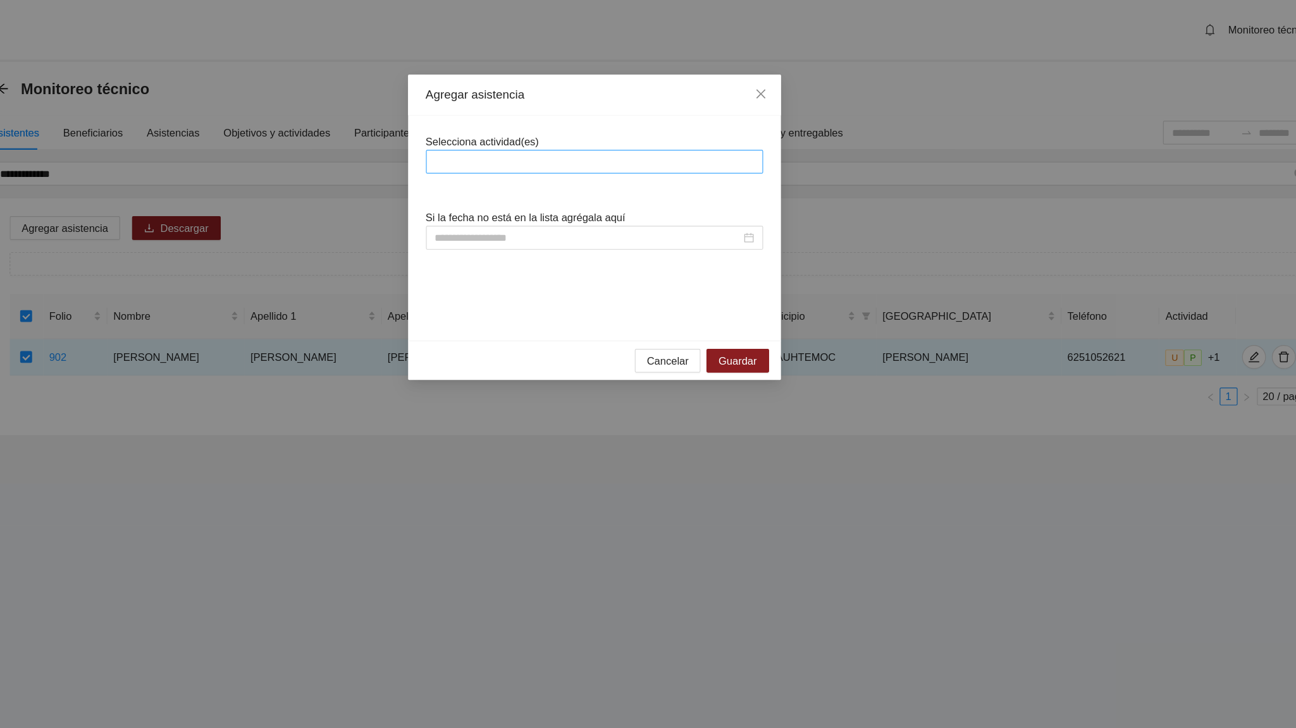
click at [536, 140] on div at bounding box center [647, 137] width 279 height 15
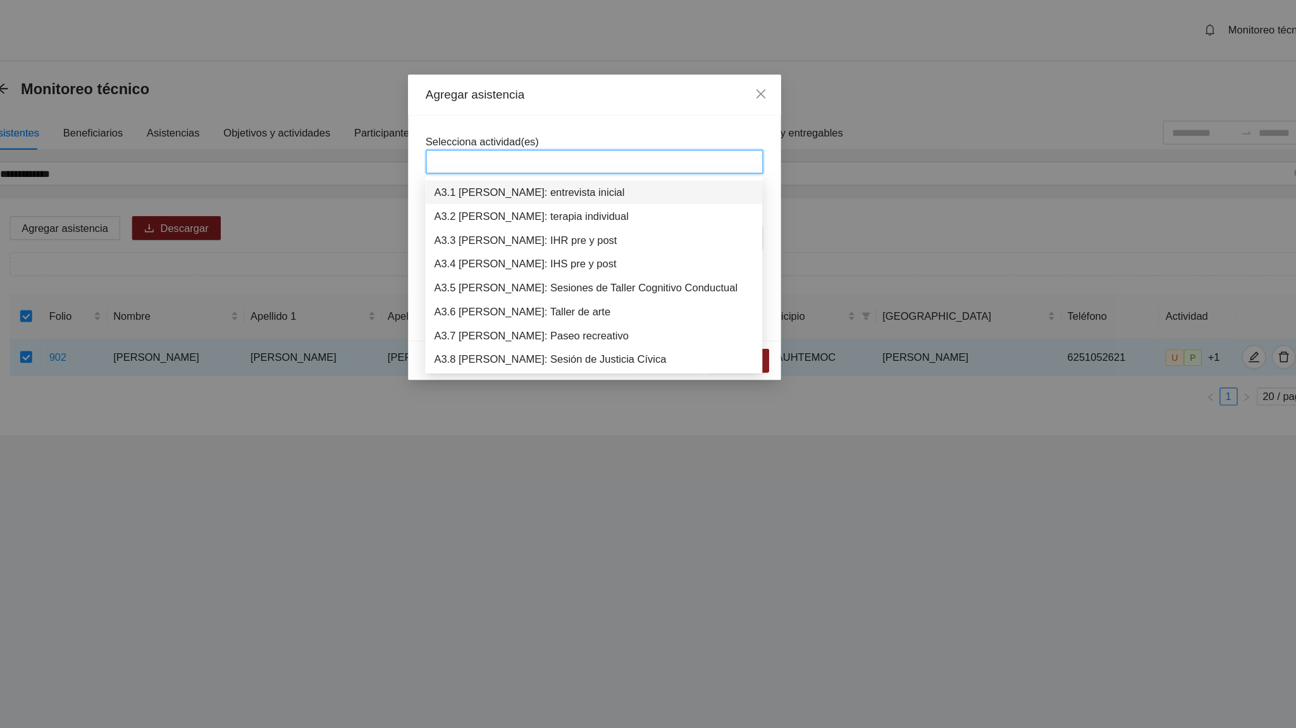
scroll to position [607, 0]
click at [547, 178] on div "A3.1 [PERSON_NAME]: entrevista inicial" at bounding box center [647, 183] width 271 height 14
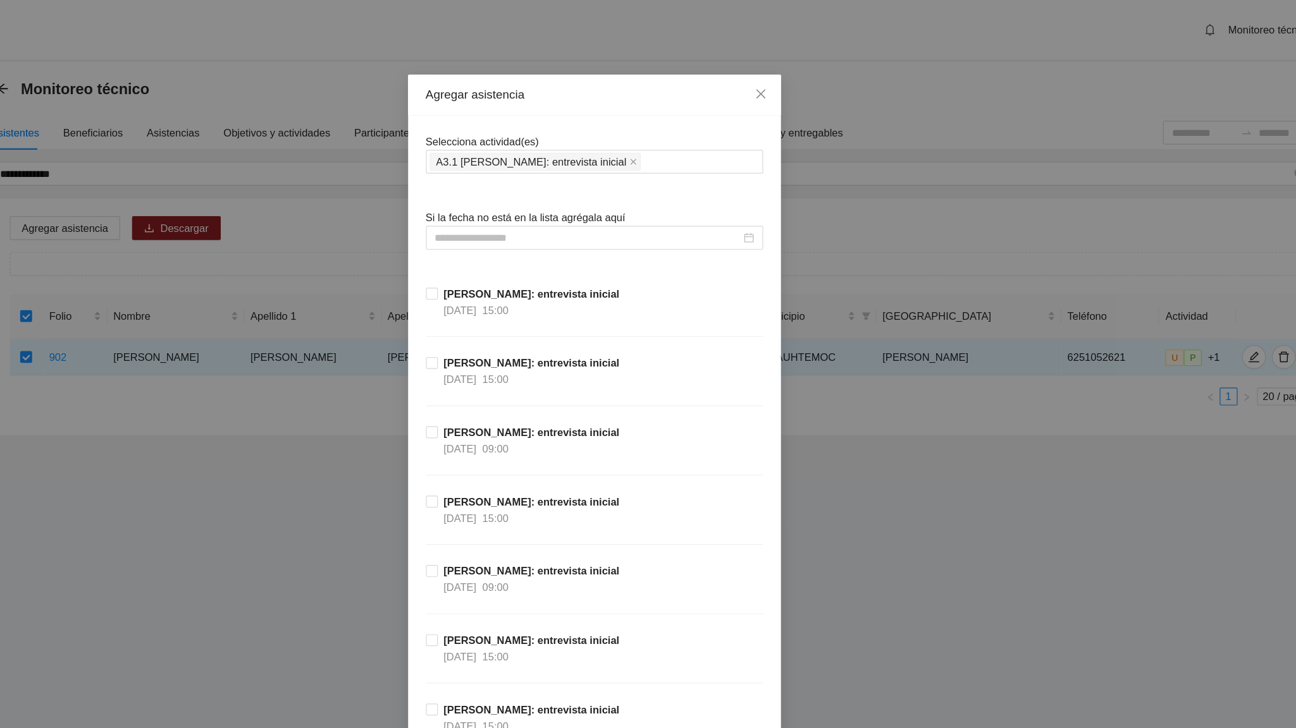
click at [596, 97] on div "Agregar asistencia" at bounding box center [648, 80] width 316 height 35
click at [530, 205] on input at bounding box center [642, 202] width 259 height 14
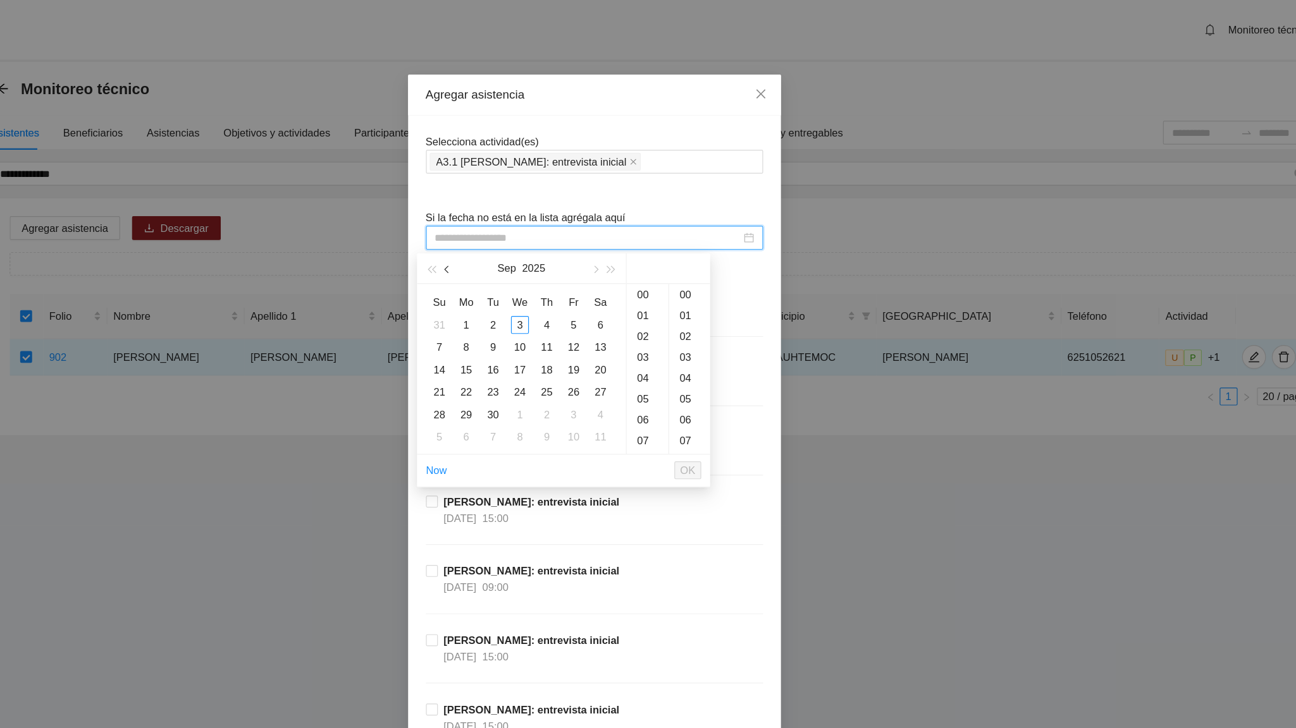
click at [520, 226] on button "button" at bounding box center [524, 227] width 14 height 25
click at [607, 312] on div "19" at bounding box center [607, 313] width 15 height 15
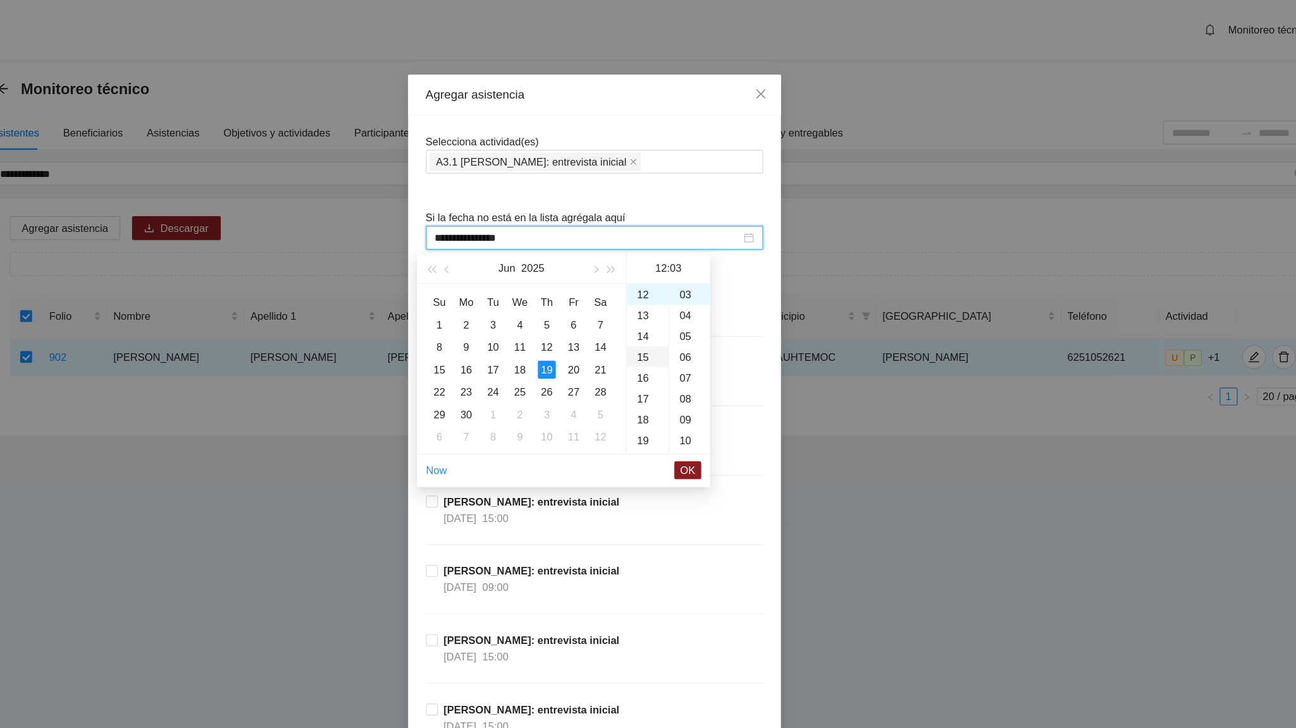
click at [690, 305] on div "15" at bounding box center [692, 303] width 35 height 18
click at [719, 324] on div "54" at bounding box center [728, 328] width 35 height 18
type input "**********"
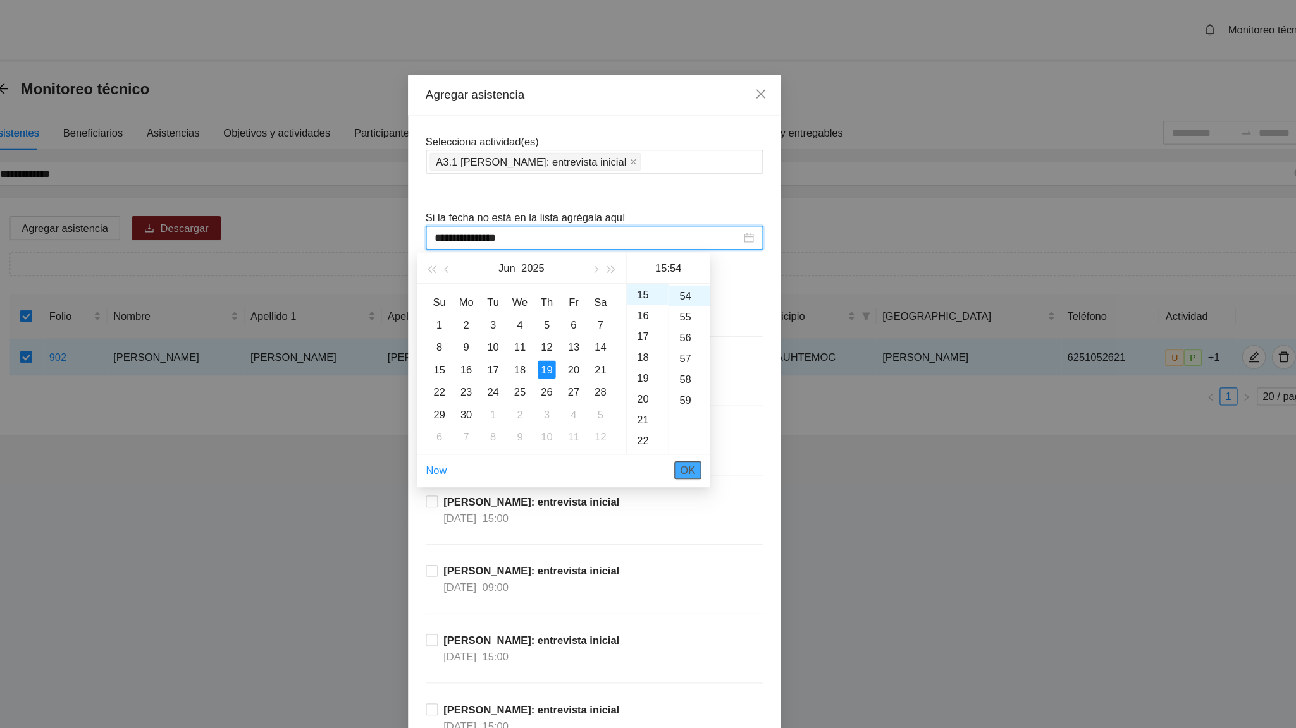
click at [722, 397] on span "OK" at bounding box center [727, 399] width 13 height 14
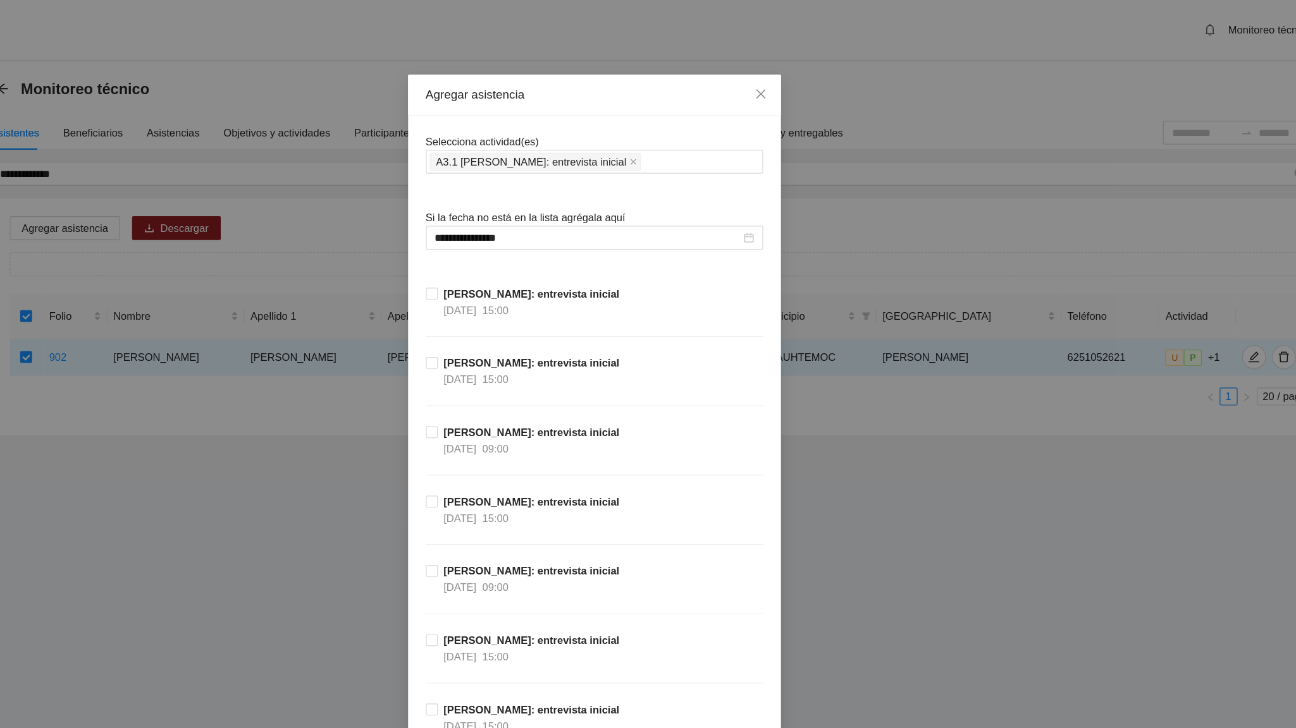
click at [727, 306] on div "[PERSON_NAME]: entrevista inicial [DATE] 15:00" at bounding box center [648, 330] width 286 height 59
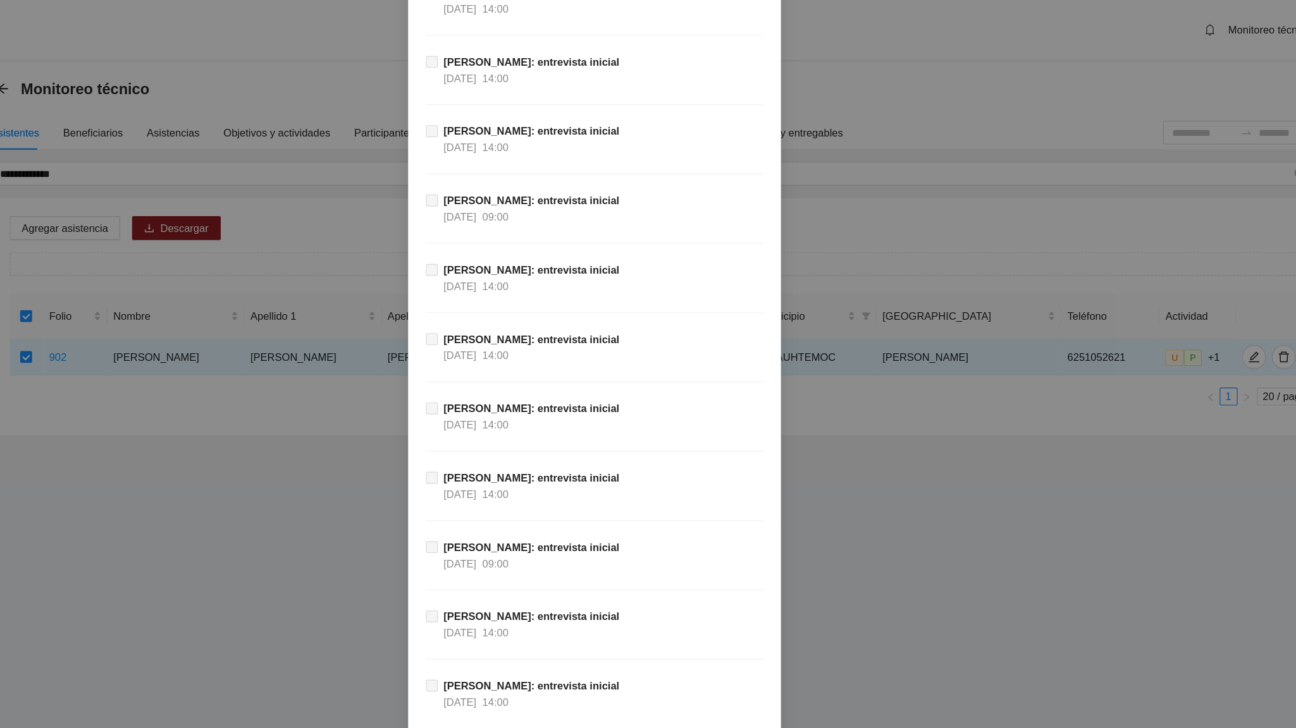
scroll to position [11431, 0]
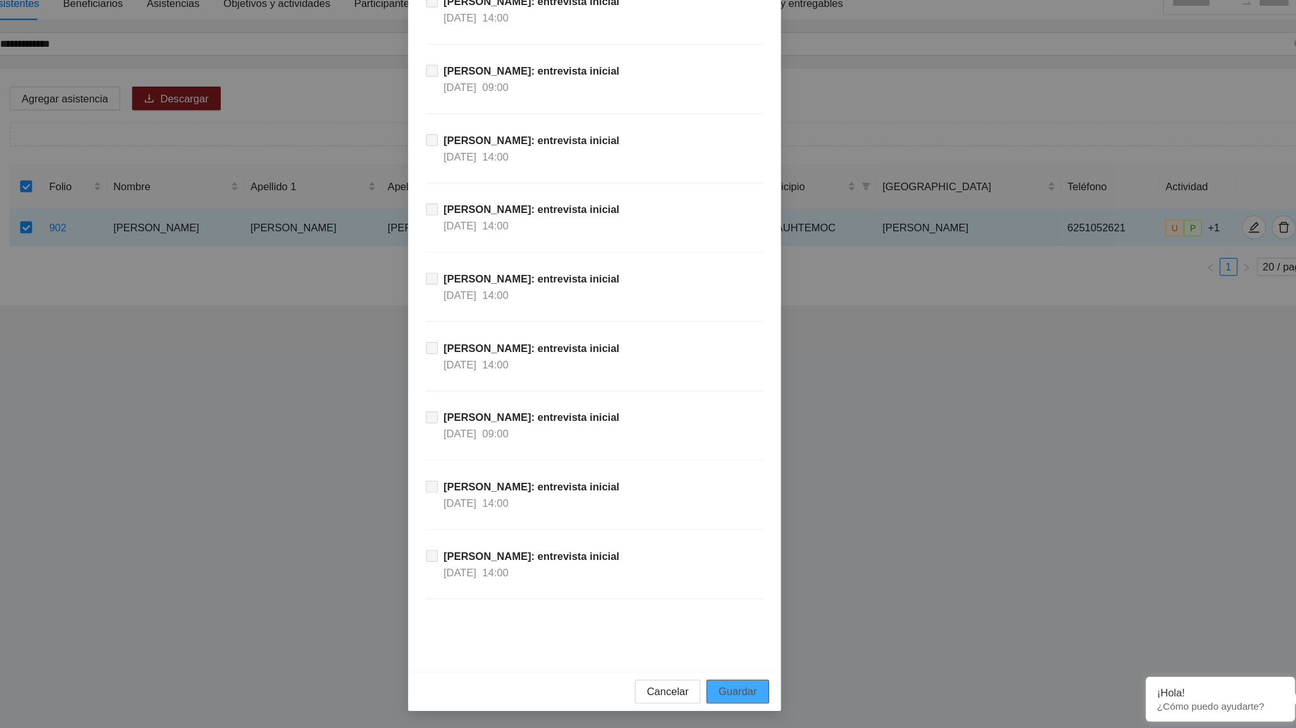
click at [763, 450] on span "Guardar" at bounding box center [769, 697] width 32 height 14
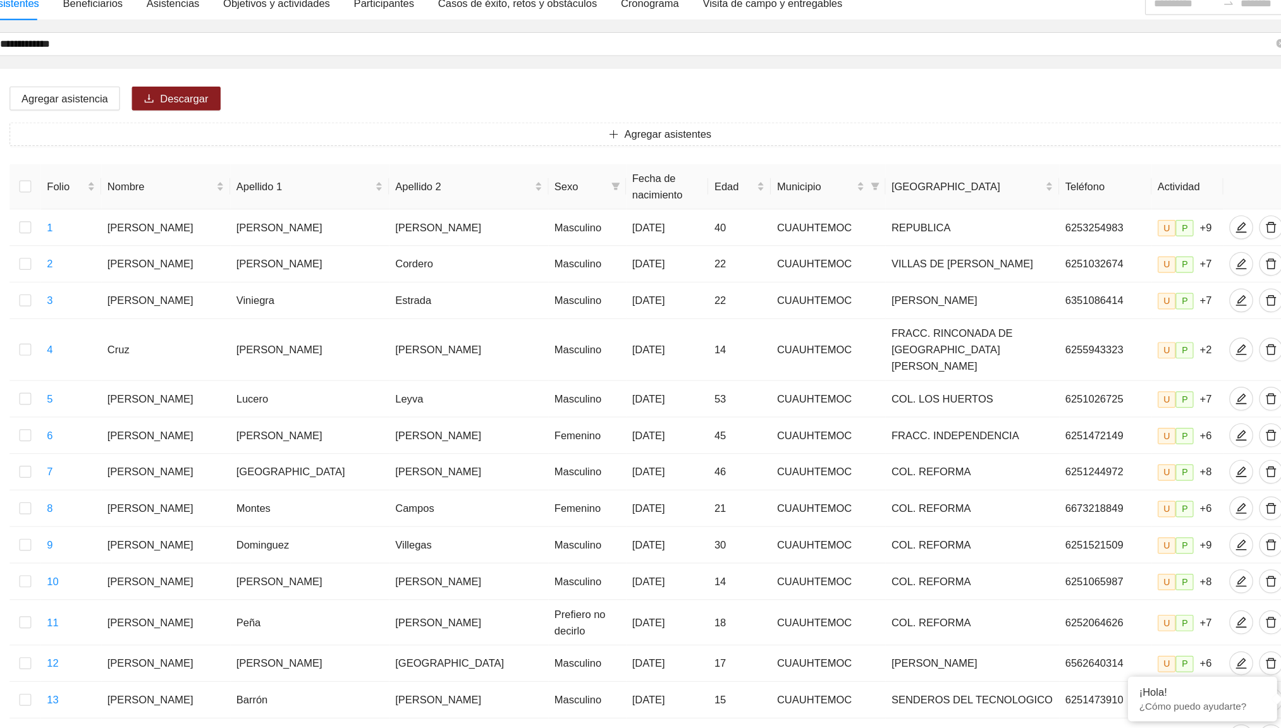
click at [440, 194] on div "Agregar asistencia Descargar Agregar asistentes Folio Nombre Apellido 1 Apellid…" at bounding box center [703, 577] width 1133 height 819
click at [202, 152] on input "**********" at bounding box center [684, 147] width 1080 height 14
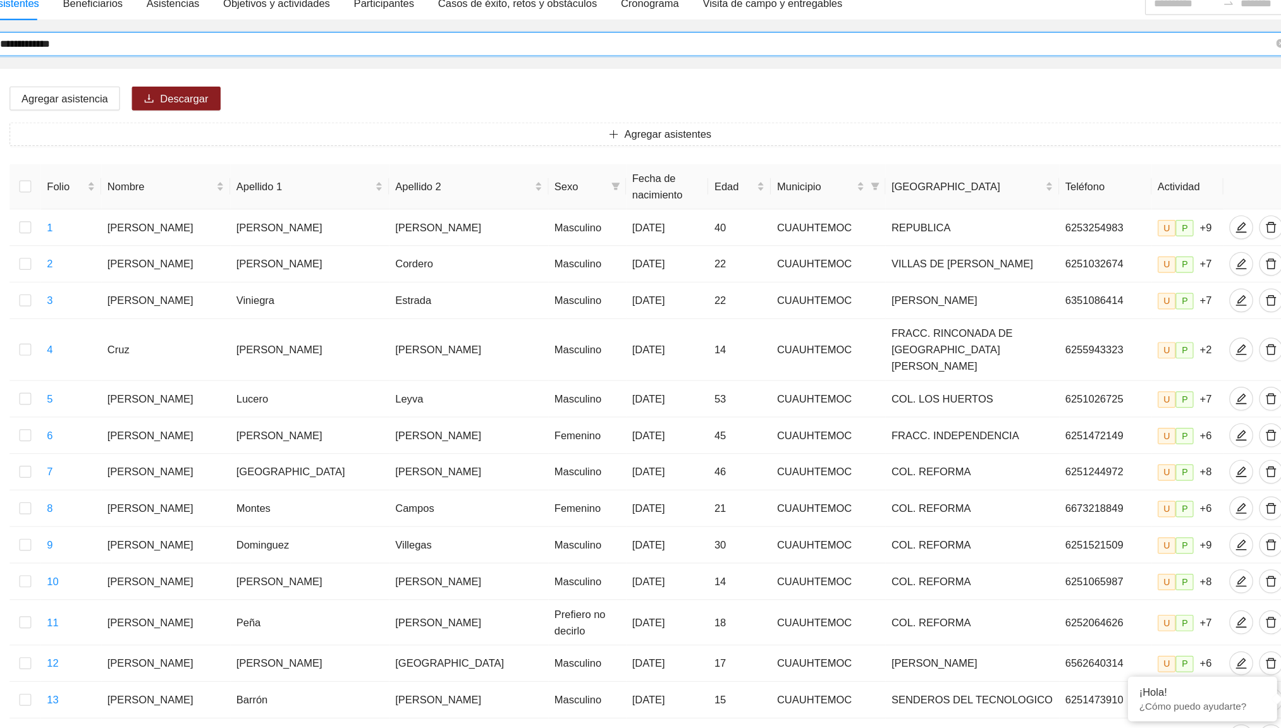
drag, startPoint x: 211, startPoint y: 149, endPoint x: 144, endPoint y: 144, distance: 66.6
click at [144, 144] on input "**********" at bounding box center [684, 147] width 1080 height 14
type input "**********"
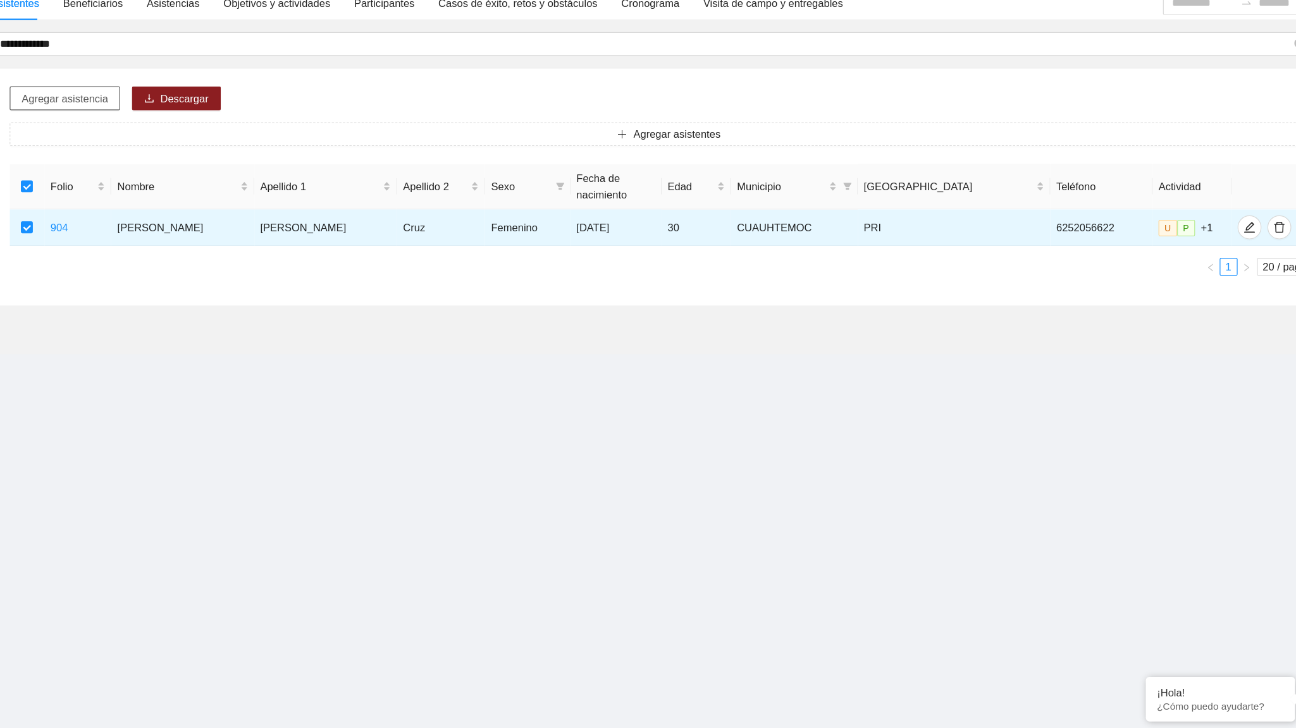
click at [184, 192] on span "Agregar asistencia" at bounding box center [199, 194] width 73 height 14
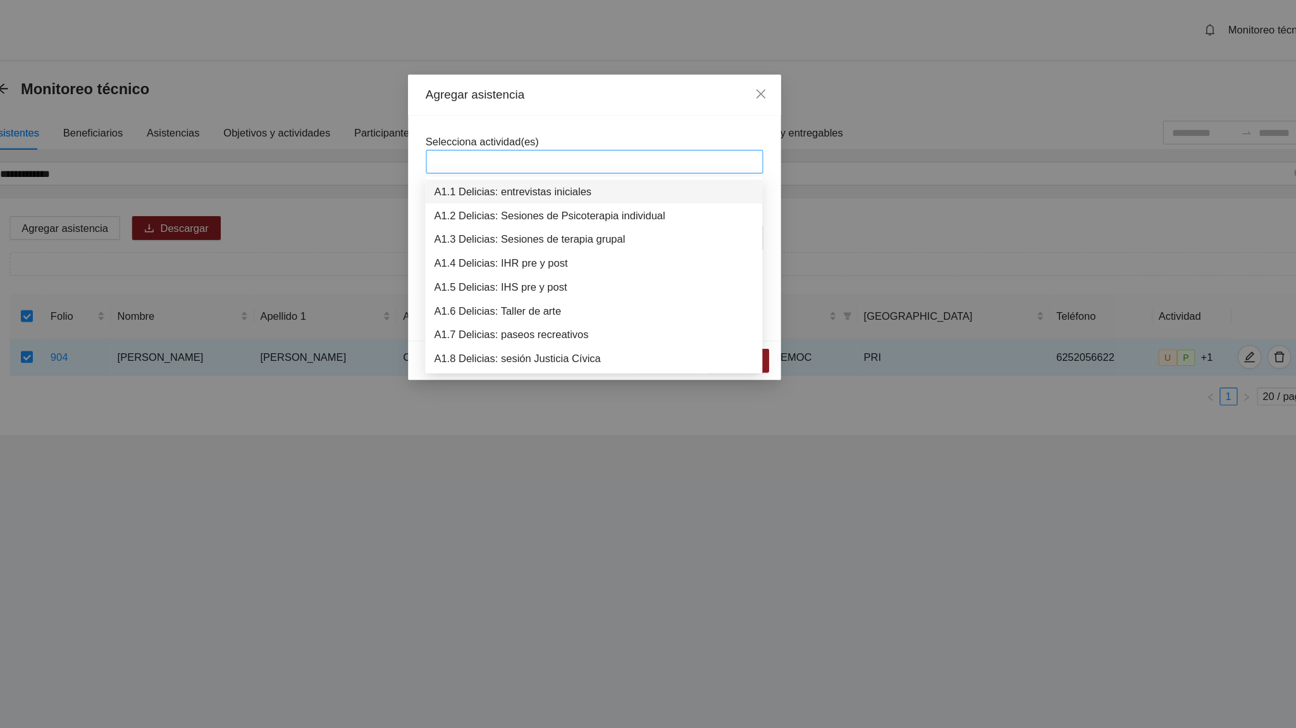
click at [536, 135] on div at bounding box center [647, 137] width 279 height 15
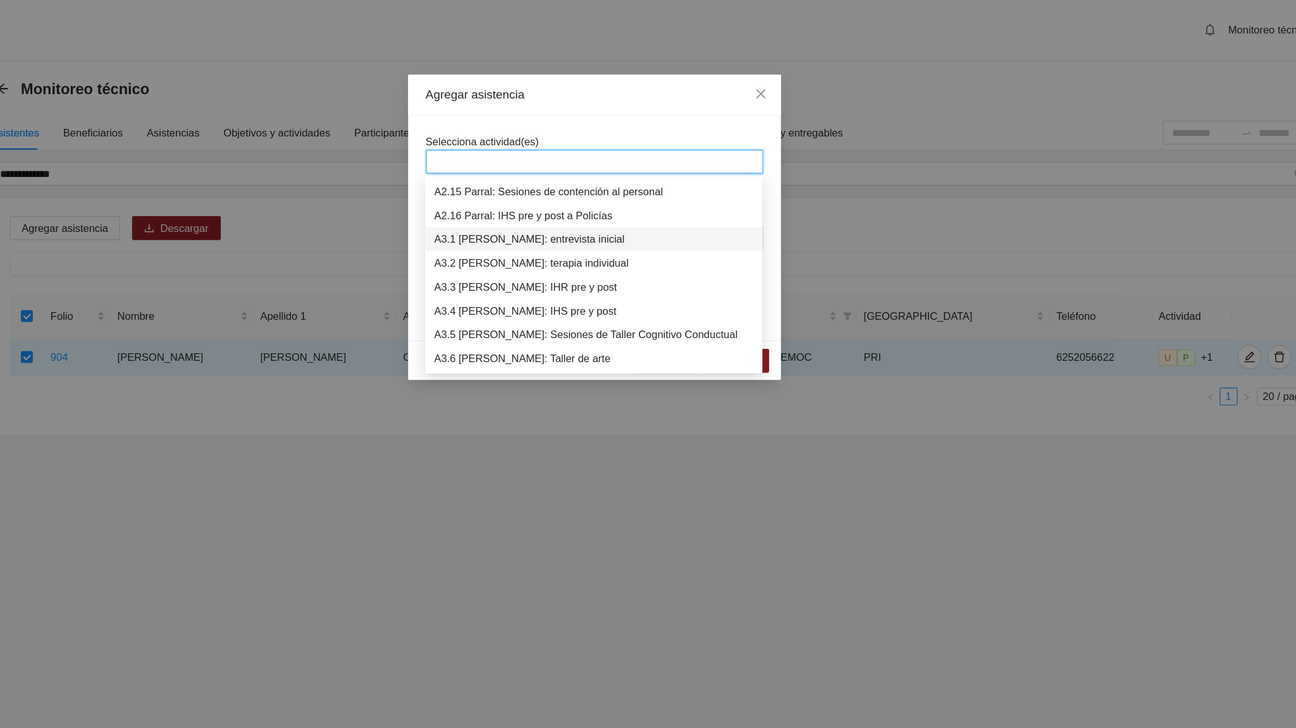
click at [569, 203] on div "A3.1 [PERSON_NAME]: entrevista inicial" at bounding box center [647, 203] width 271 height 14
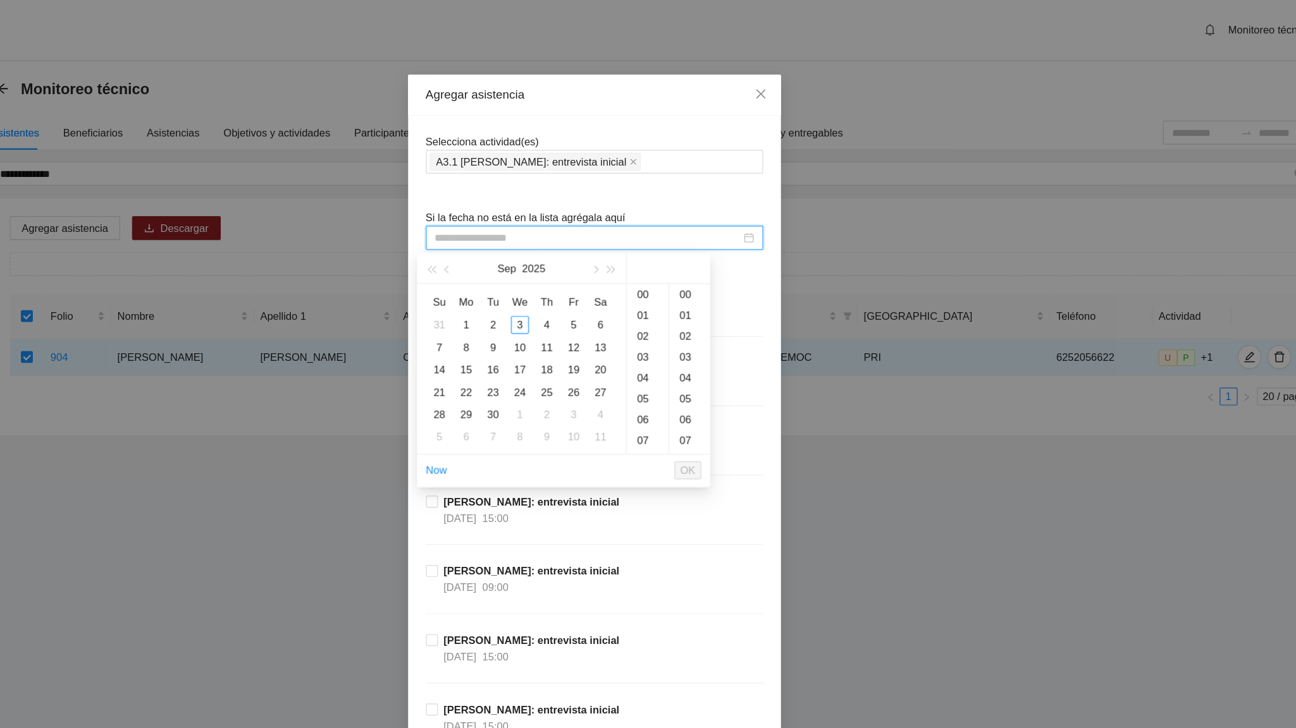
click at [545, 203] on input at bounding box center [642, 202] width 259 height 14
click at [522, 232] on button "button" at bounding box center [524, 227] width 14 height 25
click at [630, 314] on div "20" at bounding box center [630, 313] width 15 height 15
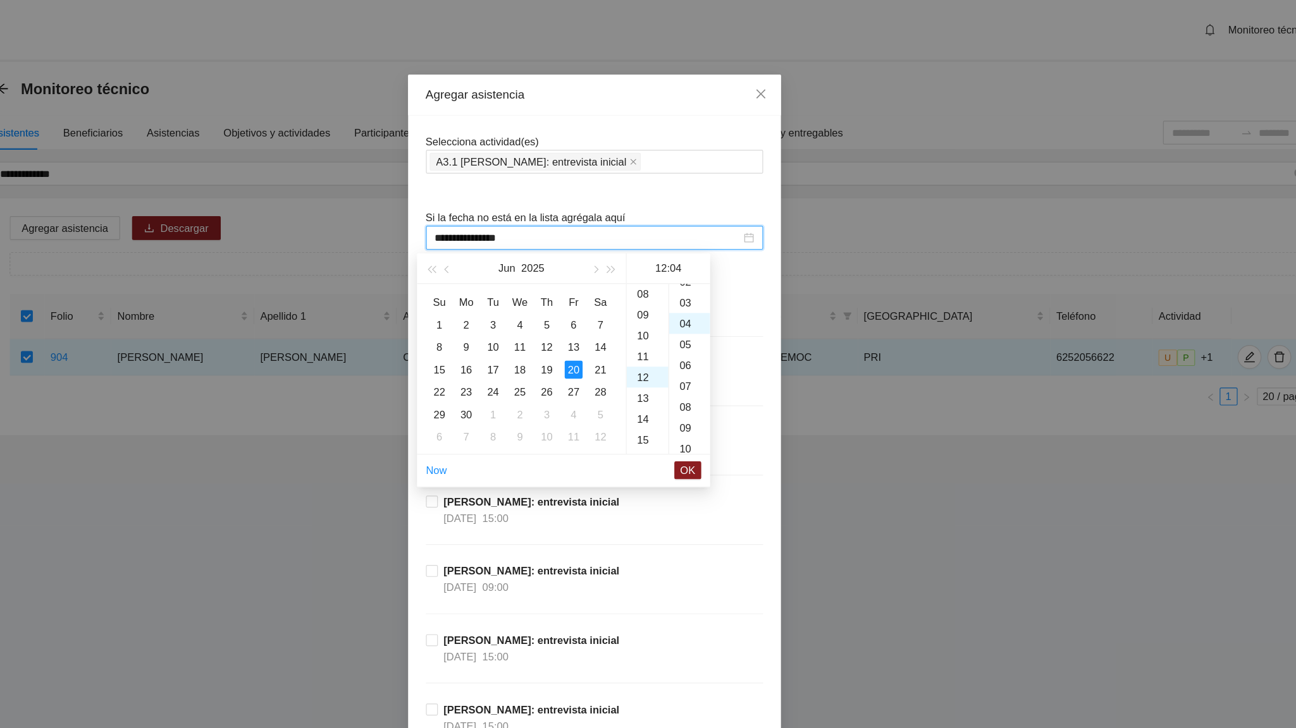
scroll to position [71, 0]
click at [728, 321] on div "08" at bounding box center [728, 321] width 35 height 18
type input "**********"
click at [725, 403] on span "OK" at bounding box center [727, 399] width 13 height 14
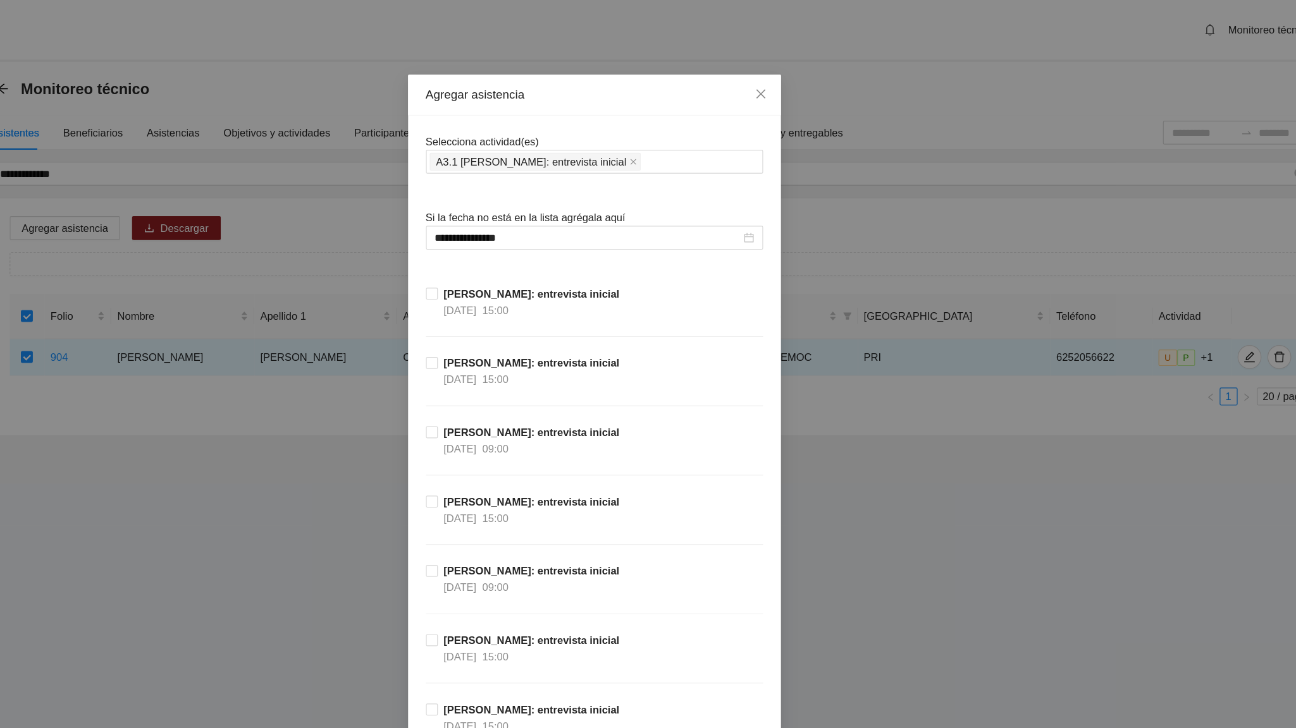
click at [722, 421] on div "[PERSON_NAME]: entrevista inicial [DATE] 15:00" at bounding box center [648, 448] width 286 height 59
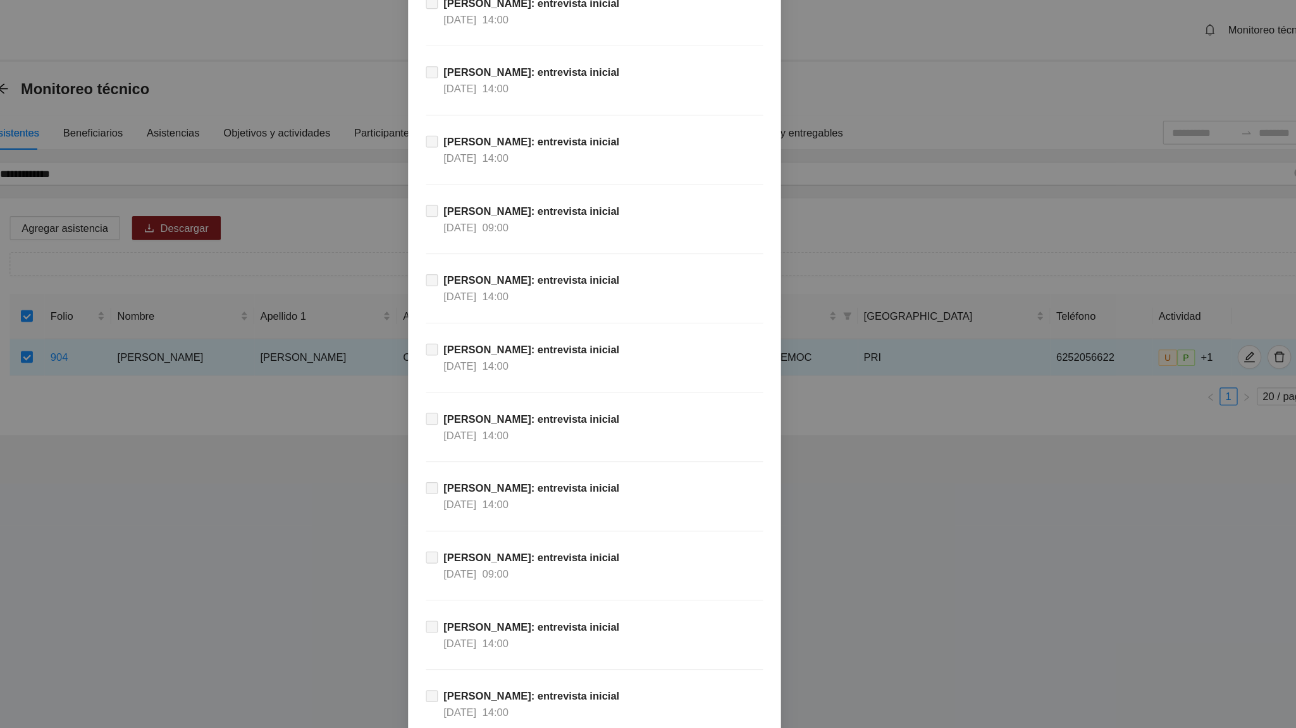
scroll to position [11431, 0]
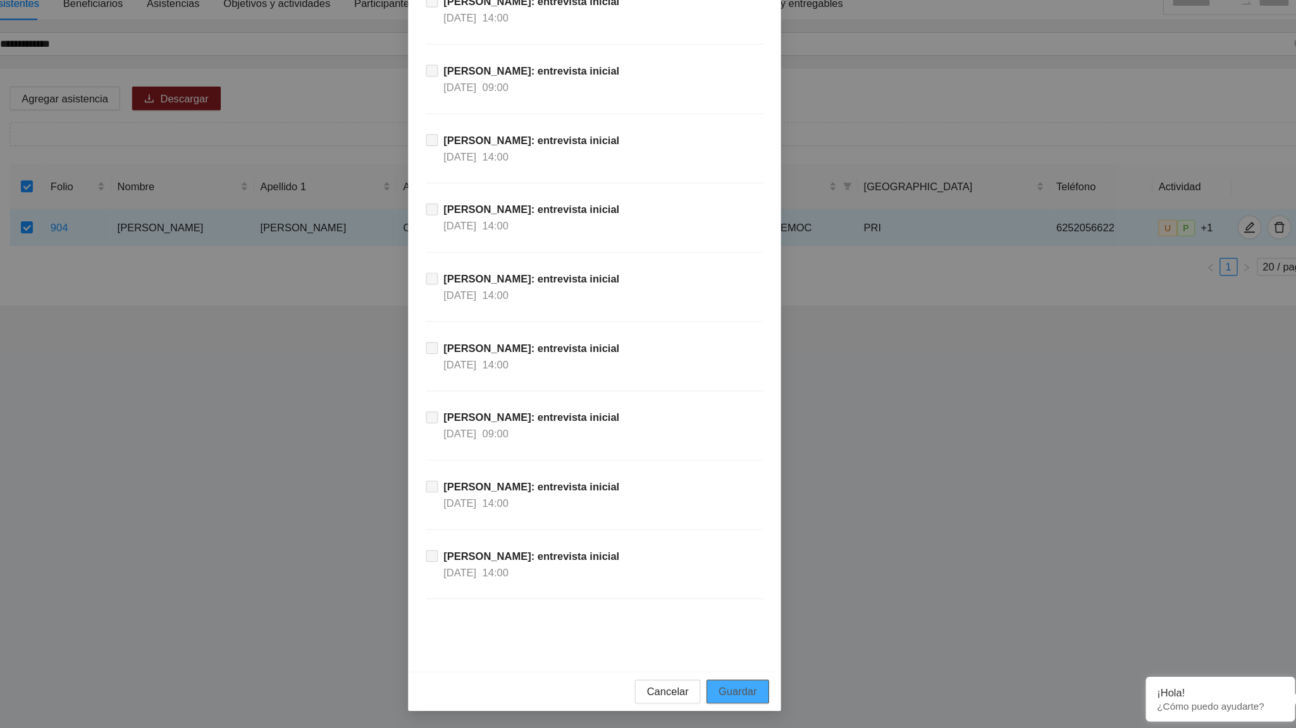
click at [766, 450] on span "Guardar" at bounding box center [769, 697] width 32 height 14
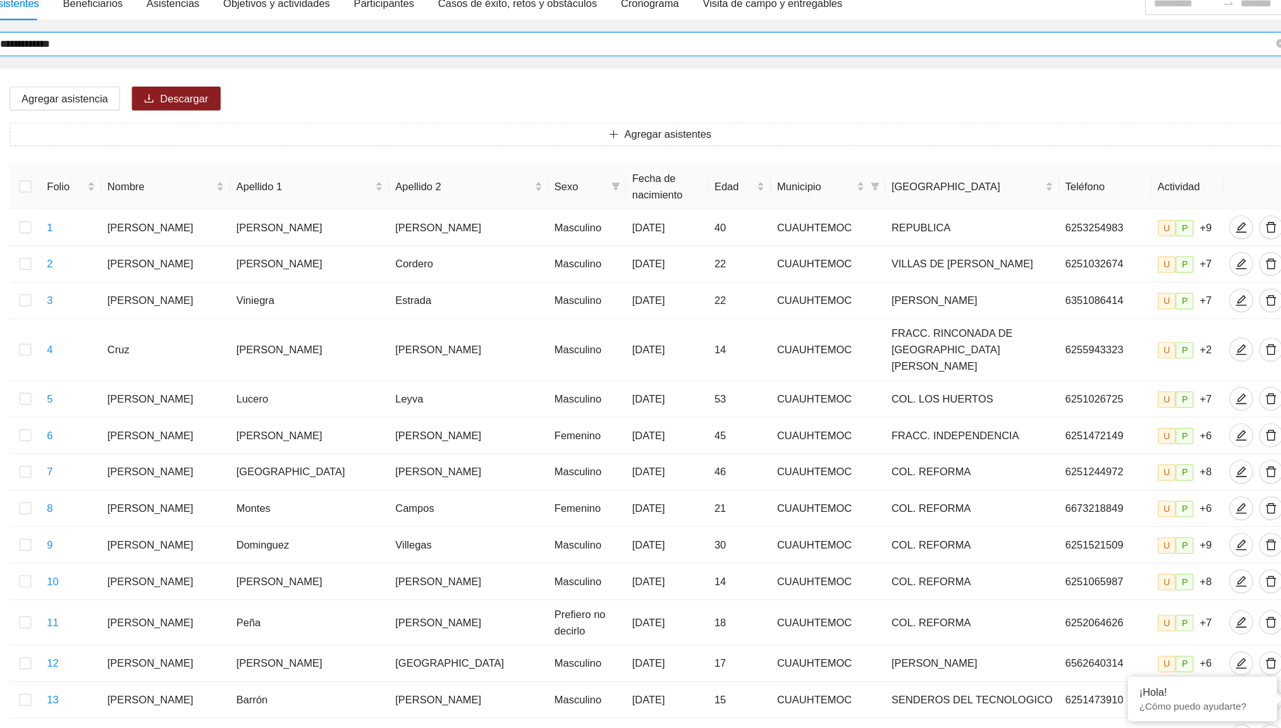
drag, startPoint x: 222, startPoint y: 147, endPoint x: 144, endPoint y: 156, distance: 78.3
click at [144, 156] on span "**********" at bounding box center [689, 147] width 1105 height 20
type input "**********"
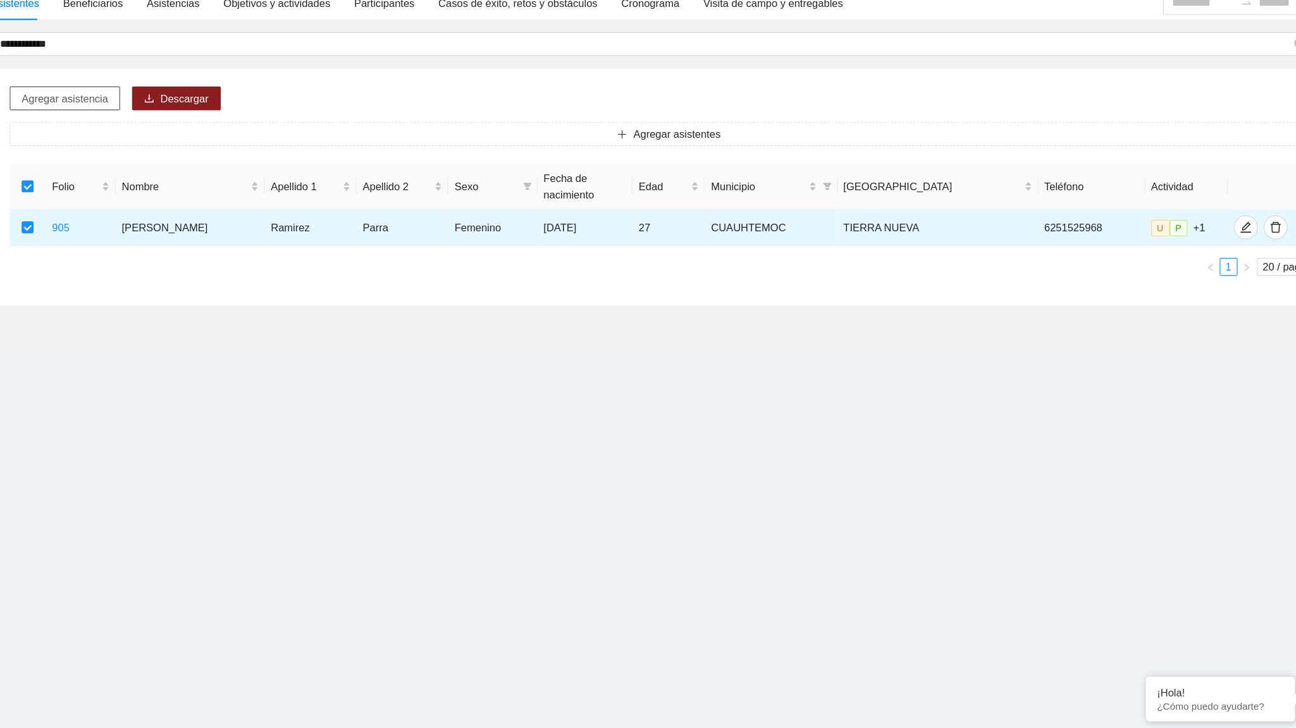
click at [221, 186] on button "Agregar asistencia" at bounding box center [199, 193] width 94 height 20
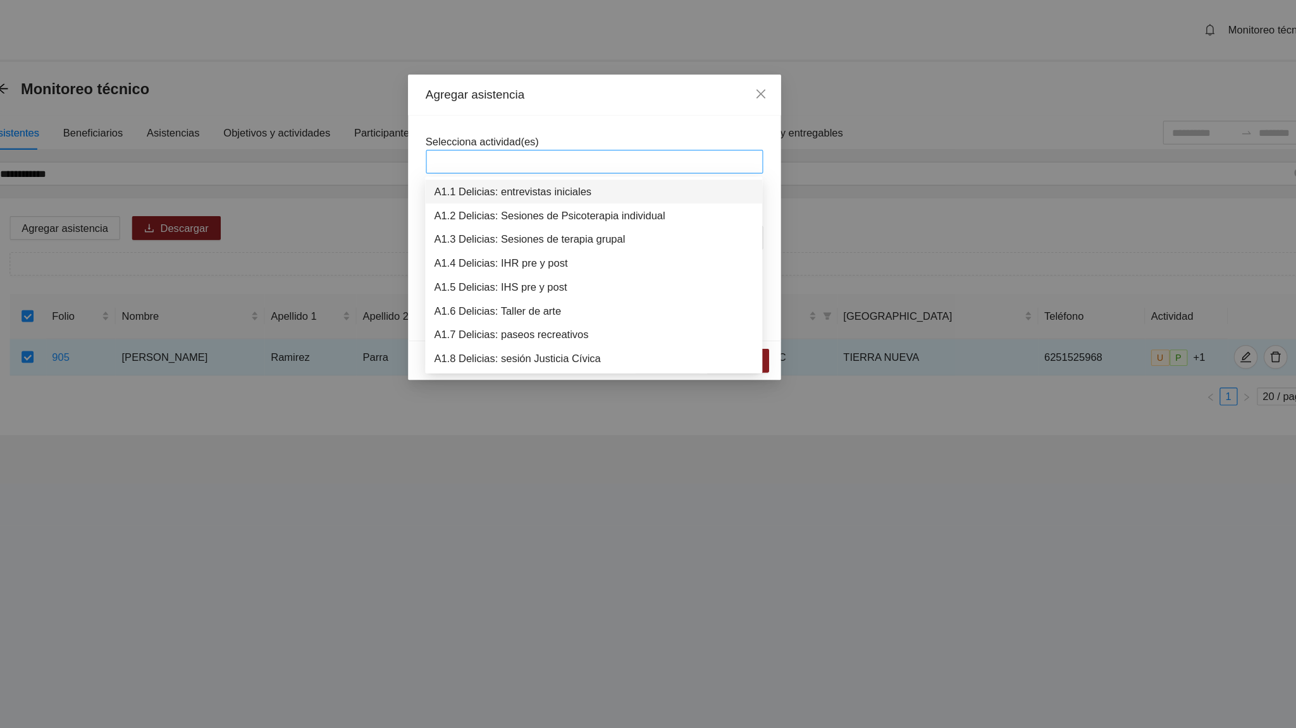
click at [533, 139] on div at bounding box center [647, 137] width 279 height 15
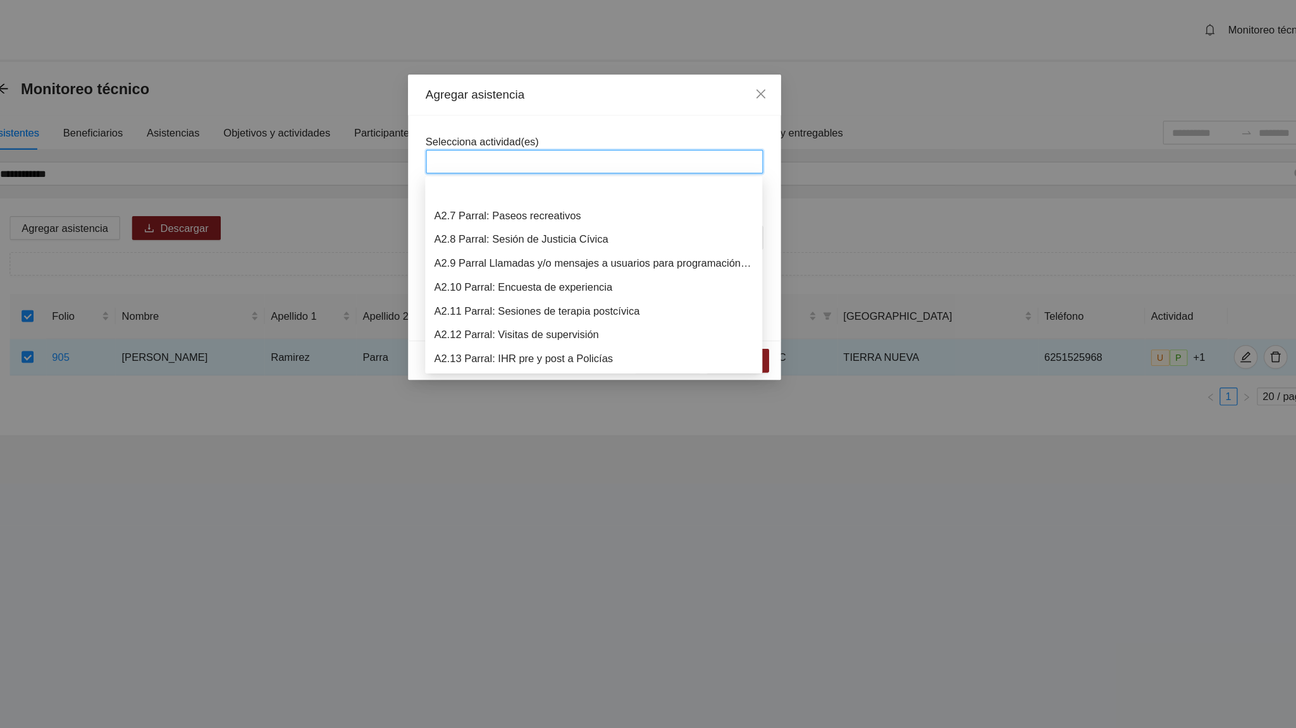
scroll to position [566, 0]
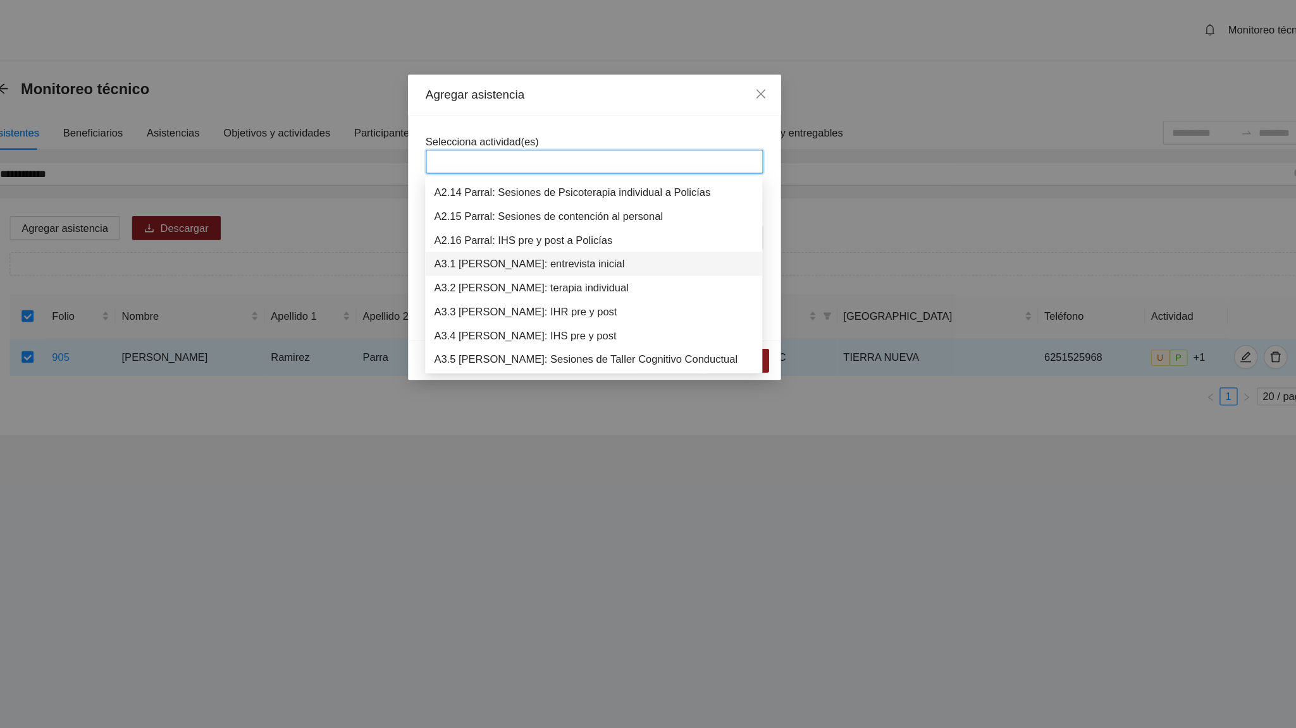
click at [571, 222] on div "A3.1 [PERSON_NAME]: entrevista inicial" at bounding box center [647, 224] width 271 height 14
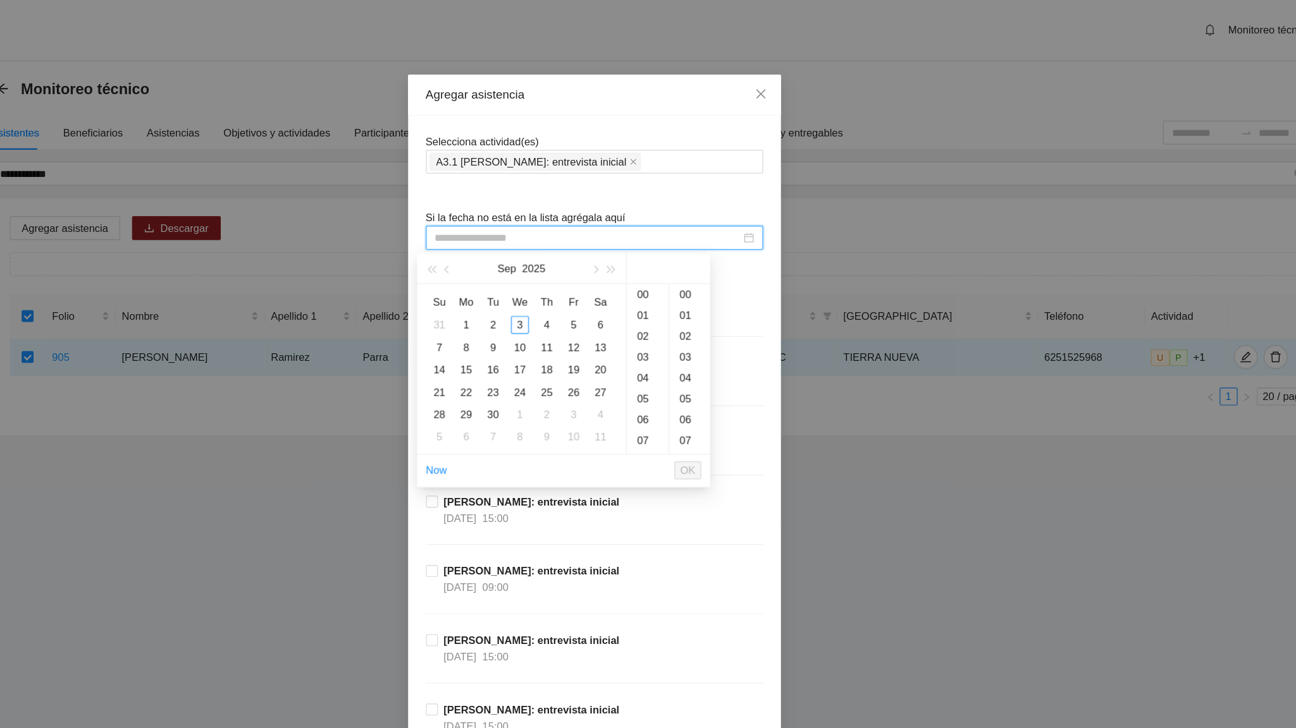
click at [557, 205] on input at bounding box center [642, 202] width 259 height 14
click at [519, 230] on button "button" at bounding box center [524, 227] width 14 height 25
click at [629, 317] on div "20" at bounding box center [630, 313] width 15 height 15
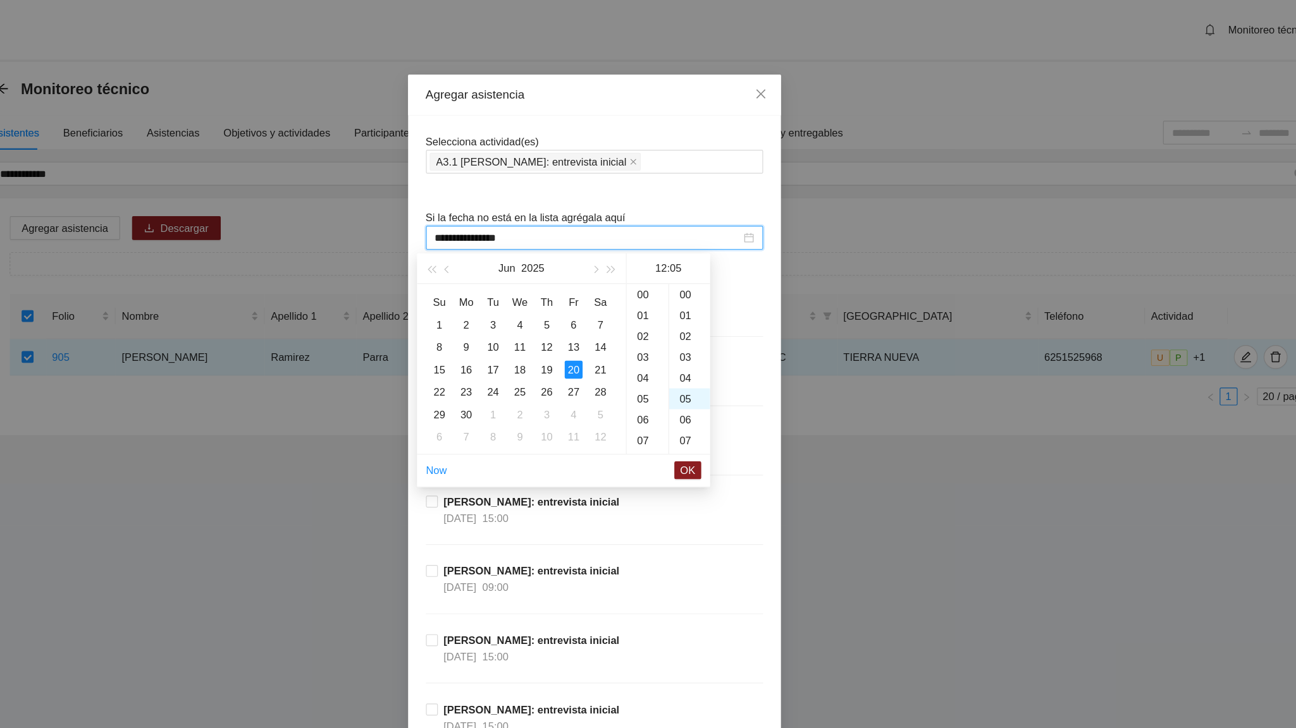
scroll to position [88, 0]
click at [689, 305] on div "15" at bounding box center [692, 303] width 35 height 18
click at [729, 359] on div "35" at bounding box center [728, 357] width 35 height 18
type input "**********"
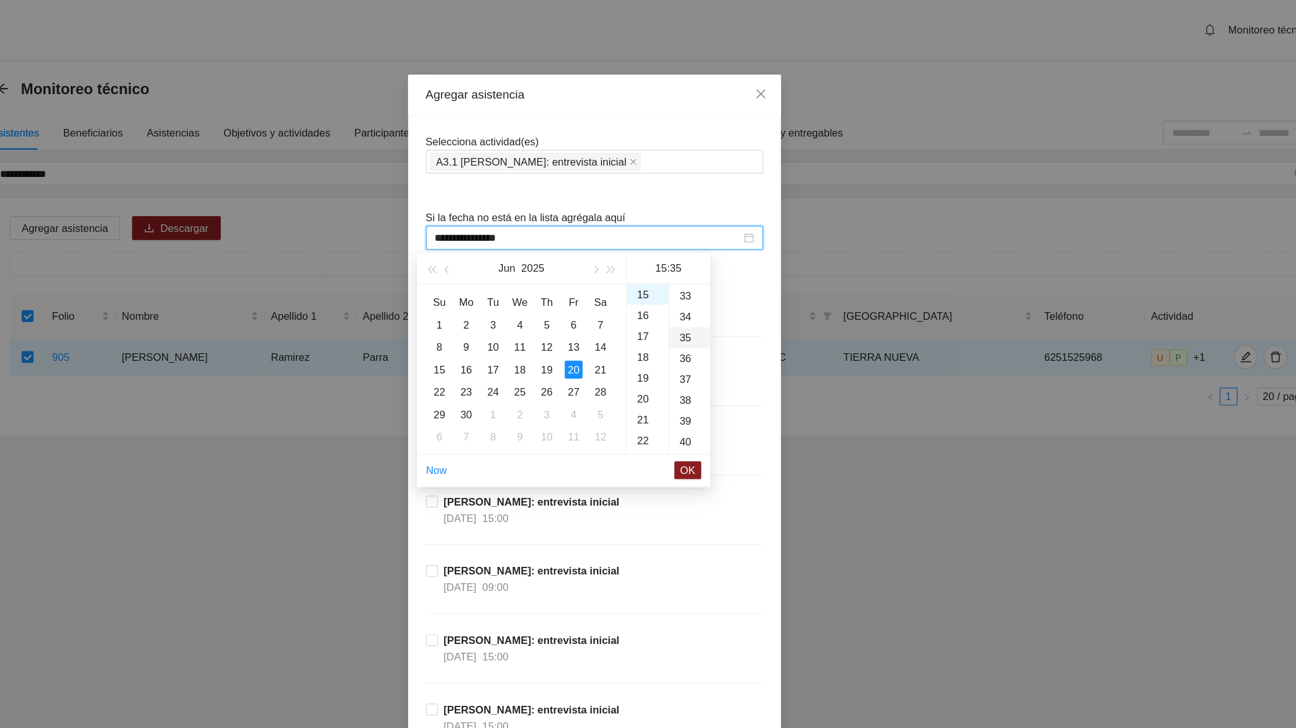
scroll to position [619, 0]
click at [731, 394] on span "OK" at bounding box center [727, 399] width 13 height 14
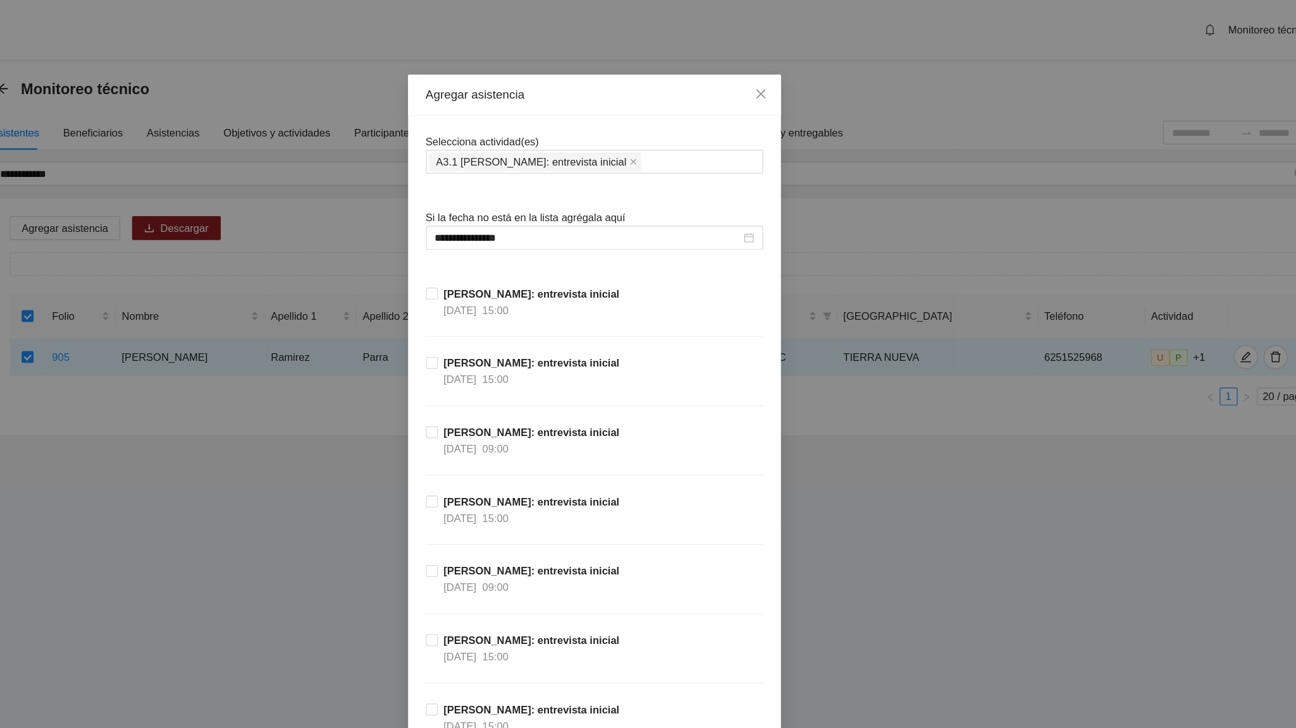
click at [740, 362] on div "[PERSON_NAME]: entrevista inicial [DATE] 09:00" at bounding box center [648, 389] width 286 height 59
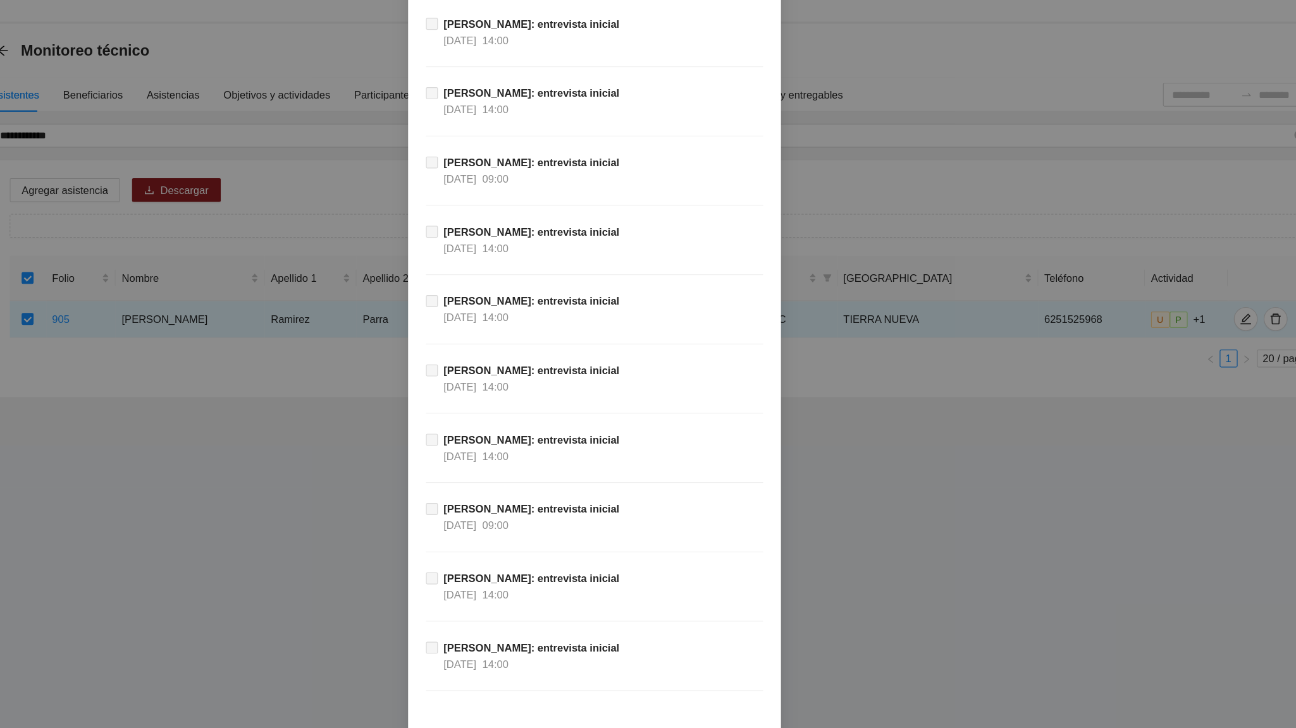
scroll to position [11431, 0]
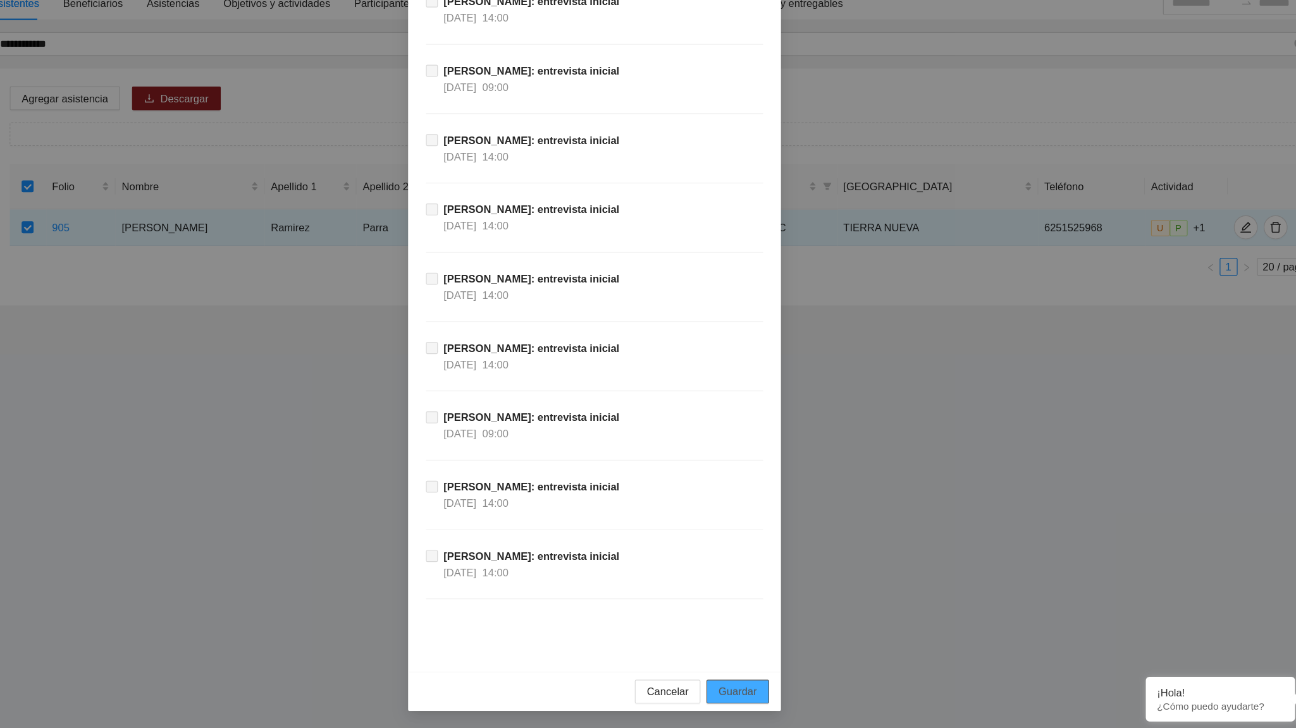
click at [775, 450] on span "Guardar" at bounding box center [769, 697] width 32 height 14
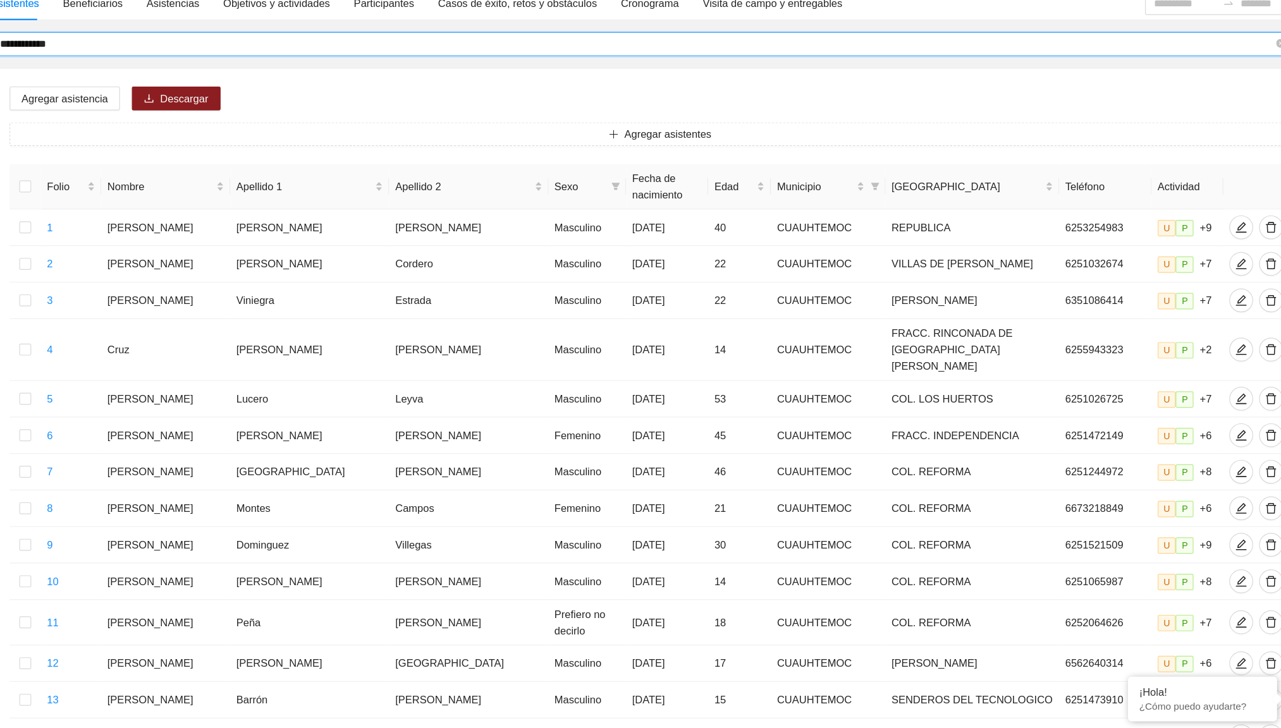
drag, startPoint x: 212, startPoint y: 149, endPoint x: 144, endPoint y: 149, distance: 68.3
click at [144, 149] on input "**********" at bounding box center [684, 147] width 1080 height 14
type input "**********"
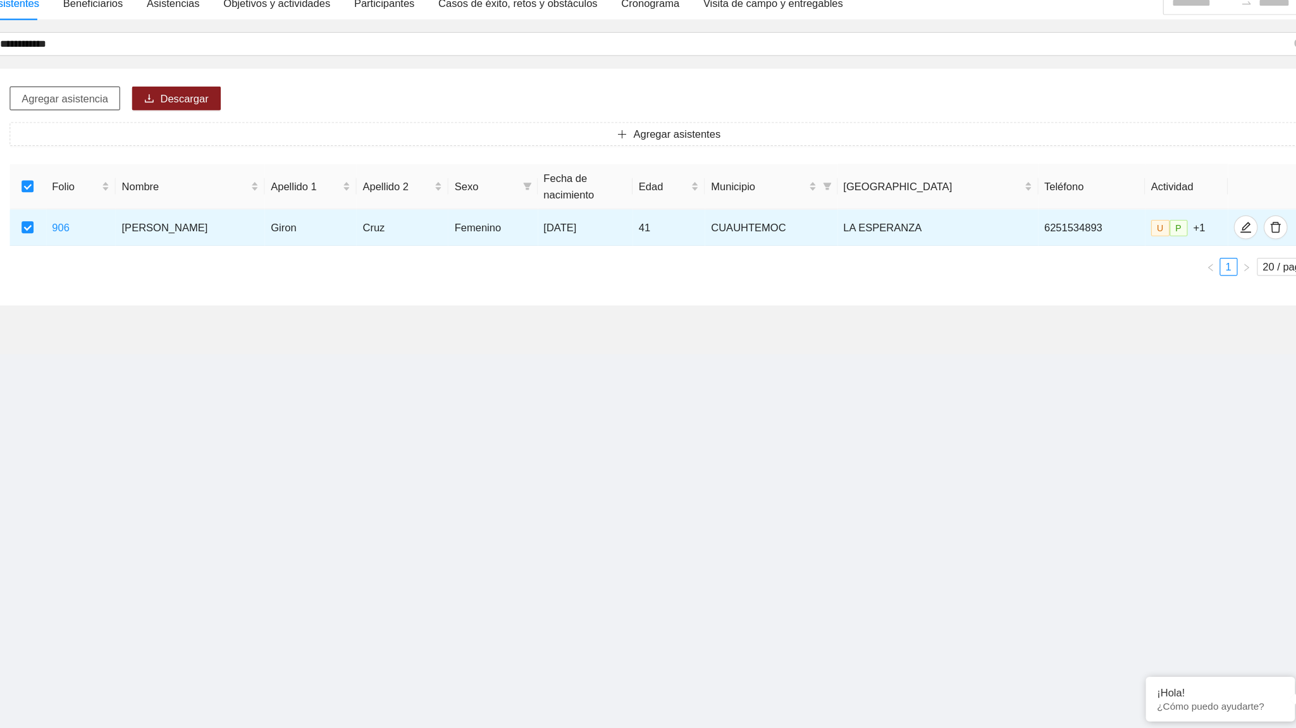
click at [211, 189] on span "Agregar asistencia" at bounding box center [199, 194] width 73 height 14
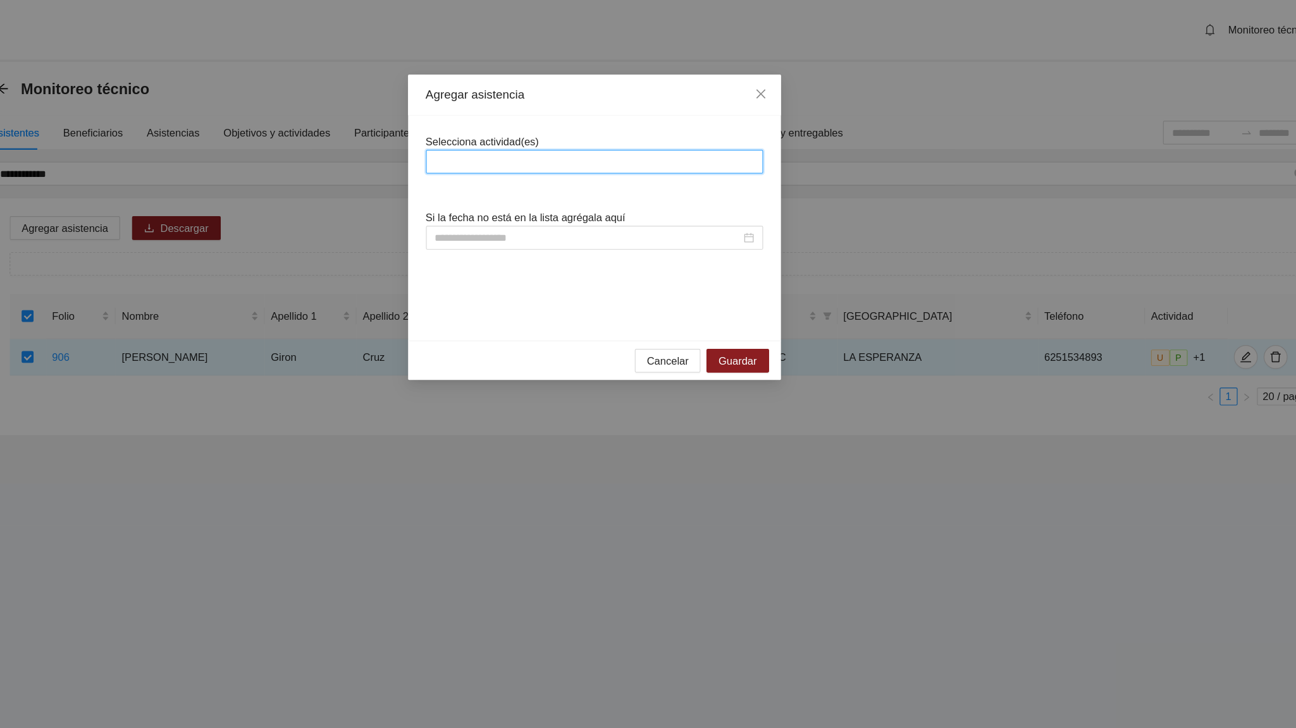
click at [513, 132] on input "search" at bounding box center [514, 137] width 3 height 15
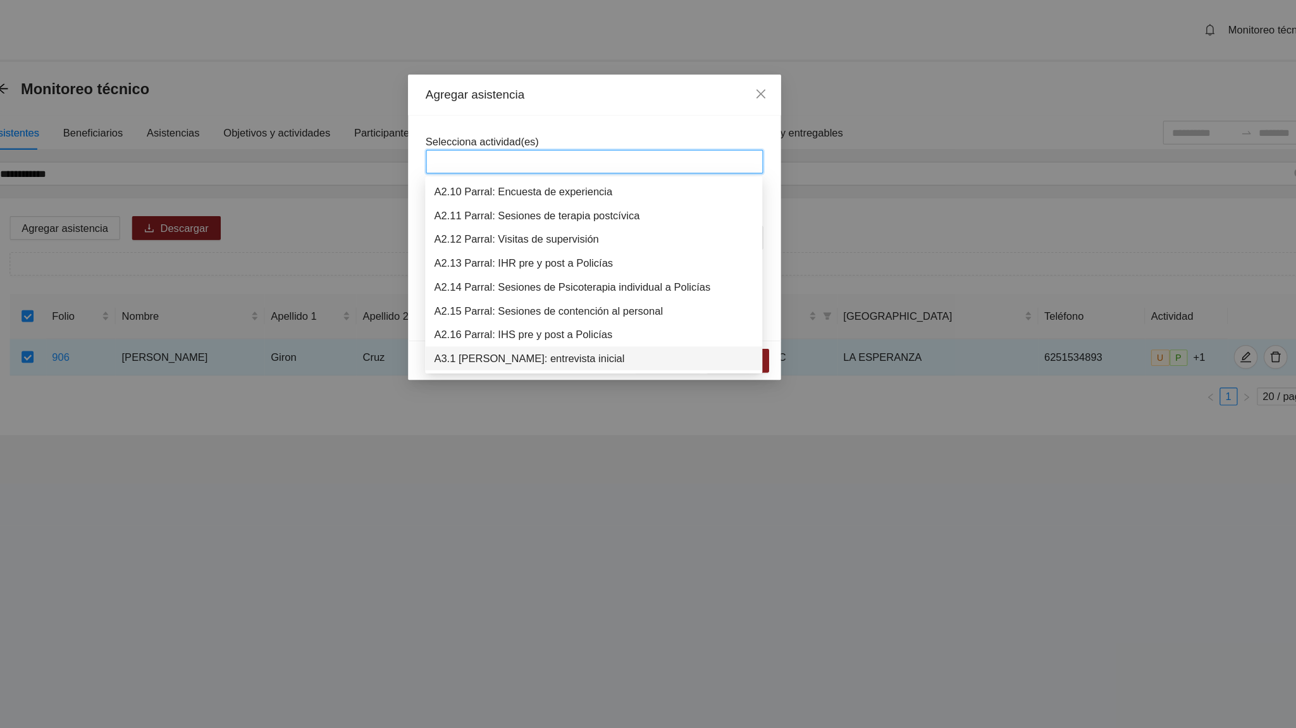
scroll to position [505, 0]
click at [572, 283] on div "A3.1 [PERSON_NAME]: entrevista inicial" at bounding box center [647, 285] width 271 height 14
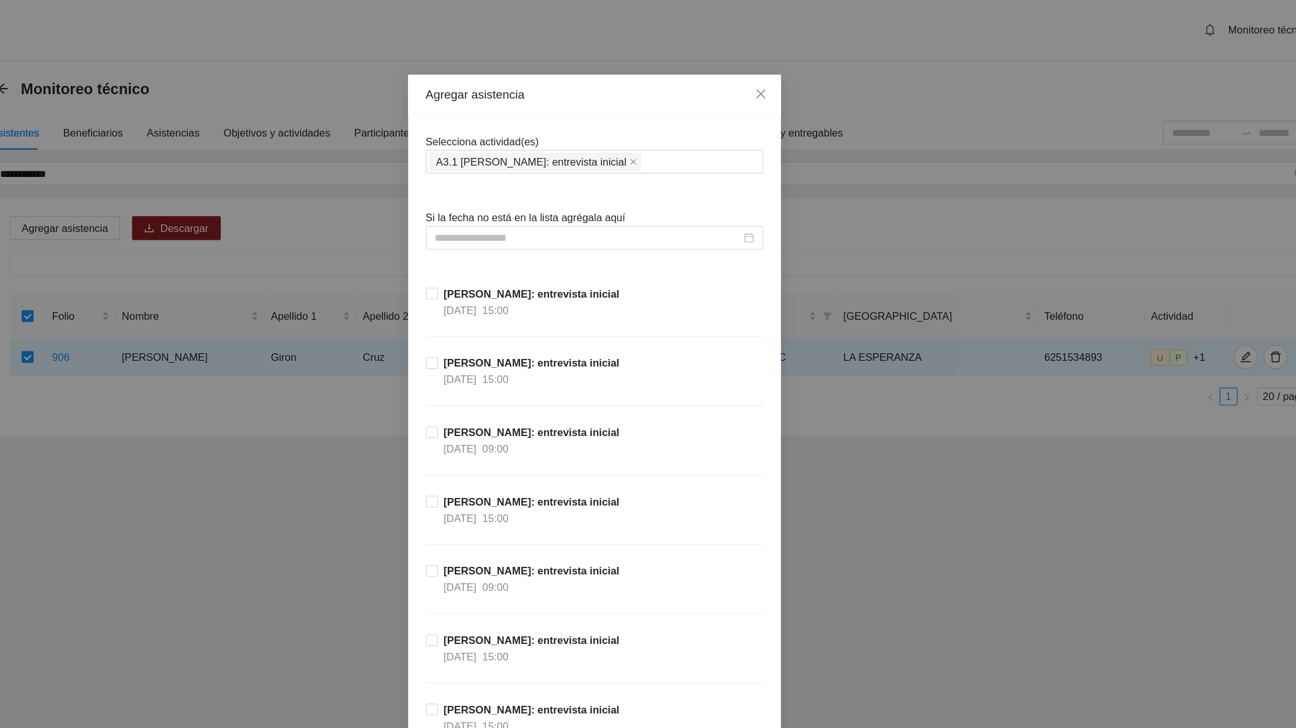
click at [560, 199] on input at bounding box center [642, 202] width 259 height 14
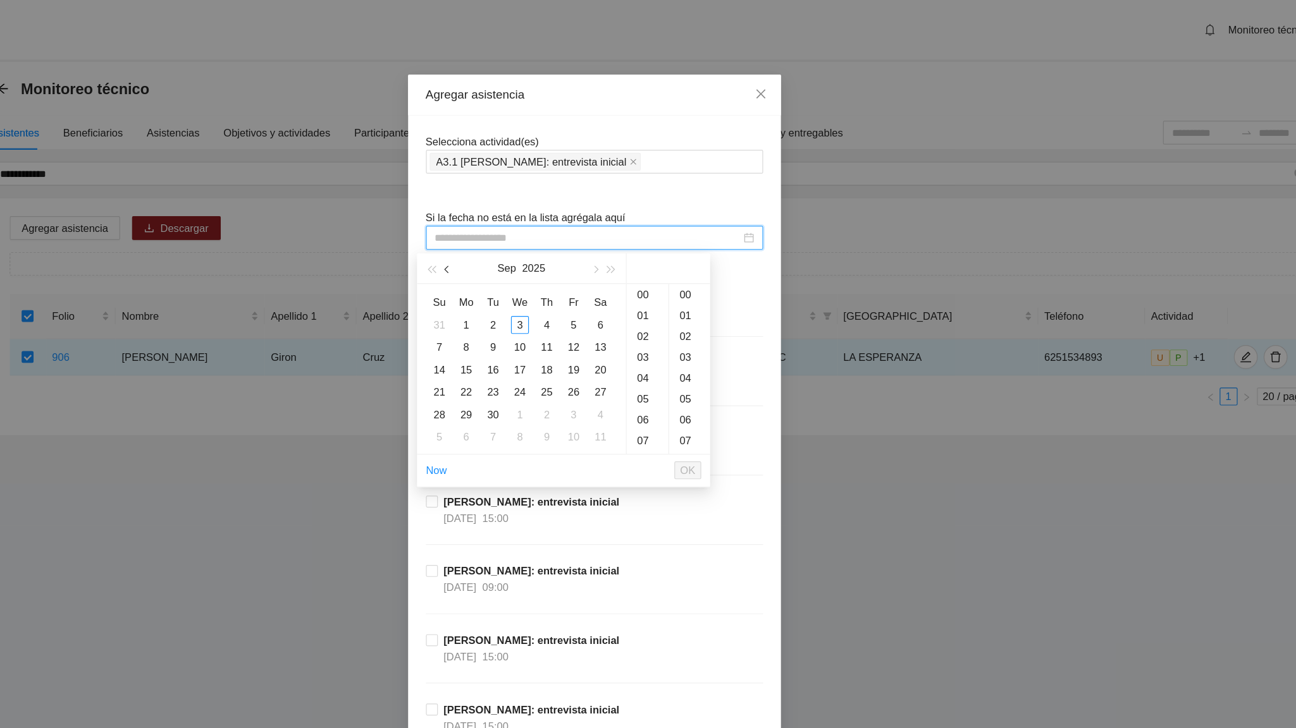
click at [518, 226] on button "button" at bounding box center [524, 227] width 14 height 25
click at [634, 315] on div "20" at bounding box center [630, 313] width 15 height 15
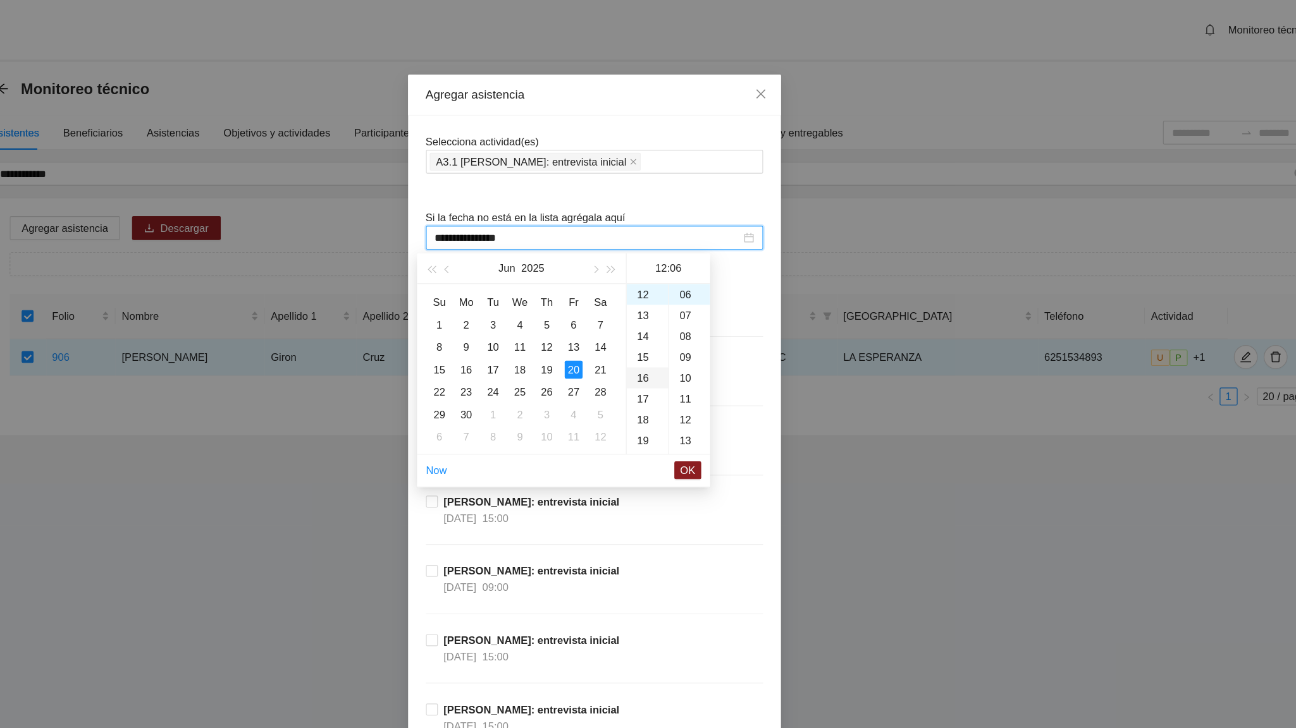
click at [693, 321] on div "16" at bounding box center [692, 321] width 35 height 18
click at [727, 372] on div "13" at bounding box center [728, 374] width 35 height 18
type input "**********"
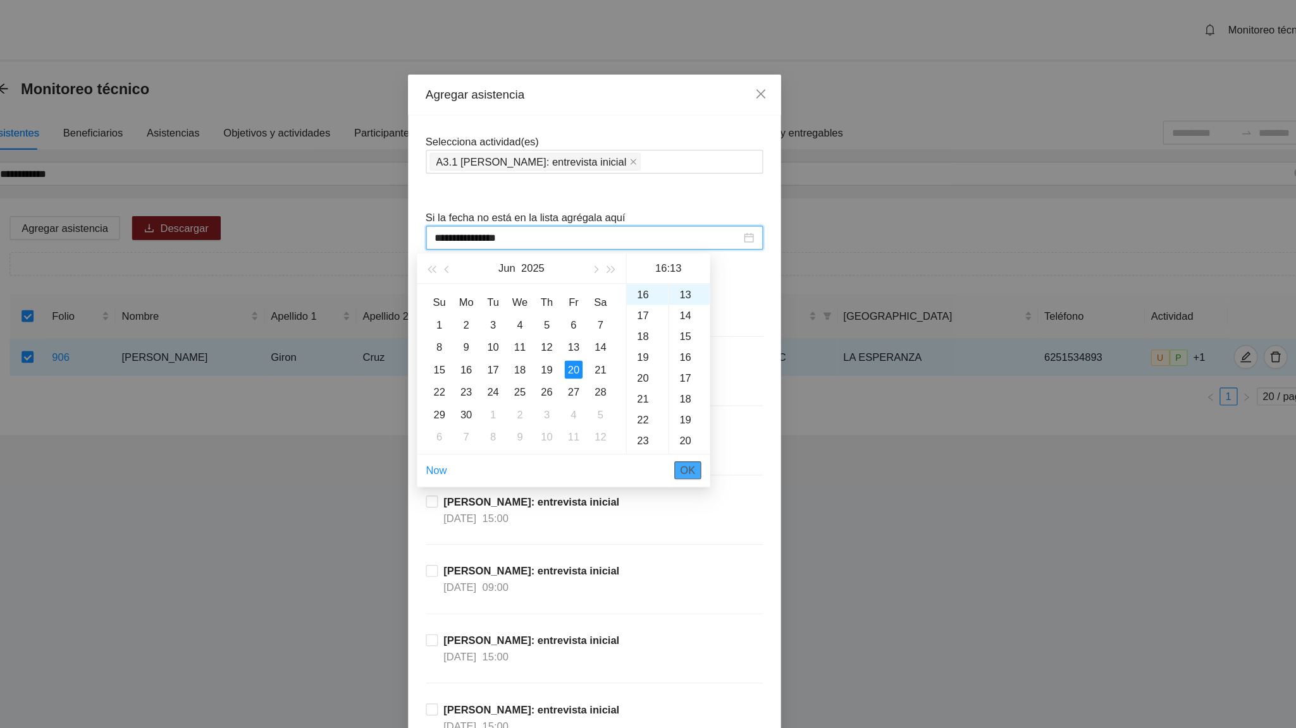
click at [725, 401] on span "OK" at bounding box center [727, 399] width 13 height 14
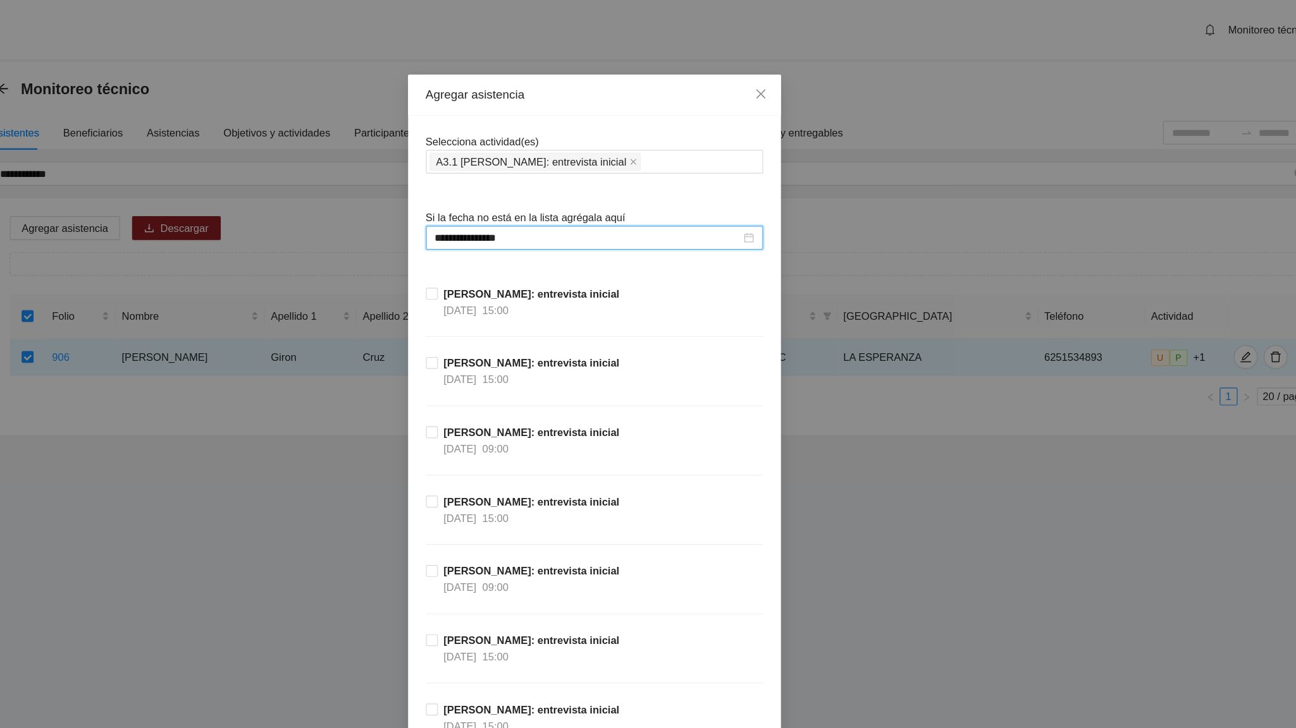
click at [725, 388] on div "[PERSON_NAME]: entrevista inicial [DATE] 09:00" at bounding box center [648, 389] width 286 height 59
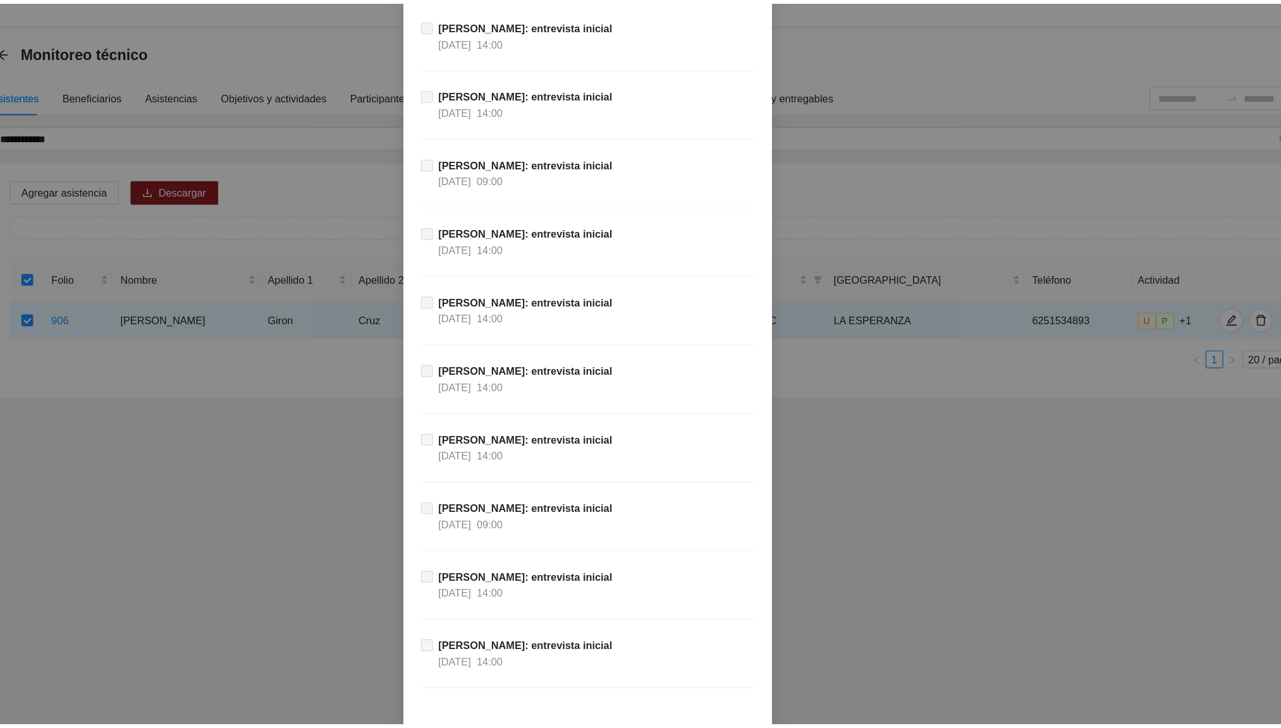
scroll to position [11431, 0]
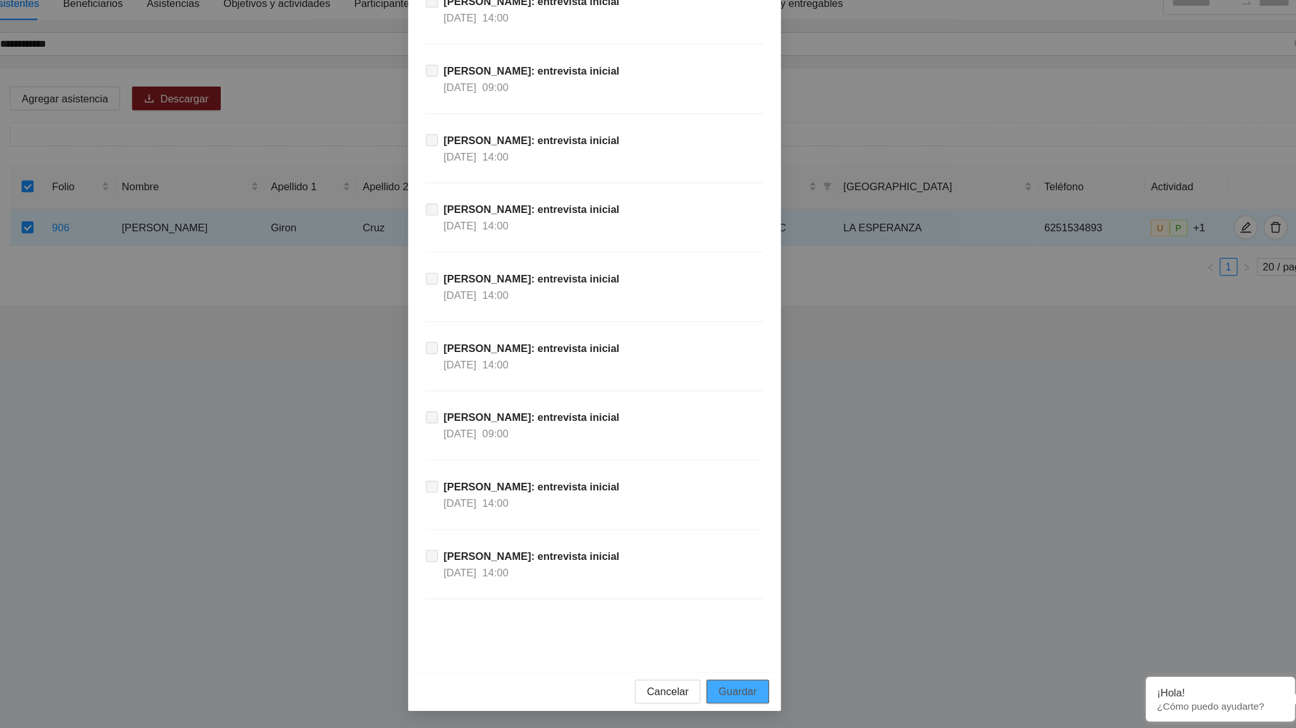
click at [782, 450] on button "Guardar" at bounding box center [769, 697] width 52 height 20
